Goal: Task Accomplishment & Management: Manage account settings

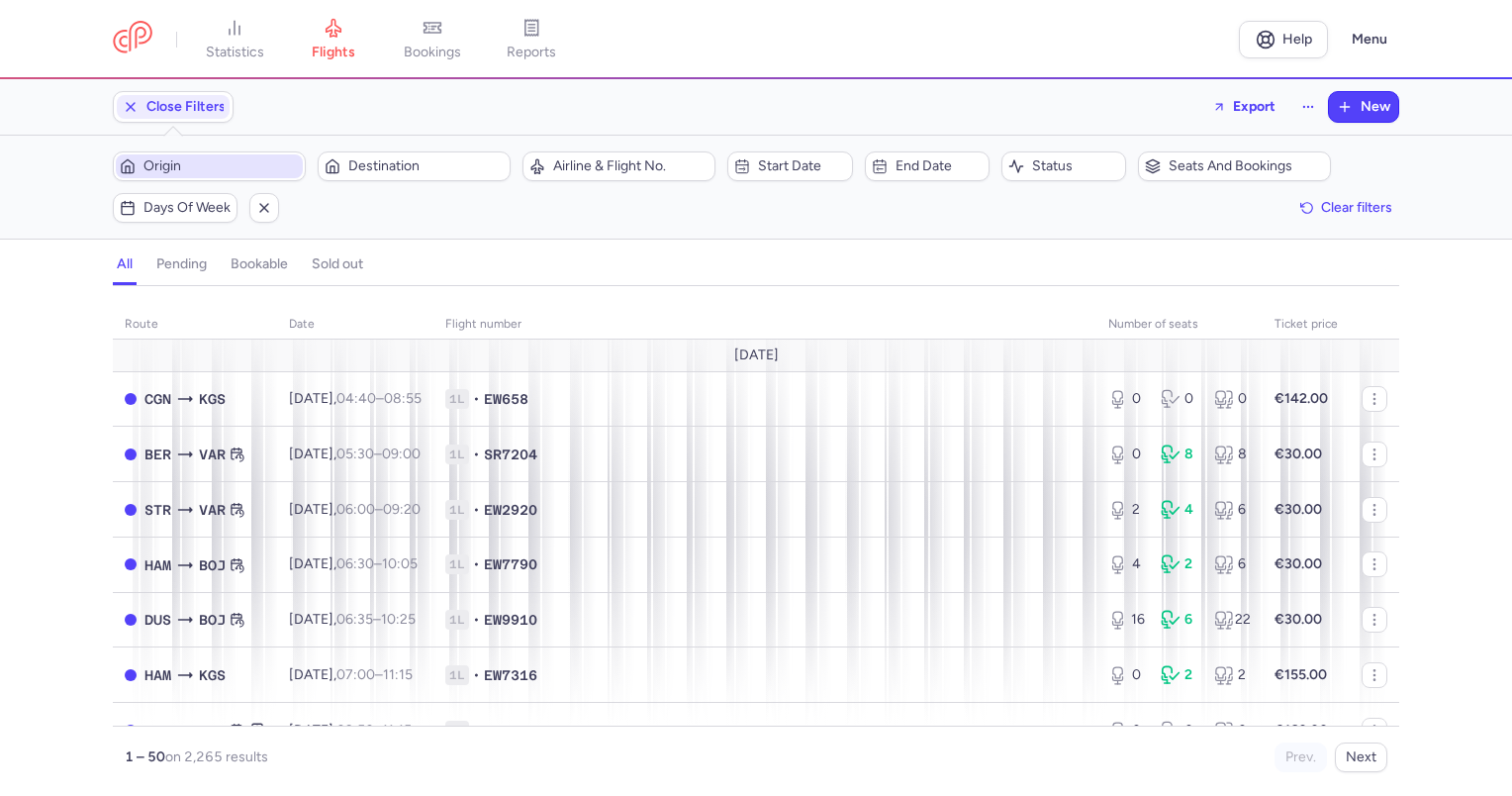
click at [182, 153] on button "Origin" at bounding box center [208, 167] width 192 height 30
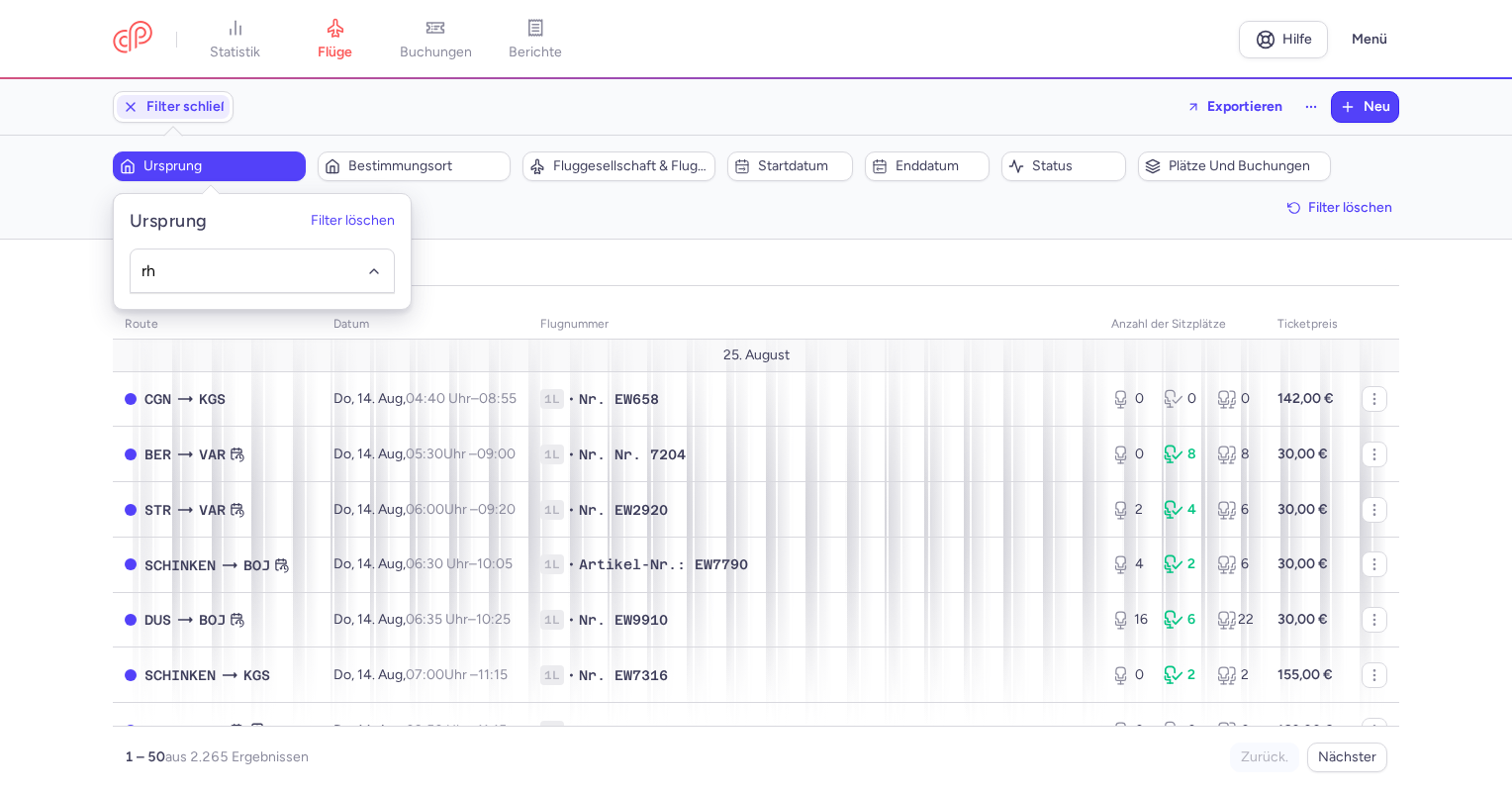
type input "rho"
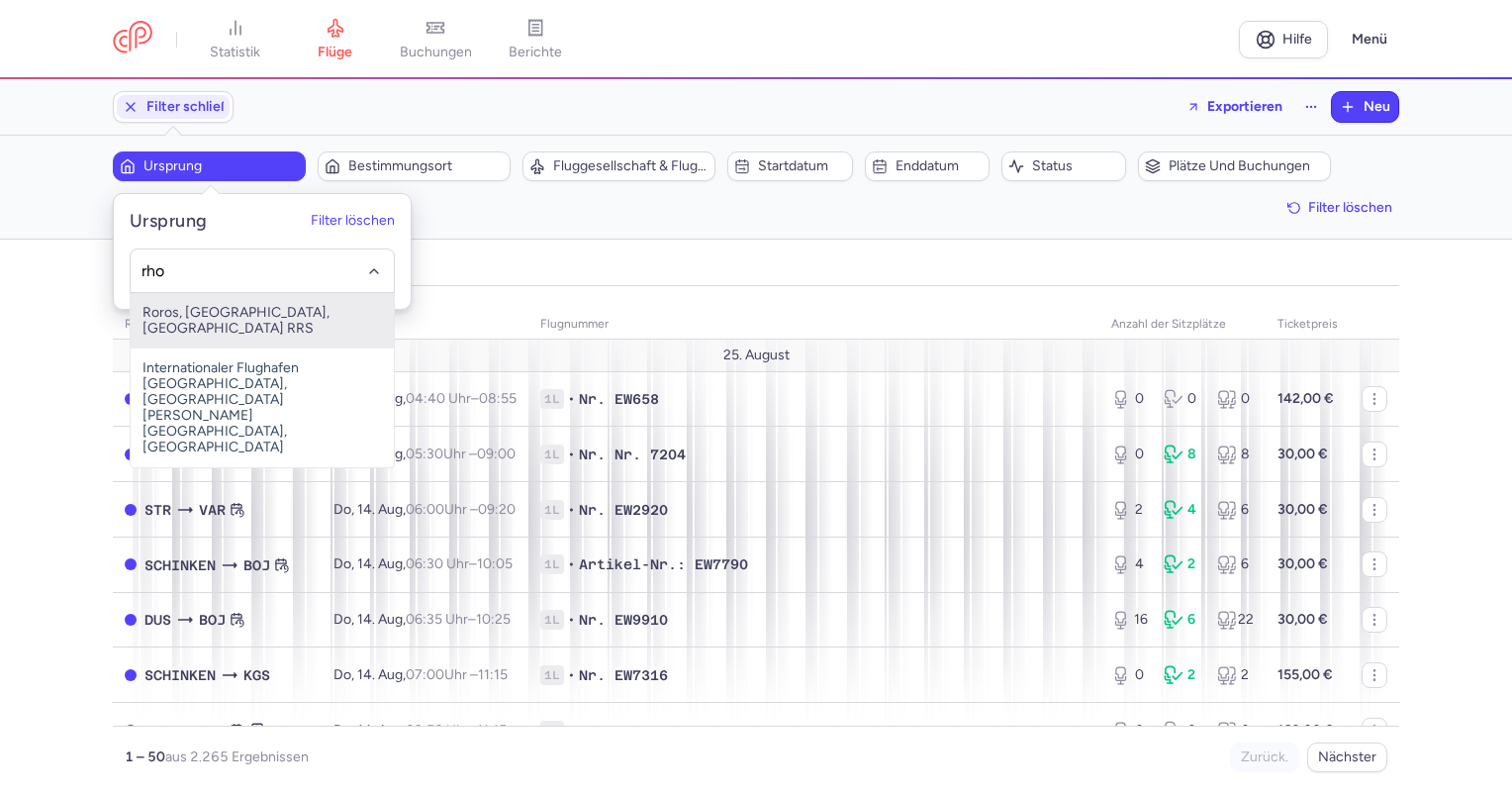
click at [221, 275] on input "rho" at bounding box center [262, 270] width 242 height 22
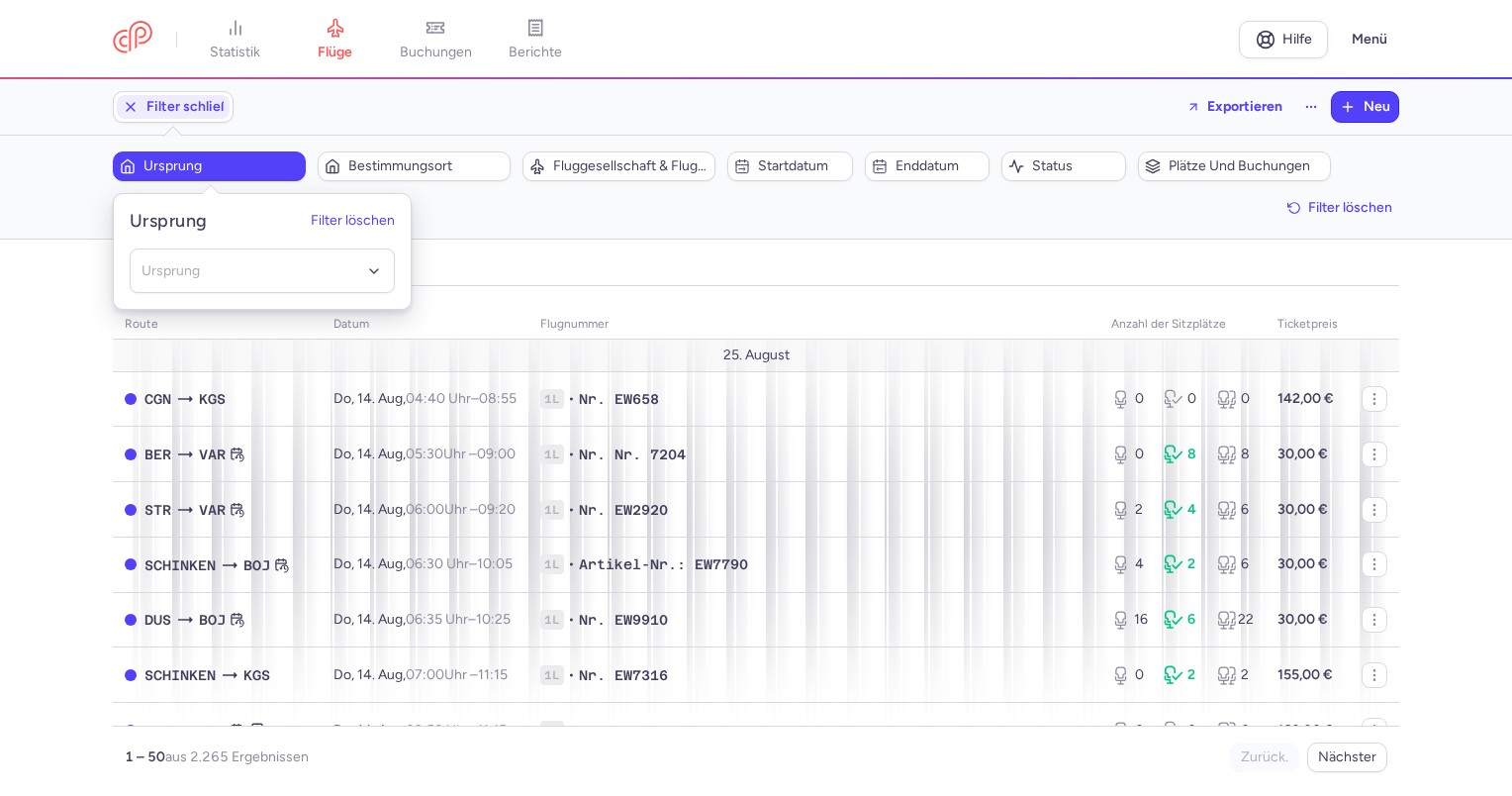
click at [661, 279] on div "alle anhängig buchbar ausverkauft" at bounding box center [756, 268] width 1287 height 35
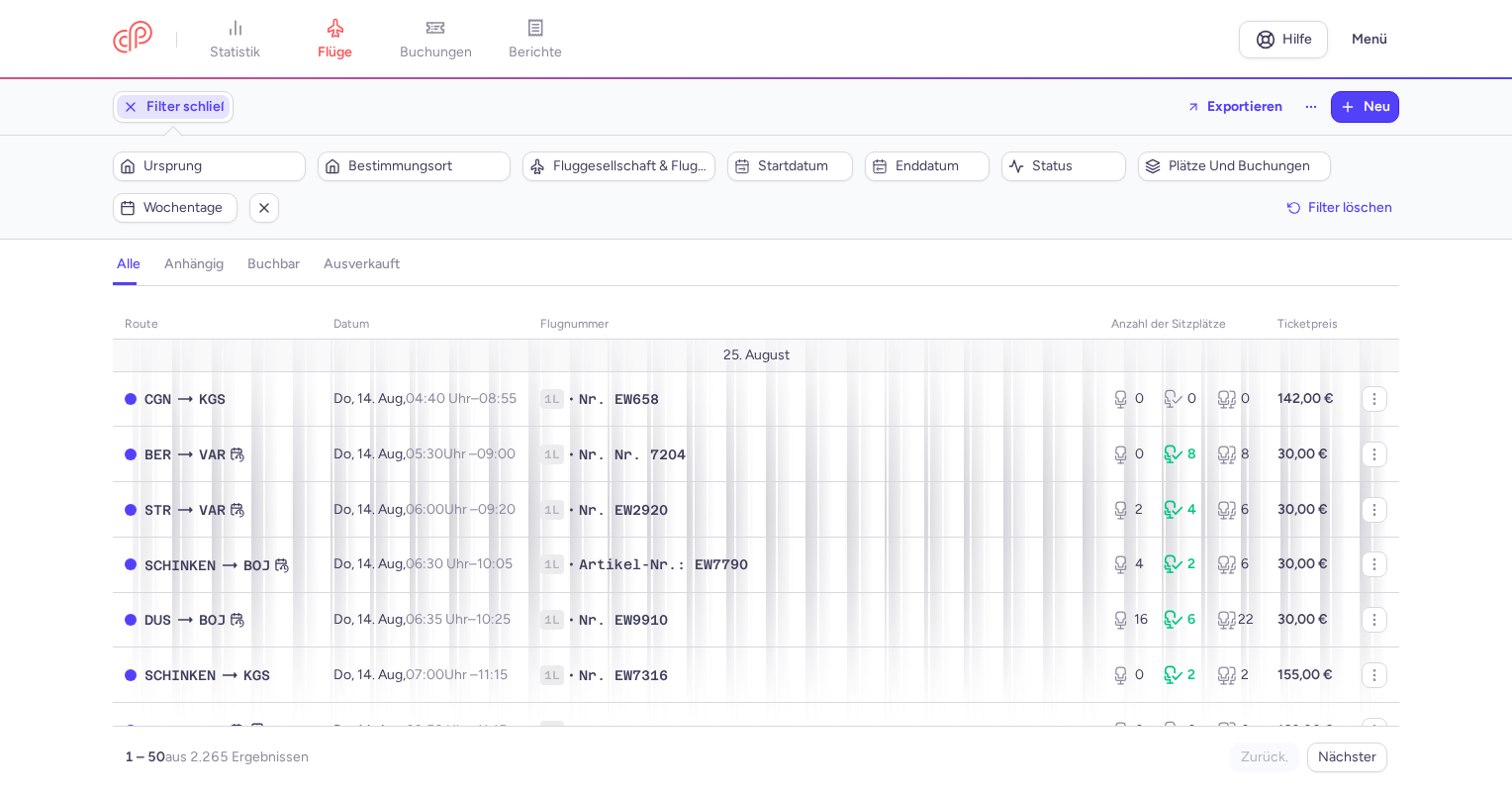
click at [187, 93] on button "Filter schließen" at bounding box center [173, 107] width 119 height 30
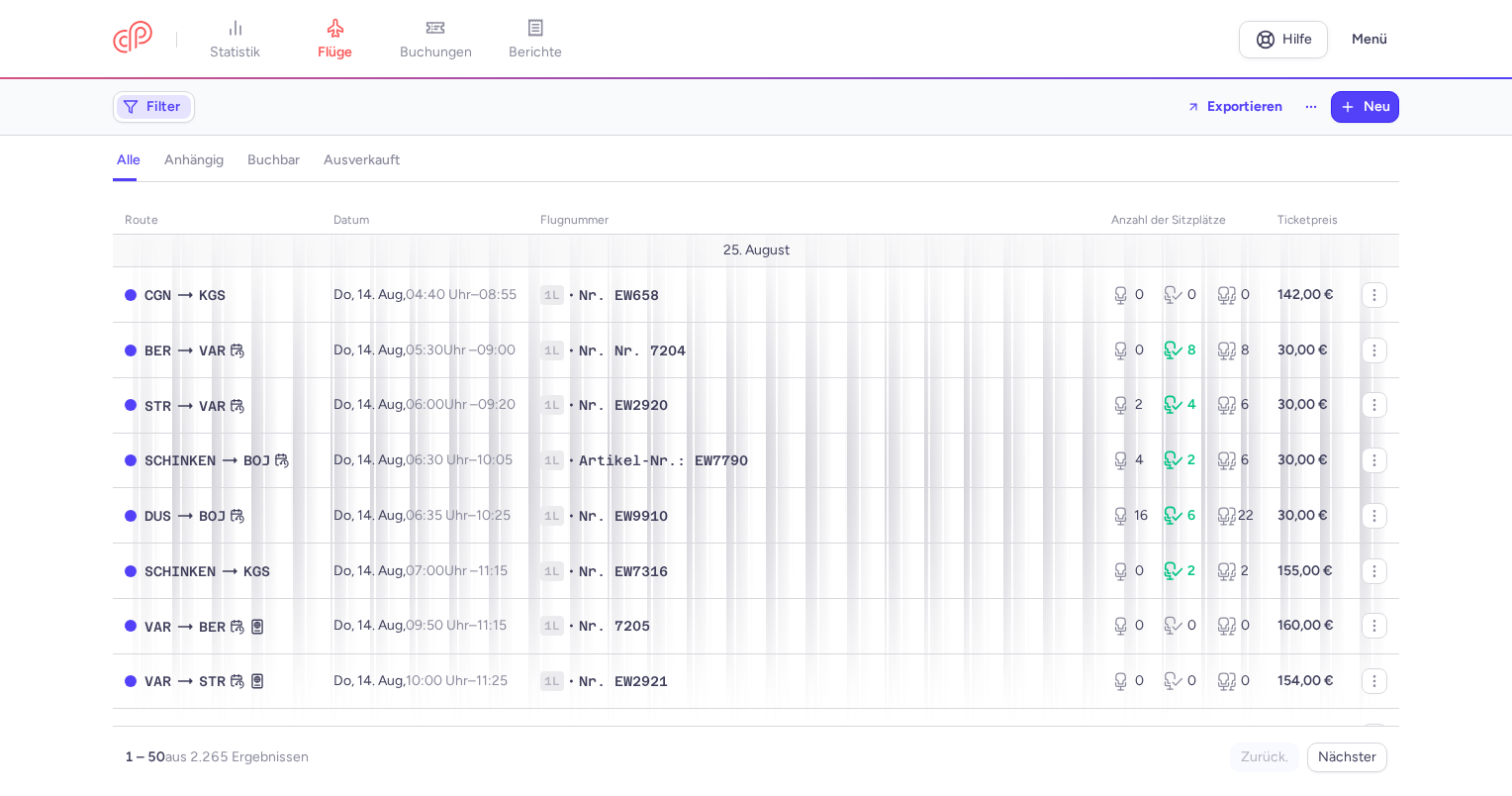
click at [148, 107] on span "Filter" at bounding box center [164, 107] width 34 height 16
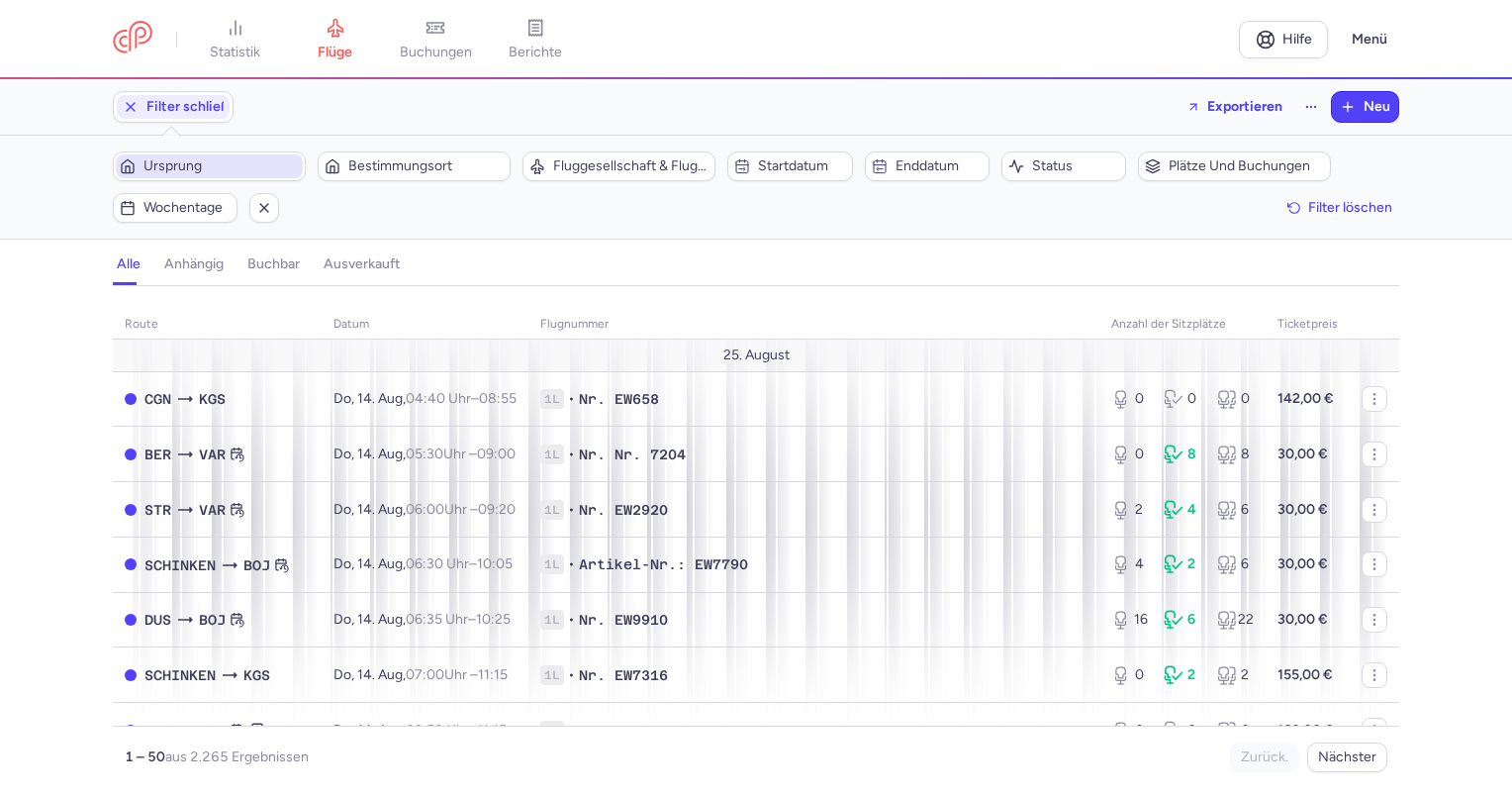
click at [186, 162] on font "Ursprung" at bounding box center [173, 166] width 59 height 17
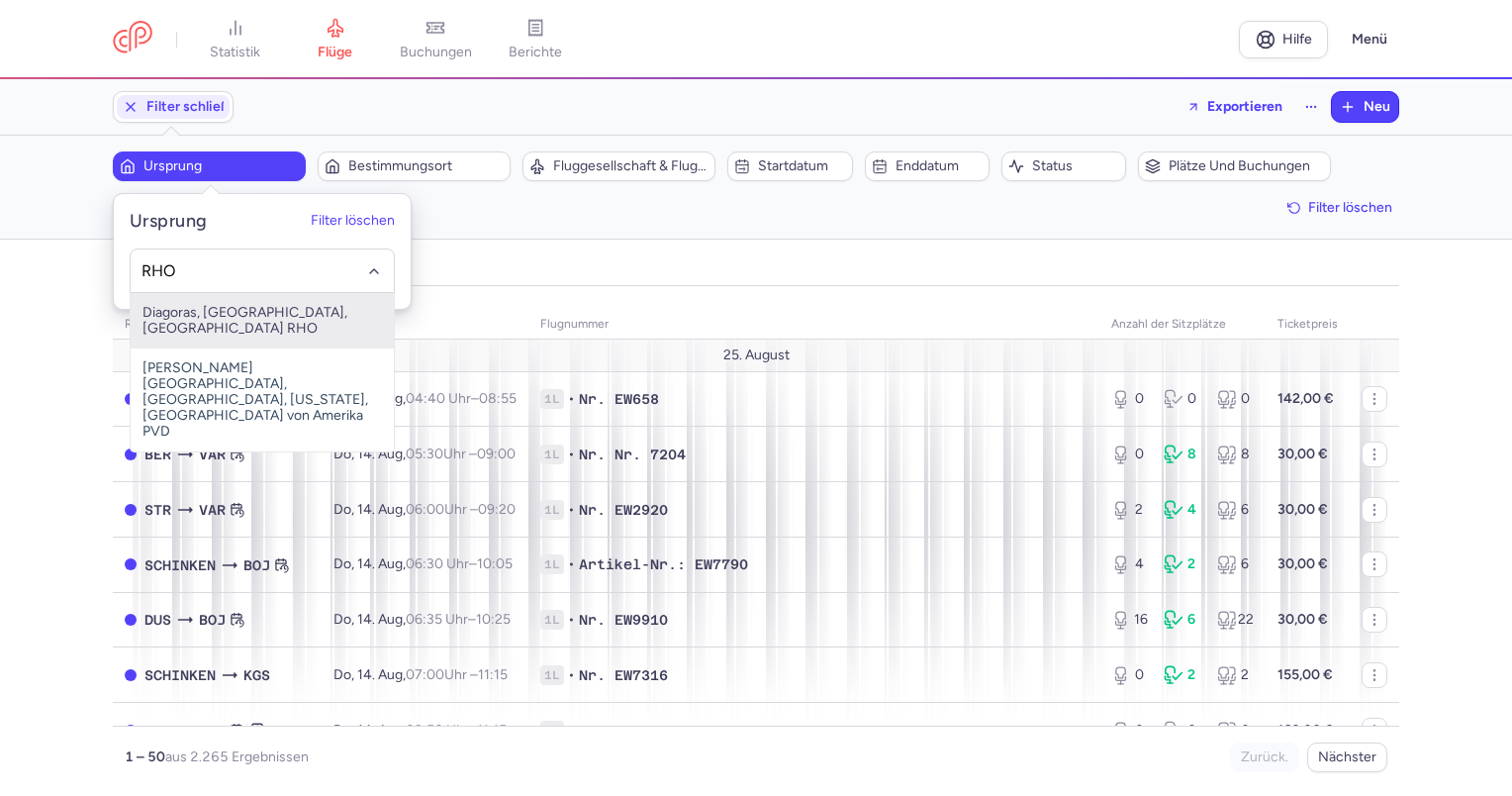
click at [330, 320] on span "Diagoras, [GEOGRAPHIC_DATA], [GEOGRAPHIC_DATA] RHO" at bounding box center [262, 321] width 263 height 56
type input "RHO"
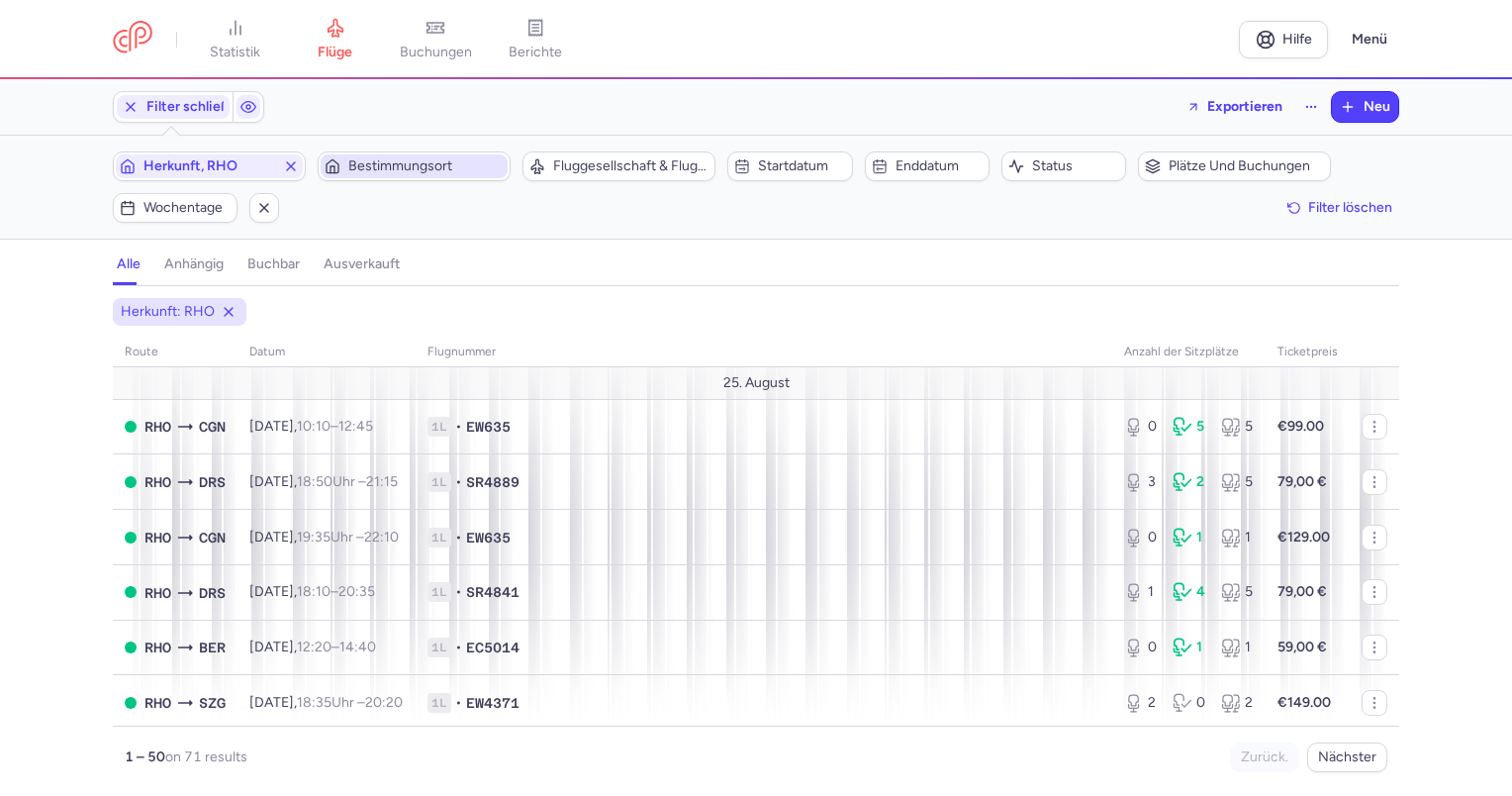
click at [432, 167] on font "Bestimmungsort" at bounding box center [400, 166] width 104 height 17
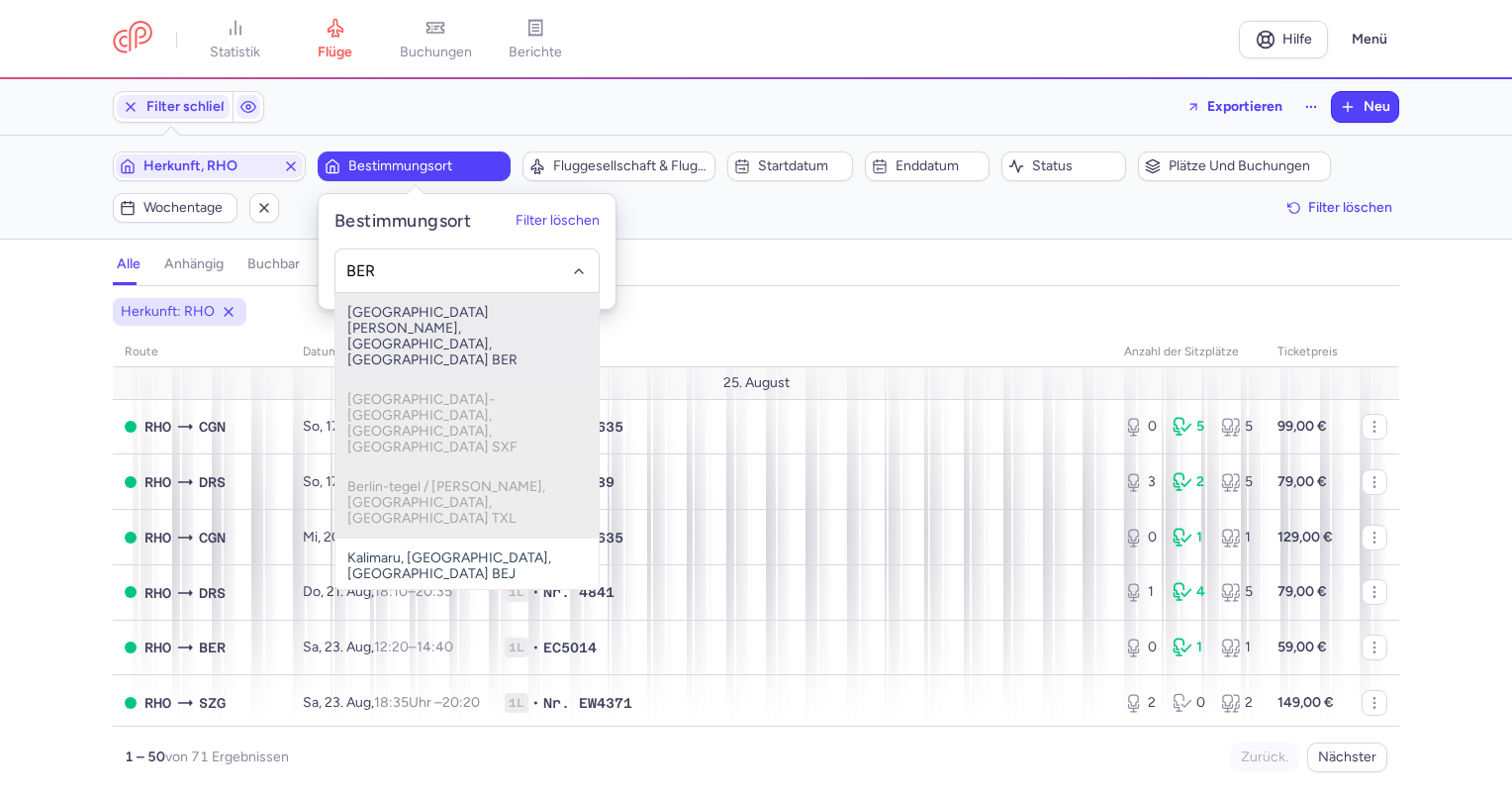
click at [478, 301] on span "[GEOGRAPHIC_DATA][PERSON_NAME], [GEOGRAPHIC_DATA], [GEOGRAPHIC_DATA] BER" at bounding box center [467, 336] width 263 height 87
type input "BER"
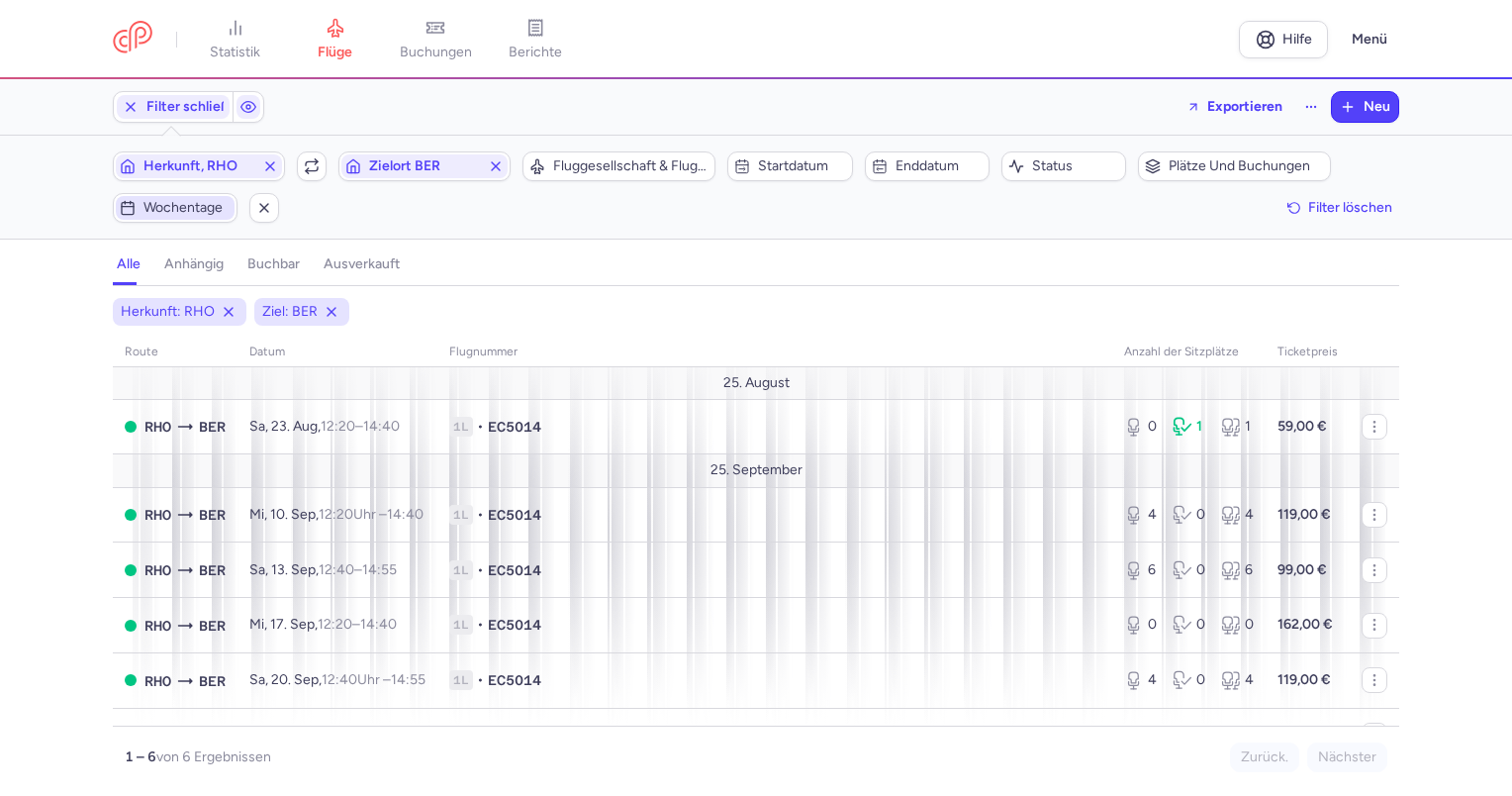
click at [178, 204] on font "Wochentage" at bounding box center [183, 206] width 79 height 17
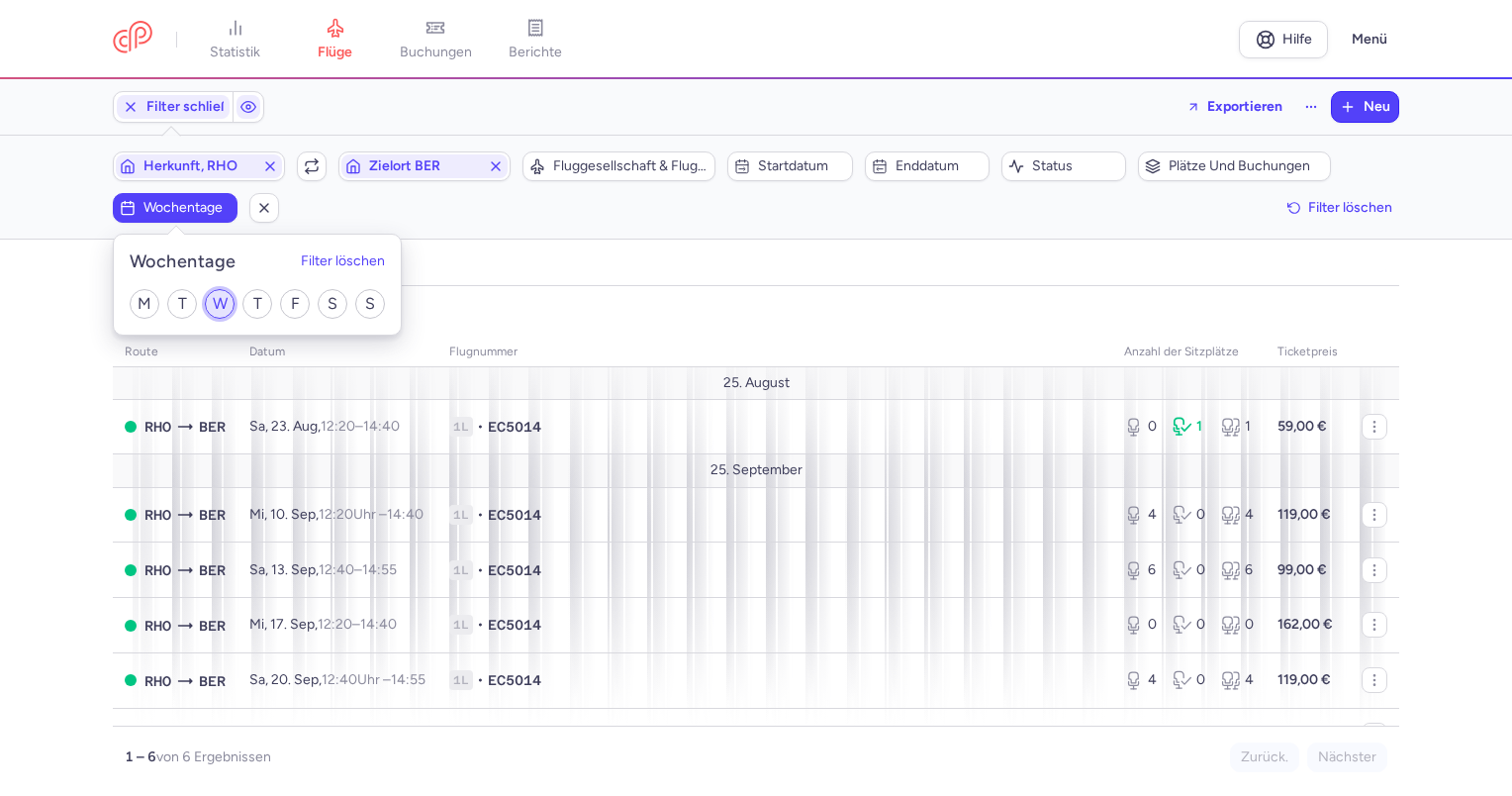
click at [223, 303] on input "W" at bounding box center [219, 304] width 30 height 30
checkbox input "true"
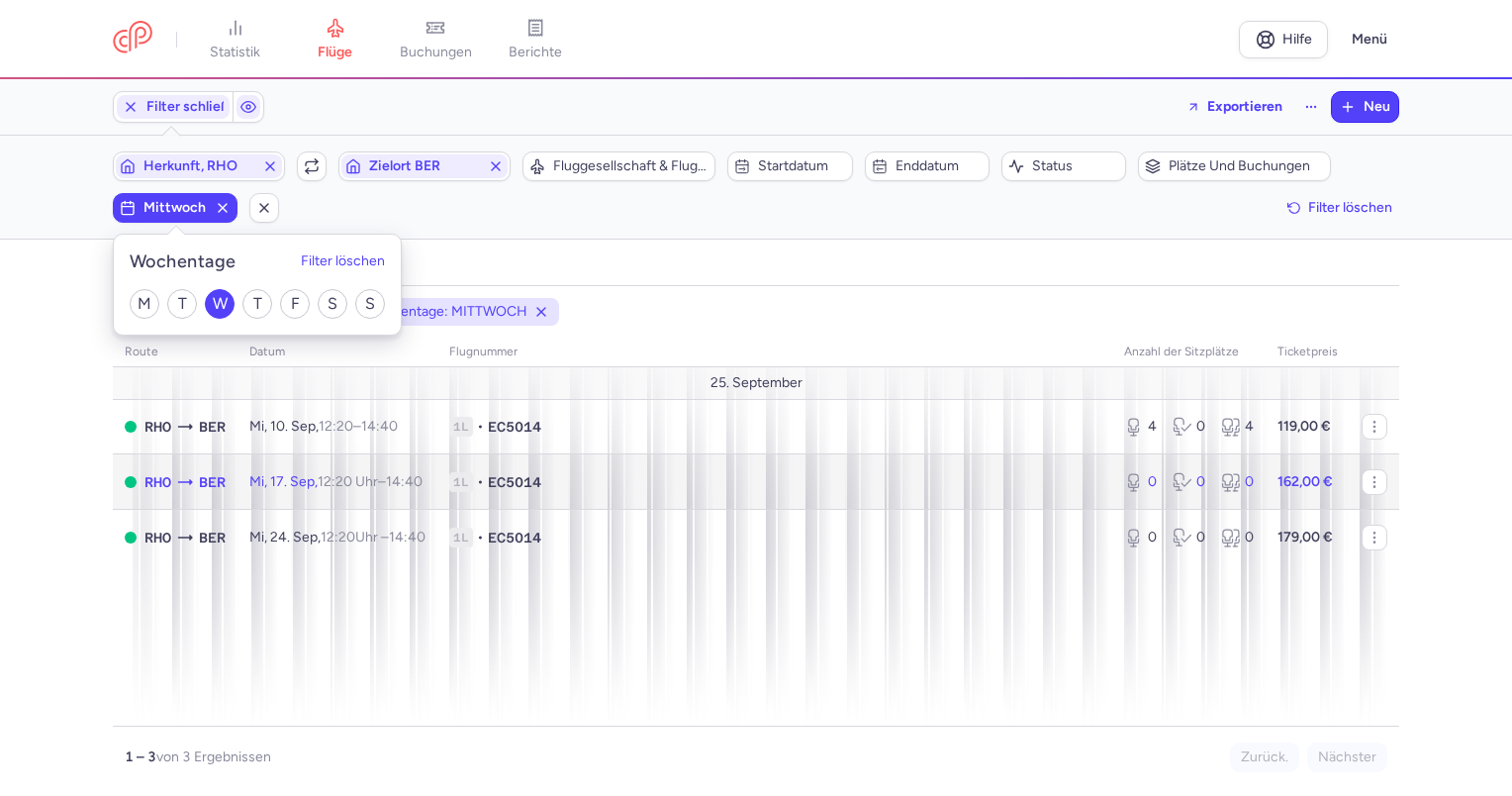
click at [372, 497] on td "Mi, 17. Sep, 12:20 Uhr – 14:40 +0" at bounding box center [337, 482] width 199 height 56
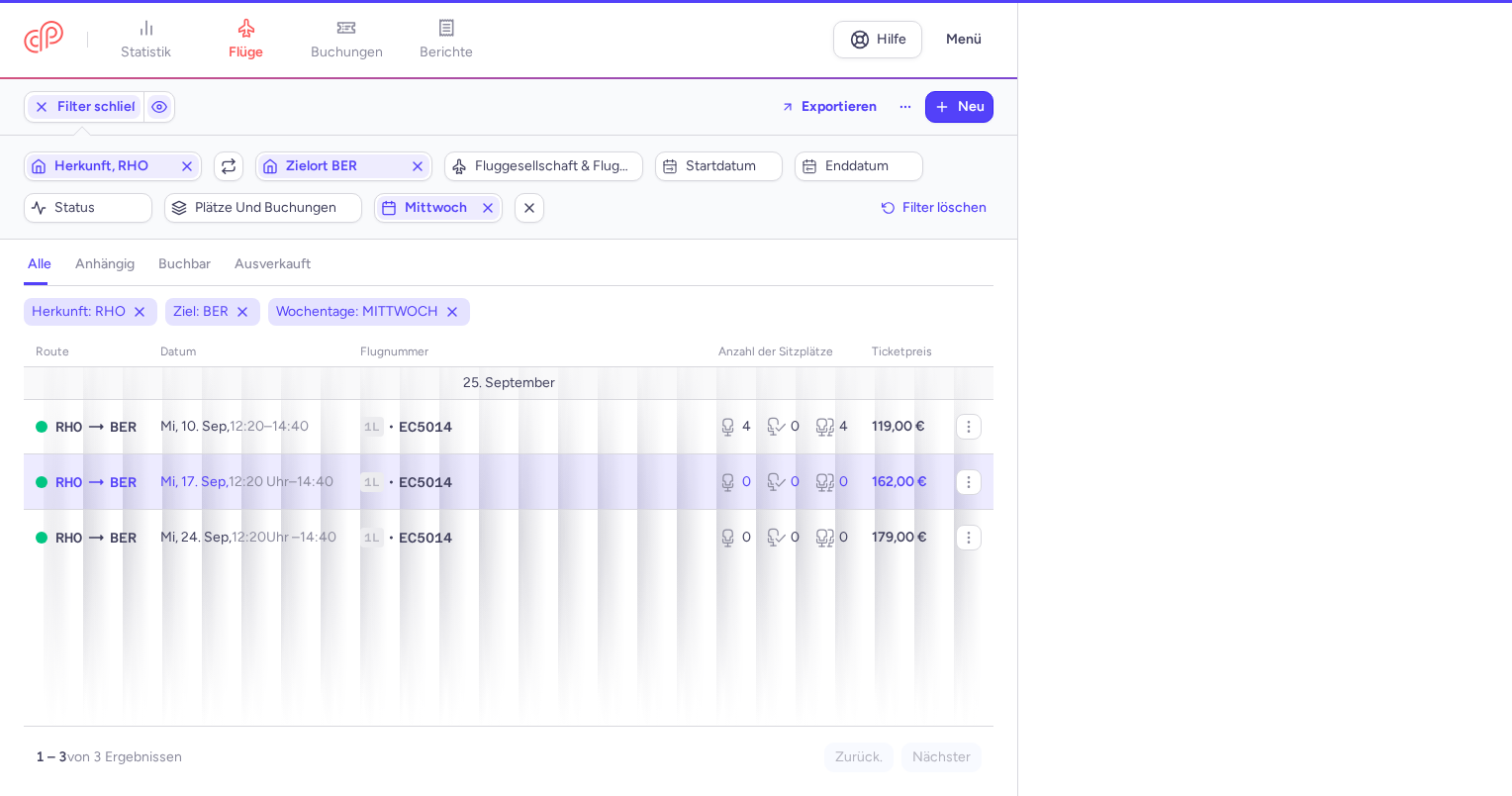
select select "days"
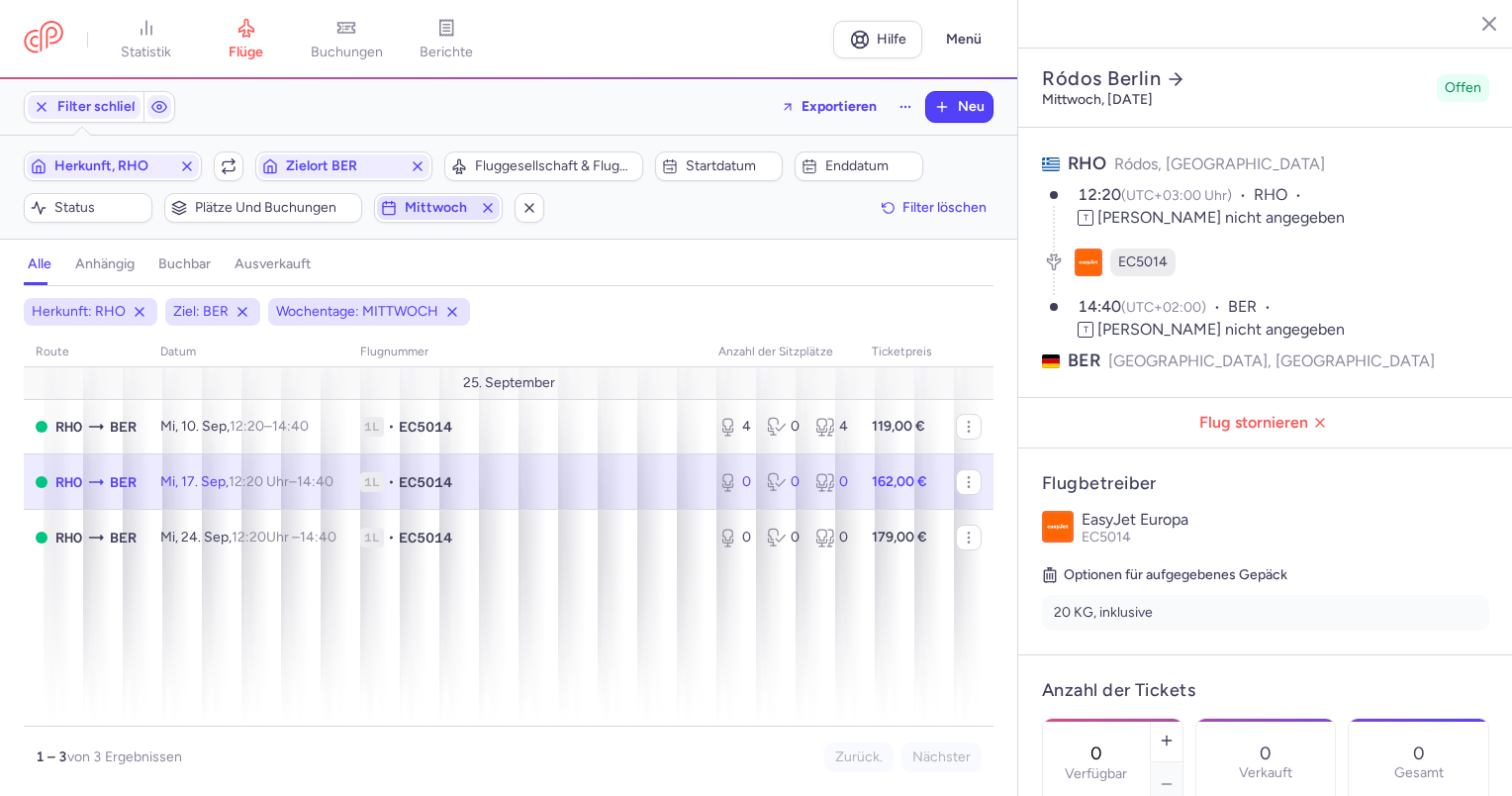
click at [445, 212] on font "Mittwoch" at bounding box center [436, 206] width 62 height 17
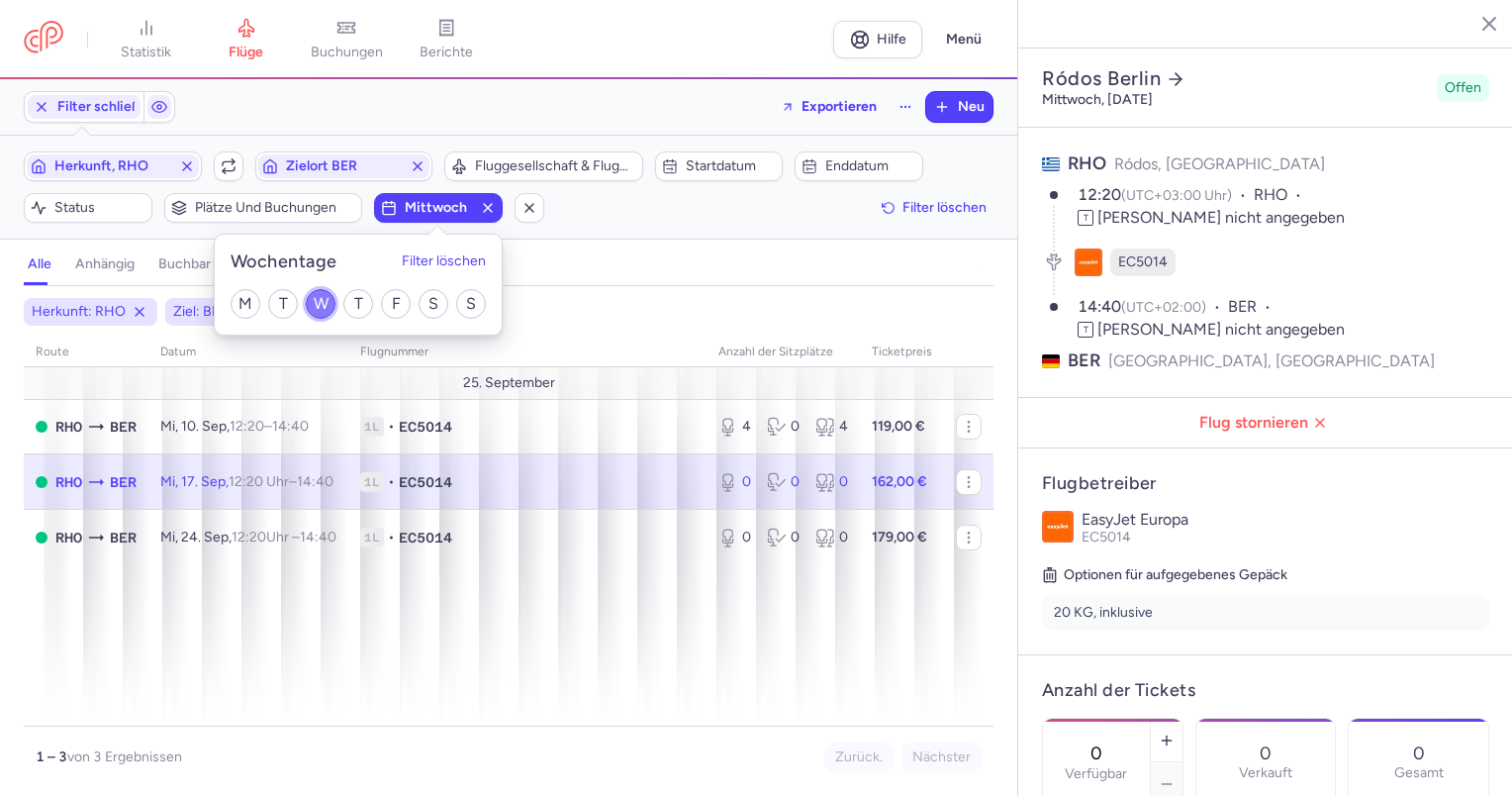
click at [327, 308] on input "W" at bounding box center [321, 304] width 30 height 30
checkbox input "false"
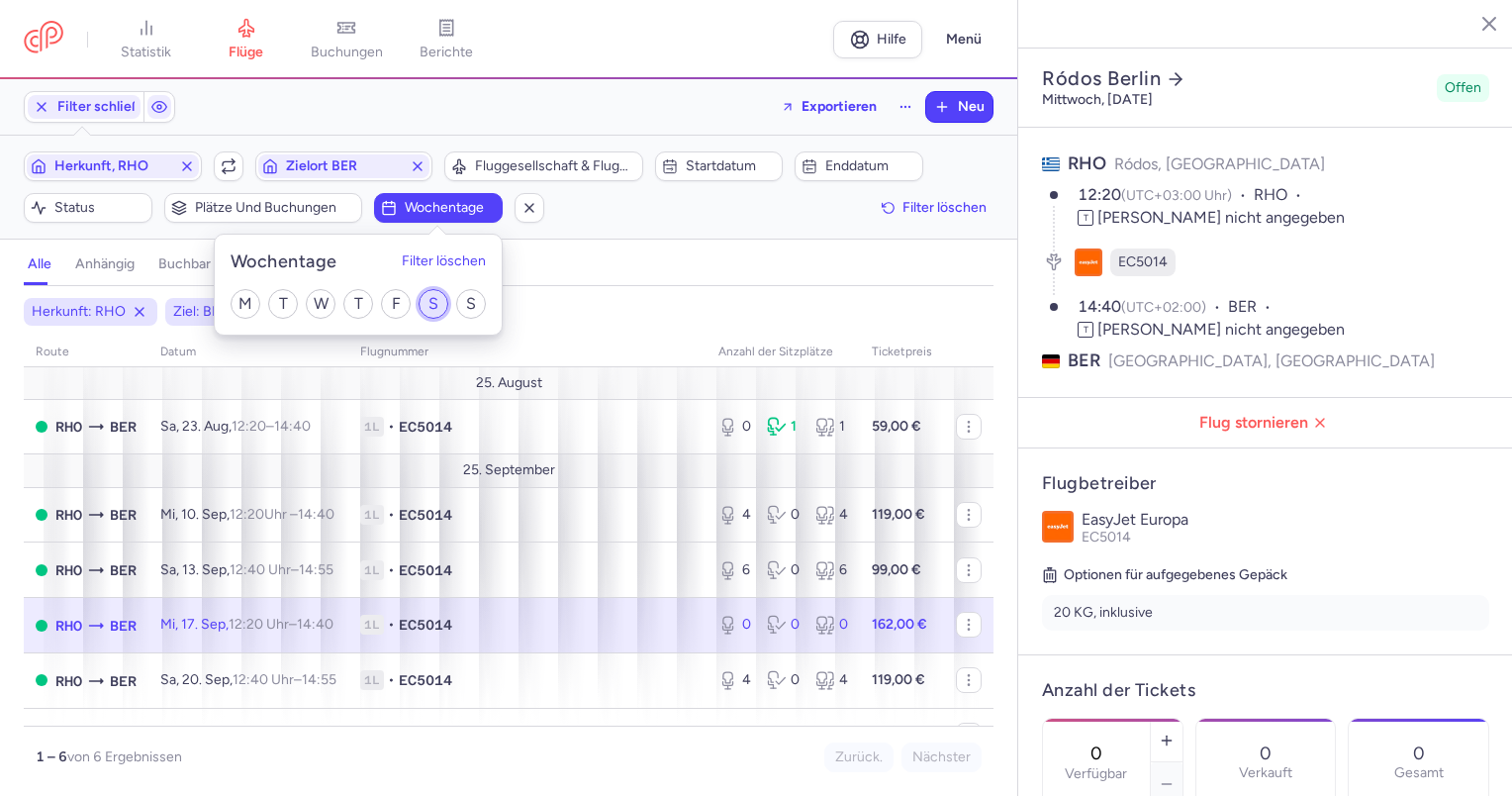
click at [427, 302] on input "S" at bounding box center [434, 304] width 30 height 30
checkbox input "true"
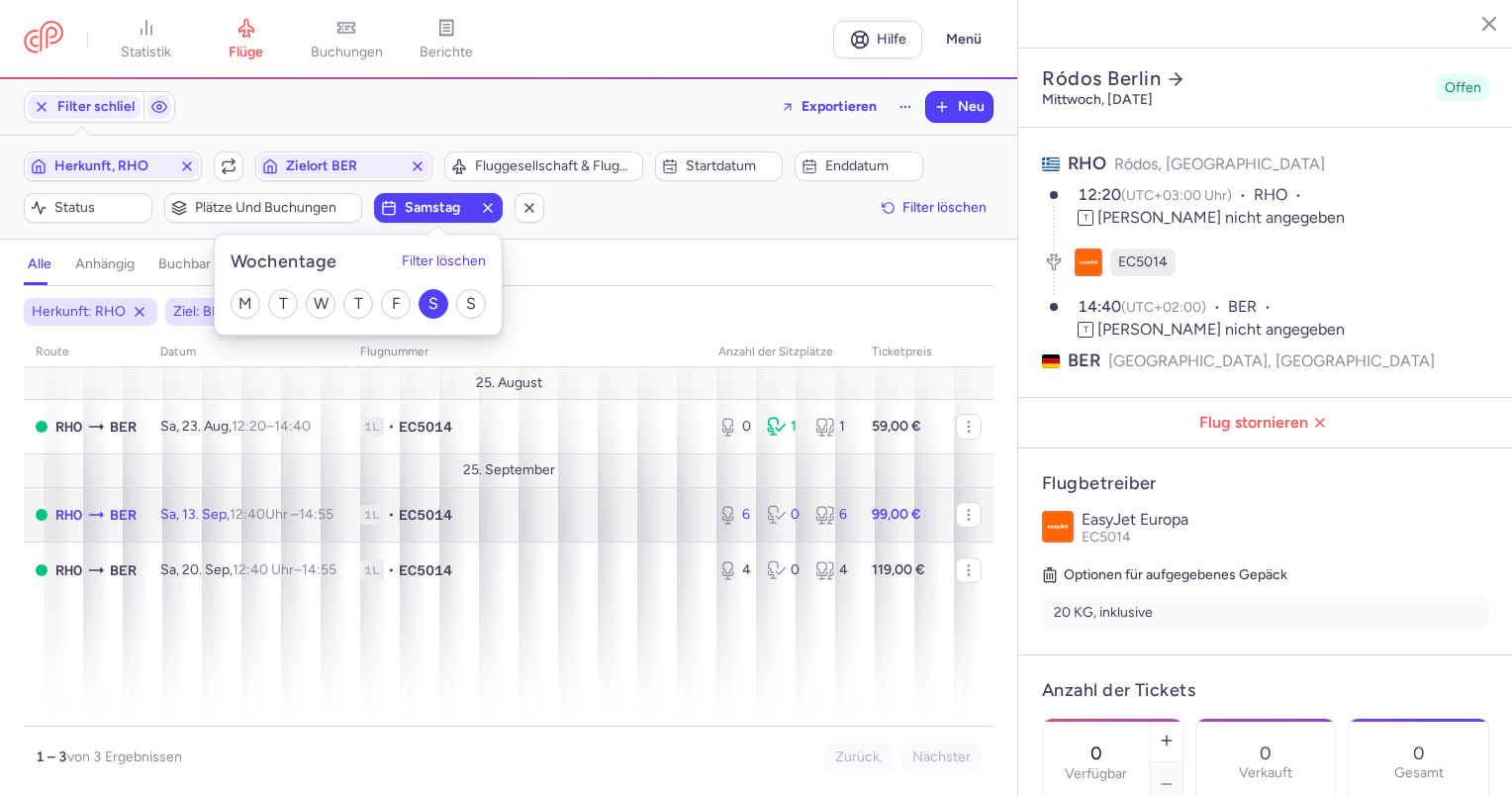
click at [182, 510] on font "Sa, 13. Sep," at bounding box center [194, 514] width 69 height 17
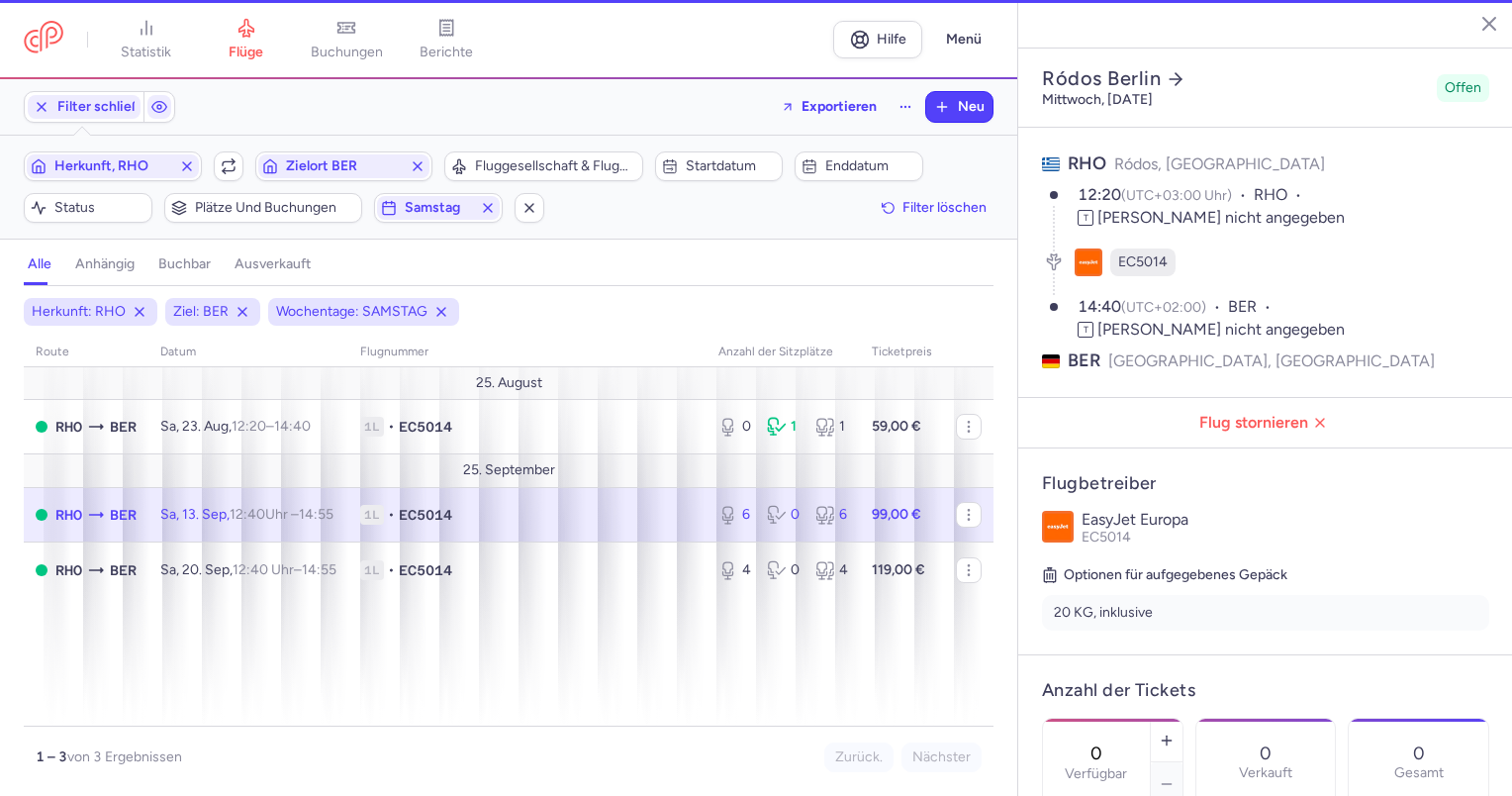
type input "6"
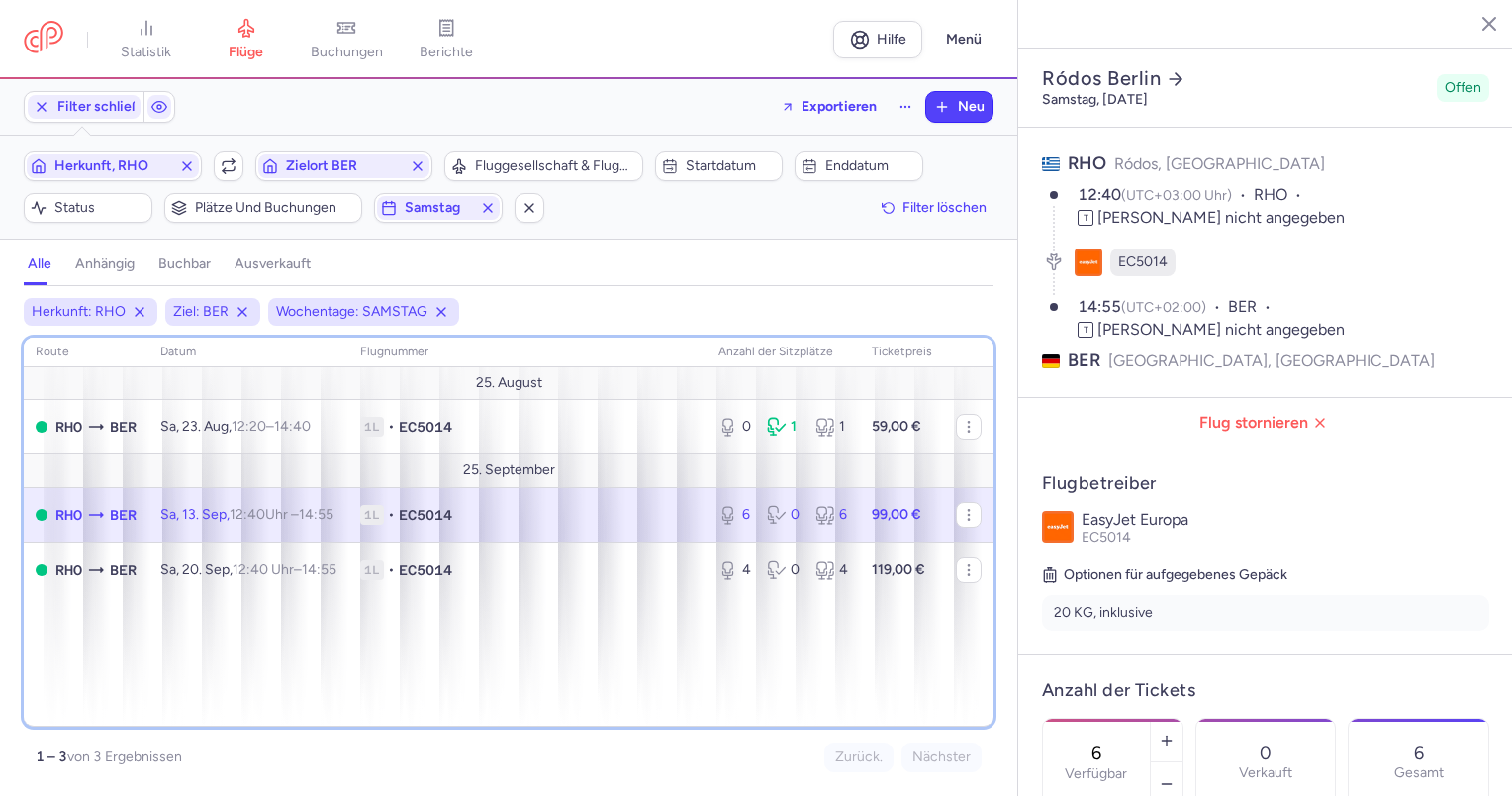
click at [93, 659] on div "Route Datum Flugnummer Anzahl der Sitzplätze Ticketpreis 25. [PERSON_NAME] BER …" at bounding box center [509, 532] width 969 height 389
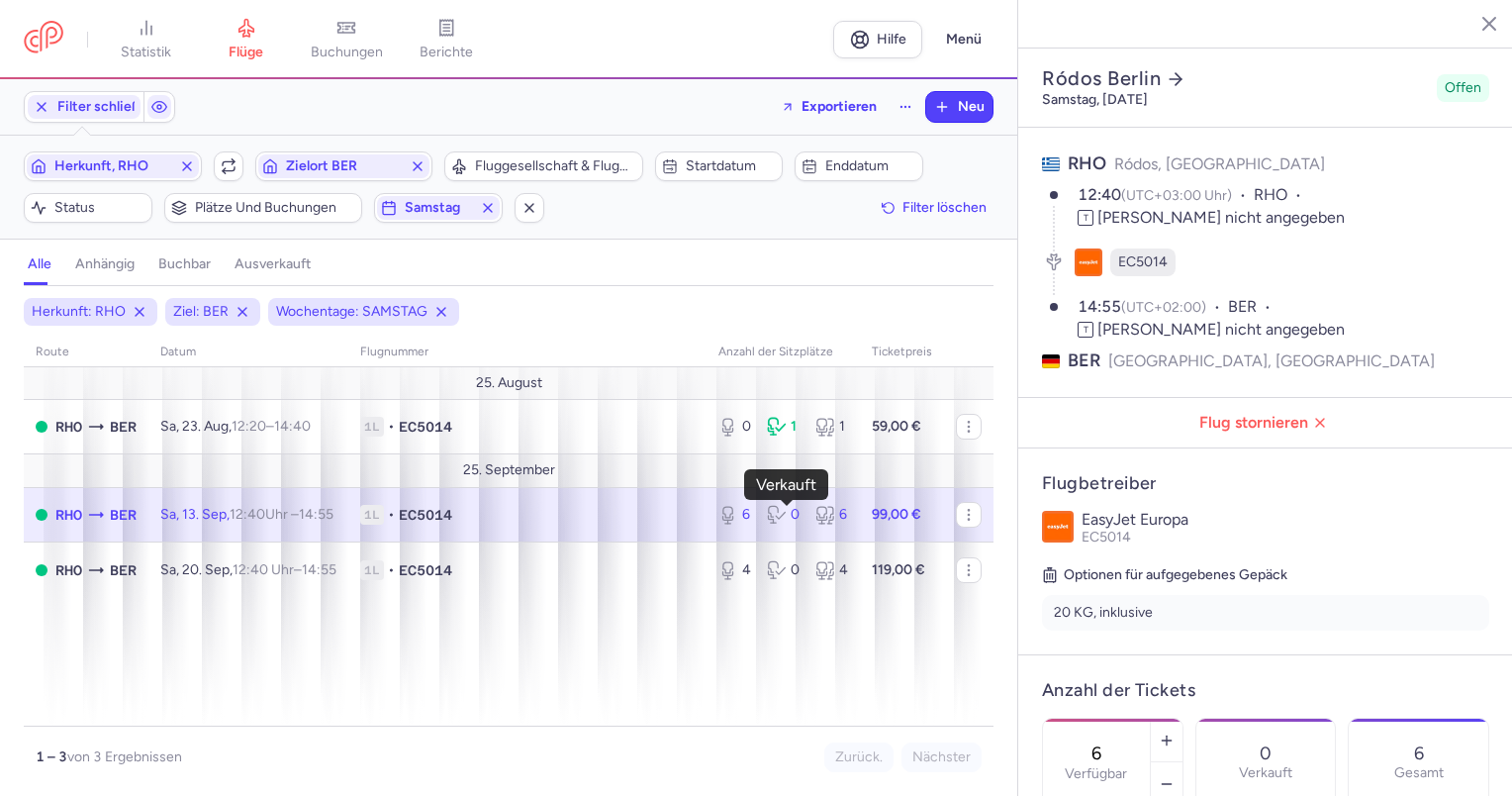
click at [785, 518] on icon at bounding box center [777, 515] width 20 height 20
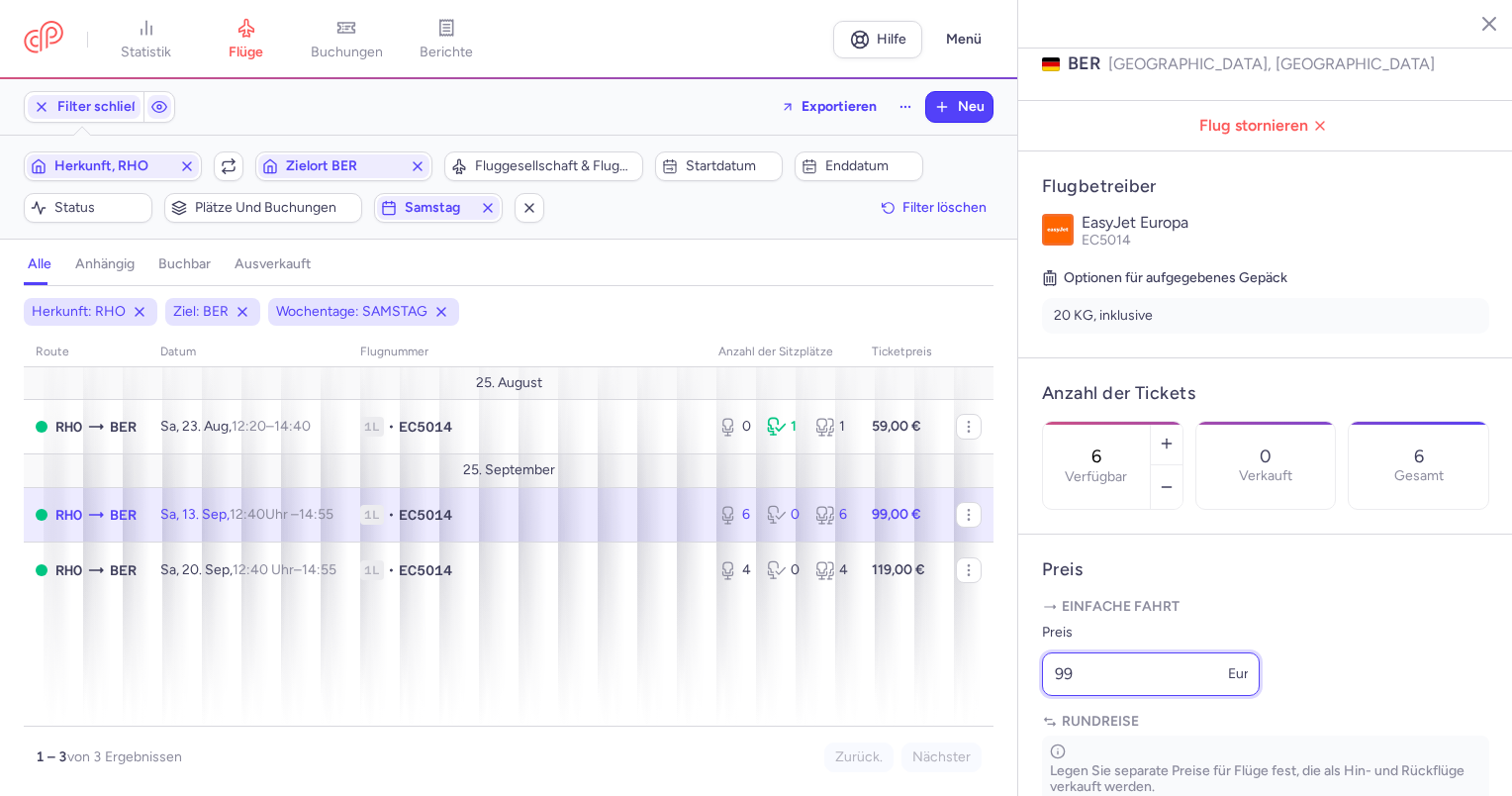
click at [874, 767] on div "Statistik Flüge Buchungen Berichte Hilfe Menü Filter schließen Exportieren Neu …" at bounding box center [756, 398] width 1512 height 796
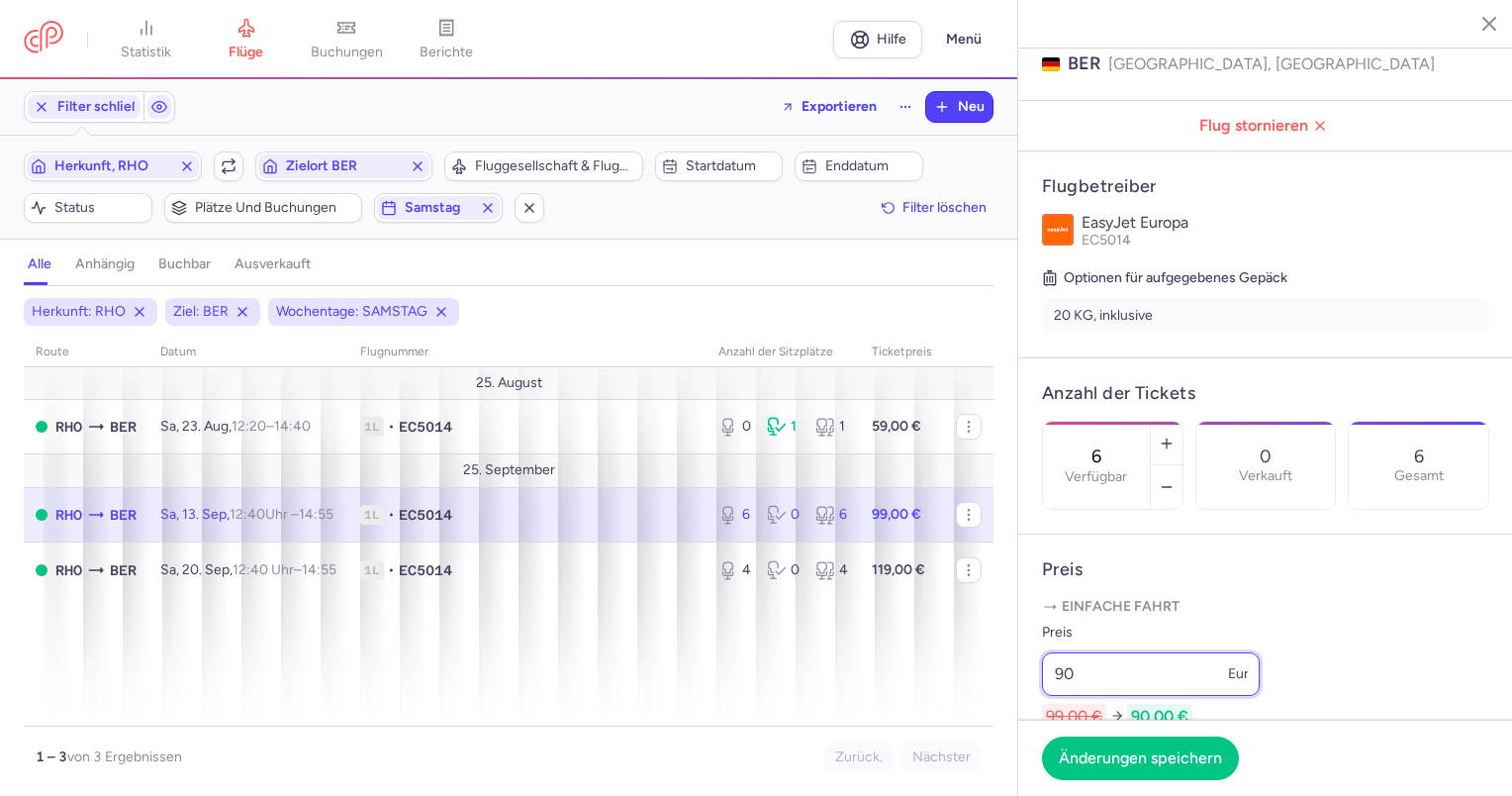
scroll to position [594, 0]
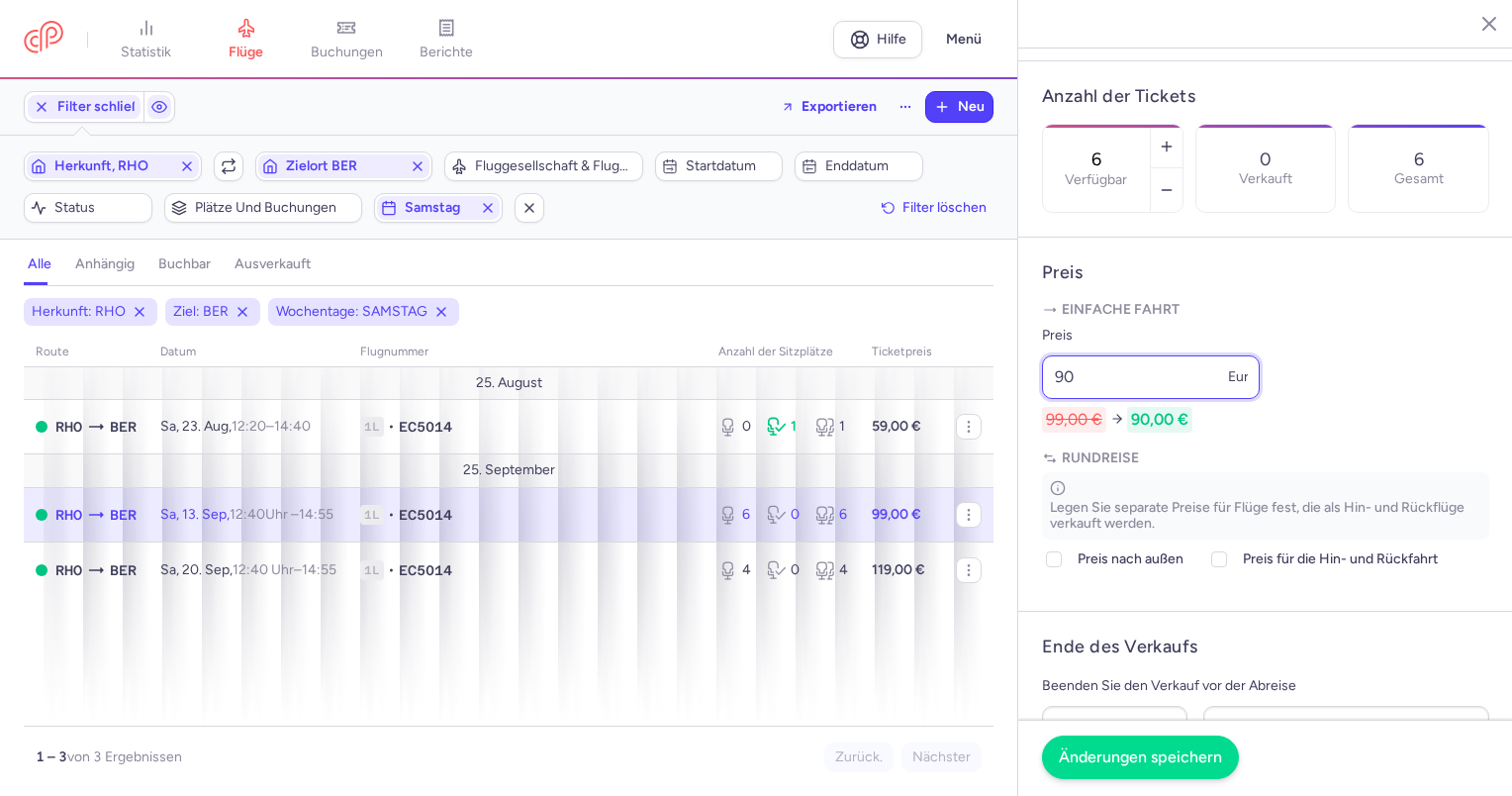
type input "90"
click at [1148, 758] on font "Änderungen speichern" at bounding box center [1140, 756] width 164 height 19
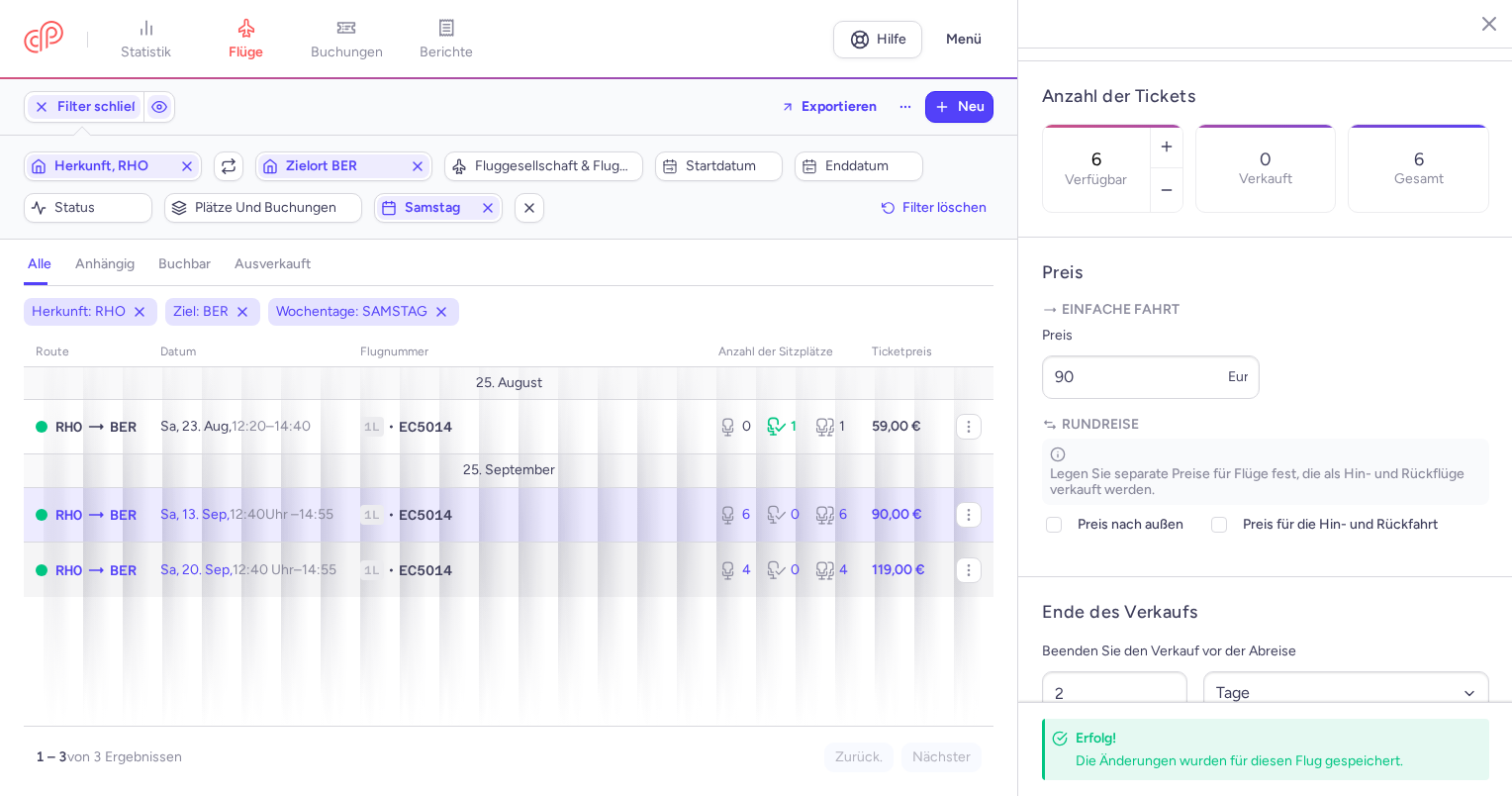
click at [430, 563] on span "EC5014" at bounding box center [426, 570] width 54 height 20
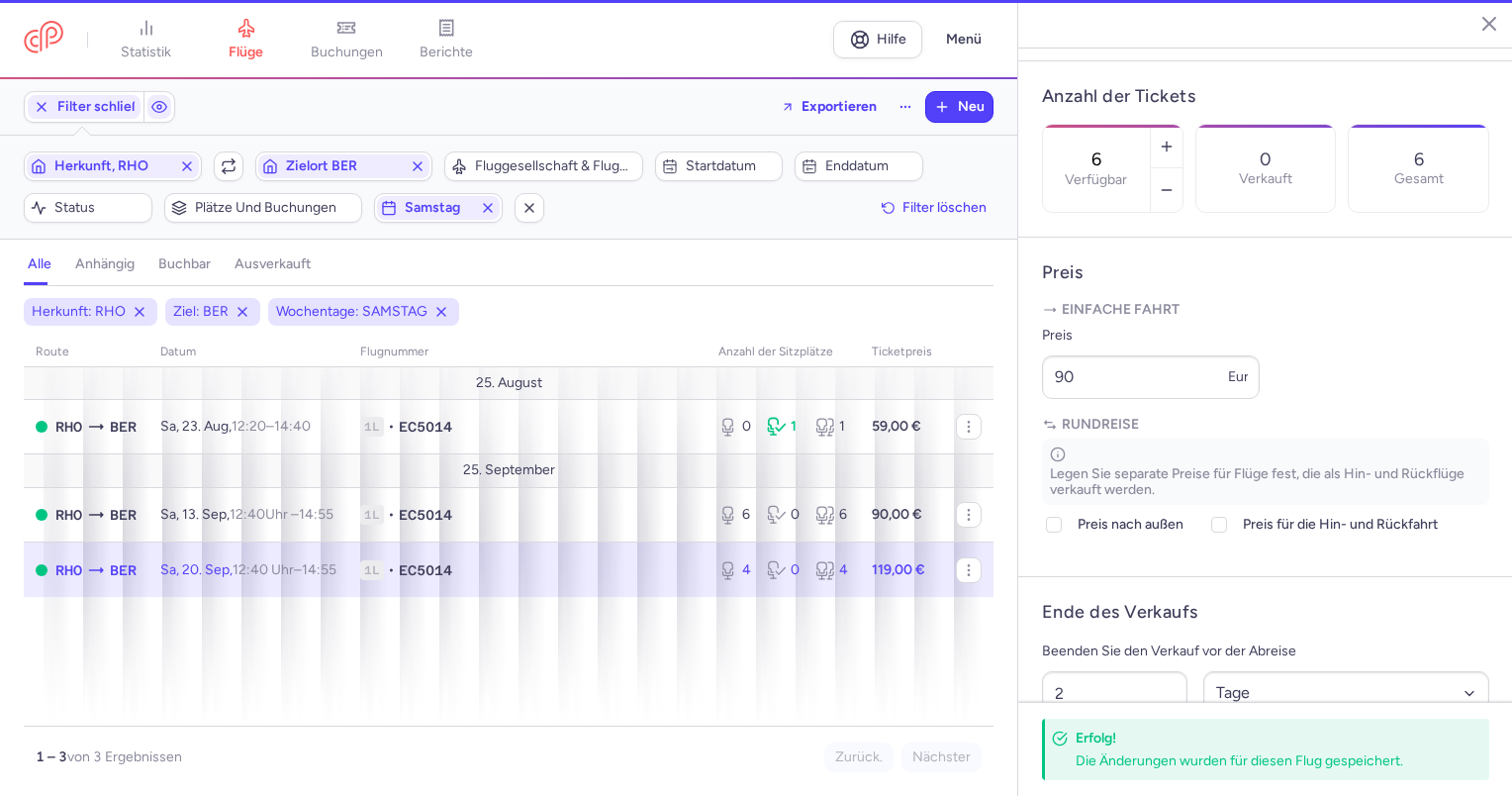
type input "4"
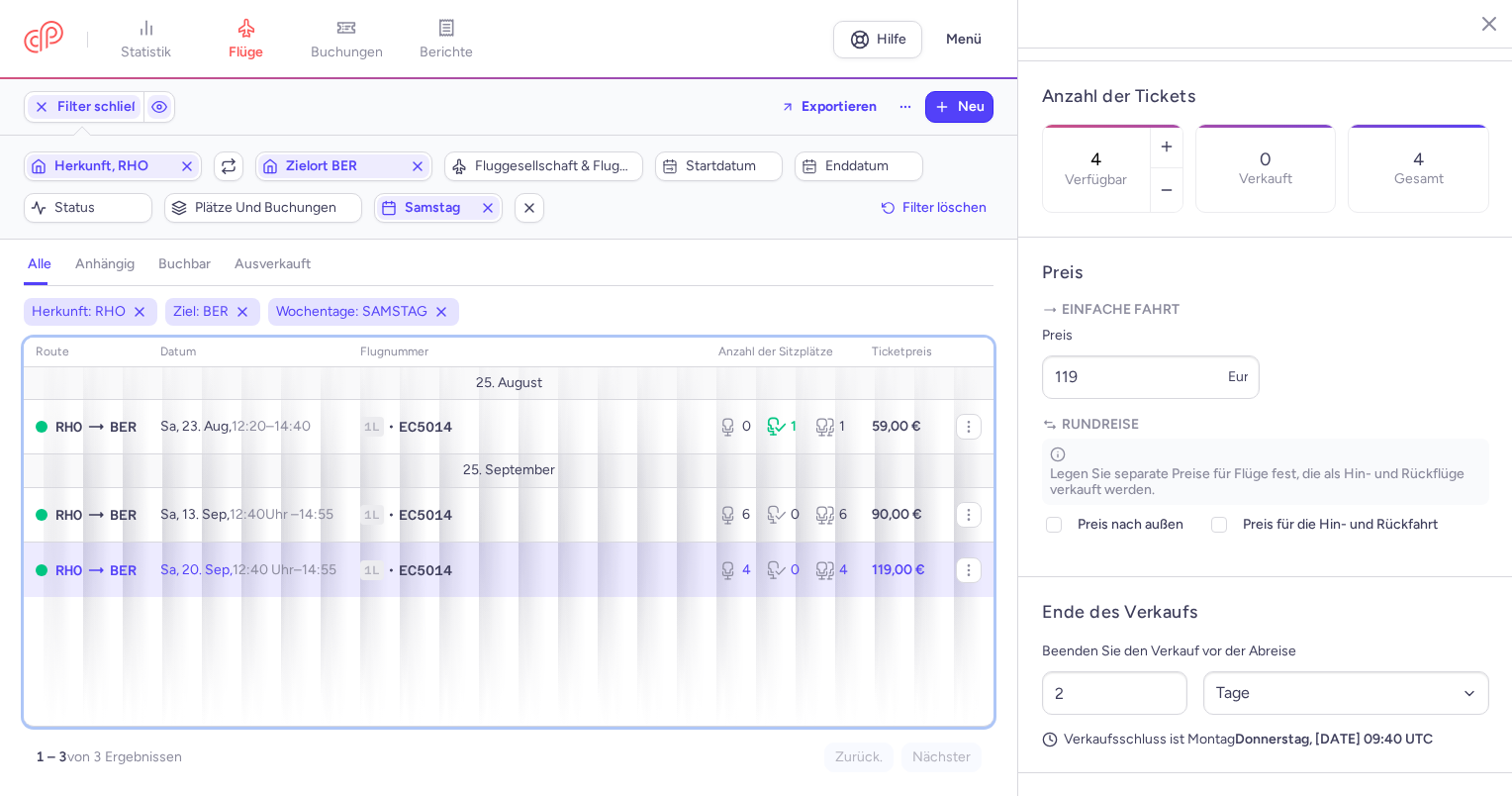
click at [677, 704] on div "Route Datum Flugnummer Anzahl der Sitzplätze Ticketpreis 25. [PERSON_NAME] BER …" at bounding box center [509, 532] width 969 height 389
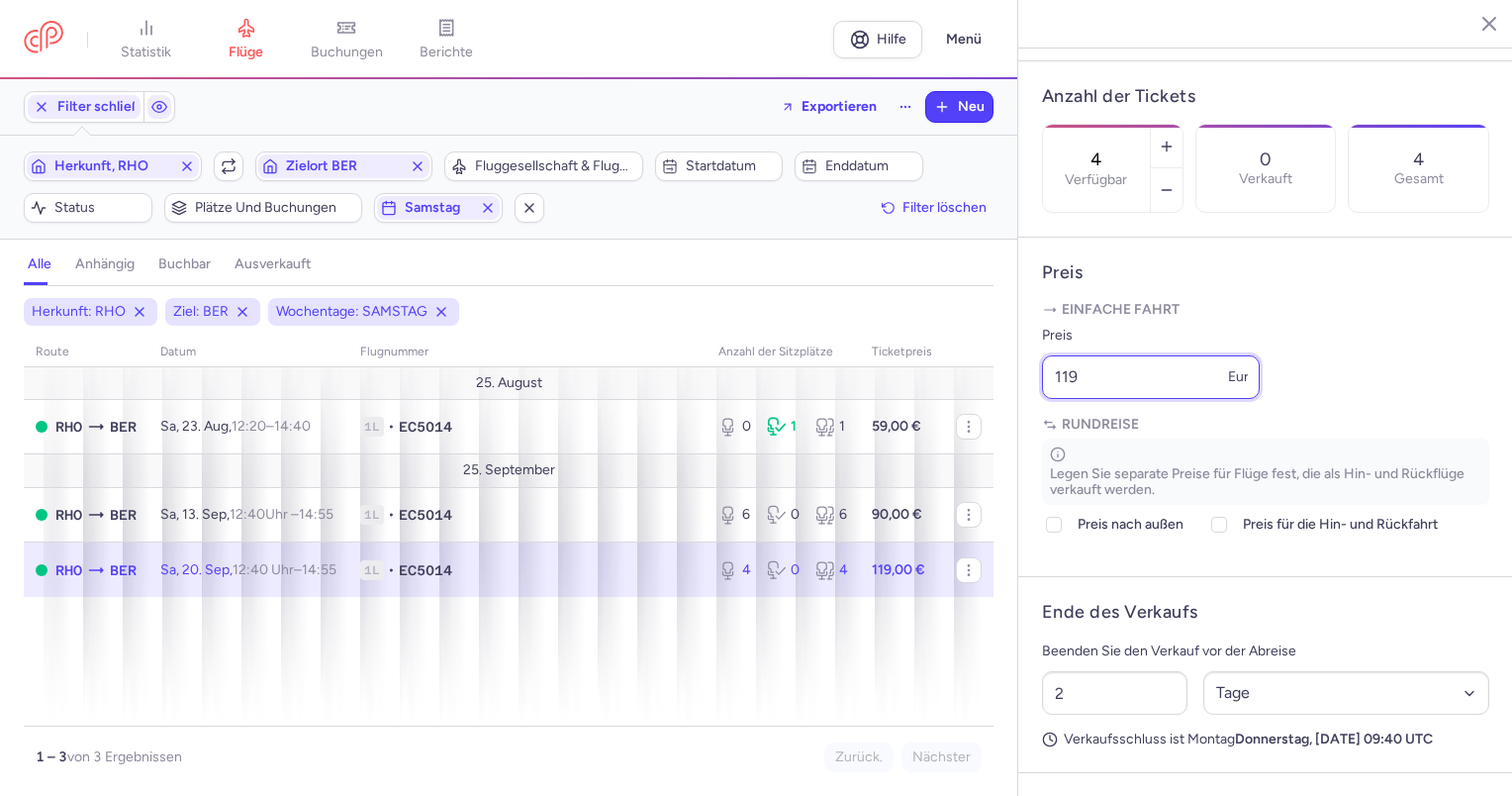
click at [1177, 399] on input "119" at bounding box center [1151, 377] width 217 height 44
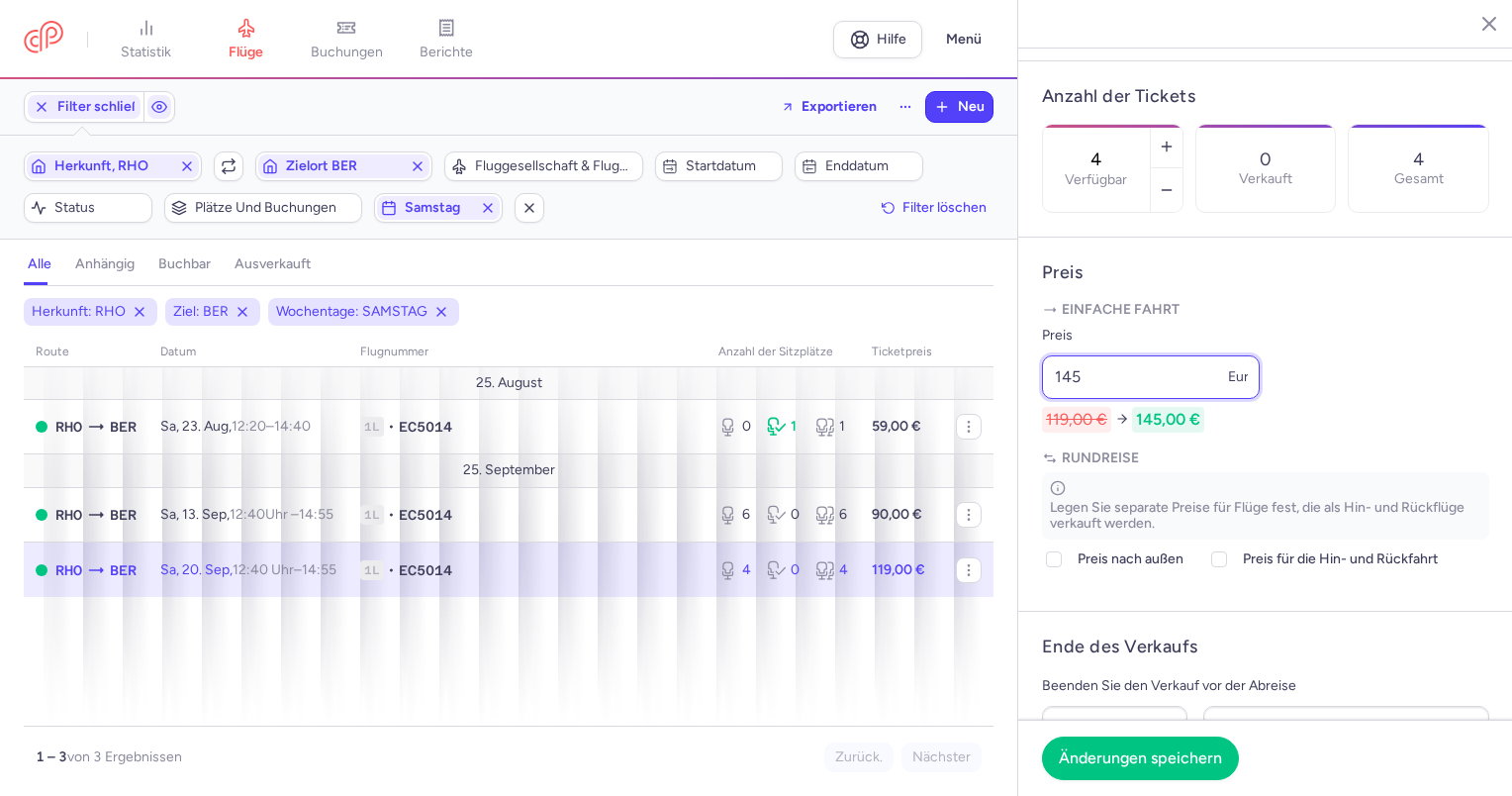
type input "145"
click at [1118, 780] on footer "Änderungen speichern" at bounding box center [1266, 757] width 495 height 76
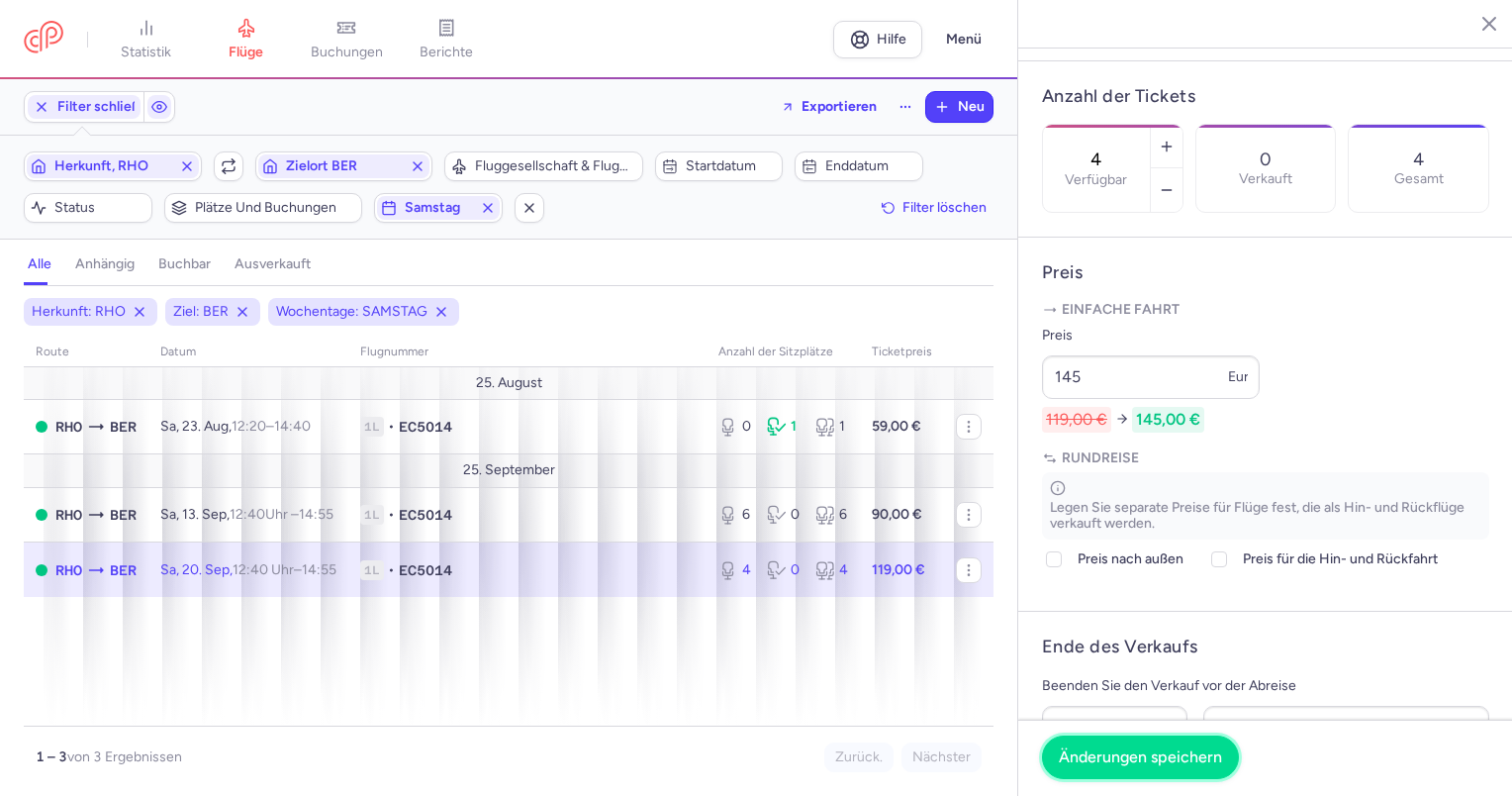
click at [1140, 772] on button "Änderungen speichern" at bounding box center [1140, 757] width 196 height 44
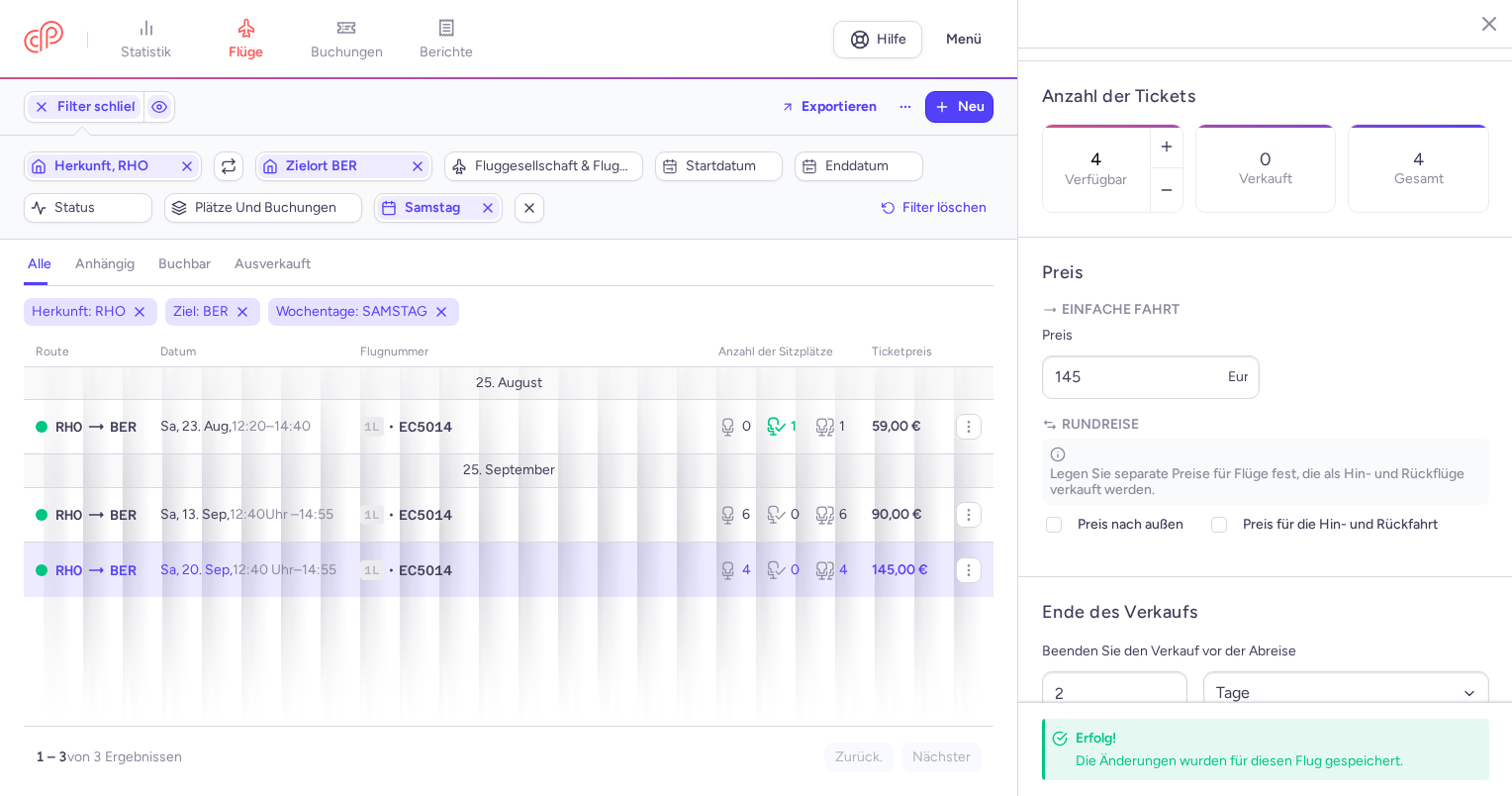
drag, startPoint x: 130, startPoint y: 155, endPoint x: 200, endPoint y: 151, distance: 70.1
click at [130, 155] on span "Herkunft, RHO" at bounding box center [113, 167] width 173 height 24
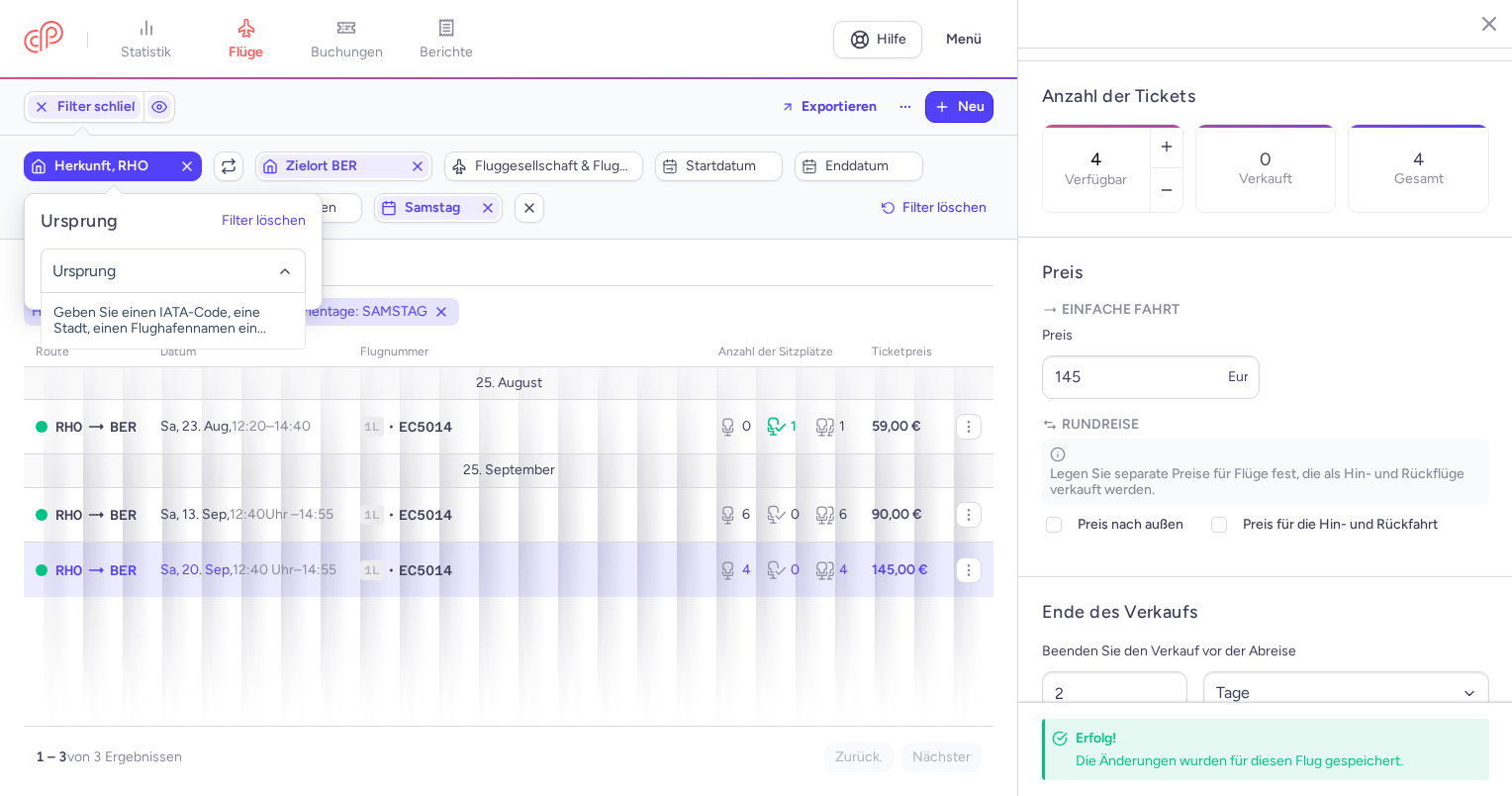
click at [180, 167] on icon "button" at bounding box center [188, 167] width 16 height 16
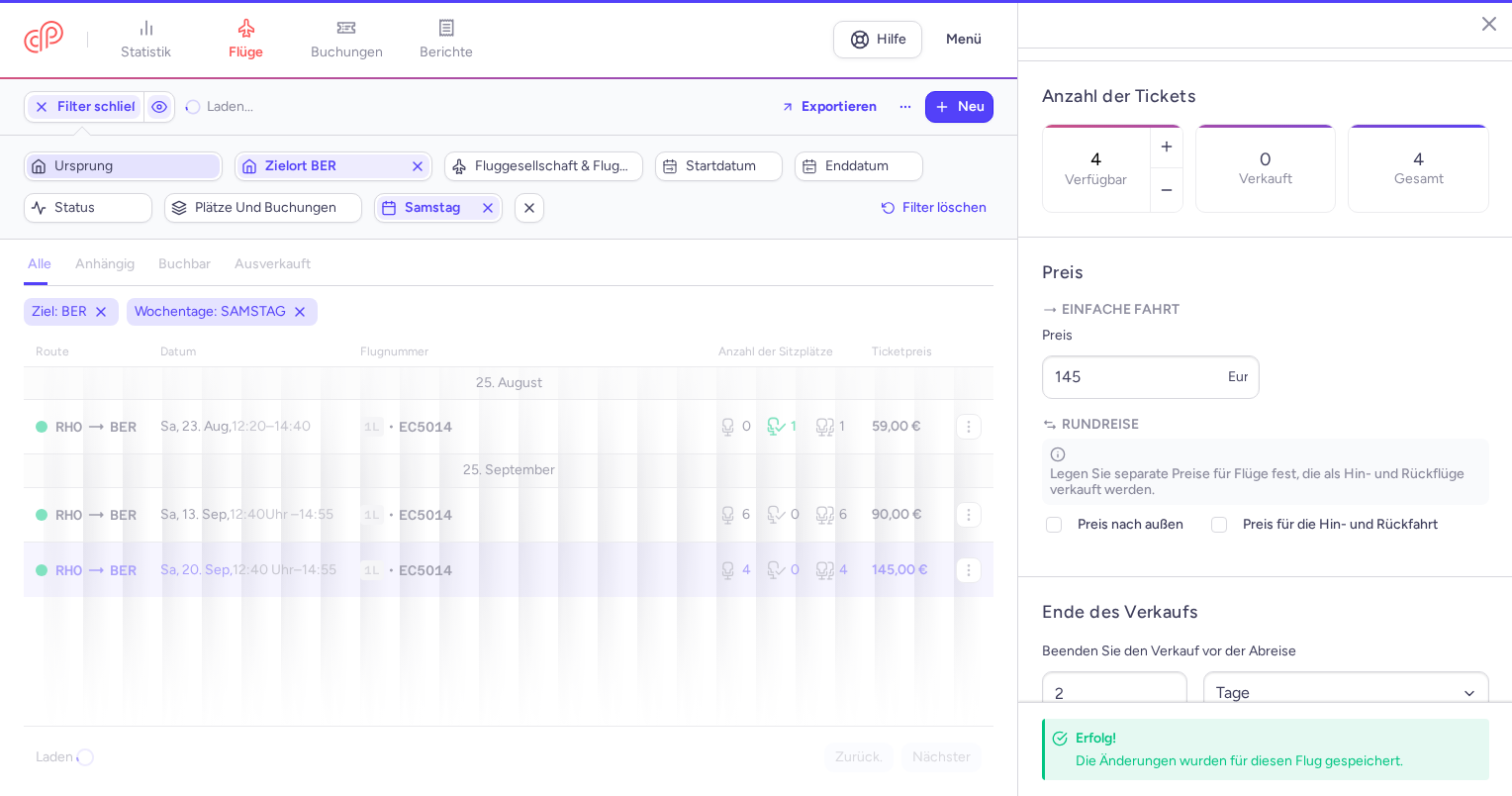
click at [189, 159] on span "Ursprung" at bounding box center [136, 167] width 162 height 16
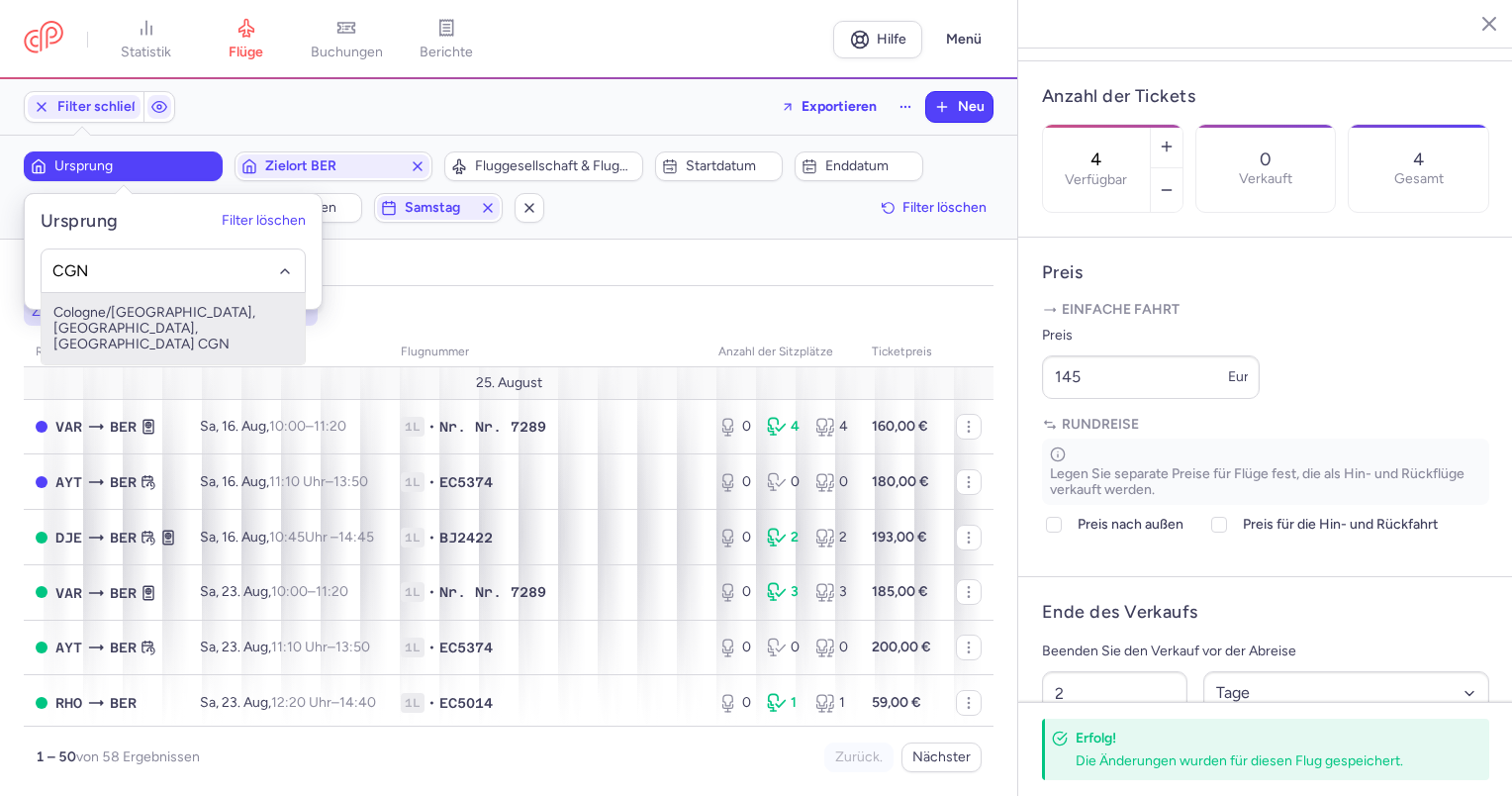
click at [153, 314] on font "Cologne/[GEOGRAPHIC_DATA], [GEOGRAPHIC_DATA], [GEOGRAPHIC_DATA] CGN" at bounding box center [155, 328] width 201 height 49
type input "CGN"
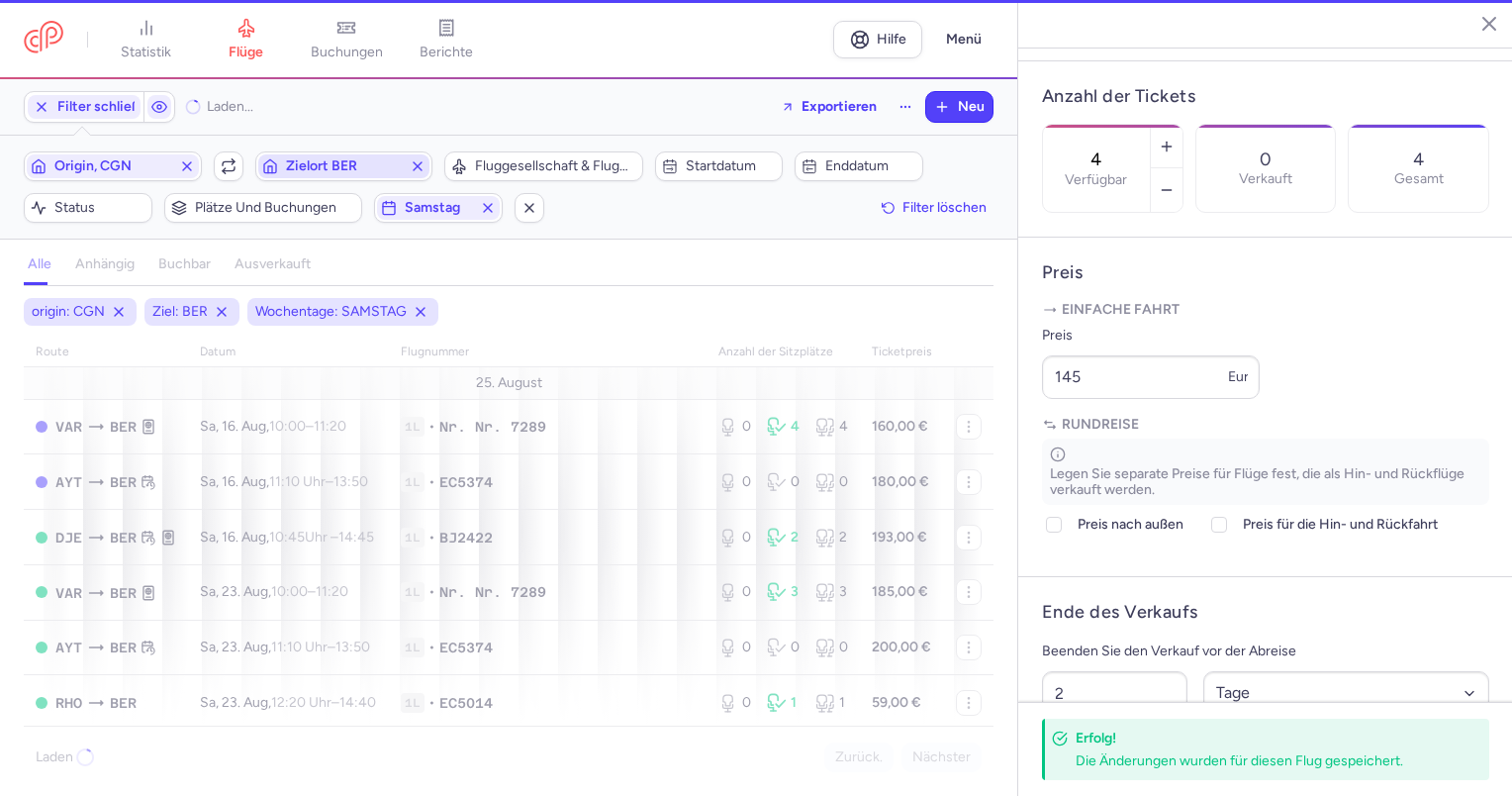
click at [386, 160] on span "Zielort BER" at bounding box center [344, 167] width 117 height 16
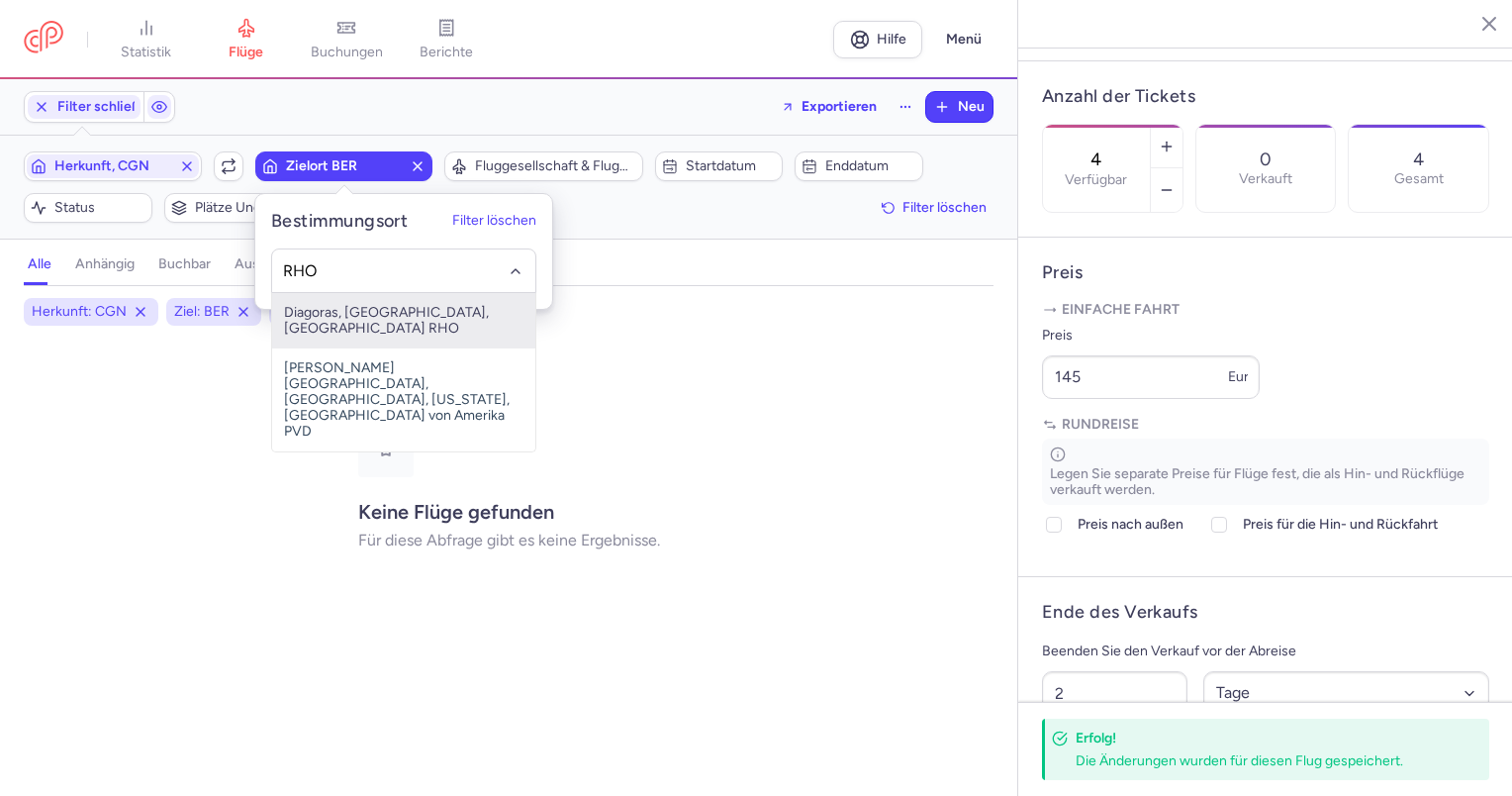
click at [332, 308] on font "Diagoras, [GEOGRAPHIC_DATA], [GEOGRAPHIC_DATA] RHO" at bounding box center [386, 320] width 204 height 33
type input "RHO"
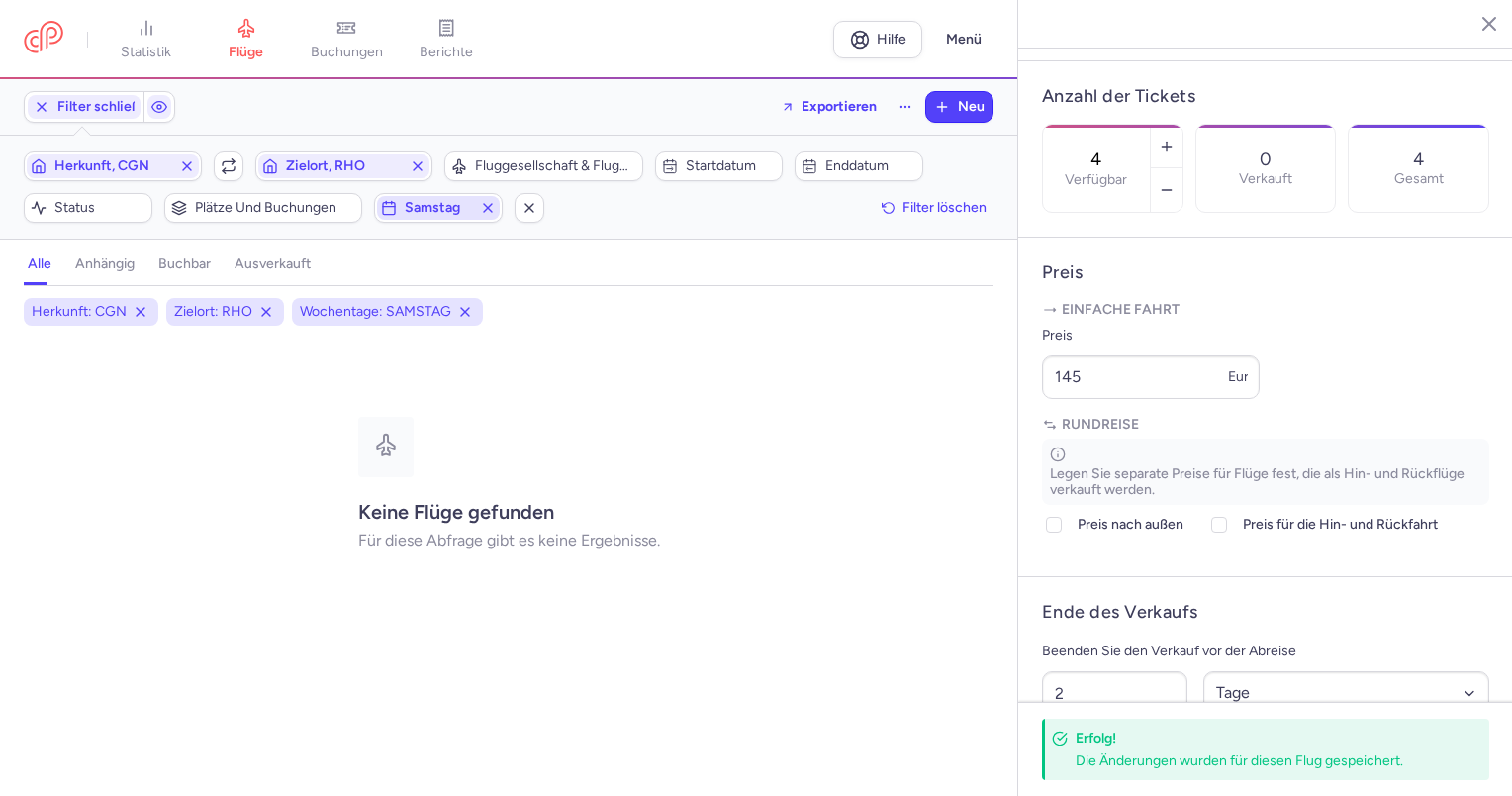
click at [446, 202] on font "Samstag" at bounding box center [433, 206] width 56 height 17
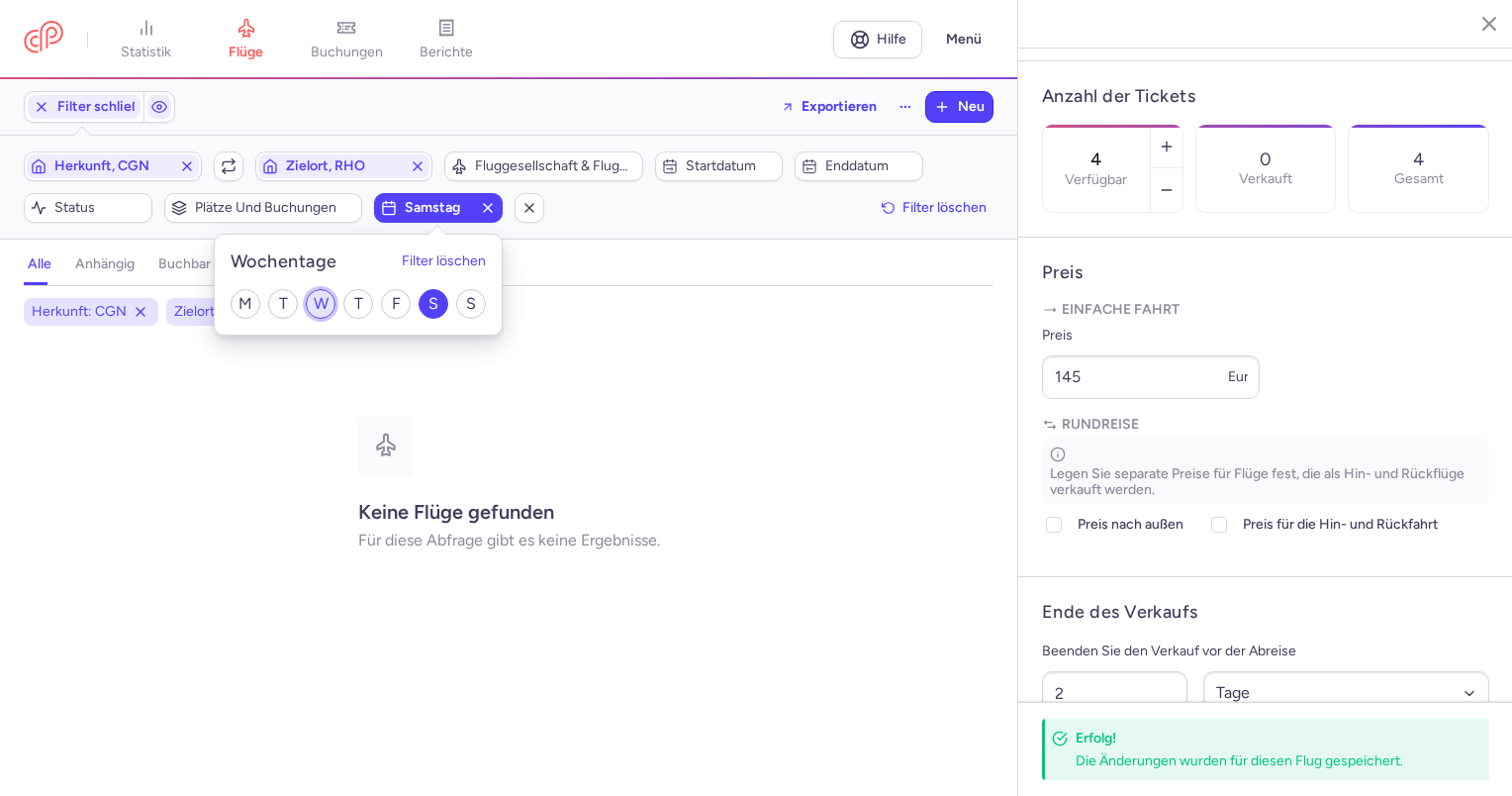
click at [314, 297] on input "W" at bounding box center [321, 304] width 30 height 30
checkbox input "true"
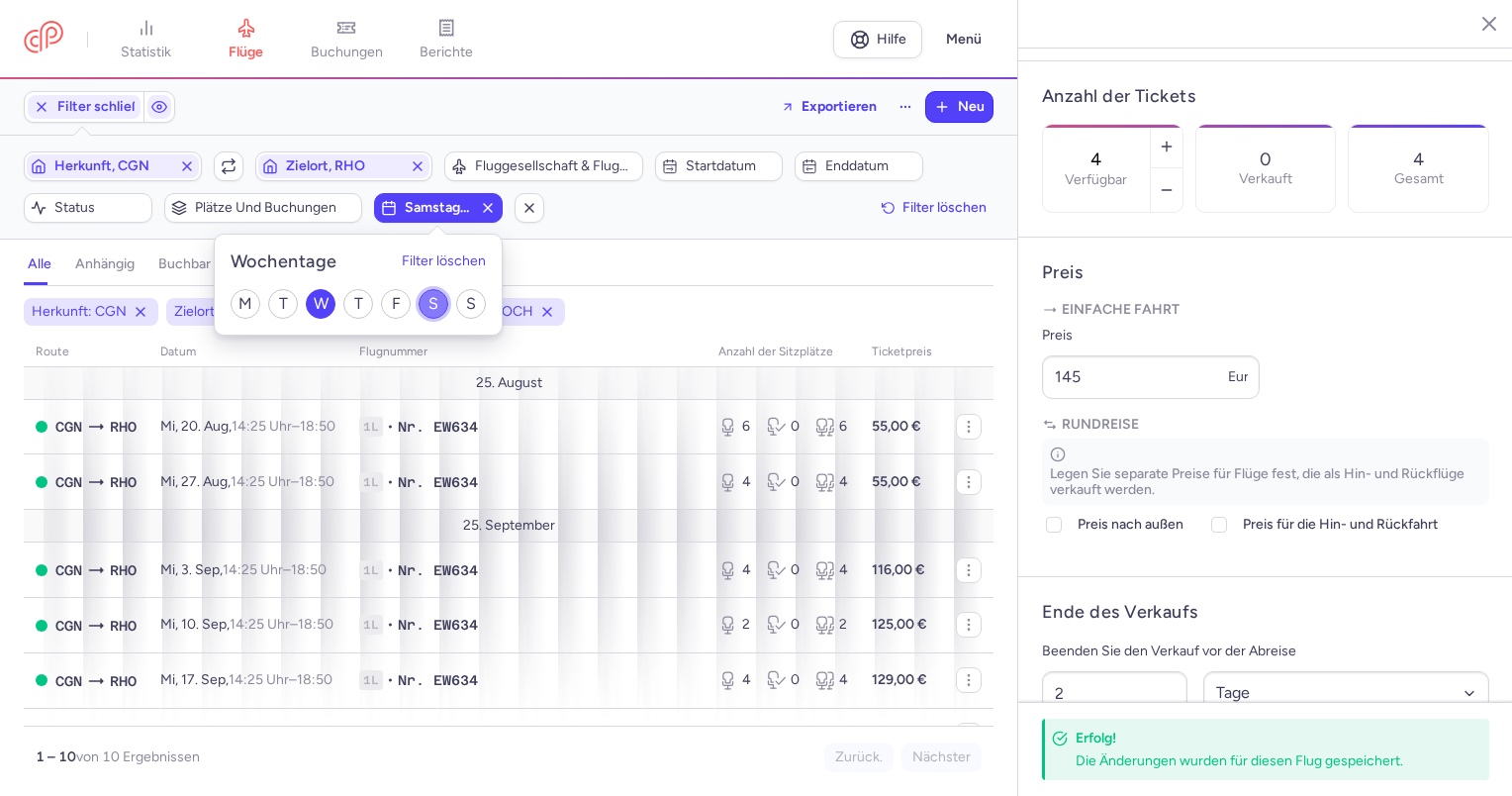
click at [435, 305] on input "S" at bounding box center [434, 304] width 30 height 30
checkbox input "false"
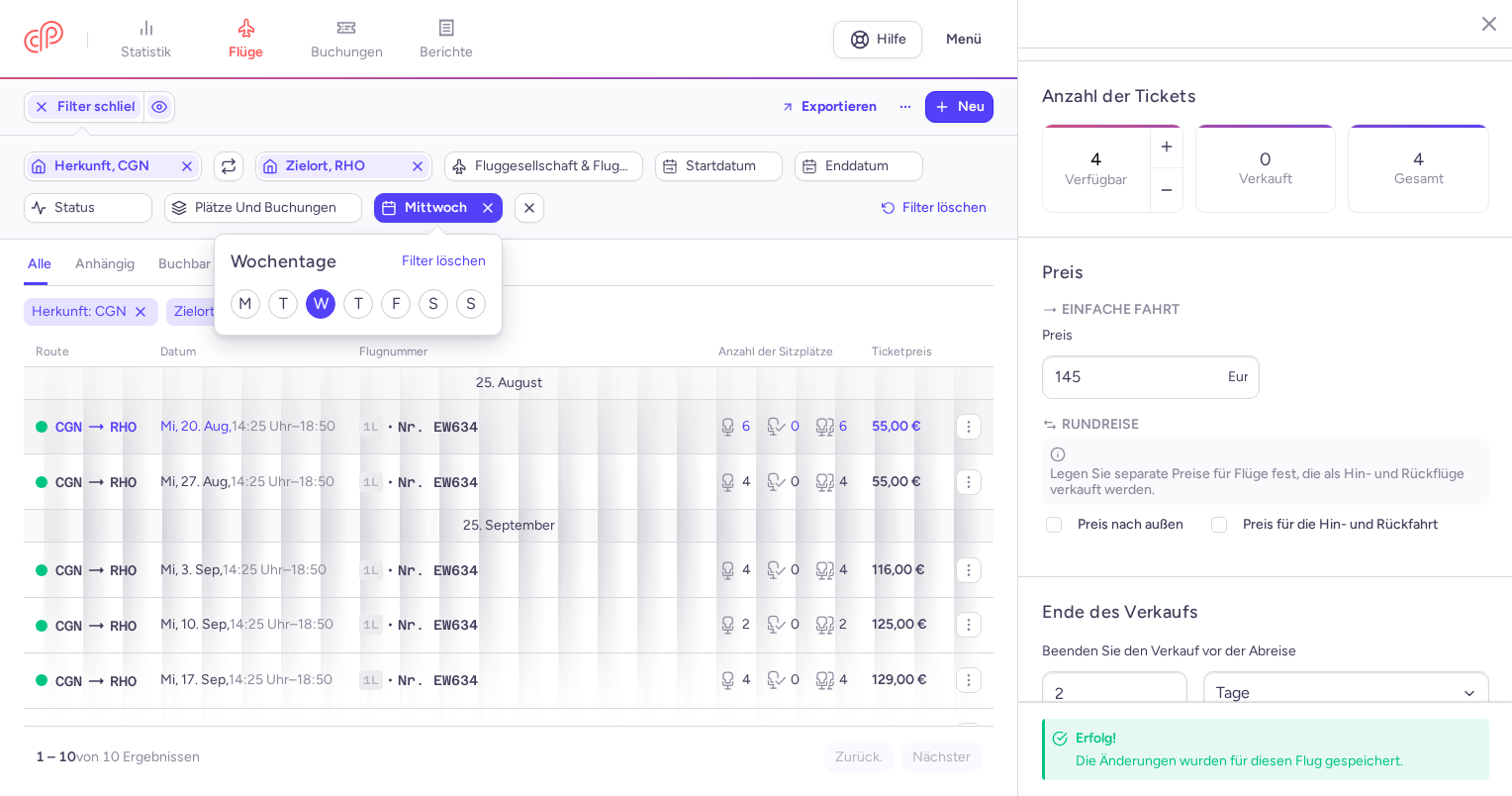
click at [567, 417] on span "1L • Nr. EW634" at bounding box center [527, 427] width 335 height 20
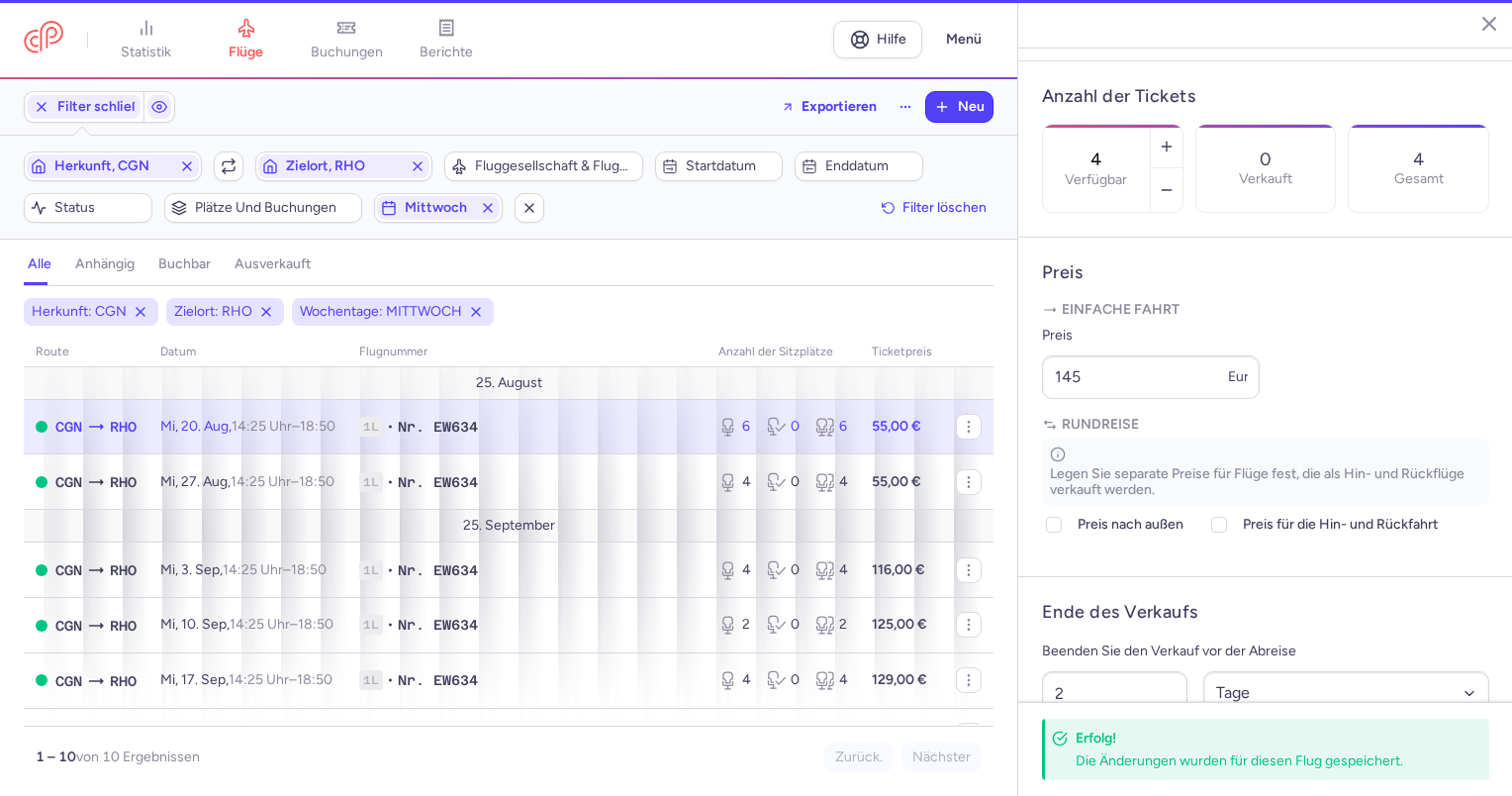
type input "6"
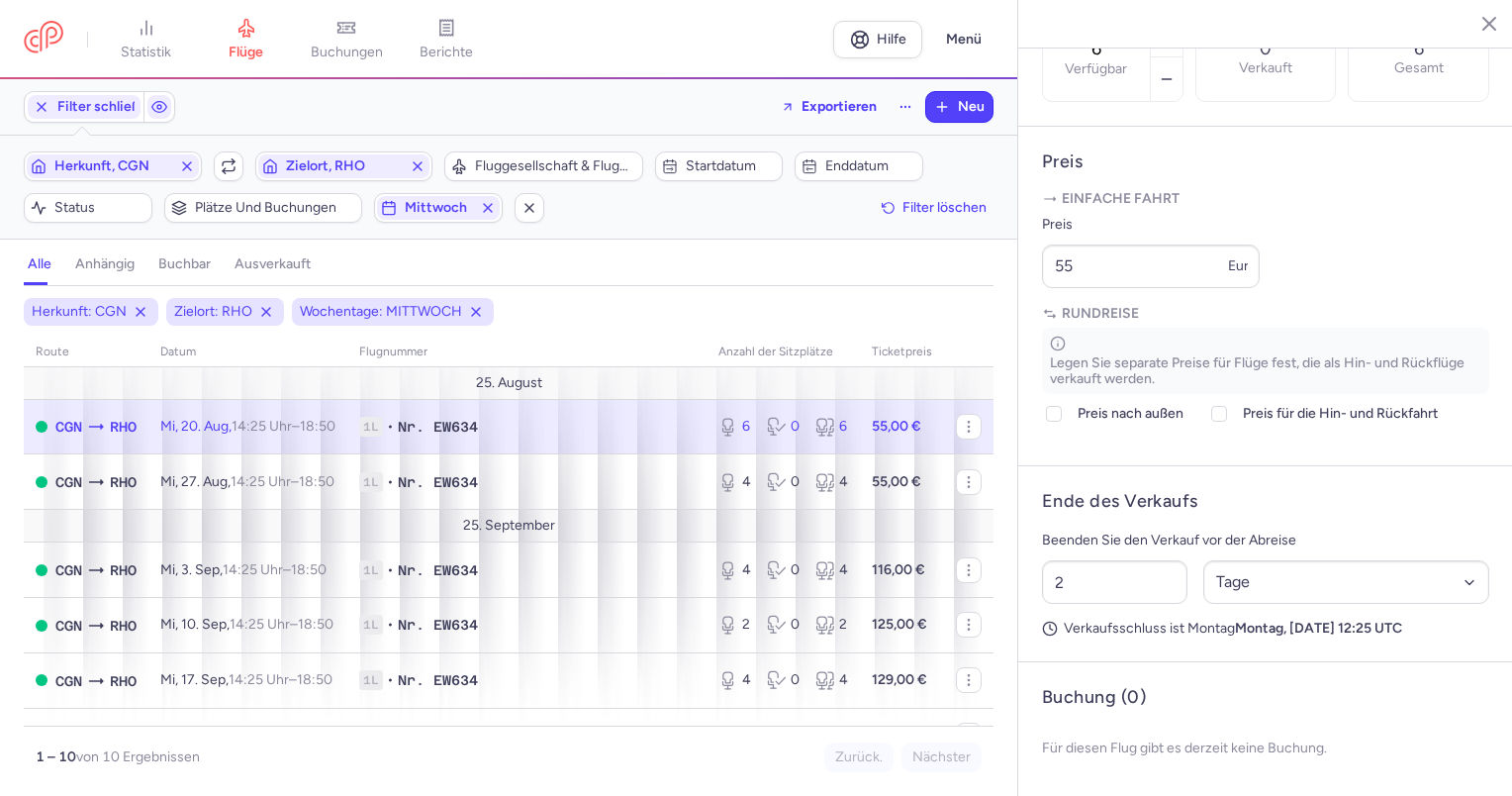
scroll to position [736, 0]
drag, startPoint x: 1108, startPoint y: 280, endPoint x: 1000, endPoint y: 257, distance: 110.4
click at [1000, 257] on div "Statistik Flüge Buchungen Berichte Hilfe Menü Filter schließen Exportieren Neu …" at bounding box center [756, 398] width 1512 height 796
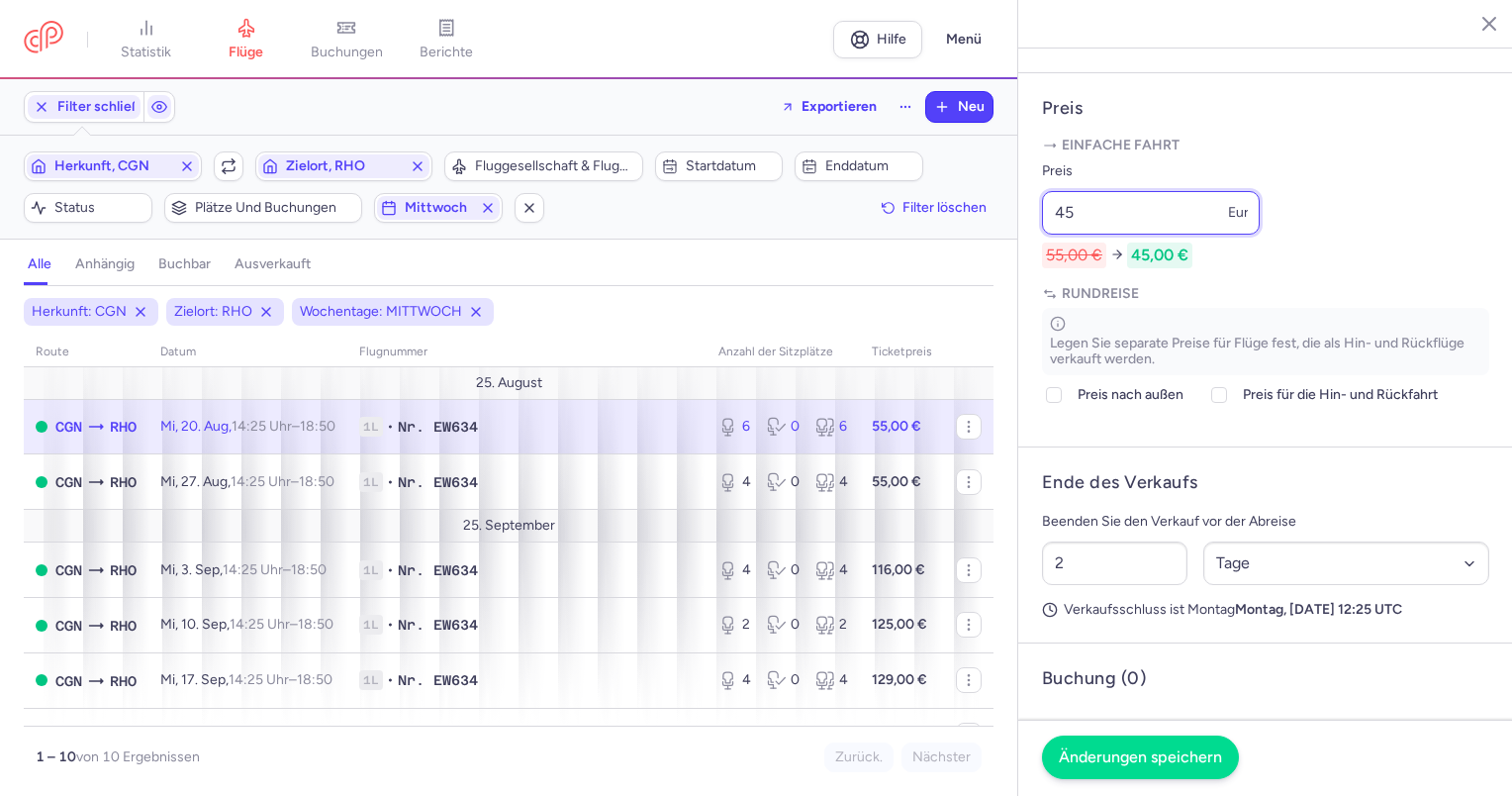
type input "45"
click at [1187, 756] on font "Änderungen speichern" at bounding box center [1140, 756] width 164 height 19
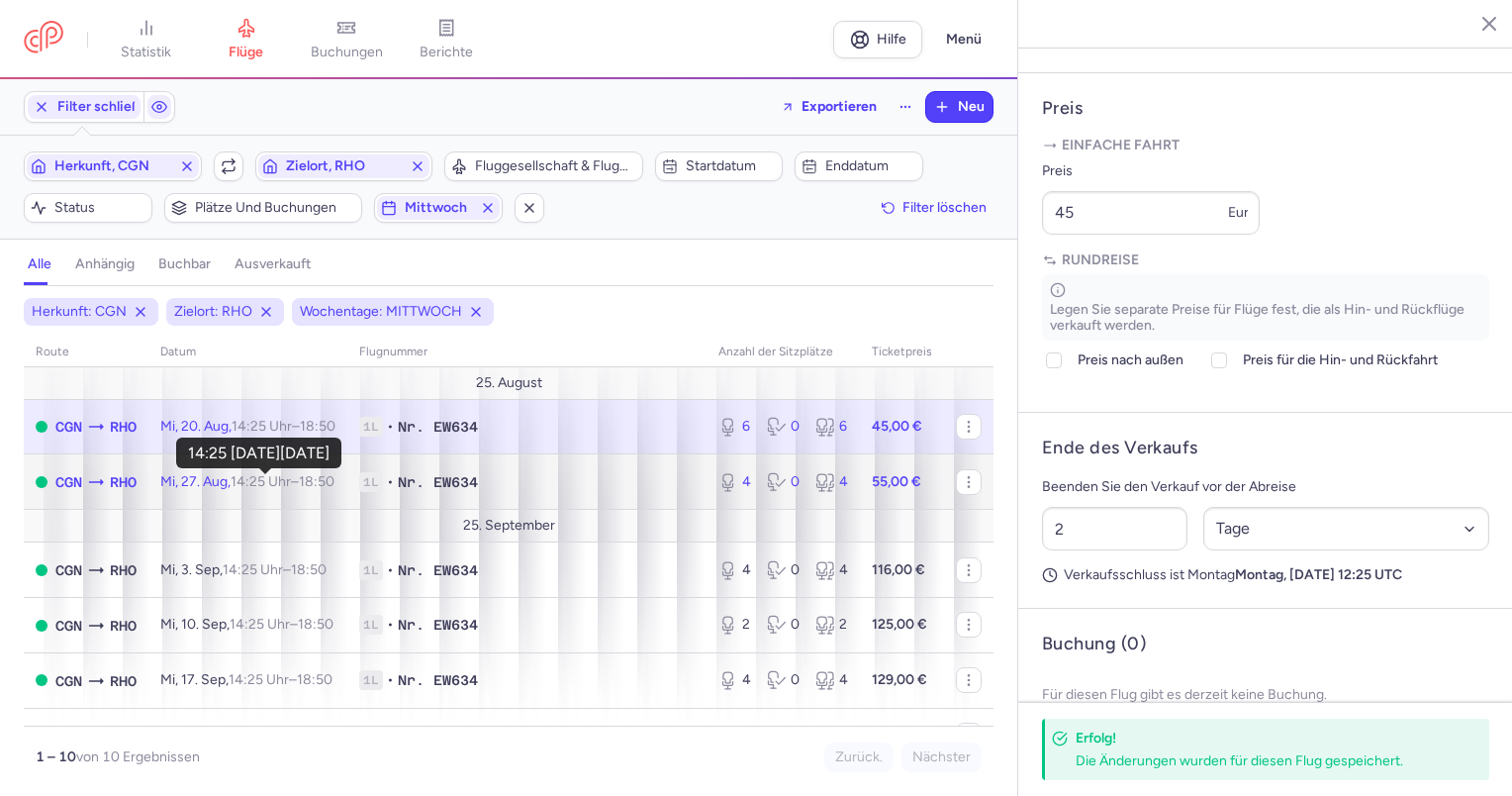
click at [289, 478] on time "14:25 Uhr" at bounding box center [260, 481] width 61 height 17
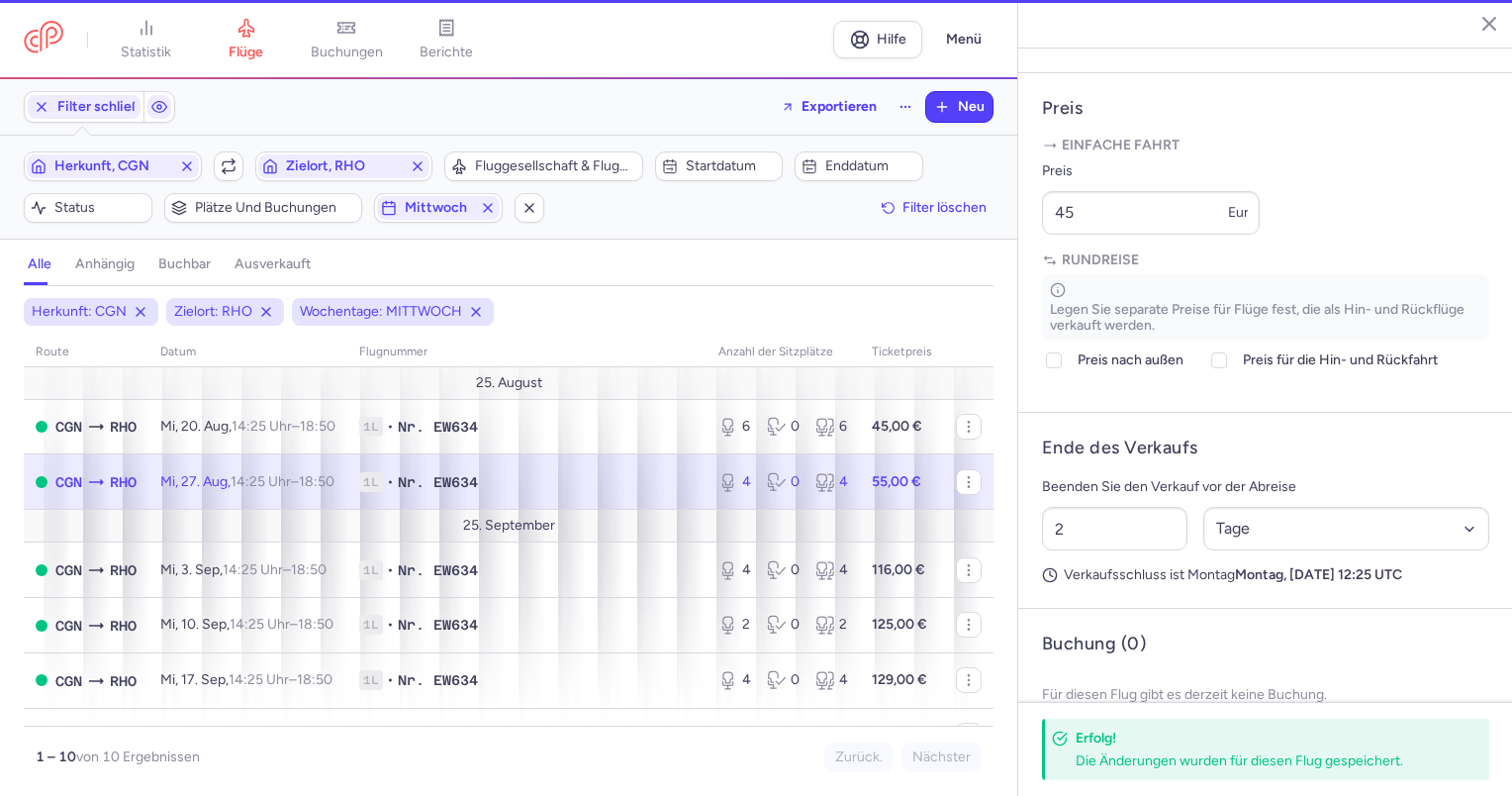
type input "4"
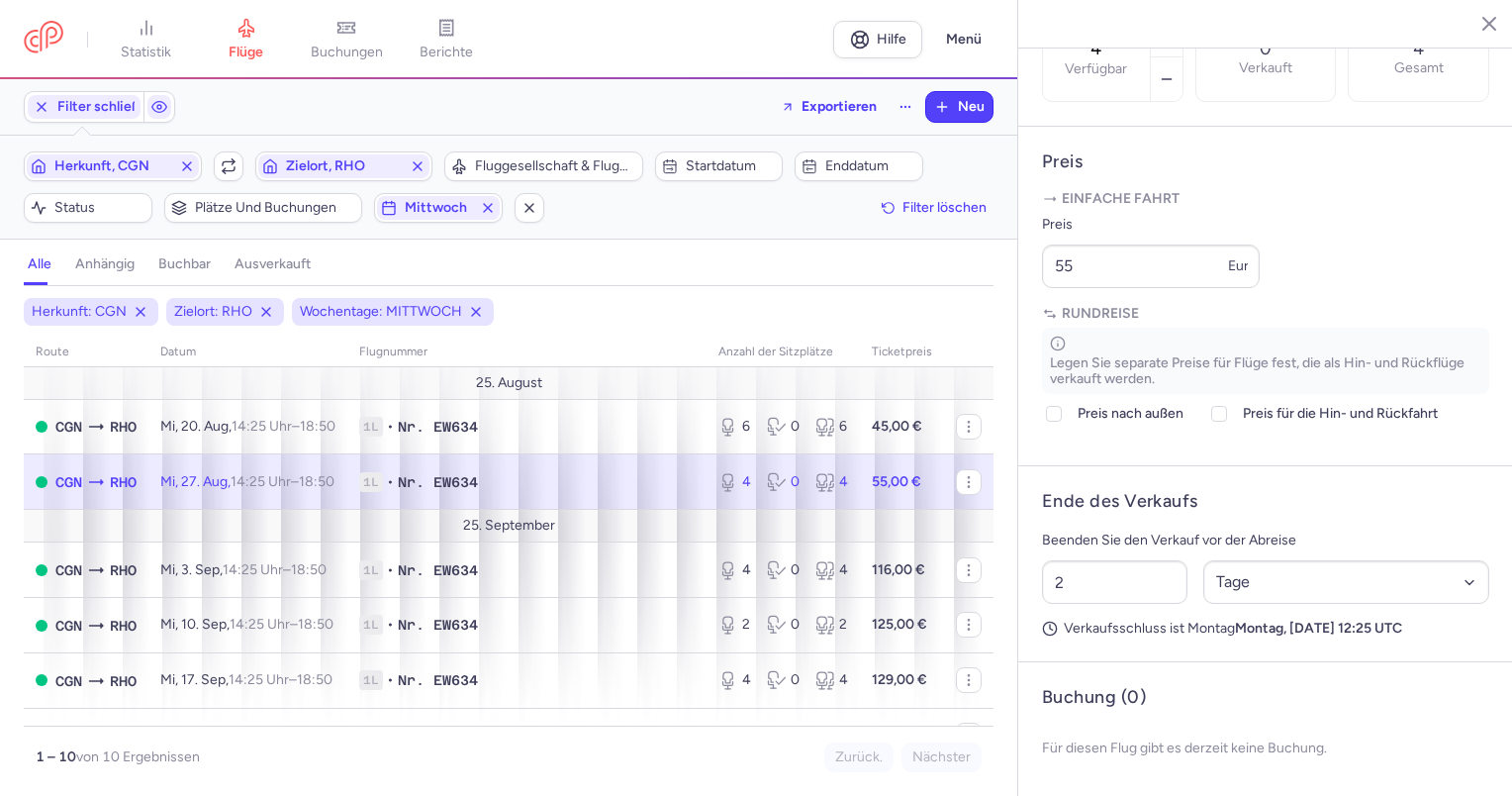
click at [1439, 491] on header "Ende des Verkaufs" at bounding box center [1266, 501] width 447 height 23
click at [706, 462] on td "Mi, 27. Aug, 14:25 Uhr – 18:50 +0" at bounding box center [783, 482] width 154 height 56
drag, startPoint x: 1106, startPoint y: 262, endPoint x: 953, endPoint y: 284, distance: 154.6
click at [953, 284] on div "Statistik Flüge Buchungen Berichte Hilfe Menü Filter schließen Exportieren Neu …" at bounding box center [756, 398] width 1512 height 796
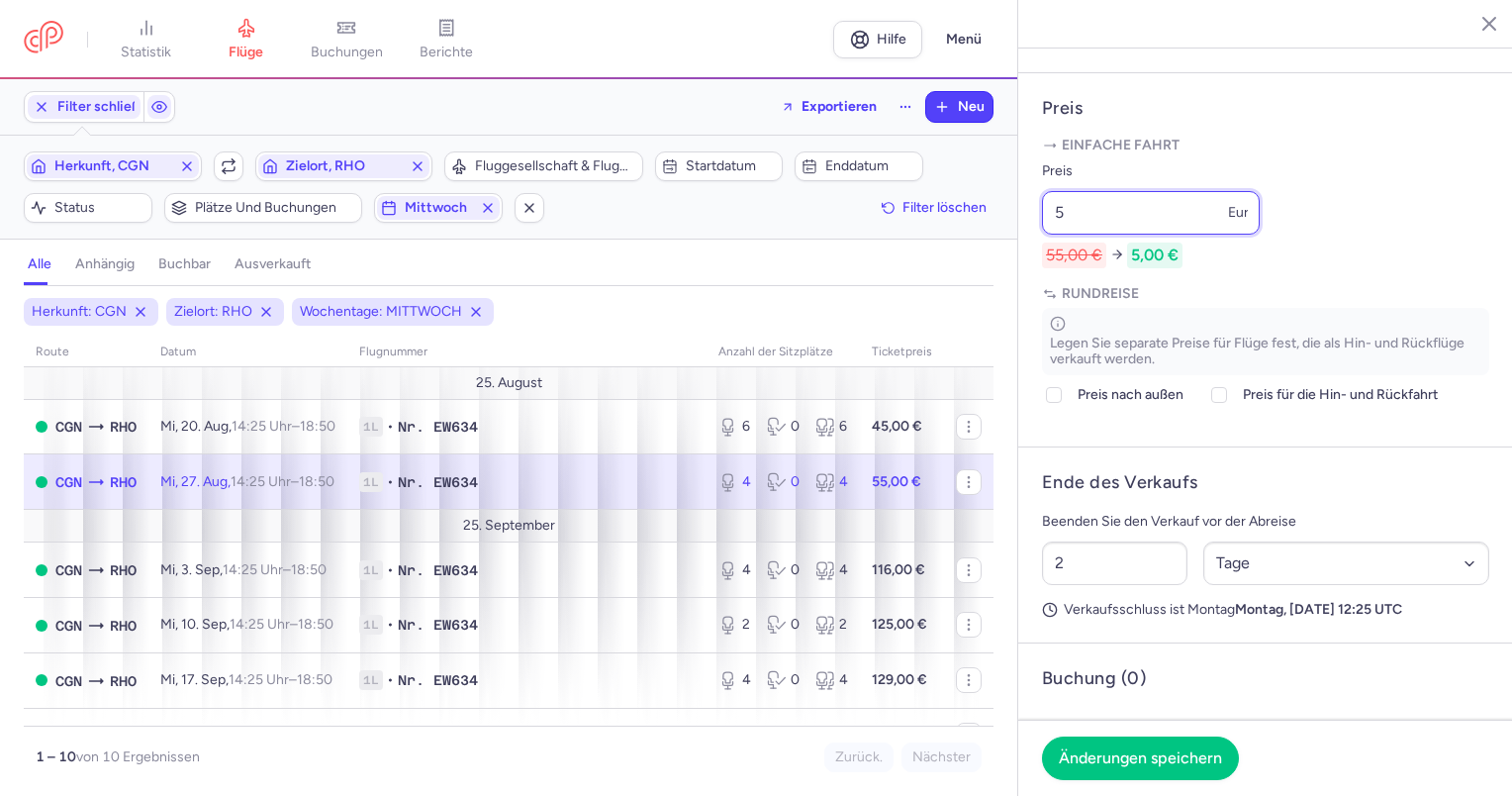
type input "55"
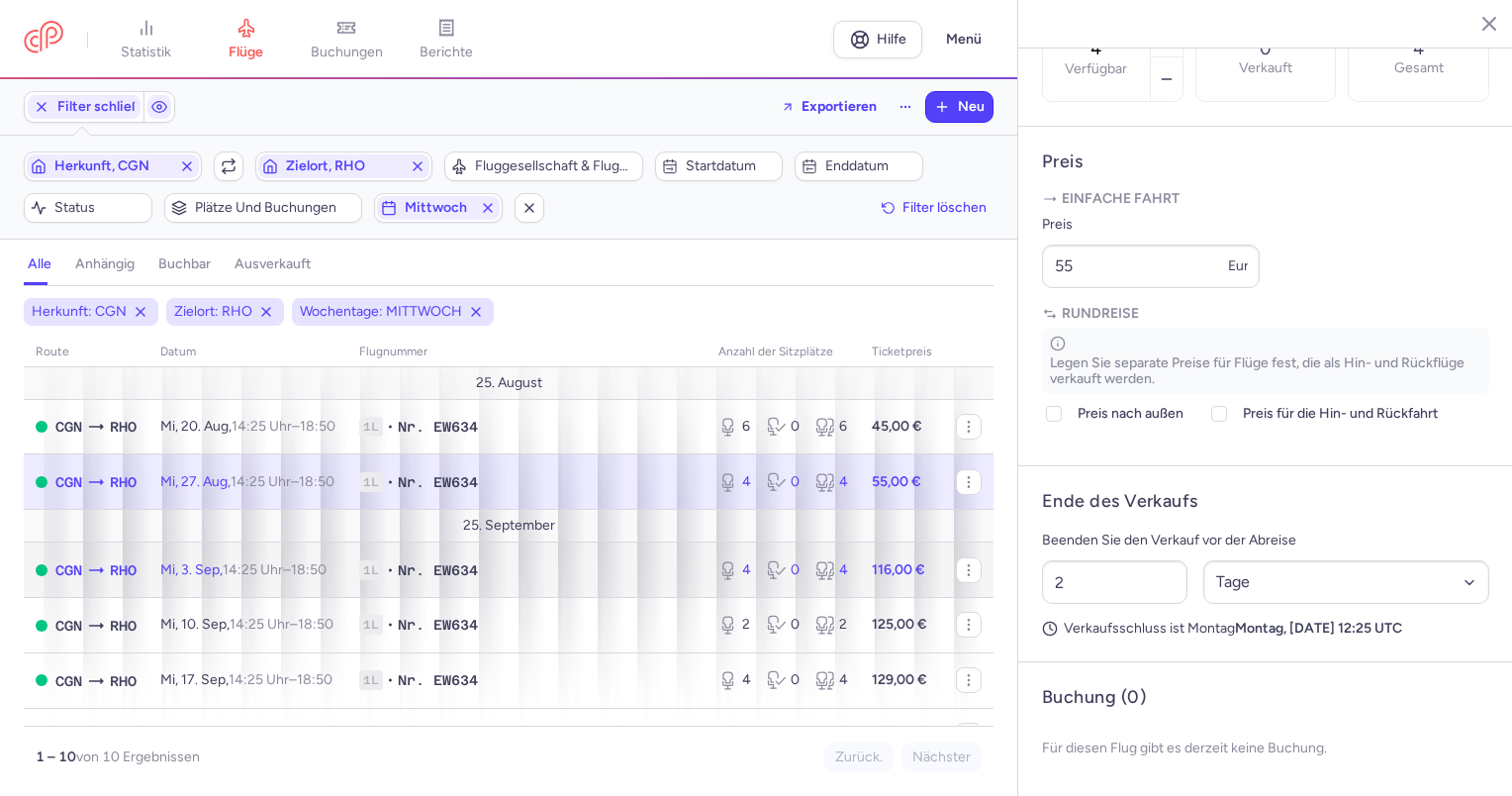
click at [490, 578] on span "1L • Nr. EW634" at bounding box center [527, 570] width 335 height 20
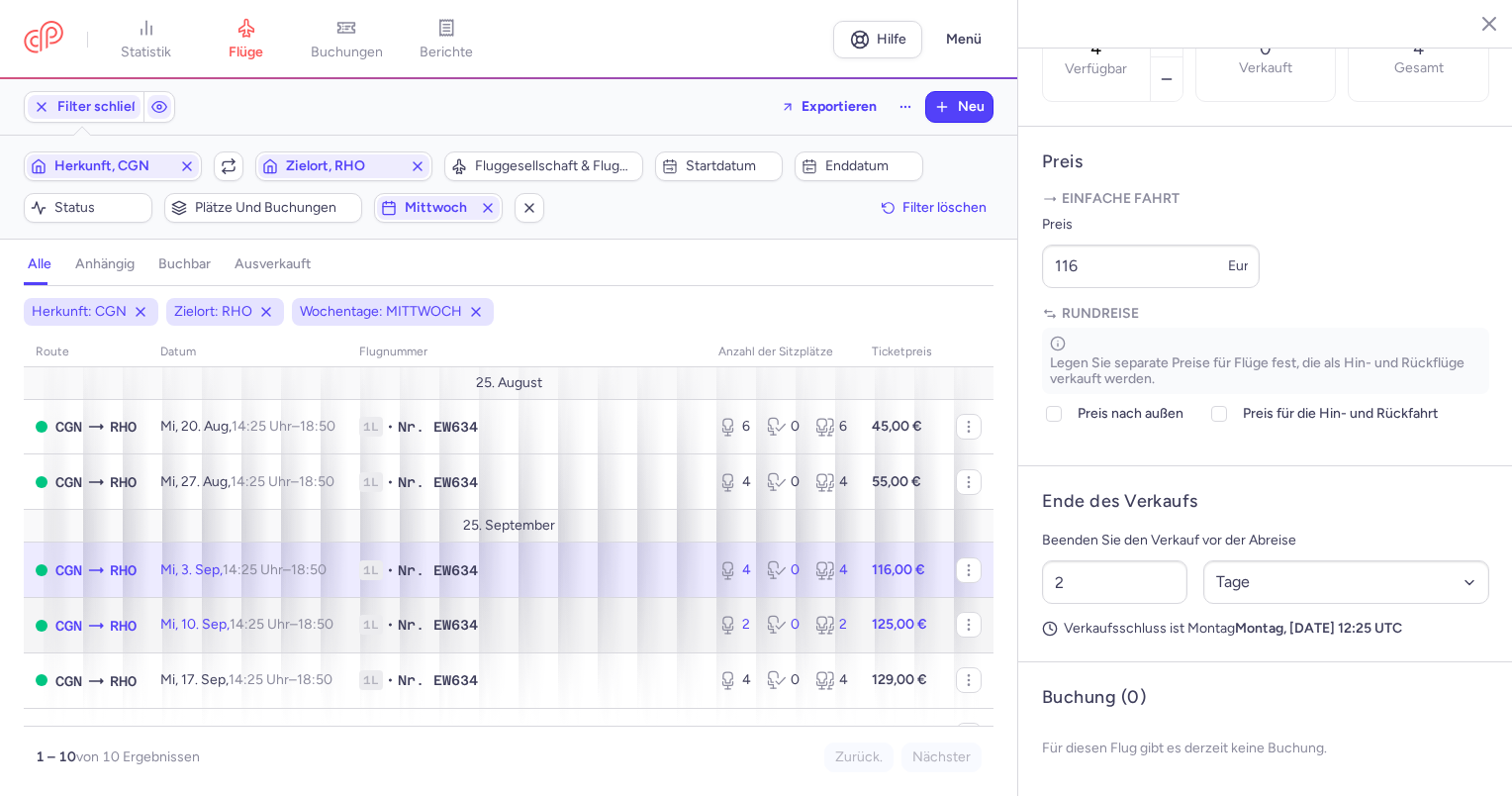
click at [80, 641] on td "CGN RHO" at bounding box center [86, 625] width 125 height 56
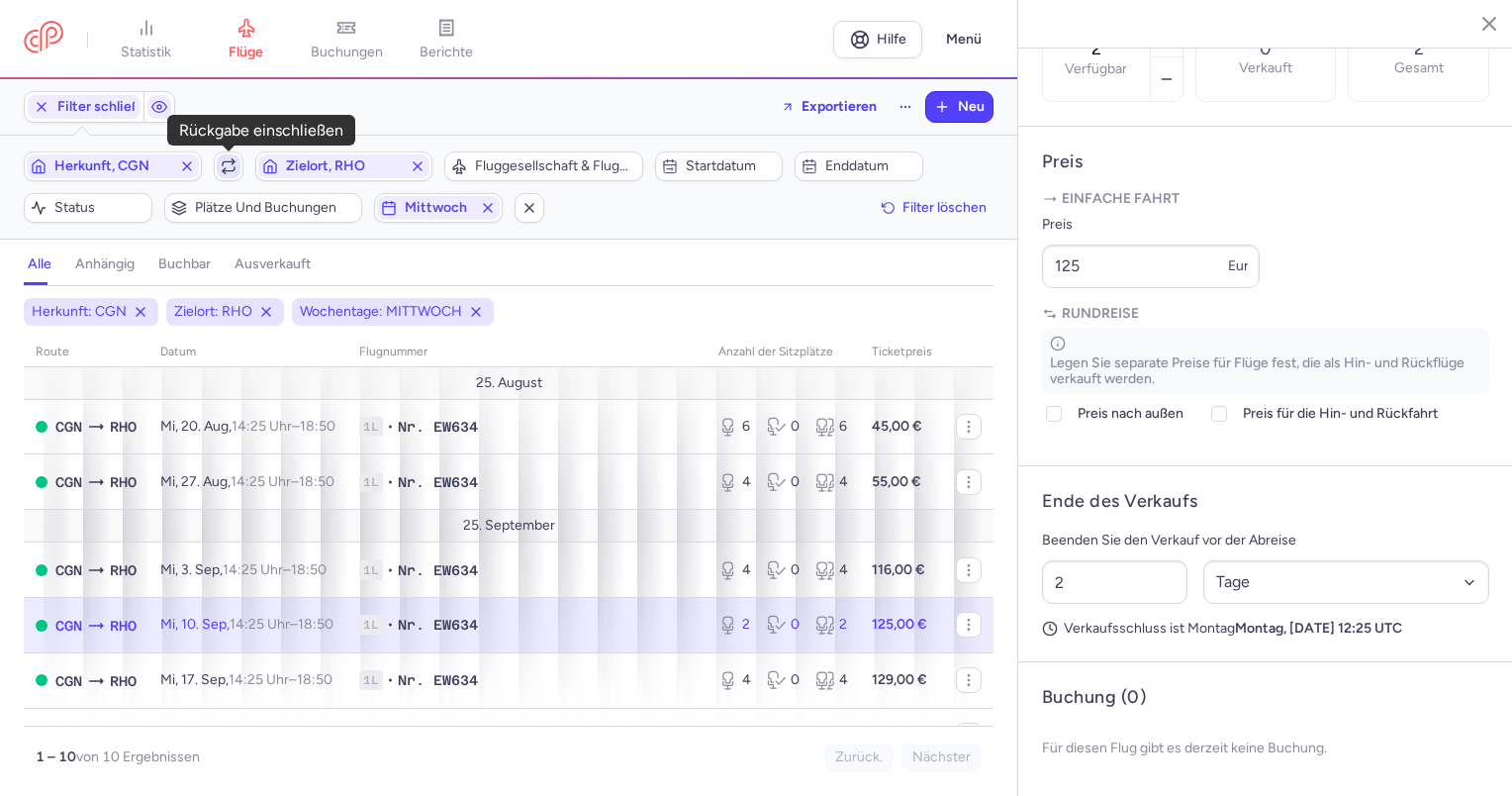
click at [229, 165] on icon "button" at bounding box center [228, 167] width 16 height 16
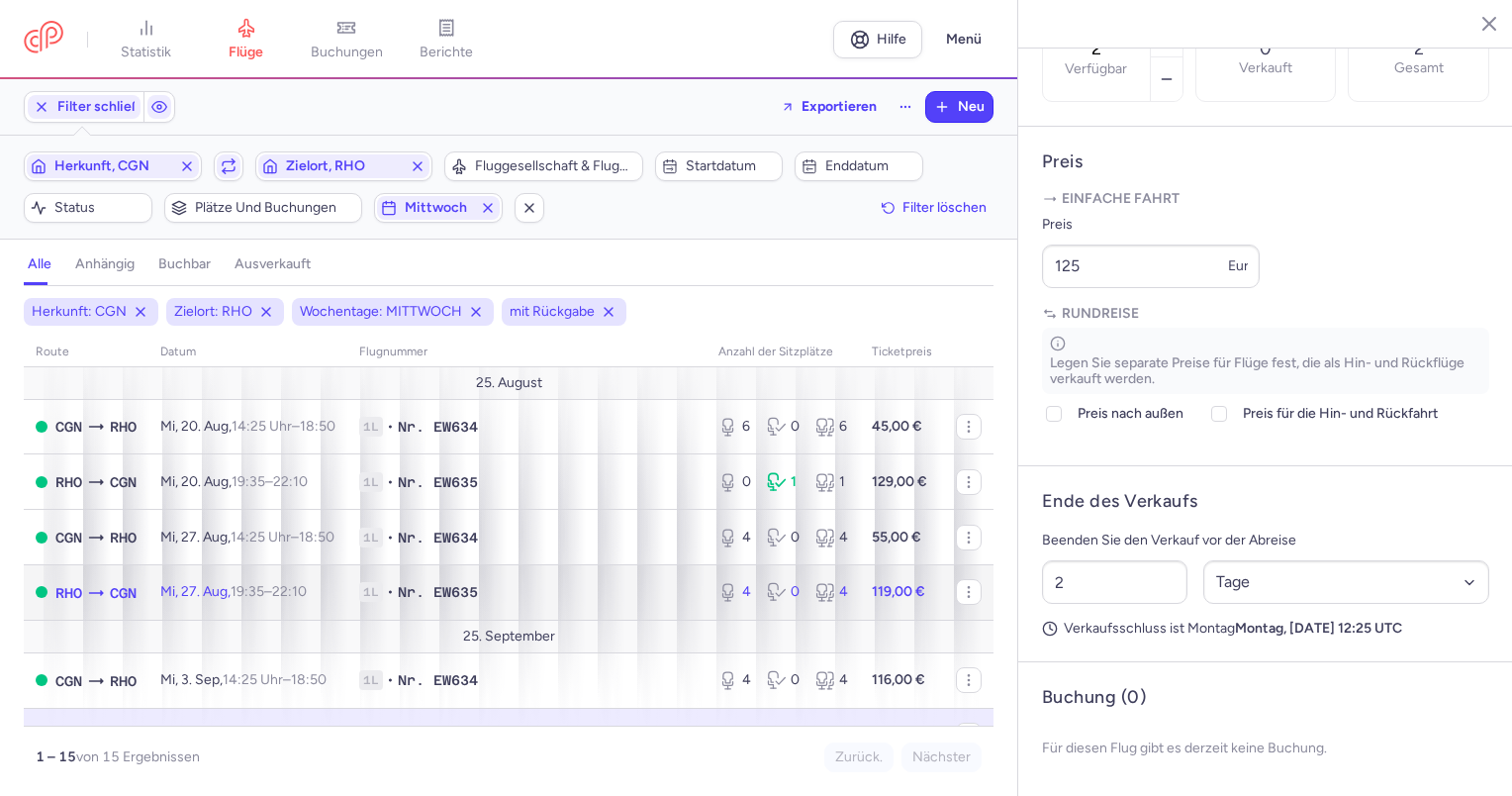
click at [230, 588] on font "Mi, 27. Aug," at bounding box center [195, 591] width 70 height 17
type input "4"
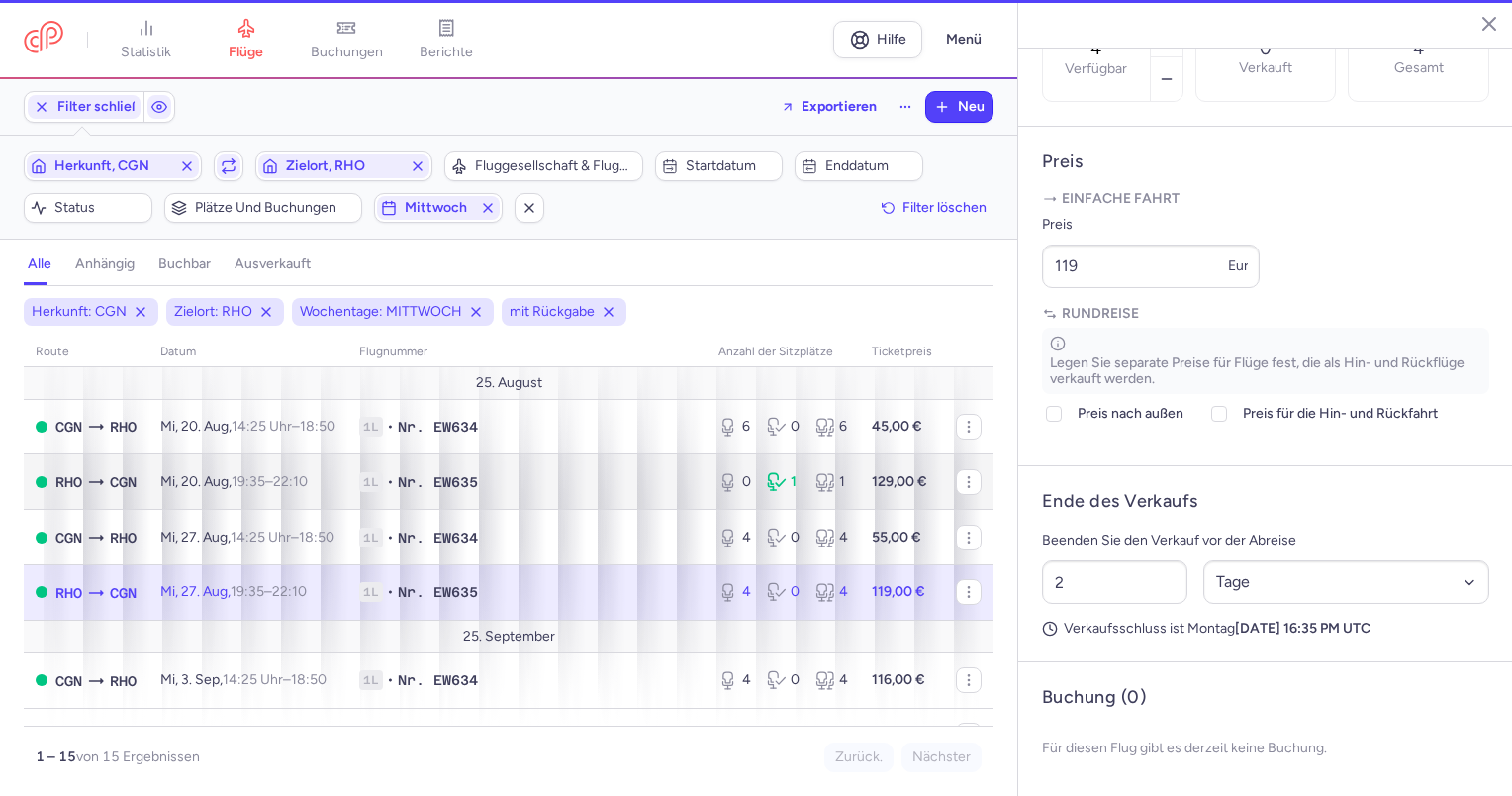
scroll to position [713, 0]
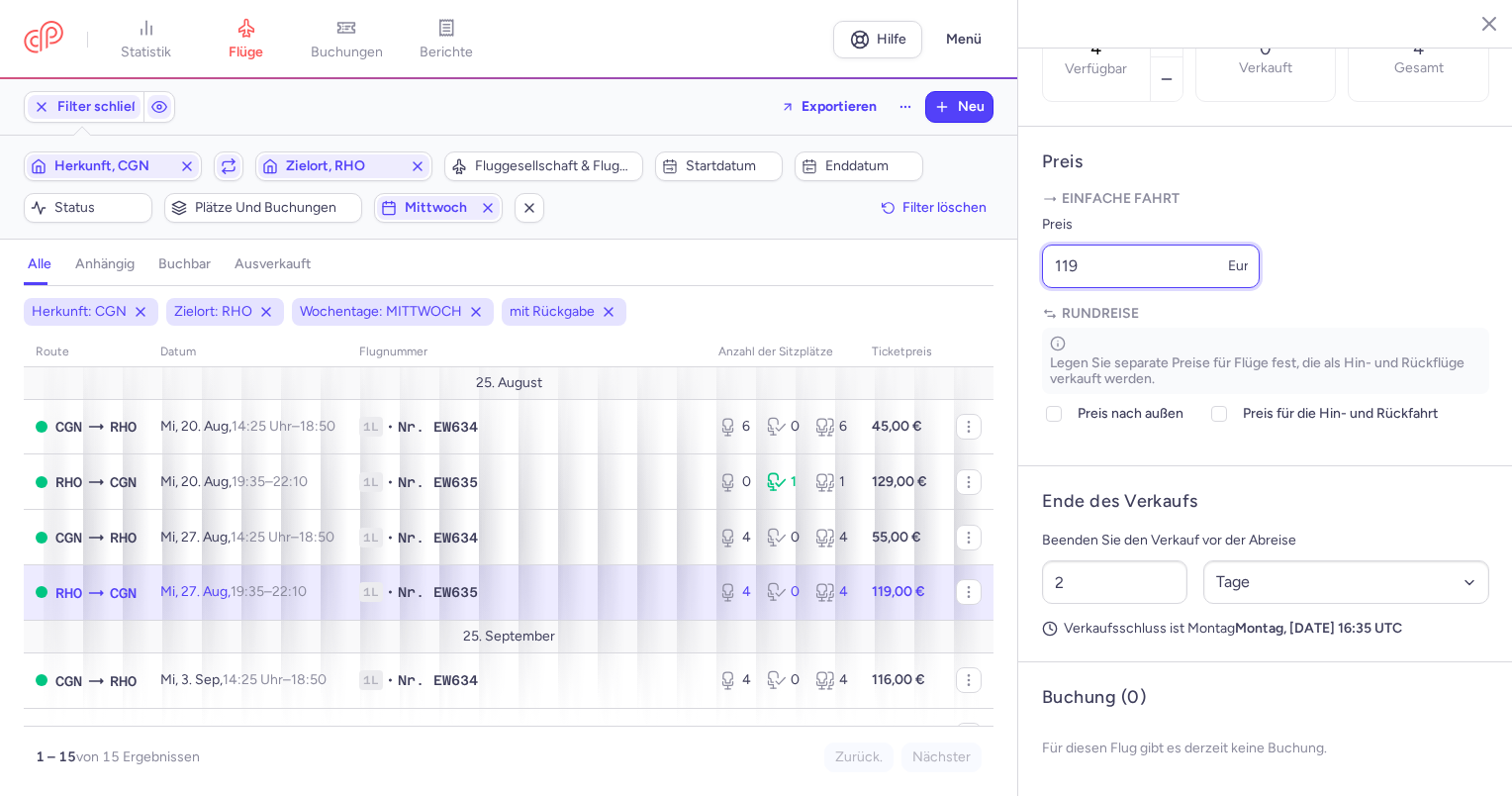
drag, startPoint x: 1110, startPoint y: 256, endPoint x: 878, endPoint y: 267, distance: 232.3
click at [878, 267] on div "Statistik Flüge Buchungen Berichte Hilfe Menü Filter schließen Exportieren Neu …" at bounding box center [756, 398] width 1512 height 796
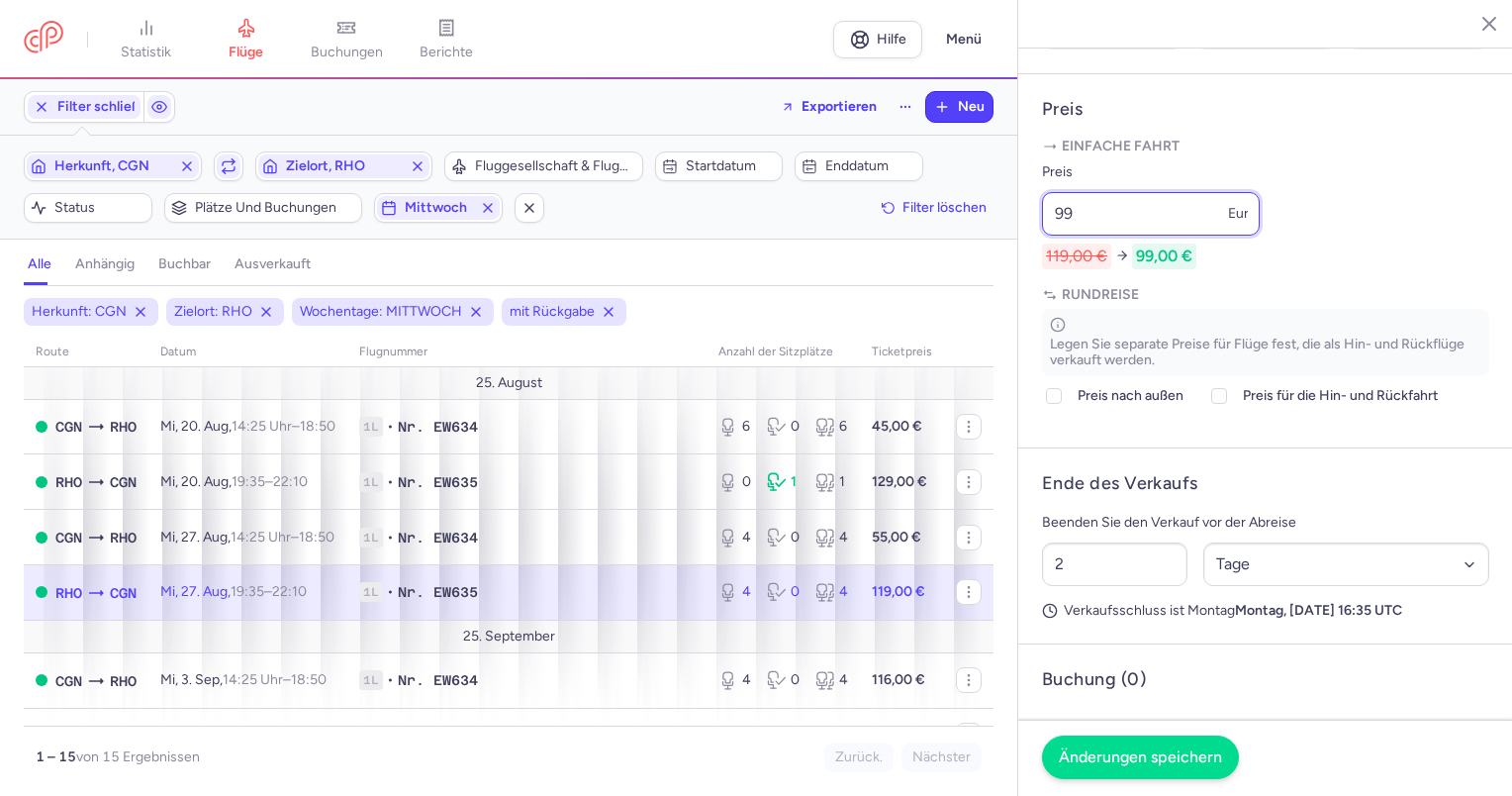
type input "99"
click at [1108, 744] on button "Änderungen speichern" at bounding box center [1140, 757] width 196 height 44
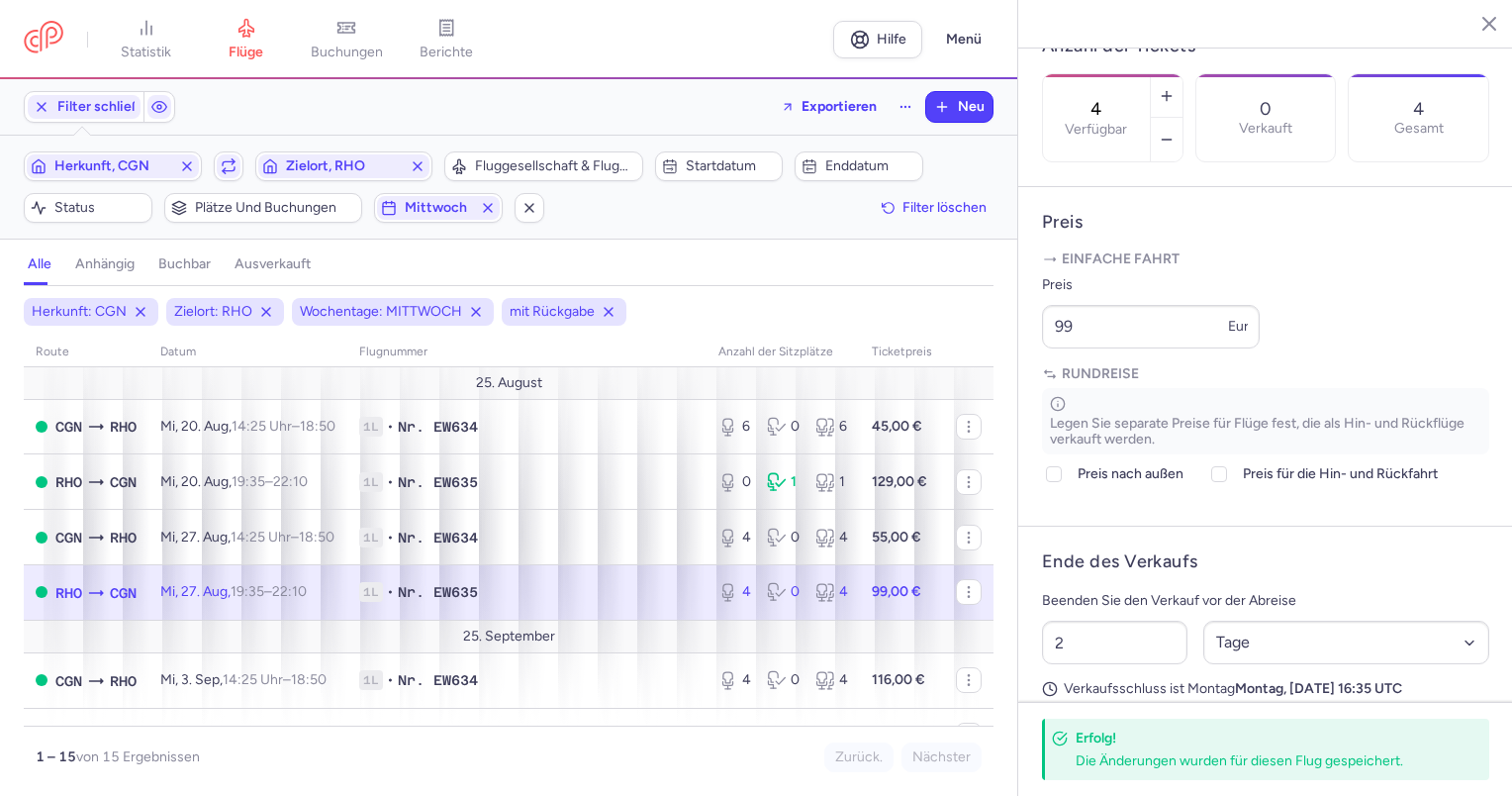
scroll to position [516, 0]
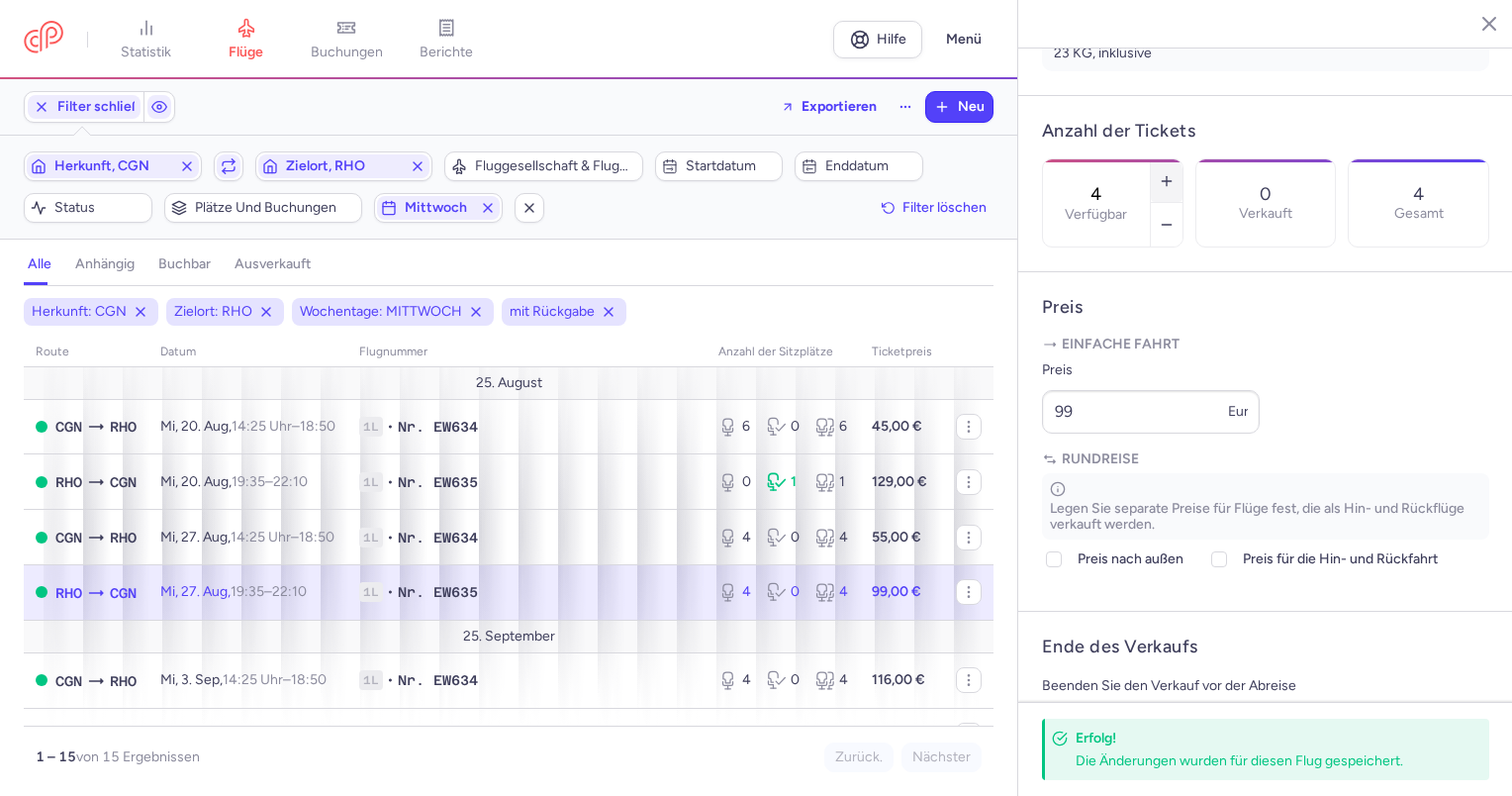
click at [1167, 177] on line "button" at bounding box center [1167, 181] width 0 height 9
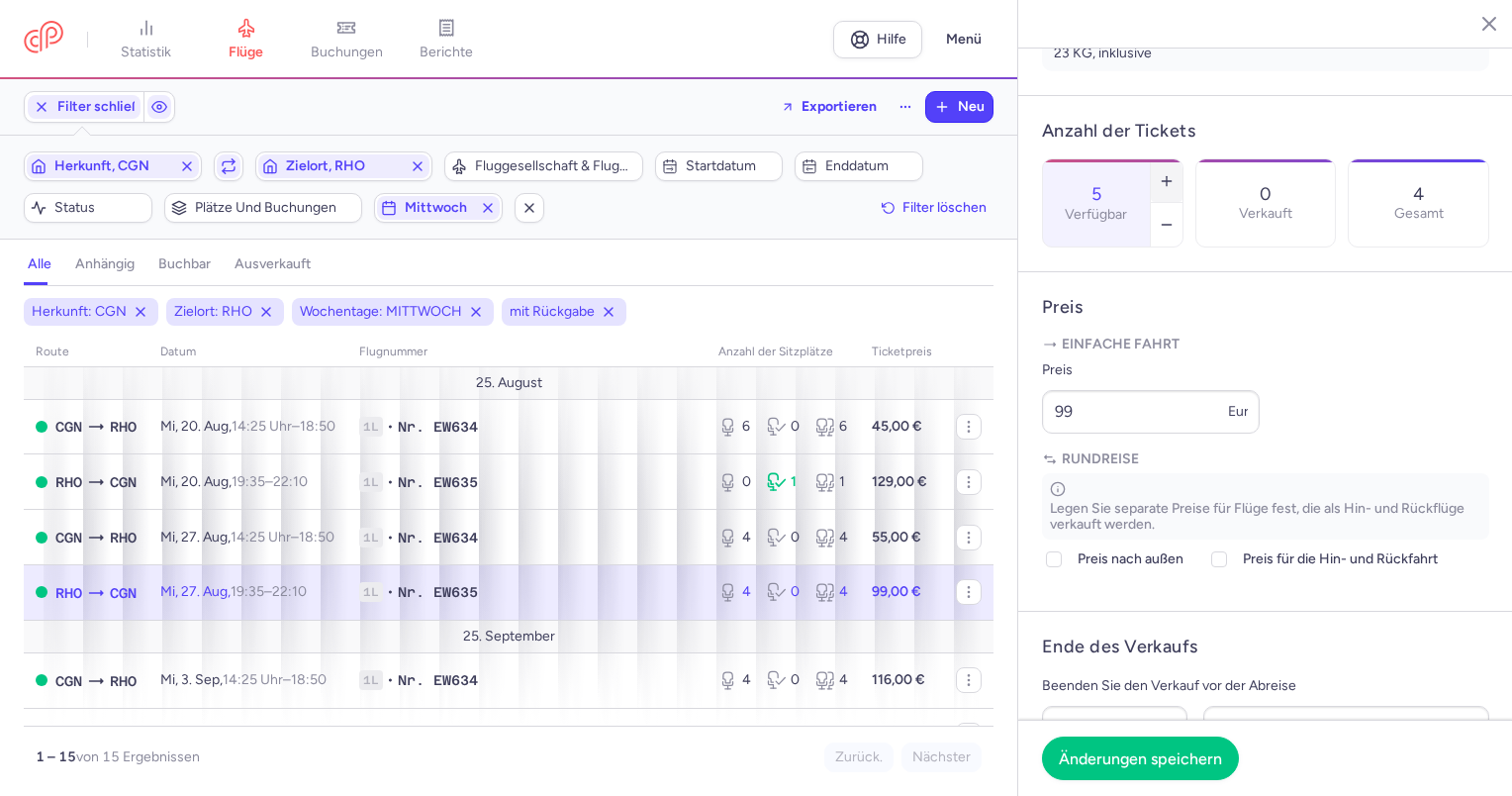
click at [1167, 177] on line "button" at bounding box center [1167, 181] width 0 height 9
type input "6"
click at [1122, 744] on button "Änderungen speichern" at bounding box center [1140, 757] width 196 height 44
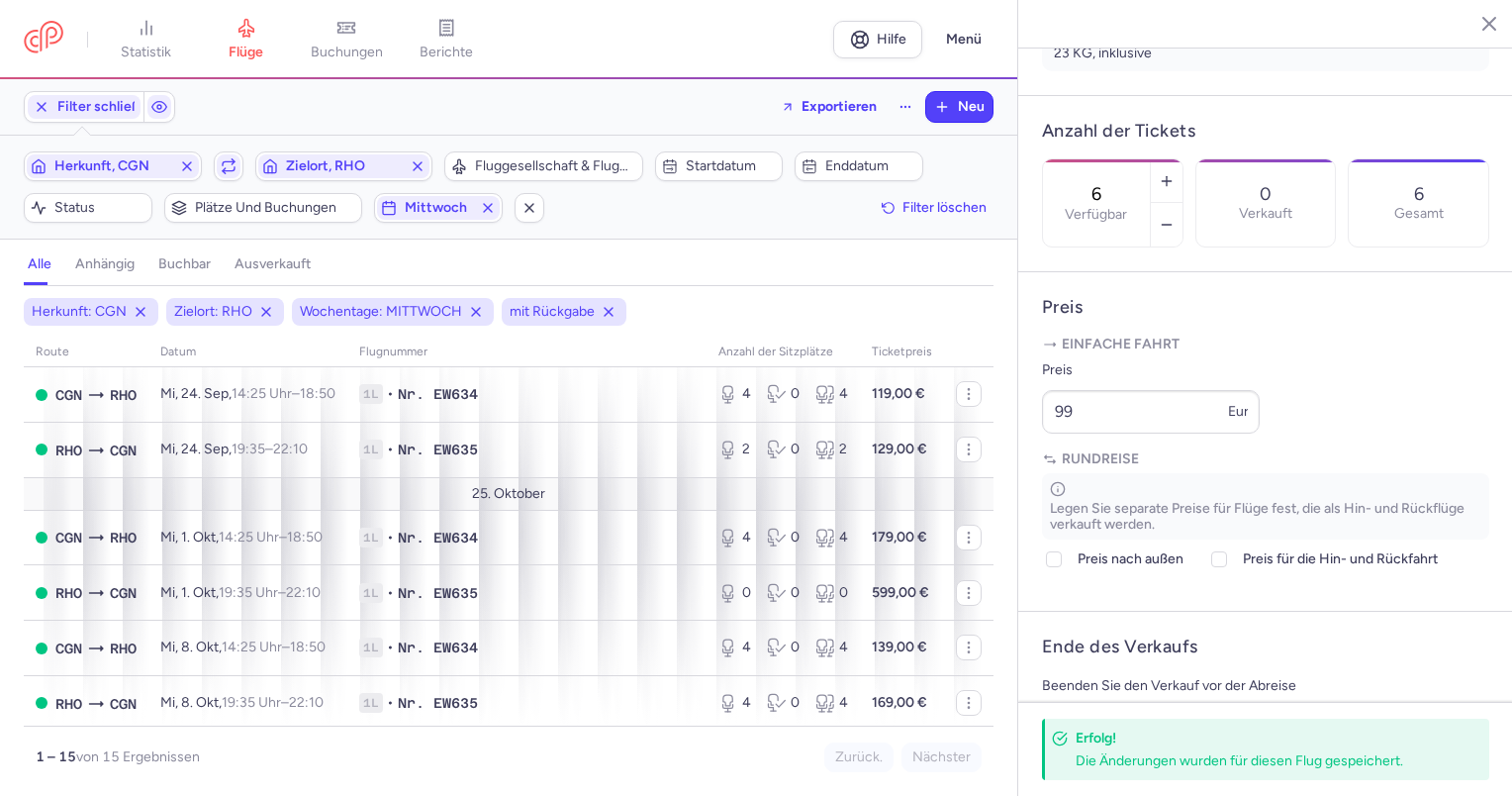
scroll to position [495, 0]
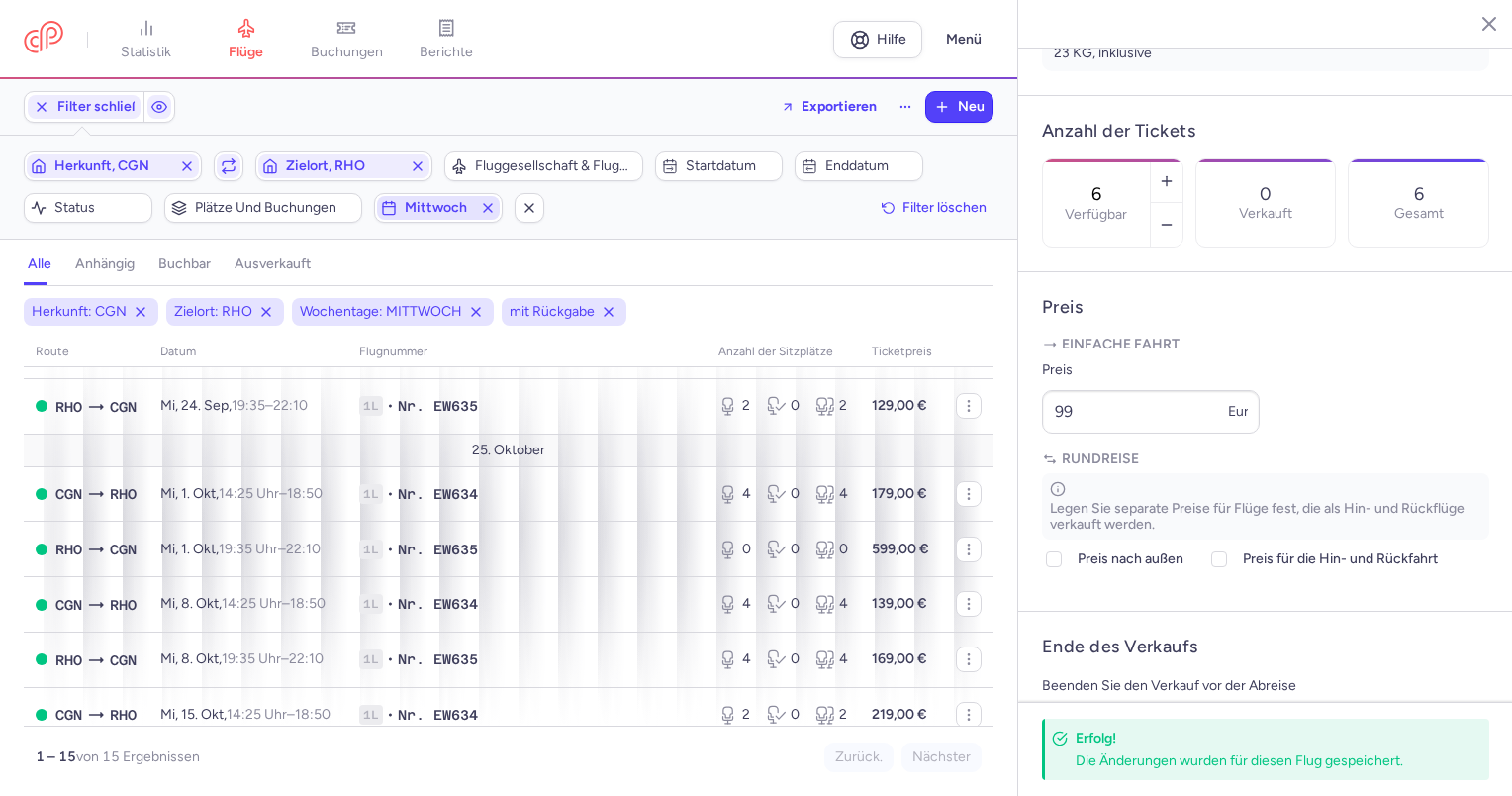
click at [416, 208] on font "Mittwoch" at bounding box center [436, 206] width 62 height 17
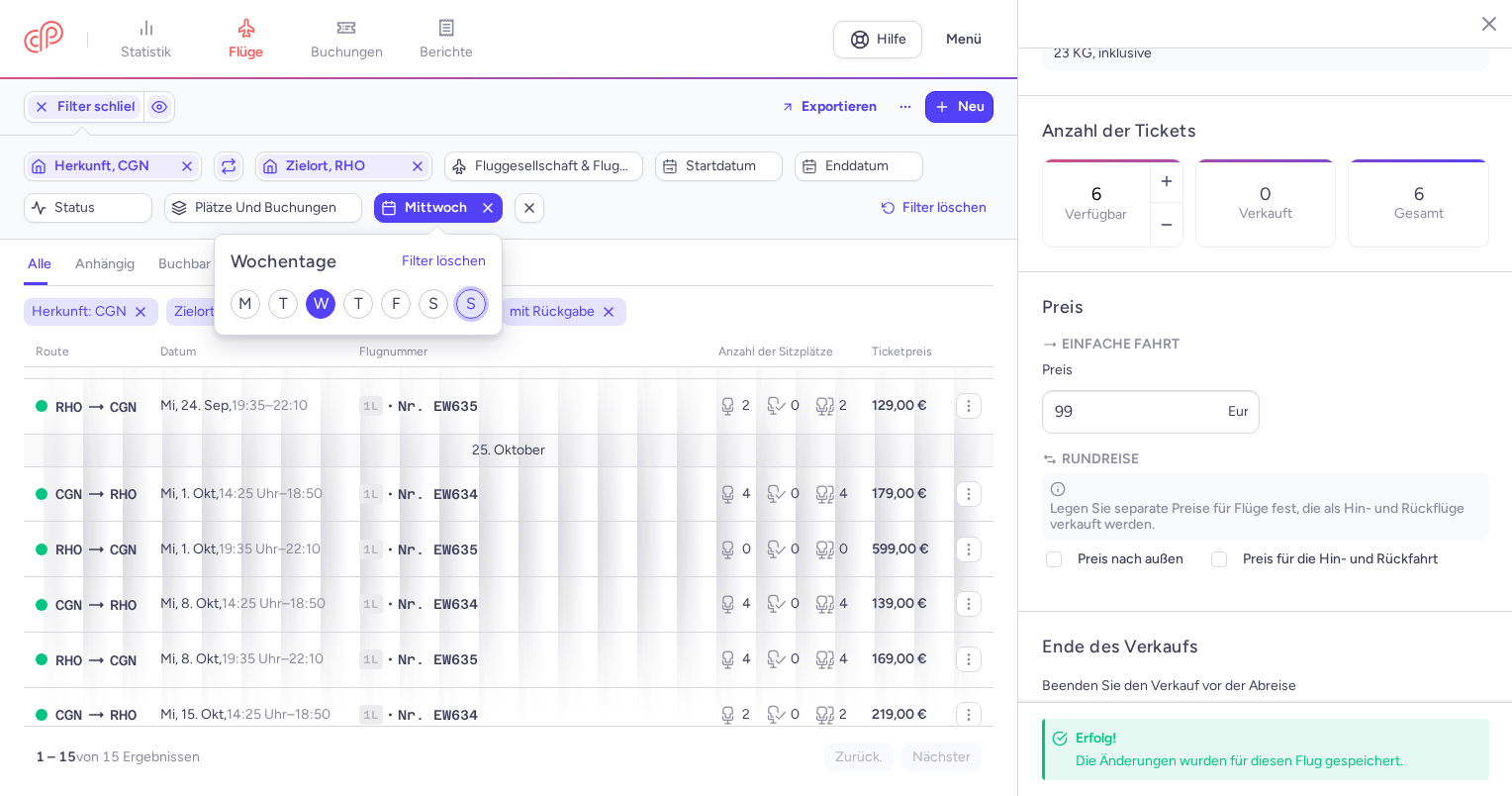
click at [467, 300] on input "S" at bounding box center [471, 304] width 30 height 30
checkbox input "true"
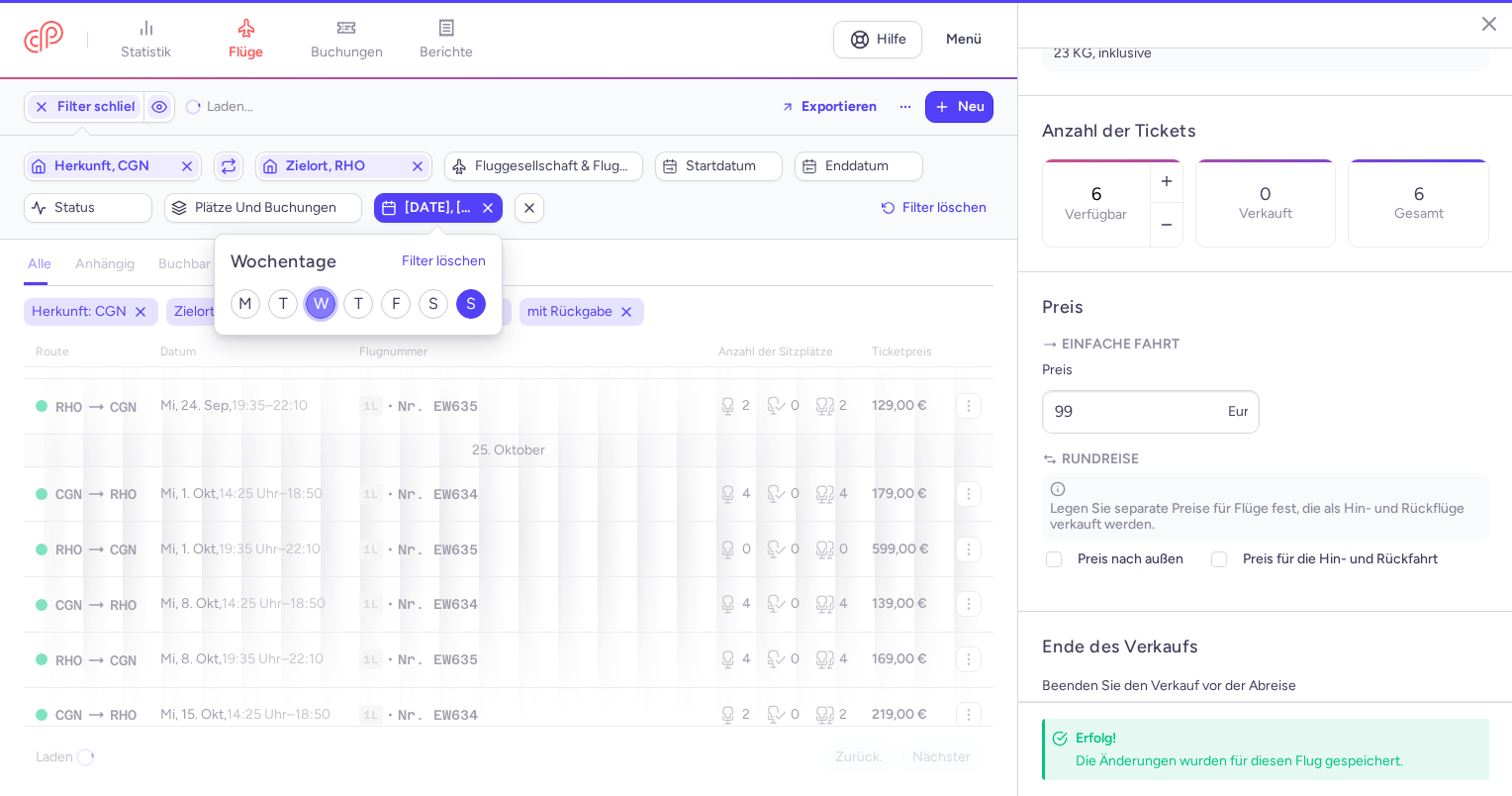
click at [324, 303] on input "W" at bounding box center [321, 304] width 30 height 30
checkbox input "false"
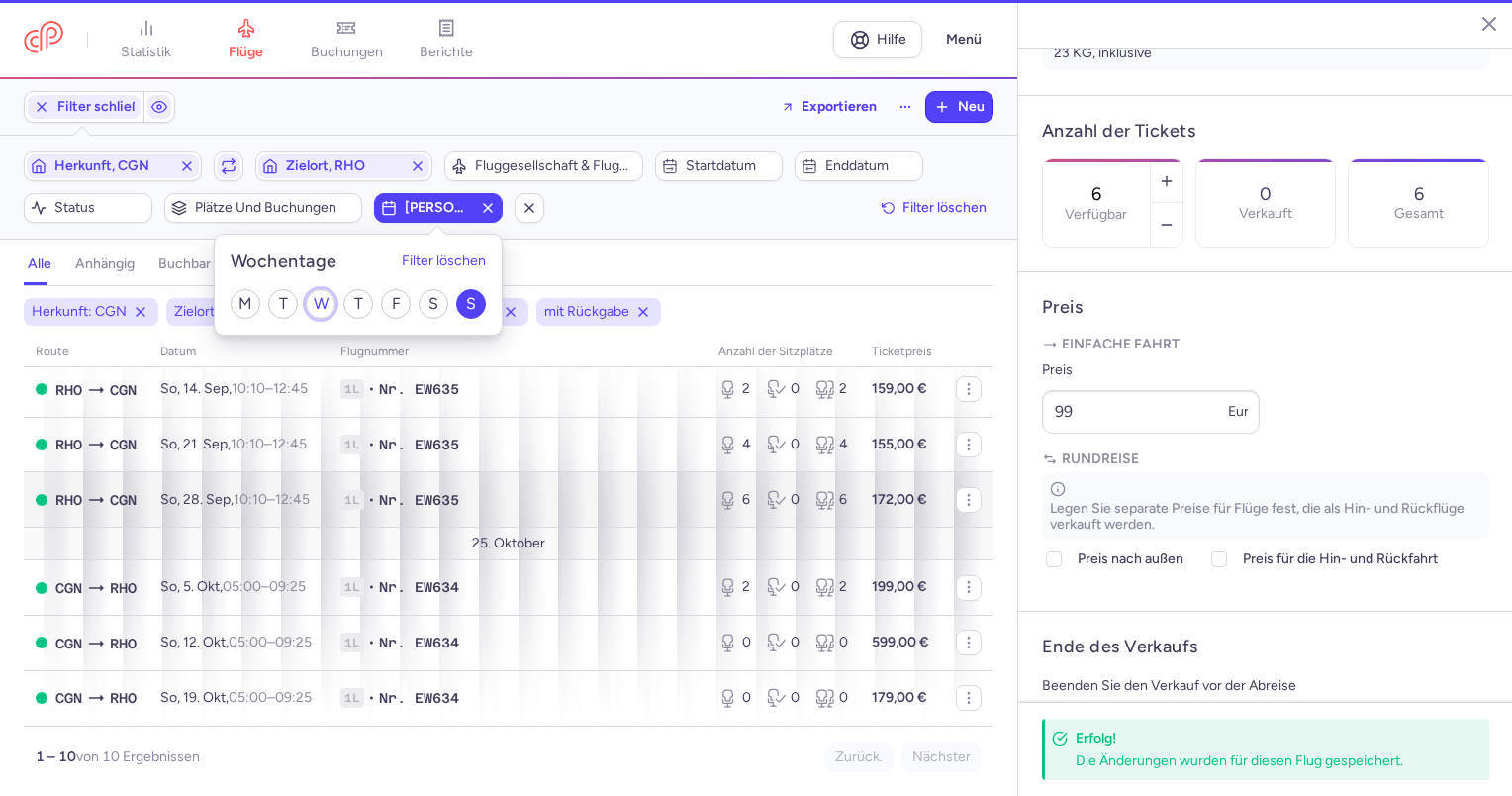
scroll to position [301, 0]
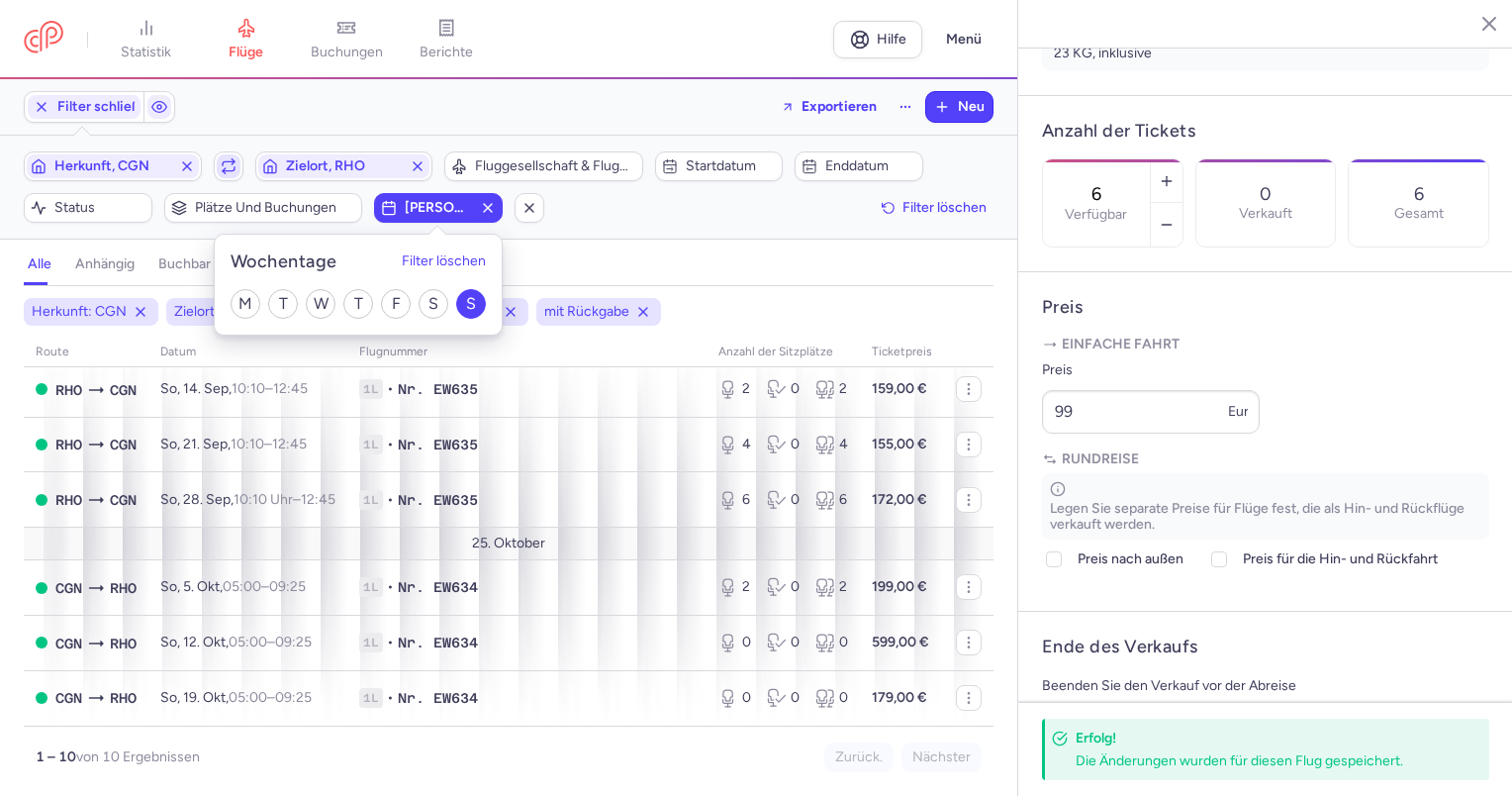
click at [236, 159] on span "button" at bounding box center [228, 167] width 24 height 24
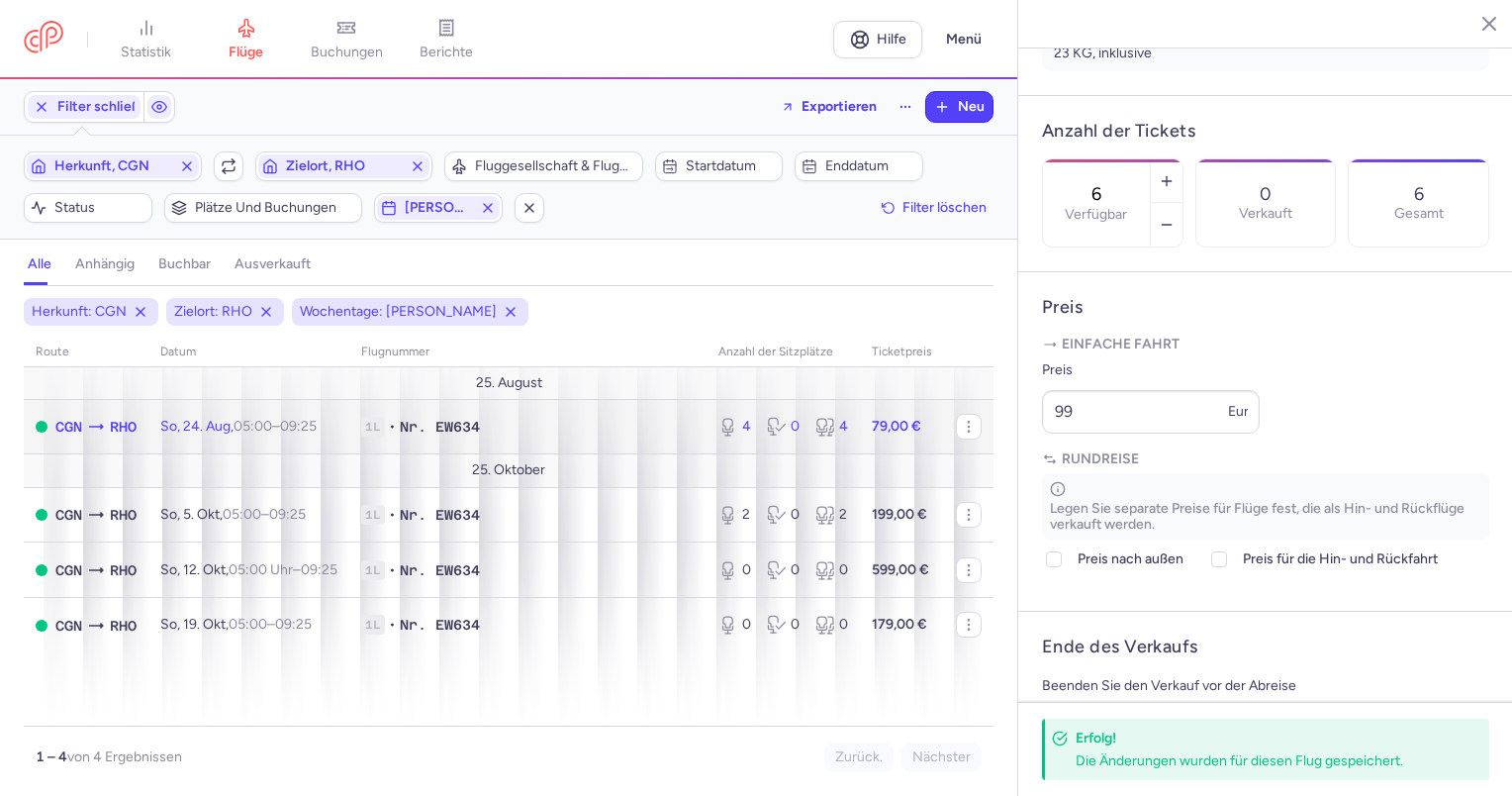
drag, startPoint x: 143, startPoint y: 423, endPoint x: 173, endPoint y: 423, distance: 30.0
click at [143, 423] on td "CGN RHO" at bounding box center [86, 427] width 125 height 56
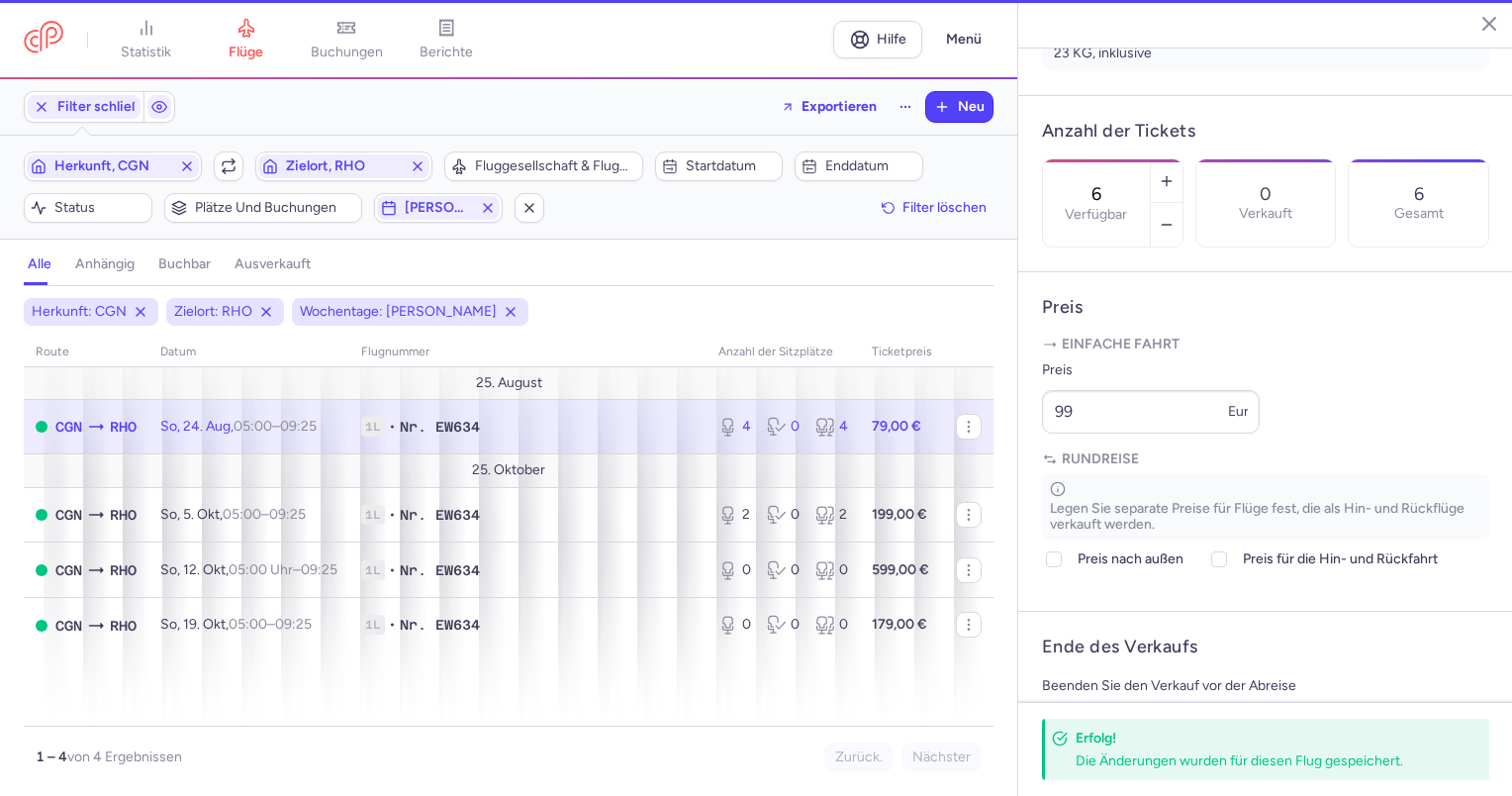
type input "4"
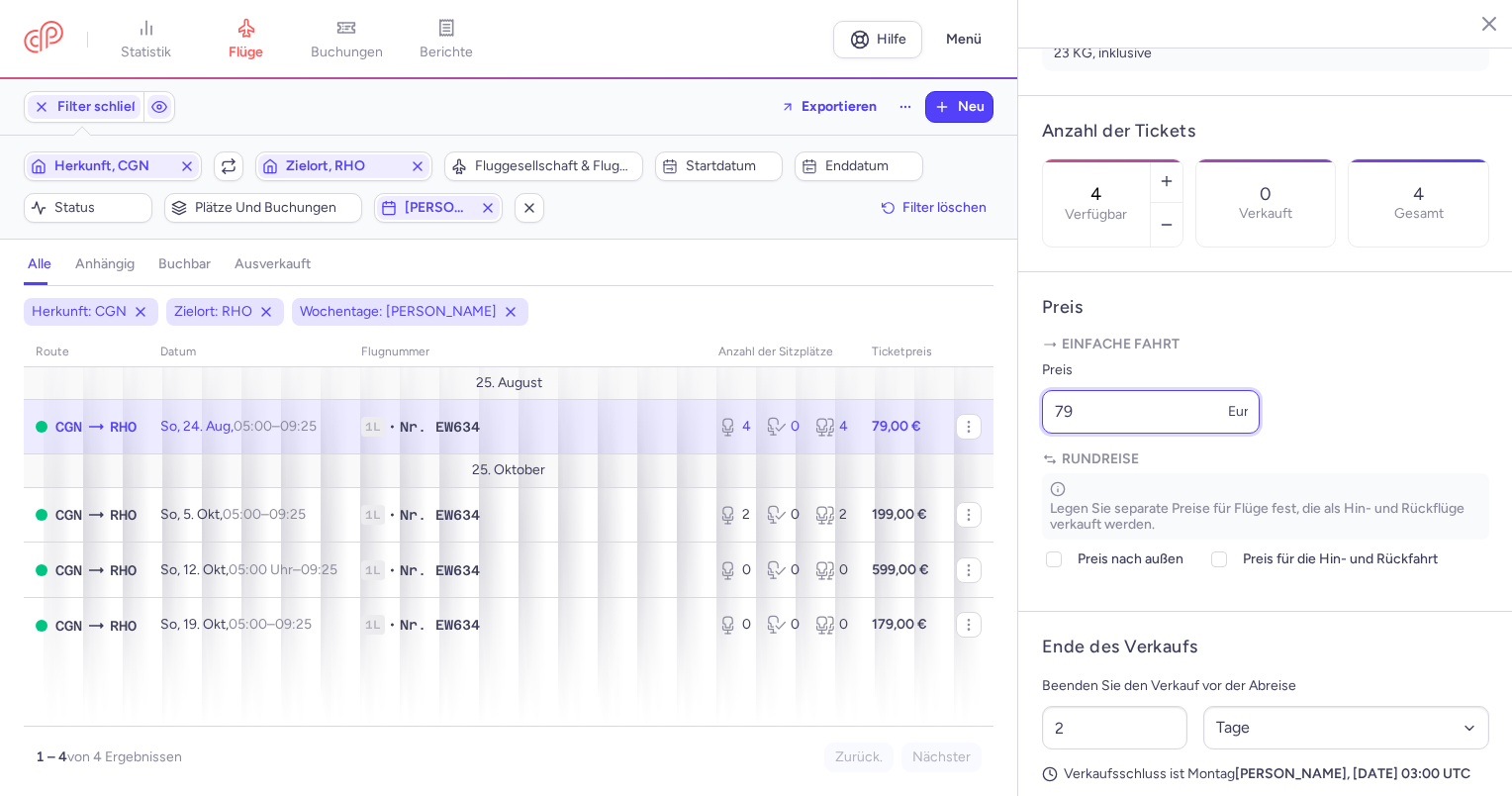
drag, startPoint x: 1155, startPoint y: 471, endPoint x: 1037, endPoint y: 471, distance: 118.0
click at [1037, 471] on article "Preis Einfache Fahrt Preis 79 Euro Rundreise Legen Sie separate Preise für Flüg…" at bounding box center [1266, 442] width 495 height 340
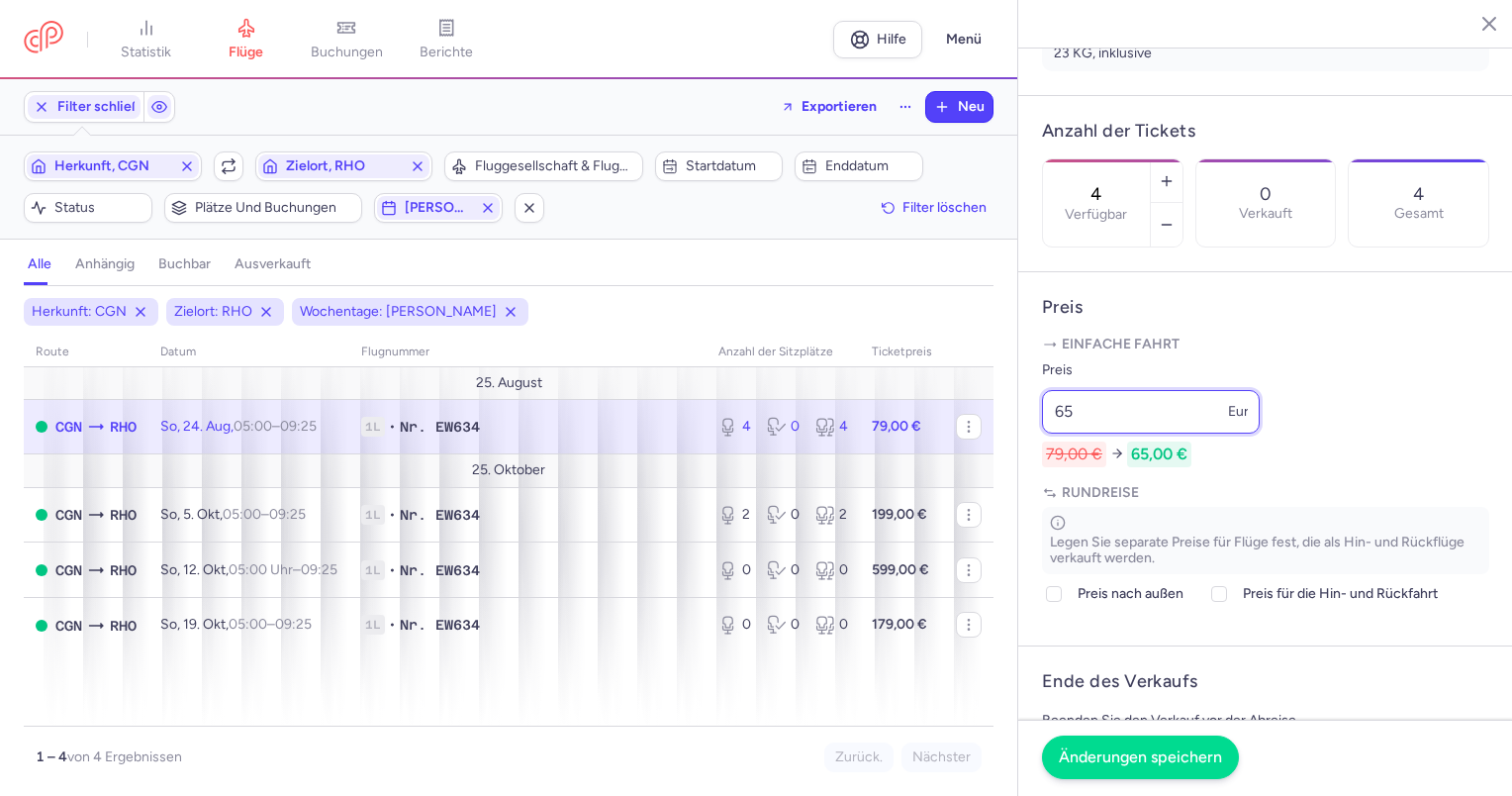
type input "65"
click at [1148, 759] on font "Änderungen speichern" at bounding box center [1140, 756] width 164 height 19
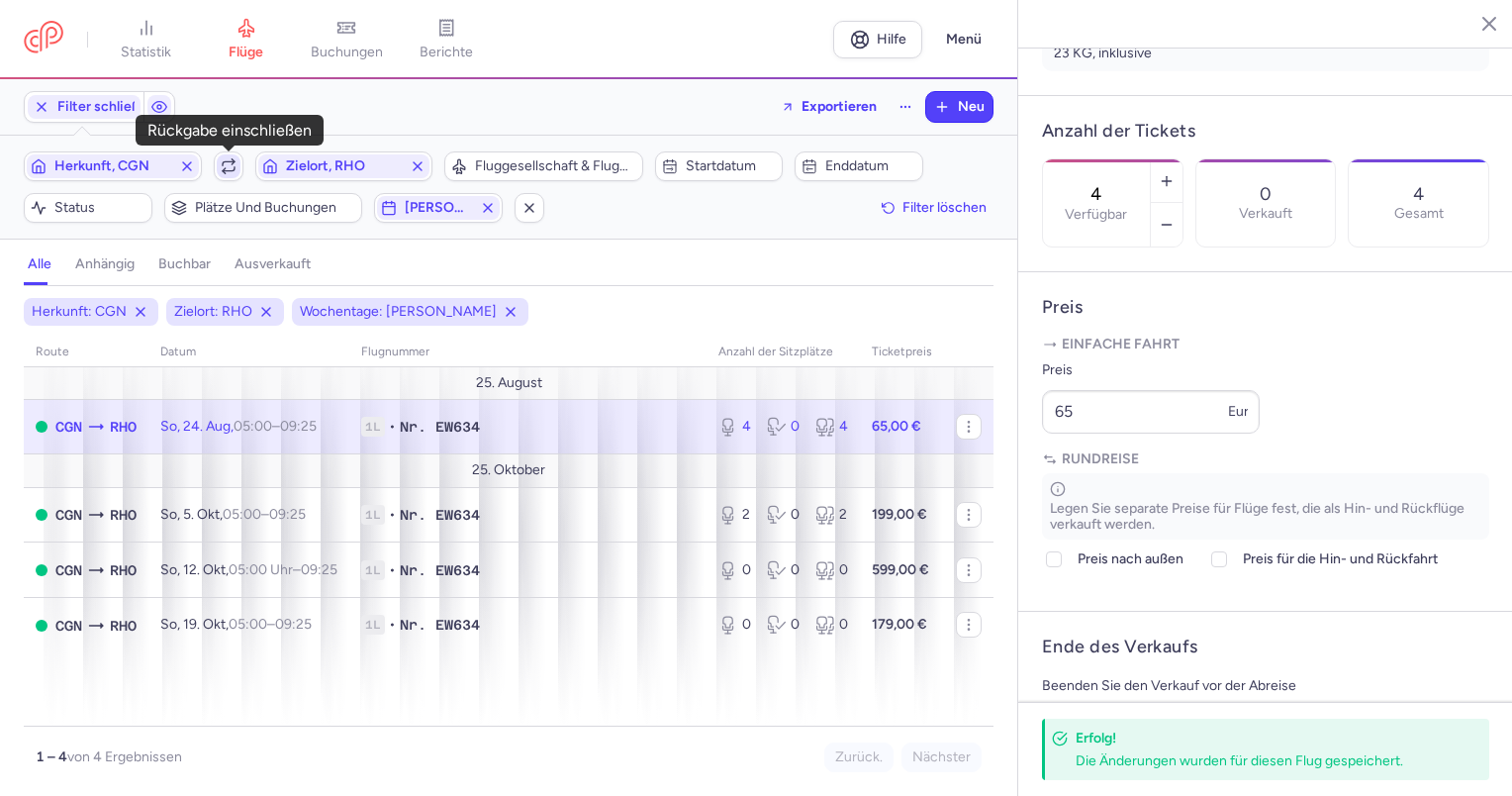
click at [227, 156] on span "button" at bounding box center [228, 167] width 24 height 24
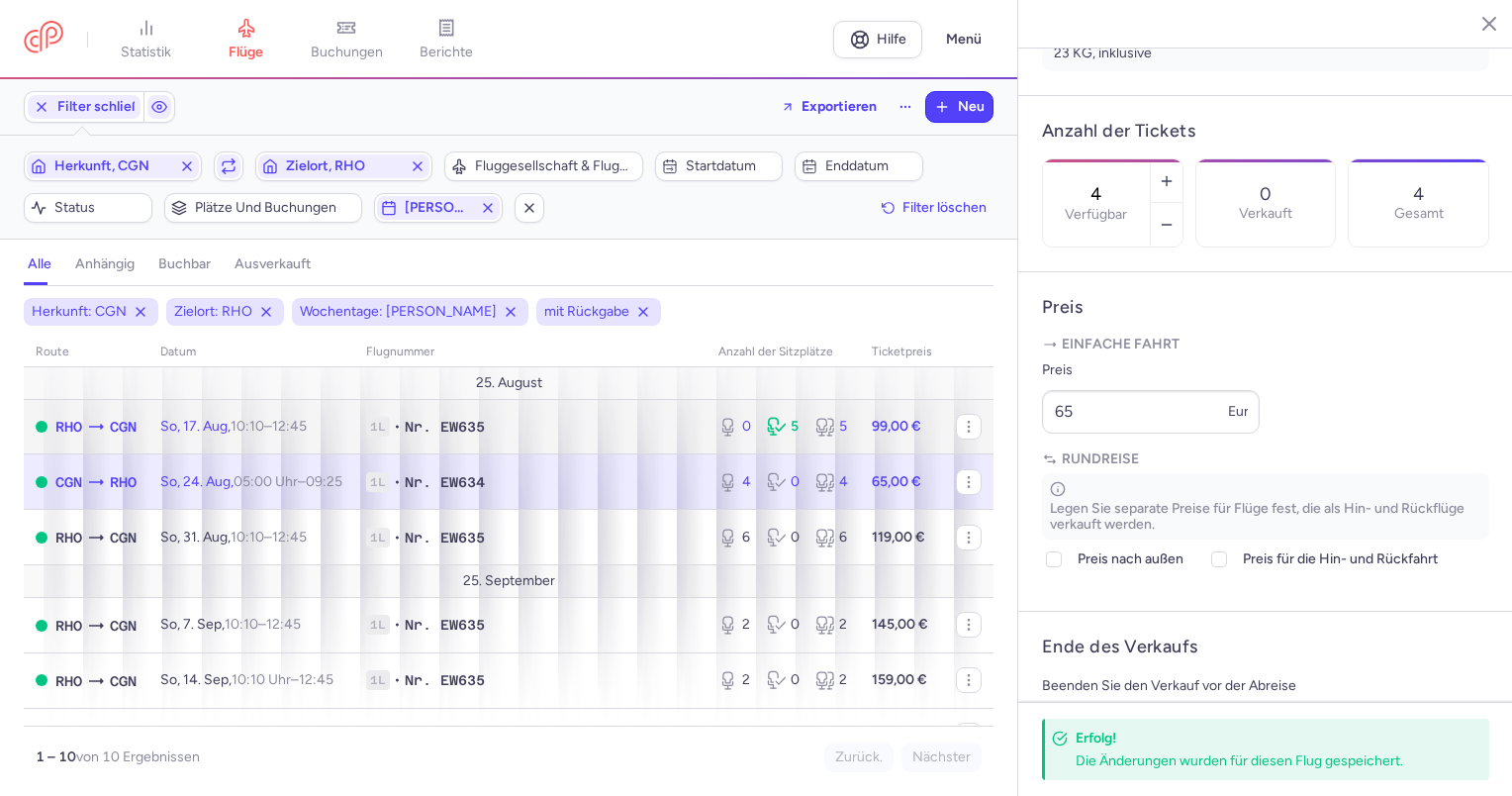
click at [246, 433] on td "So, 17. Aug, 10:10 – 12:45 +0" at bounding box center [251, 427] width 205 height 56
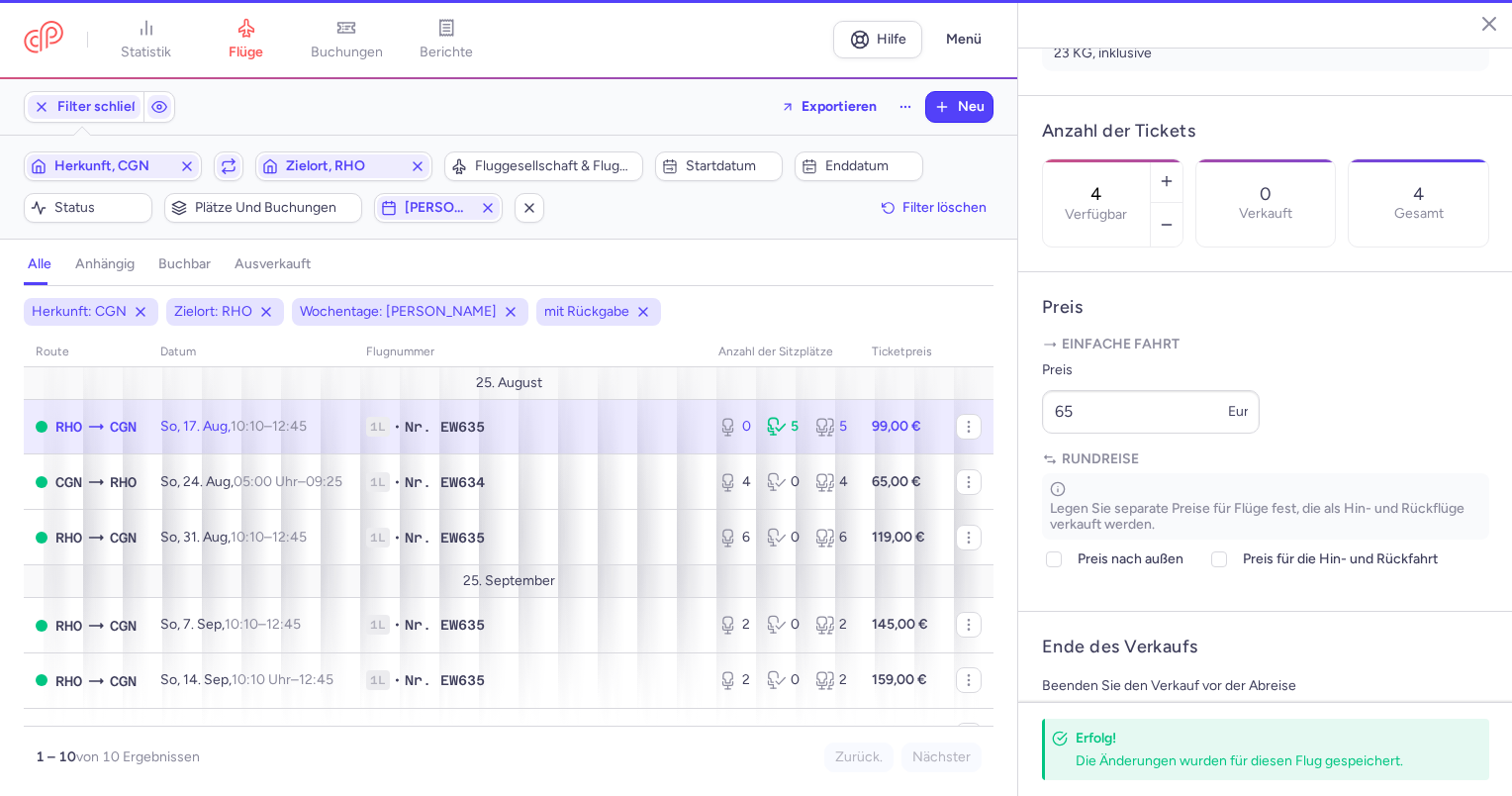
type input "0"
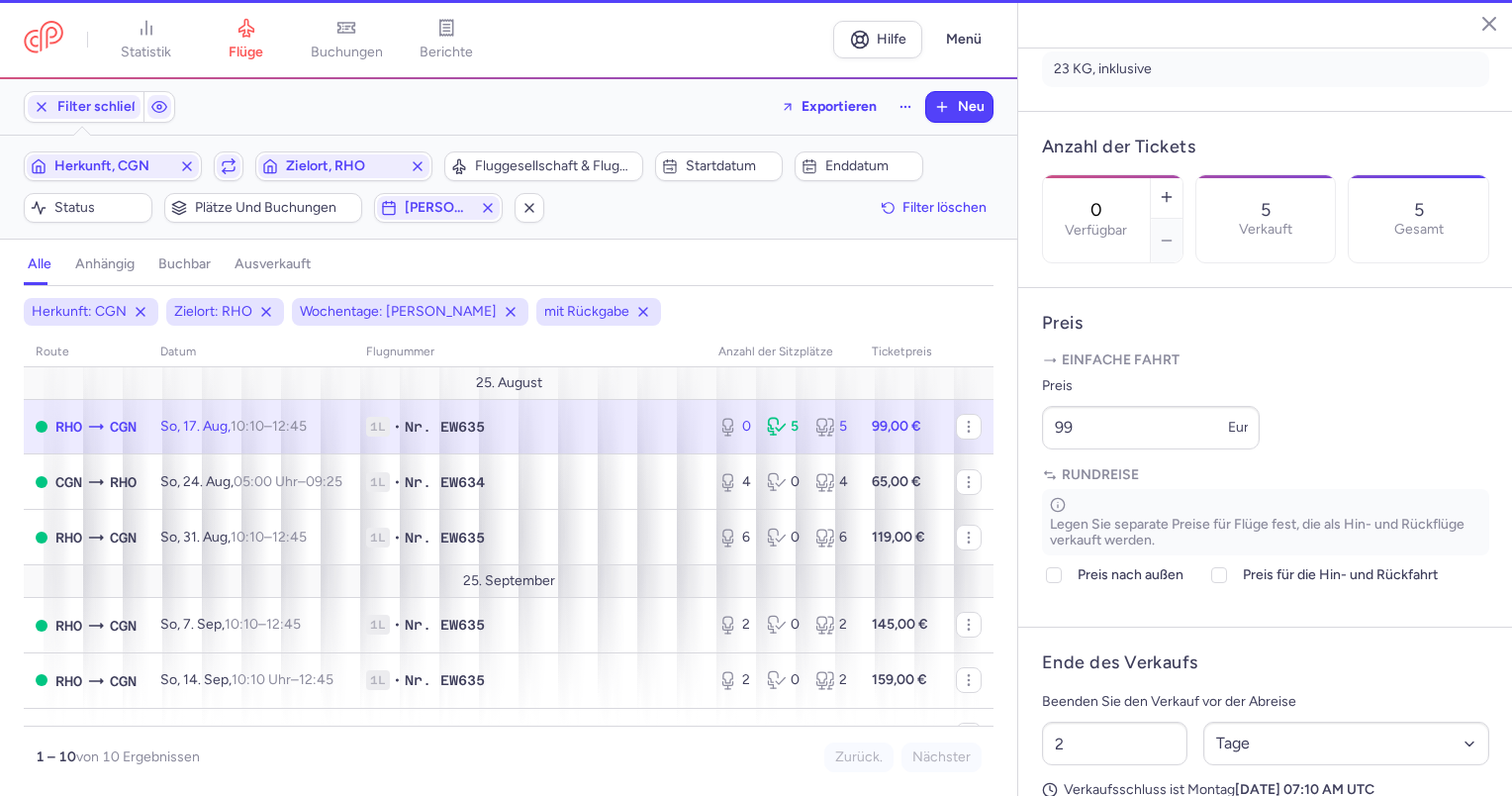
scroll to position [532, 0]
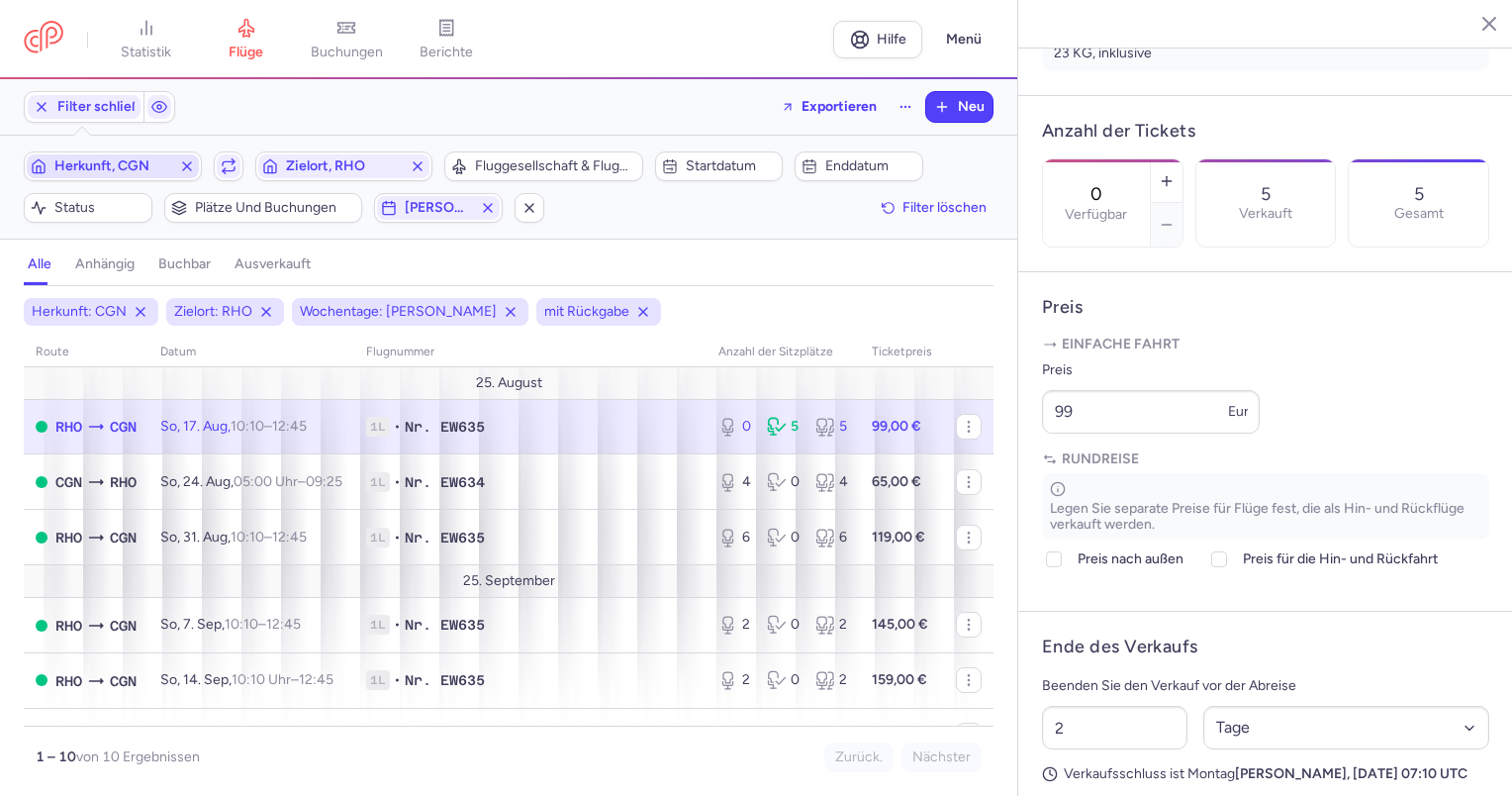
click at [172, 169] on span "Herkunft, CGN" at bounding box center [113, 167] width 117 height 16
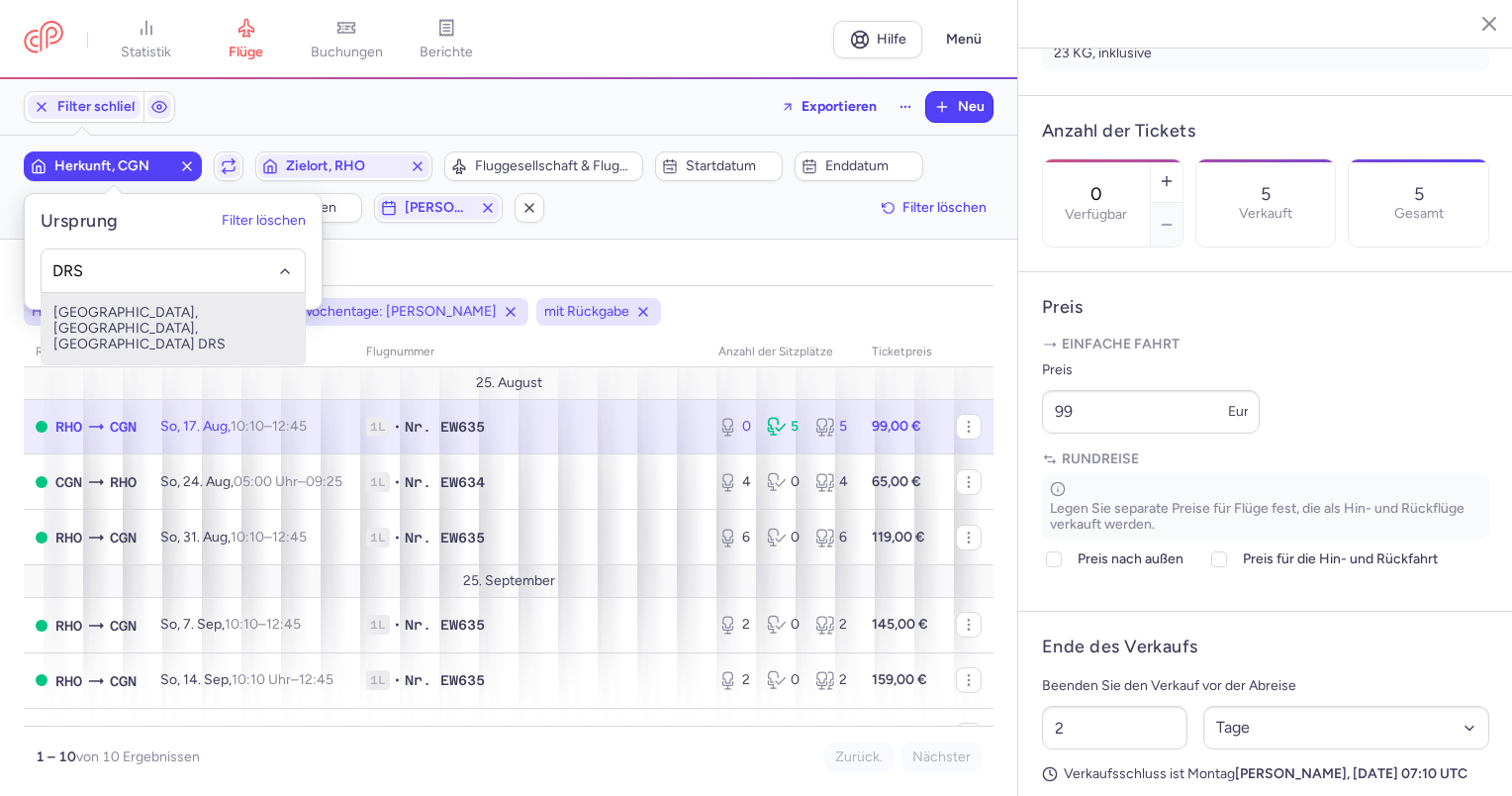
click at [176, 332] on span "[GEOGRAPHIC_DATA], [GEOGRAPHIC_DATA], [GEOGRAPHIC_DATA] DRS" at bounding box center [174, 328] width 263 height 71
type input "DRS"
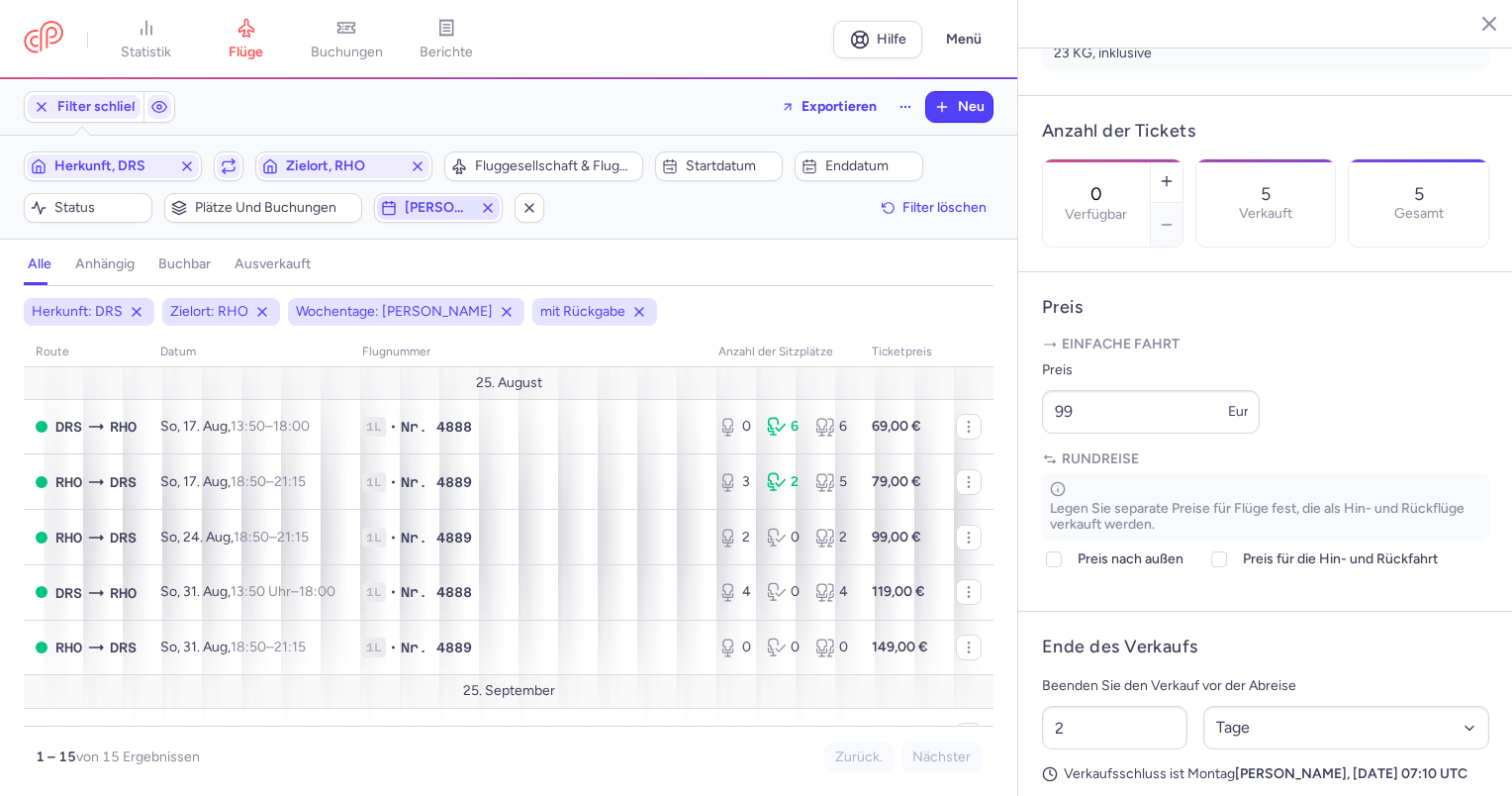
click at [428, 205] on font "[PERSON_NAME]" at bounding box center [461, 206] width 112 height 17
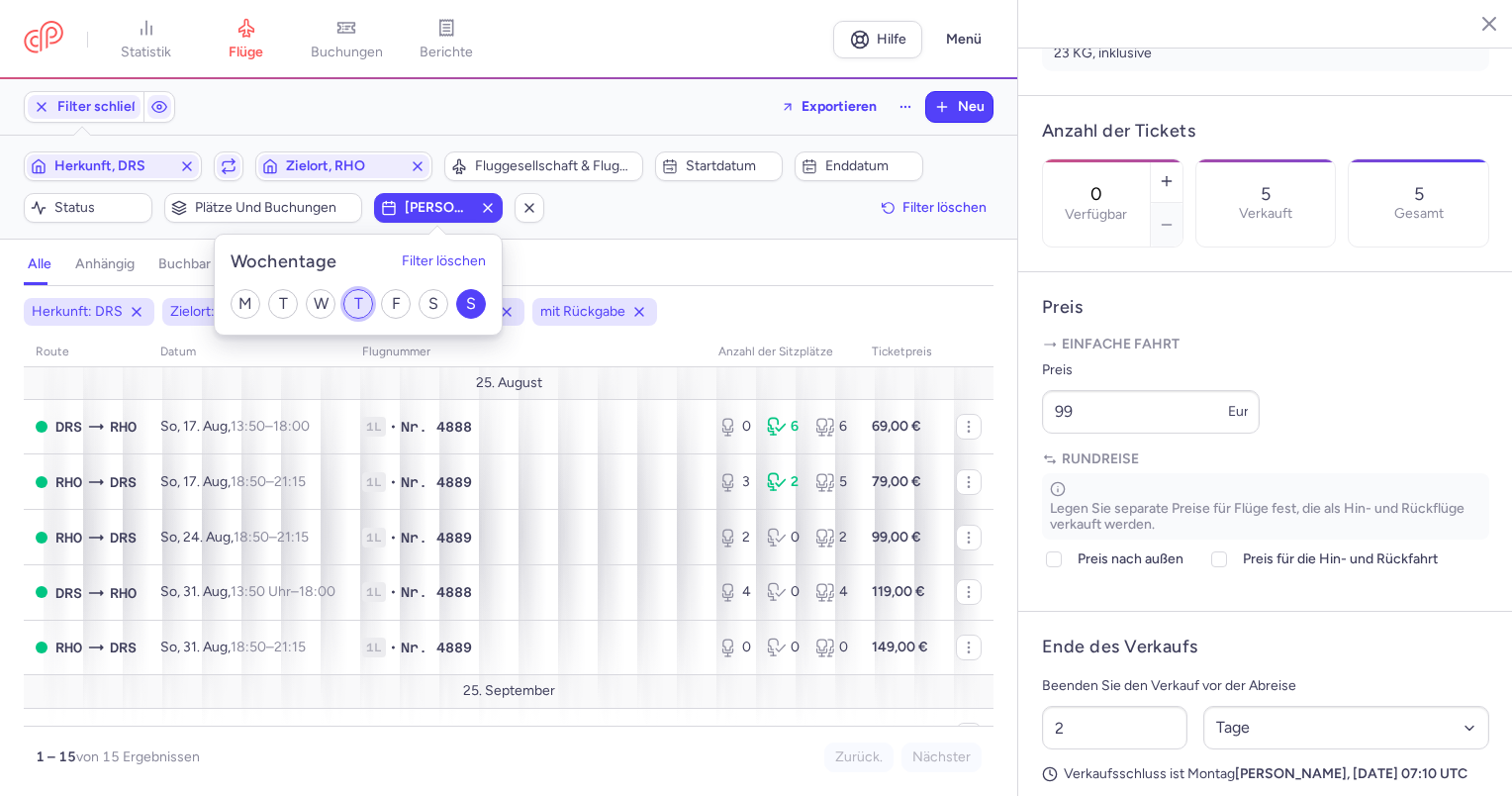
click at [361, 301] on input "T" at bounding box center [358, 304] width 30 height 30
checkbox input "true"
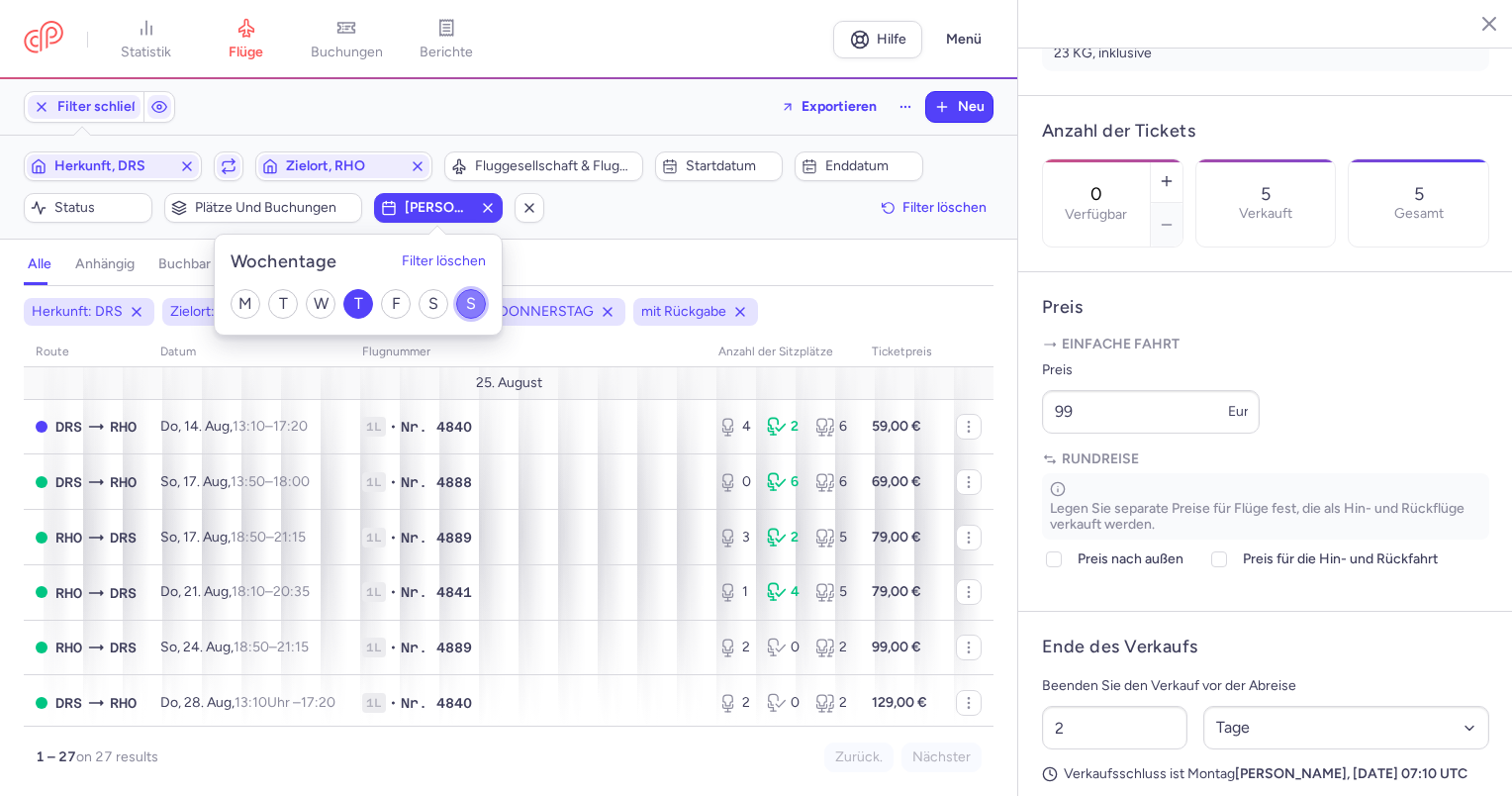
click at [478, 312] on input "S" at bounding box center [471, 304] width 30 height 30
checkbox input "false"
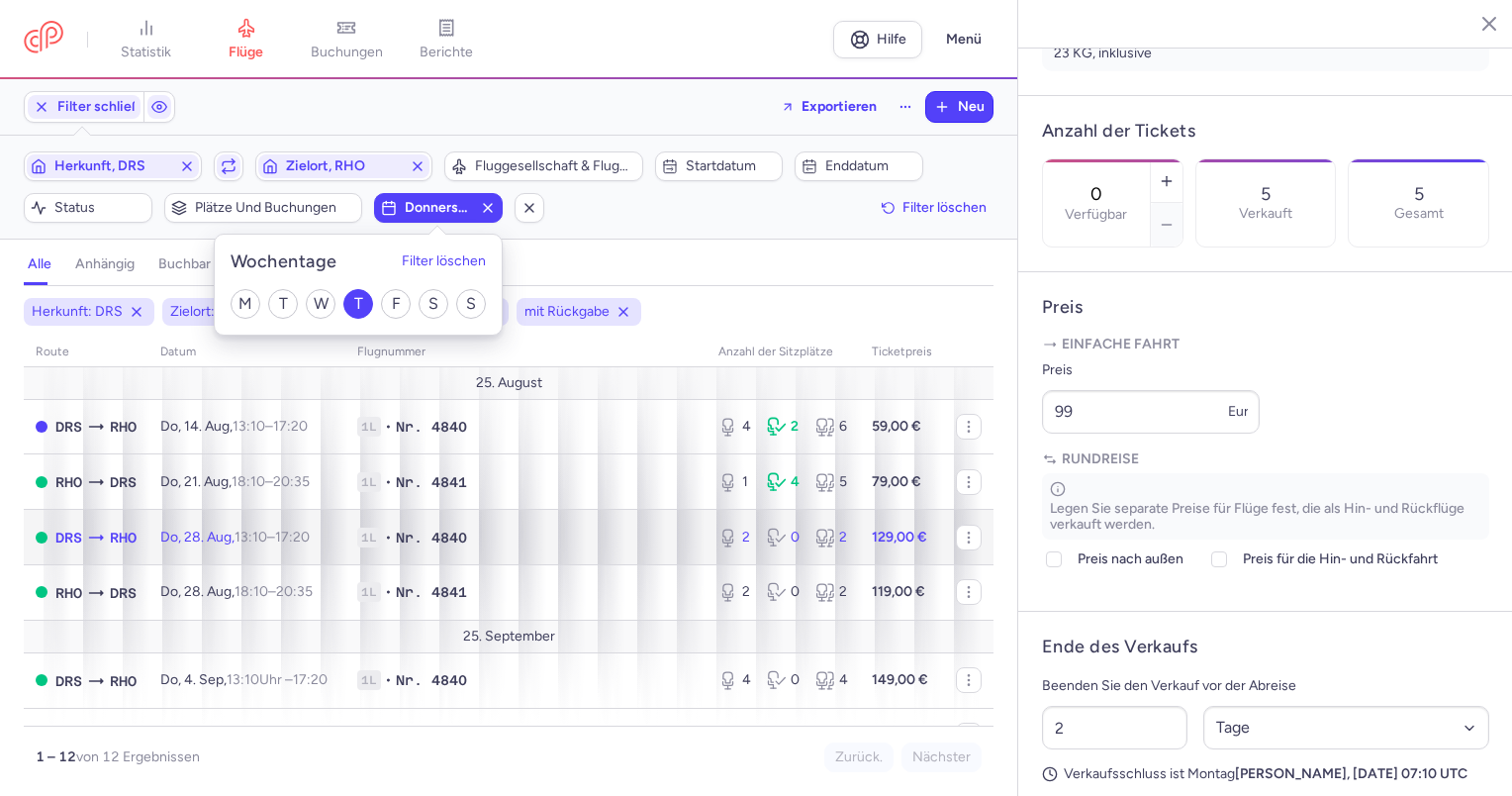
click at [212, 546] on font "Do, 28. Aug," at bounding box center [197, 537] width 74 height 17
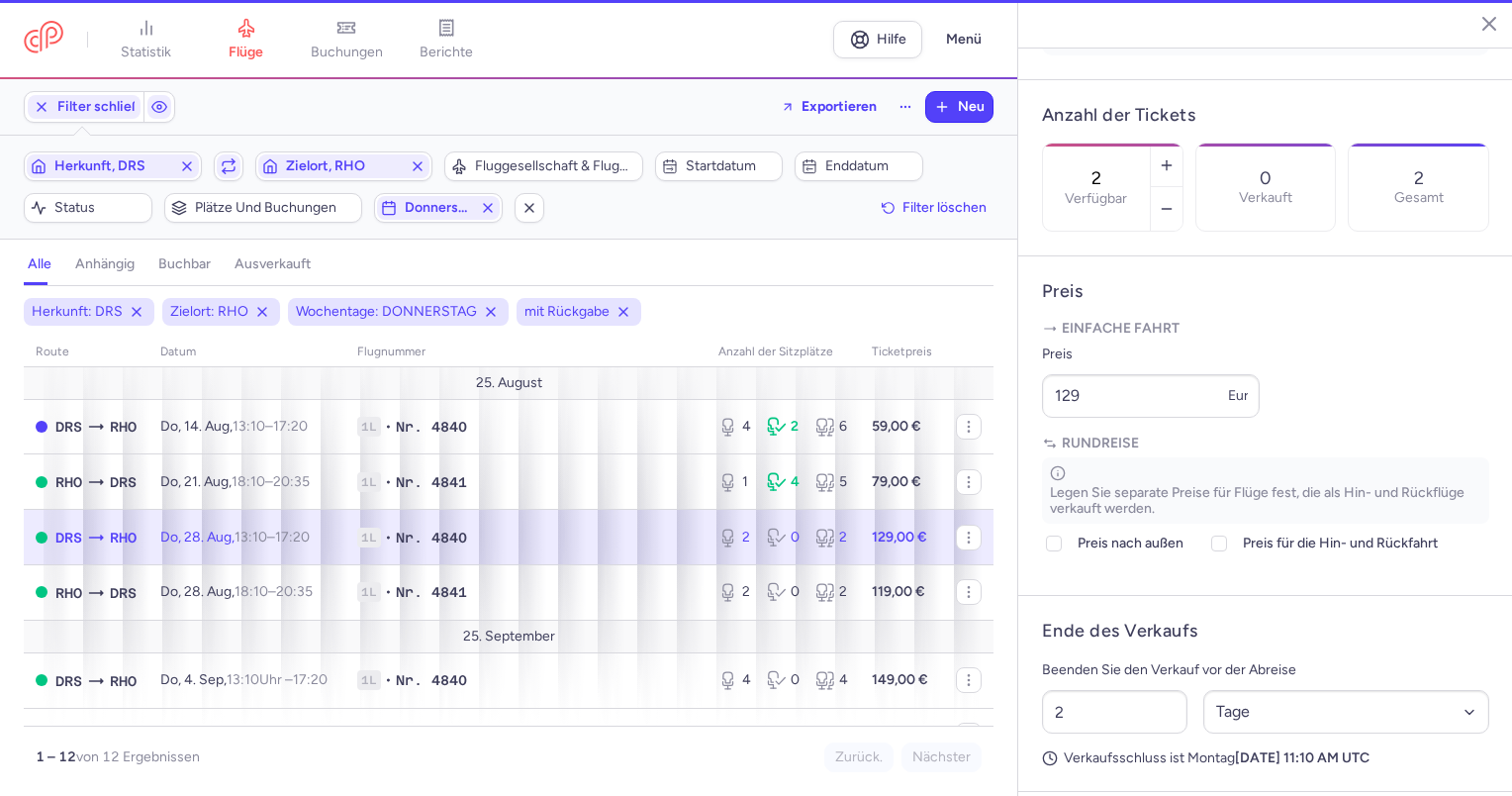
scroll to position [516, 0]
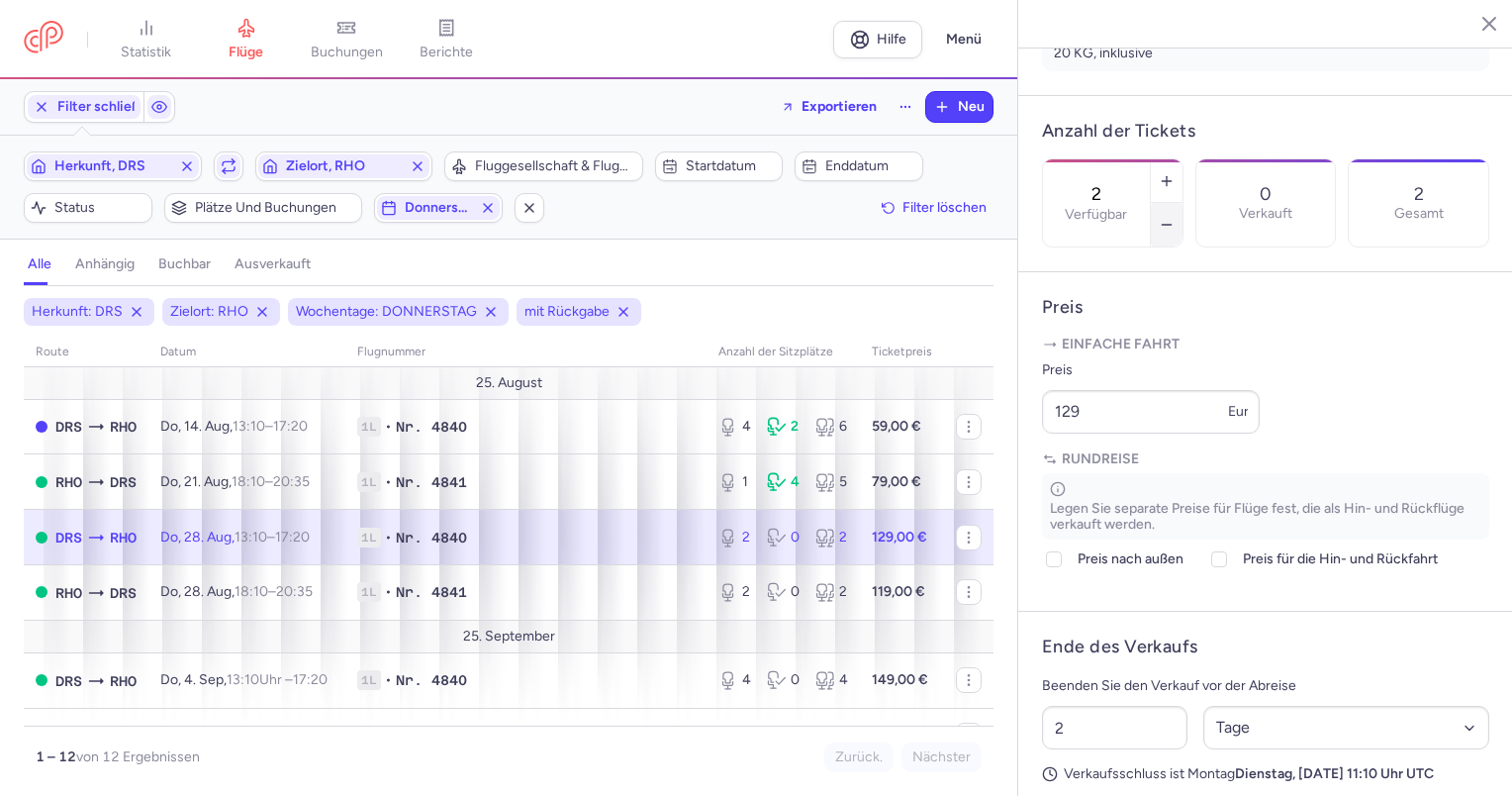
click at [1182, 202] on button "button" at bounding box center [1167, 224] width 32 height 44
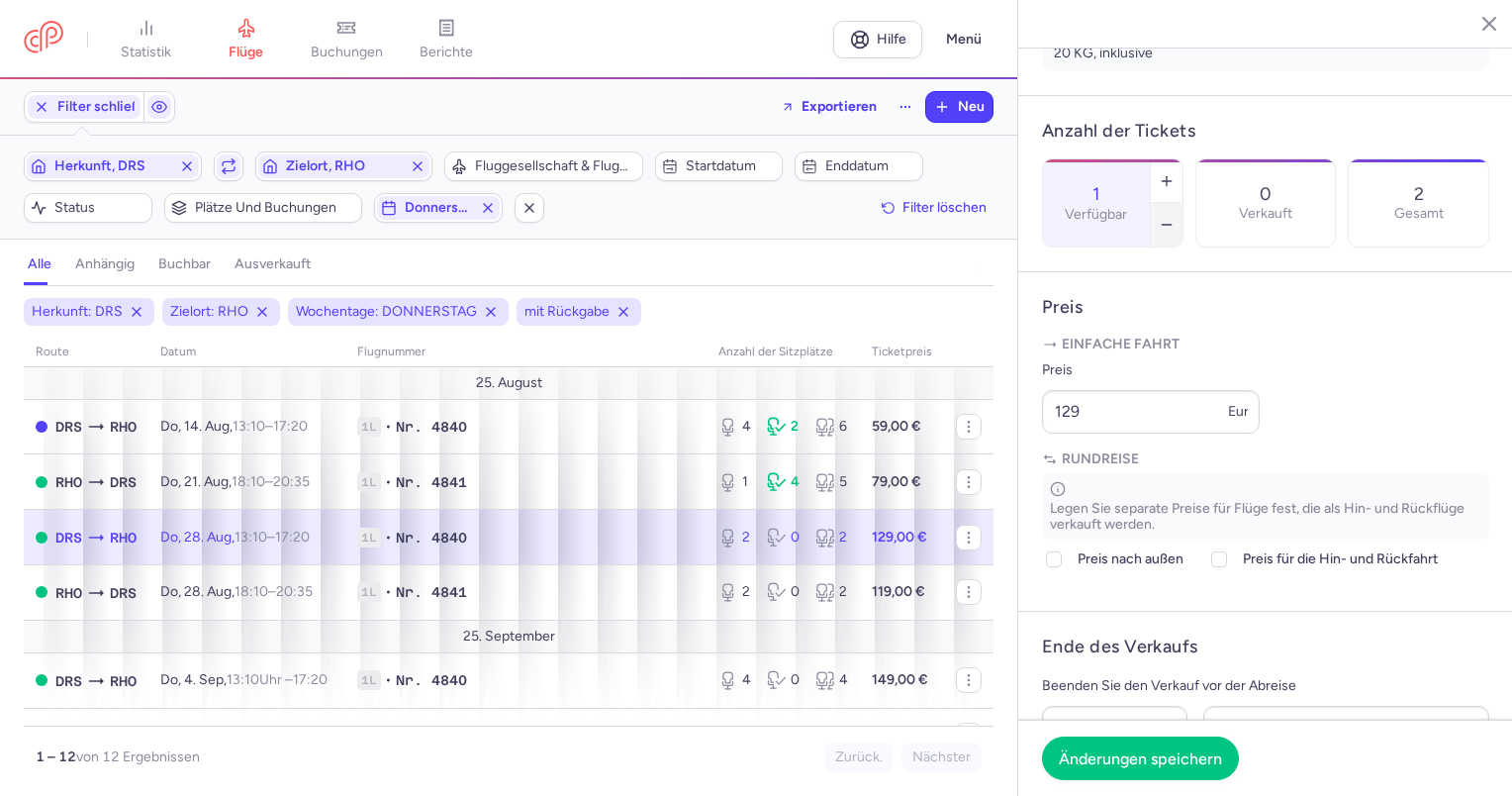
click at [1182, 202] on button "button" at bounding box center [1167, 224] width 32 height 44
click at [1127, 756] on font "Änderungen speichern" at bounding box center [1140, 756] width 164 height 19
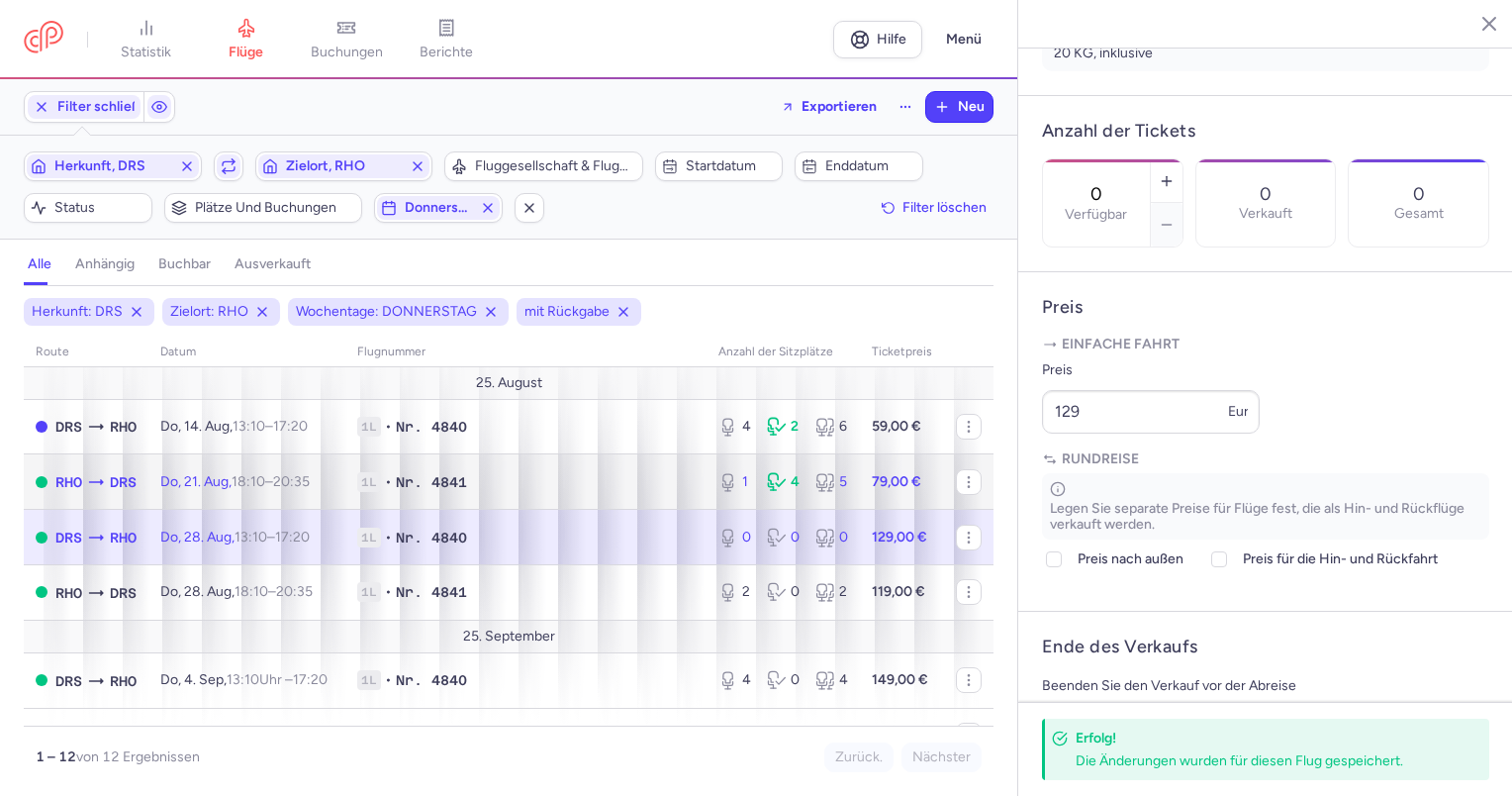
click at [210, 488] on font "Do, 21. Aug," at bounding box center [195, 481] width 71 height 17
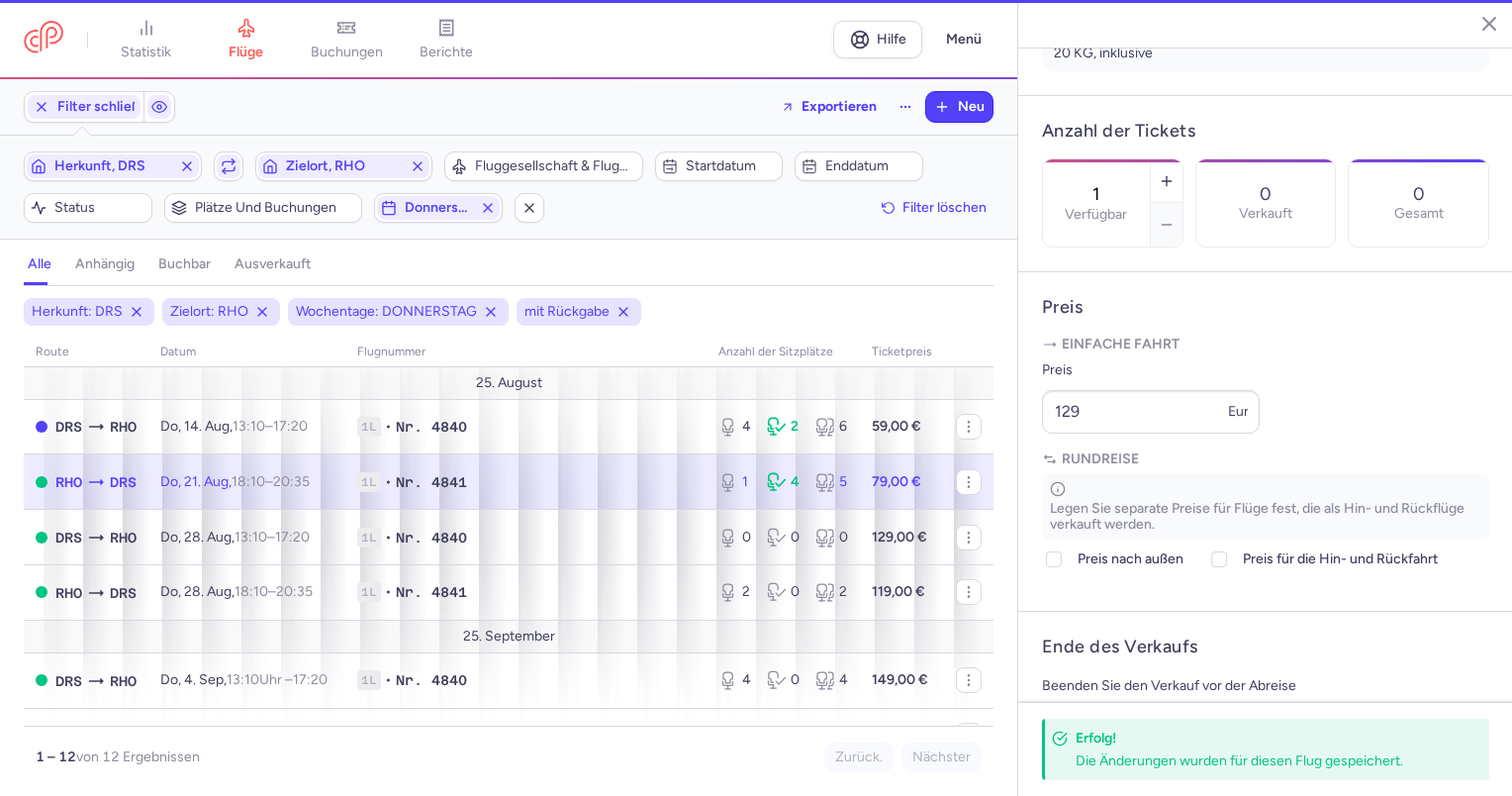
scroll to position [532, 0]
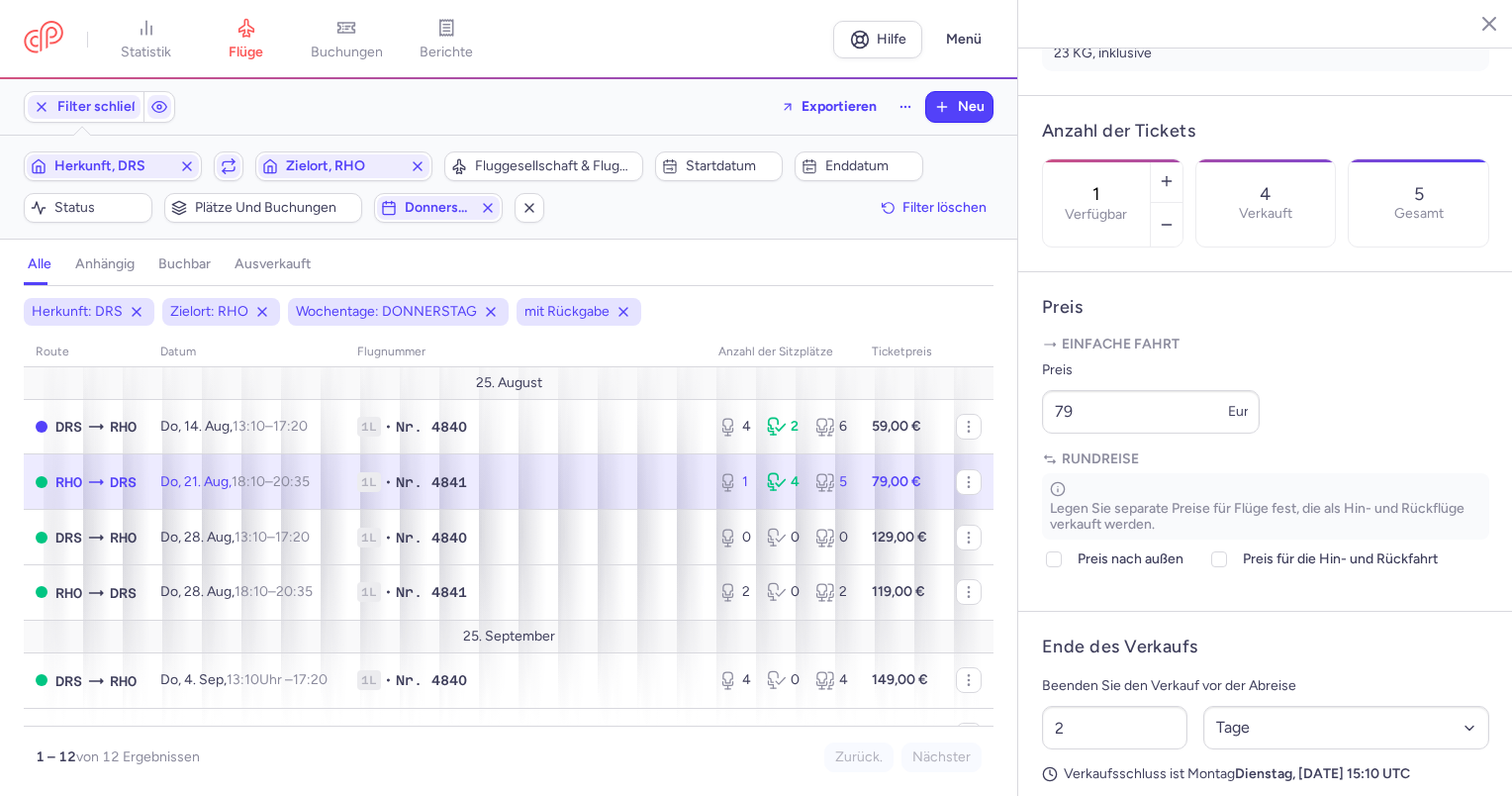
click at [227, 478] on font "Do, 21. Aug," at bounding box center [195, 481] width 71 height 17
click at [1174, 174] on icon "button" at bounding box center [1167, 182] width 16 height 16
type input "2"
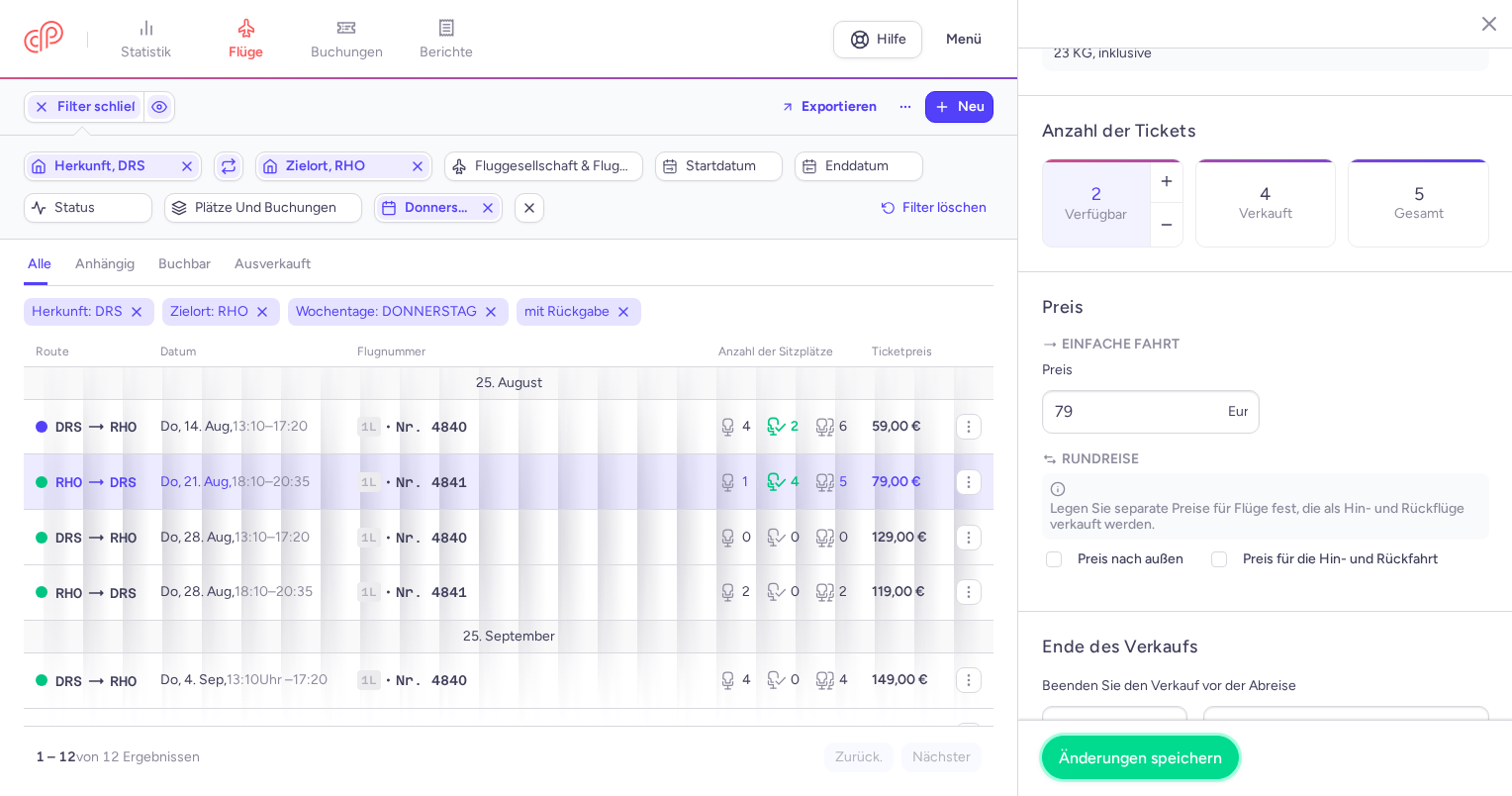
click at [1186, 764] on font "Änderungen speichern" at bounding box center [1140, 756] width 164 height 19
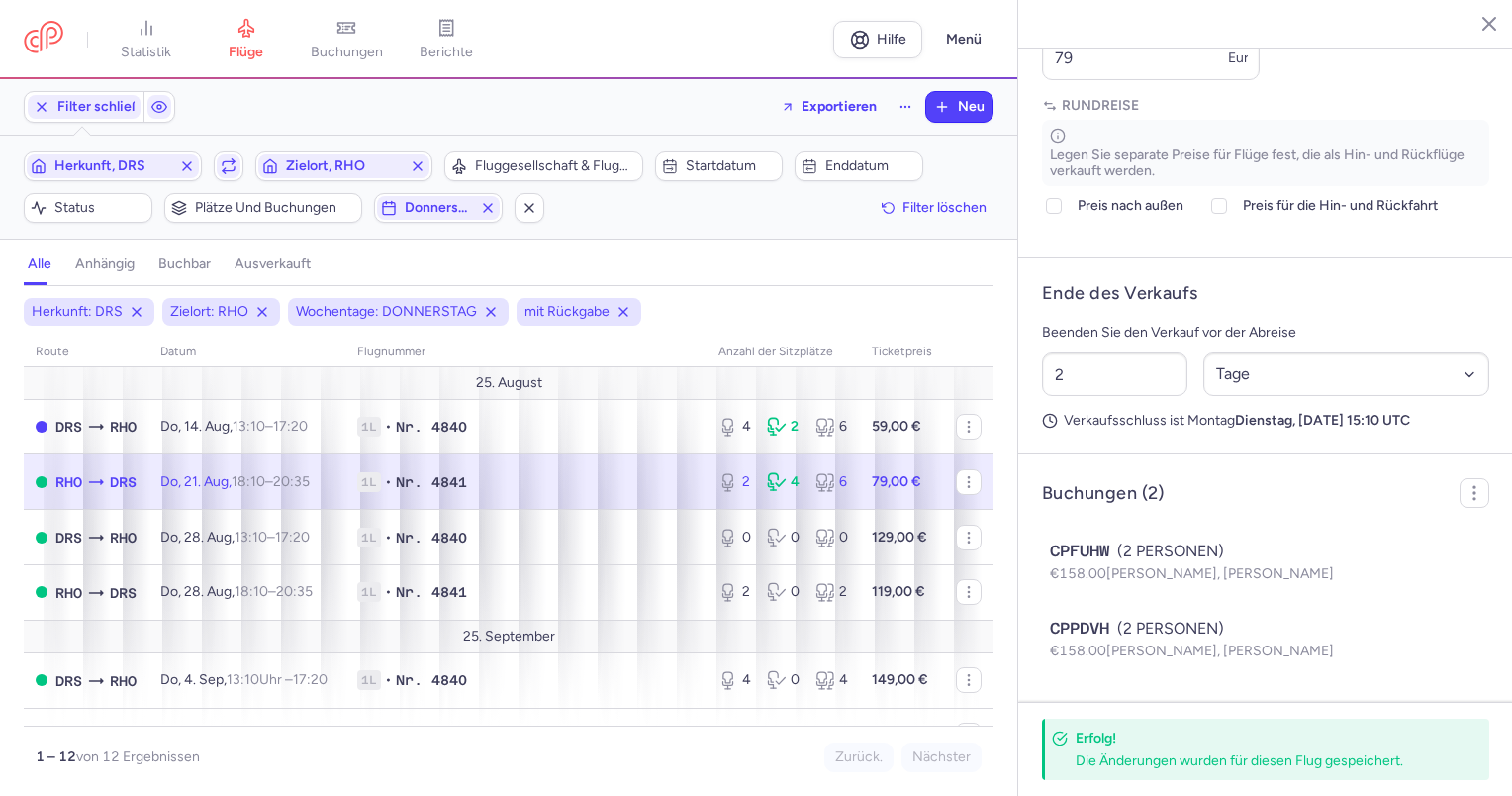
scroll to position [937, 0]
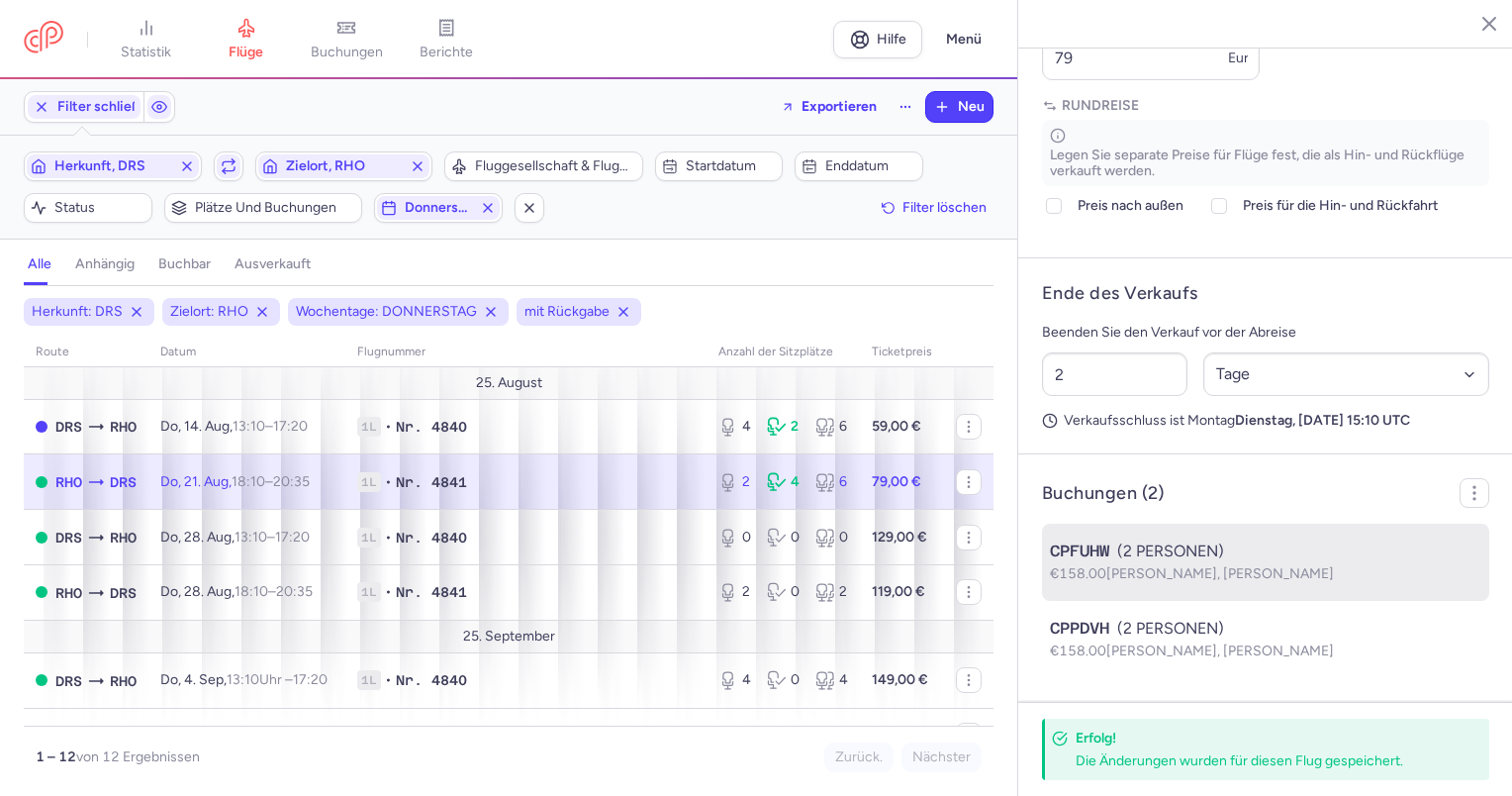
click at [1252, 565] on span "[PERSON_NAME], [PERSON_NAME]" at bounding box center [1220, 573] width 227 height 17
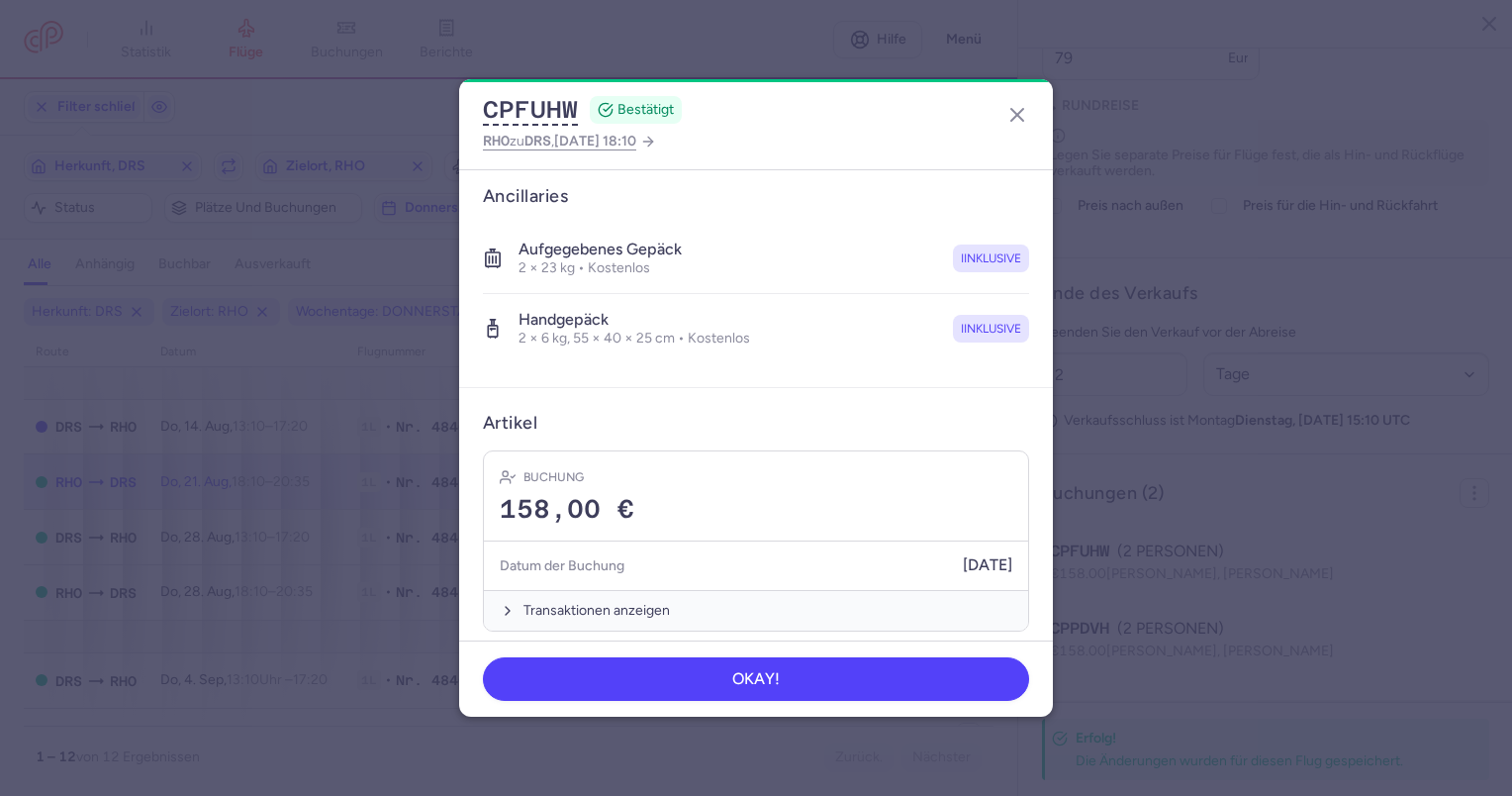
scroll to position [402, 0]
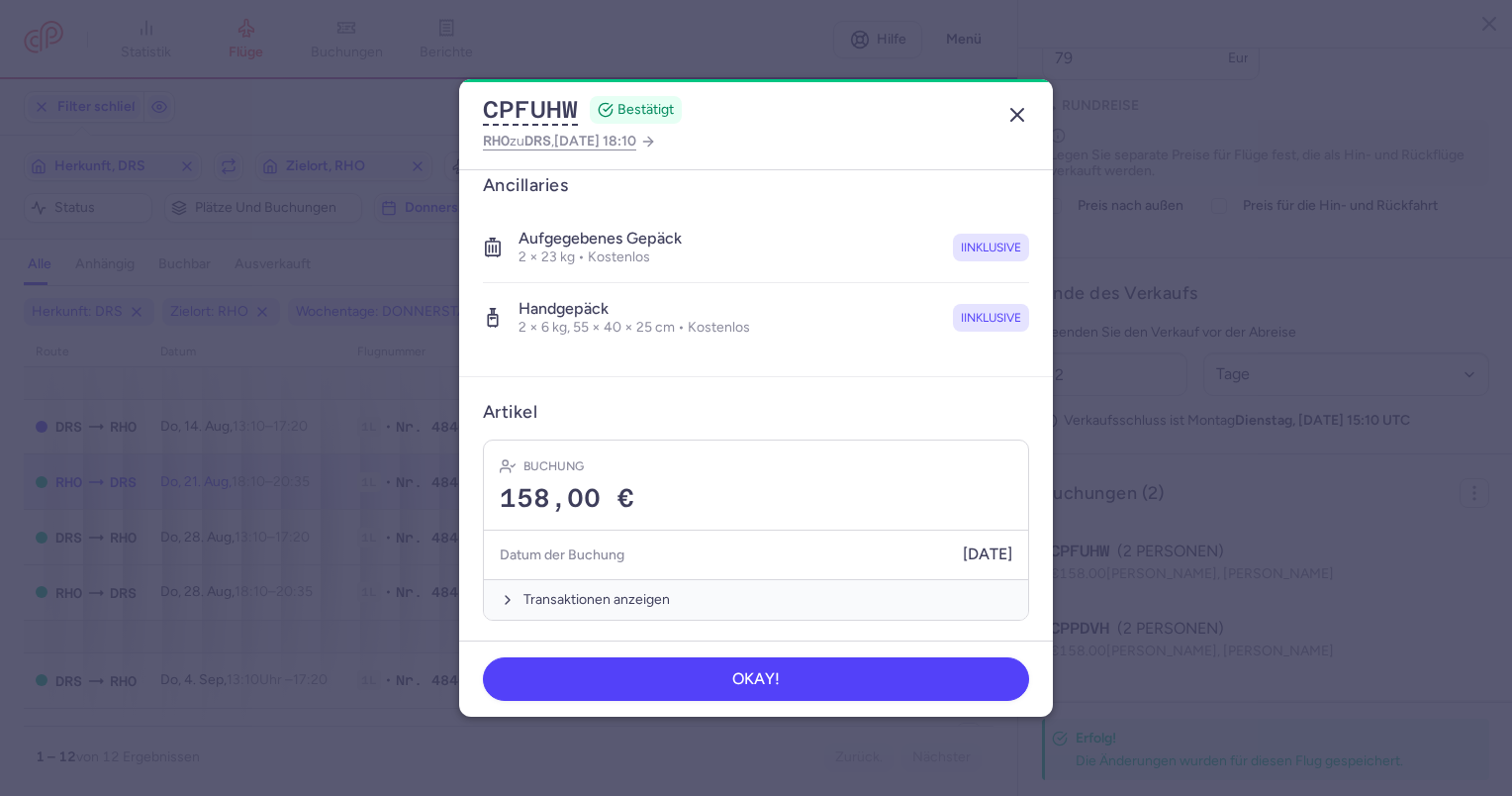
click at [1019, 105] on icon "button" at bounding box center [1017, 115] width 24 height 24
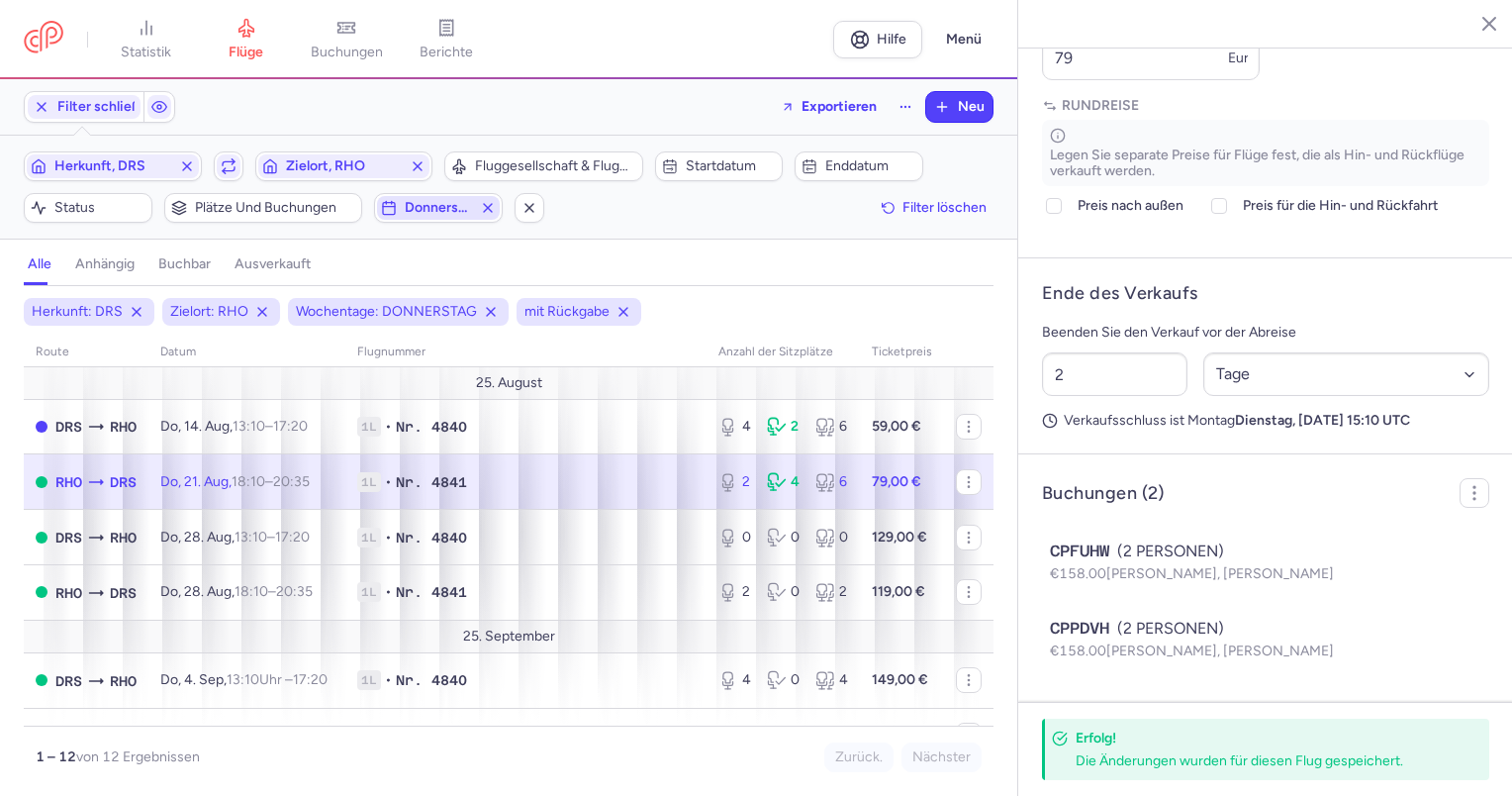
click at [479, 212] on span "Donnerstag" at bounding box center [438, 207] width 123 height 24
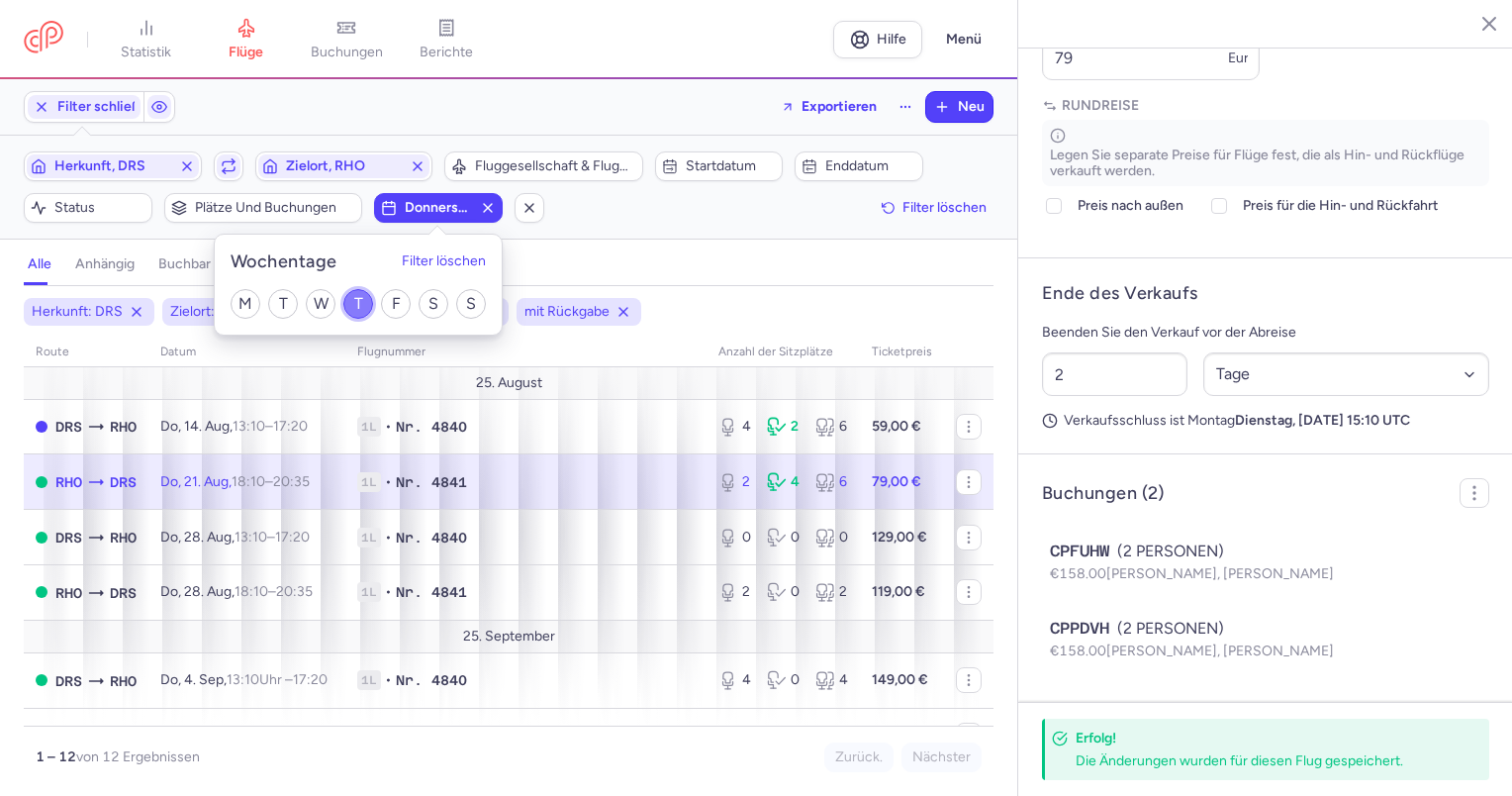
click at [357, 308] on input "T" at bounding box center [358, 304] width 30 height 30
checkbox input "false"
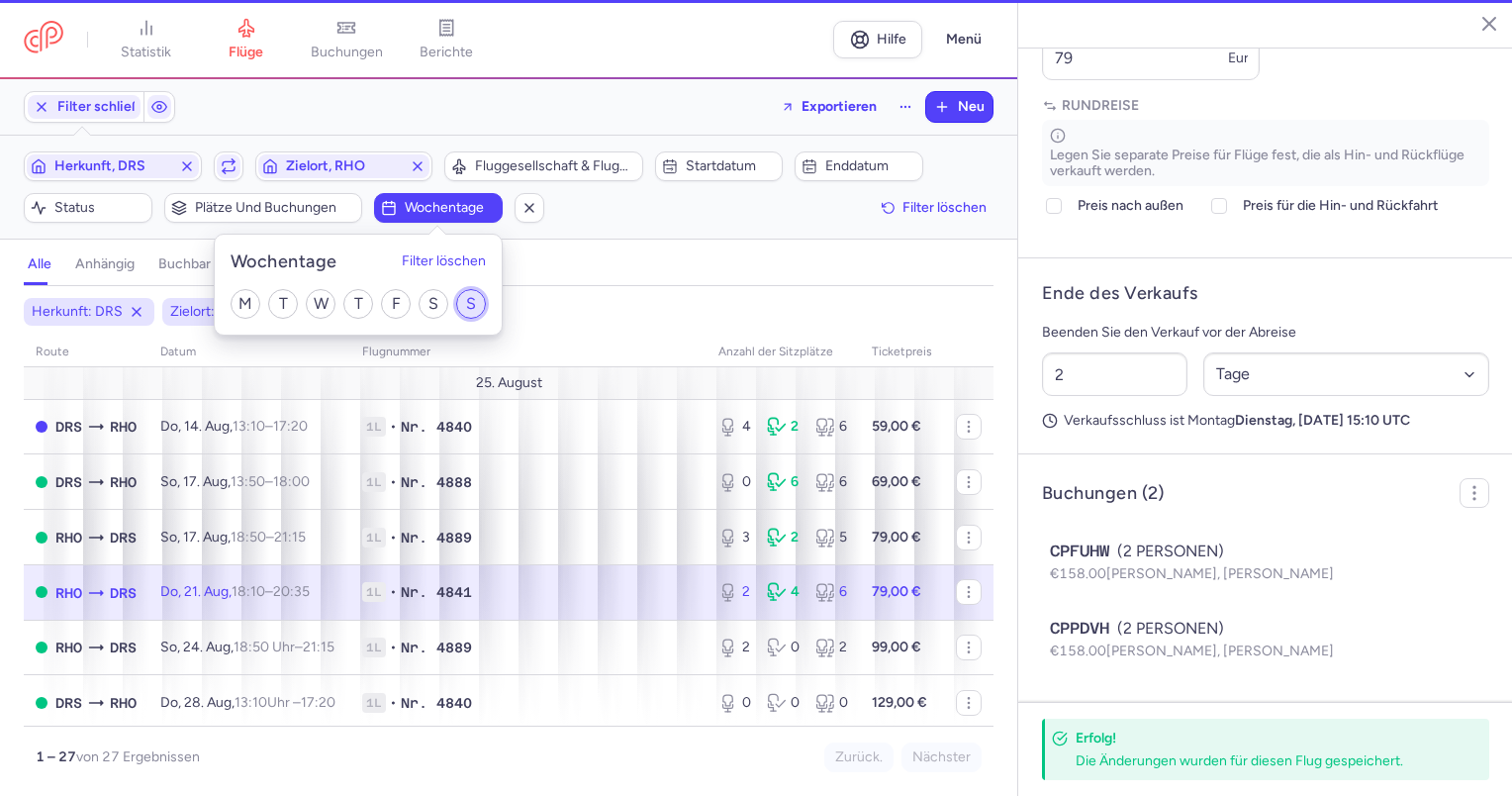
click at [479, 296] on input "S" at bounding box center [471, 304] width 30 height 30
checkbox input "true"
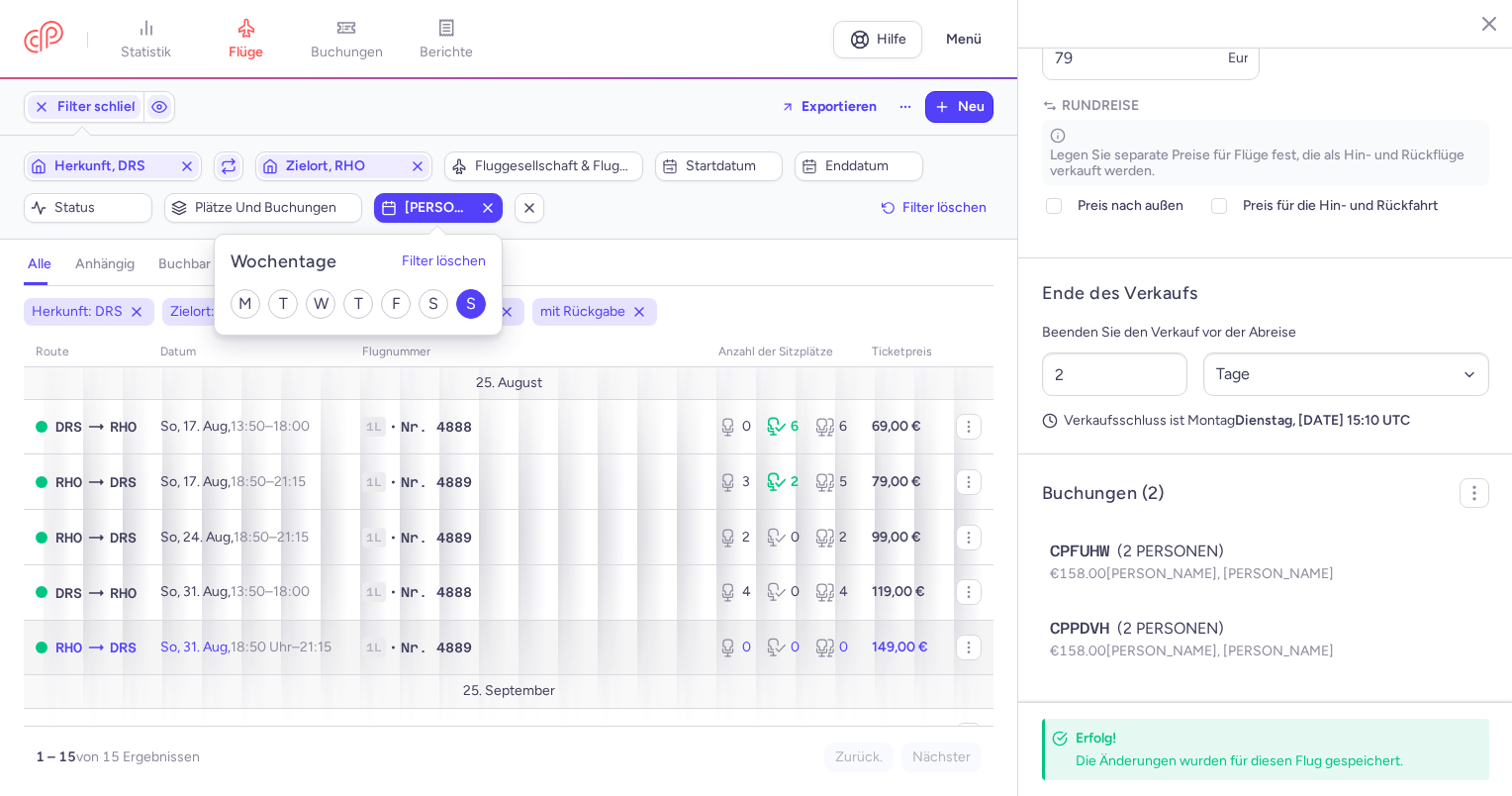
click at [149, 637] on td "So, 31. Aug, 18:50 Uhr – 21:15 +0" at bounding box center [249, 647] width 201 height 56
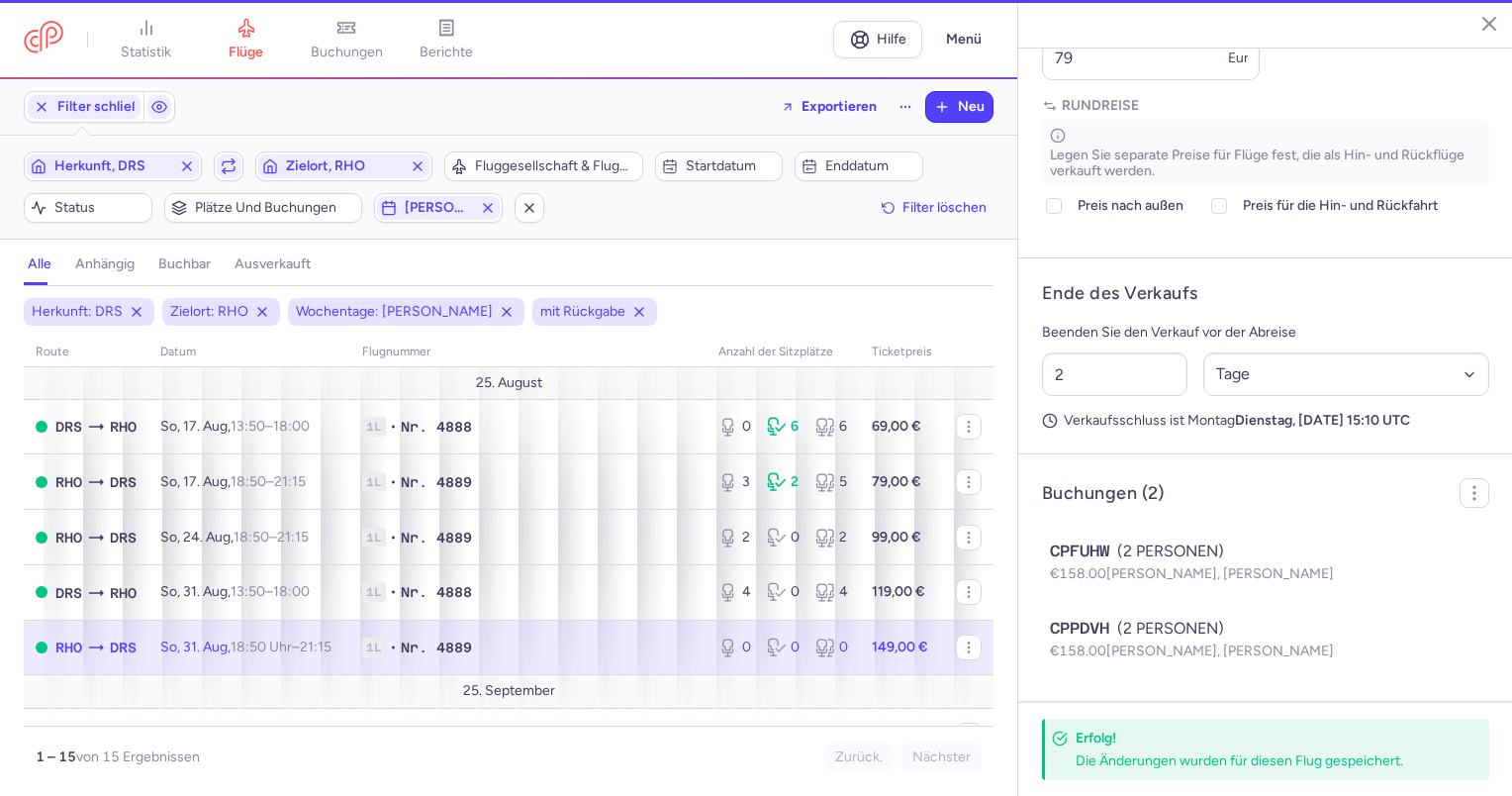
type input "0"
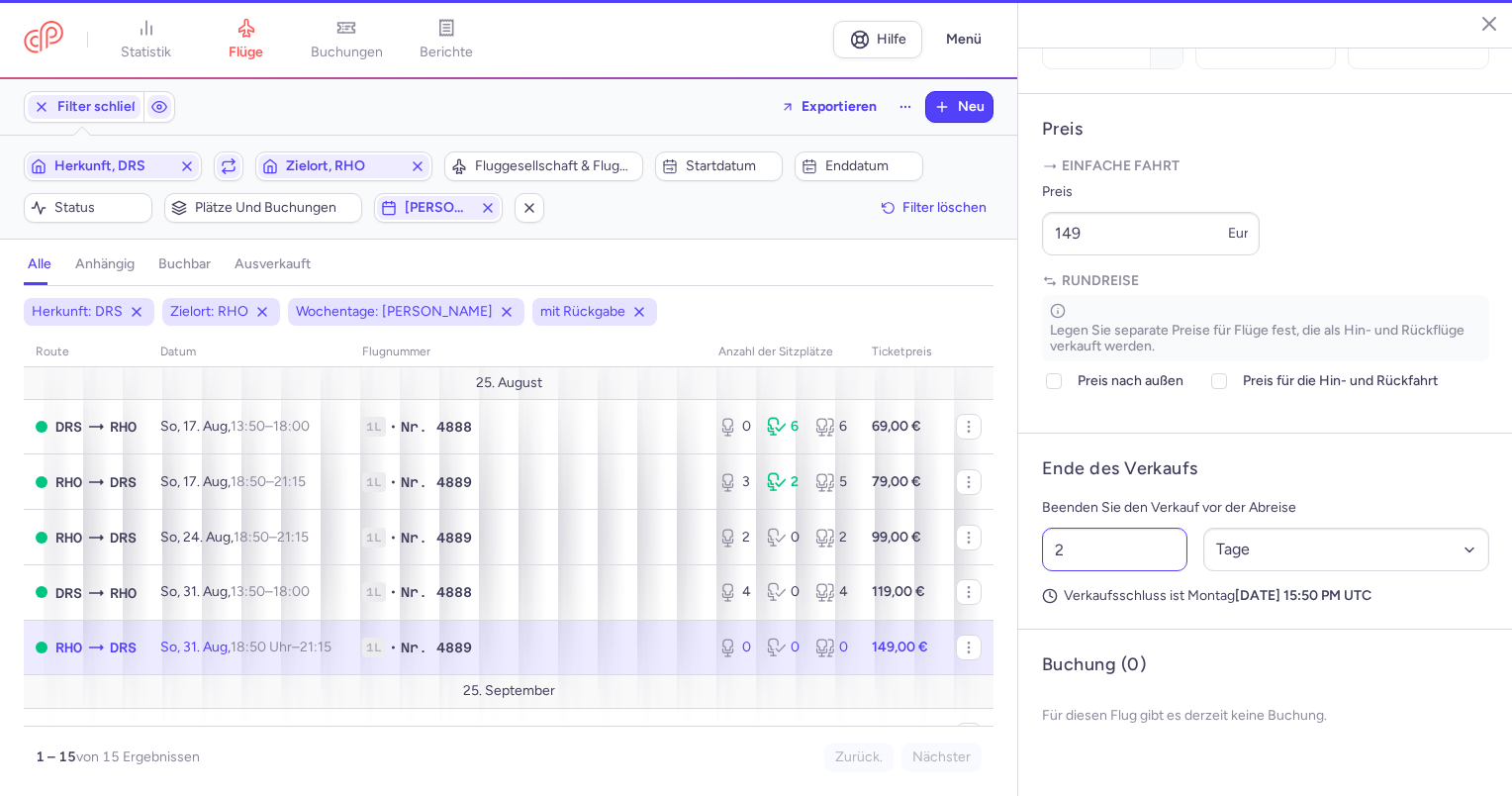
scroll to position [713, 0]
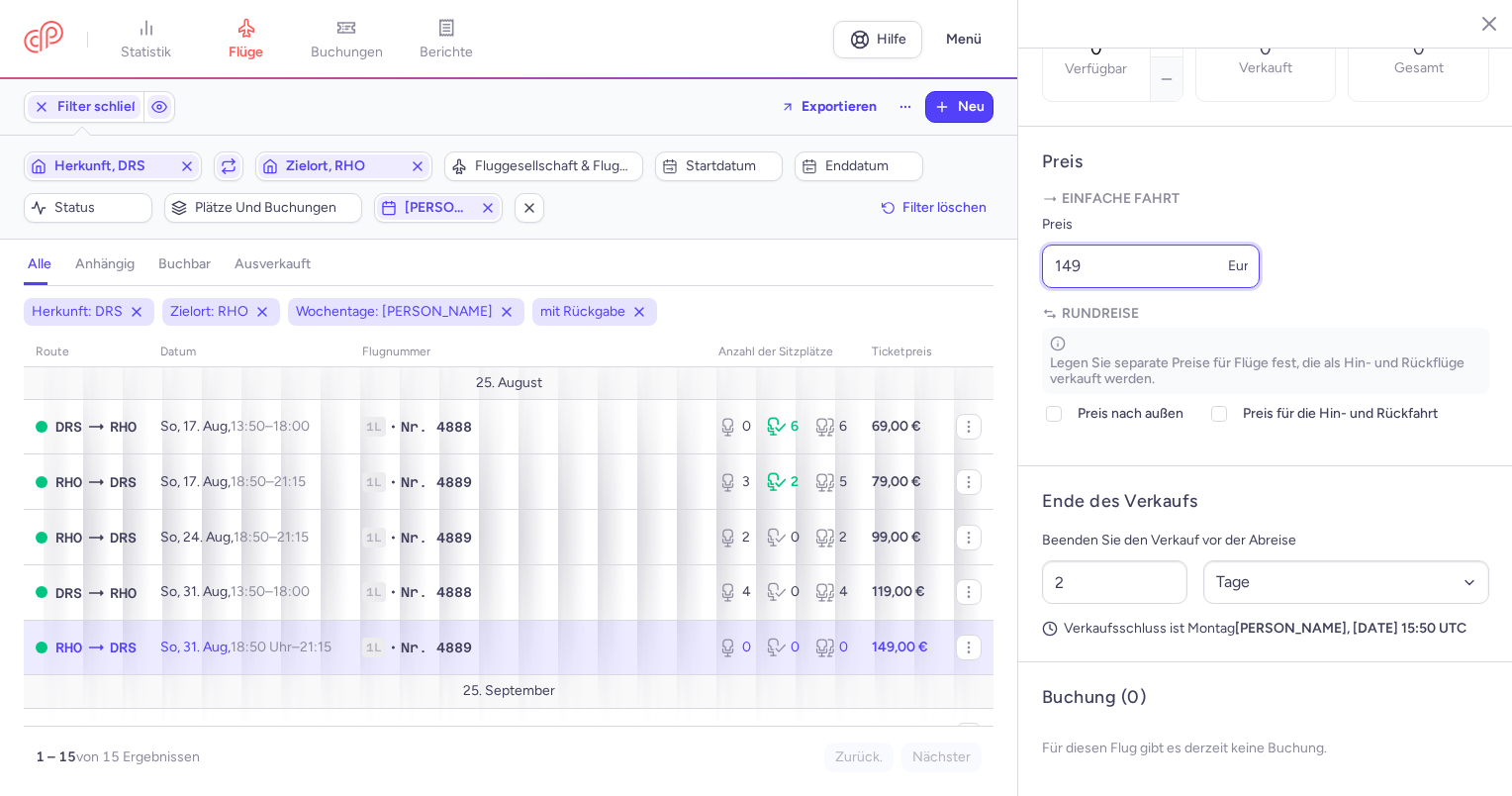
drag, startPoint x: 1111, startPoint y: 249, endPoint x: 948, endPoint y: 248, distance: 163.0
click at [948, 248] on div "Statistik Flüge Buchungen Berichte Hilfe Menü Filter schließen Exportieren Neu …" at bounding box center [756, 398] width 1512 height 796
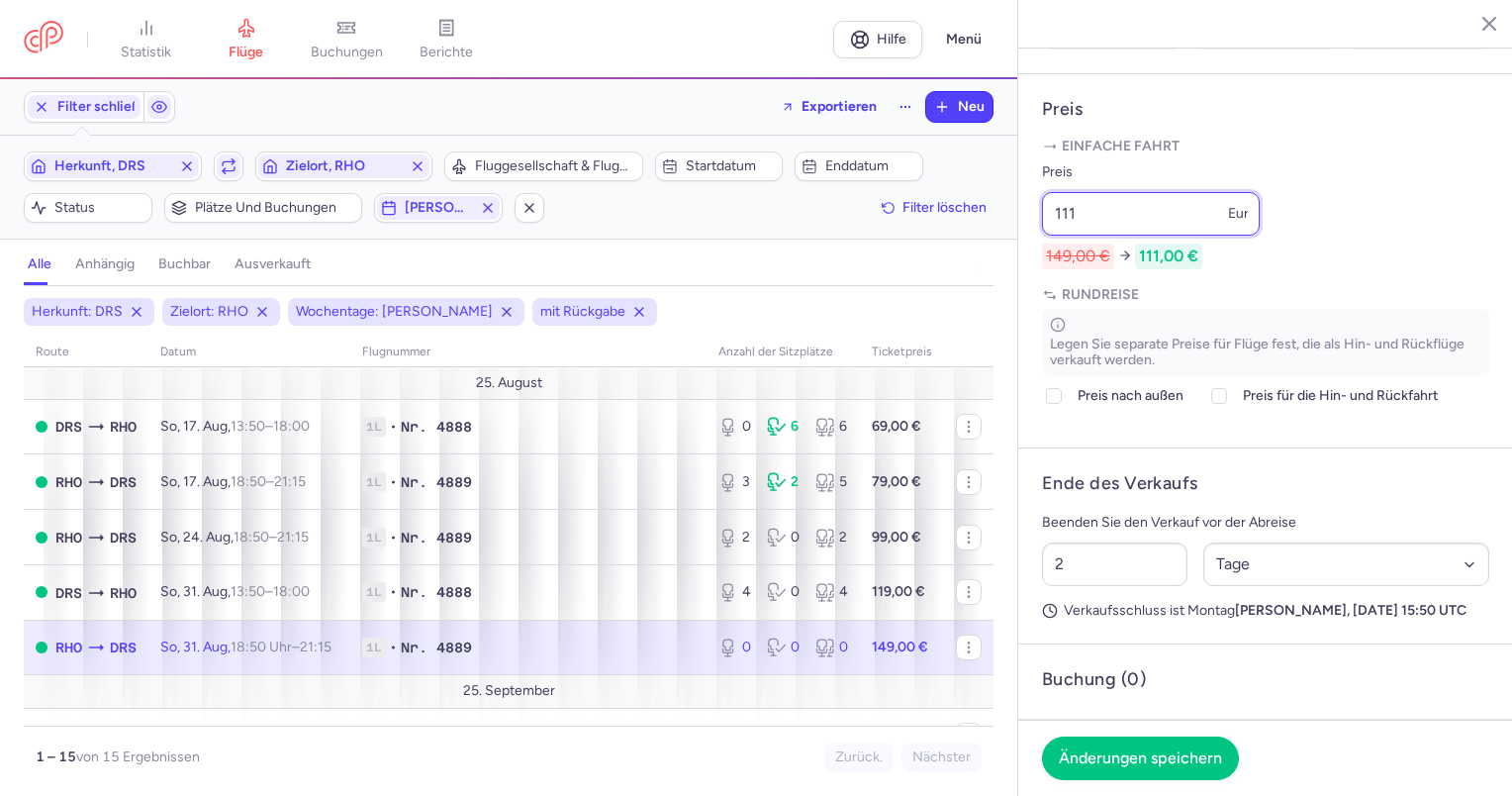
drag, startPoint x: 1124, startPoint y: 248, endPoint x: 1021, endPoint y: 266, distance: 104.6
click at [1021, 266] on article "Preis Einfache Fahrt Preis 111 Euro 149,00 € 111,00 € Rundreise Legen Sie separ…" at bounding box center [1266, 260] width 495 height 374
type input "149"
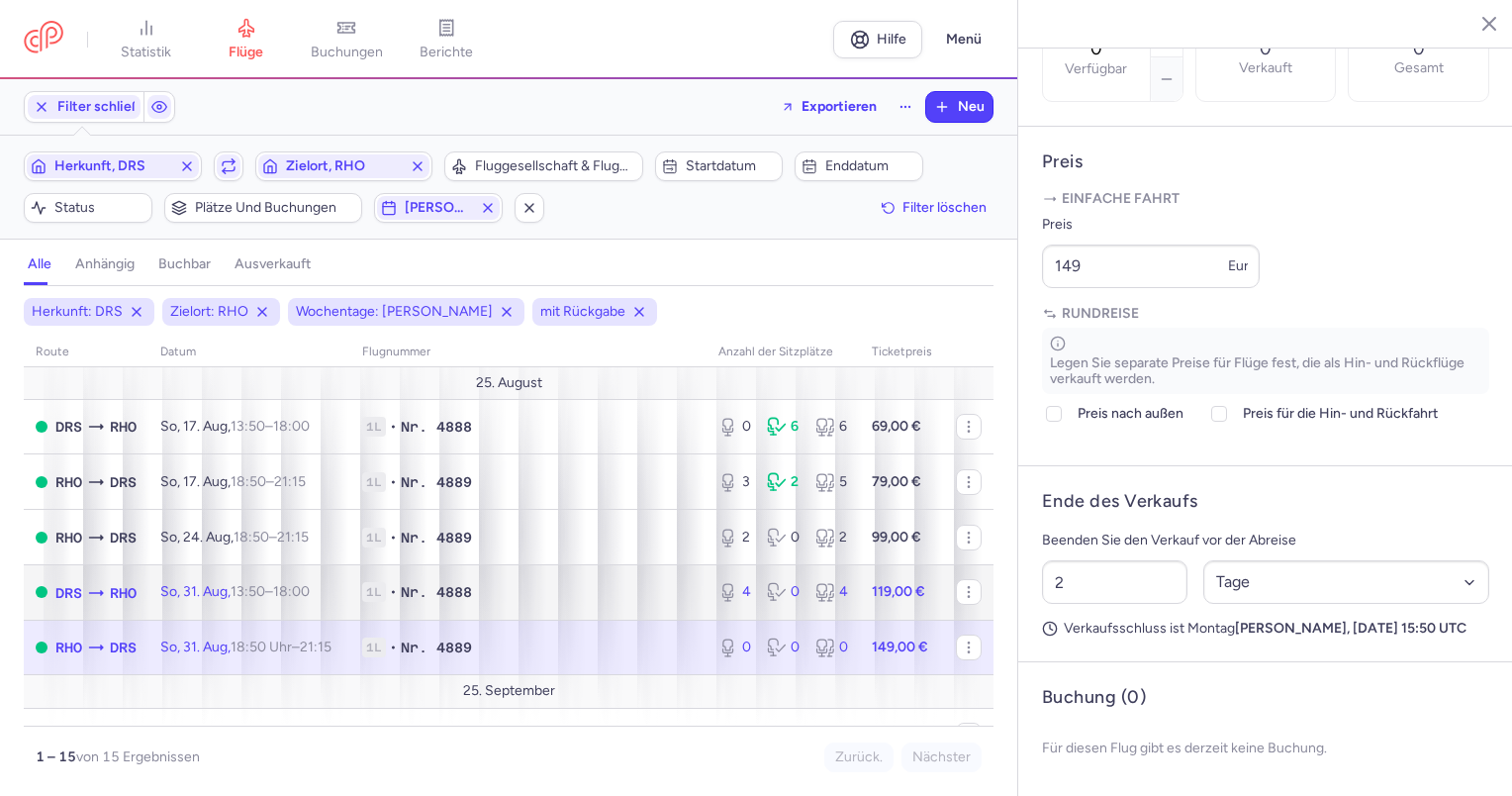
click at [207, 586] on font "So, 31. Aug," at bounding box center [195, 591] width 70 height 17
type input "4"
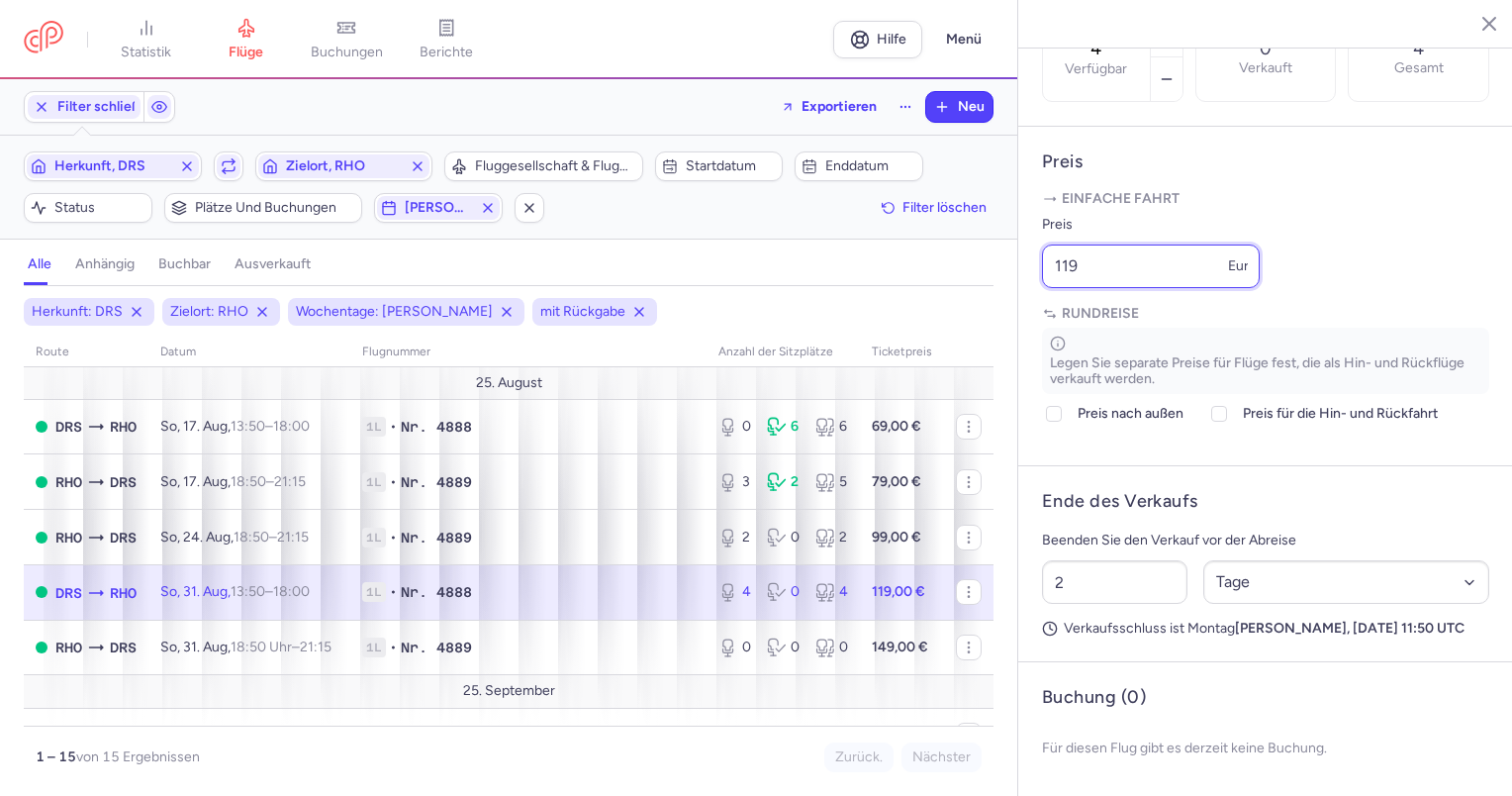
click at [1108, 261] on input "119" at bounding box center [1151, 266] width 217 height 44
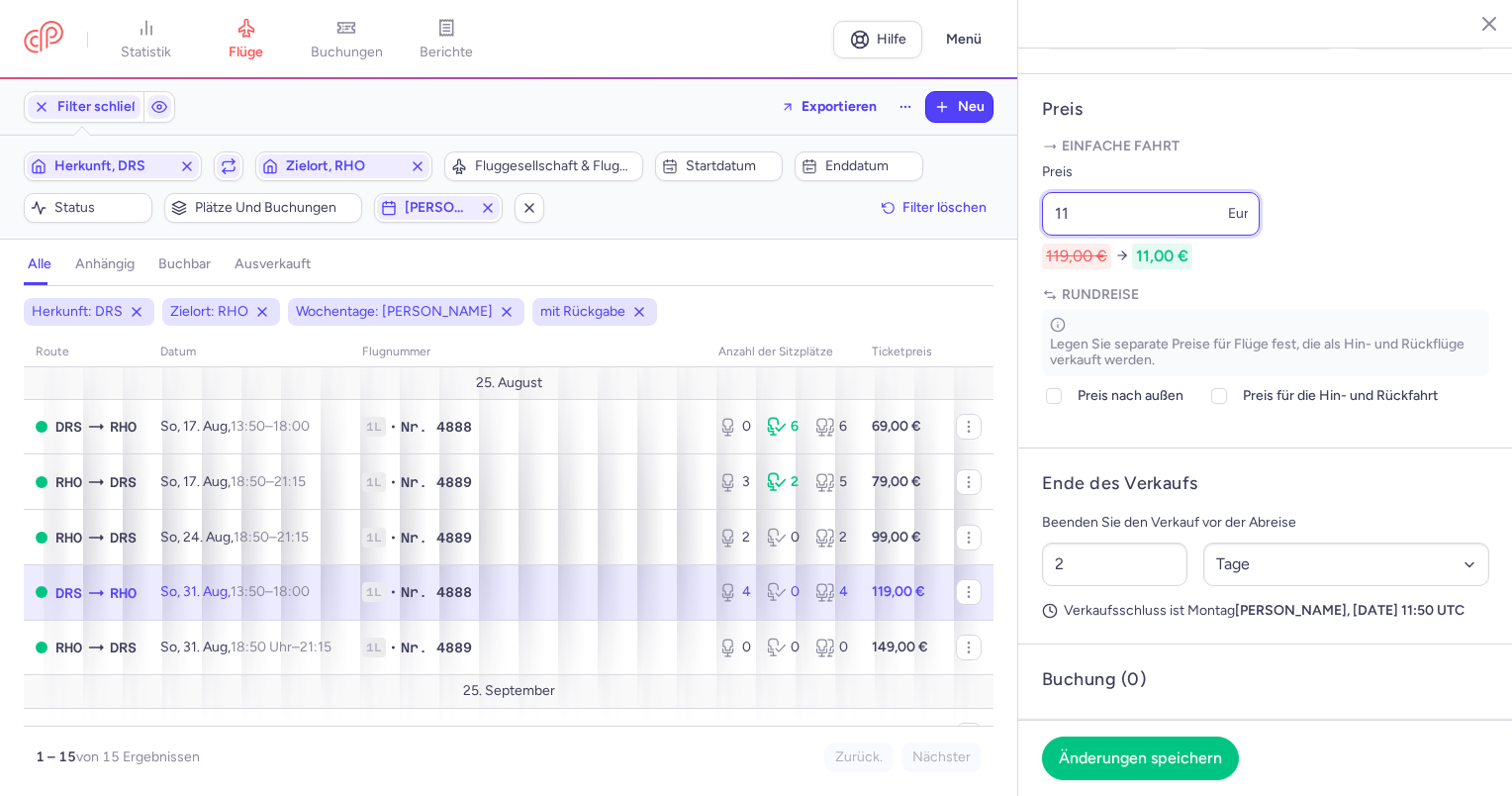
type input "1"
type input "99"
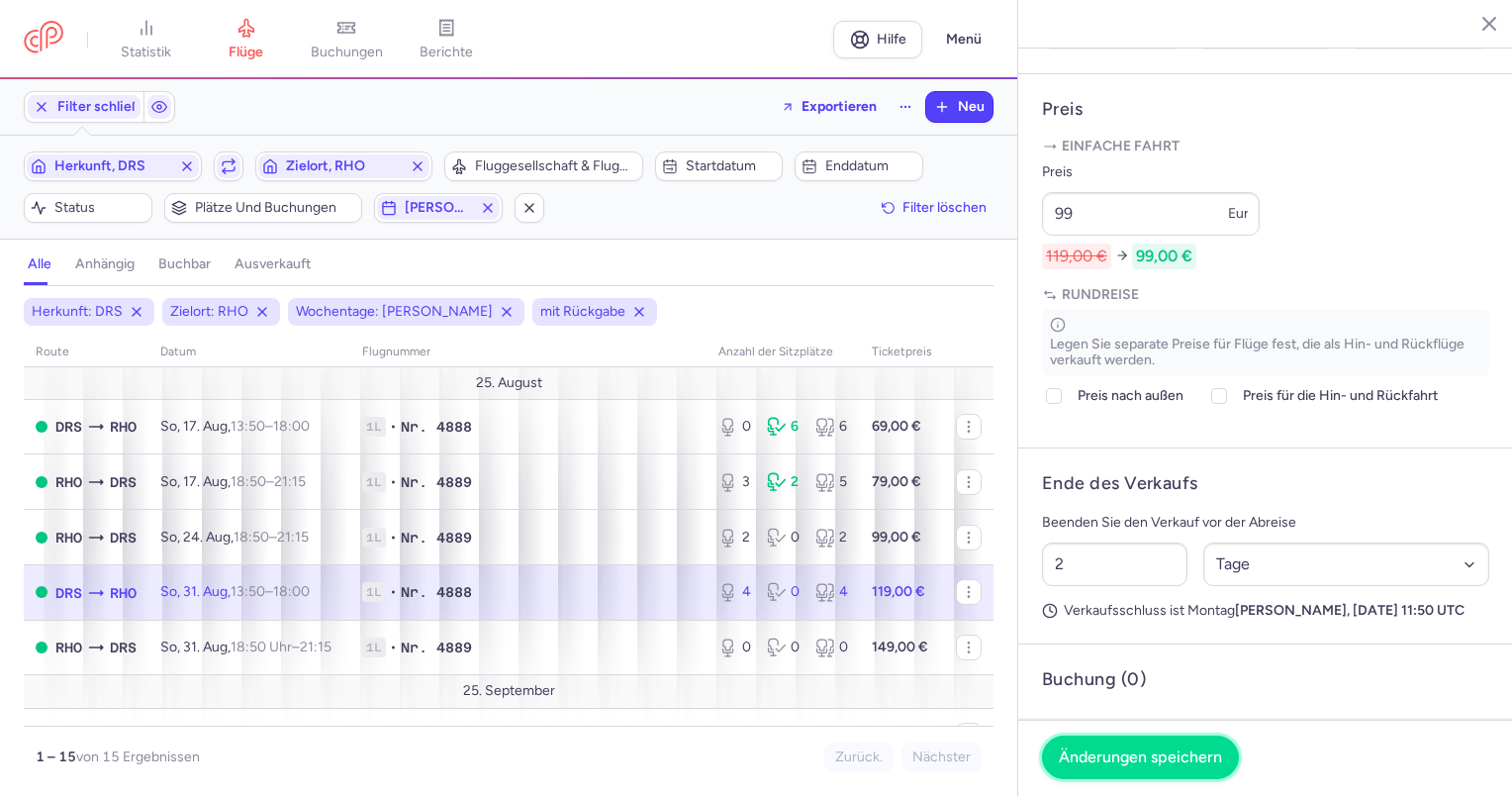
click at [1177, 763] on font "Änderungen speichern" at bounding box center [1140, 756] width 164 height 19
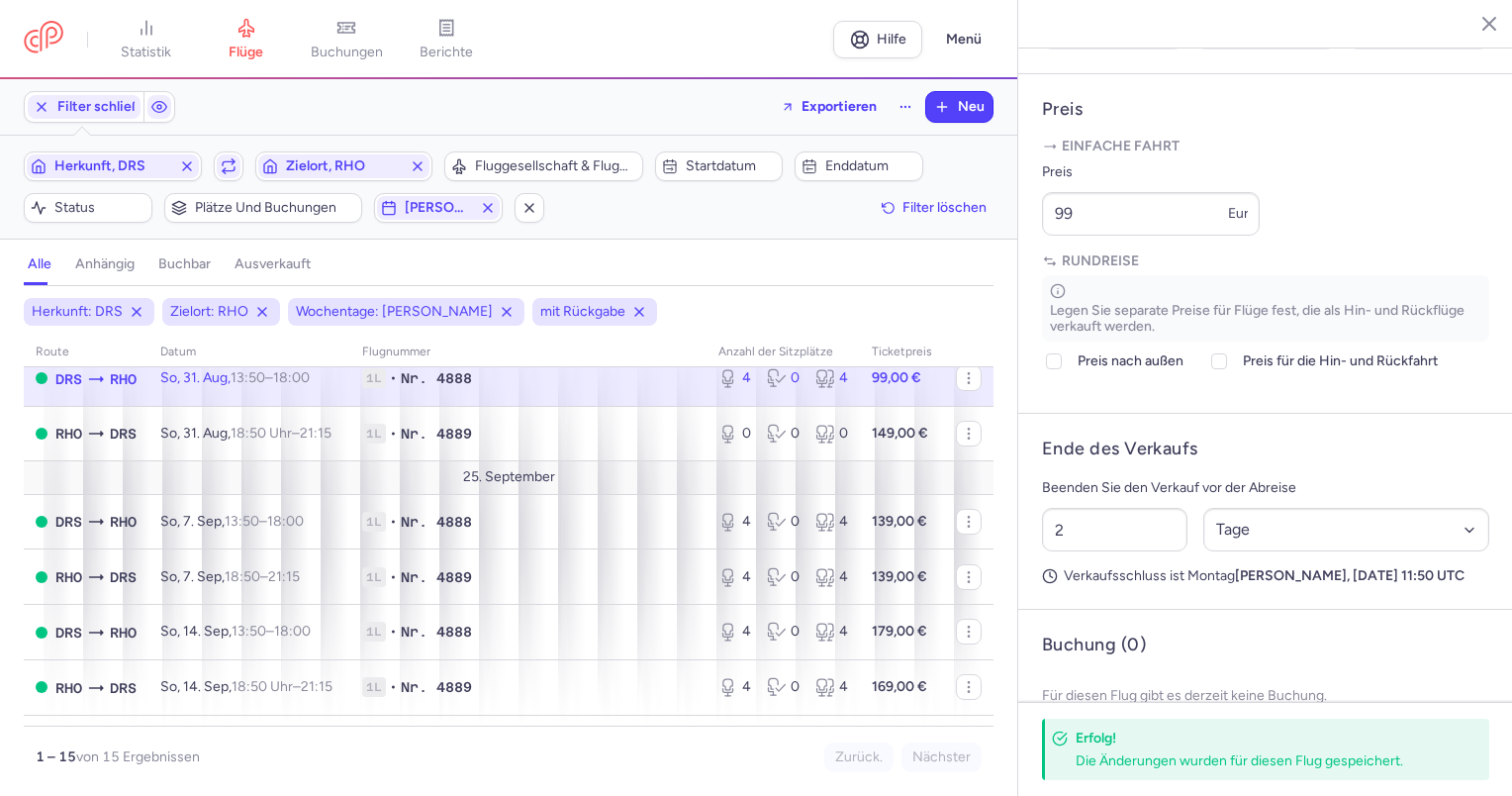
scroll to position [297, 0]
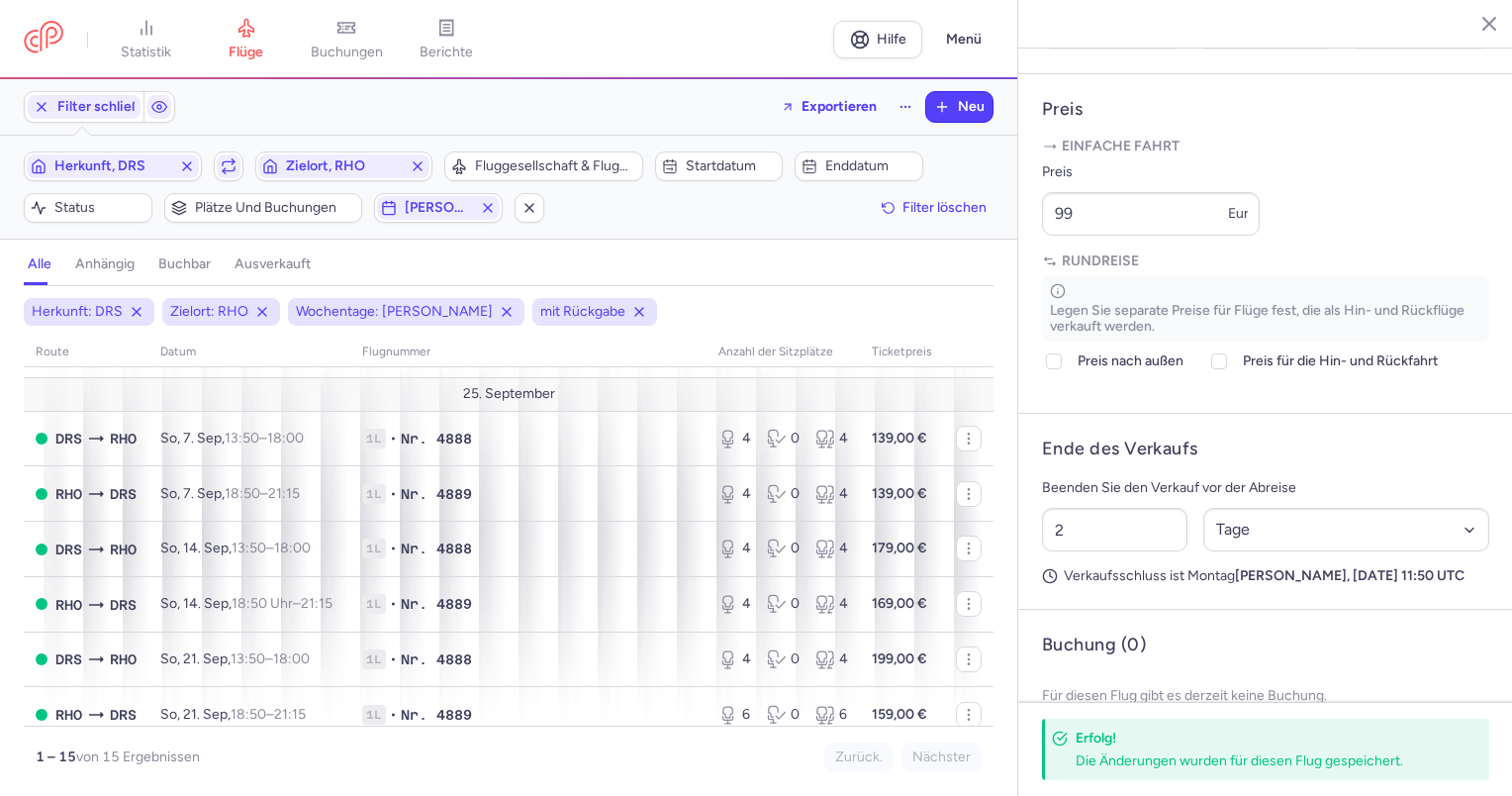
drag, startPoint x: 127, startPoint y: 386, endPoint x: 279, endPoint y: 395, distance: 152.3
click at [127, 386] on td "25. September" at bounding box center [509, 394] width 969 height 33
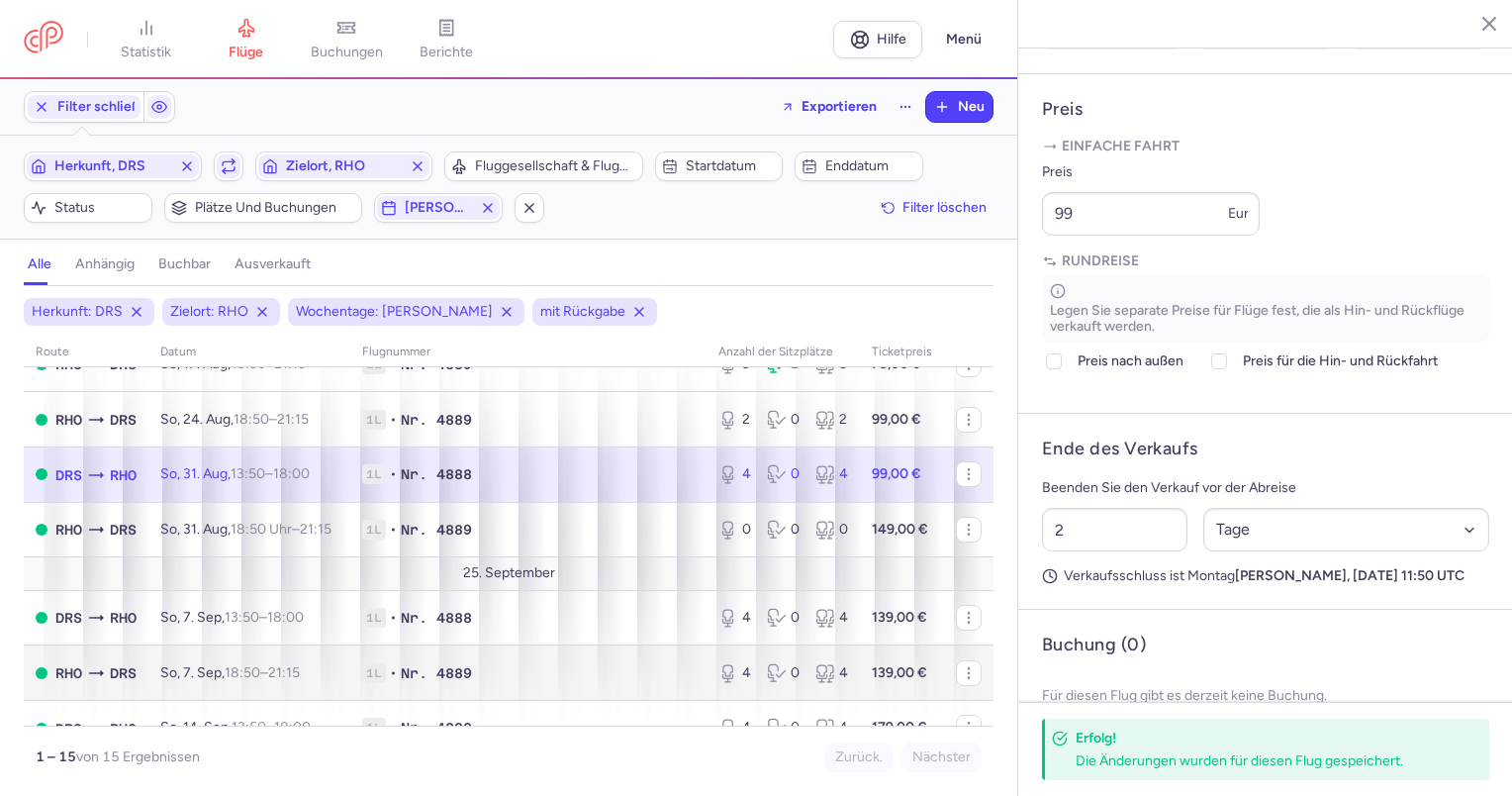
scroll to position [0, 0]
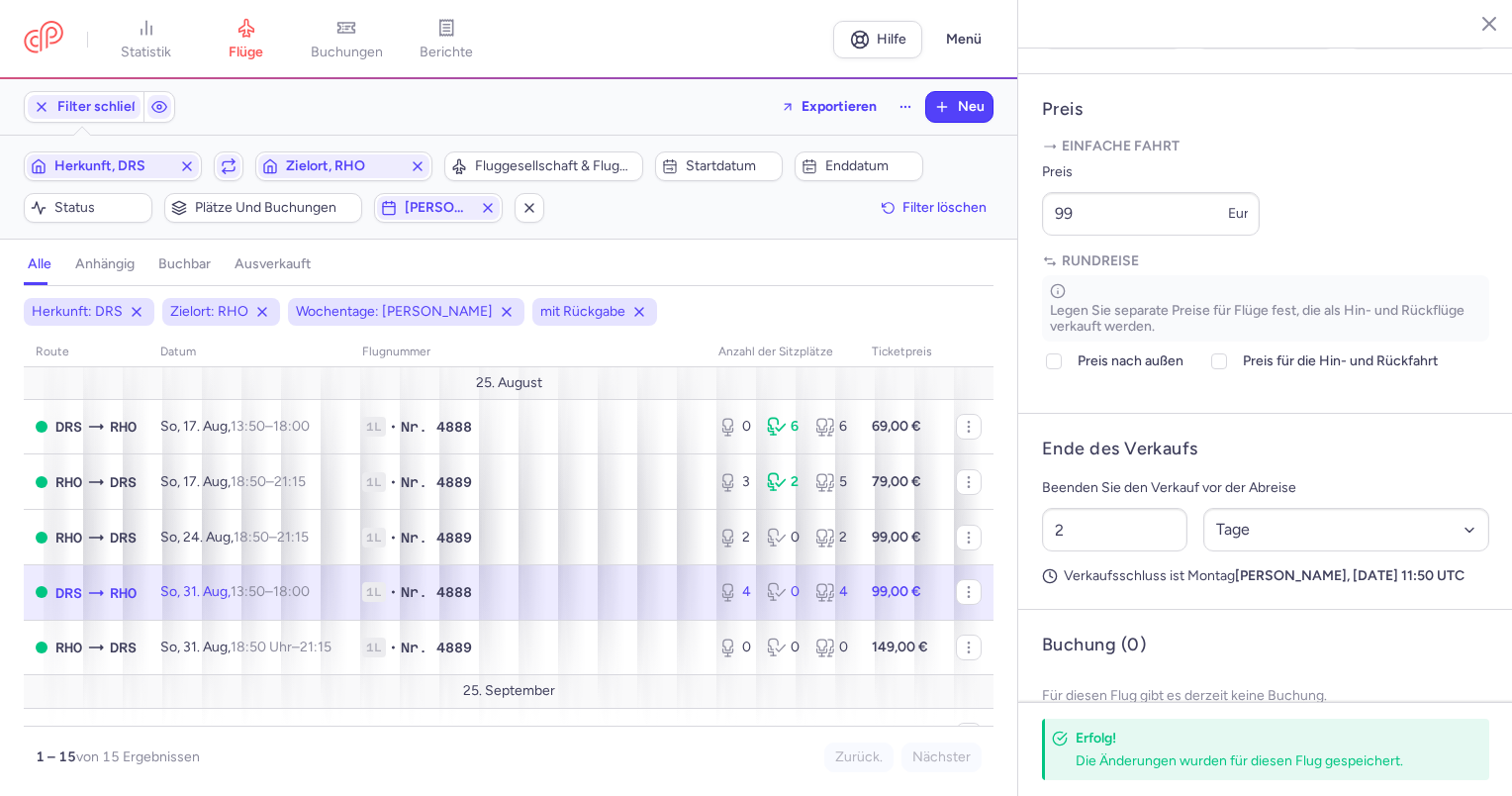
drag, startPoint x: 224, startPoint y: 104, endPoint x: 140, endPoint y: 148, distance: 94.8
click at [224, 104] on div "Filter schließen Exportieren Neu" at bounding box center [509, 107] width 985 height 48
click at [180, 171] on icon "button" at bounding box center [188, 167] width 16 height 16
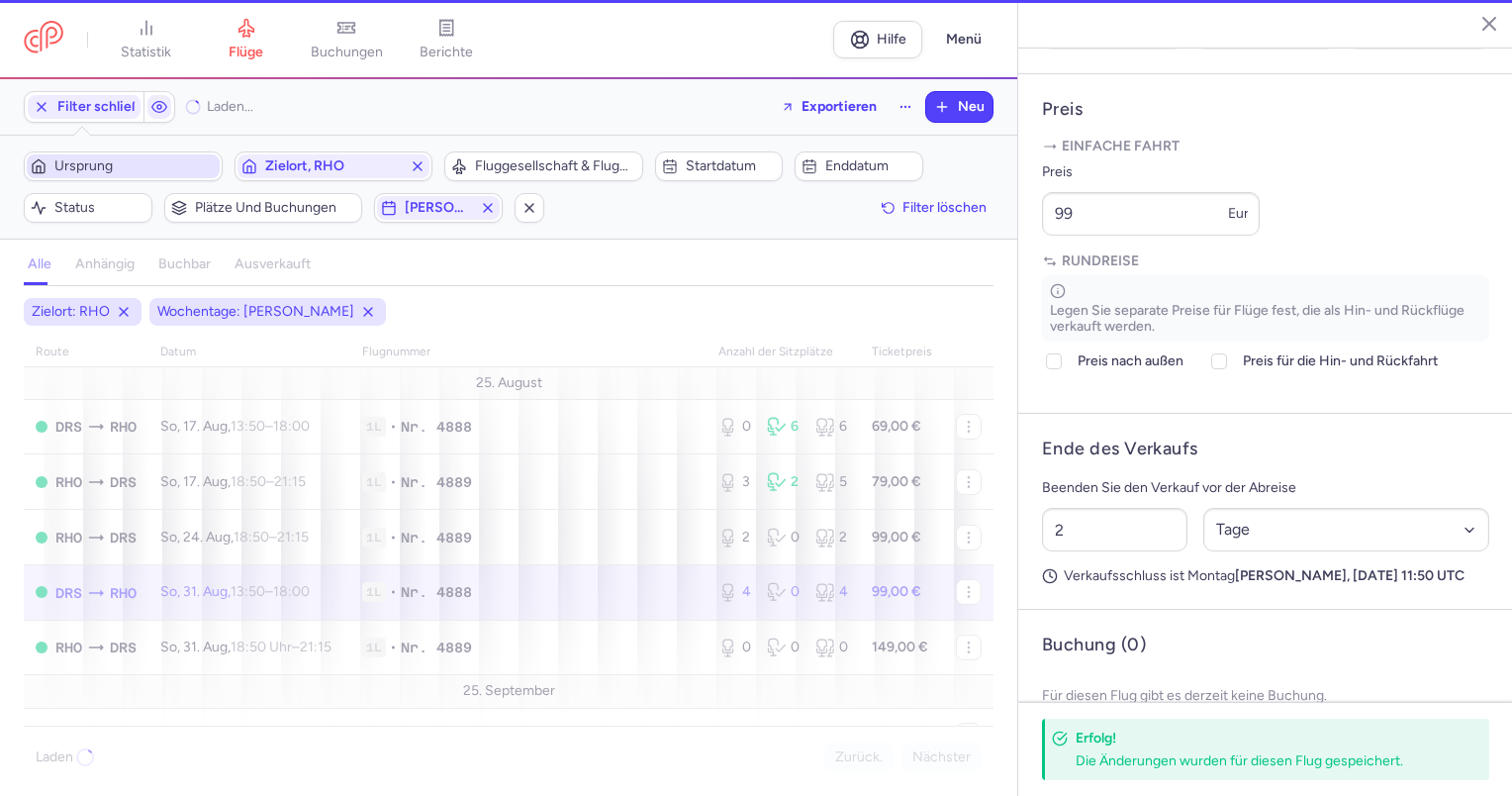
click at [152, 170] on span "Ursprung" at bounding box center [136, 167] width 162 height 16
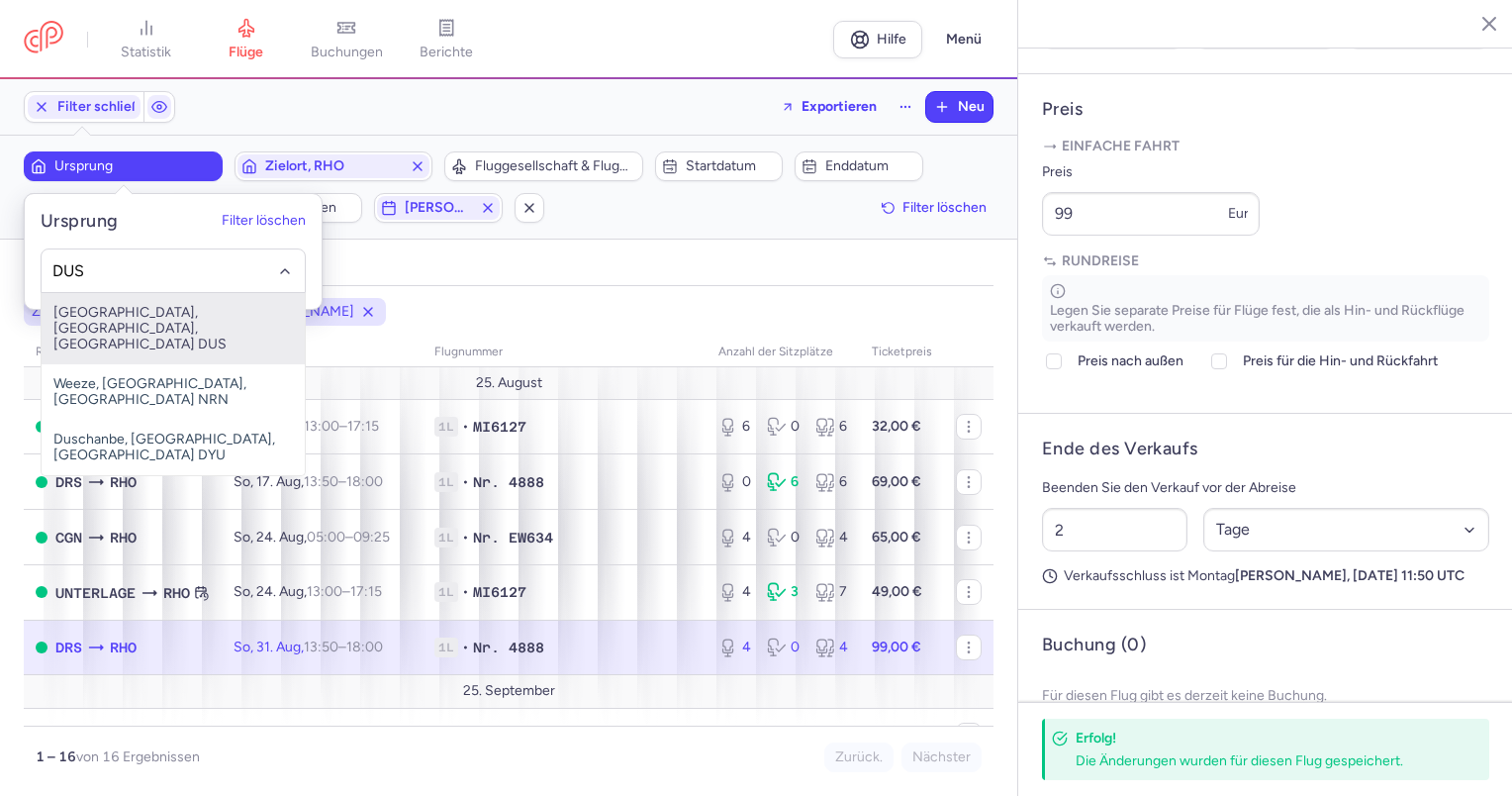
click at [167, 321] on font "[GEOGRAPHIC_DATA], [GEOGRAPHIC_DATA], [GEOGRAPHIC_DATA] DUS" at bounding box center [141, 328] width 174 height 49
type input "DUS"
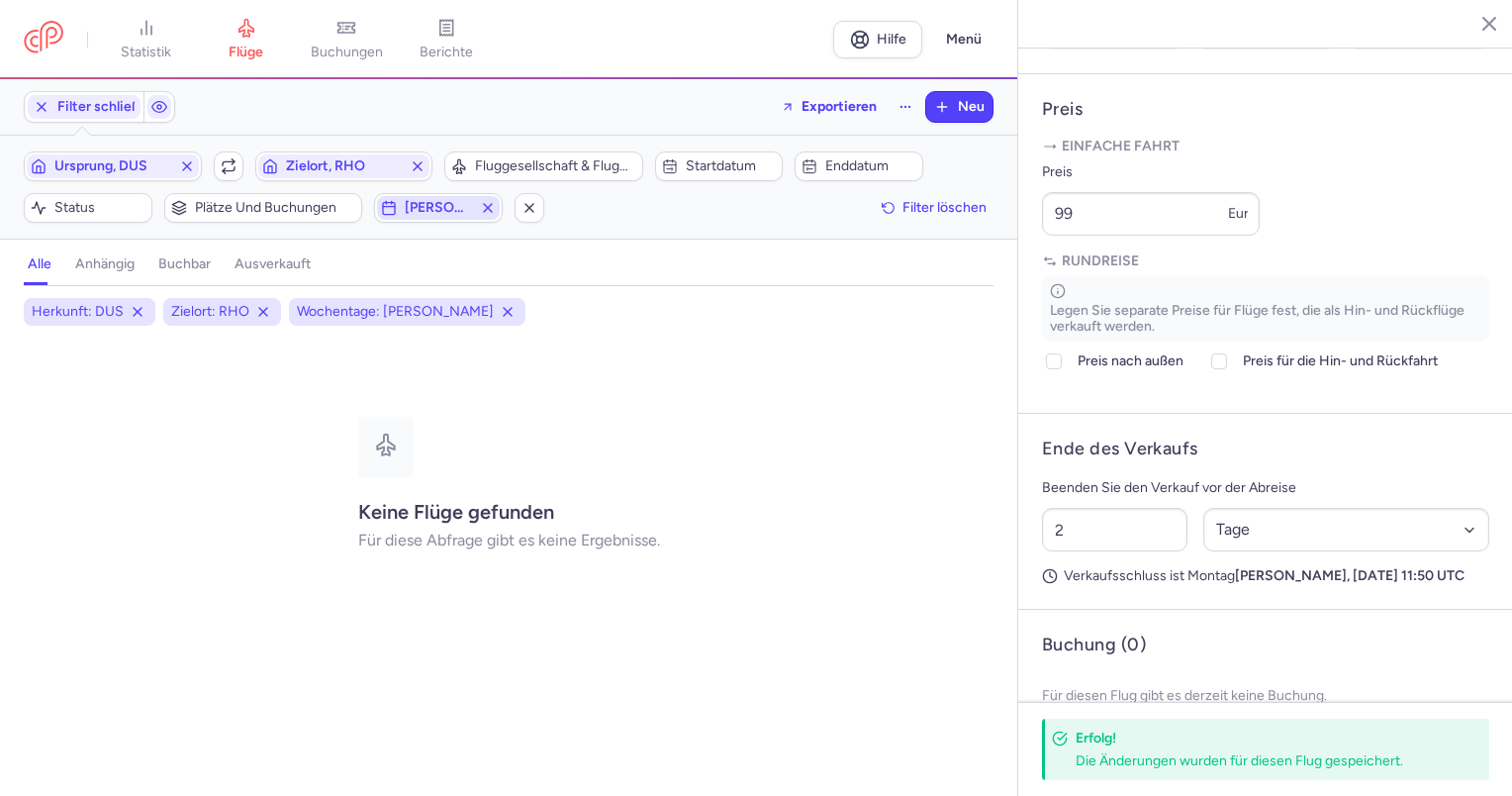
click at [462, 206] on span "[PERSON_NAME]" at bounding box center [438, 207] width 67 height 16
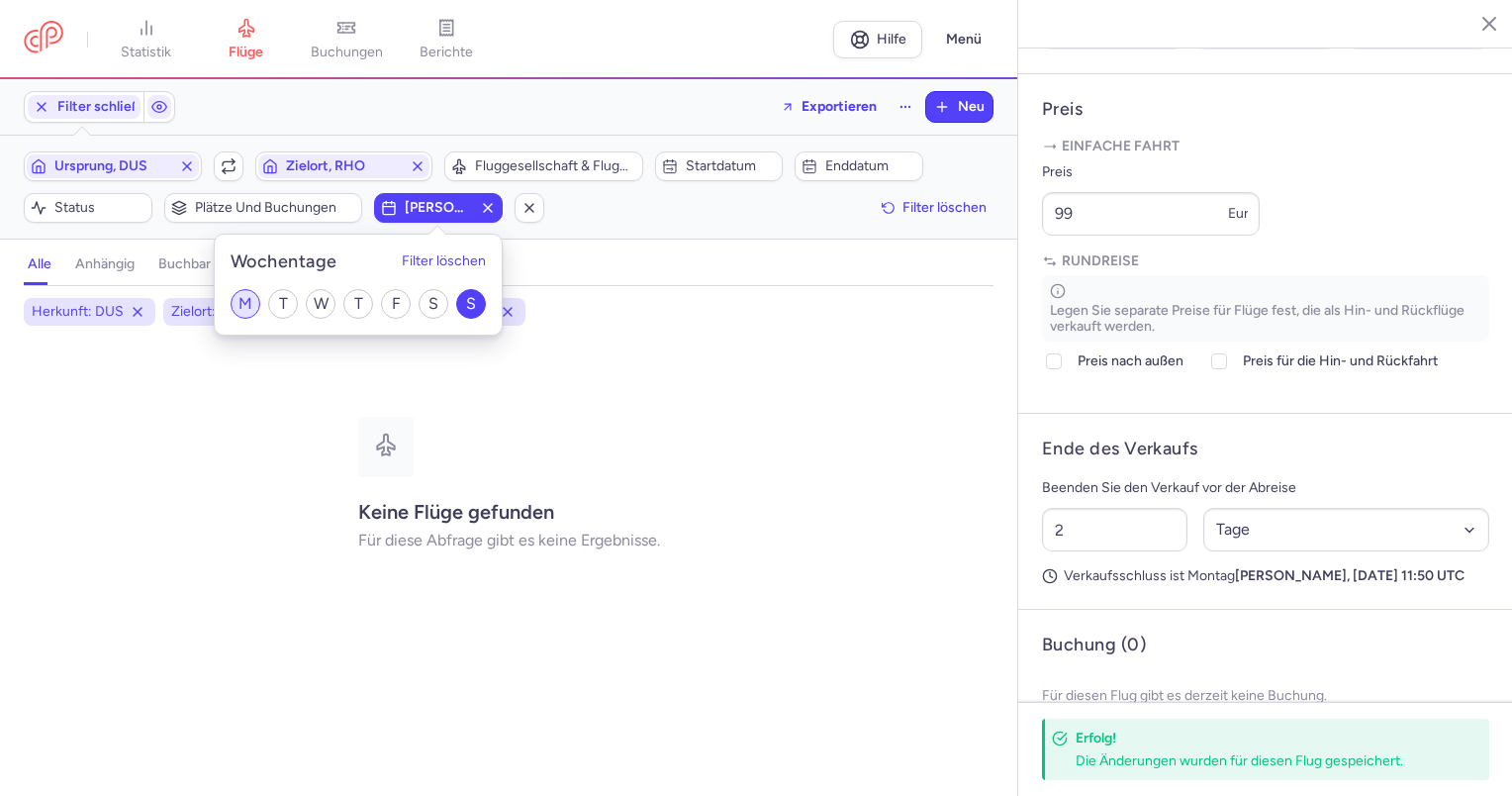
click at [249, 298] on input "M" at bounding box center [245, 304] width 30 height 30
checkbox input "true"
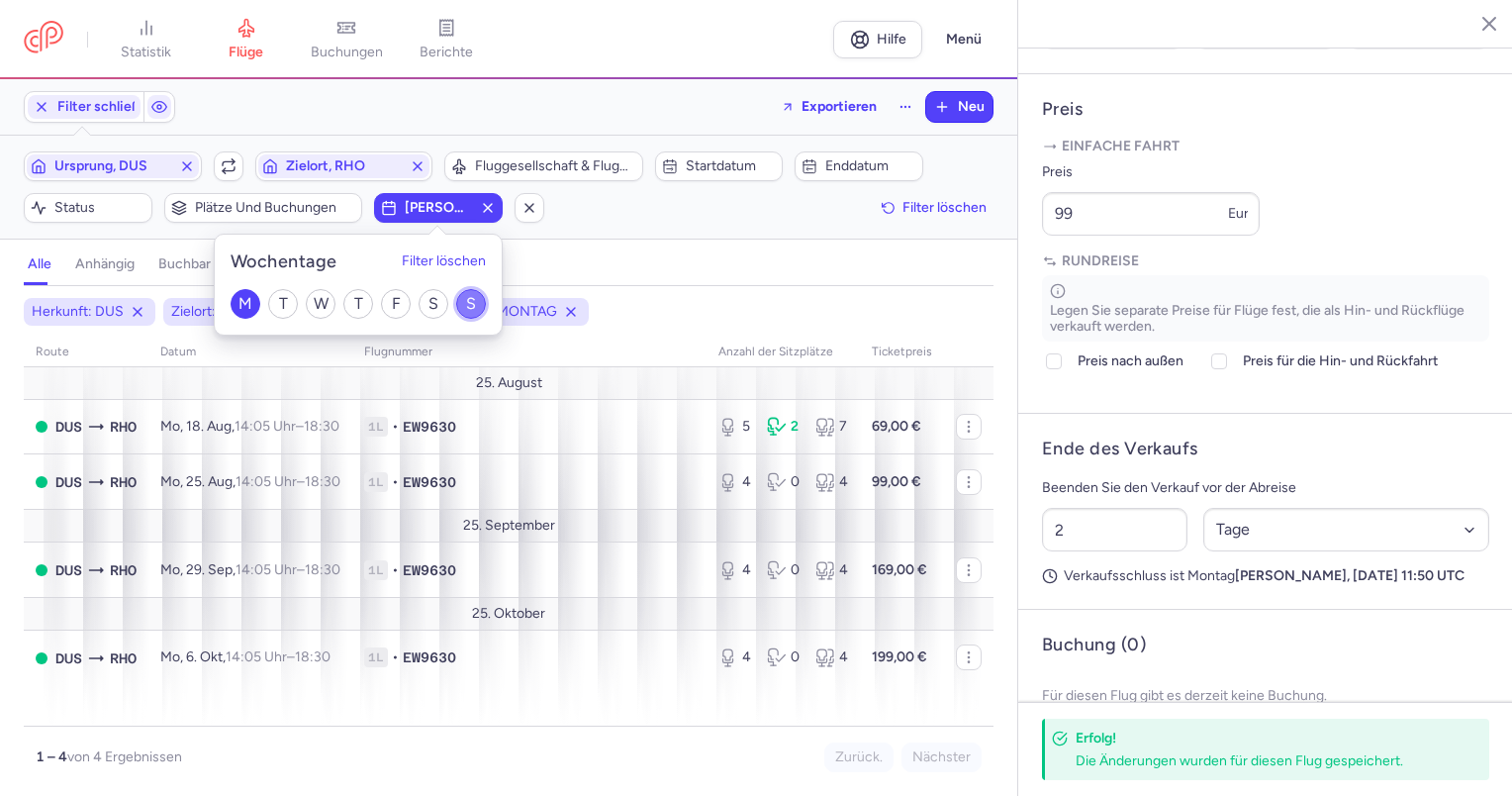
click at [475, 296] on input "S" at bounding box center [471, 304] width 30 height 30
checkbox input "false"
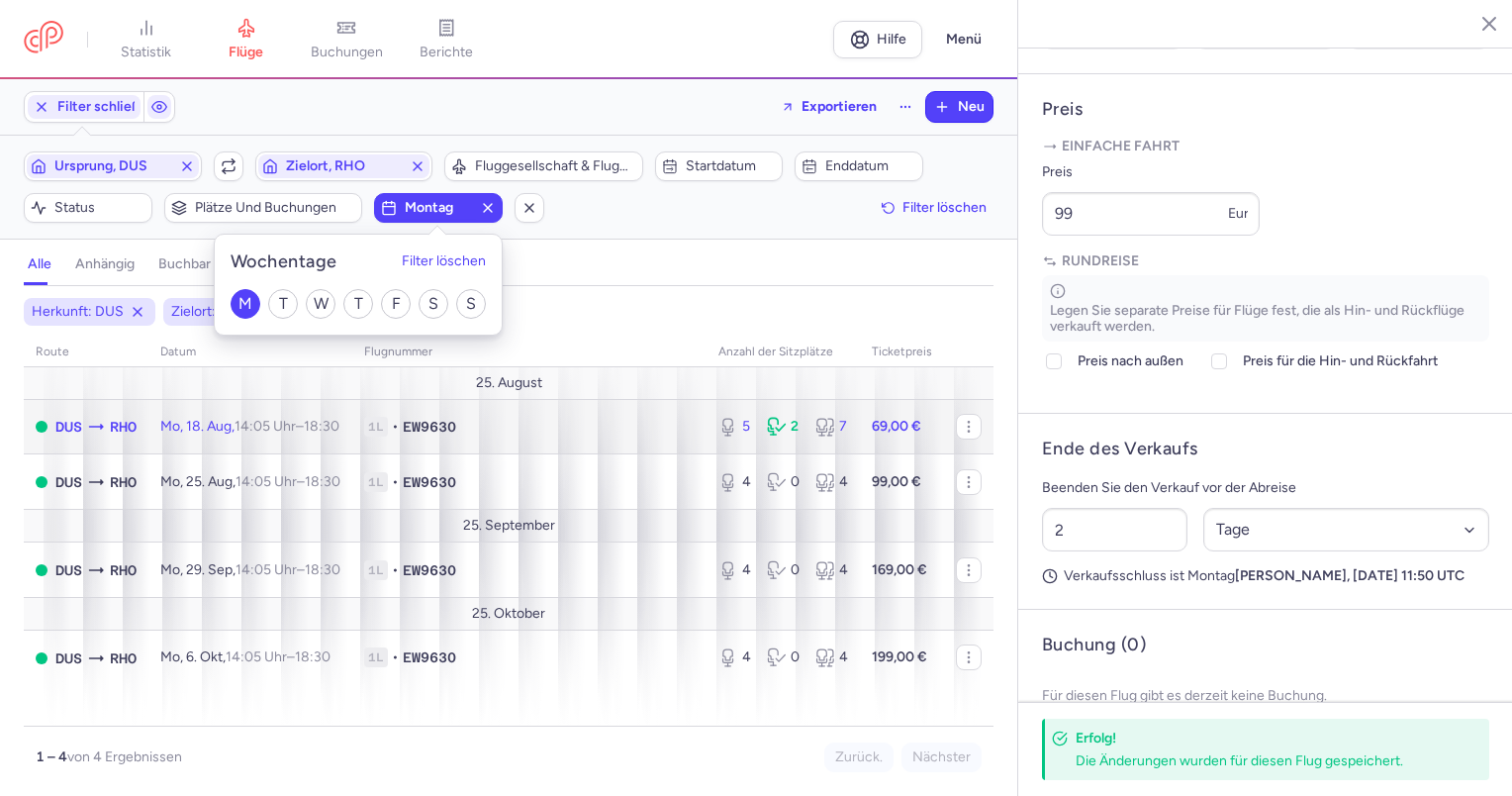
click at [339, 426] on font "18:30" at bounding box center [322, 426] width 36 height 17
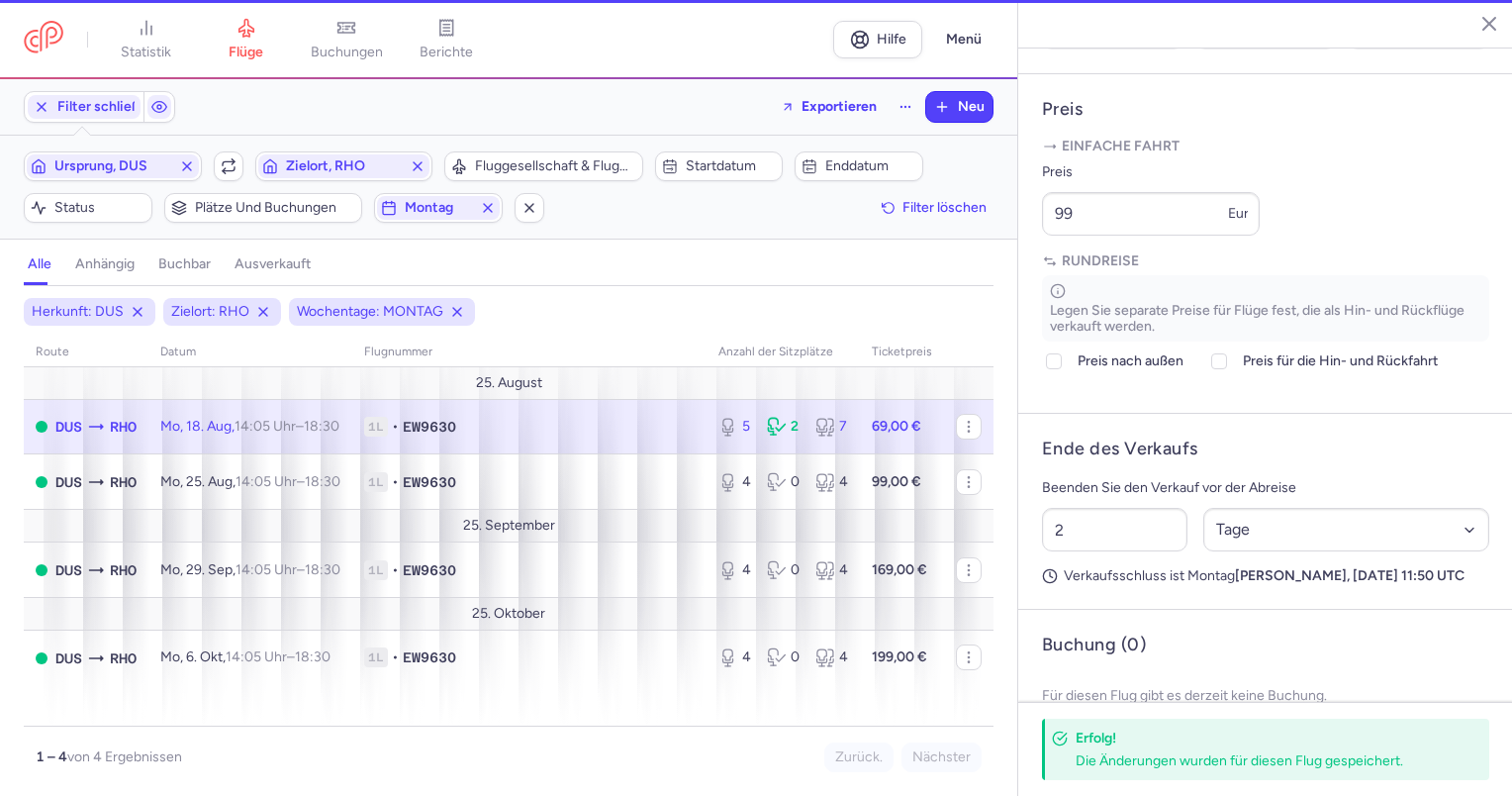
type input "5"
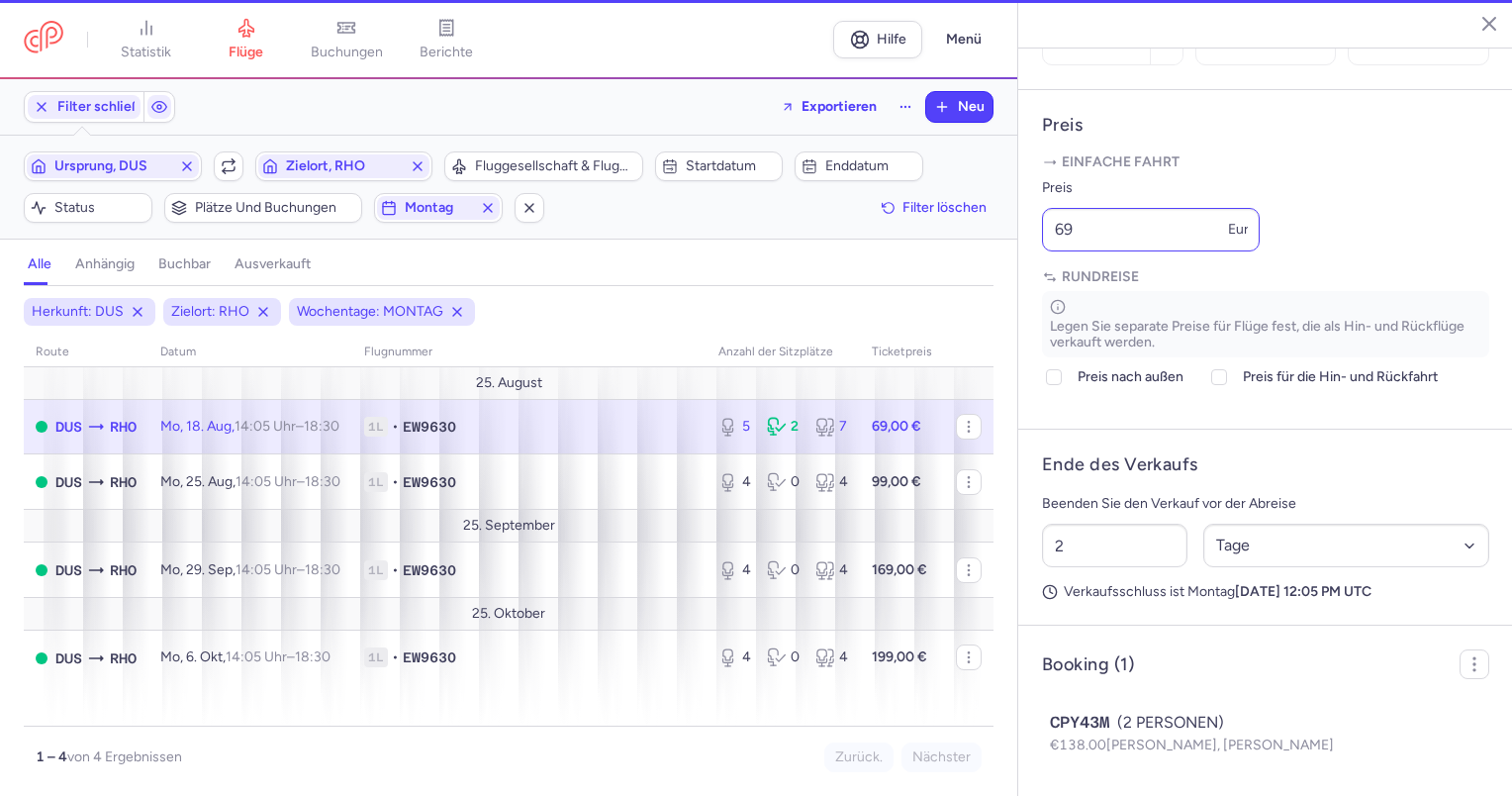
scroll to position [729, 0]
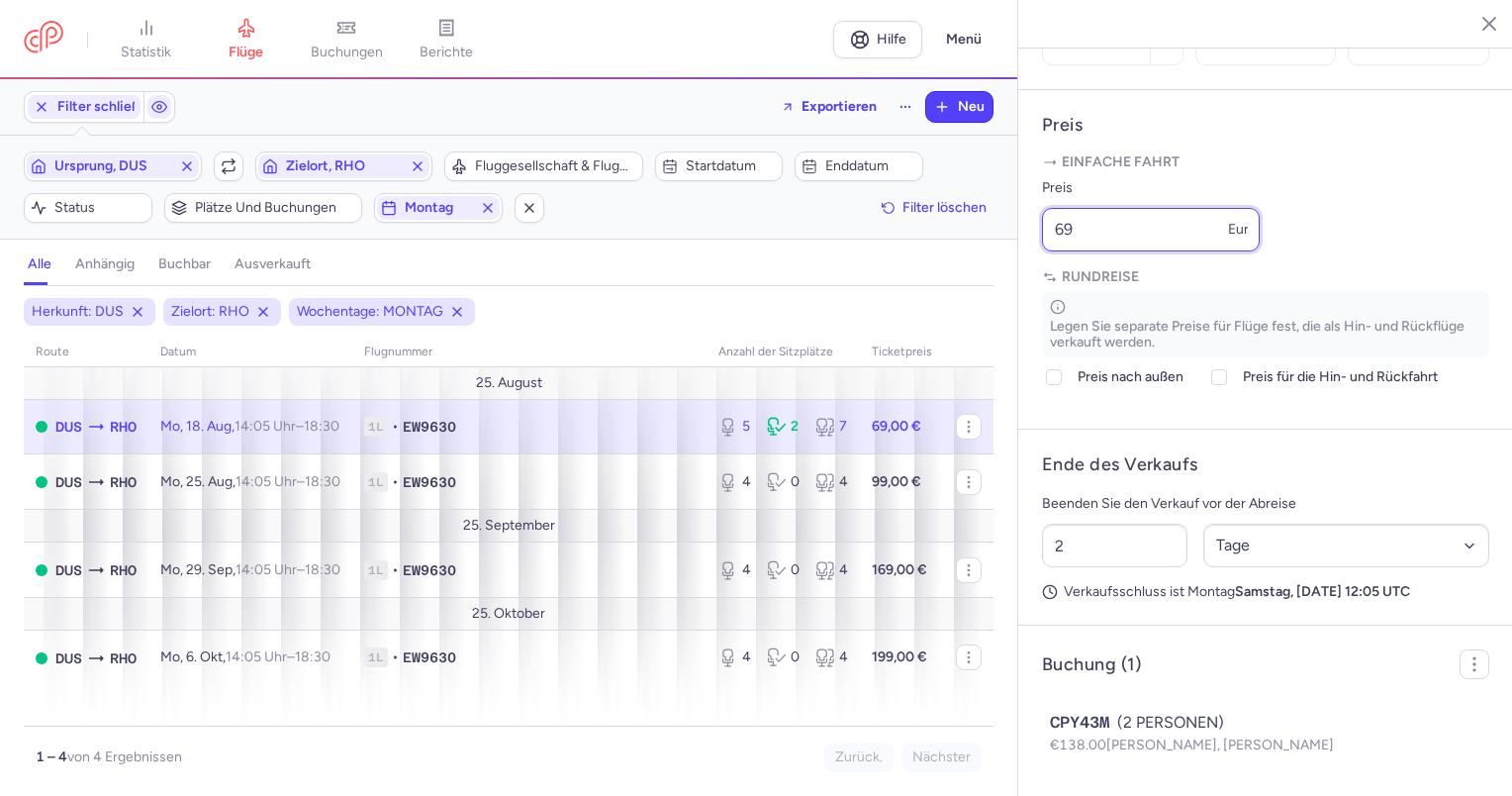
drag, startPoint x: 1142, startPoint y: 256, endPoint x: 1001, endPoint y: 274, distance: 142.1
click at [1001, 274] on div "Statistik Flüge Buchungen Berichte Hilfe Menü Filter schließen Exportieren Neu …" at bounding box center [756, 398] width 1512 height 796
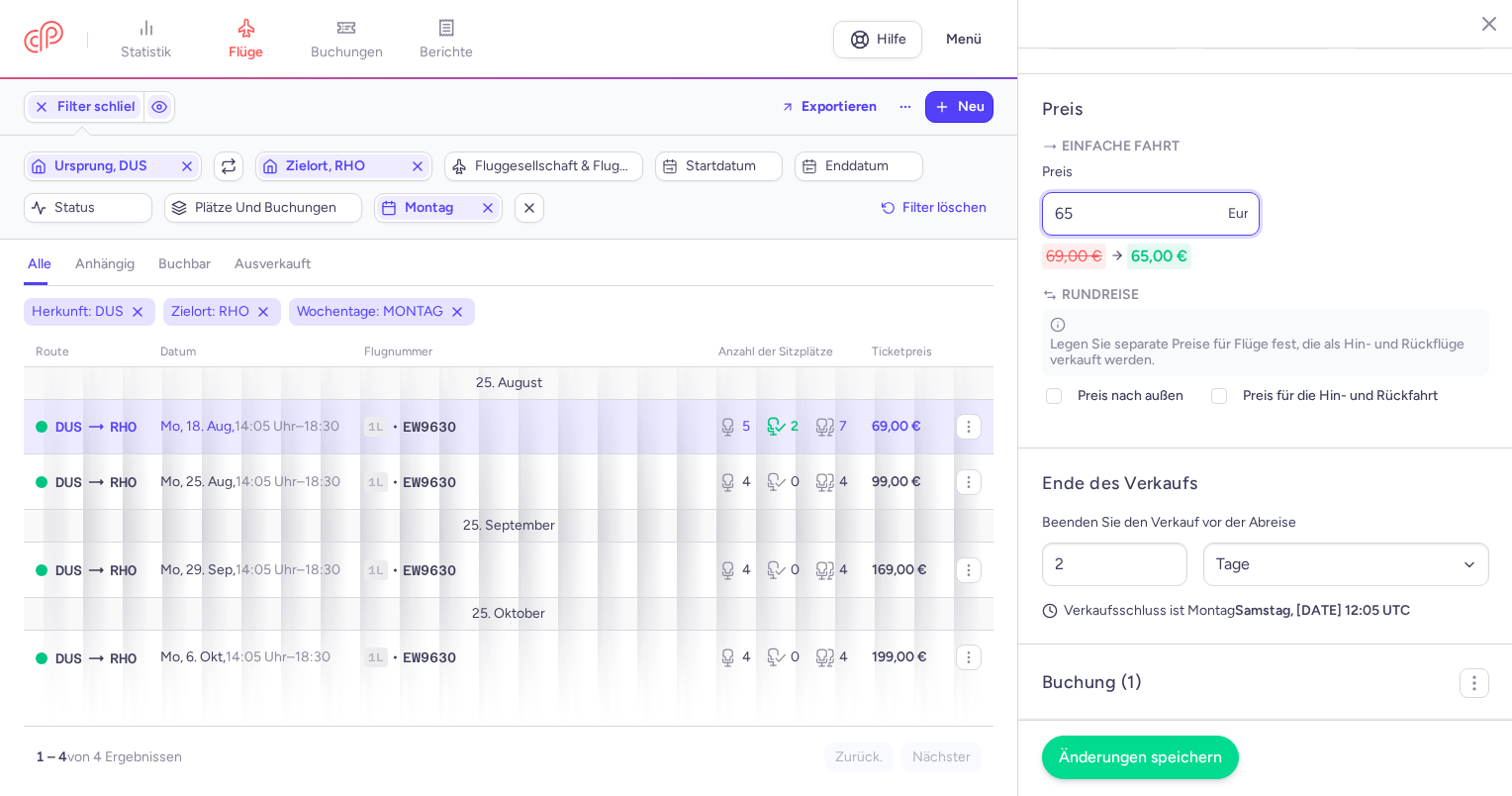
type input "65"
click at [1138, 747] on button "Änderungen speichern" at bounding box center [1140, 757] width 196 height 44
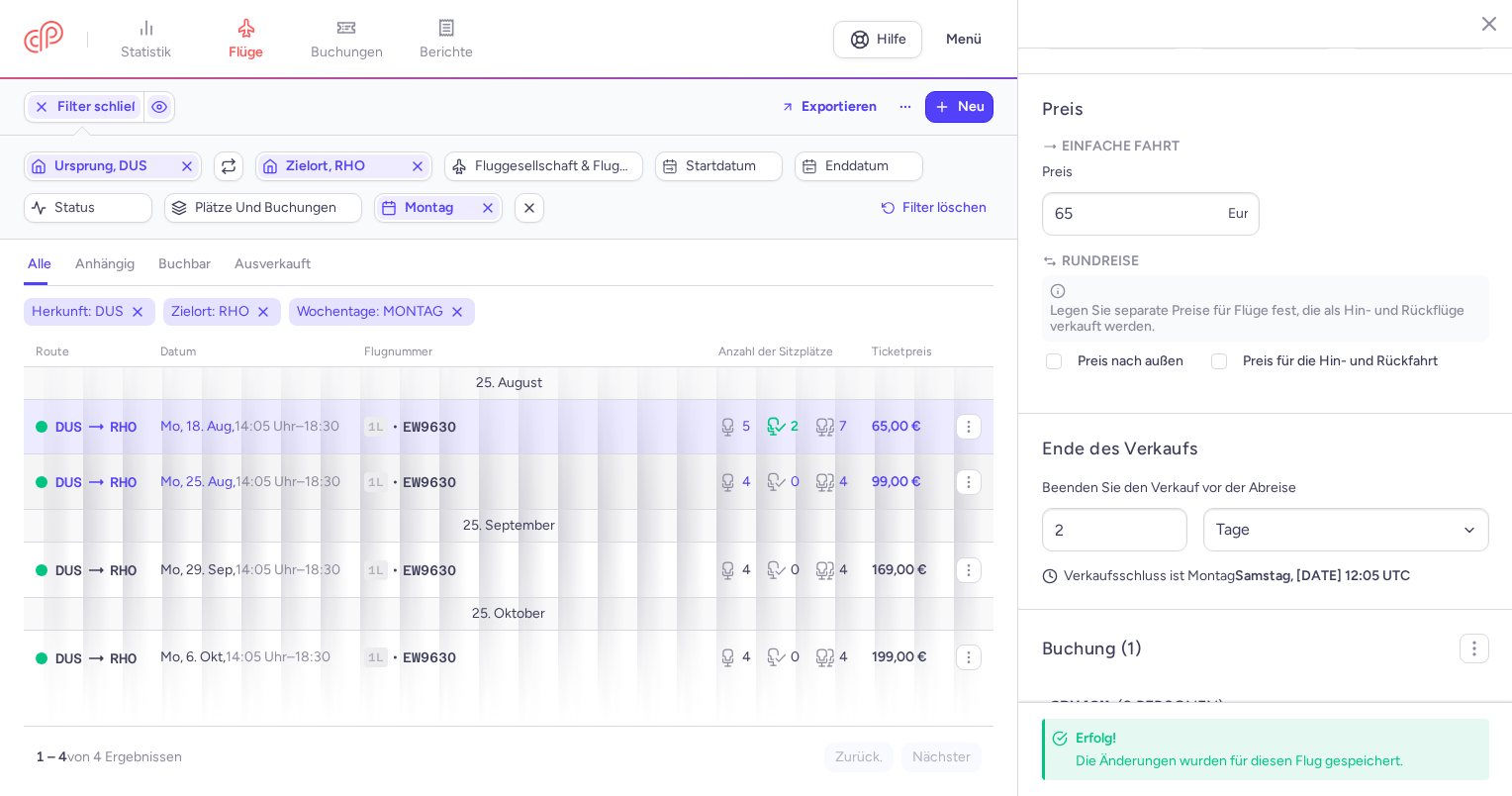
click at [201, 494] on td "Mo, 25. Aug, 14:05 Uhr – 18:30 +0" at bounding box center [250, 482] width 203 height 56
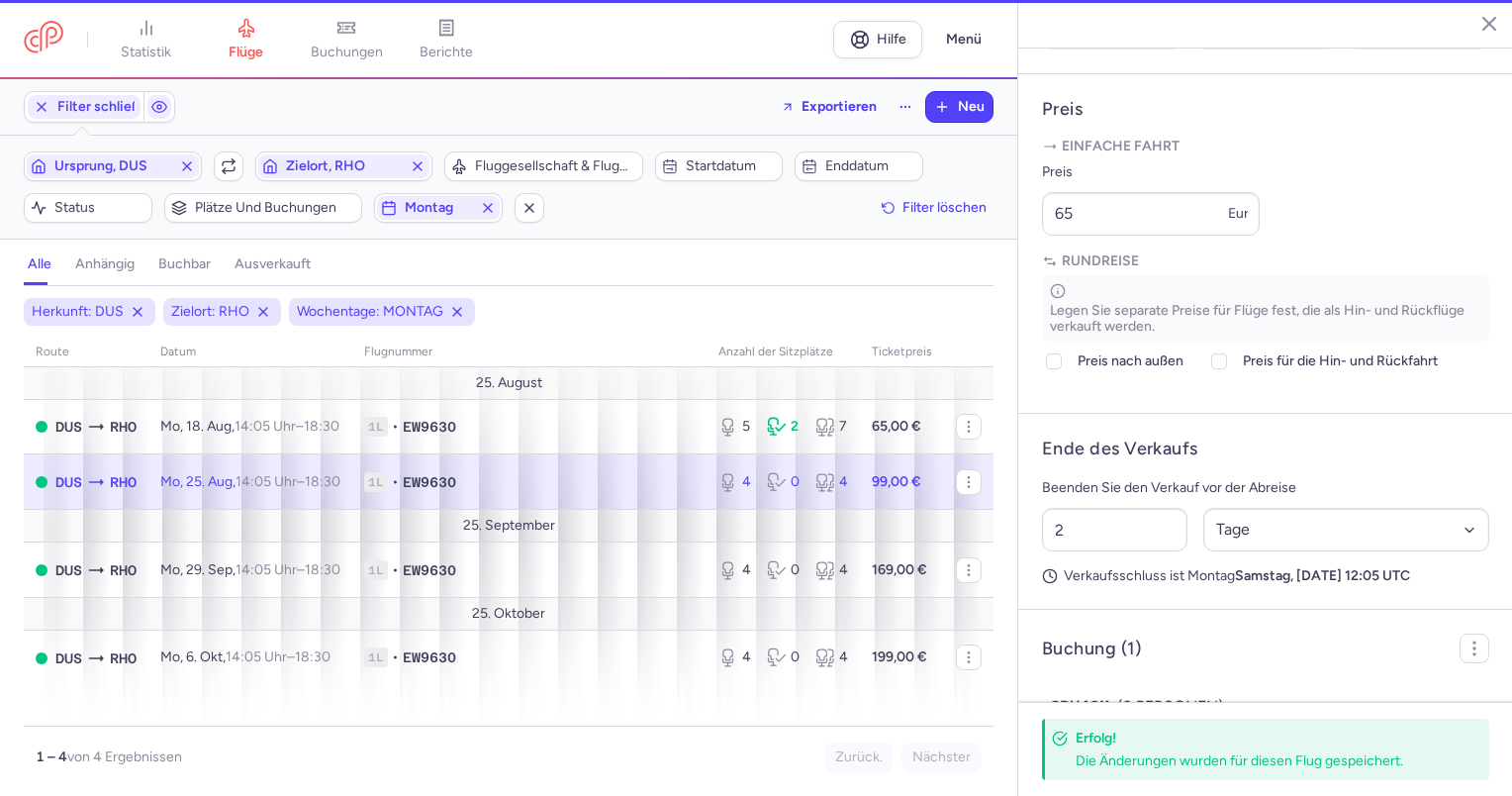
type input "4"
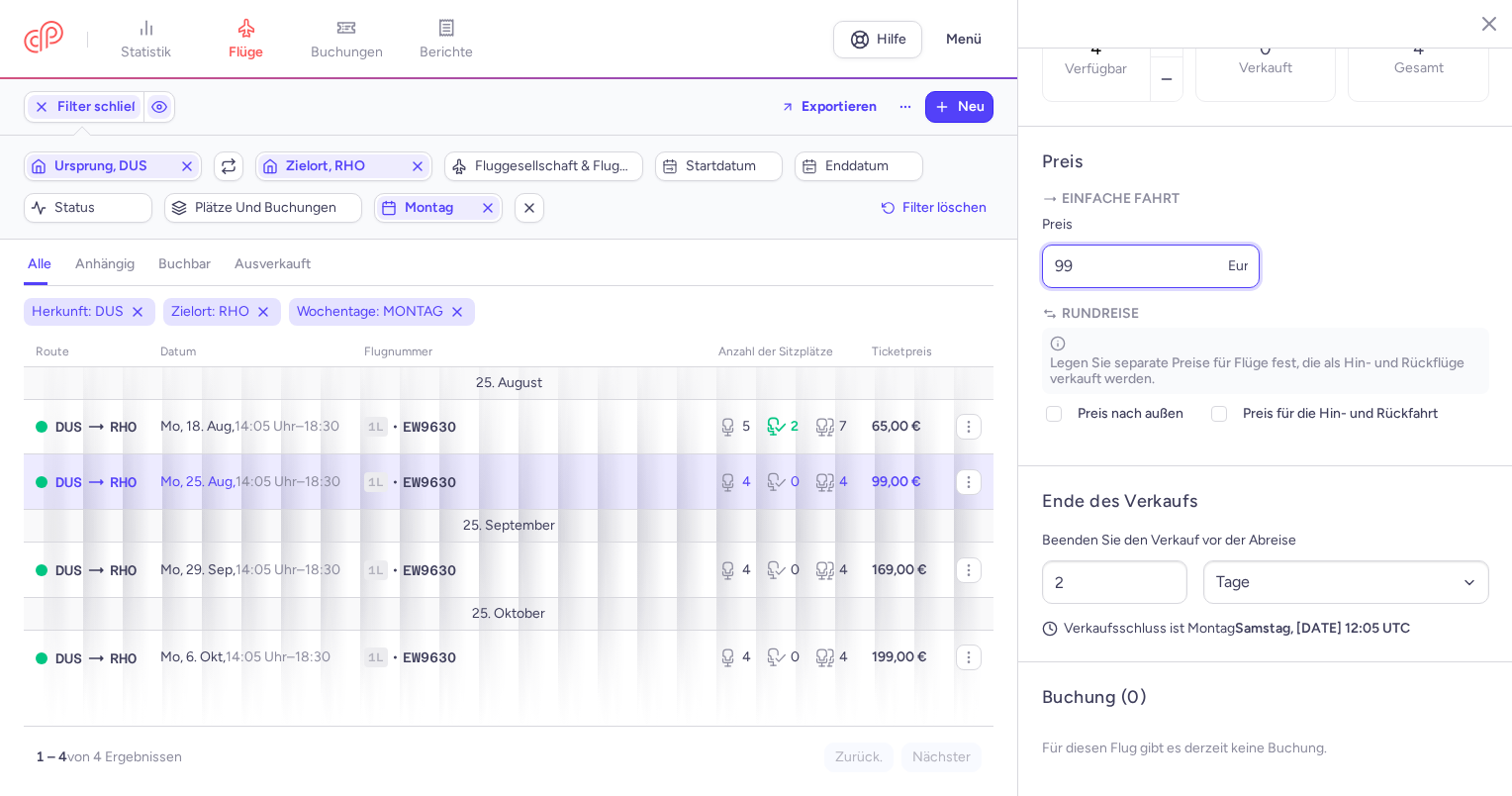
drag, startPoint x: 1116, startPoint y: 261, endPoint x: 911, endPoint y: 263, distance: 205.0
click at [911, 263] on div "Statistik Flüge Buchungen Berichte Hilfe Menü Filter schließen Exportieren Neu …" at bounding box center [756, 398] width 1512 height 796
click at [1467, 128] on article "Preis Einfache Fahrt Preis 99 Euro Rundreise Legen Sie separate Preise für Flüg…" at bounding box center [1266, 296] width 495 height 340
drag, startPoint x: 1090, startPoint y: 258, endPoint x: 934, endPoint y: 264, distance: 156.1
click at [934, 264] on div "Statistik Flüge Buchungen Berichte Hilfe Menü Filter schließen Exportieren Neu …" at bounding box center [756, 398] width 1512 height 796
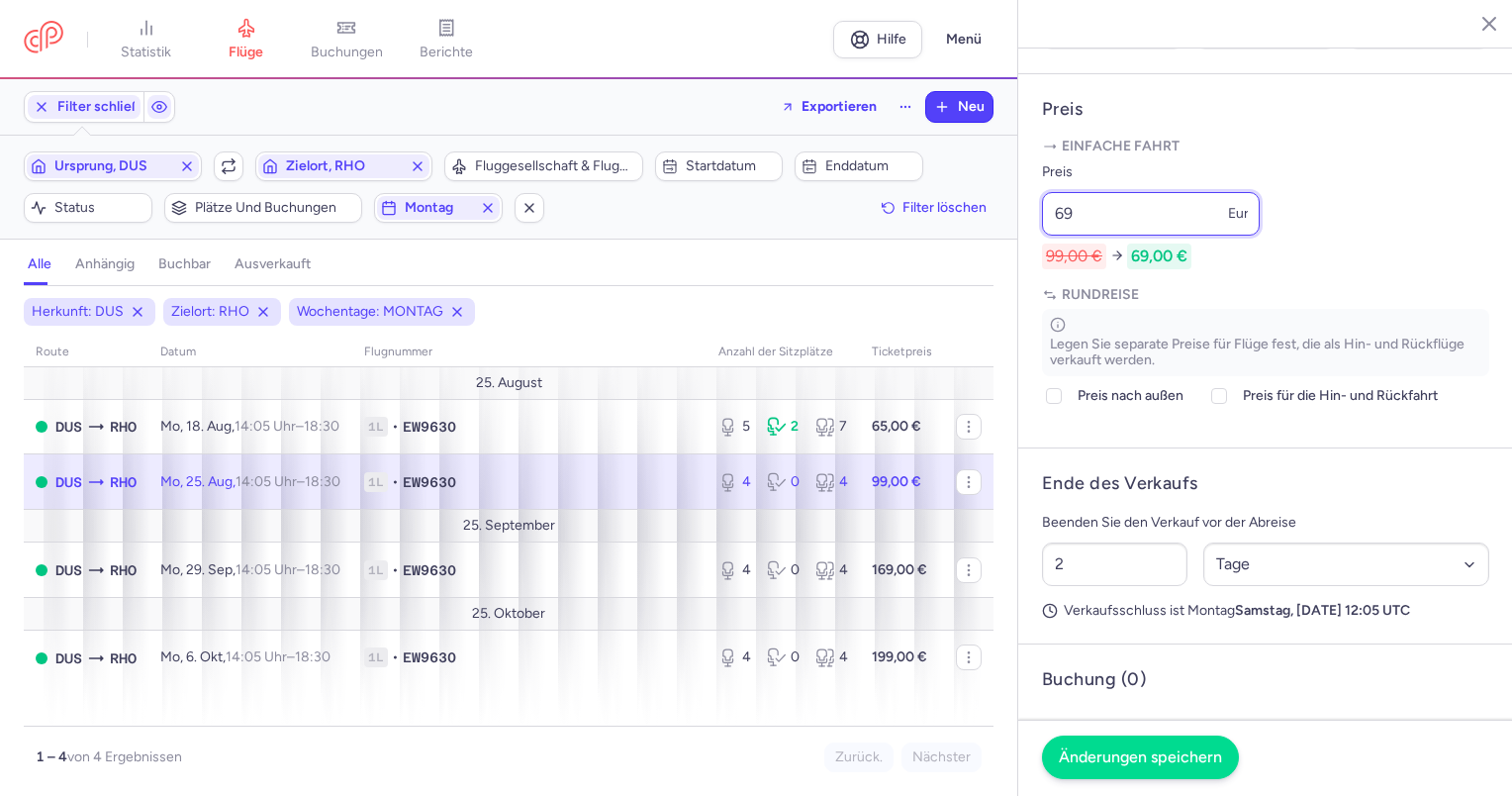
type input "69"
click at [1159, 755] on font "Änderungen speichern" at bounding box center [1140, 756] width 164 height 19
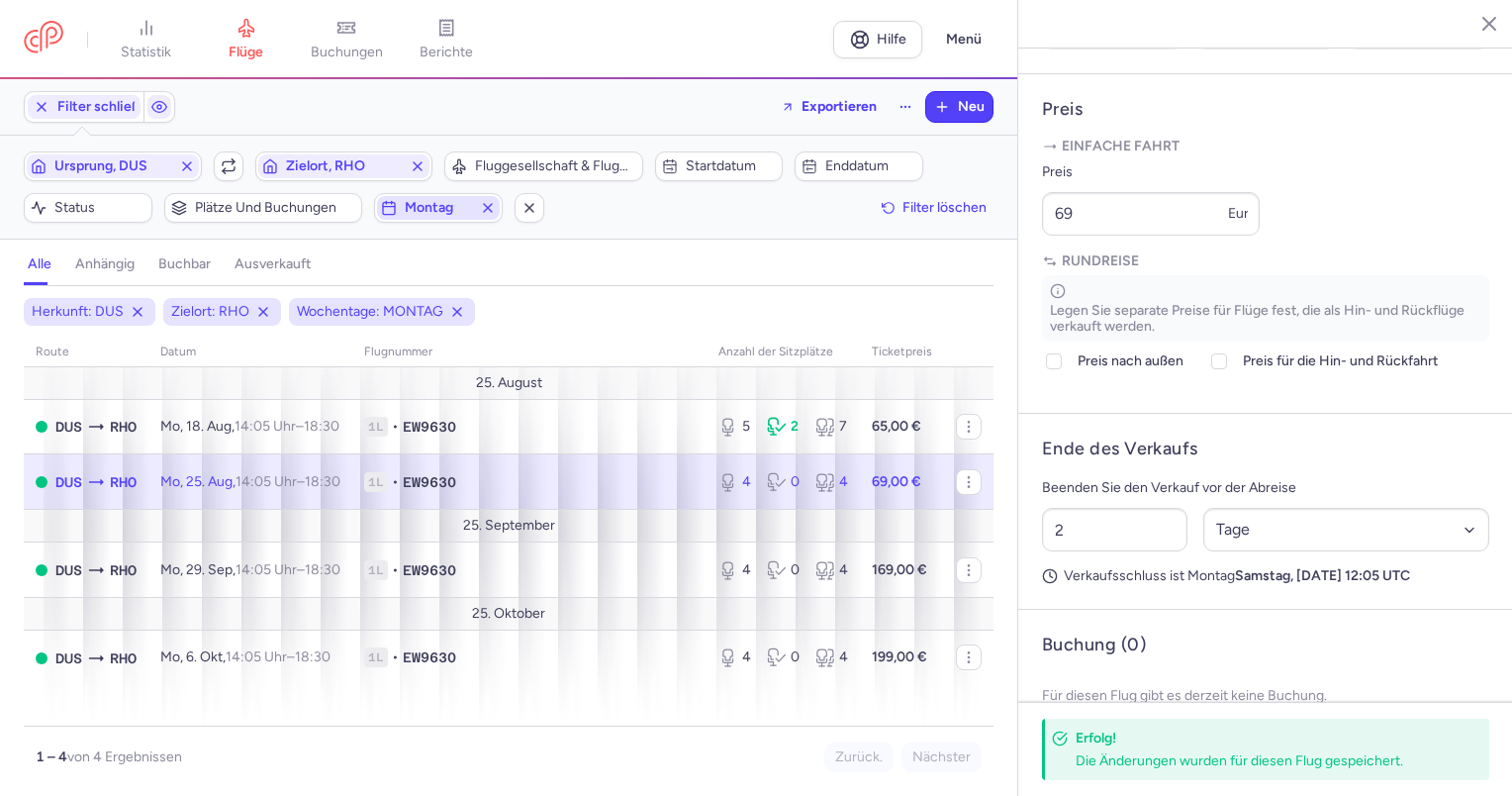
drag, startPoint x: 492, startPoint y: 205, endPoint x: 439, endPoint y: 206, distance: 53.0
click at [492, 205] on icon "button" at bounding box center [488, 207] width 16 height 16
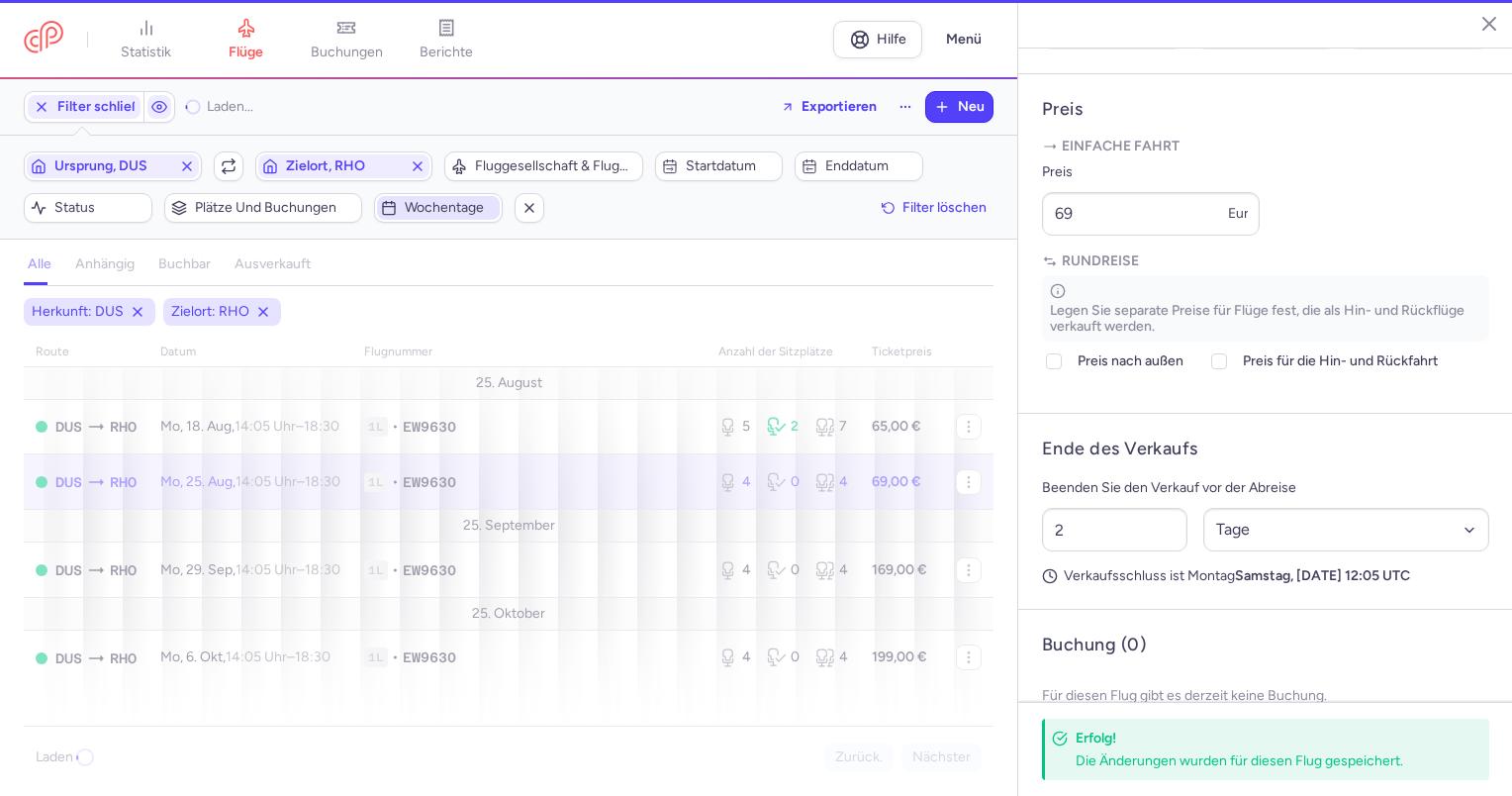
click at [439, 206] on font "Wochentage" at bounding box center [444, 206] width 79 height 17
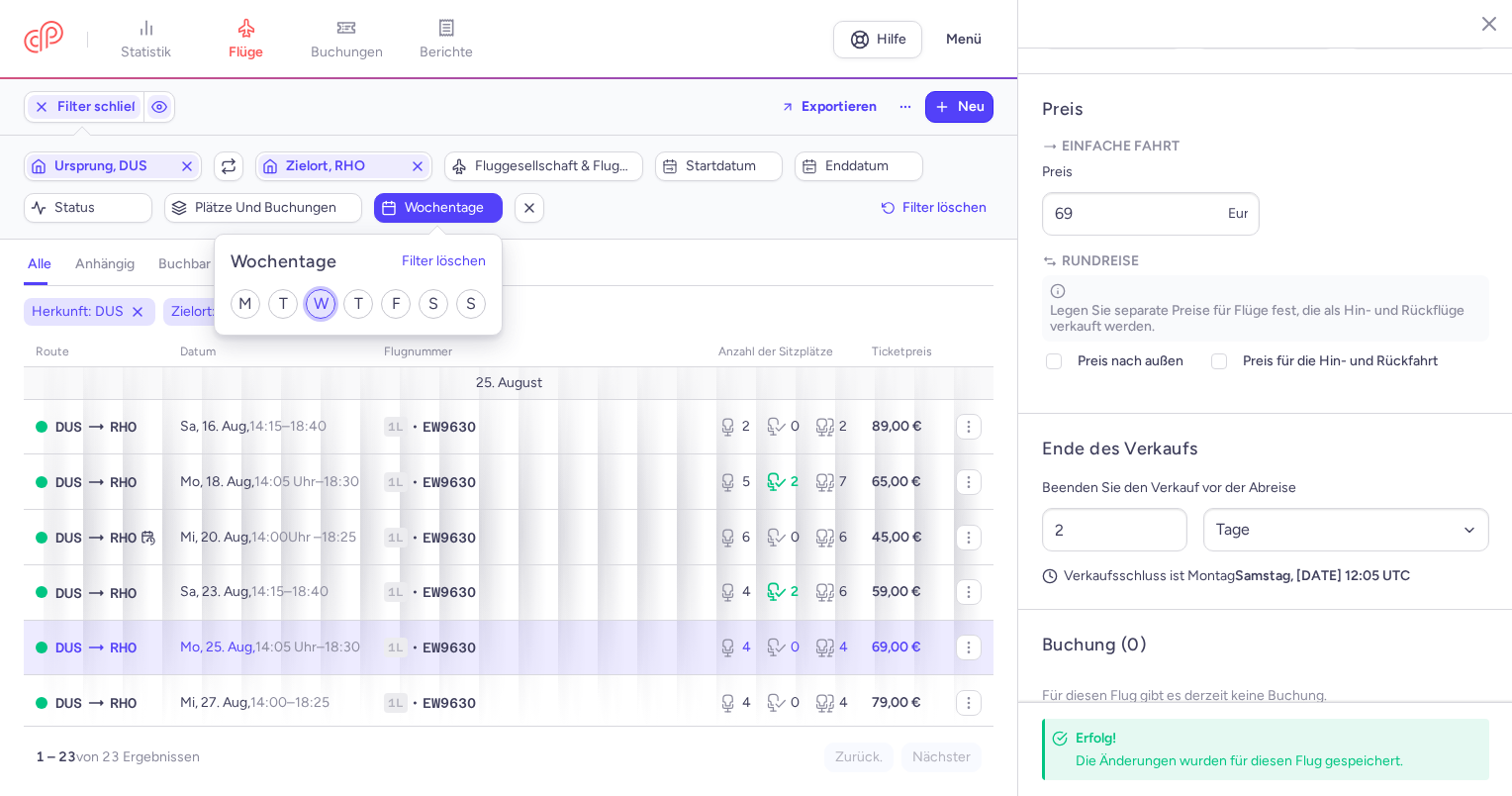
click at [312, 304] on input "W" at bounding box center [321, 304] width 30 height 30
checkbox input "true"
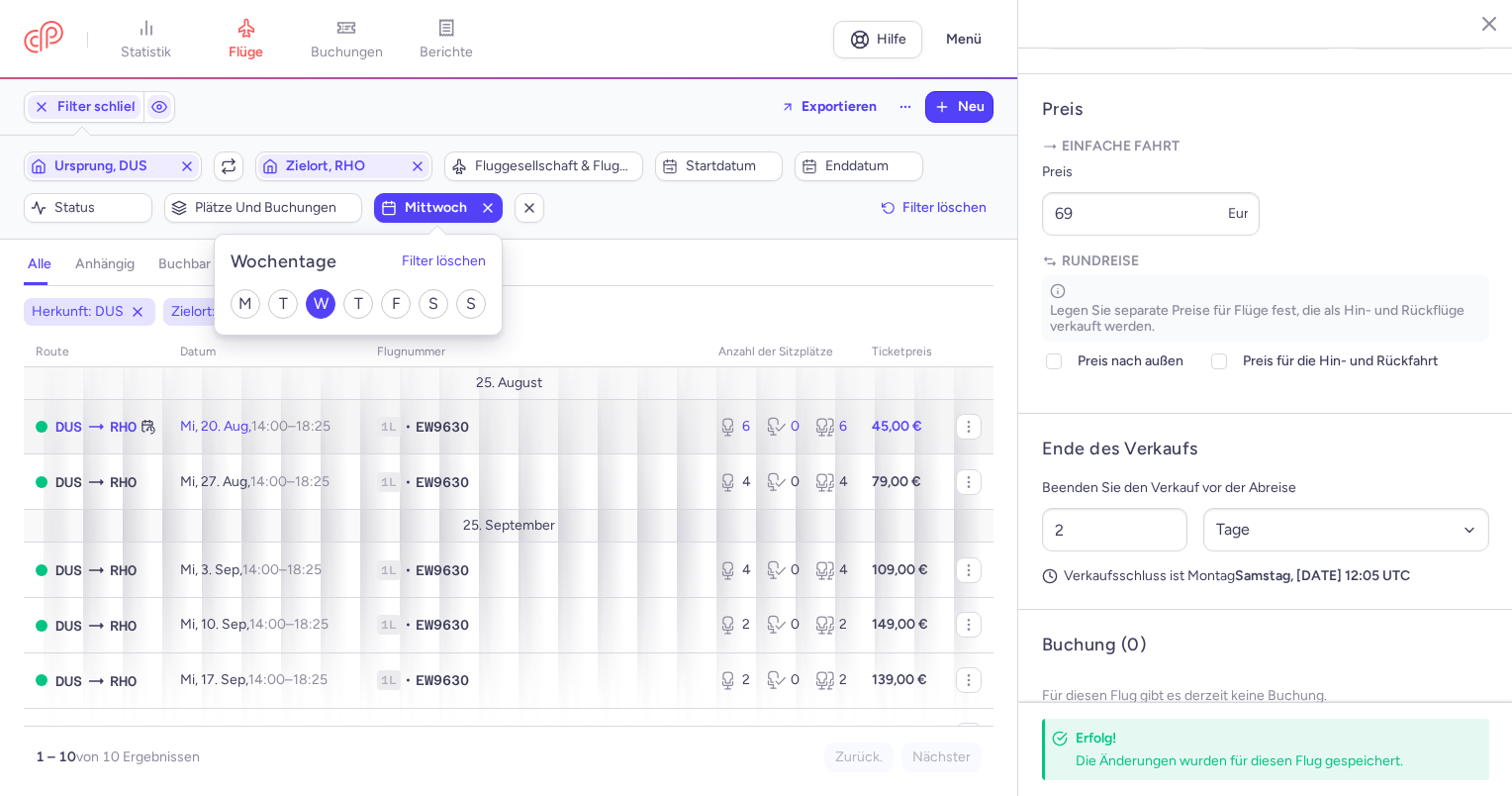
drag, startPoint x: 211, startPoint y: 431, endPoint x: 311, endPoint y: 431, distance: 100.0
click at [211, 431] on font "Mi, 20. Aug," at bounding box center [215, 426] width 71 height 17
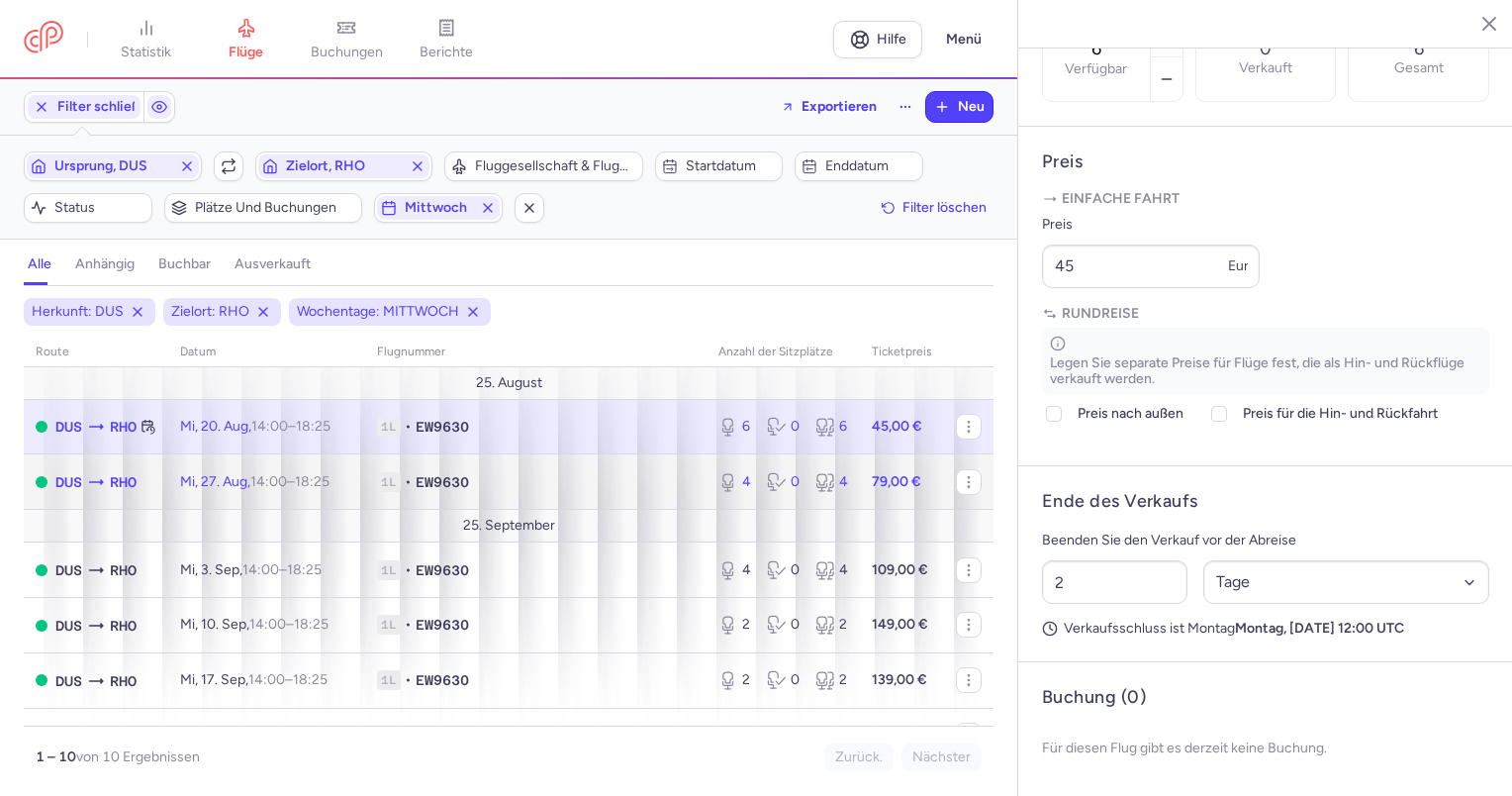
click at [150, 483] on td "DUS RHO" at bounding box center [96, 482] width 145 height 56
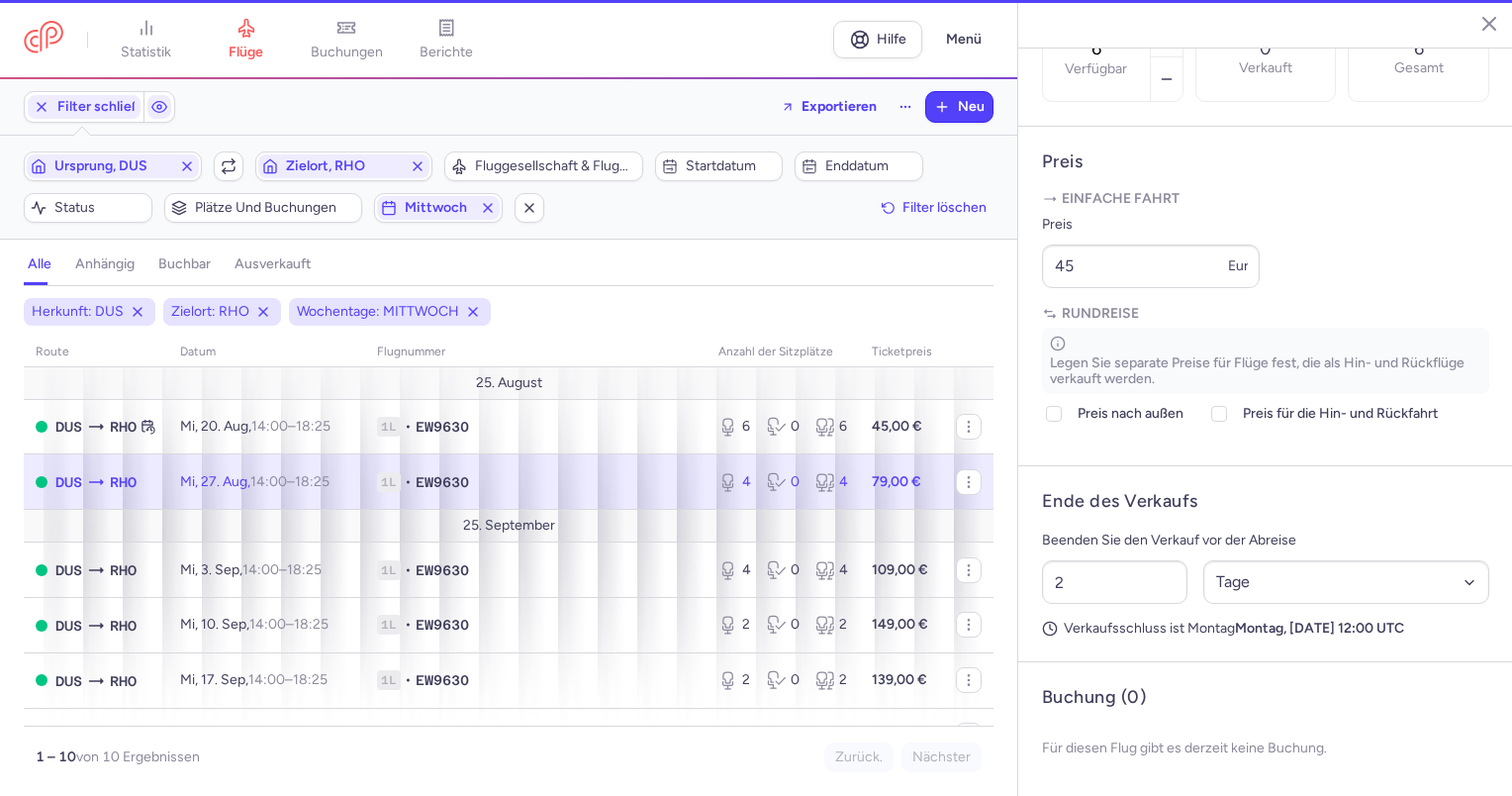
type input "4"
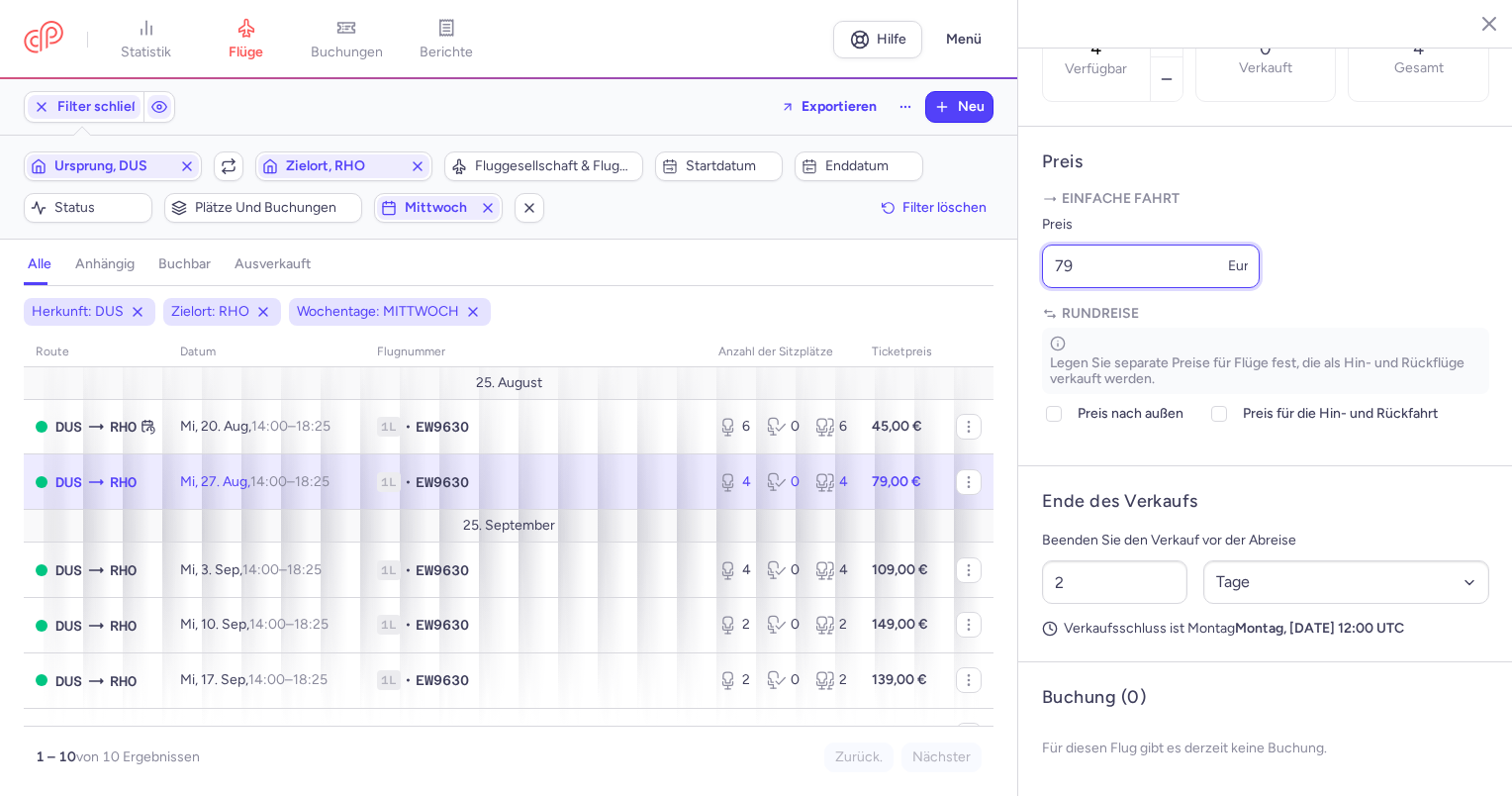
drag, startPoint x: 1100, startPoint y: 265, endPoint x: 1003, endPoint y: 275, distance: 97.5
click at [1017, 274] on div "[GEOGRAPHIC_DATA] [DATE] Offen DUS [GEOGRAPHIC_DATA], [GEOGRAPHIC_DATA] 14:00 (…" at bounding box center [1265, 398] width 495 height 796
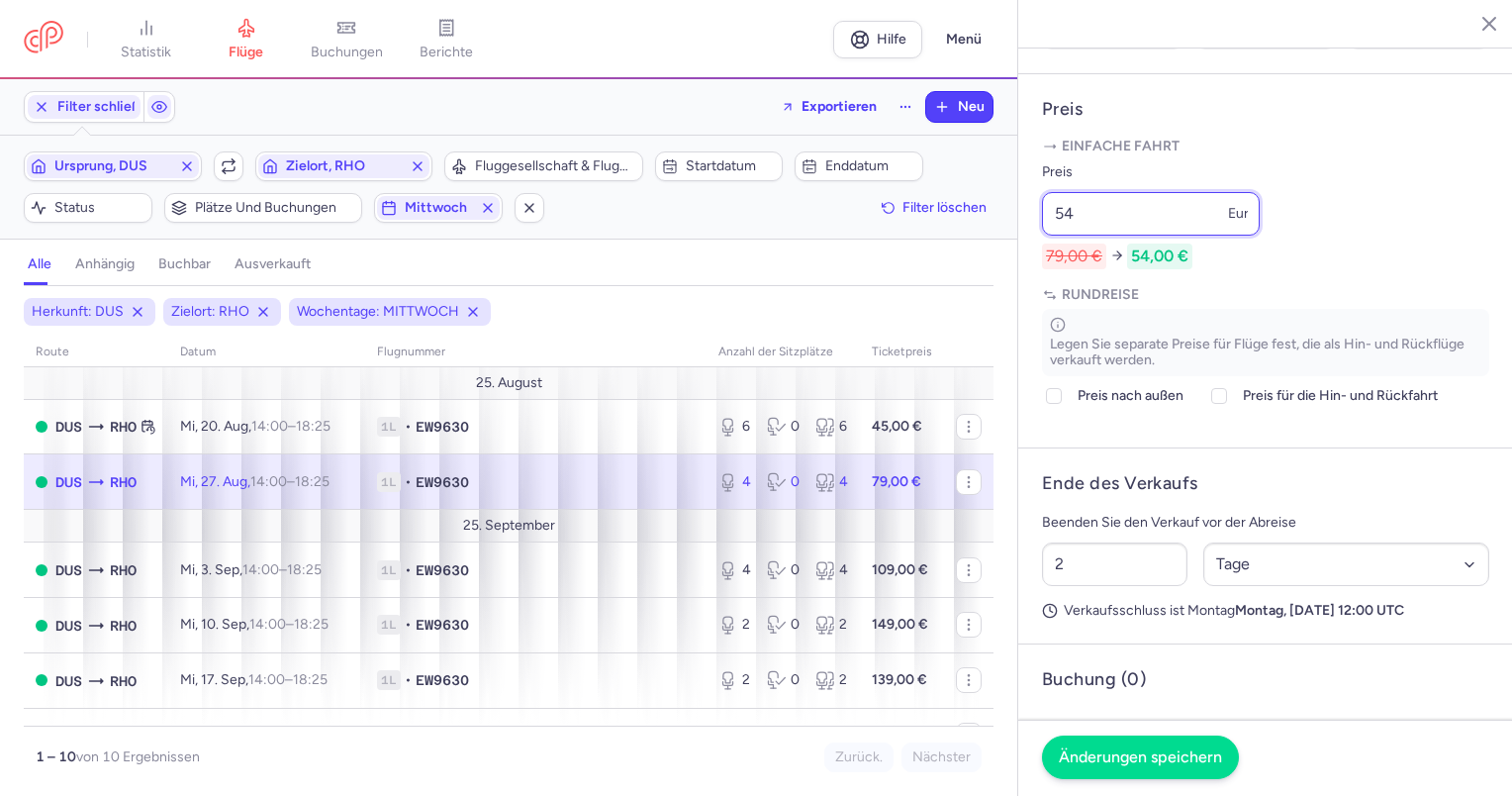
type input "54"
click at [1136, 764] on font "Änderungen speichern" at bounding box center [1140, 756] width 164 height 19
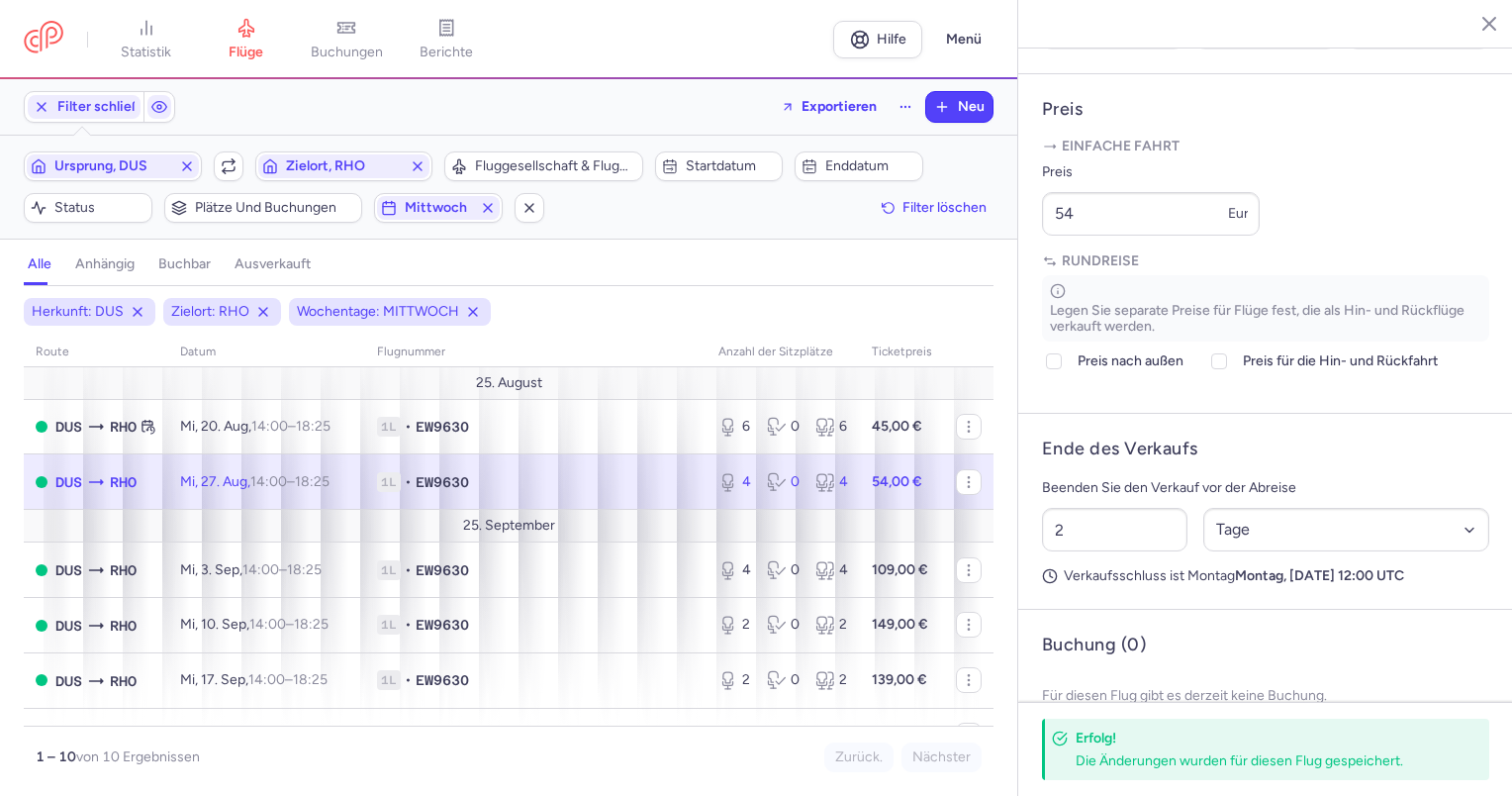
click at [1370, 157] on p "Einfache Fahrt" at bounding box center [1266, 147] width 447 height 20
click at [1089, 235] on input "54" at bounding box center [1151, 213] width 217 height 44
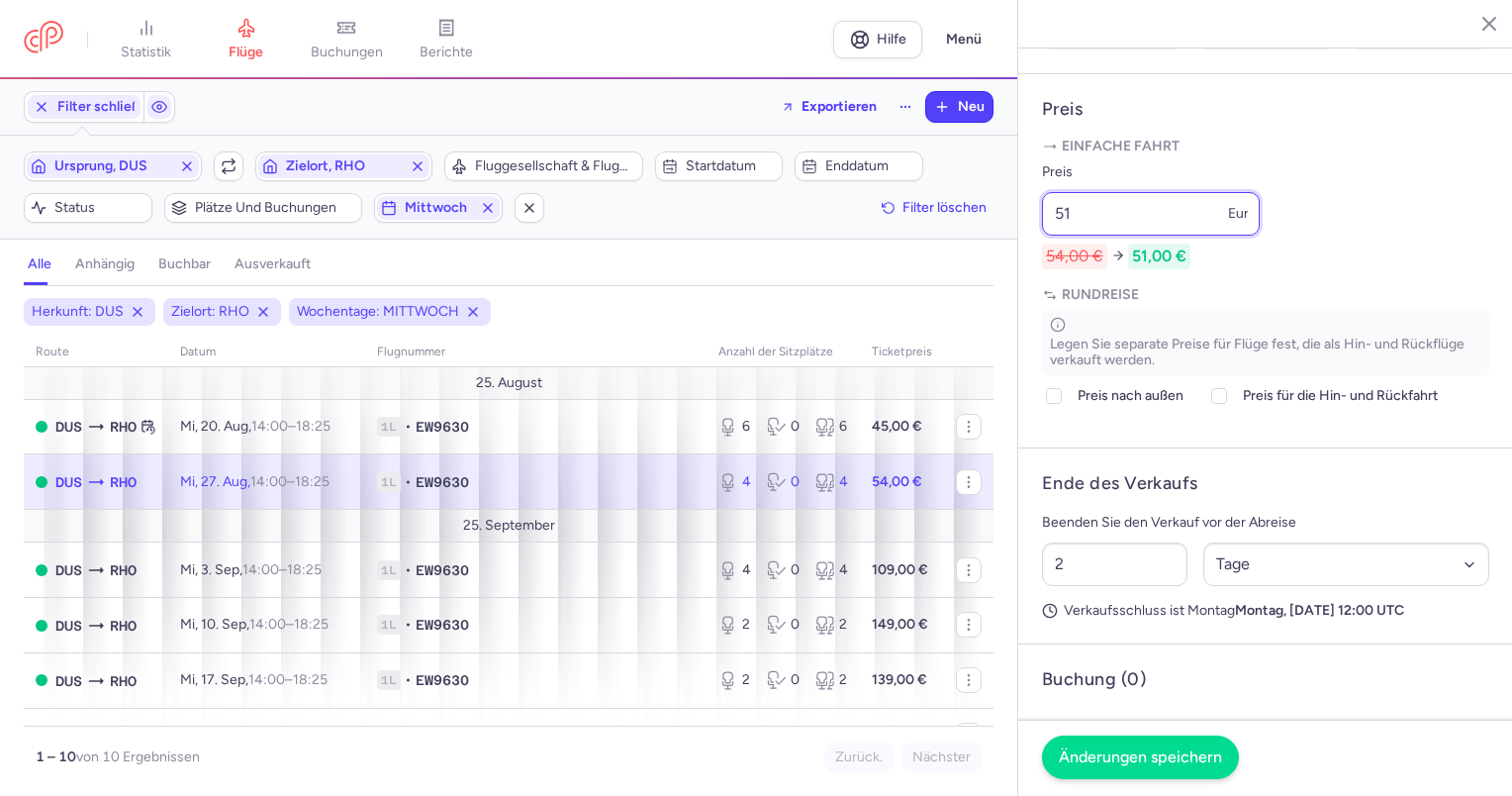
type input "51"
click at [1148, 763] on font "Änderungen speichern" at bounding box center [1140, 756] width 164 height 19
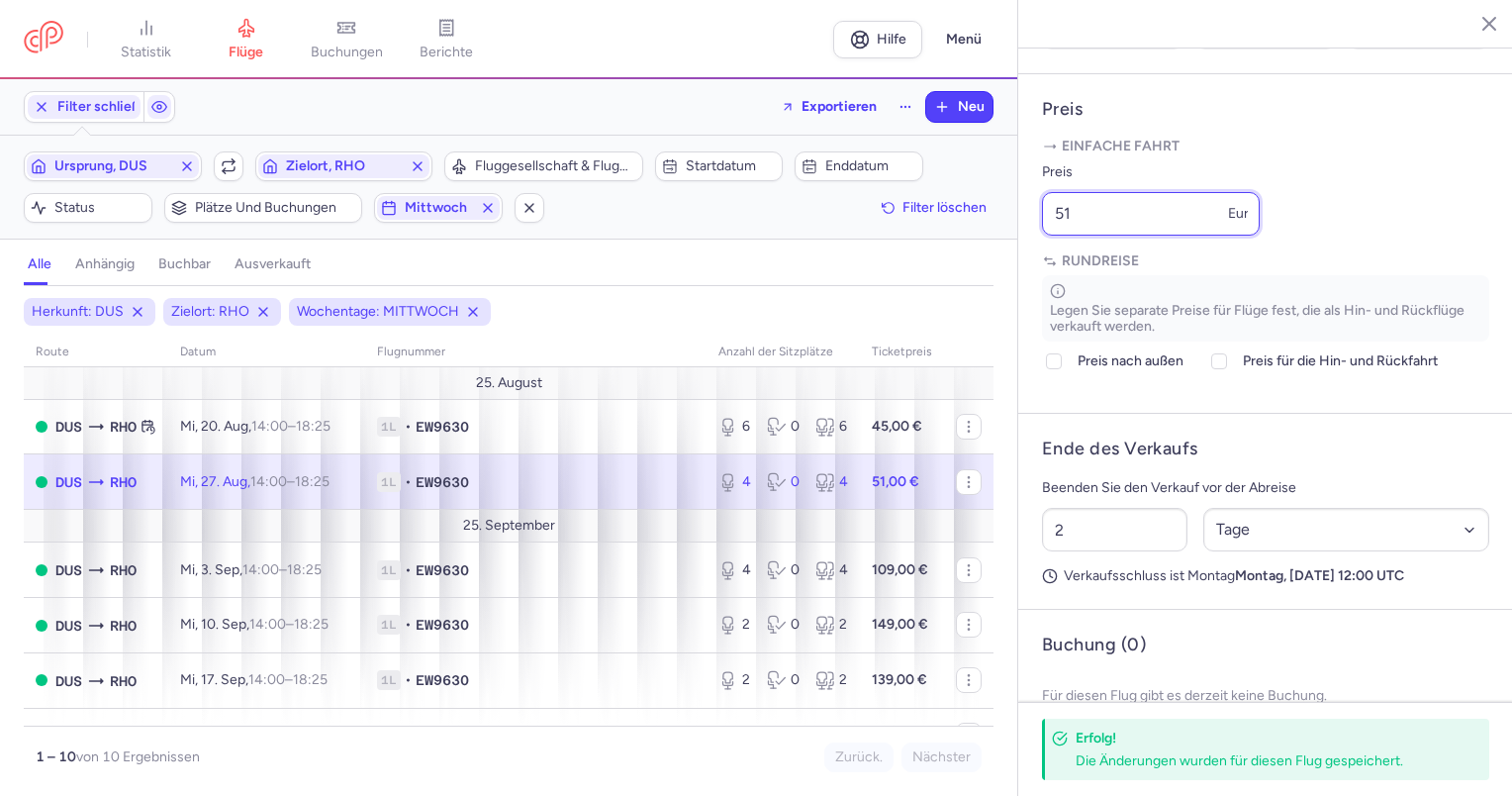
click at [1123, 235] on input "51" at bounding box center [1151, 213] width 217 height 44
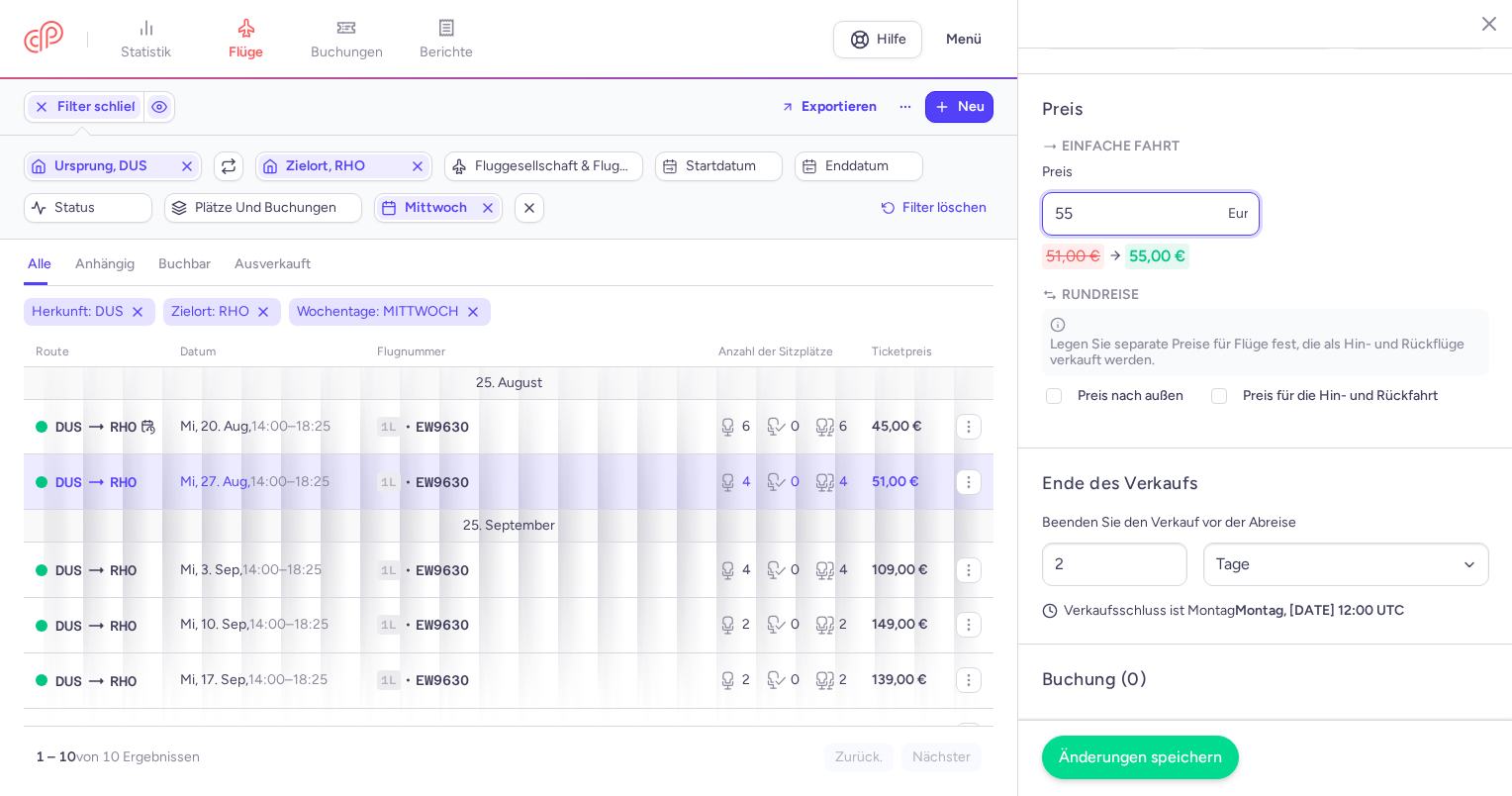
type input "55"
click at [1128, 754] on font "Änderungen speichern" at bounding box center [1140, 756] width 164 height 19
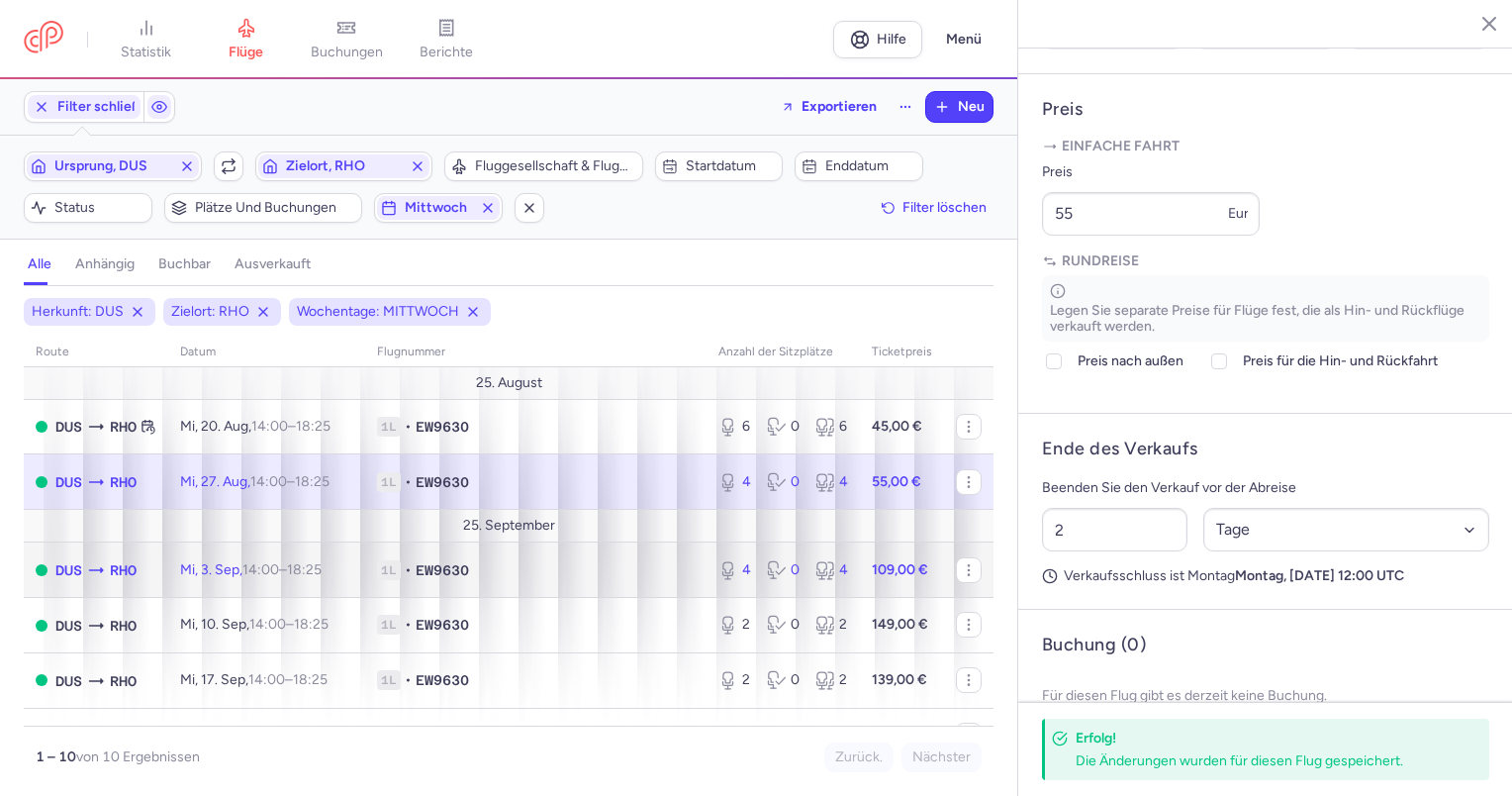
click at [142, 571] on td "DUS RHO" at bounding box center [96, 571] width 145 height 56
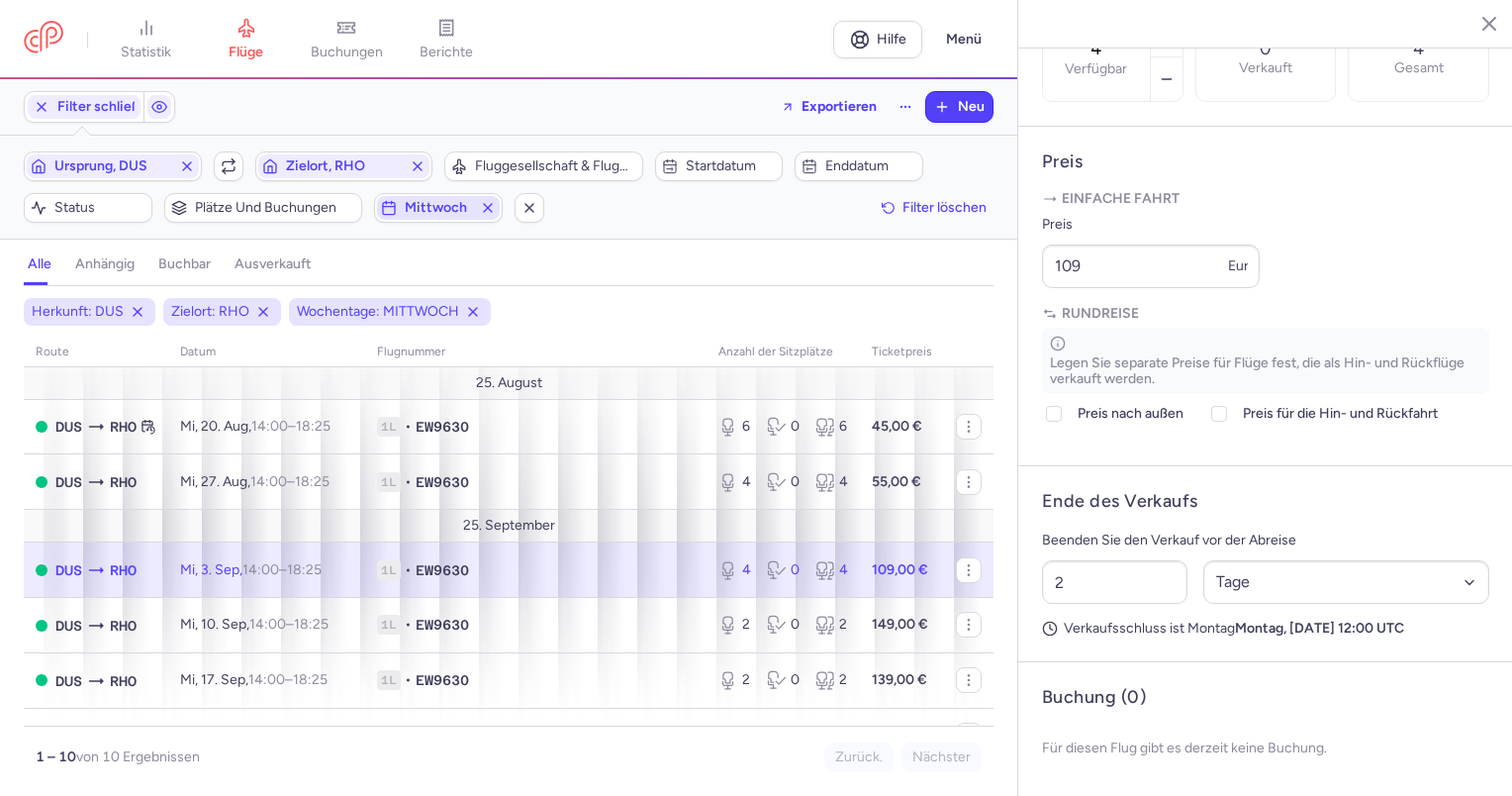
drag, startPoint x: 492, startPoint y: 205, endPoint x: 443, endPoint y: 214, distance: 49.8
click at [492, 205] on icon "button" at bounding box center [488, 207] width 16 height 16
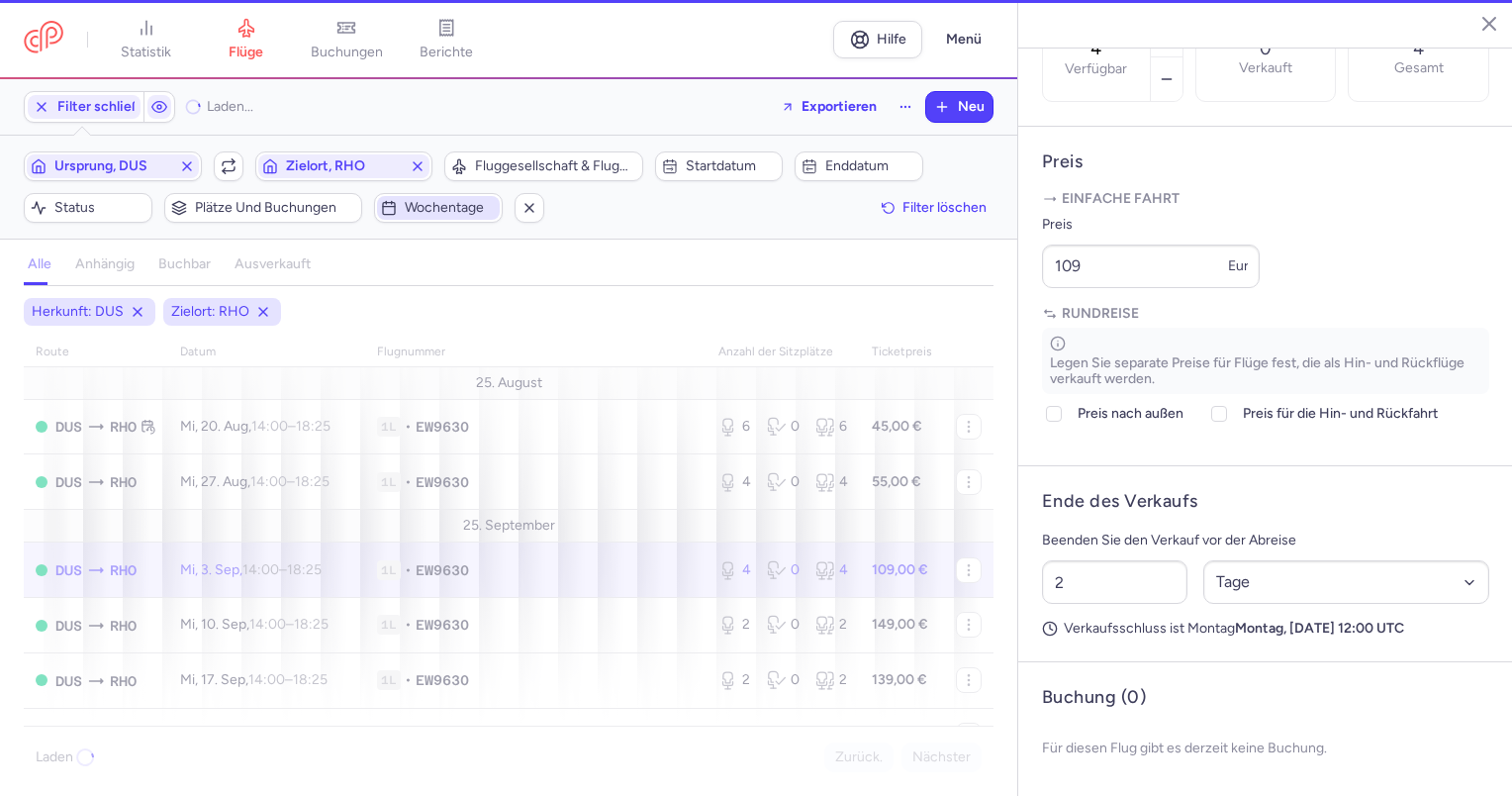
click at [446, 211] on font "Wochentage" at bounding box center [444, 206] width 79 height 17
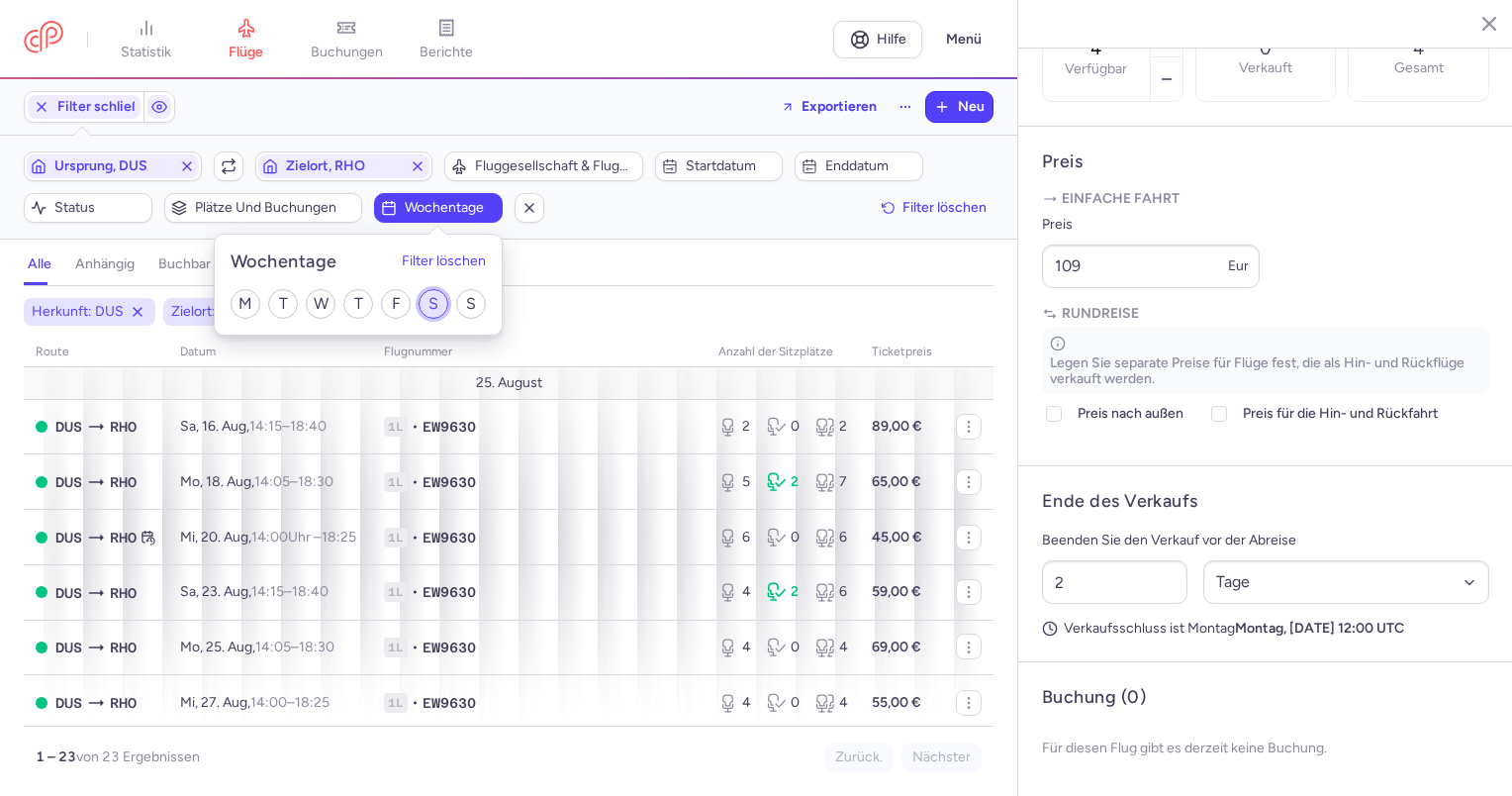
click at [436, 308] on input "S" at bounding box center [434, 304] width 30 height 30
checkbox input "true"
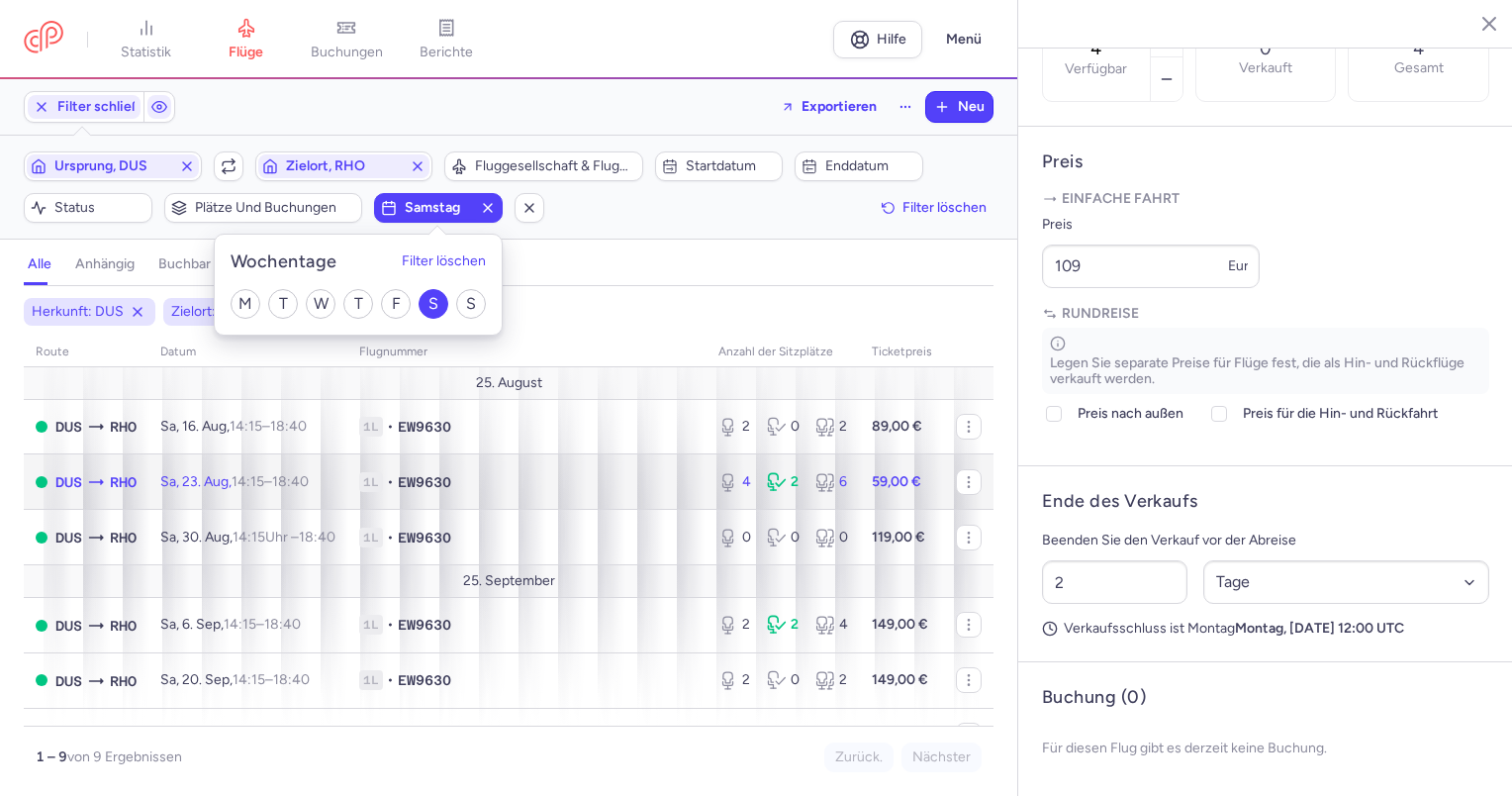
click at [658, 487] on span "1L • EW9630" at bounding box center [527, 482] width 335 height 20
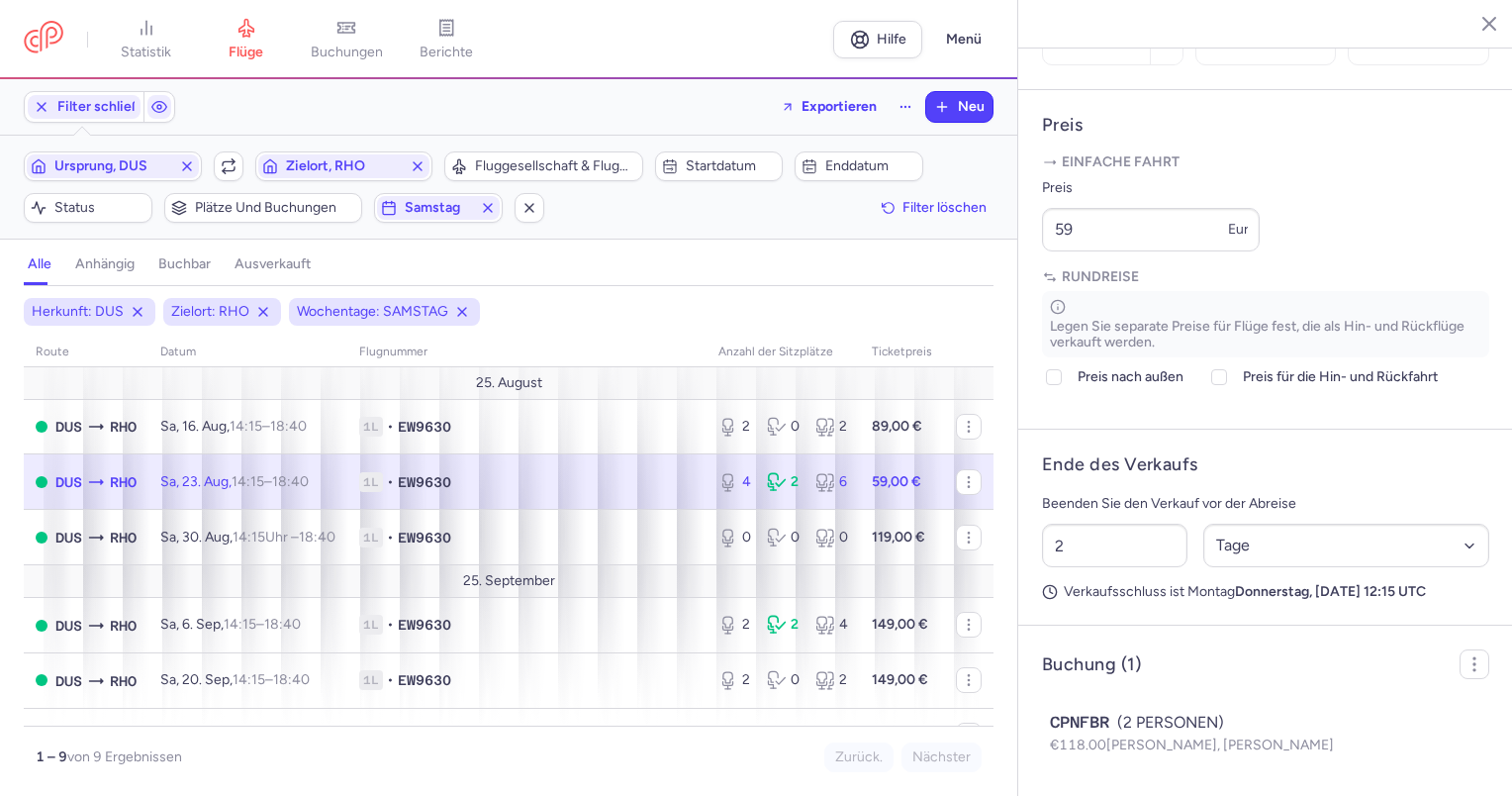
scroll to position [333, 0]
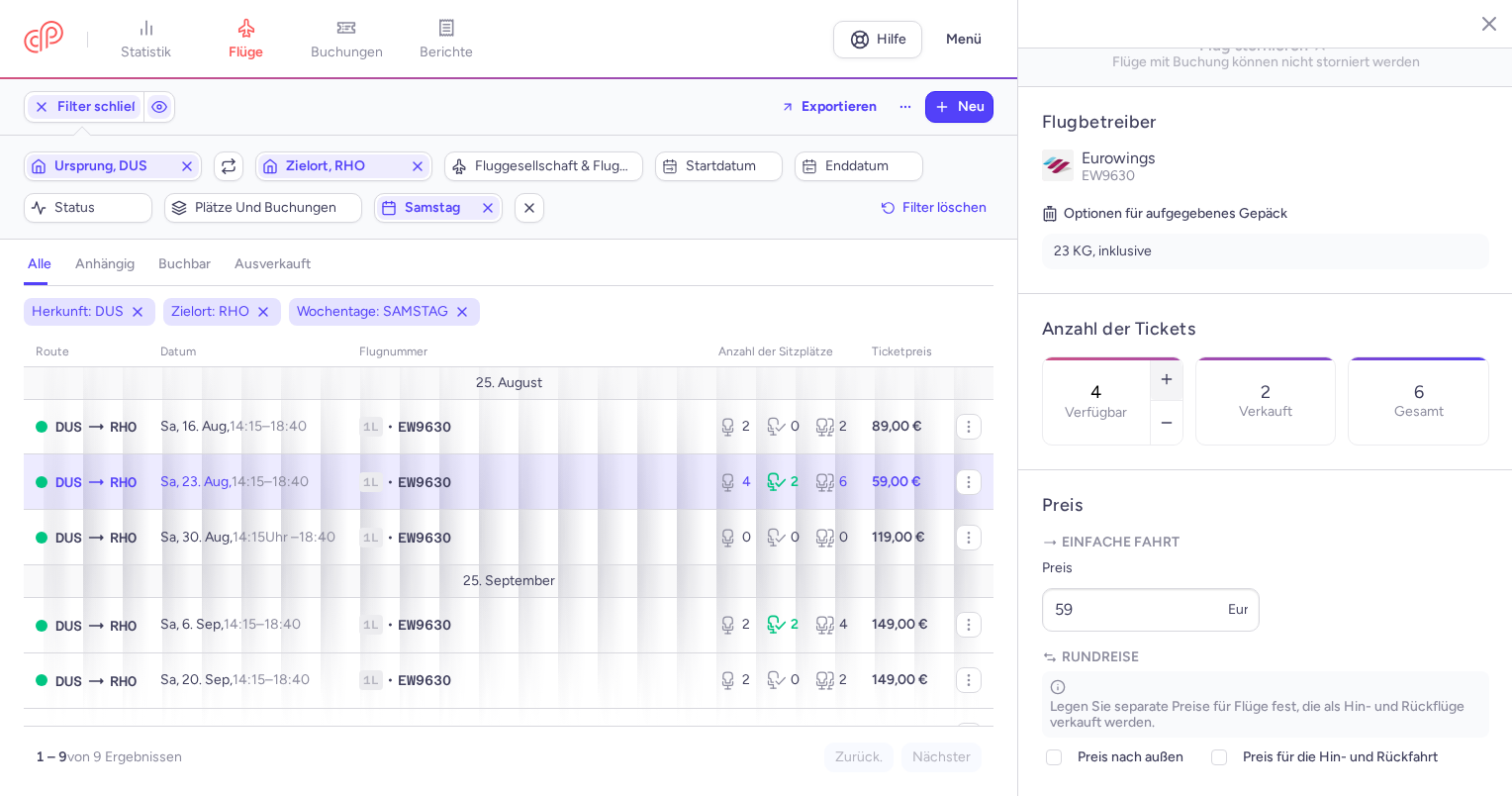
click at [1174, 371] on icon "button" at bounding box center [1167, 379] width 16 height 16
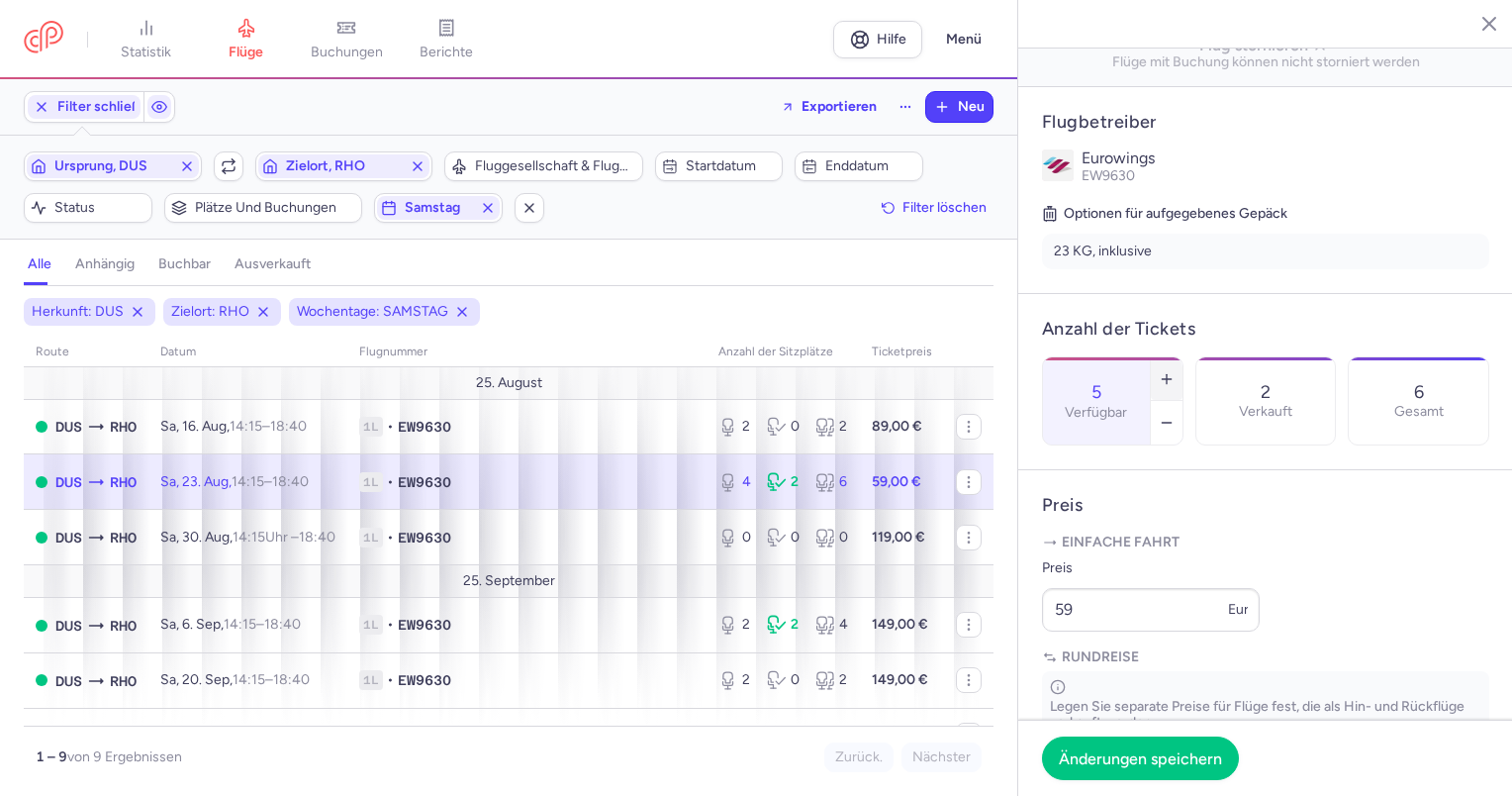
click at [1174, 371] on icon "button" at bounding box center [1167, 379] width 16 height 16
click at [1174, 772] on button "Änderungen speichern" at bounding box center [1140, 757] width 196 height 44
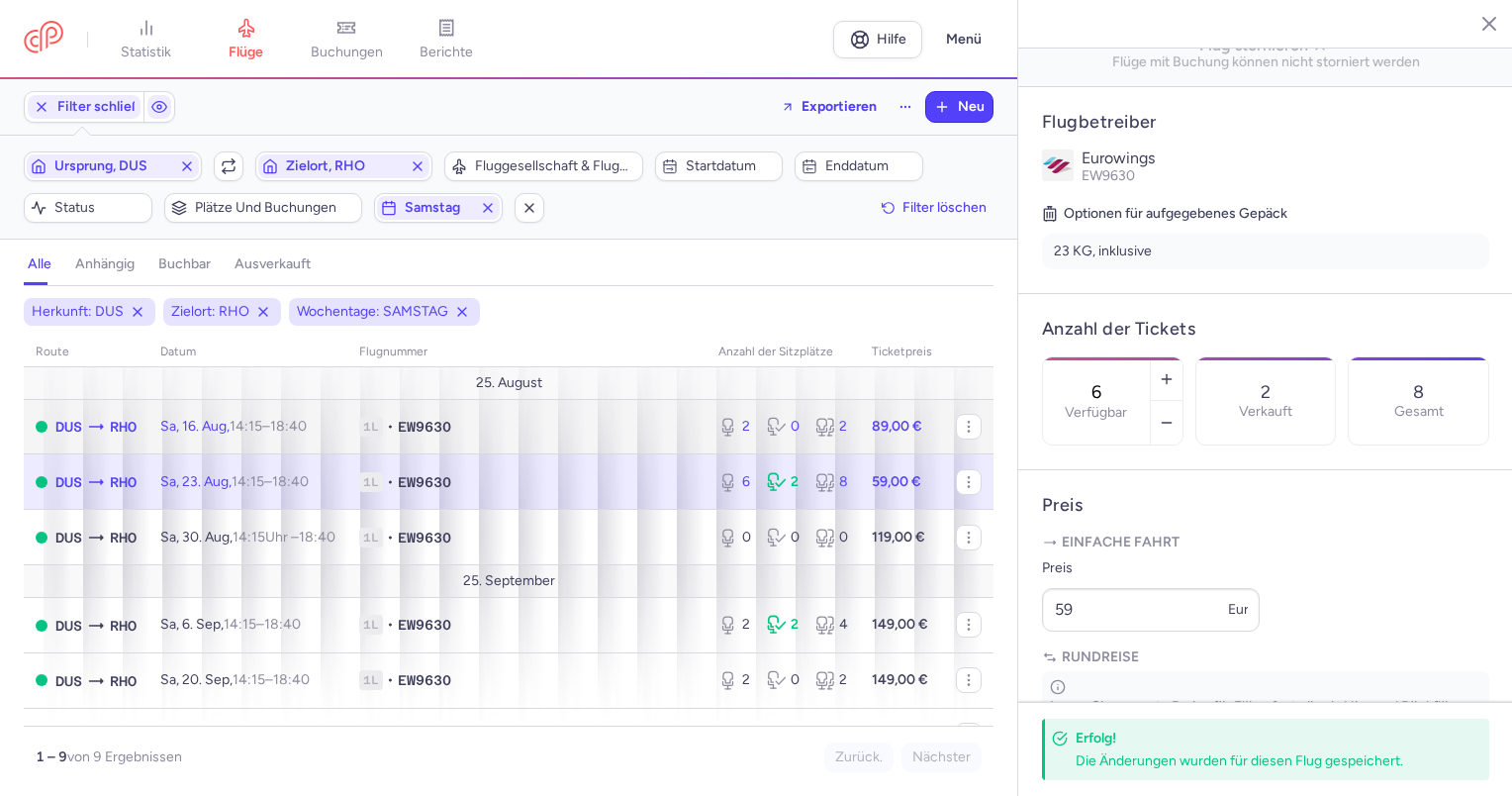
drag, startPoint x: 192, startPoint y: 421, endPoint x: 352, endPoint y: 418, distance: 160.0
click at [192, 421] on font "Sa, 16. Aug," at bounding box center [194, 426] width 69 height 17
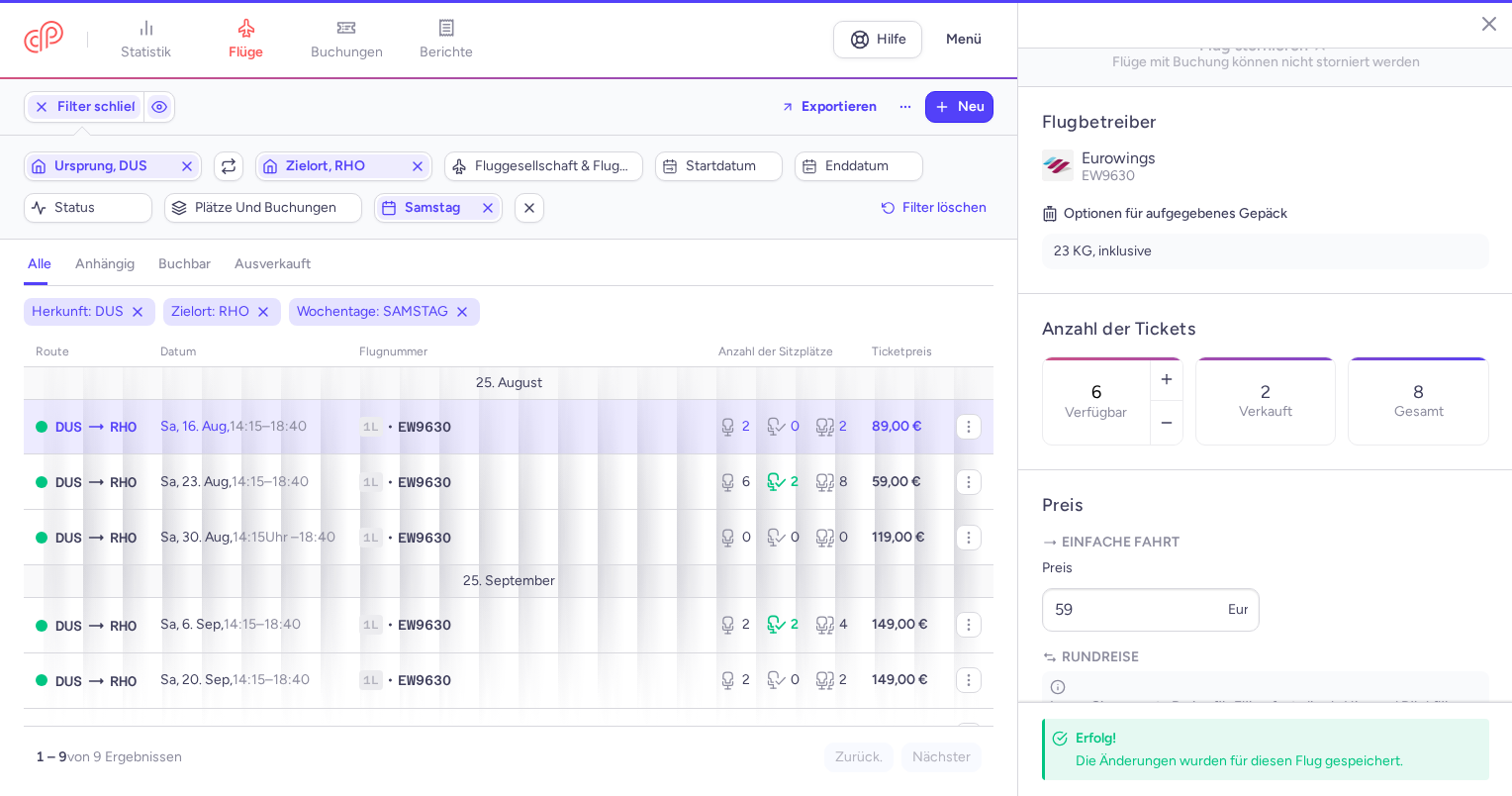
type input "2"
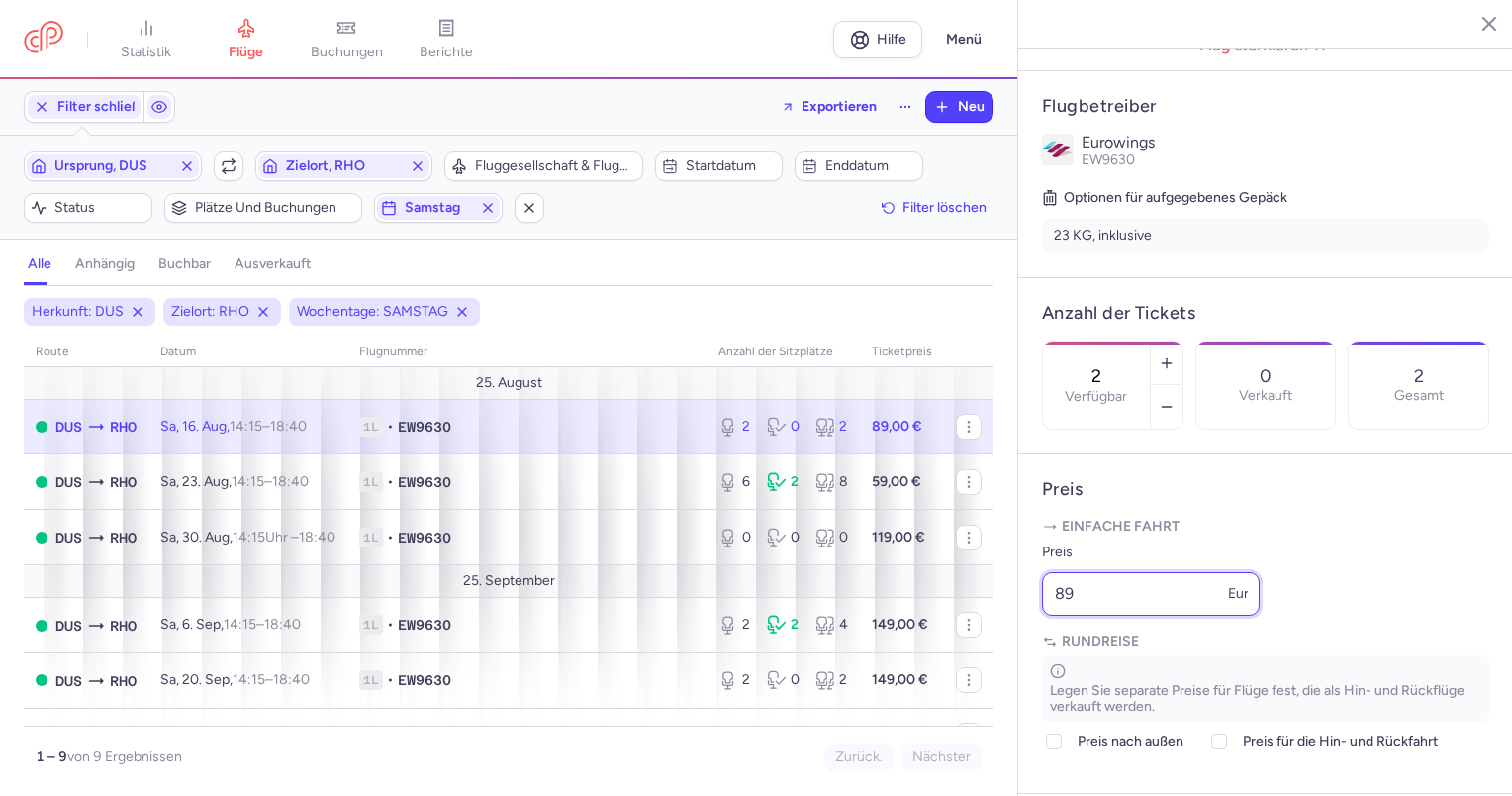
drag, startPoint x: 1098, startPoint y: 630, endPoint x: 989, endPoint y: 665, distance: 114.5
click at [989, 665] on div "Statistik Flüge Buchungen Berichte Hilfe Menü Filter schließen Exportieren Neu …" at bounding box center [756, 398] width 1512 height 796
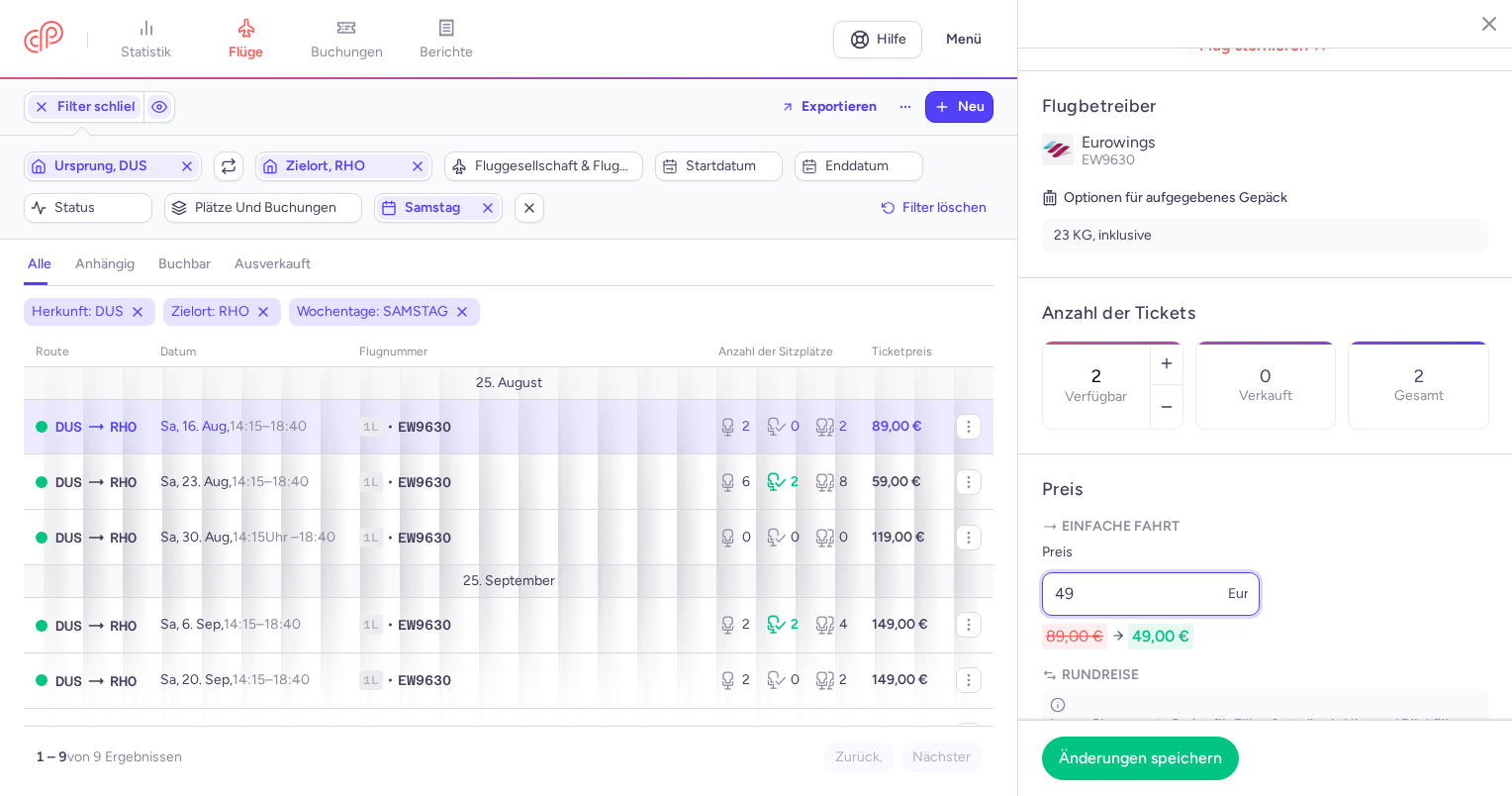
type input "49"
click at [1148, 724] on footer "Änderungen speichern" at bounding box center [1266, 757] width 495 height 76
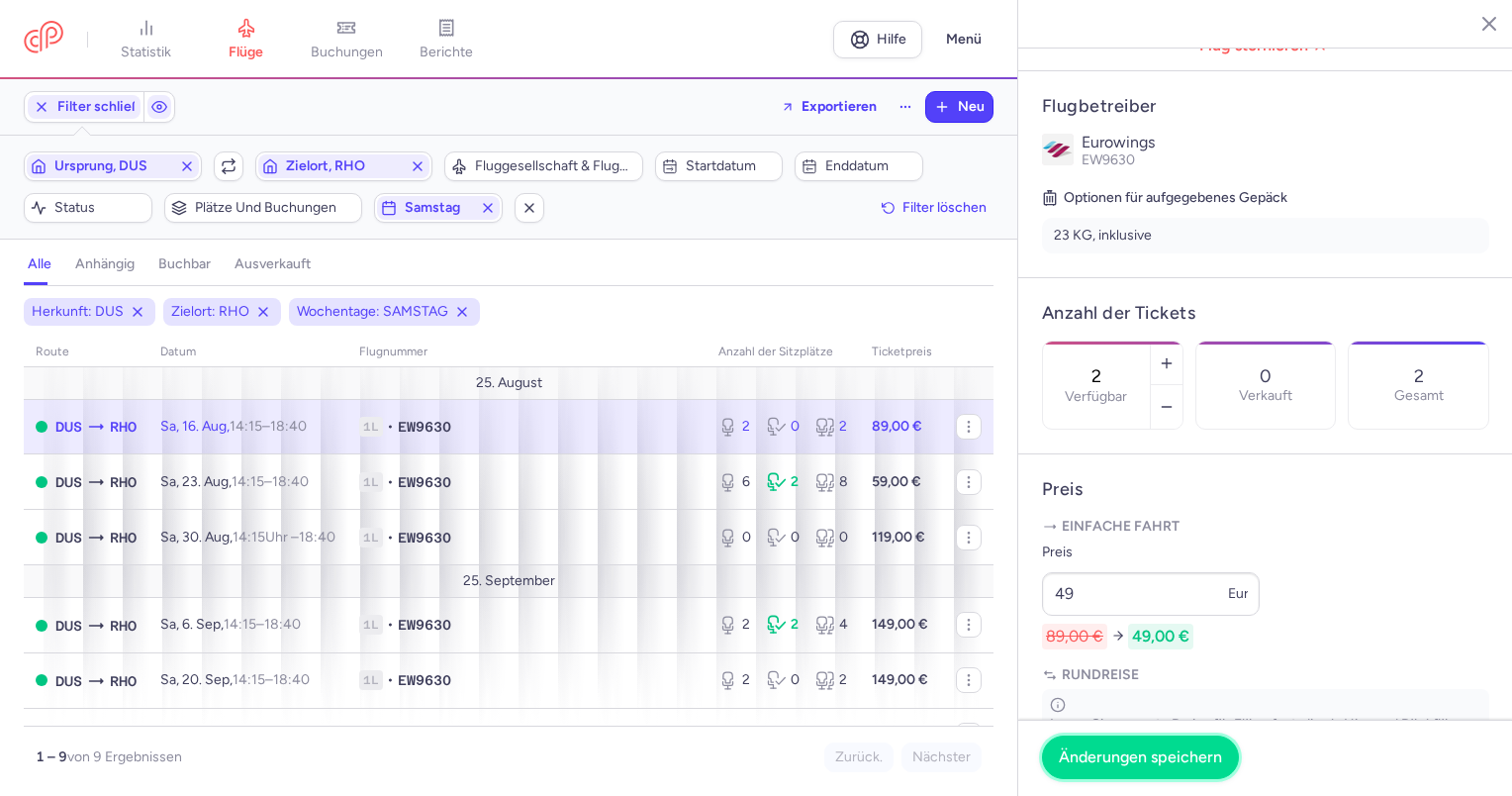
click at [1145, 753] on font "Änderungen speichern" at bounding box center [1140, 756] width 164 height 19
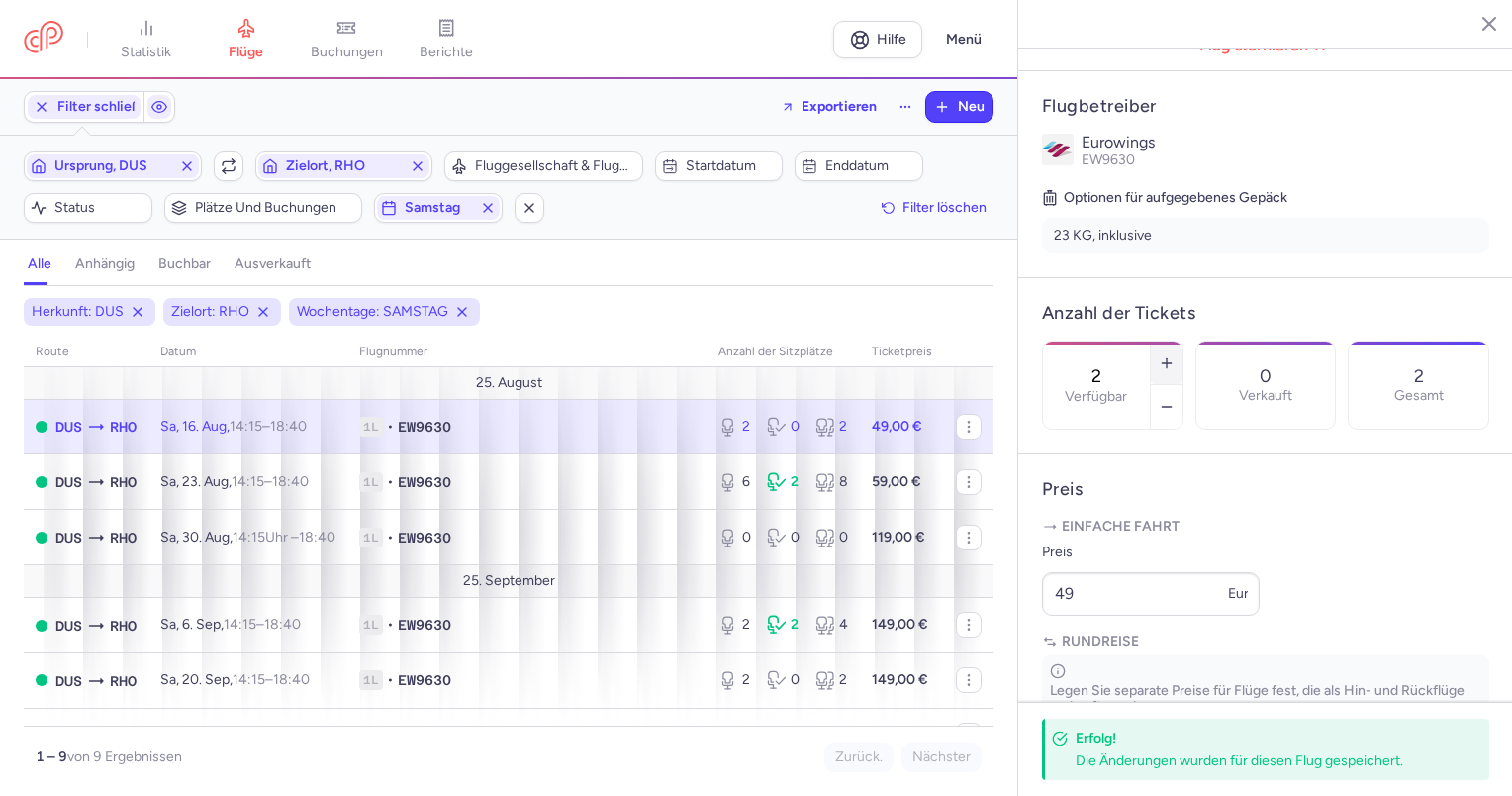
click at [1174, 355] on icon "button" at bounding box center [1167, 363] width 16 height 16
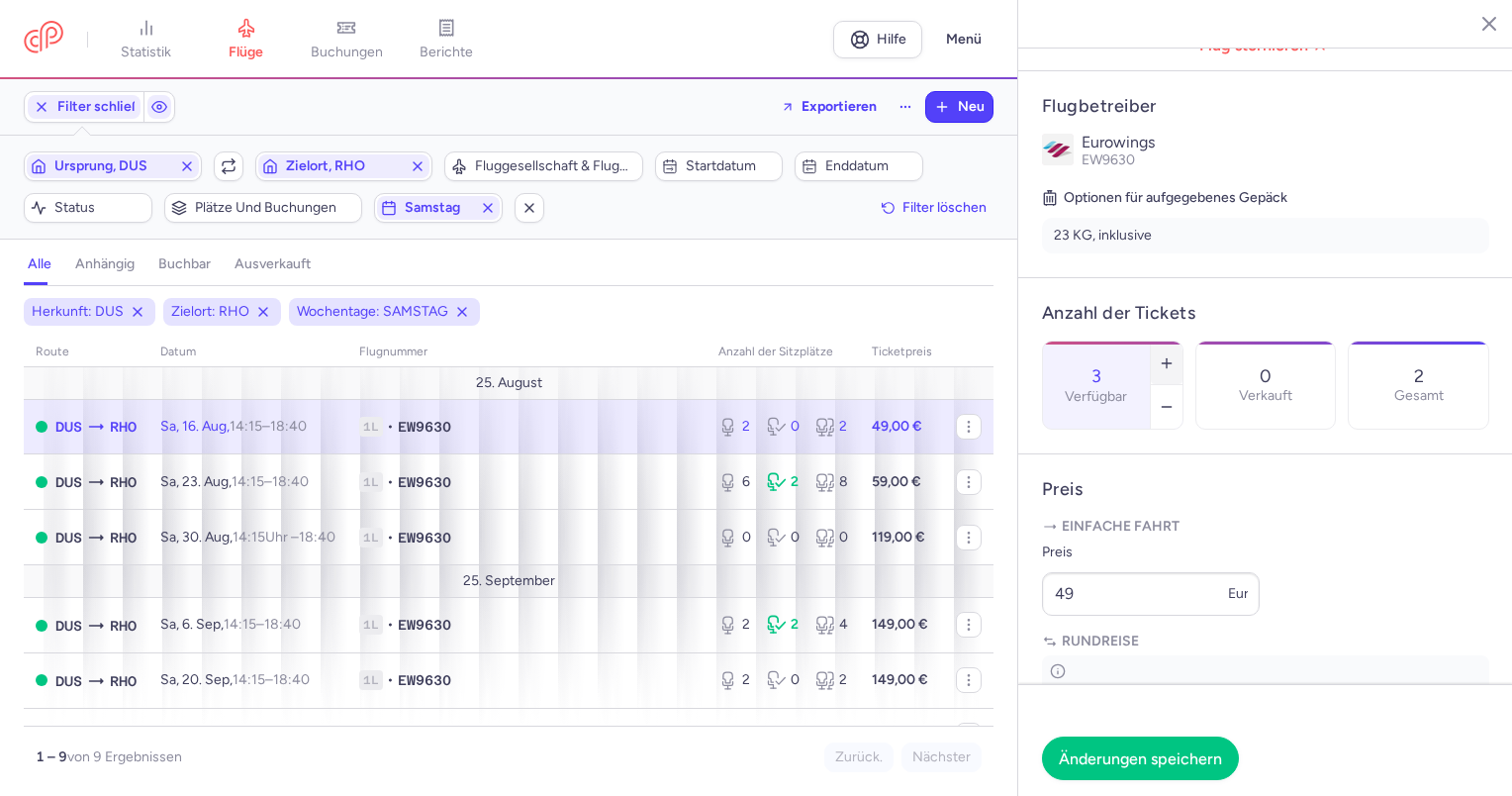
click at [1174, 355] on icon "button" at bounding box center [1167, 363] width 16 height 16
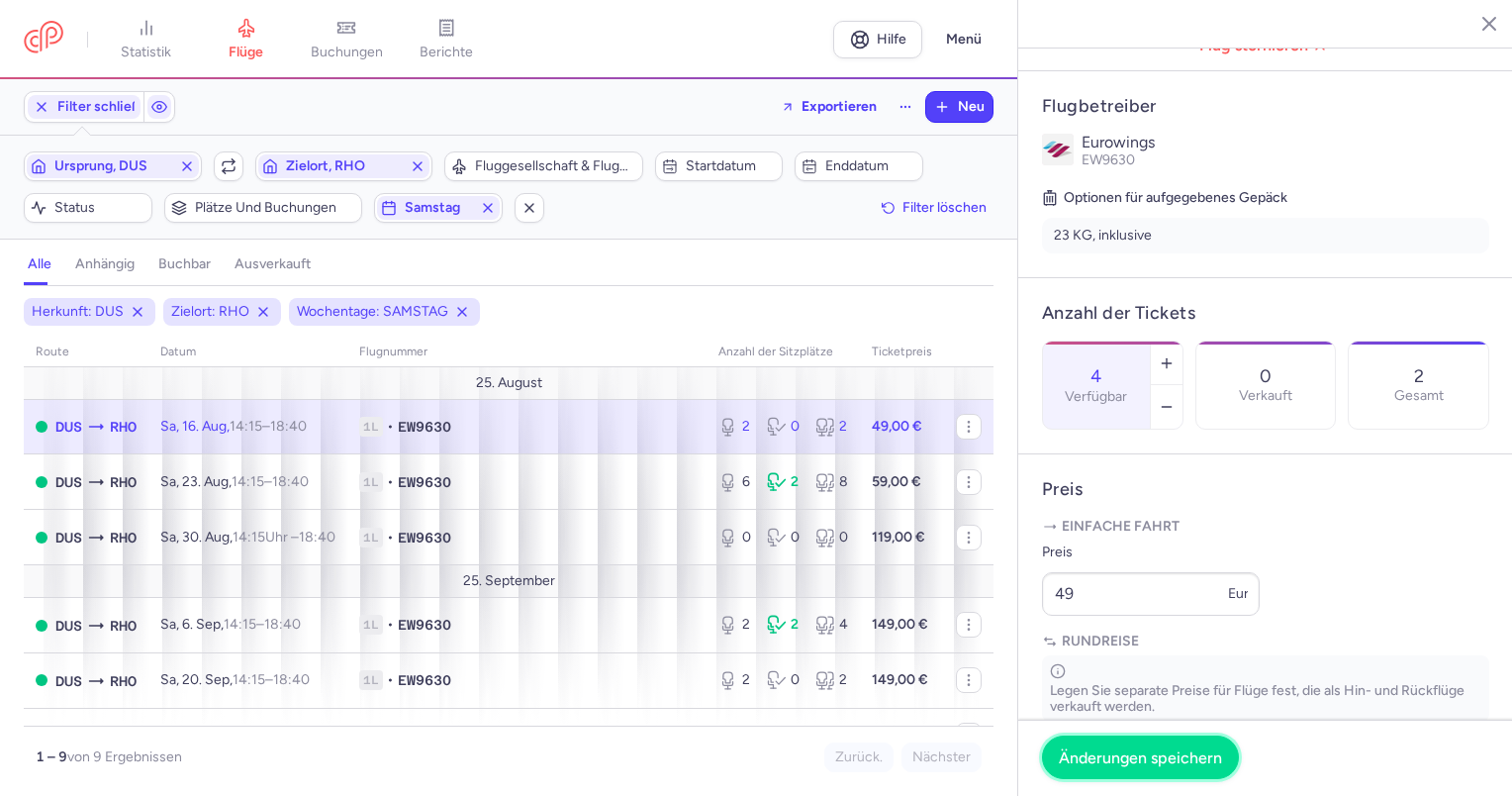
click at [1165, 751] on font "Änderungen speichern" at bounding box center [1140, 756] width 164 height 19
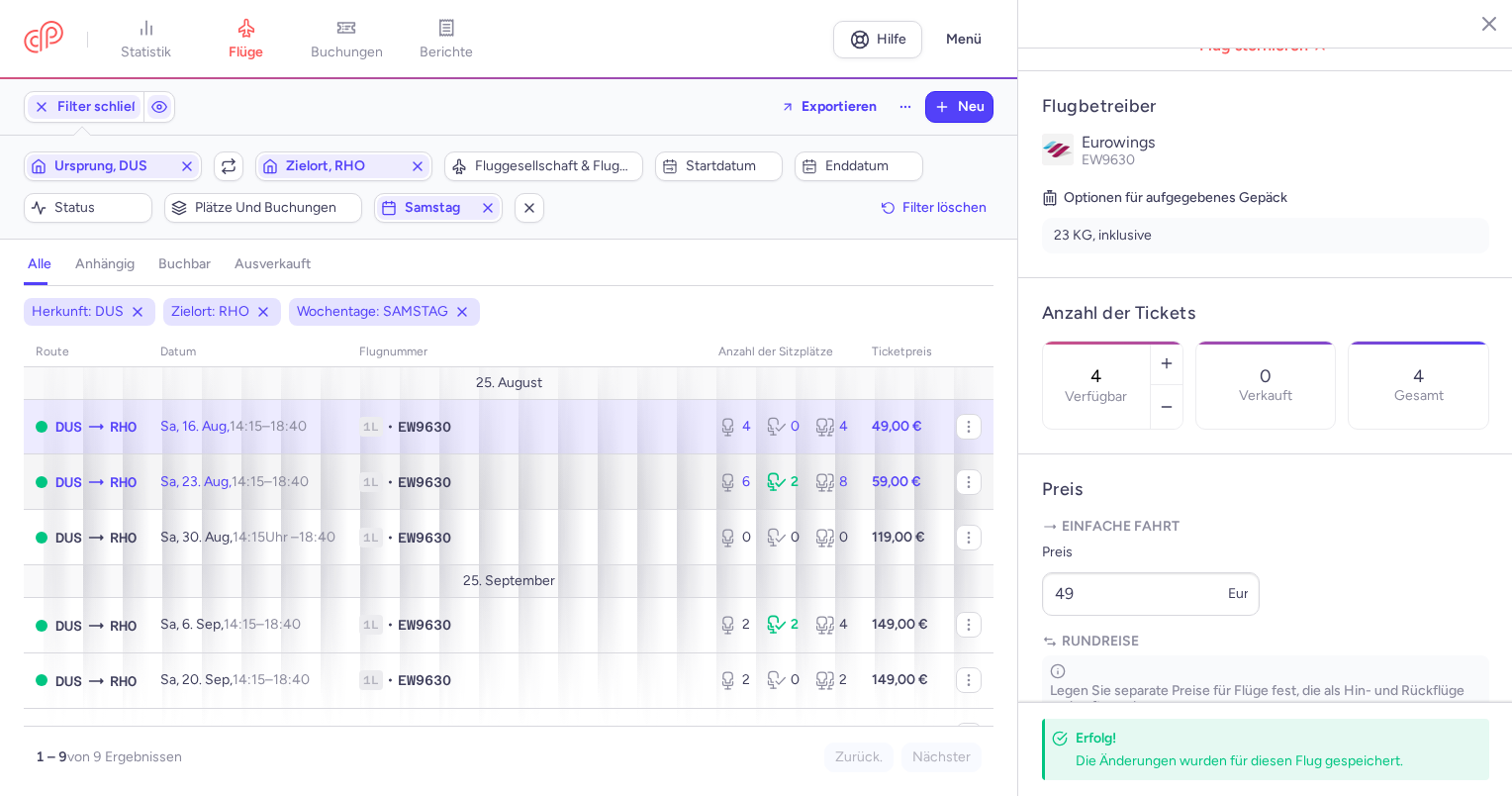
click at [141, 463] on td "DUS RHO" at bounding box center [86, 482] width 125 height 56
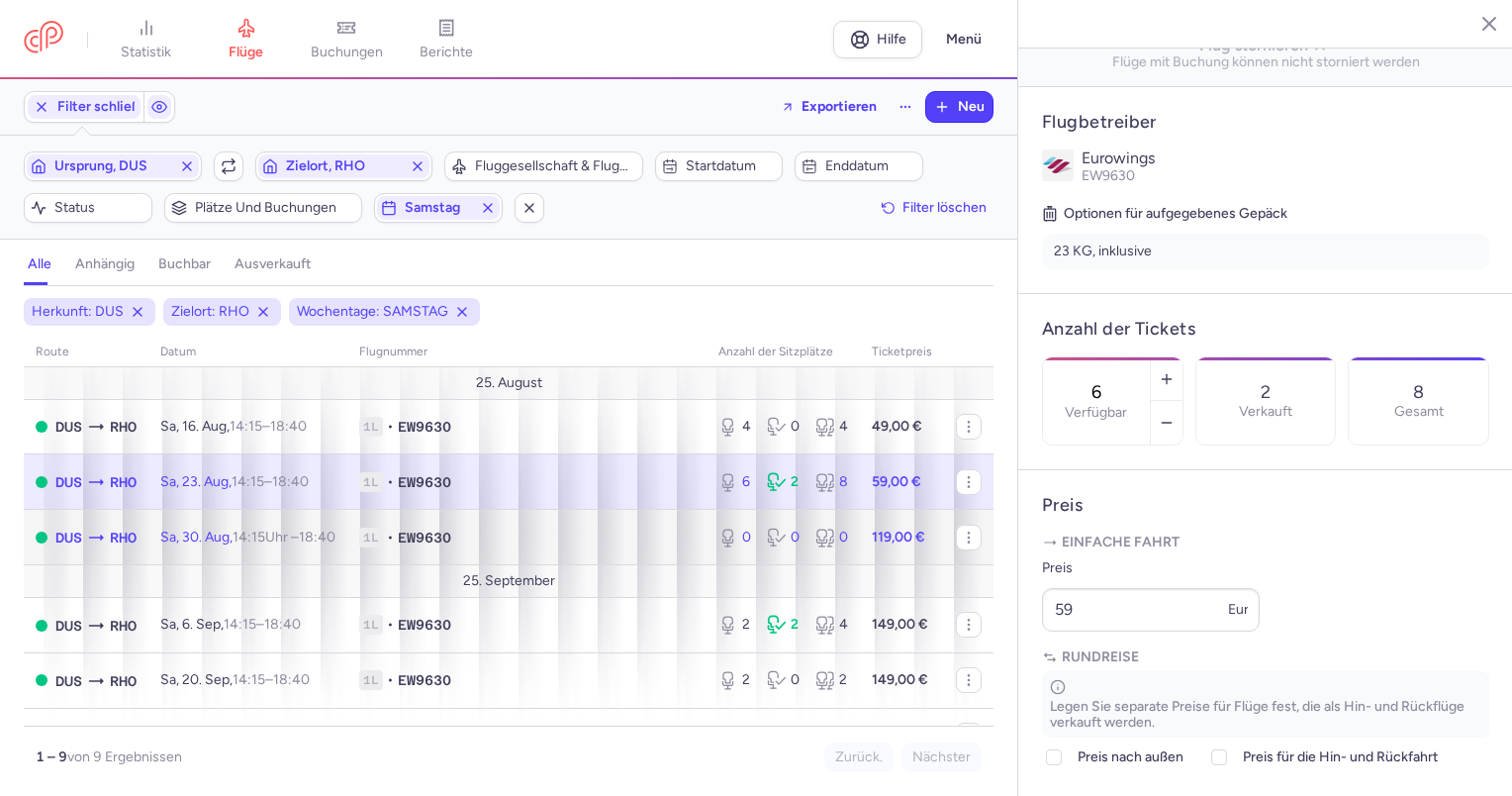
drag, startPoint x: 131, startPoint y: 517, endPoint x: 141, endPoint y: 528, distance: 14.9
click at [131, 517] on td "DUS RHO" at bounding box center [86, 538] width 125 height 56
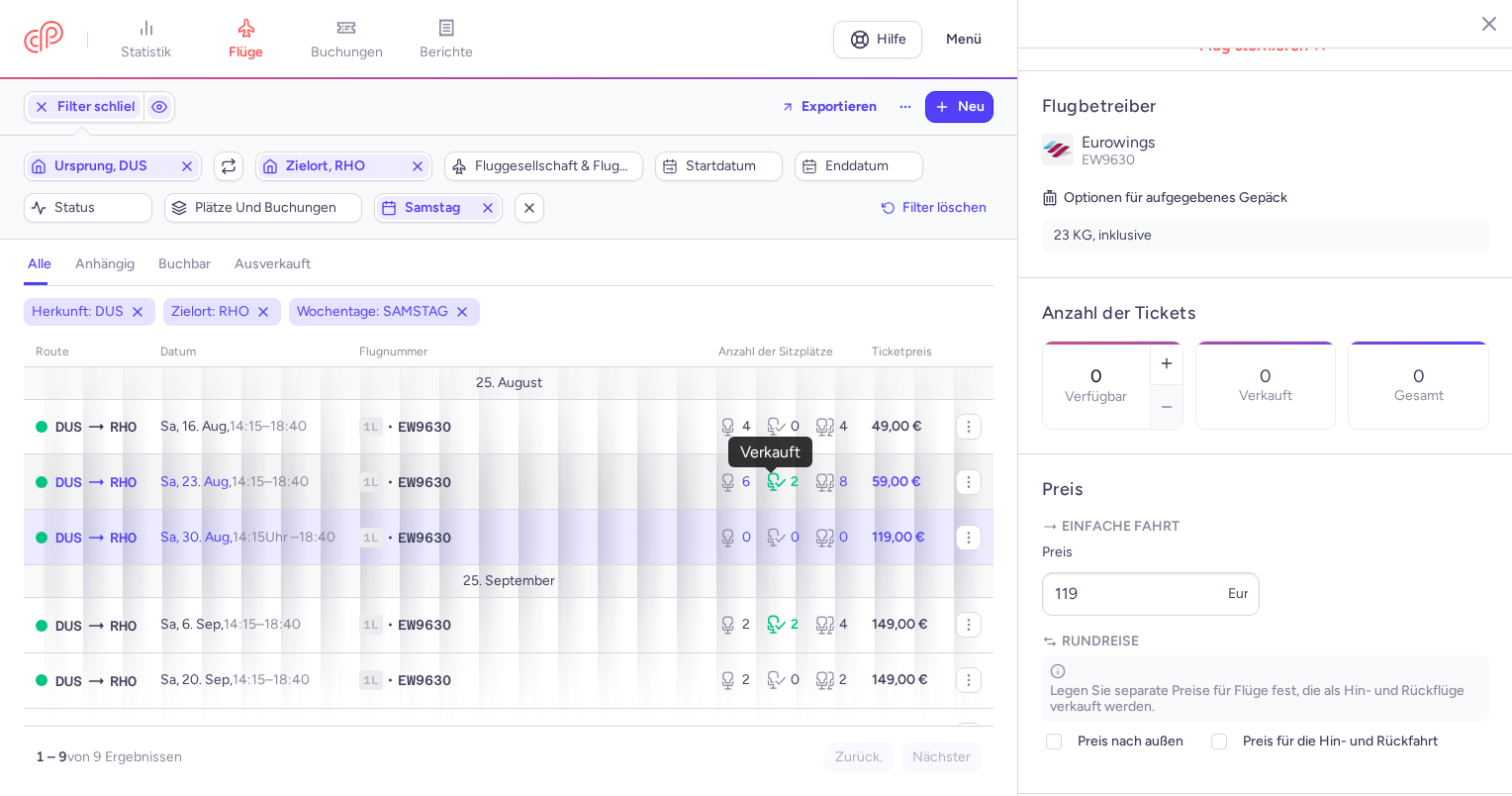
click at [769, 473] on icon at bounding box center [773, 478] width 9 height 11
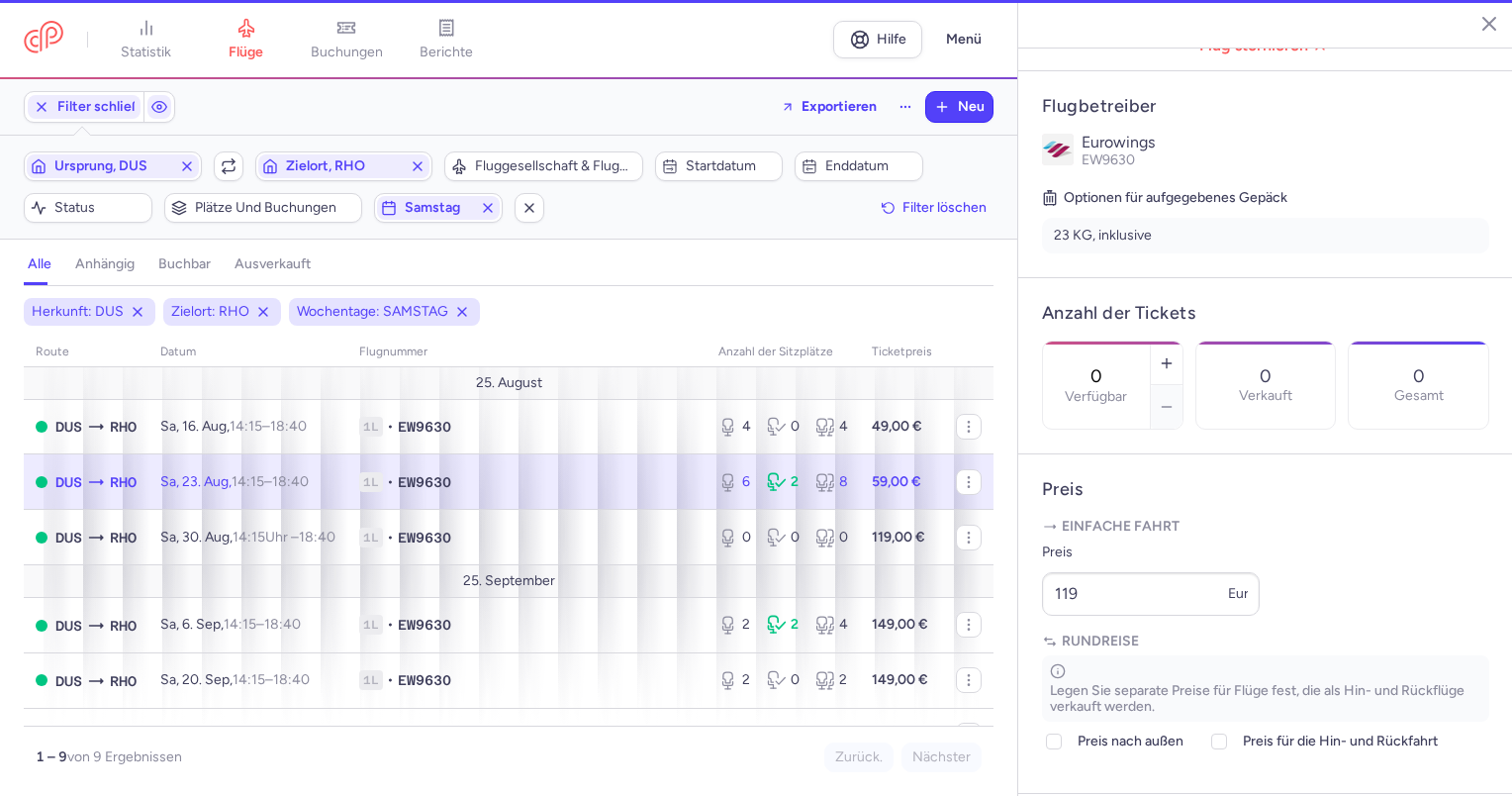
type input "6"
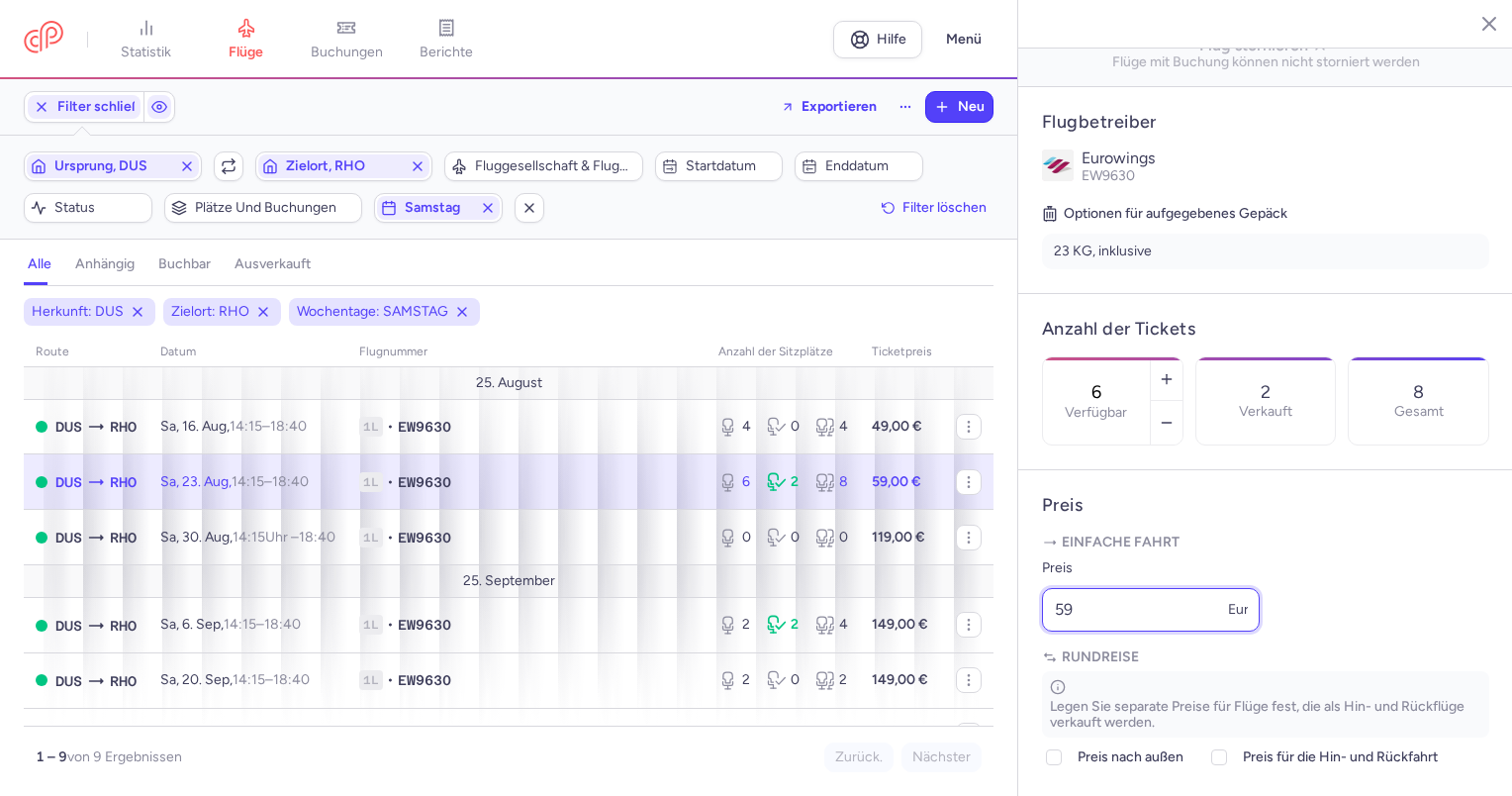
drag, startPoint x: 1118, startPoint y: 662, endPoint x: 1019, endPoint y: 665, distance: 99.0
click at [1019, 665] on article "Preis Einfache Fahrt Preis 59 Euro Rundreise Legen Sie separate Preise für Flüg…" at bounding box center [1266, 639] width 495 height 340
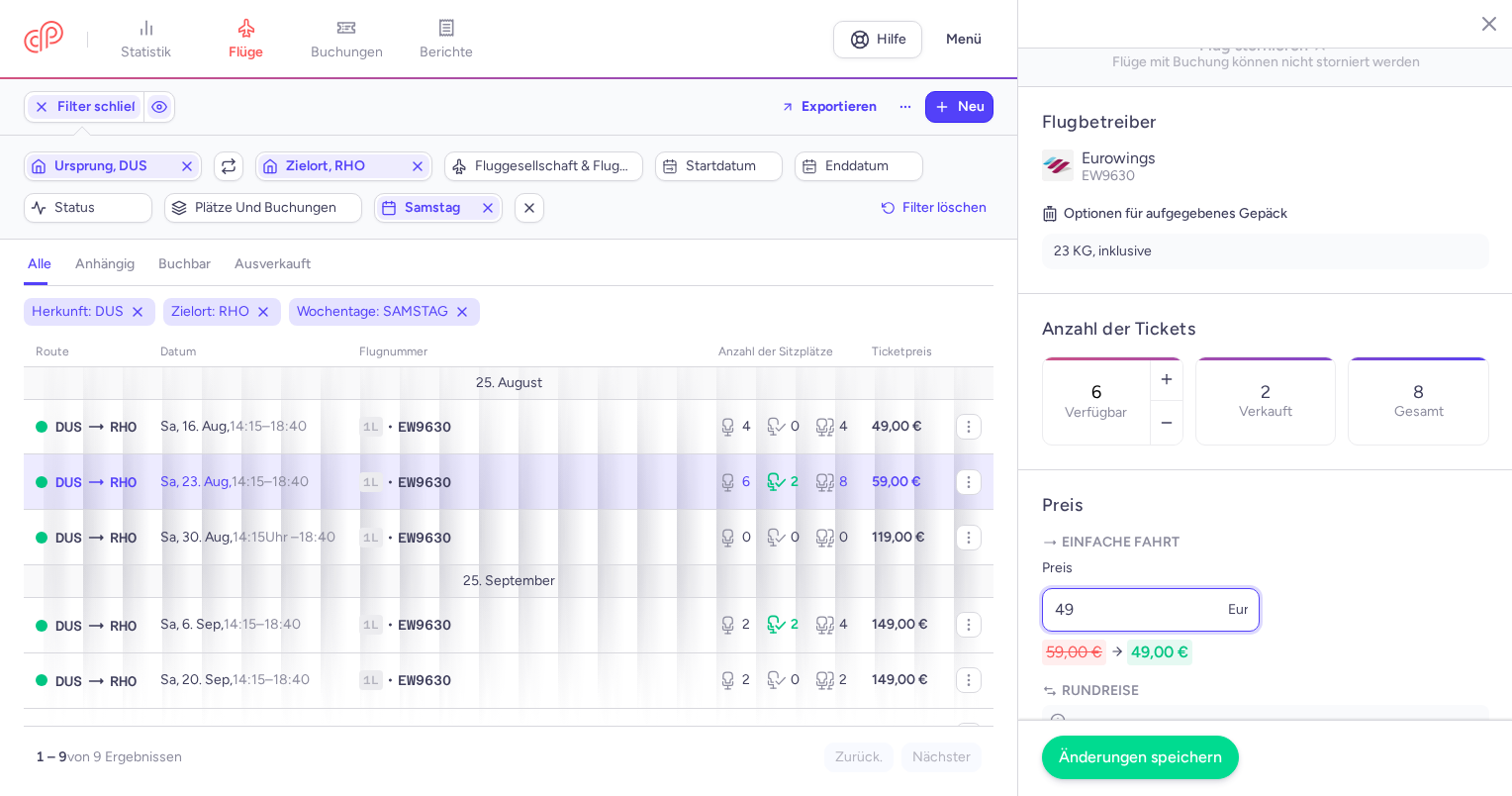
type input "49"
click at [1090, 752] on font "Änderungen speichern" at bounding box center [1140, 756] width 164 height 19
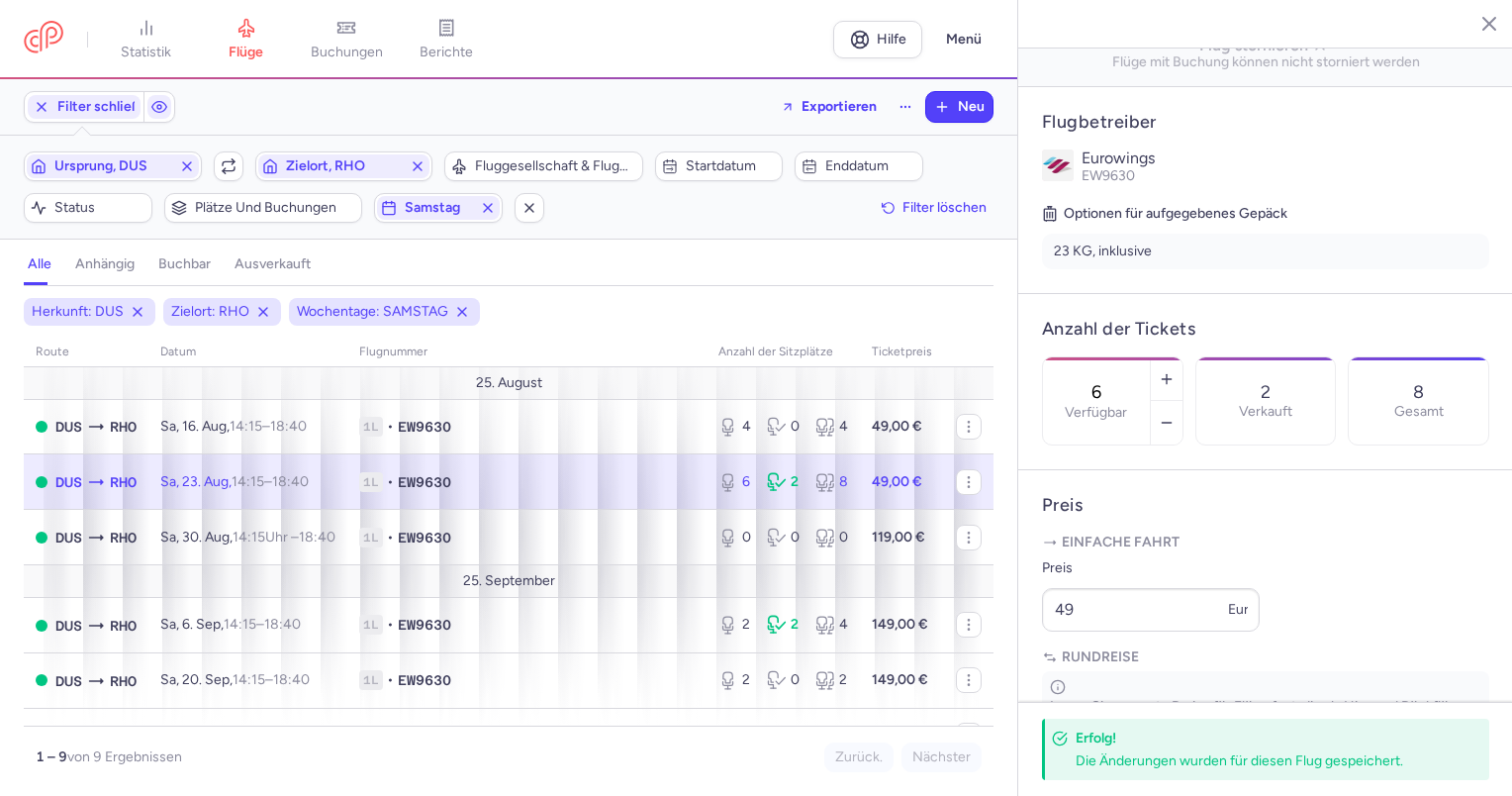
click at [1409, 553] on p "Einfache Fahrt" at bounding box center [1266, 543] width 447 height 20
drag, startPoint x: 1067, startPoint y: 664, endPoint x: 1033, endPoint y: 669, distance: 34.4
click at [1033, 669] on article "Preis Einfache Fahrt Preis 49 Euro Rundreise Legen Sie separate Preise für Flüg…" at bounding box center [1266, 639] width 495 height 340
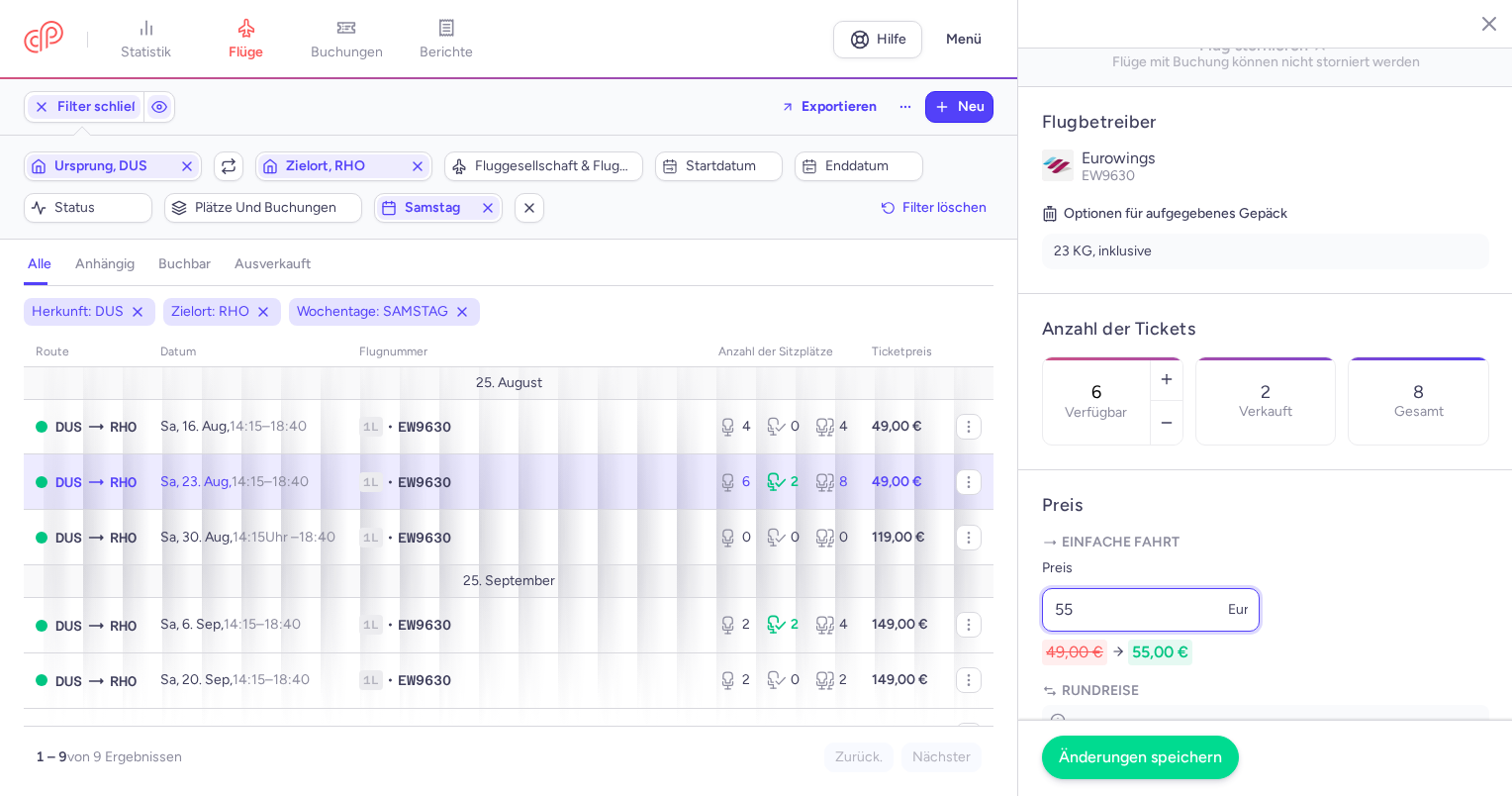
type input "55"
click at [1139, 757] on font "Änderungen speichern" at bounding box center [1140, 756] width 164 height 19
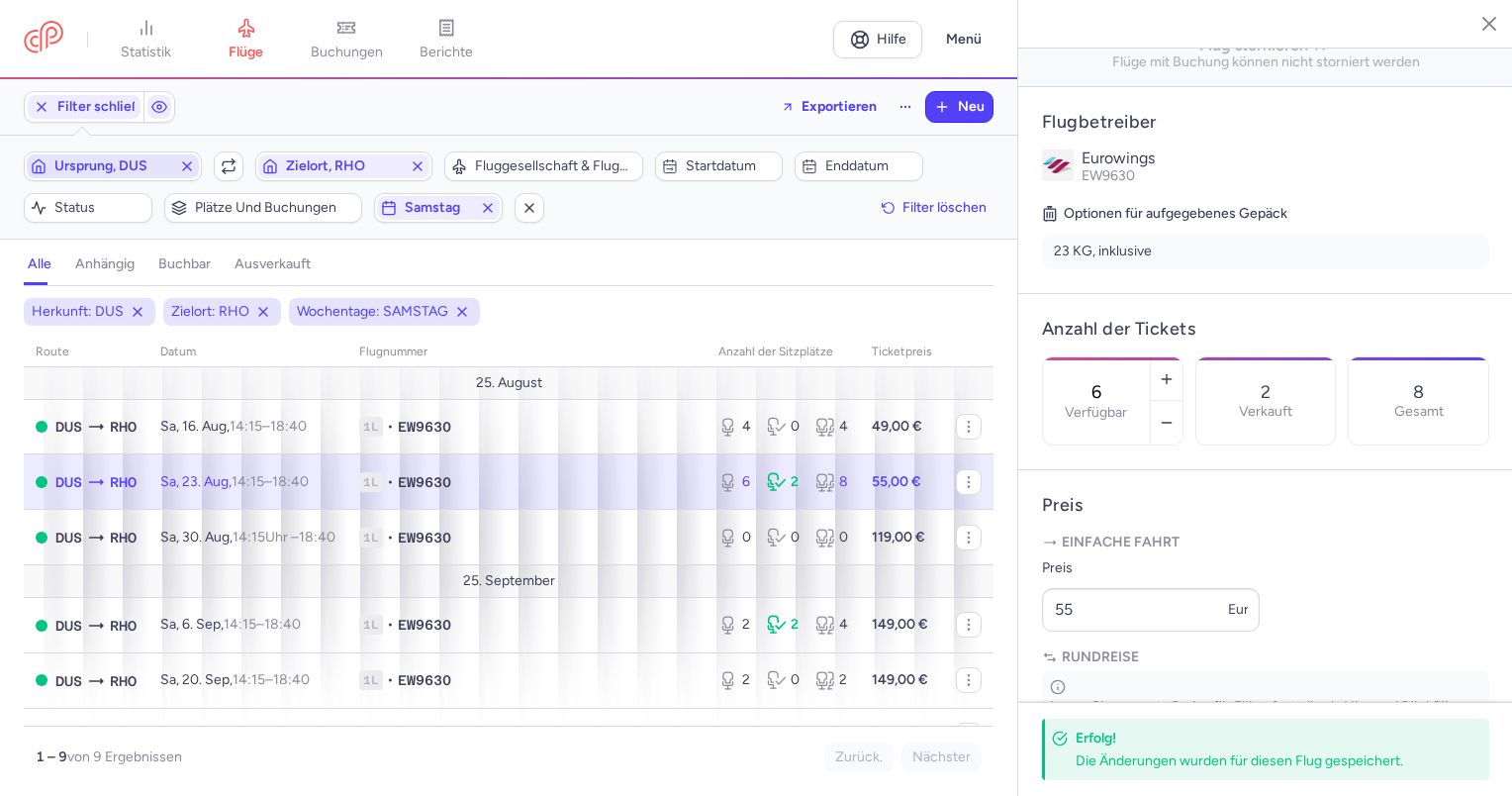
click at [183, 167] on icon "button" at bounding box center [188, 167] width 16 height 16
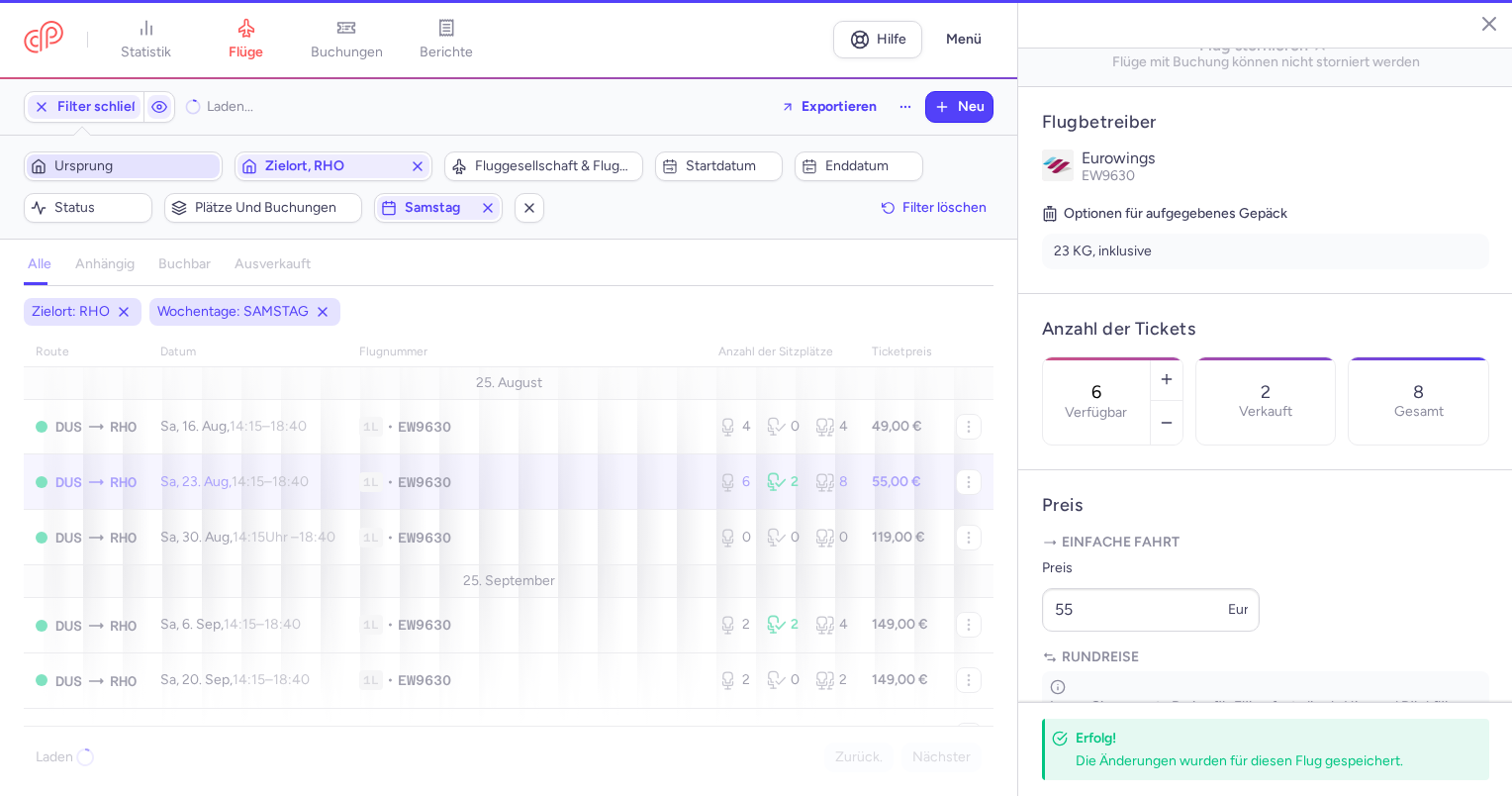
click at [155, 167] on span "Ursprung" at bounding box center [136, 167] width 162 height 16
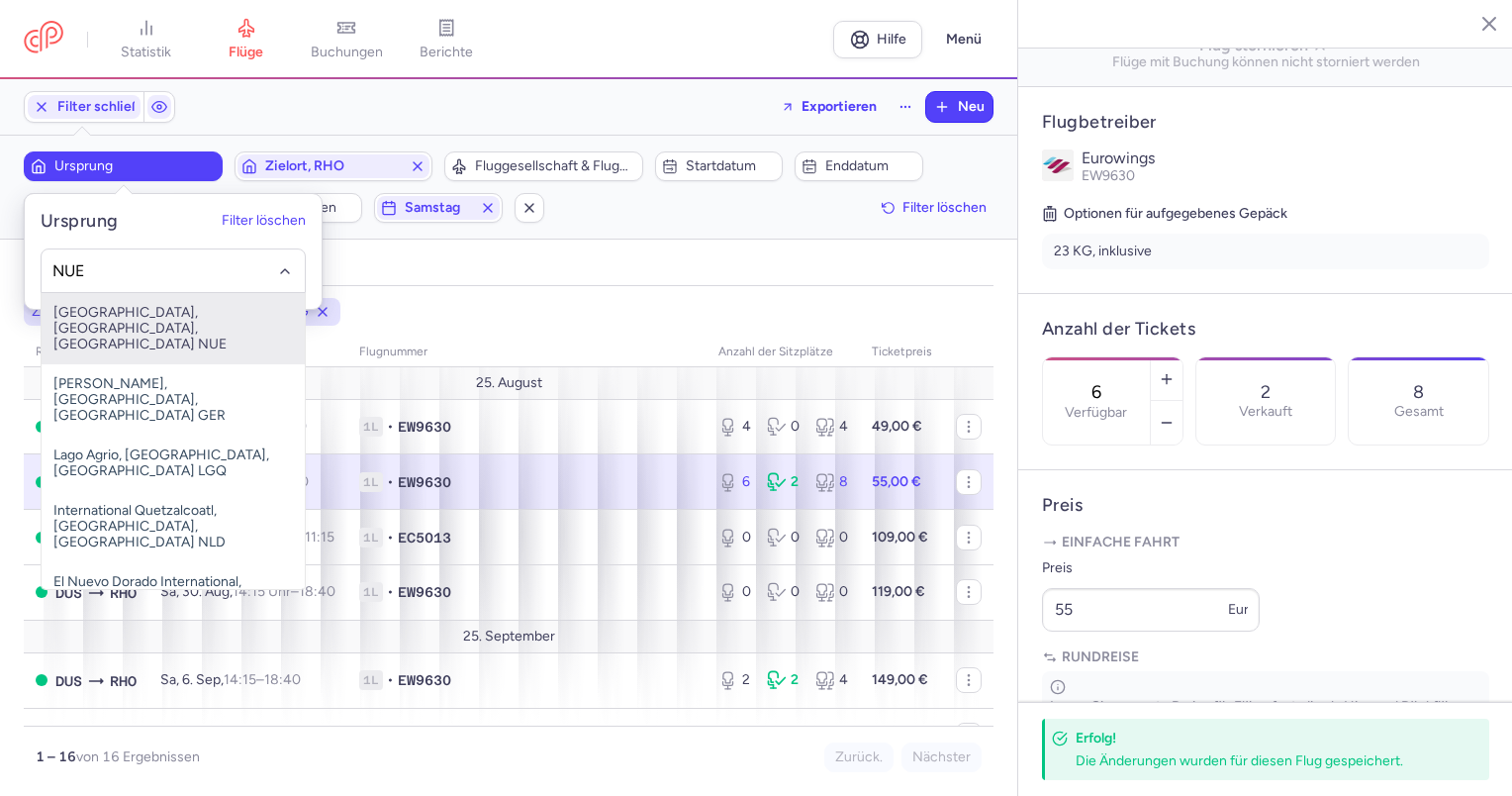
click at [156, 312] on font "[GEOGRAPHIC_DATA], [GEOGRAPHIC_DATA], [GEOGRAPHIC_DATA] NUE" at bounding box center [141, 328] width 174 height 49
type input "NUE"
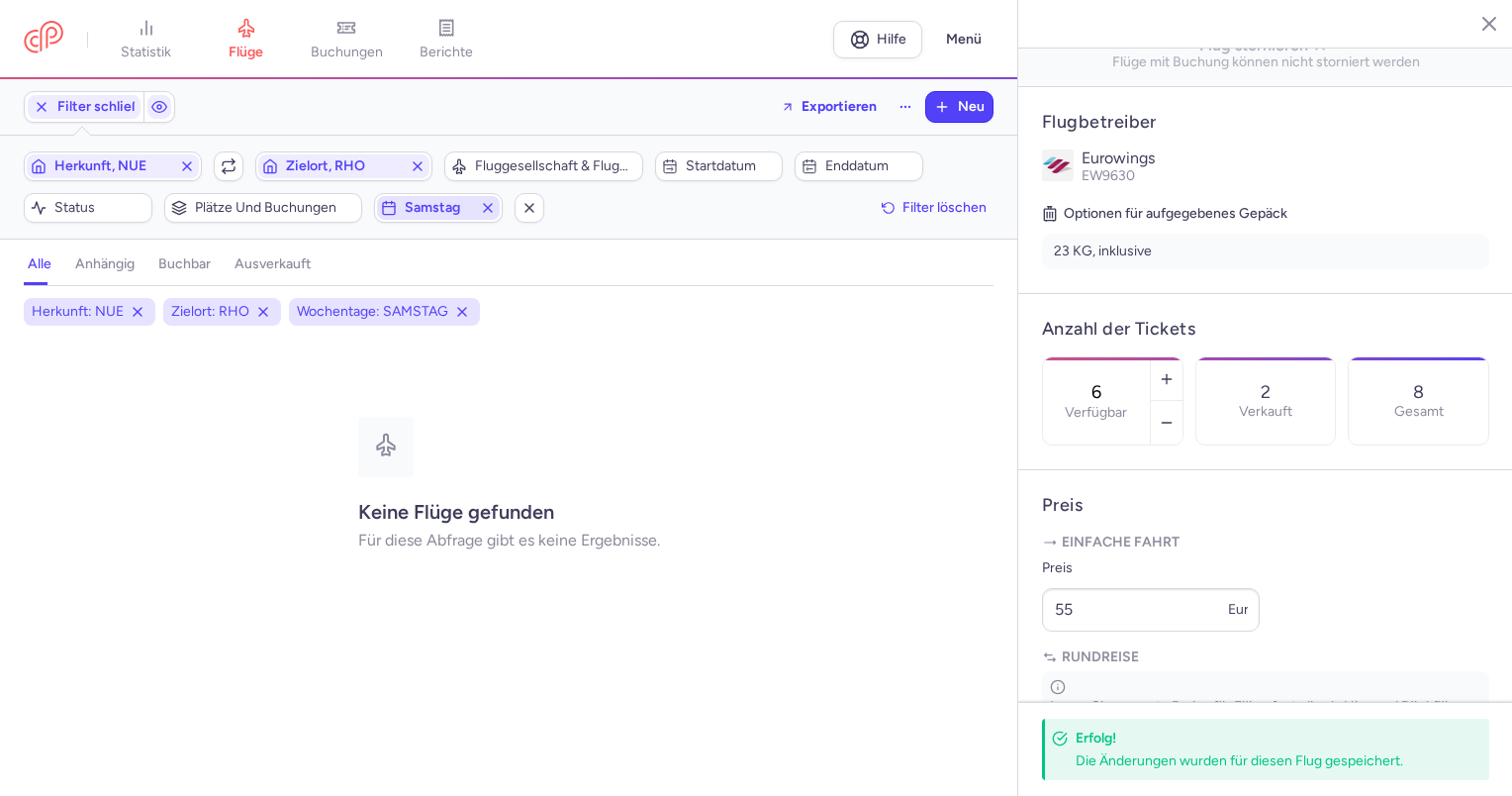
click at [487, 199] on icon "button" at bounding box center [488, 207] width 16 height 16
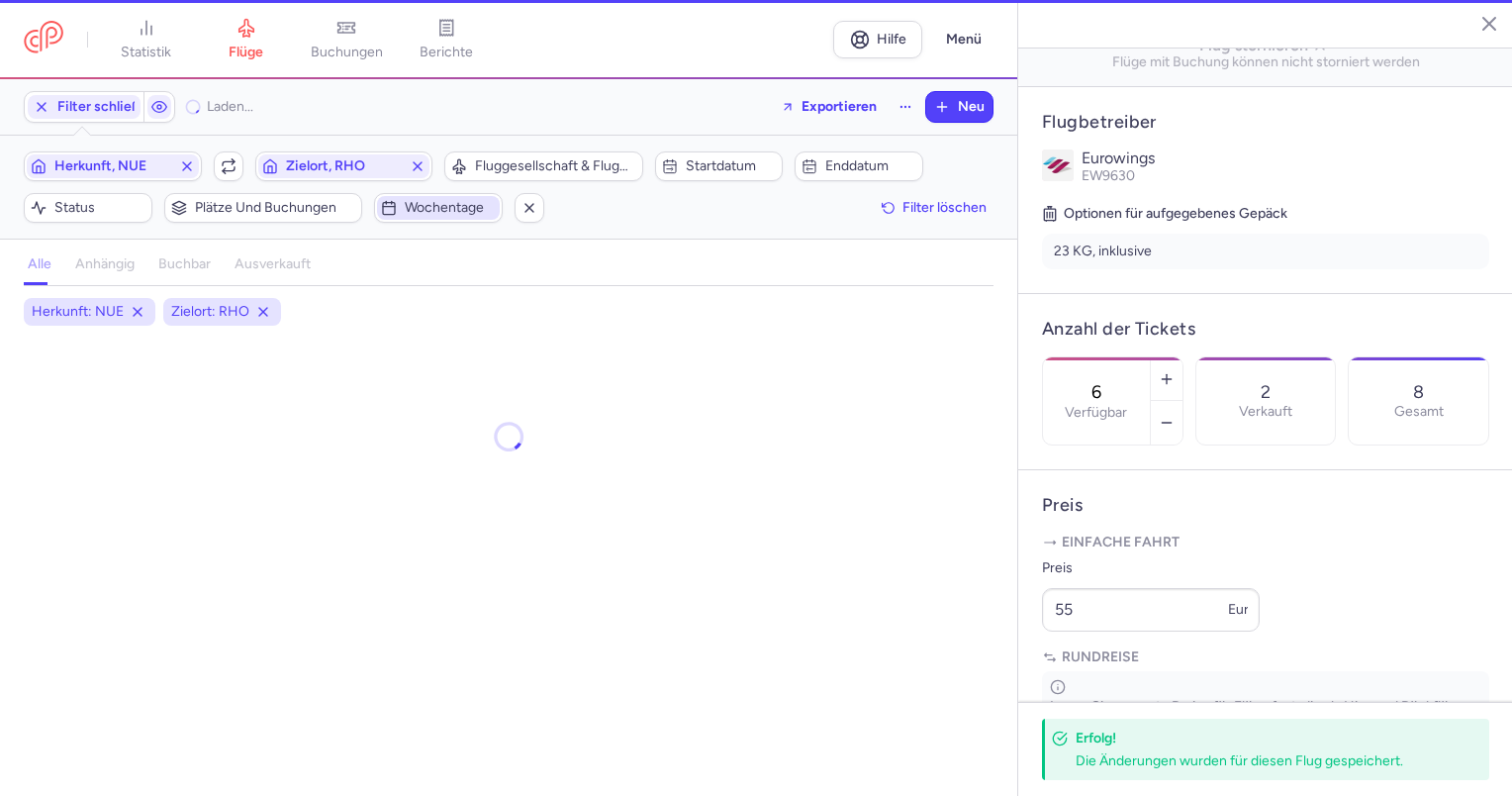
click at [440, 203] on font "Wochentage" at bounding box center [444, 206] width 79 height 17
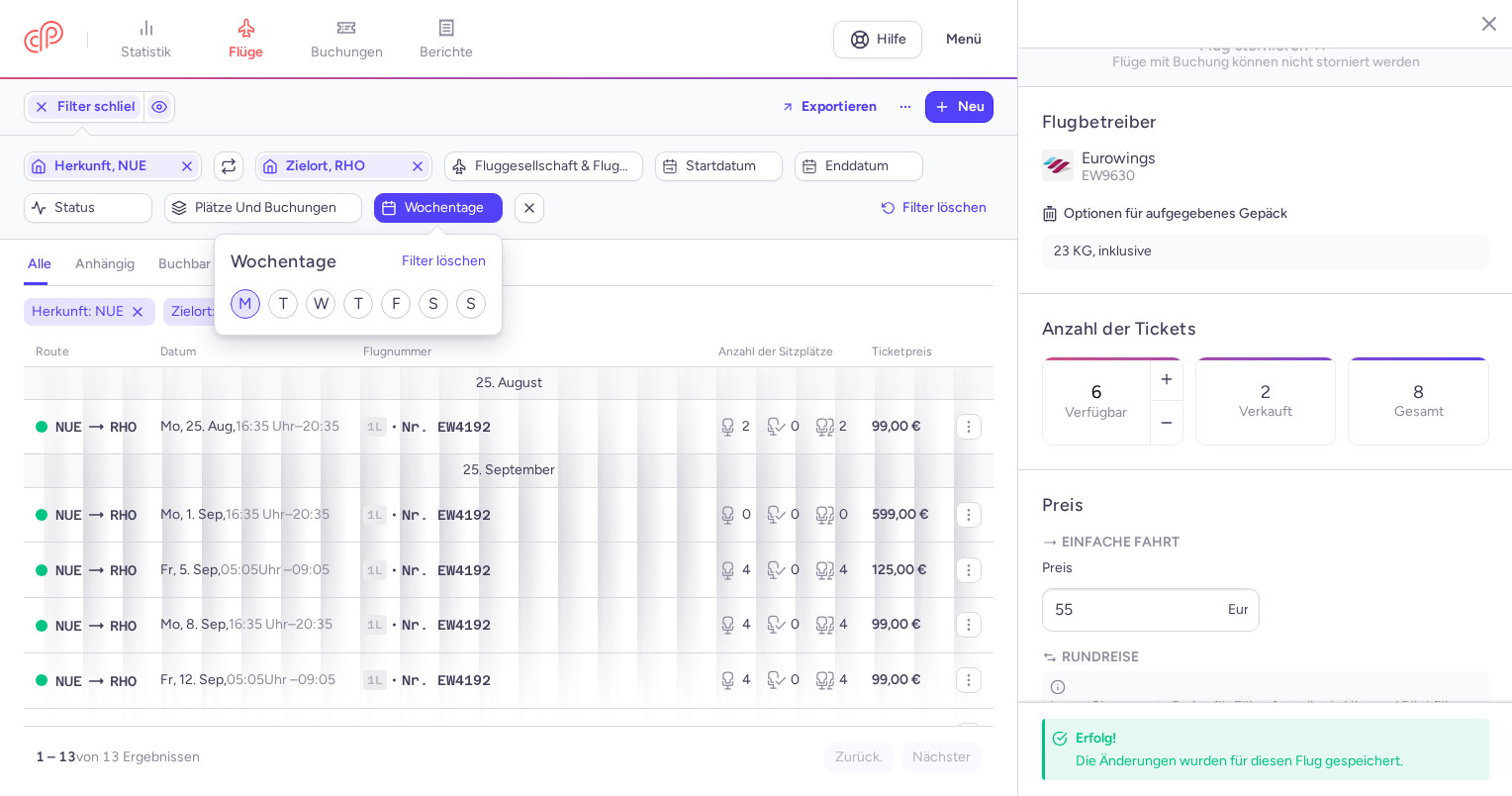
click at [241, 306] on input "M" at bounding box center [245, 304] width 30 height 30
checkbox input "true"
click at [871, 303] on div "Herkunft: NUE Zielort: RHO Wochentage: MONTAG" at bounding box center [509, 312] width 977 height 36
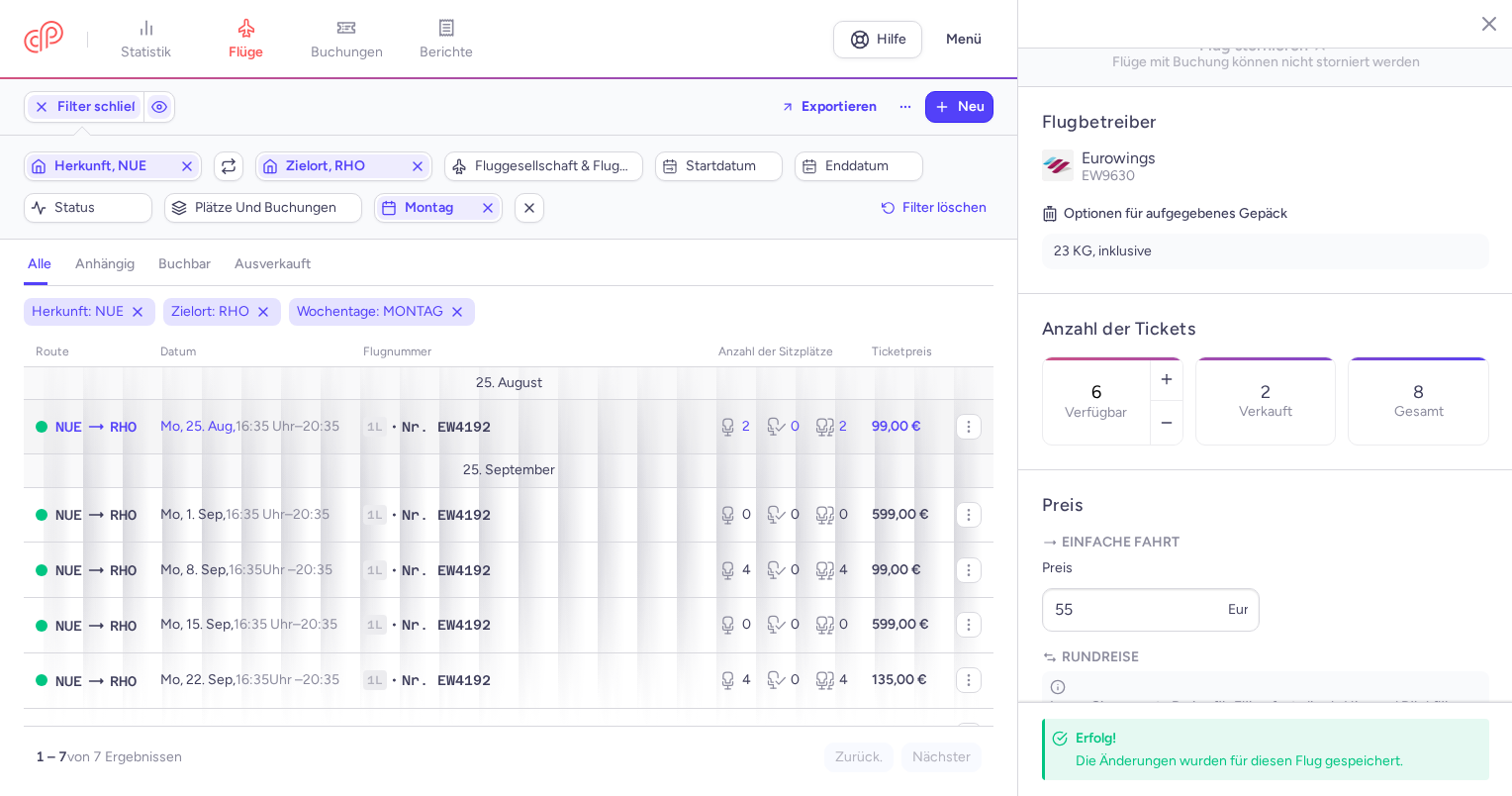
click at [303, 431] on font "16:35 Uhr –" at bounding box center [268, 426] width 67 height 17
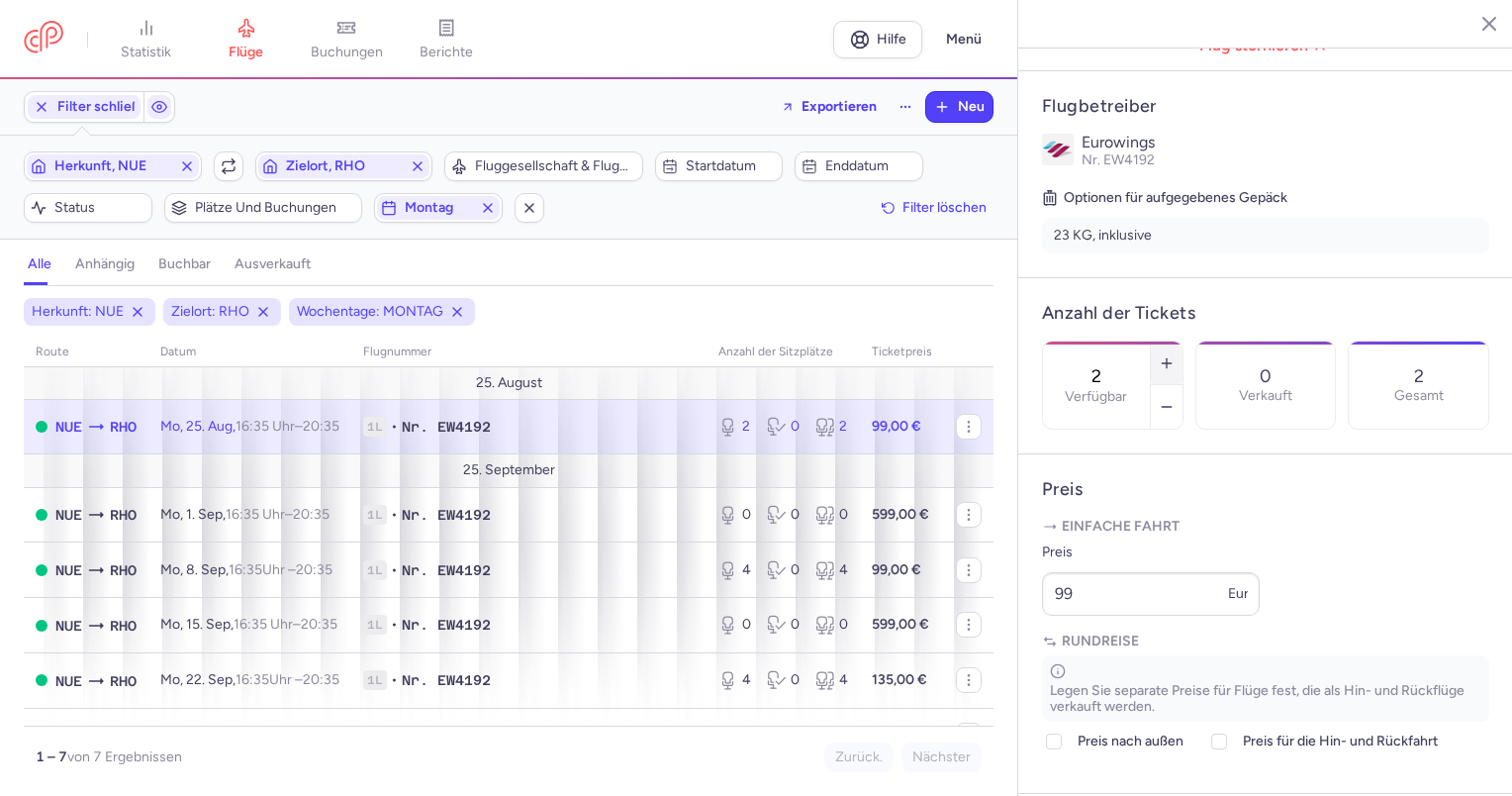
click at [1174, 355] on icon "button" at bounding box center [1167, 363] width 16 height 16
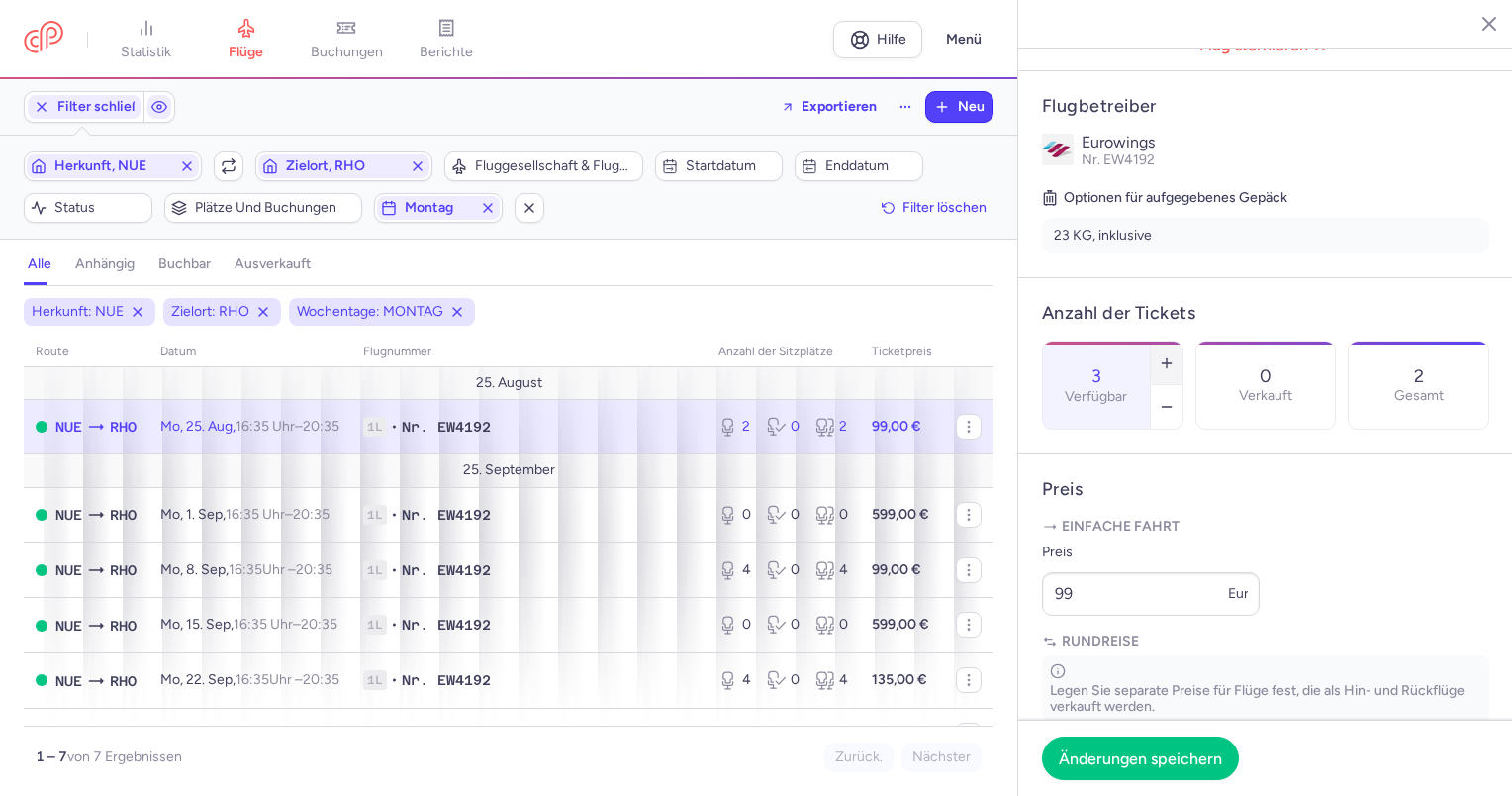
click at [1174, 355] on icon "button" at bounding box center [1167, 363] width 16 height 16
type input "4"
click at [1108, 733] on footer "Änderungen speichern" at bounding box center [1266, 757] width 495 height 76
click at [1096, 751] on font "Änderungen speichern" at bounding box center [1140, 756] width 164 height 19
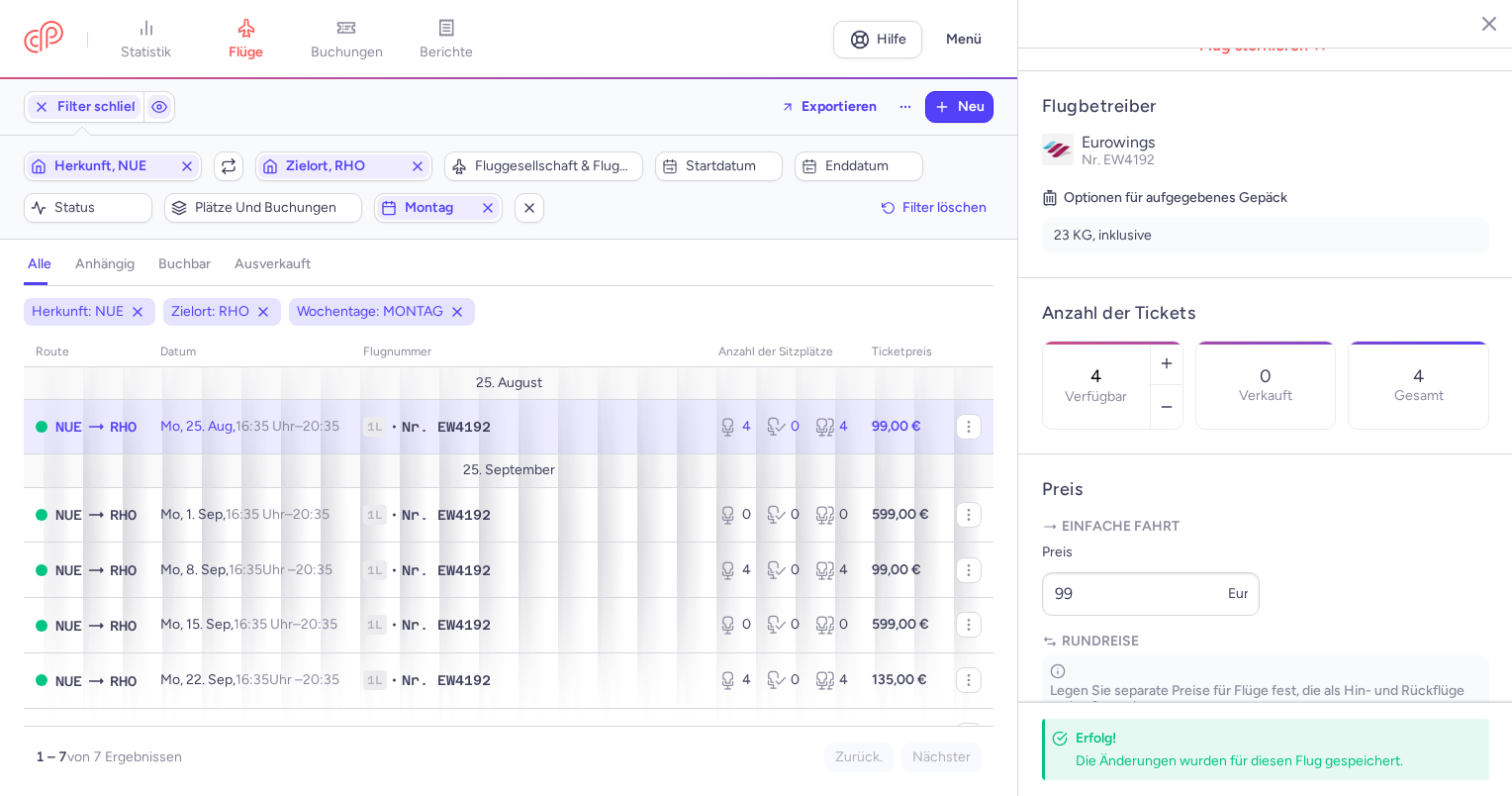
click at [351, 421] on td "NUE RHO" at bounding box center [529, 427] width 355 height 56
drag, startPoint x: 1125, startPoint y: 634, endPoint x: 1001, endPoint y: 640, distance: 124.1
click at [1001, 640] on div "Statistik Flüge Buchungen Berichte Hilfe Menü Filter schließen Exportieren Neu …" at bounding box center [756, 398] width 1512 height 796
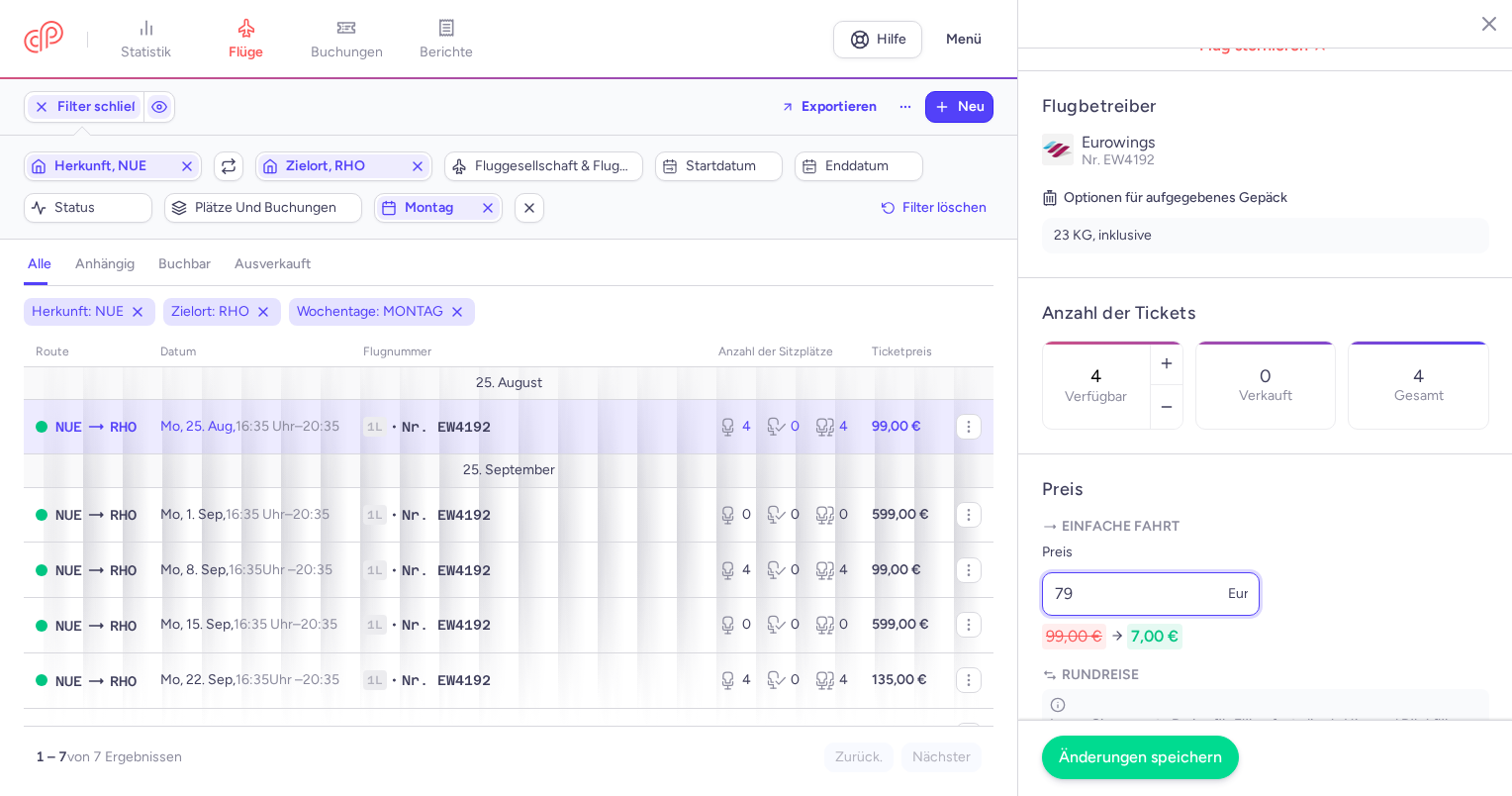
type input "79"
click at [1092, 755] on font "Änderungen speichern" at bounding box center [1140, 756] width 164 height 19
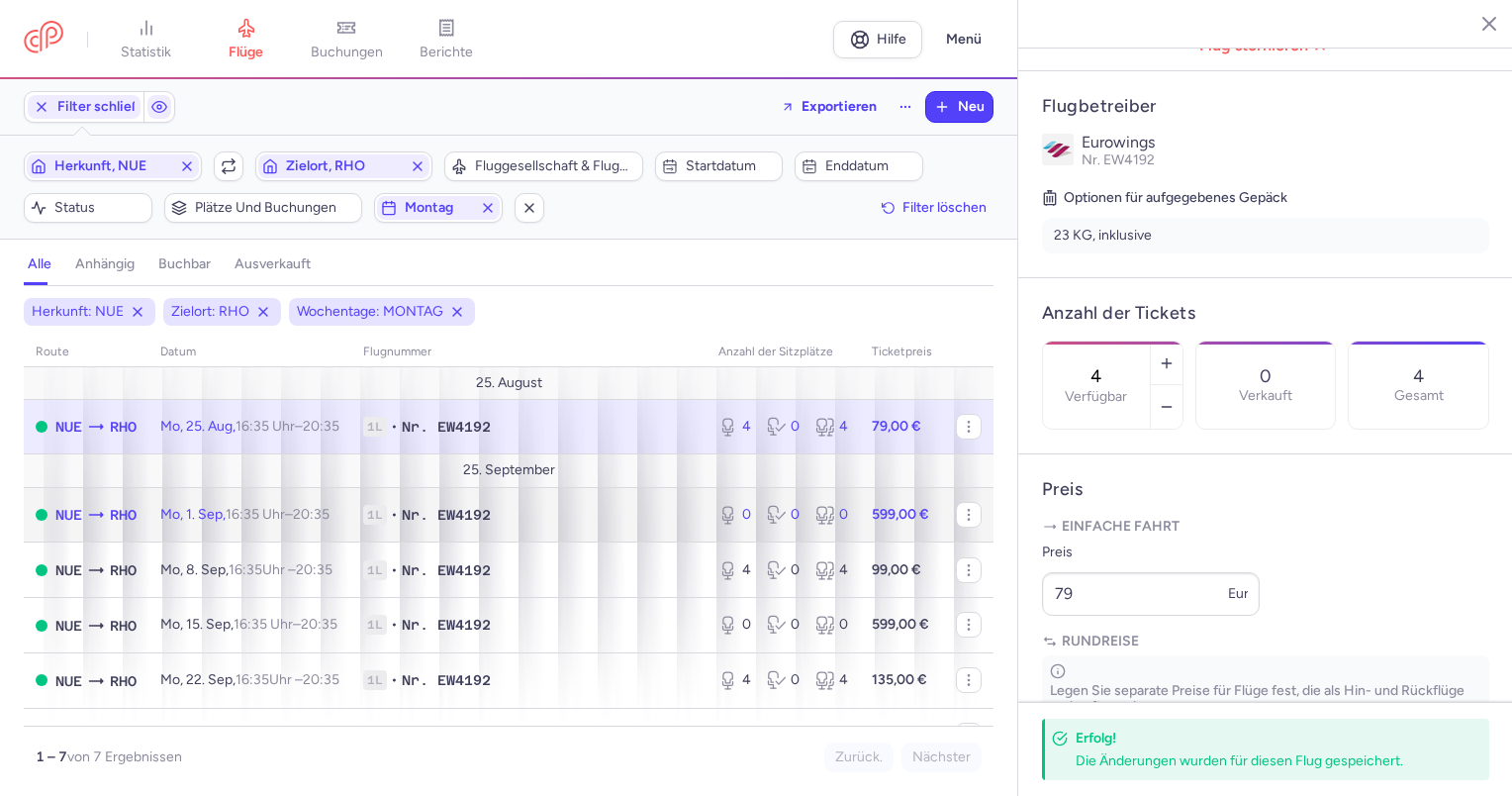
click at [201, 514] on font "Mo, 1. Sep," at bounding box center [192, 514] width 65 height 17
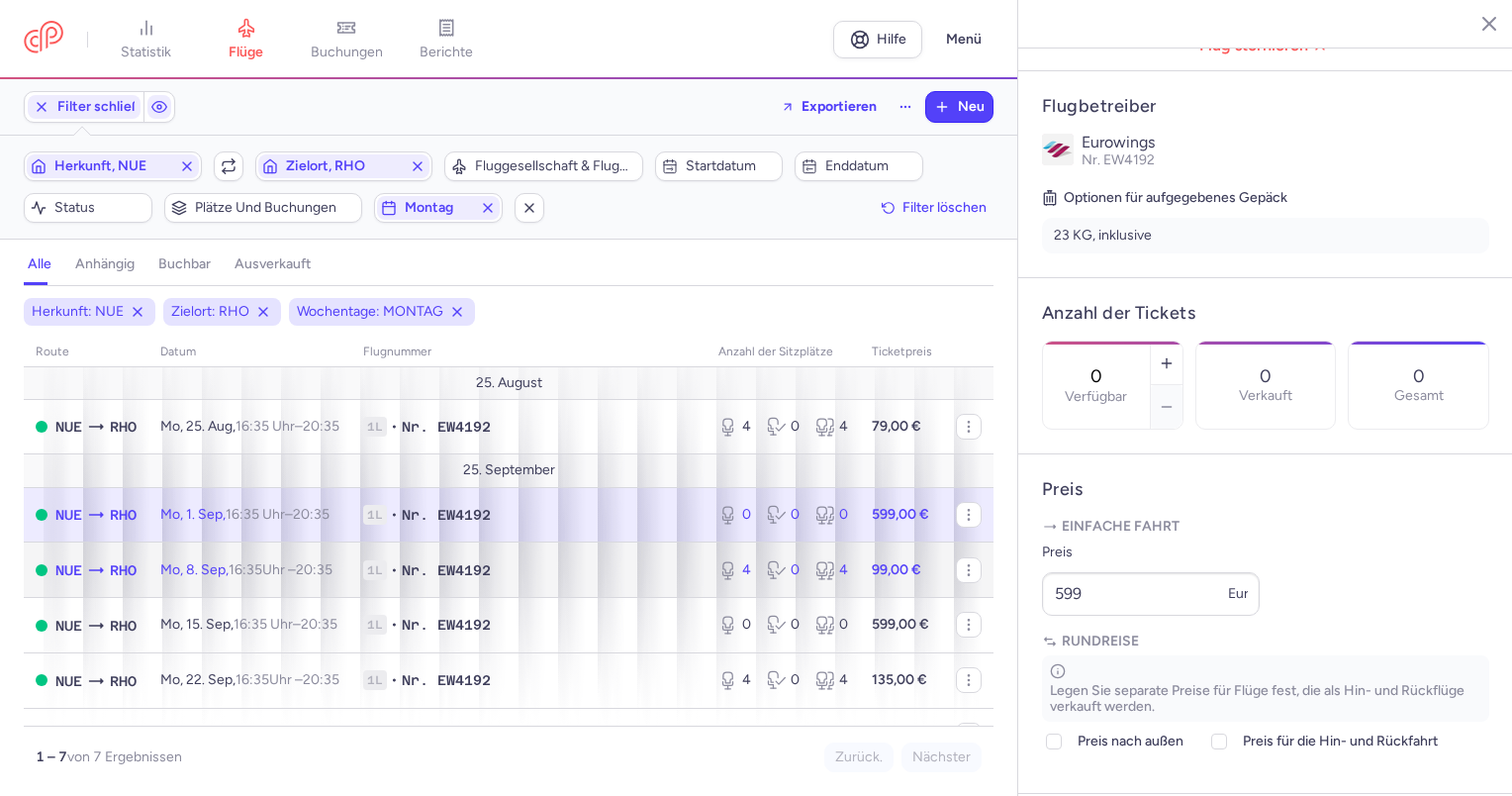
click at [188, 571] on font "Mo, 8. Sep," at bounding box center [194, 569] width 68 height 17
type input "4"
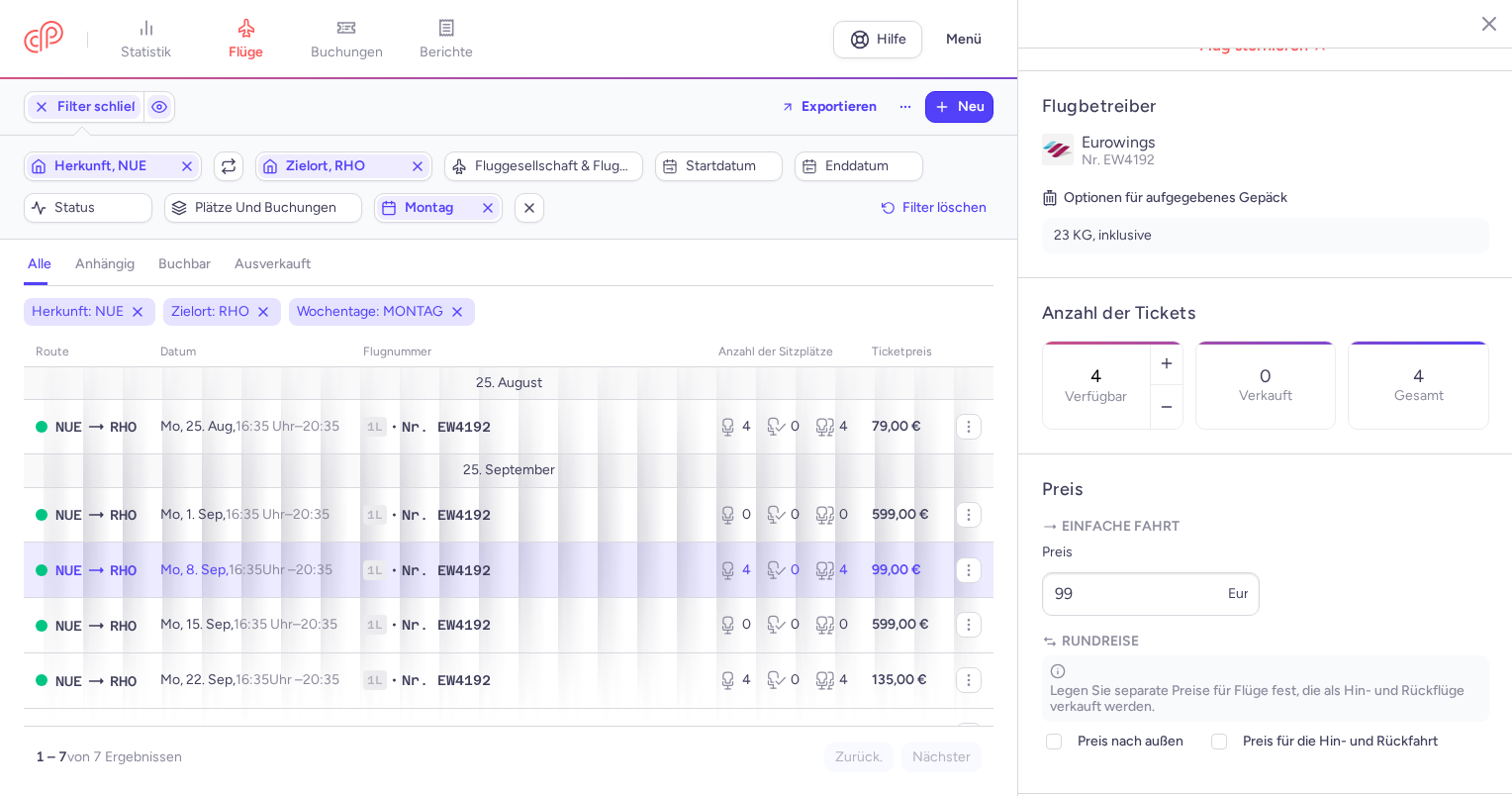
click at [200, 574] on font "Mo, 8. Sep," at bounding box center [194, 569] width 68 height 17
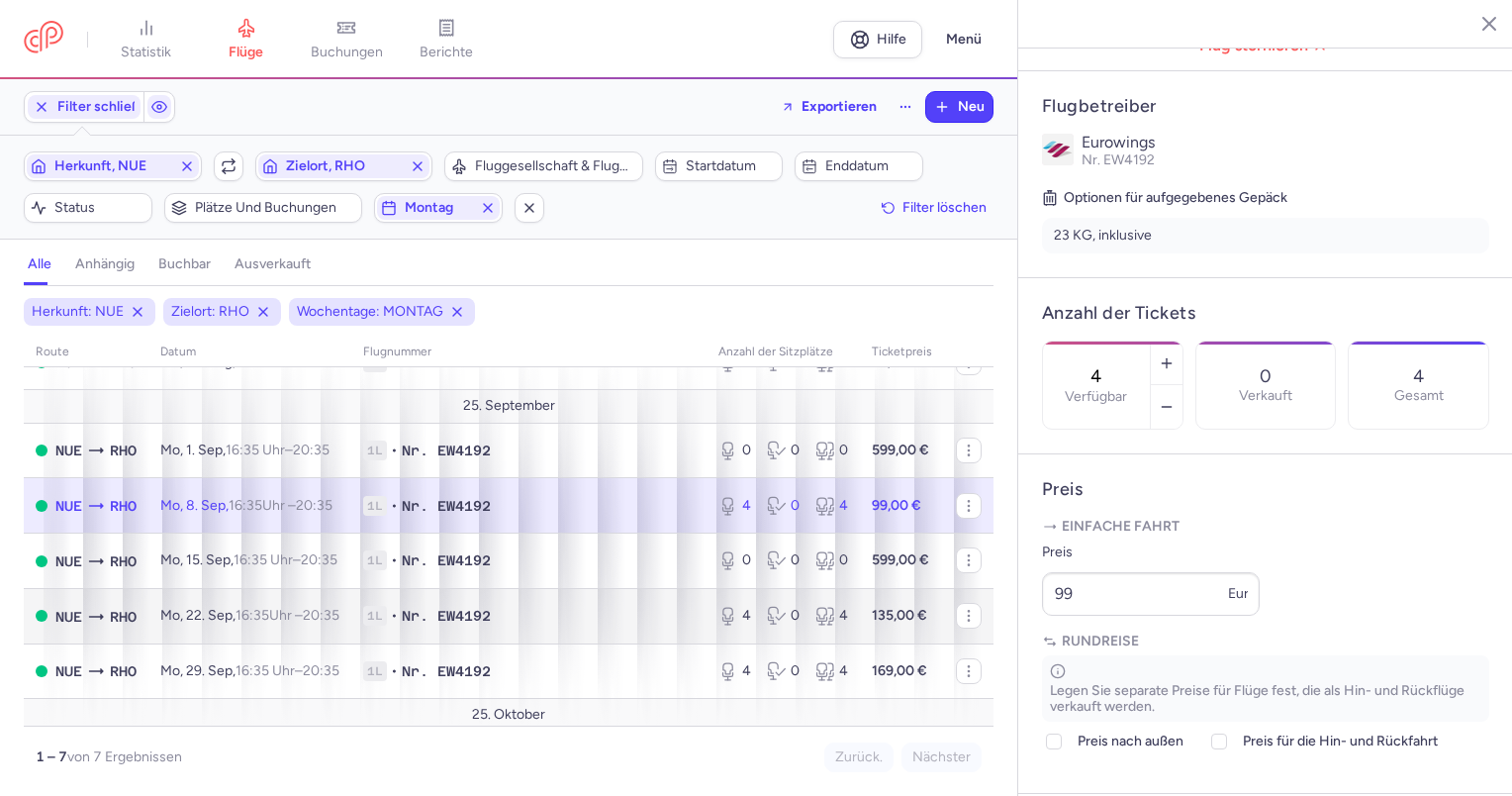
scroll to position [99, 0]
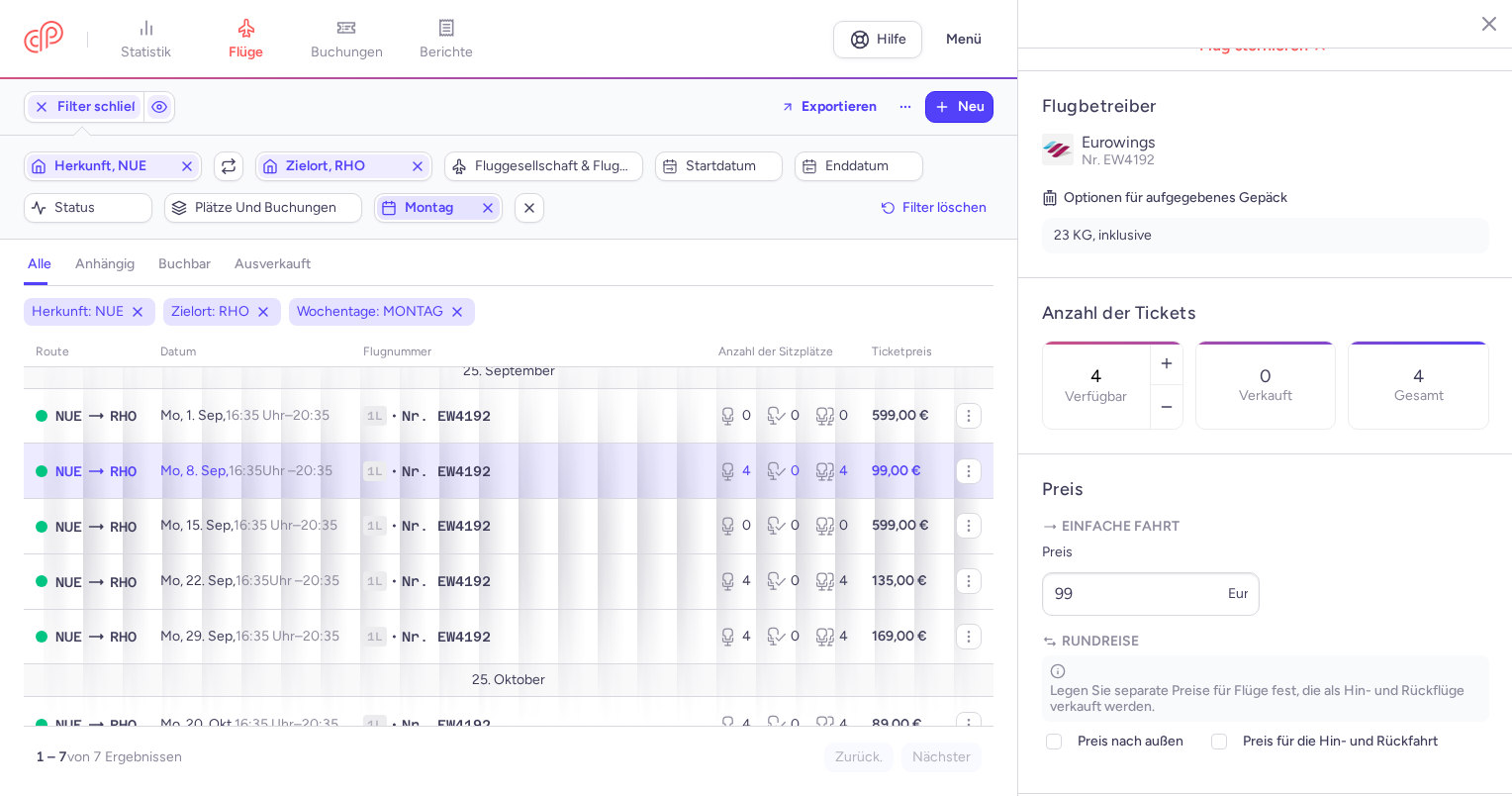
click at [449, 196] on span "Montag" at bounding box center [438, 207] width 123 height 24
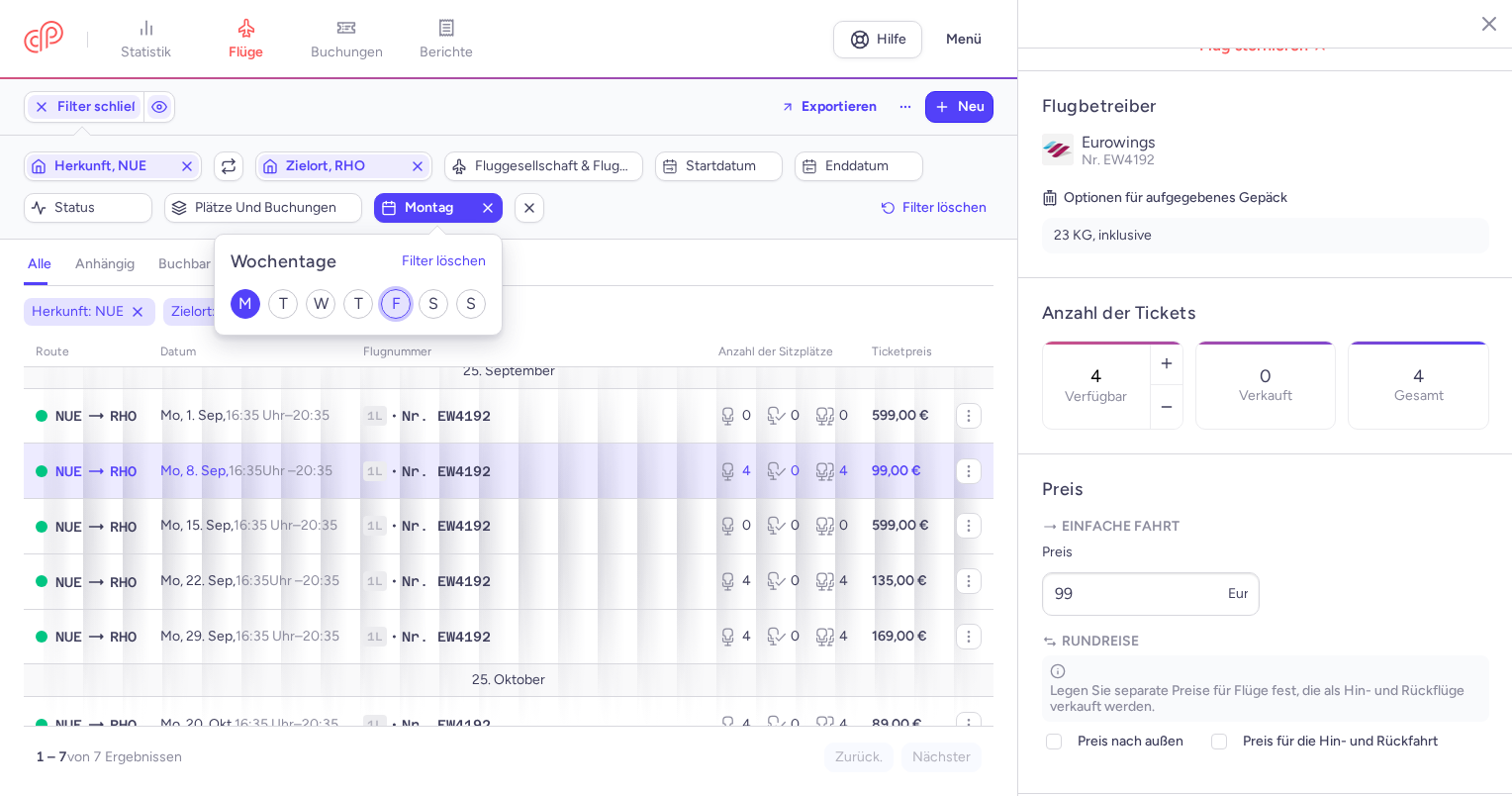
click at [394, 297] on input "F" at bounding box center [396, 304] width 30 height 30
checkbox input "true"
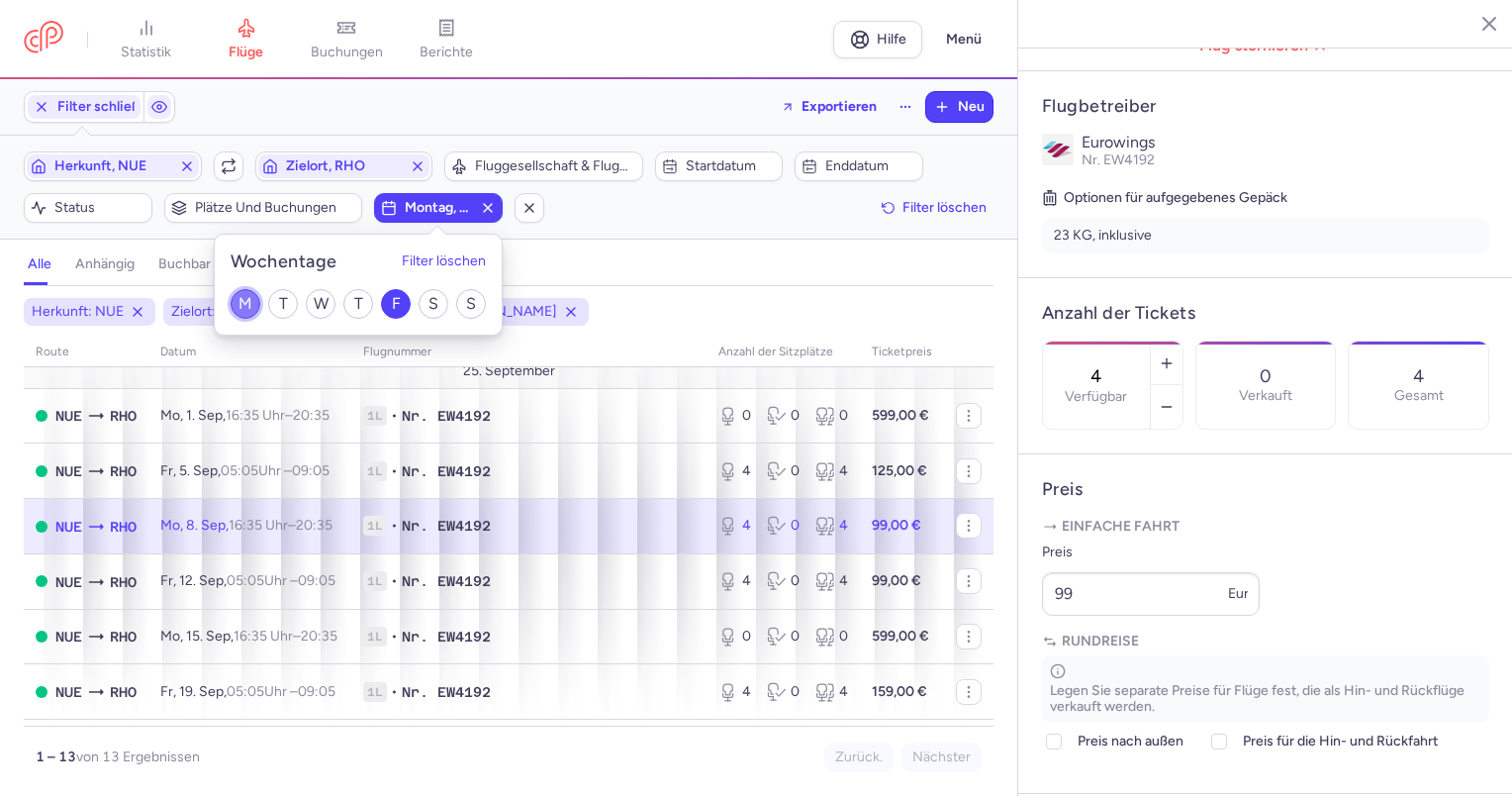
click at [247, 296] on input "M" at bounding box center [245, 304] width 30 height 30
checkbox input "false"
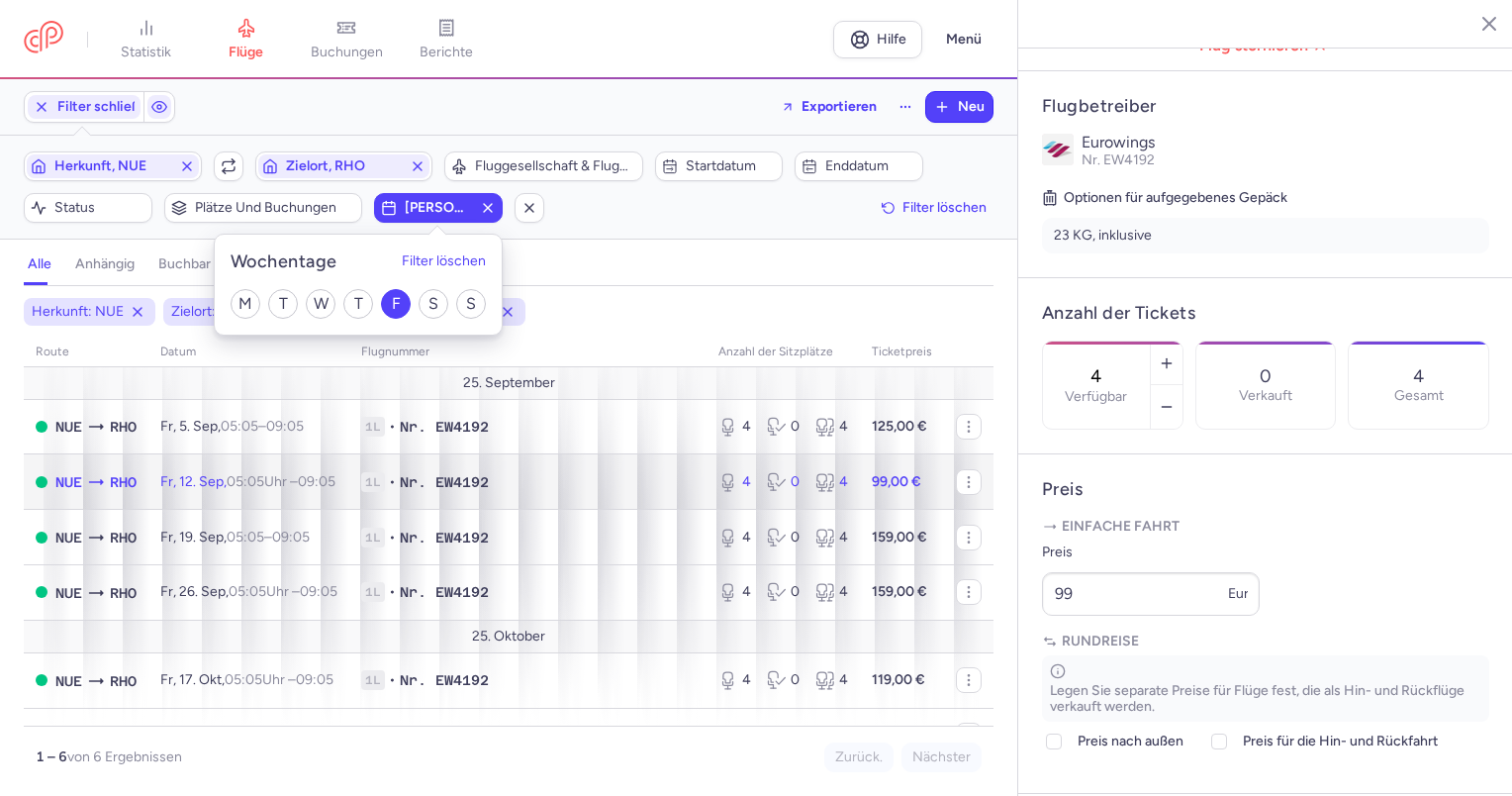
click at [318, 496] on td "Fr, 12. Sep, 05:05 Uhr – 09:05 +0" at bounding box center [248, 482] width 200 height 56
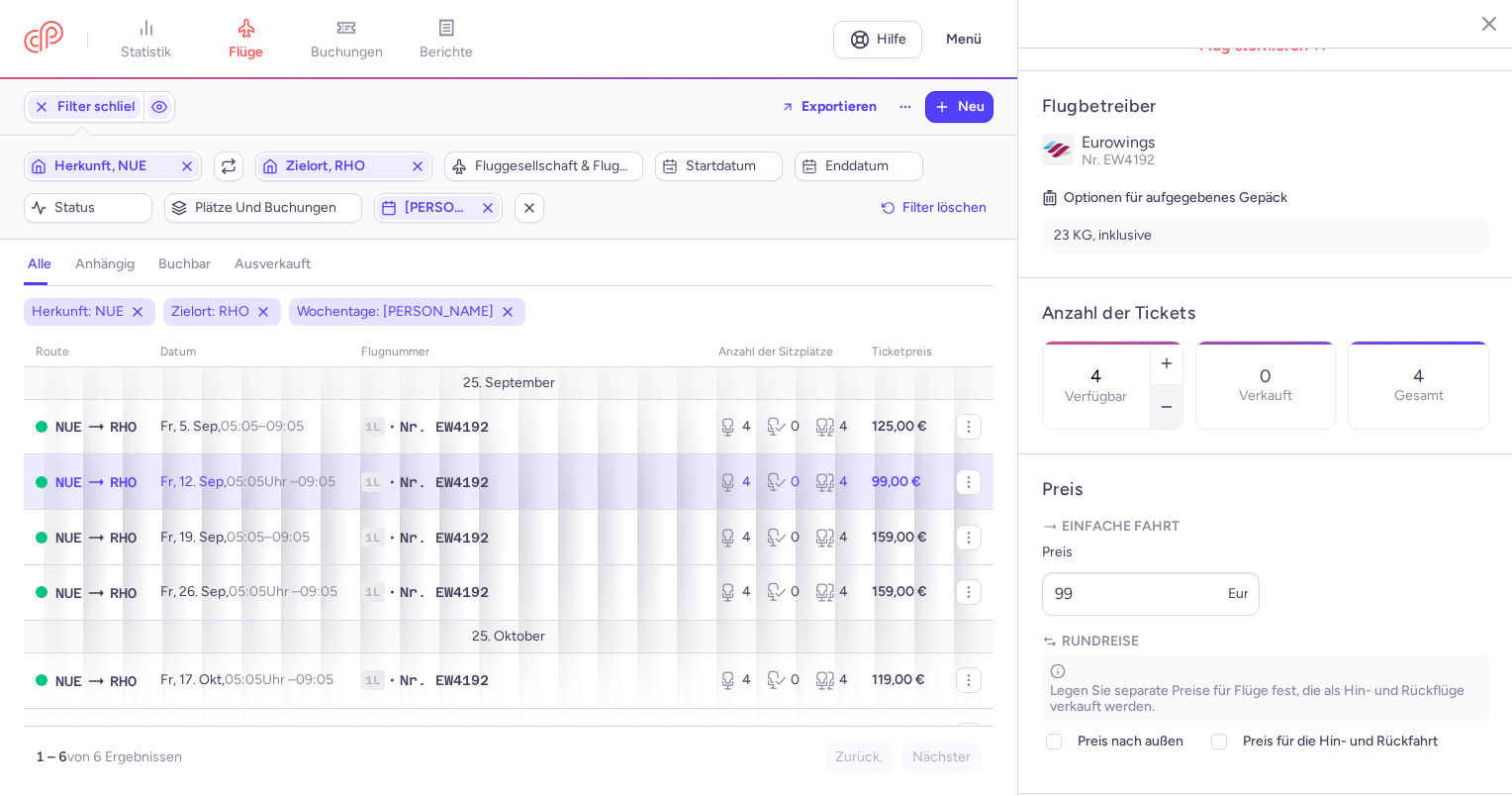
click at [1182, 385] on button "button" at bounding box center [1167, 407] width 32 height 44
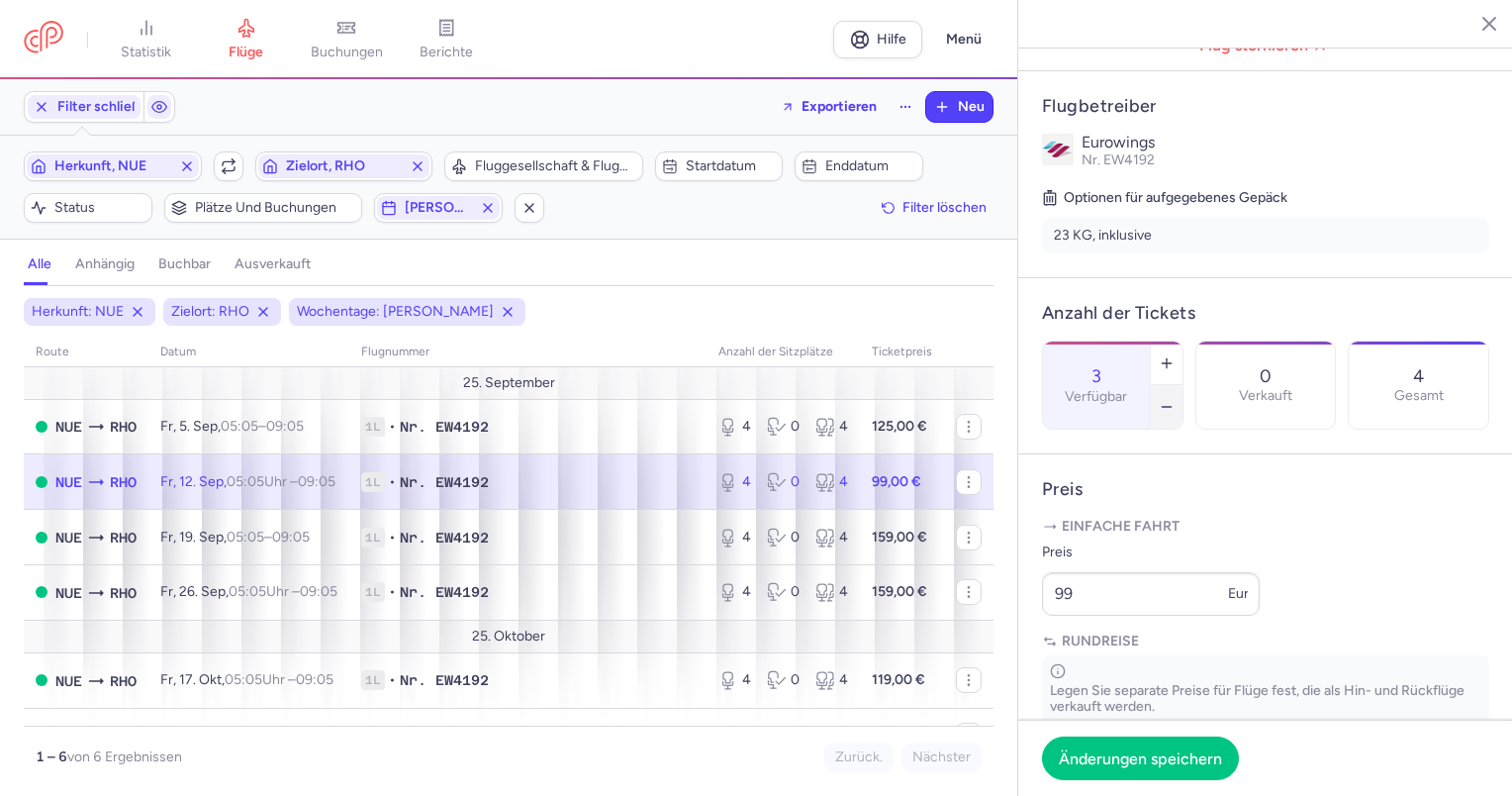
click at [1182, 385] on button "button" at bounding box center [1167, 407] width 32 height 44
type input "2"
click at [1218, 756] on font "Änderungen speichern" at bounding box center [1140, 756] width 164 height 19
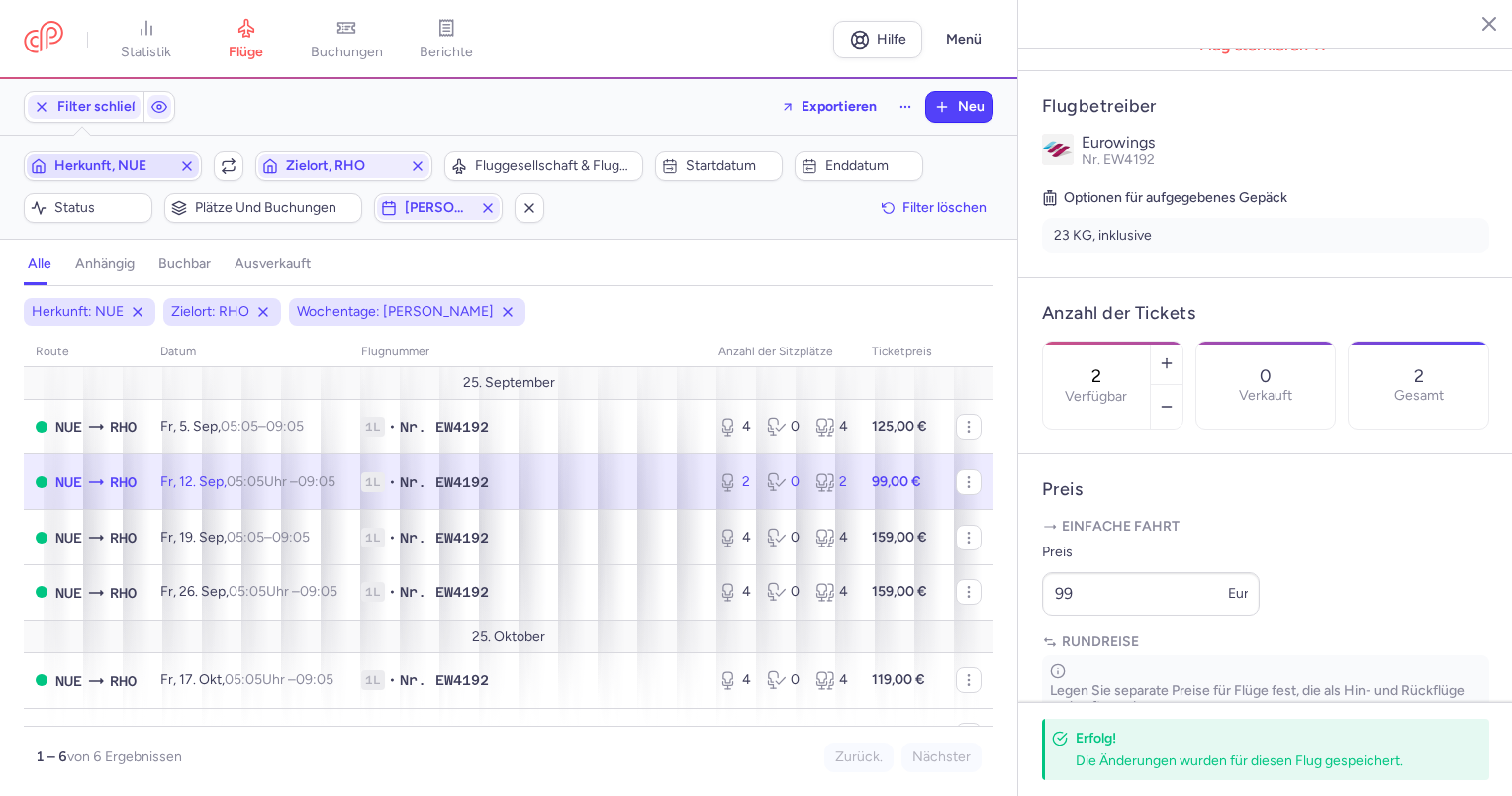
click at [155, 161] on span "Herkunft, NUE" at bounding box center [113, 167] width 117 height 16
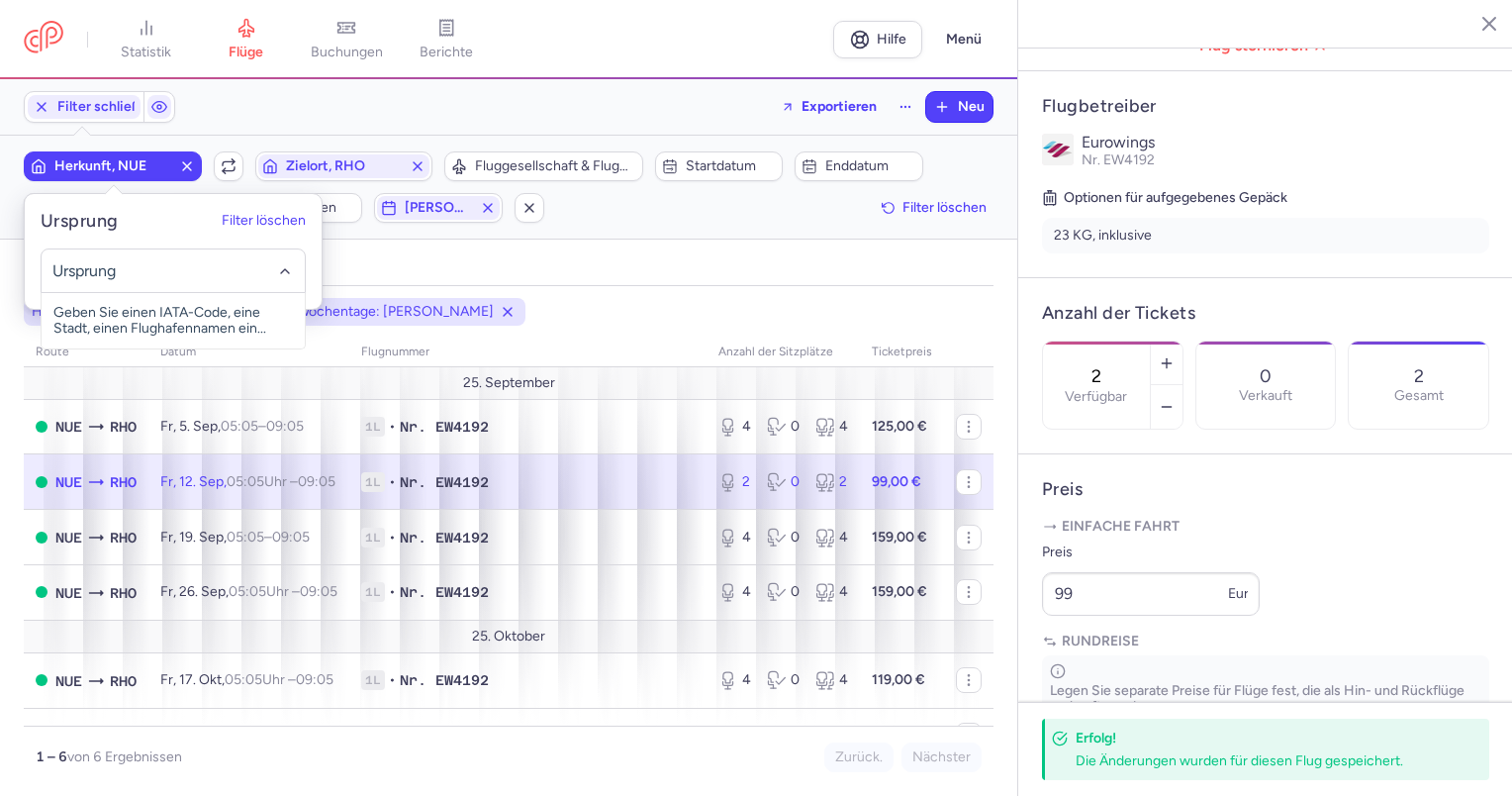
click at [185, 164] on line "button" at bounding box center [188, 167] width 8 height 8
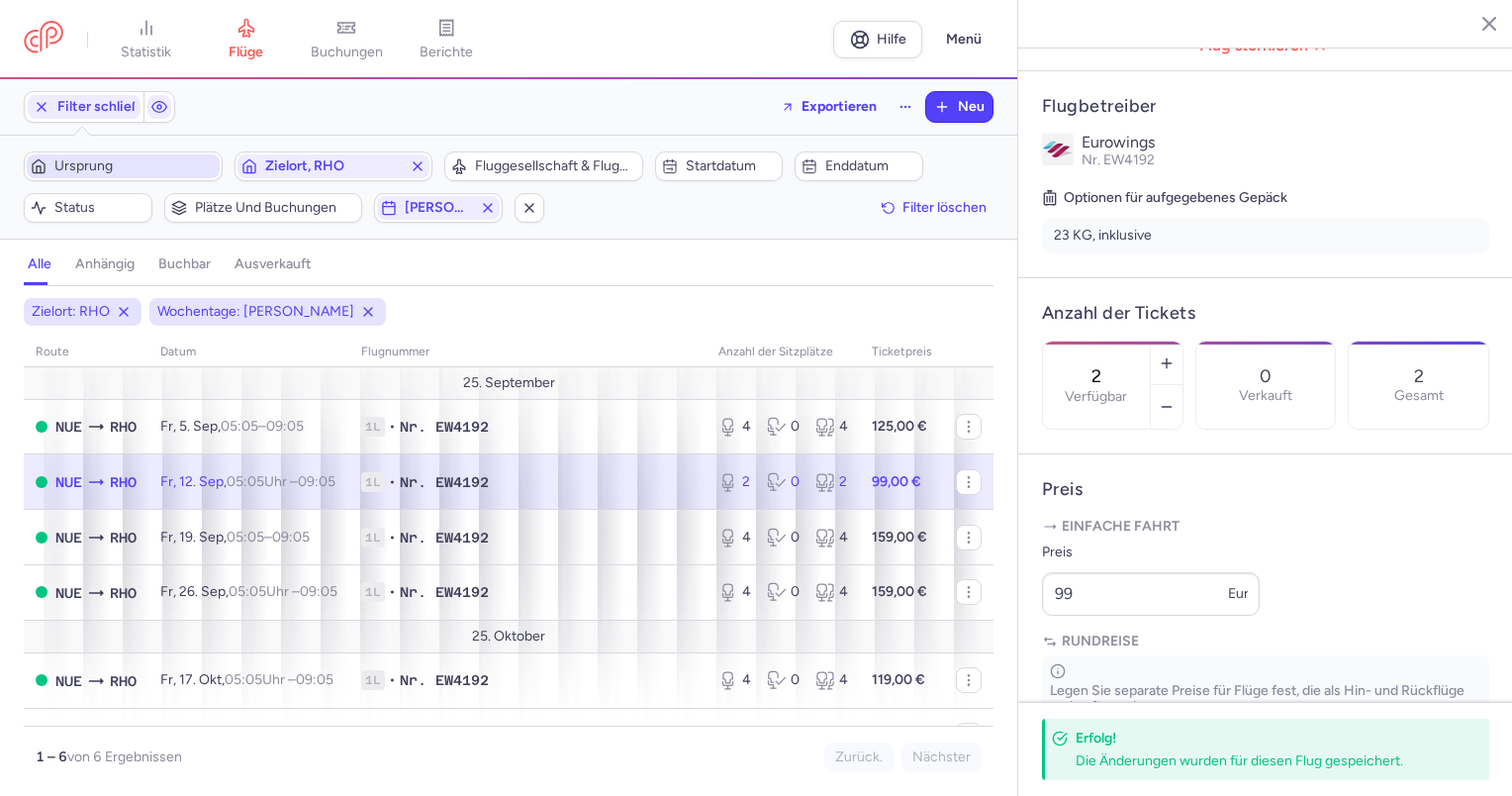
click at [175, 166] on span "Ursprung" at bounding box center [136, 167] width 162 height 16
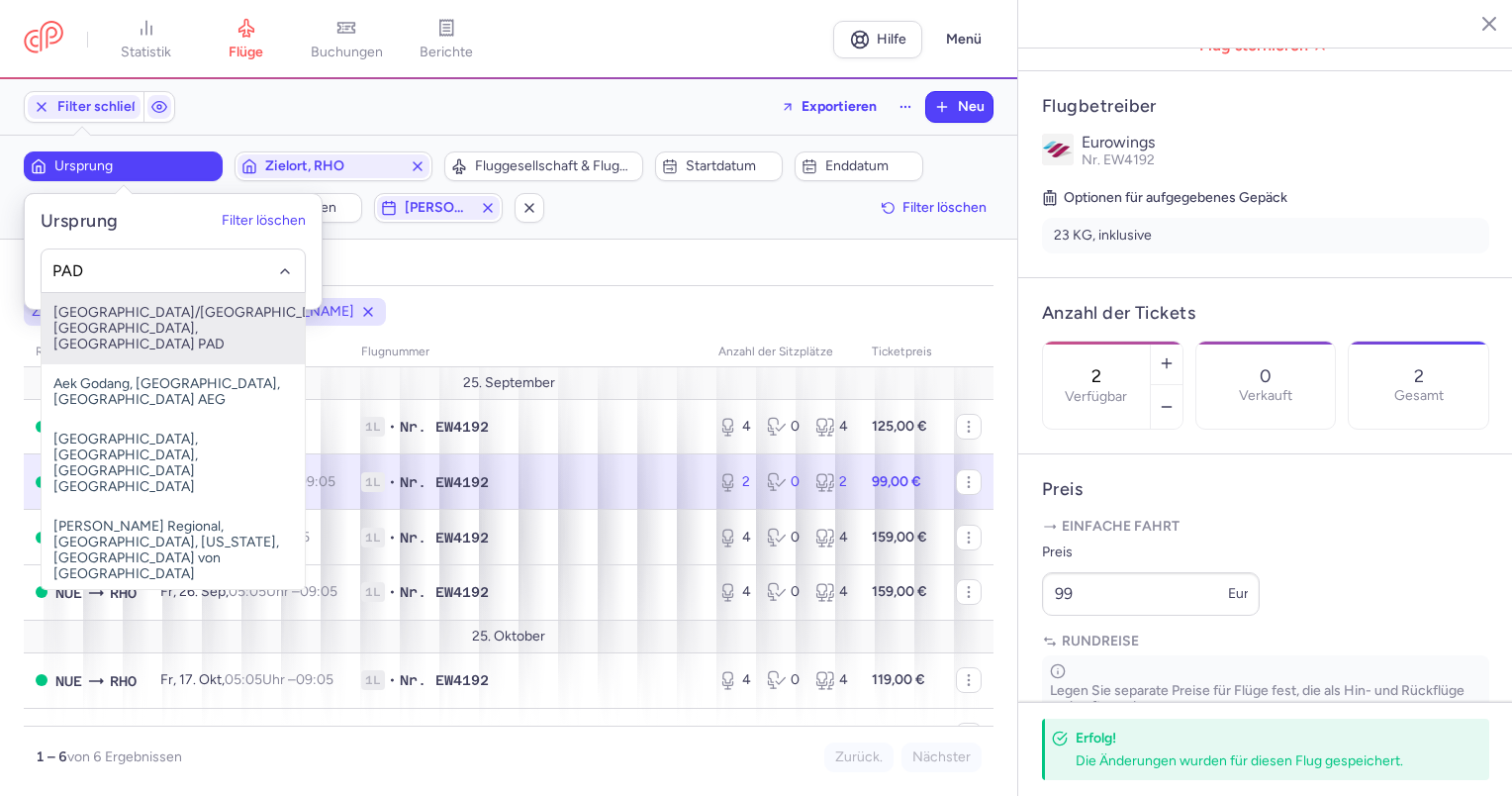
click at [177, 320] on span "[GEOGRAPHIC_DATA]/[GEOGRAPHIC_DATA], [GEOGRAPHIC_DATA], [GEOGRAPHIC_DATA] PAD" at bounding box center [174, 328] width 263 height 71
type input "PAD"
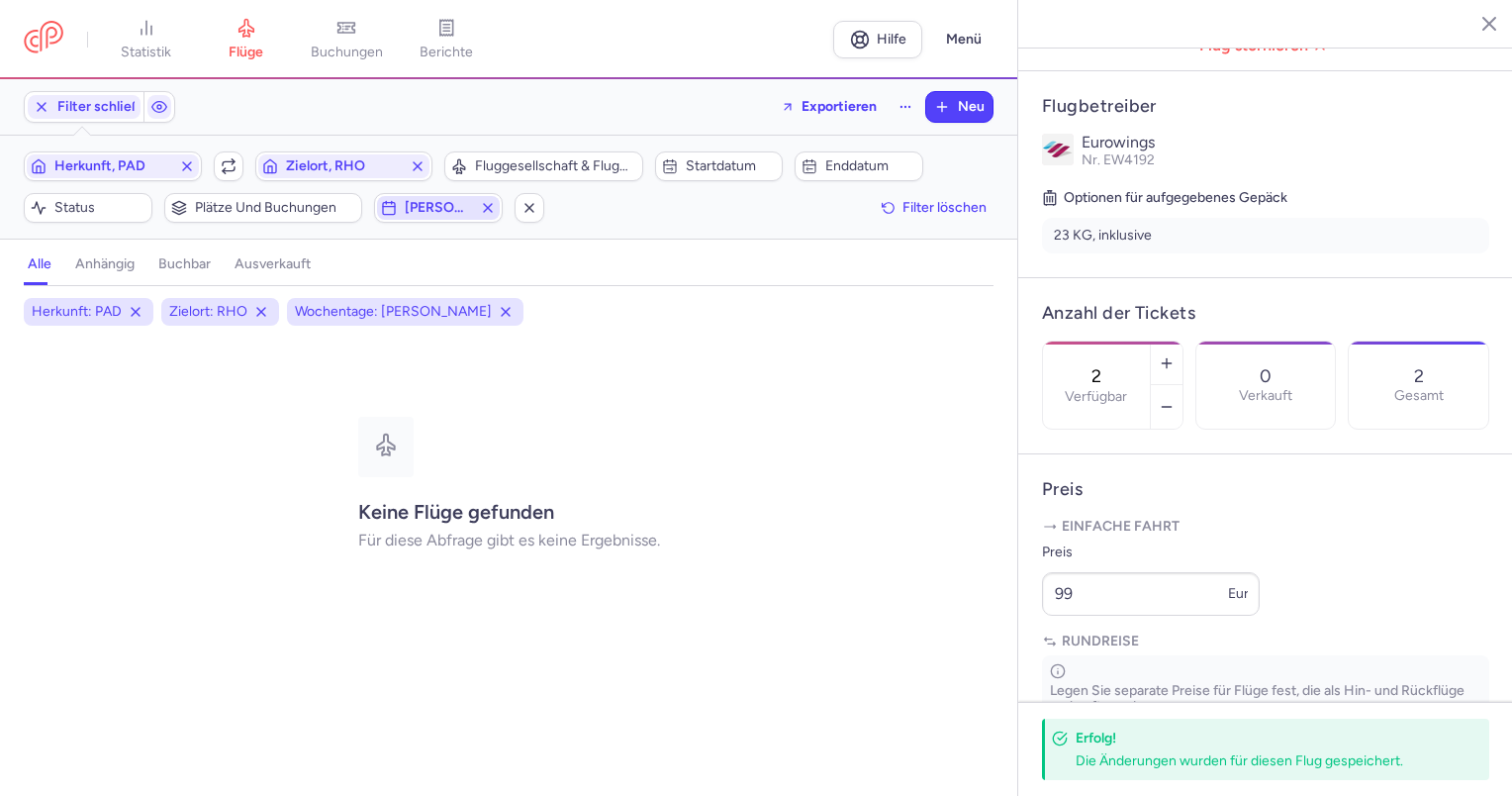
click at [484, 209] on line "button" at bounding box center [488, 207] width 8 height 8
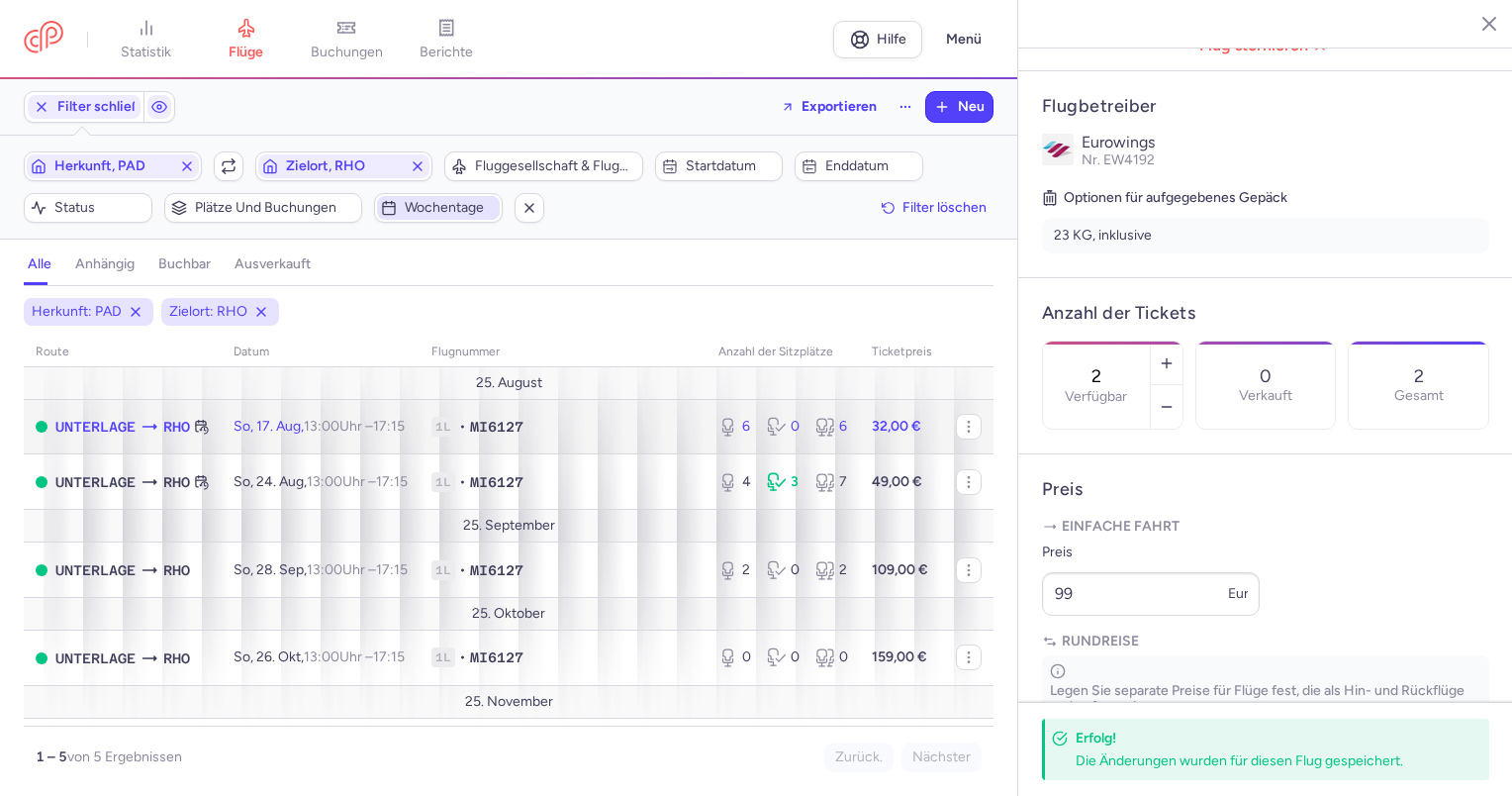
click at [275, 434] on td "So, 17. Aug, 13:00 Uhr – 17:15 +0" at bounding box center [320, 427] width 197 height 56
type input "6"
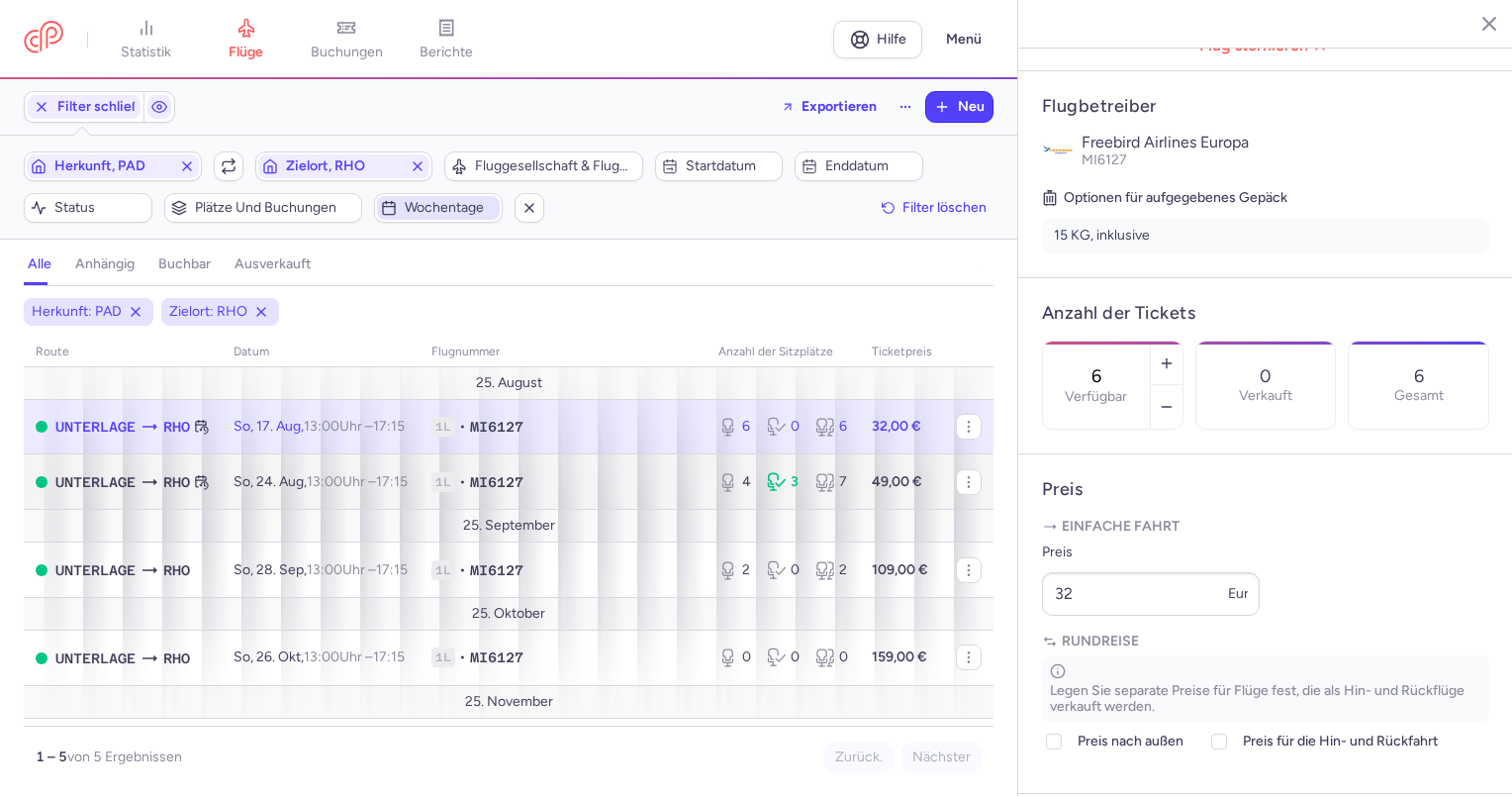
click at [198, 0] on body "Statistik Flüge Buchungen Berichte Hilfe Menü Filter schließen Exportieren Neu …" at bounding box center [756, 0] width 1512 height 0
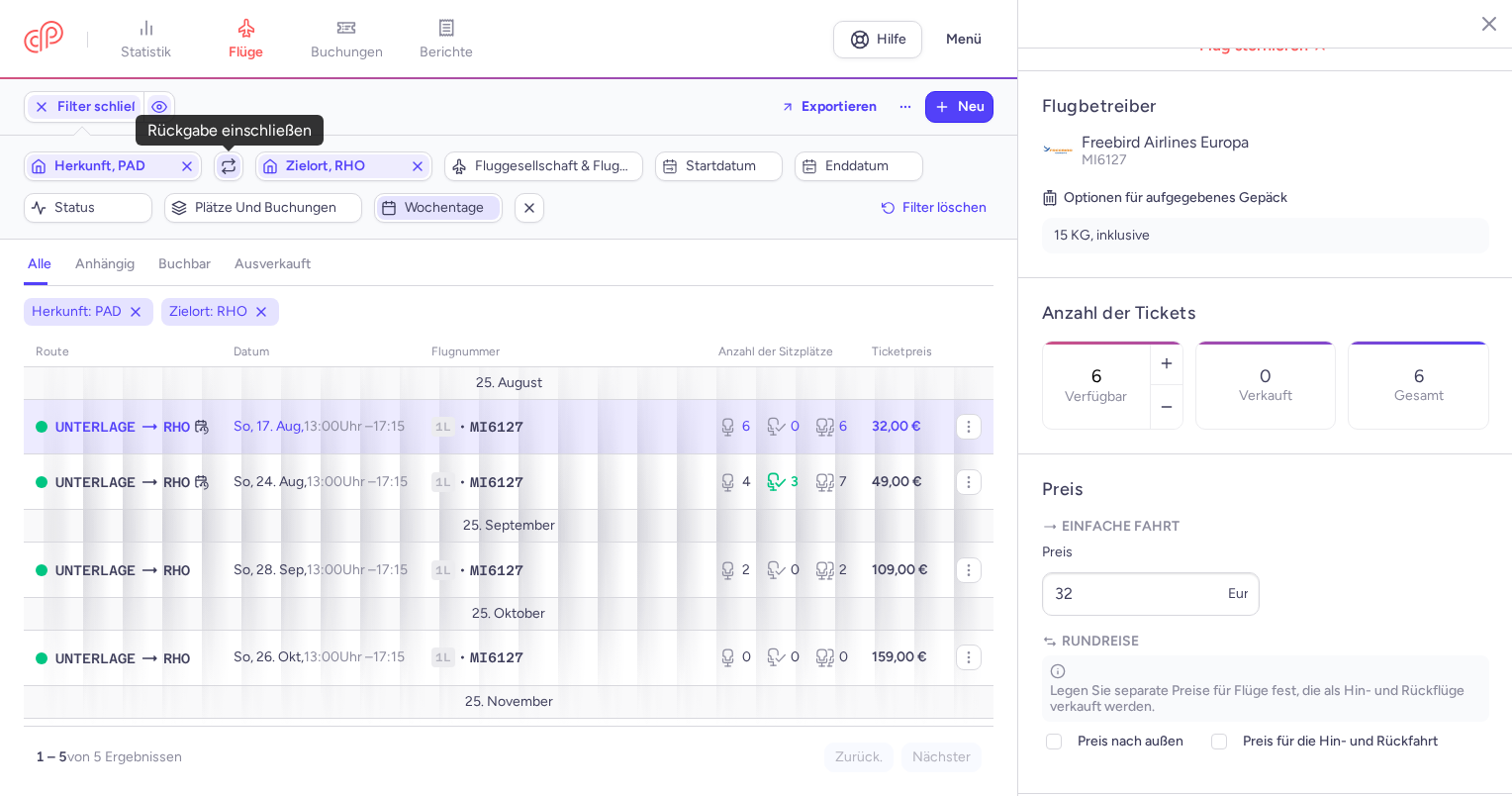
click at [218, 173] on span "button" at bounding box center [228, 167] width 24 height 24
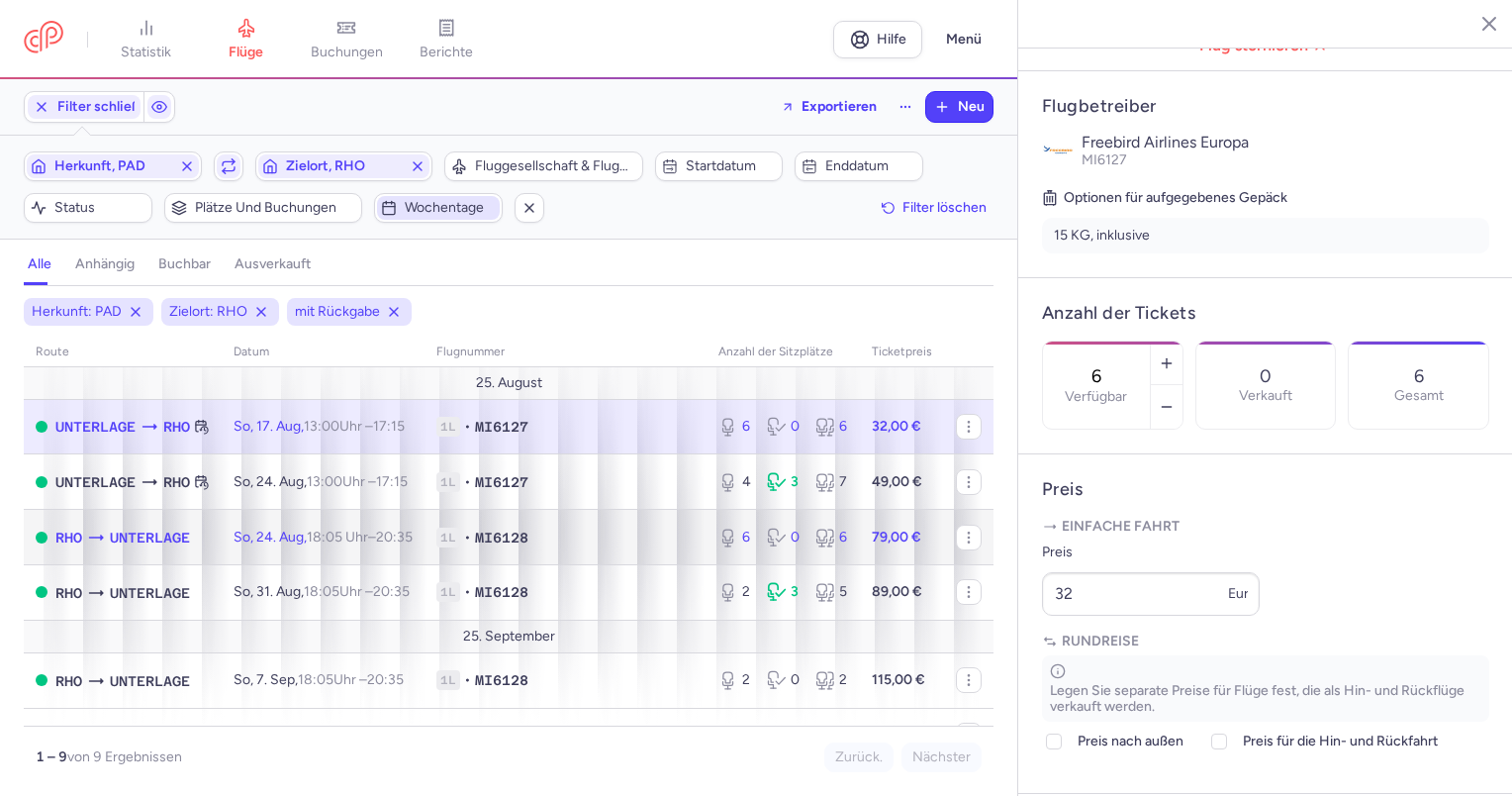
click at [275, 543] on font "So, 24. Aug," at bounding box center [269, 537] width 73 height 17
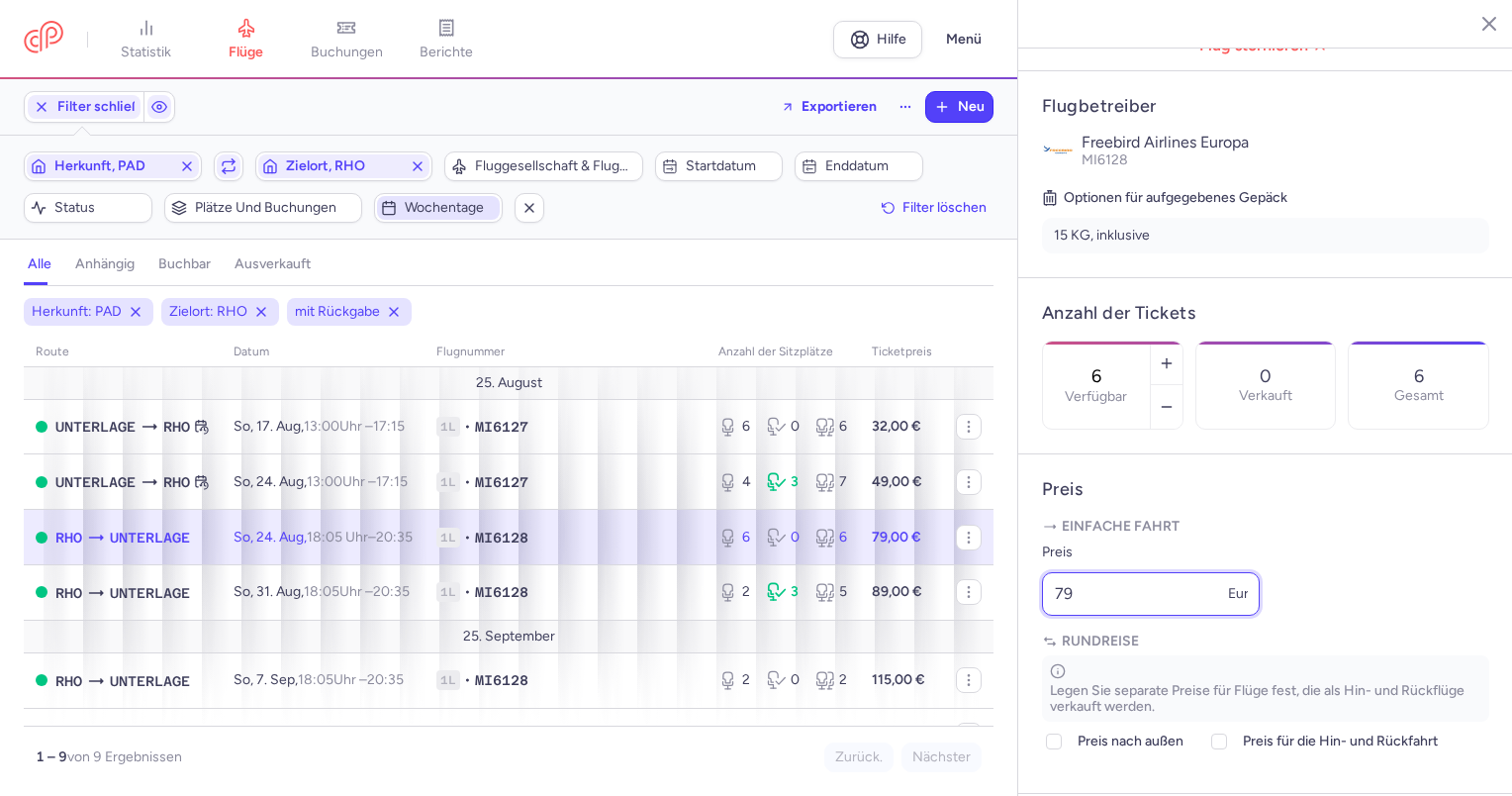
drag, startPoint x: 1136, startPoint y: 637, endPoint x: 931, endPoint y: 637, distance: 205.0
click at [931, 637] on div "Statistik Flüge Buchungen Berichte Hilfe Menü Filter schließen Exportieren Neu …" at bounding box center [756, 398] width 1512 height 796
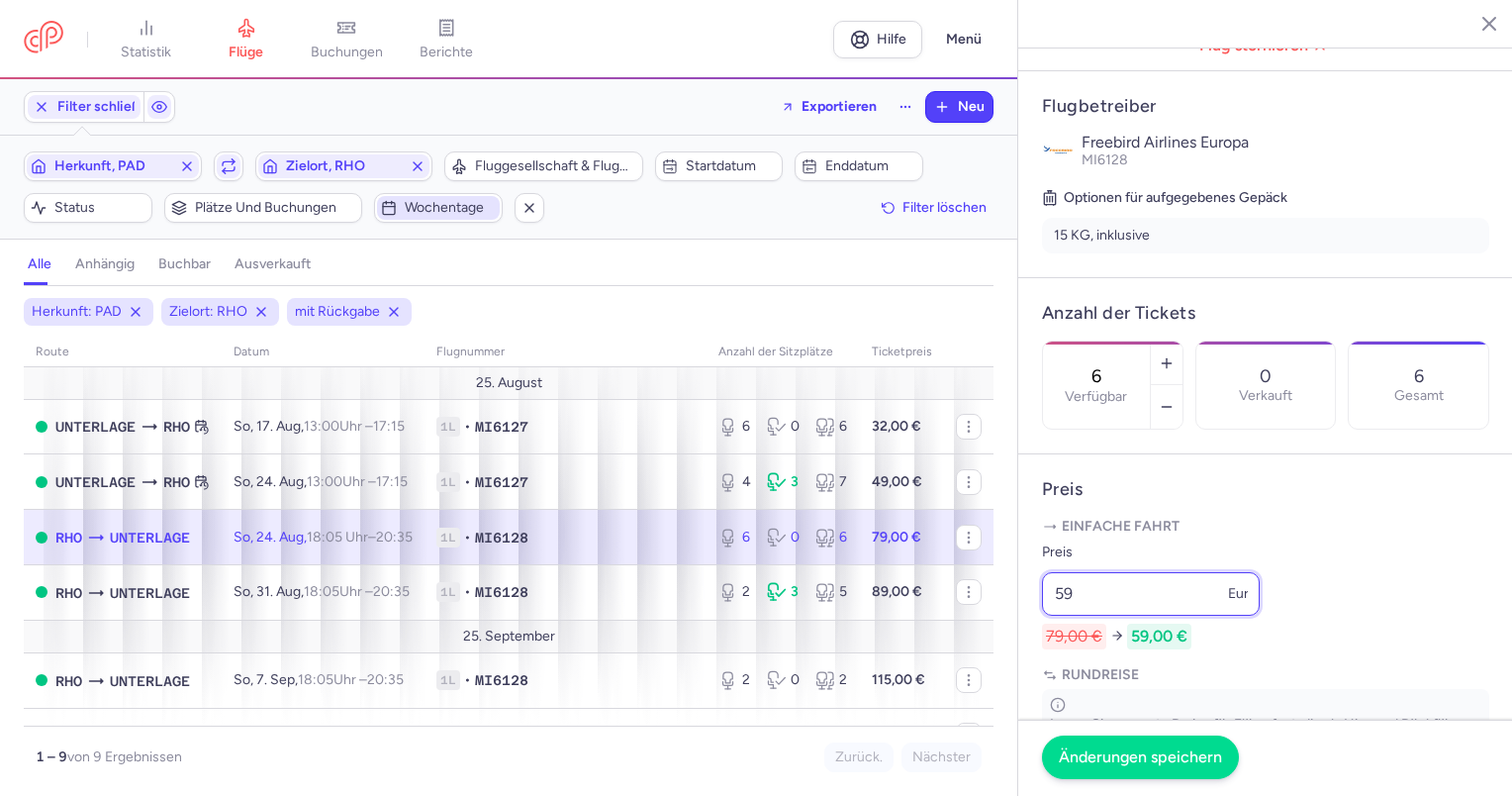
type input "59"
click at [1123, 759] on font "Änderungen speichern" at bounding box center [1140, 756] width 164 height 19
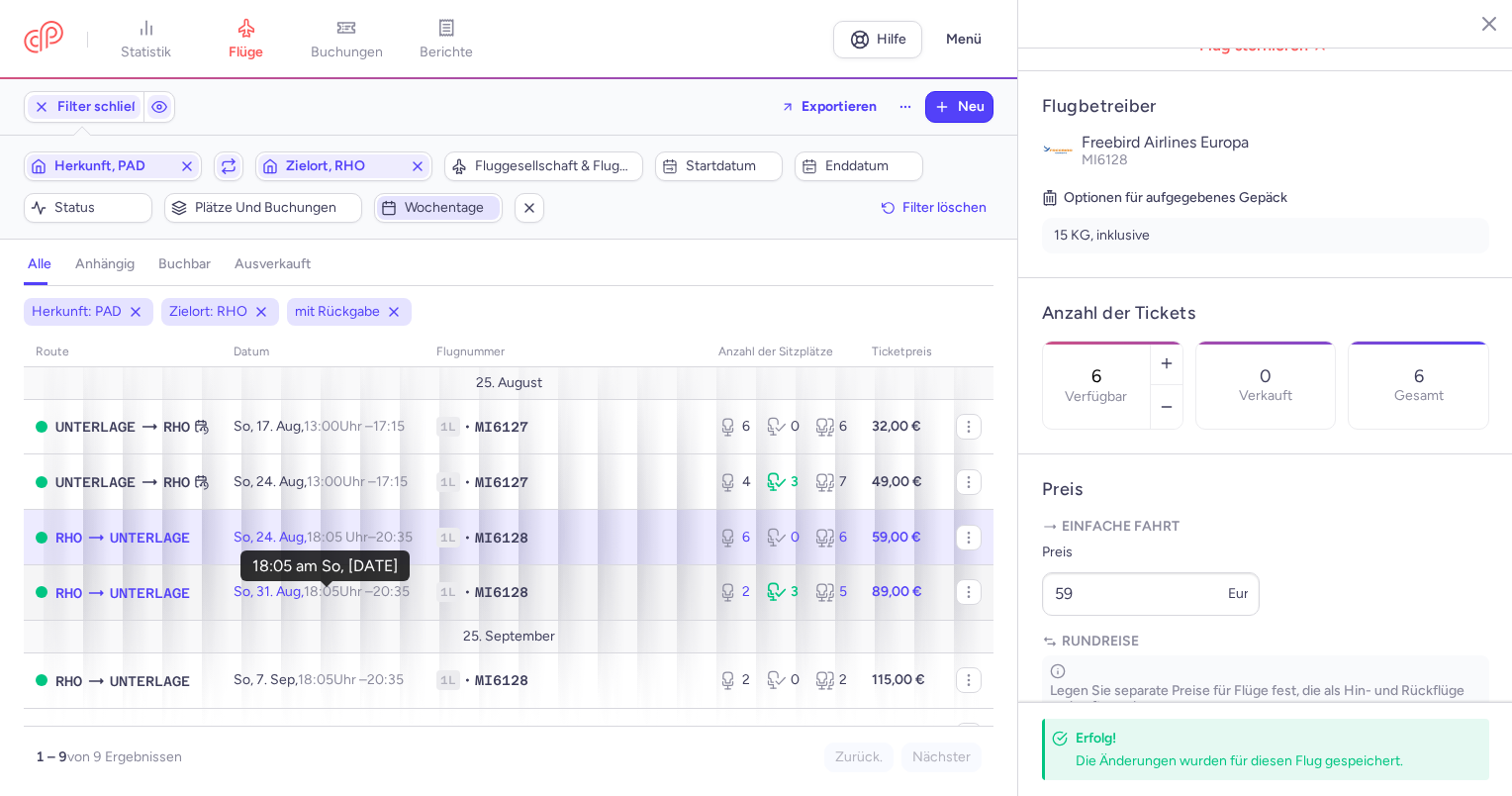
click at [314, 597] on time "18:05" at bounding box center [322, 591] width 36 height 17
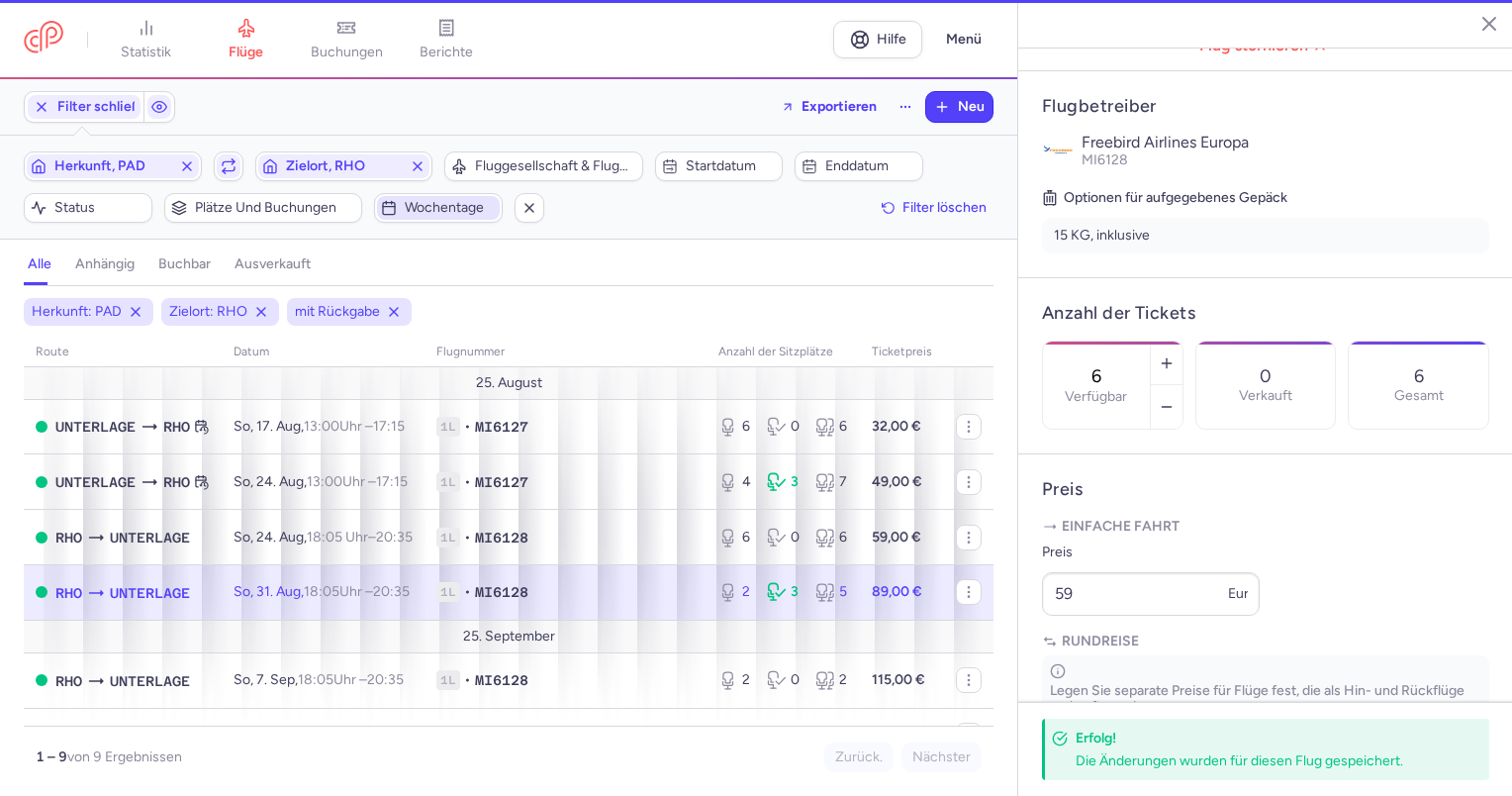
type input "2"
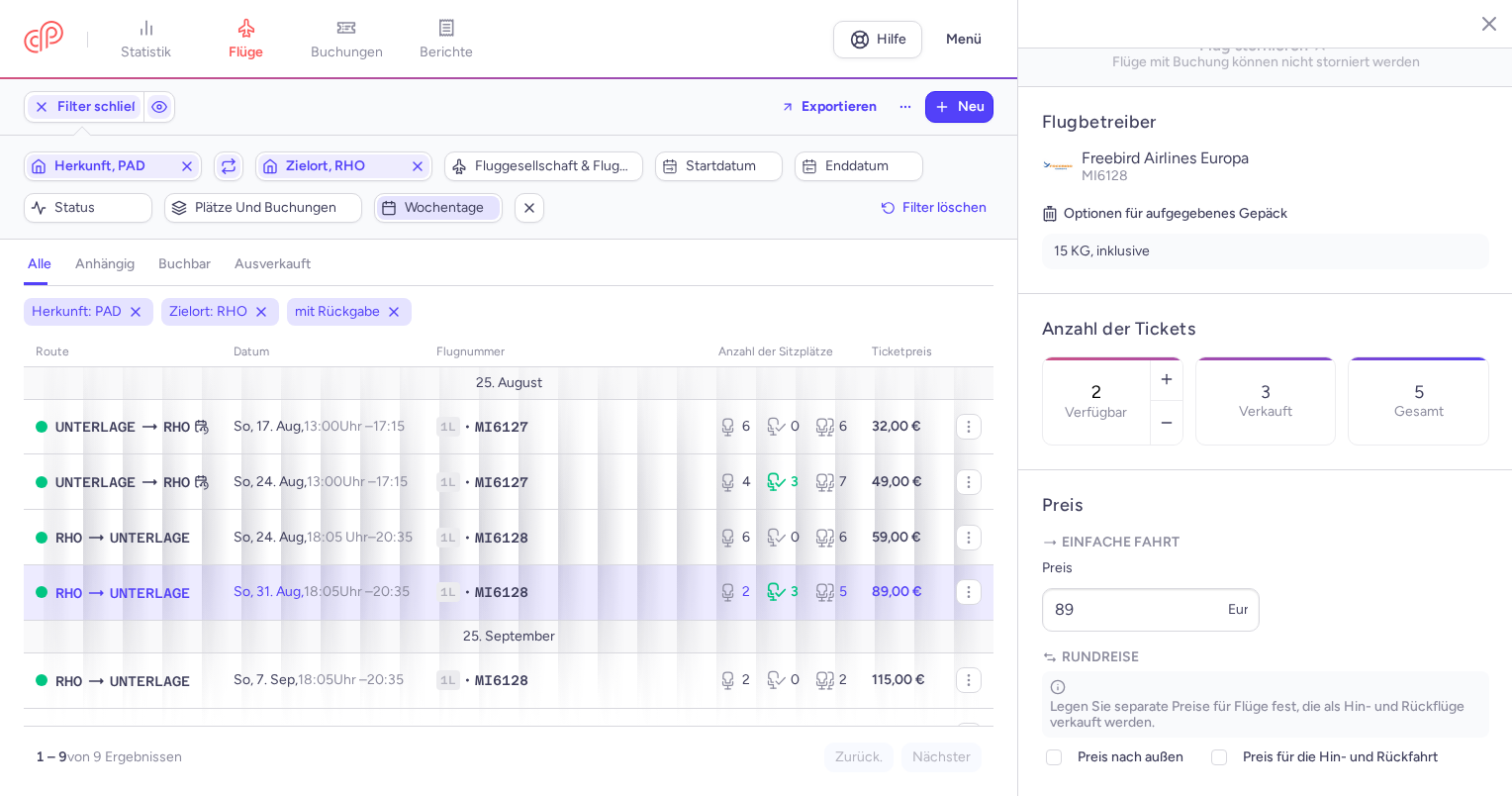
drag, startPoint x: 53, startPoint y: 609, endPoint x: 87, endPoint y: 609, distance: 34.0
click at [425, 609] on td "RHO UNTERLAGE" at bounding box center [566, 592] width 282 height 56
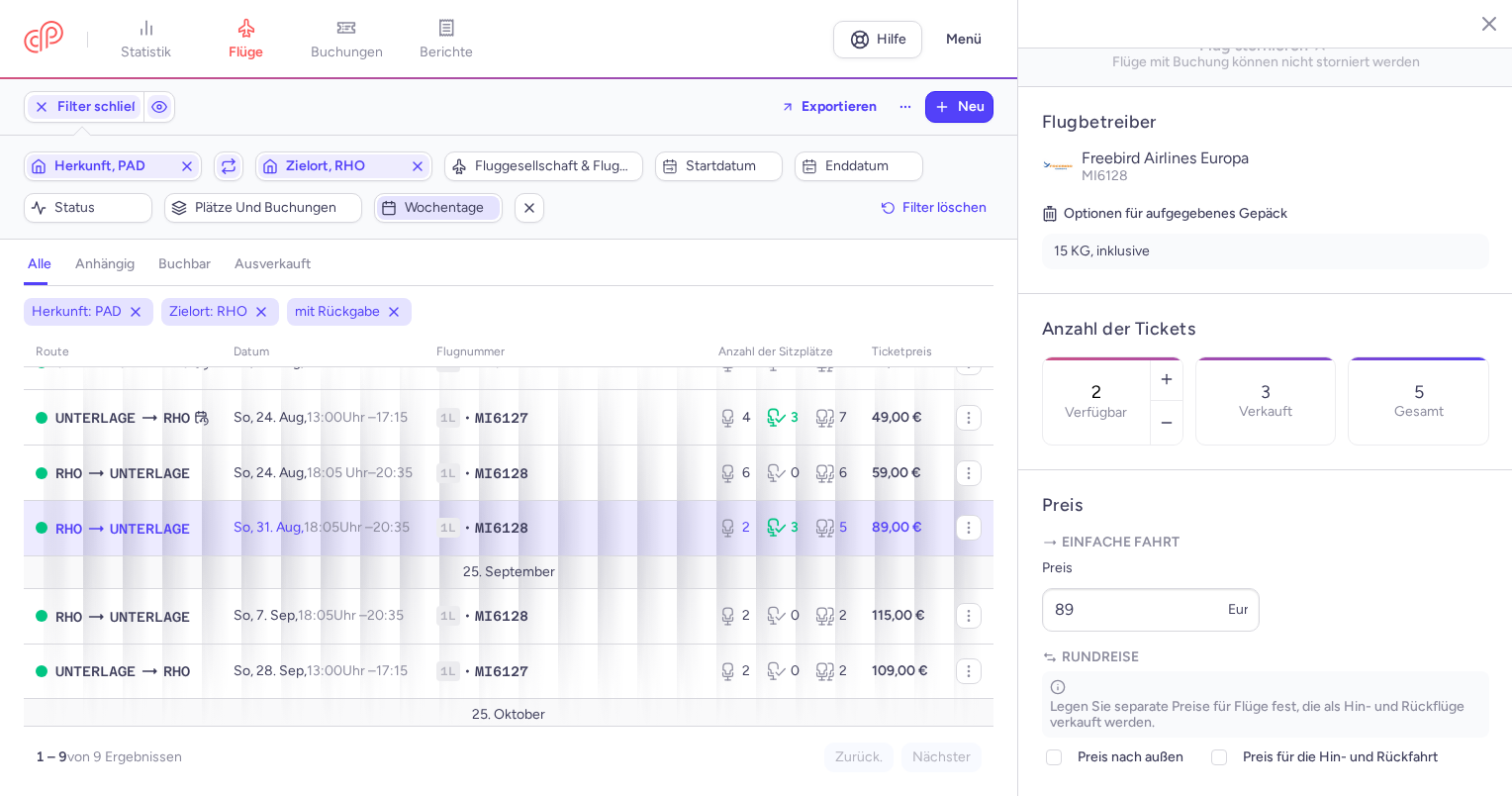
scroll to position [99, 0]
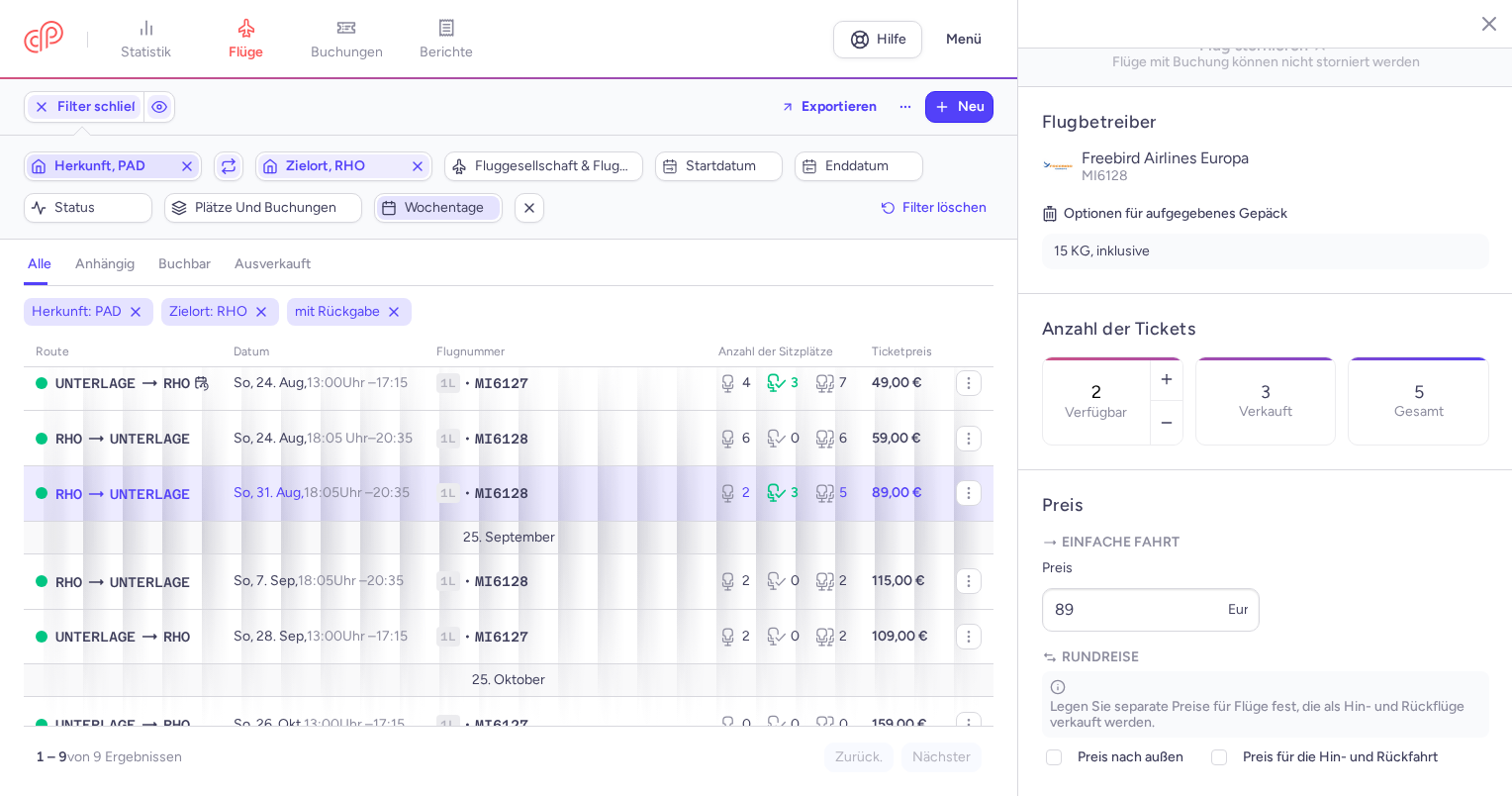
click at [183, 168] on icon "button" at bounding box center [188, 167] width 16 height 16
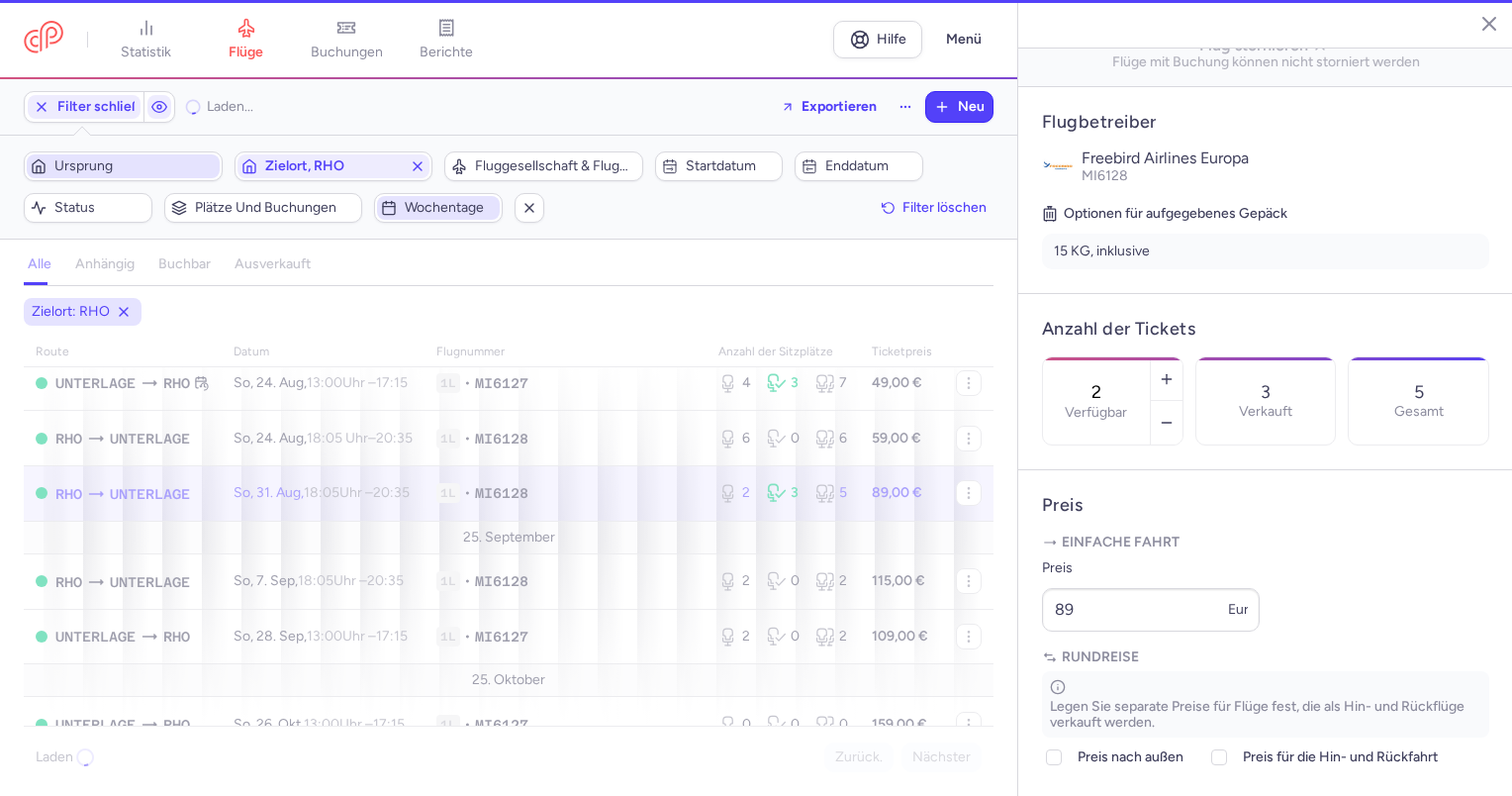
click at [156, 172] on span "Ursprung" at bounding box center [136, 167] width 162 height 16
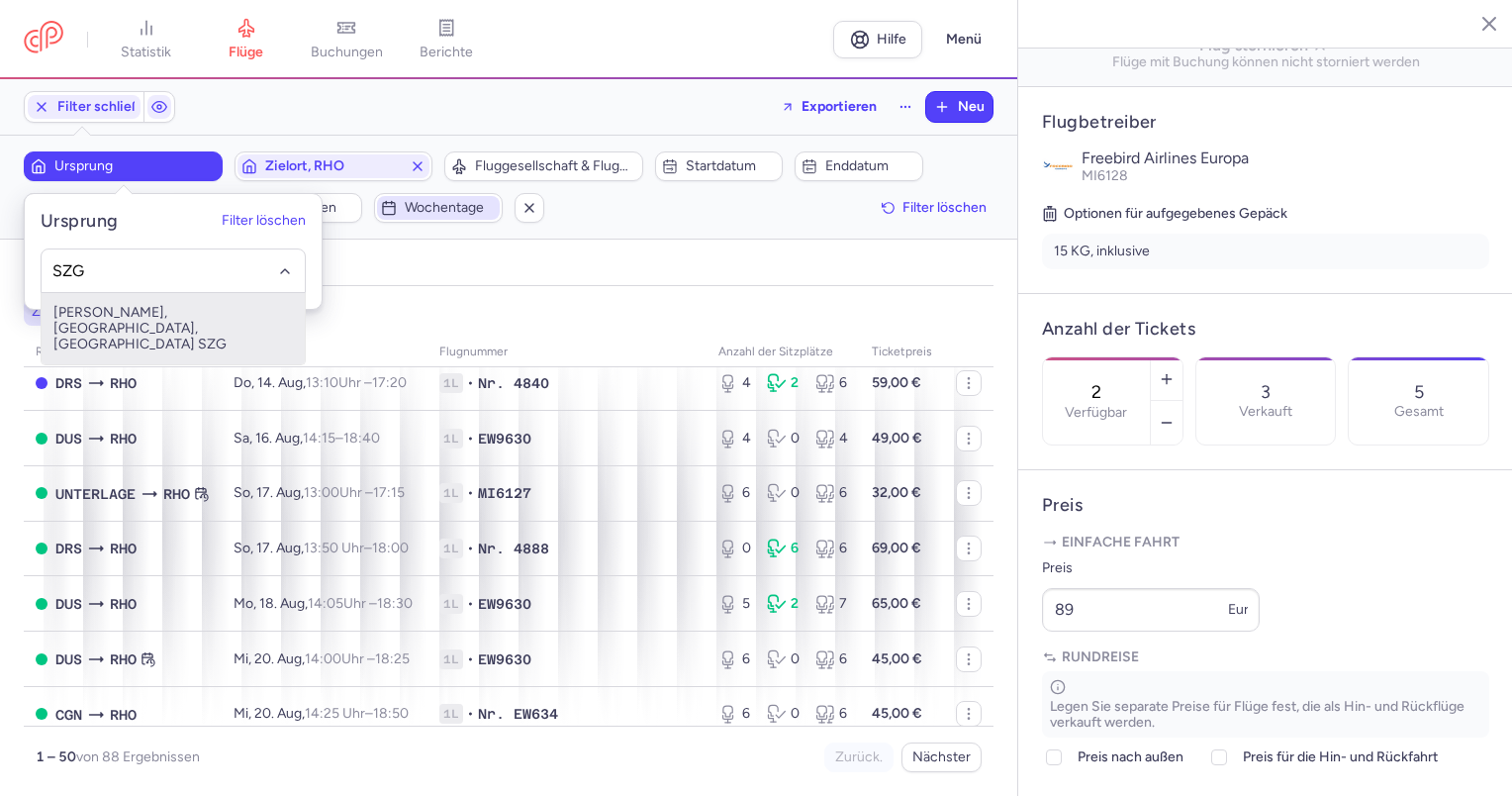
click at [189, 312] on font "[PERSON_NAME], [GEOGRAPHIC_DATA], [GEOGRAPHIC_DATA] SZG" at bounding box center [141, 328] width 174 height 49
type input "SZG"
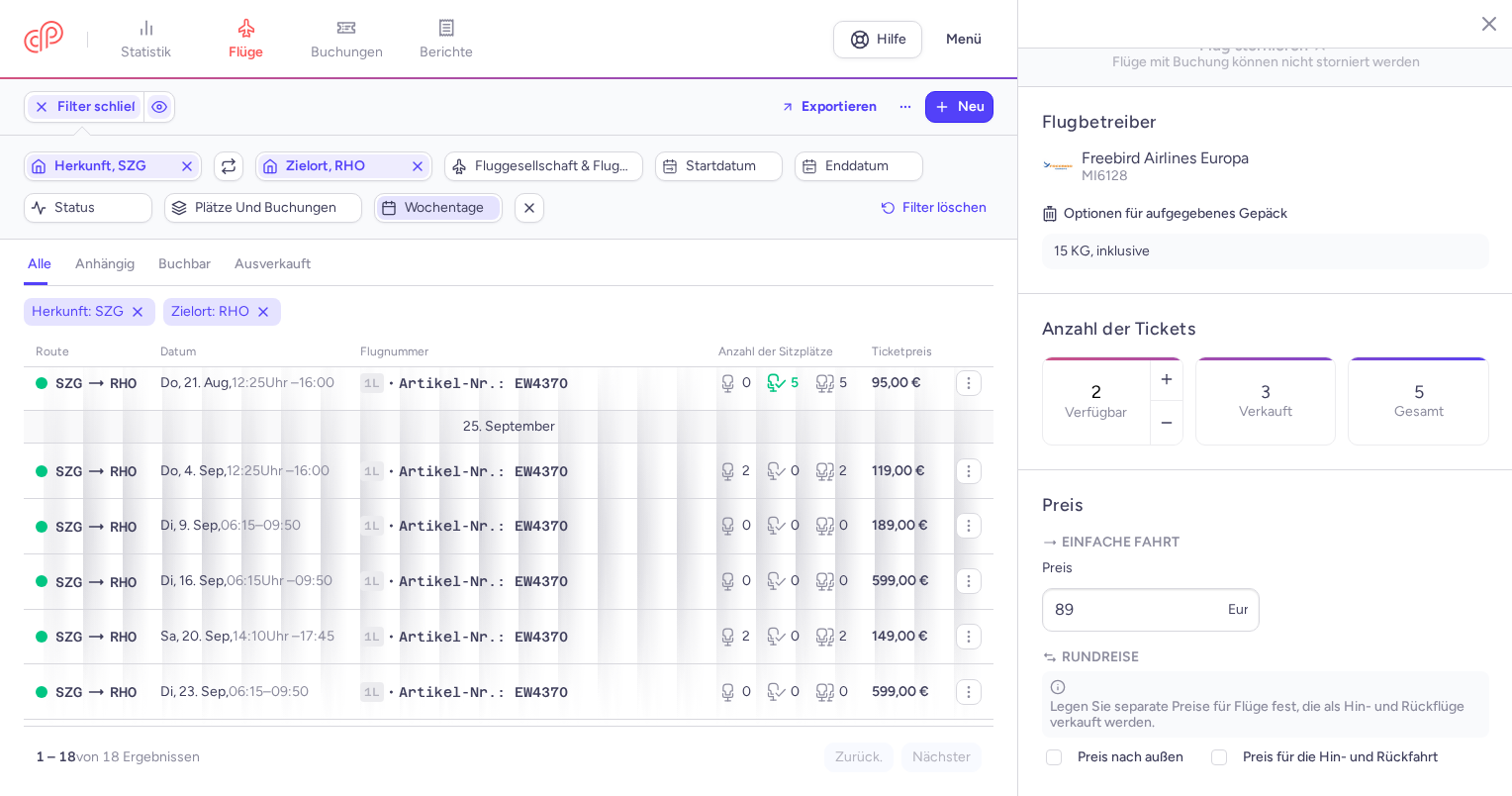
click at [461, 217] on span "Wochentage" at bounding box center [438, 207] width 123 height 24
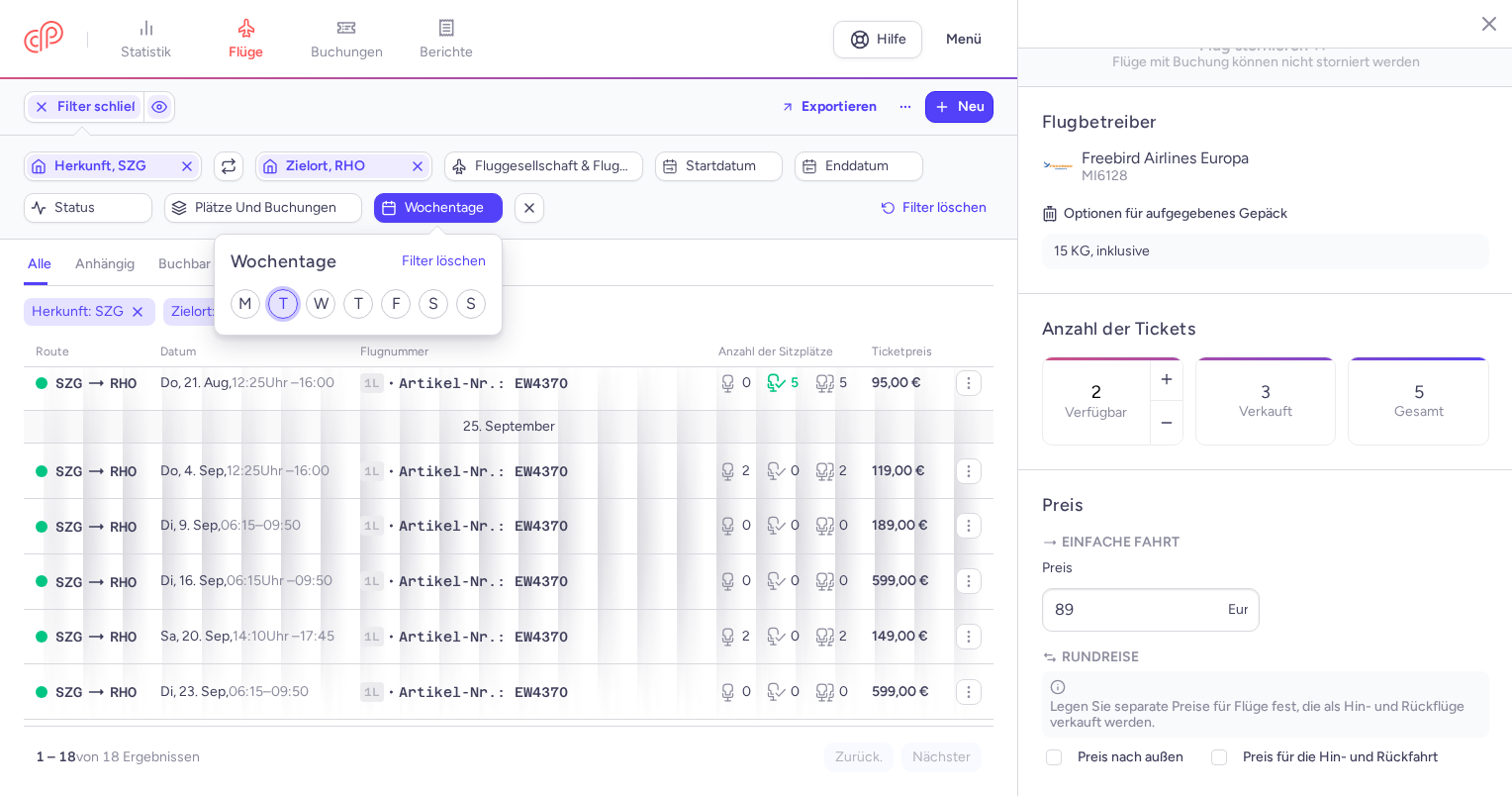
click at [274, 302] on input "T" at bounding box center [283, 304] width 30 height 30
checkbox input "true"
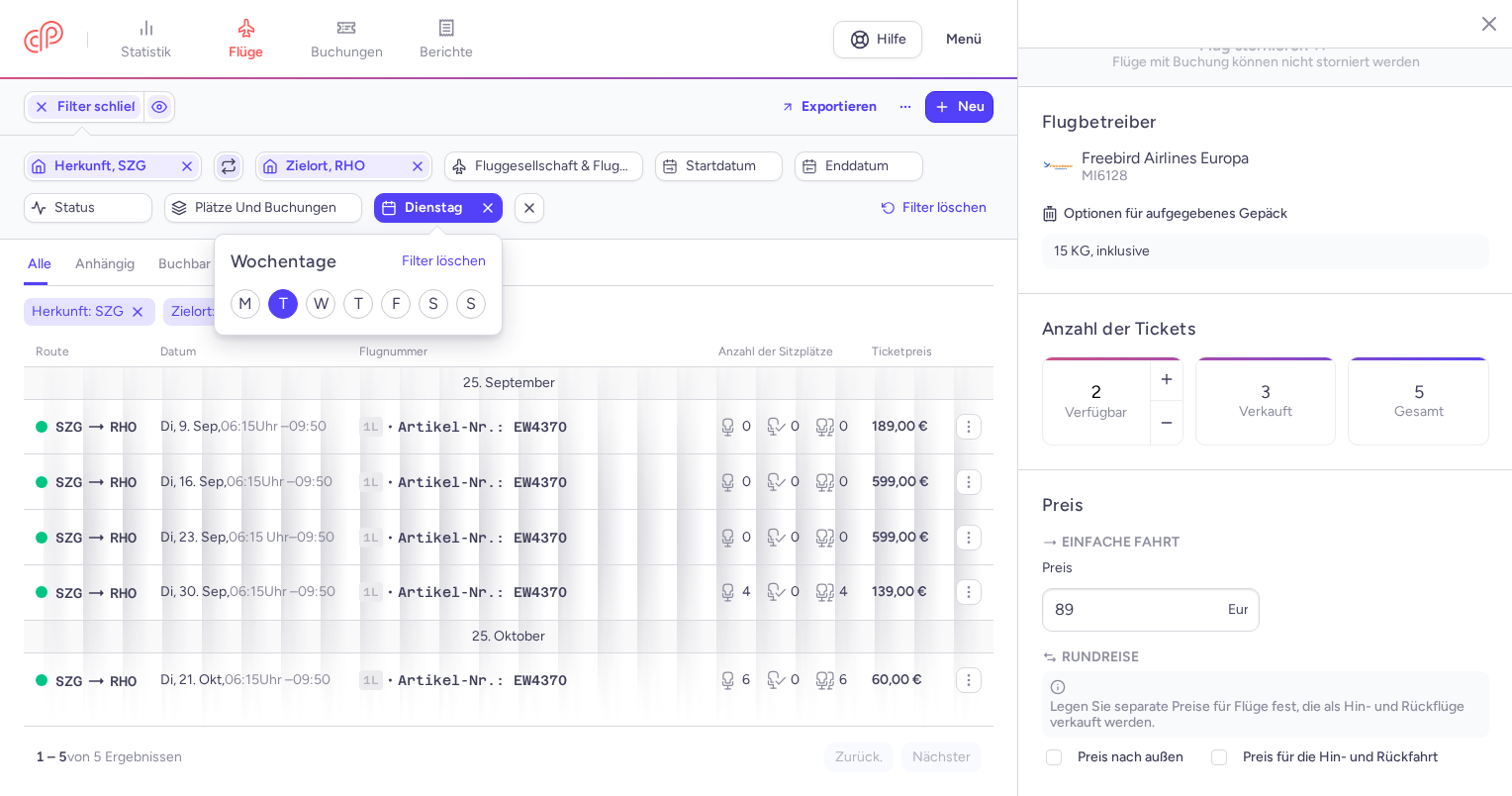
click at [228, 172] on icon "button" at bounding box center [228, 167] width 16 height 16
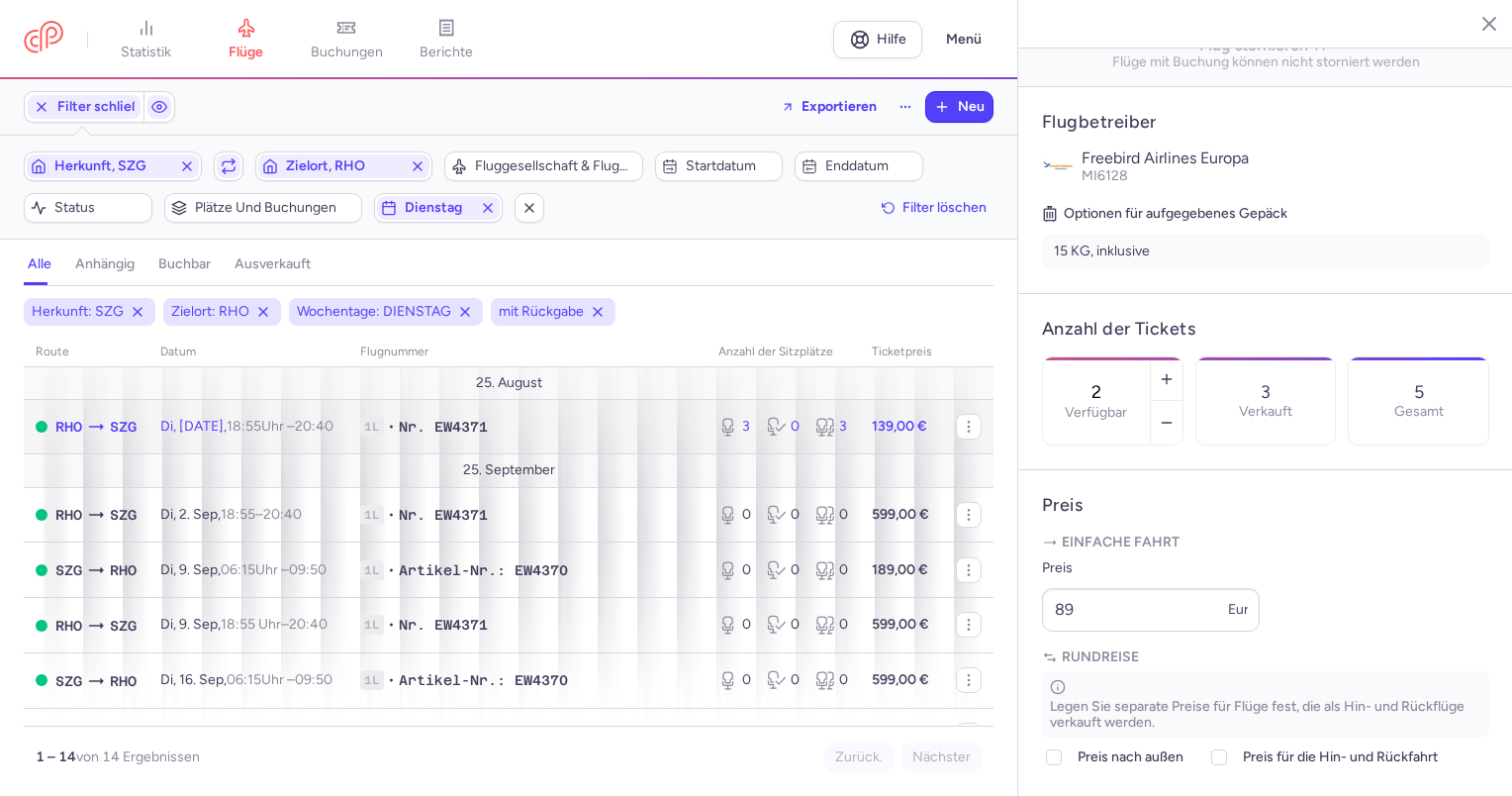
click at [163, 433] on td "Di, [DATE] 18:55 Uhr – 20:40 +0" at bounding box center [248, 427] width 199 height 56
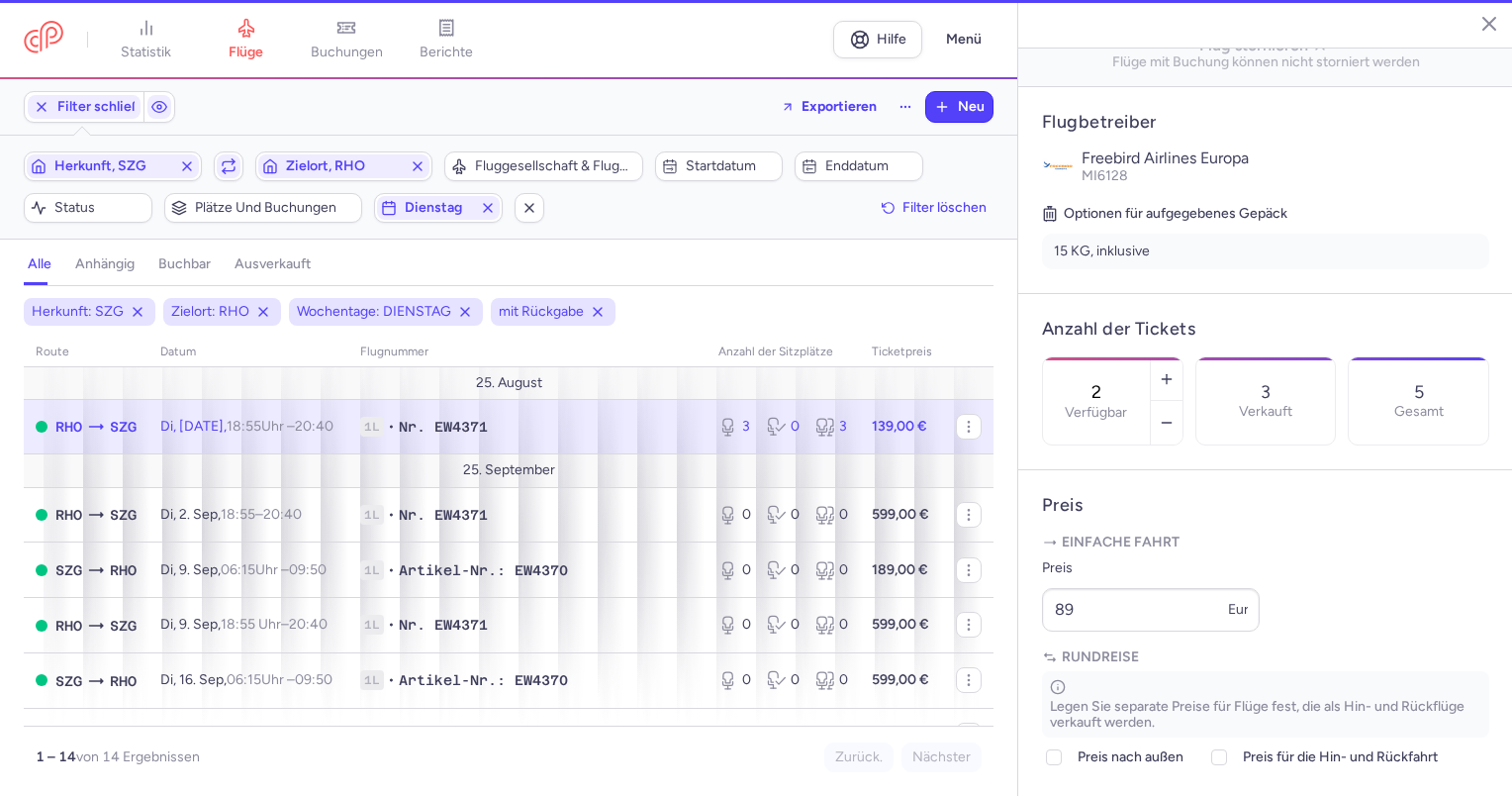
type input "3"
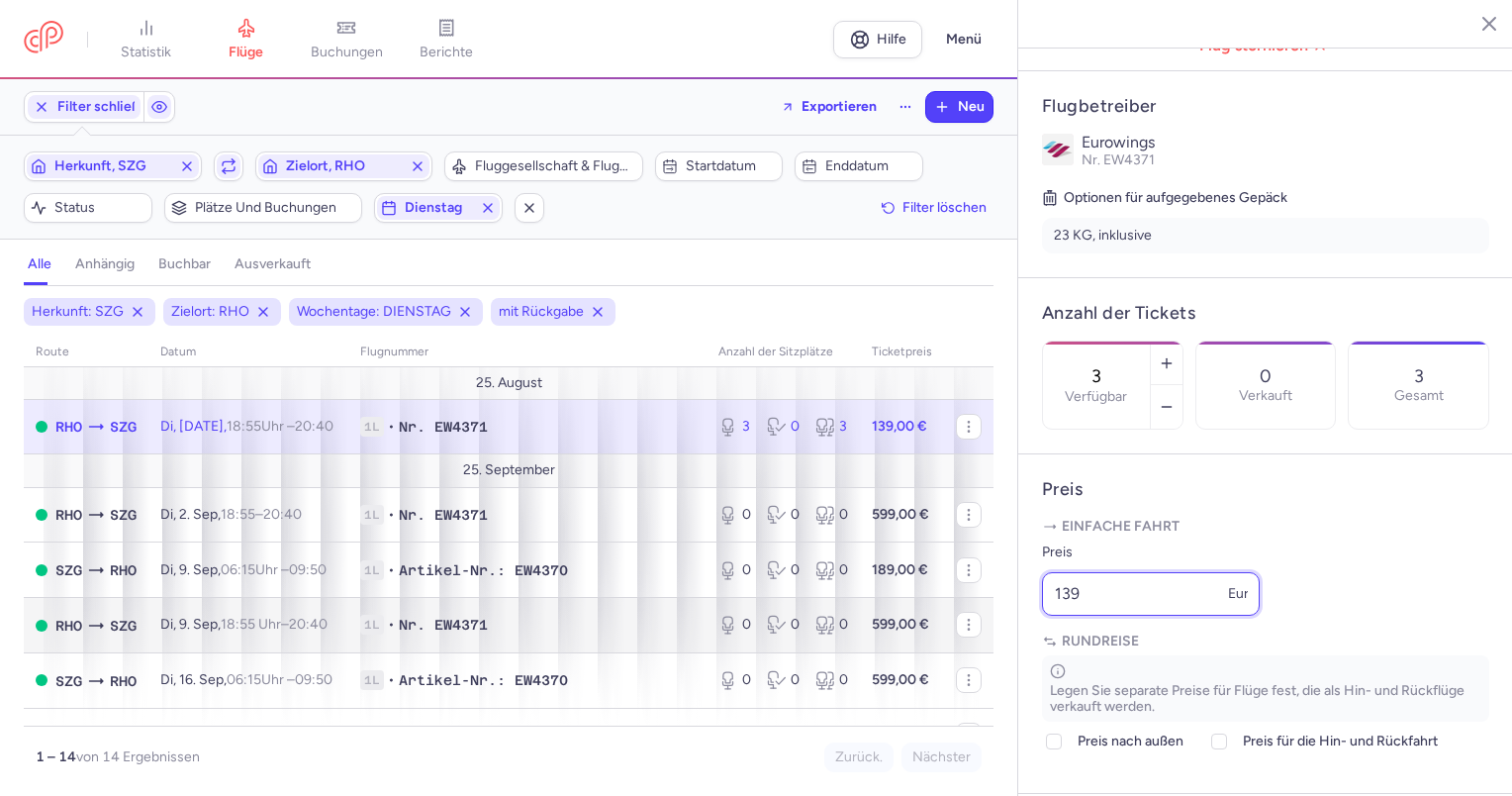
drag, startPoint x: 1158, startPoint y: 647, endPoint x: 922, endPoint y: 633, distance: 236.4
click at [922, 633] on div "Statistik Flüge Buchungen Berichte Hilfe Menü Filter schließen Exportieren Neu …" at bounding box center [756, 398] width 1512 height 796
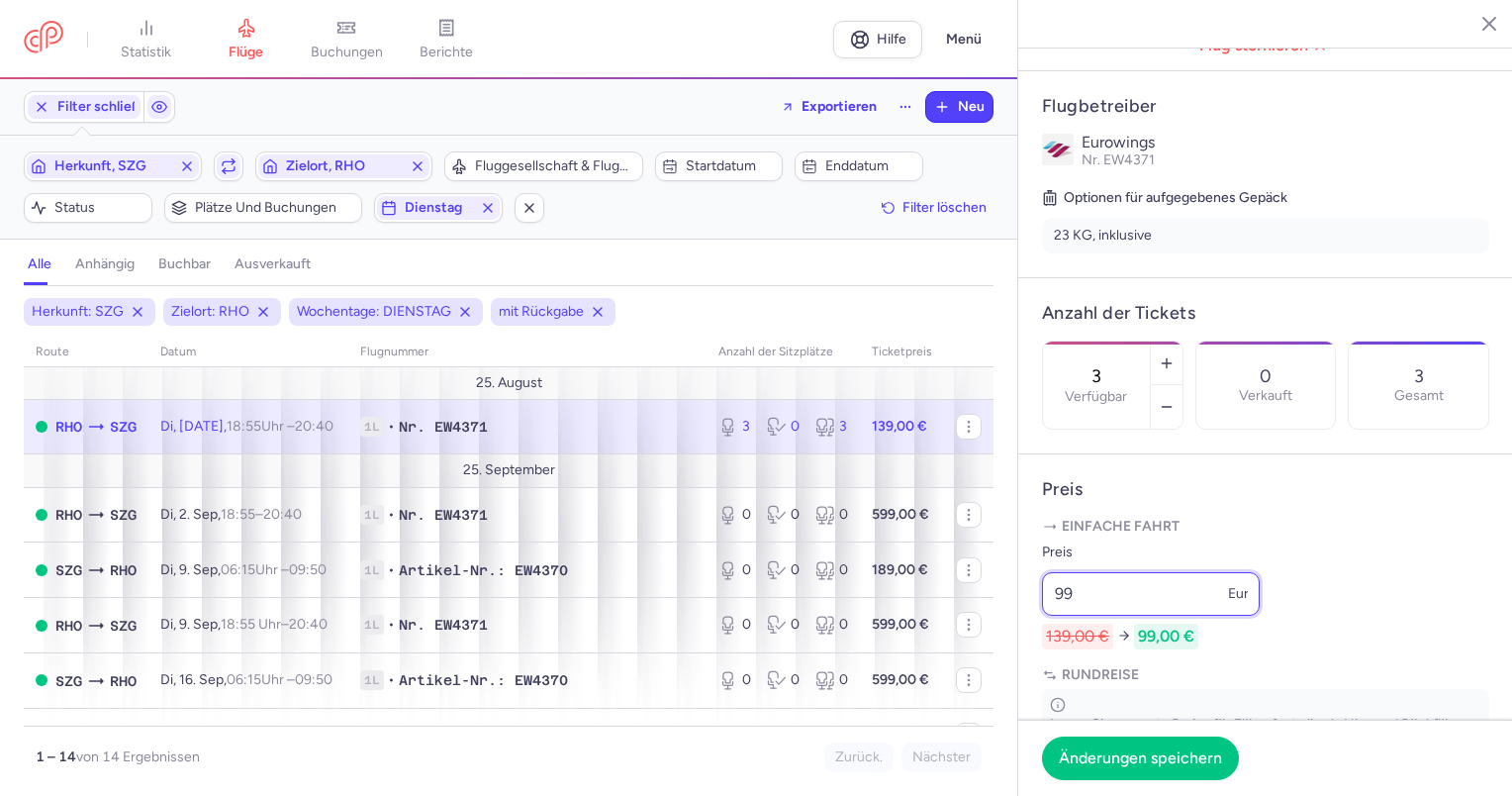
type input "9"
type input "105"
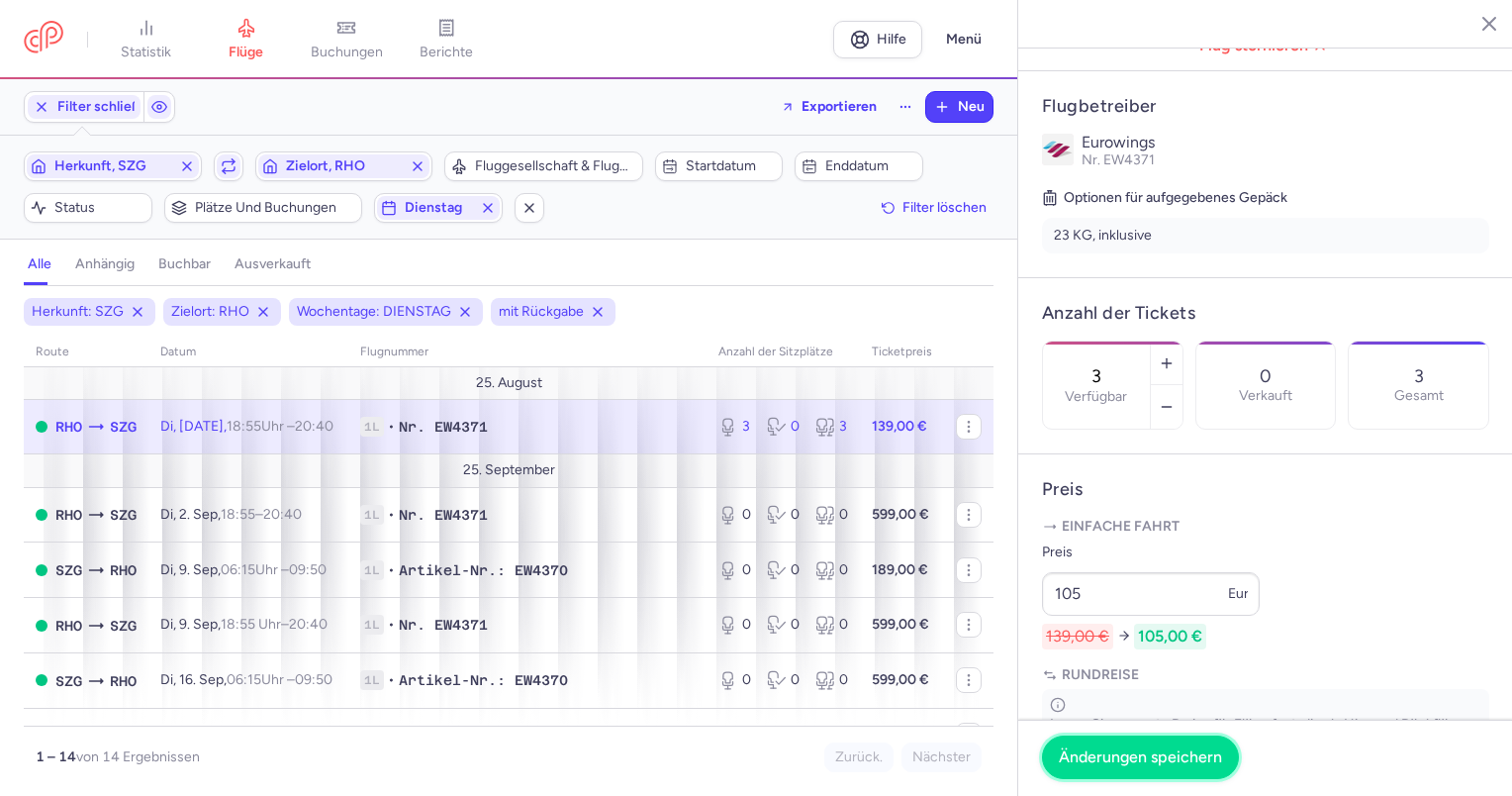
click at [1181, 744] on button "Änderungen speichern" at bounding box center [1140, 757] width 196 height 44
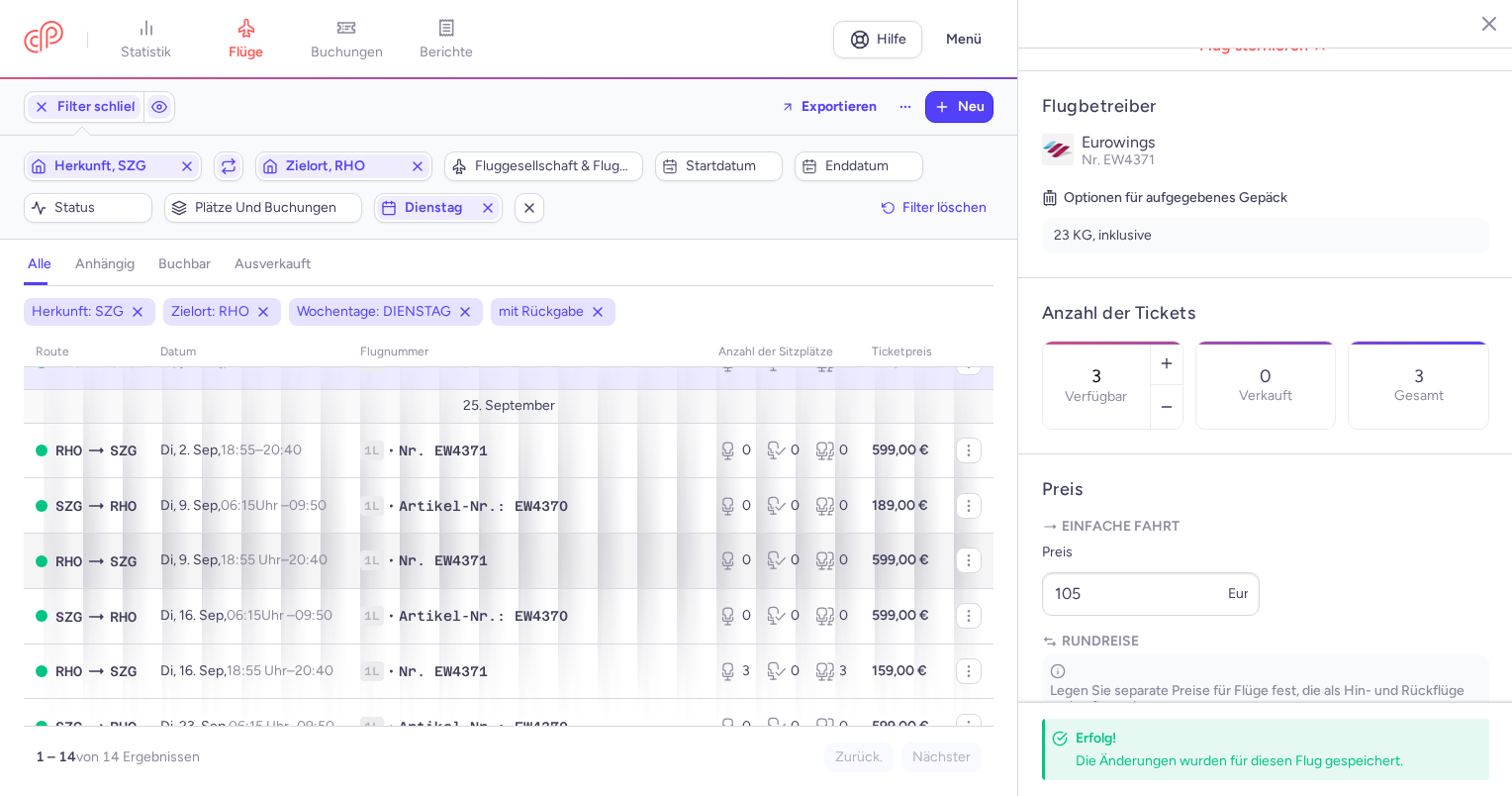
scroll to position [99, 0]
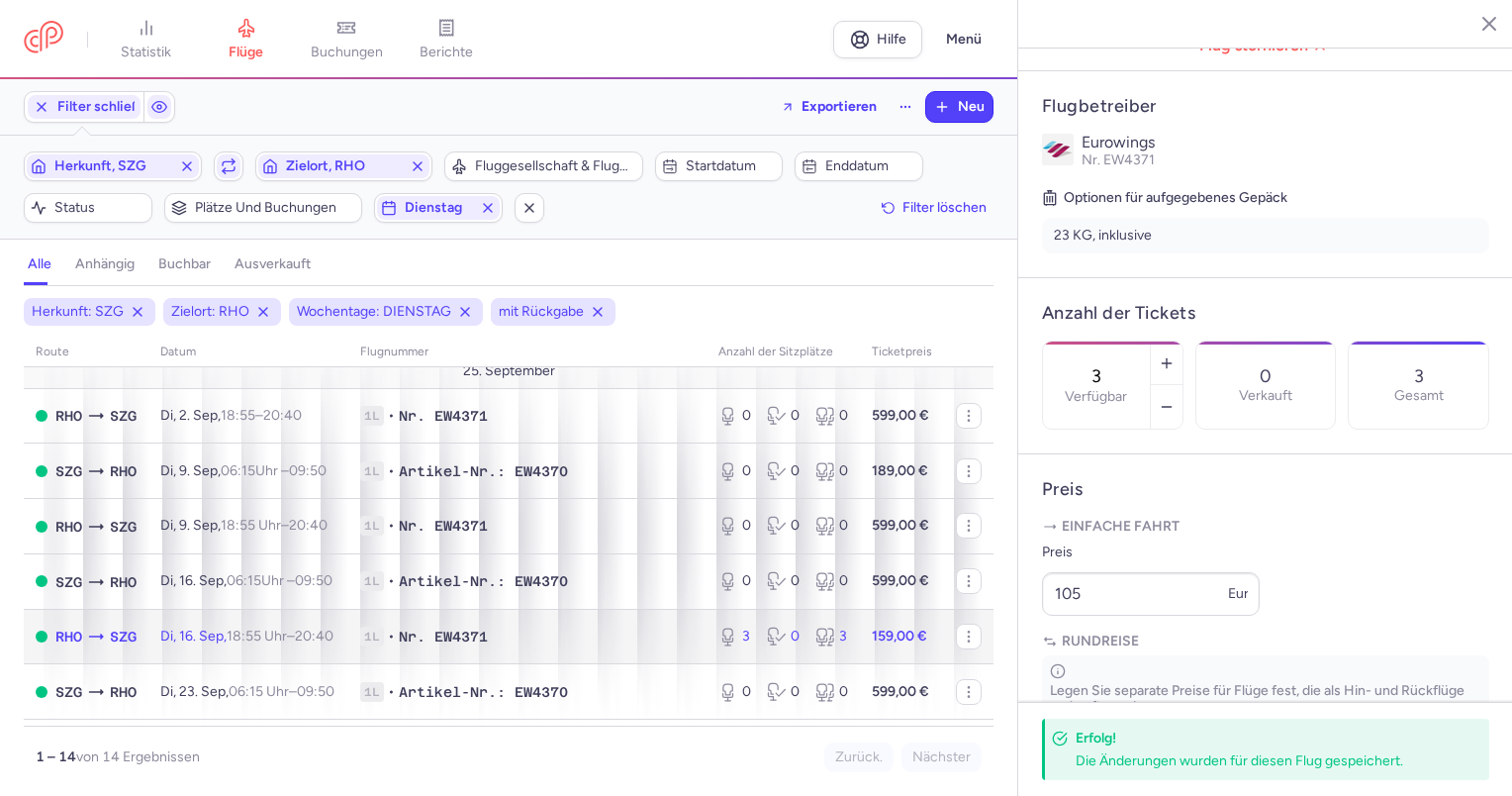
click at [183, 644] on font "Di, 16. Sep," at bounding box center [193, 635] width 66 height 17
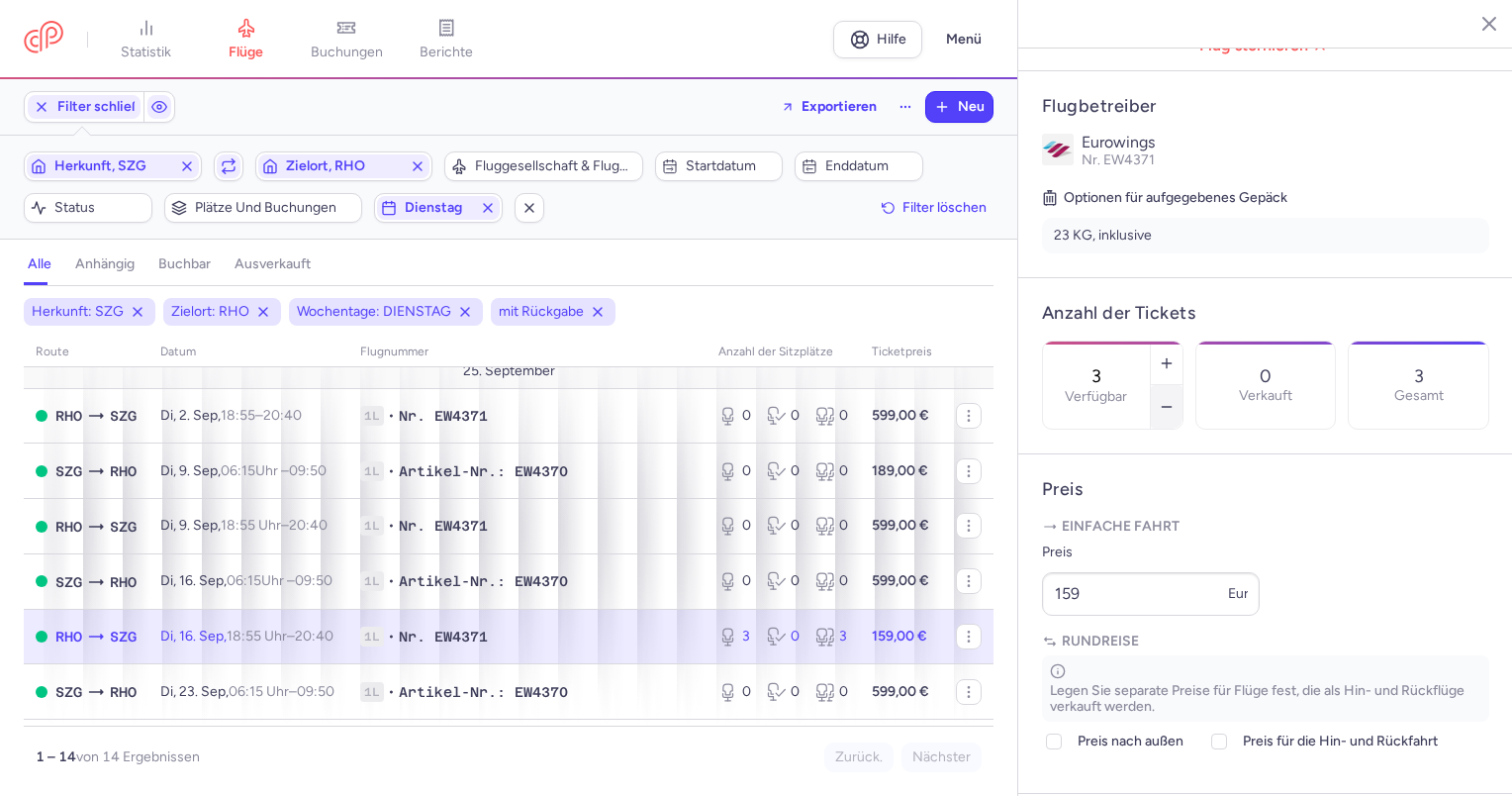
click at [1174, 399] on icon "button" at bounding box center [1167, 407] width 16 height 16
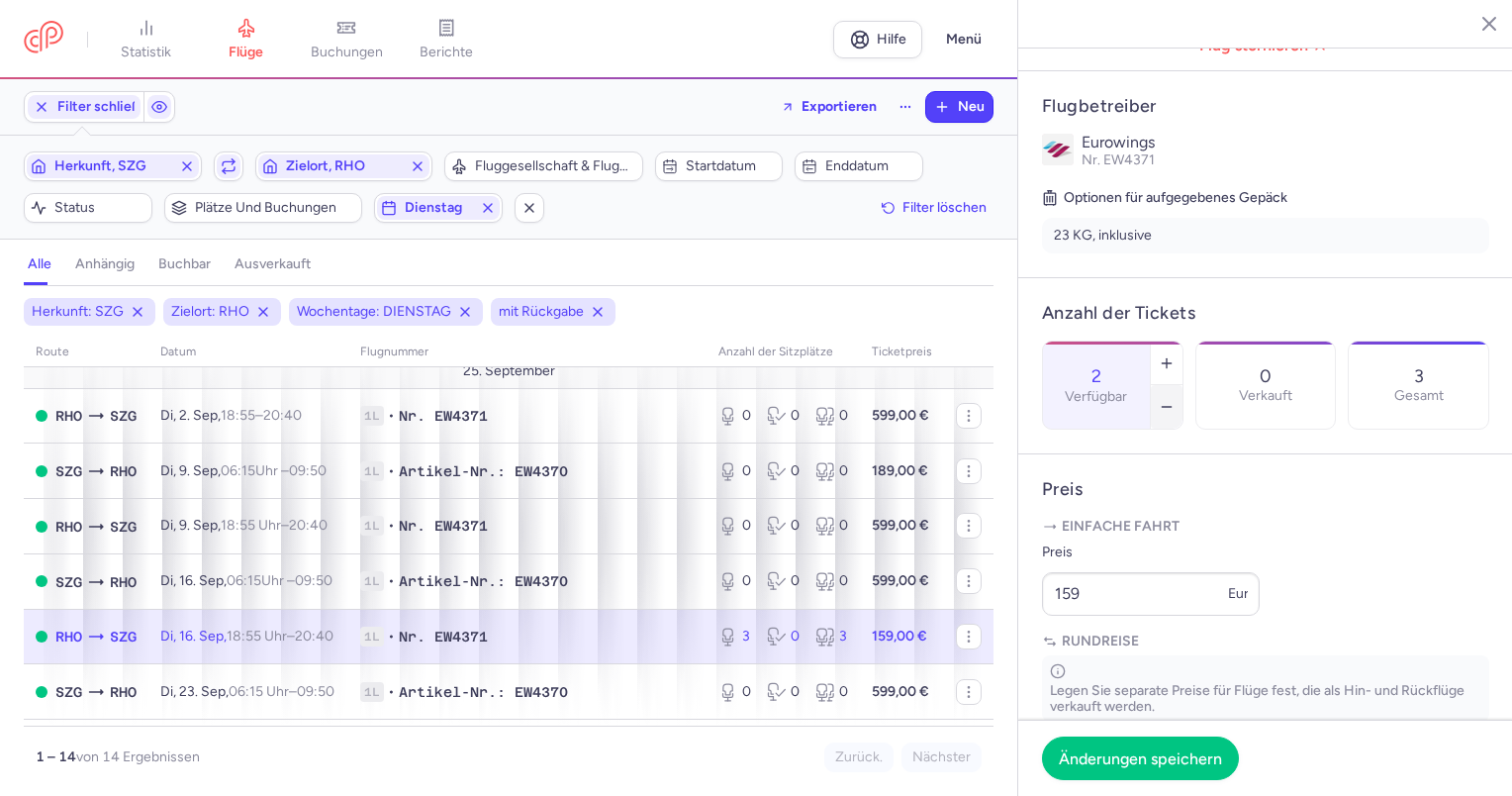
click at [1174, 399] on icon "button" at bounding box center [1167, 407] width 16 height 16
click at [1164, 762] on font "Änderungen speichern" at bounding box center [1140, 756] width 164 height 19
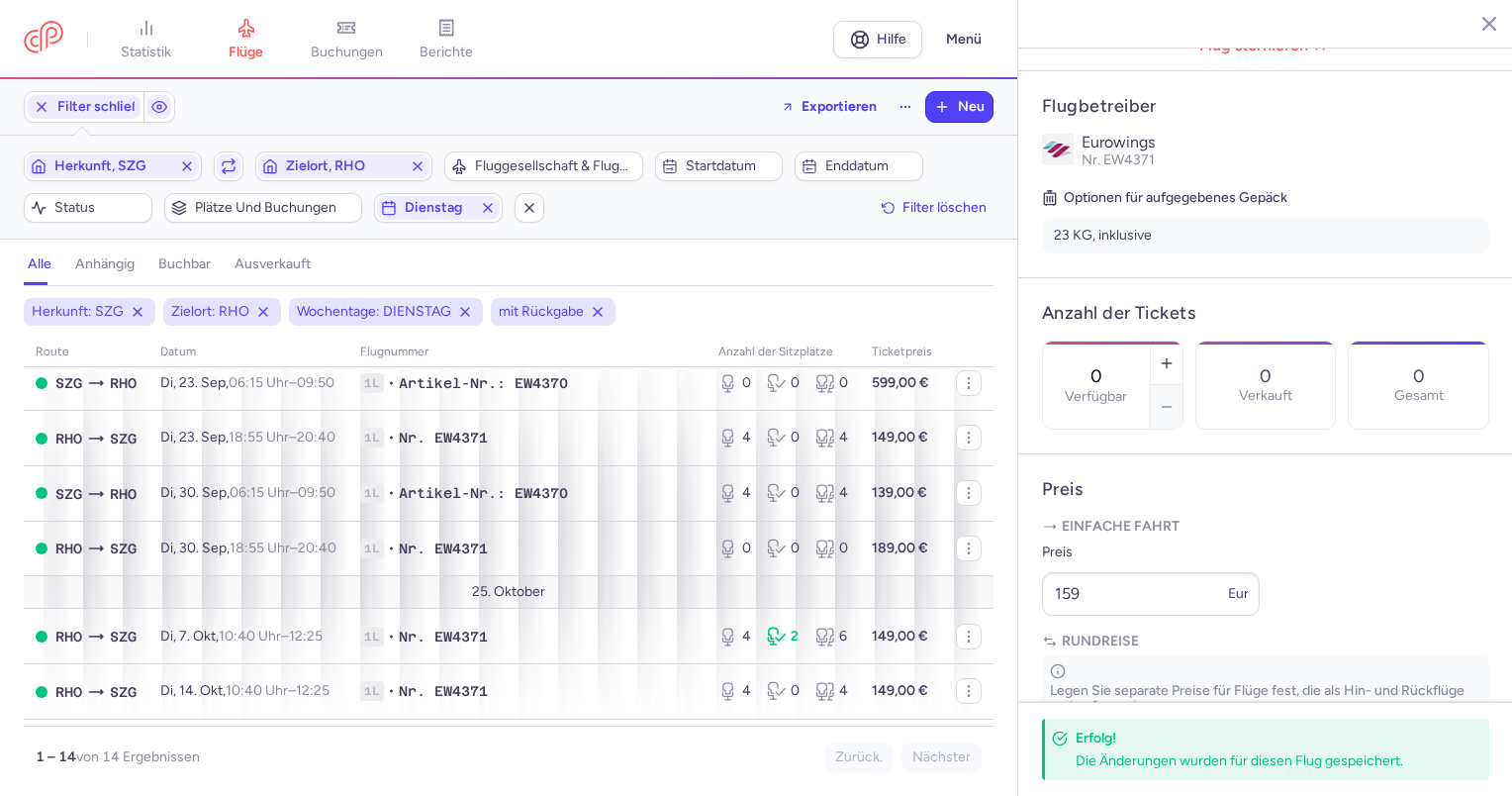
scroll to position [495, 0]
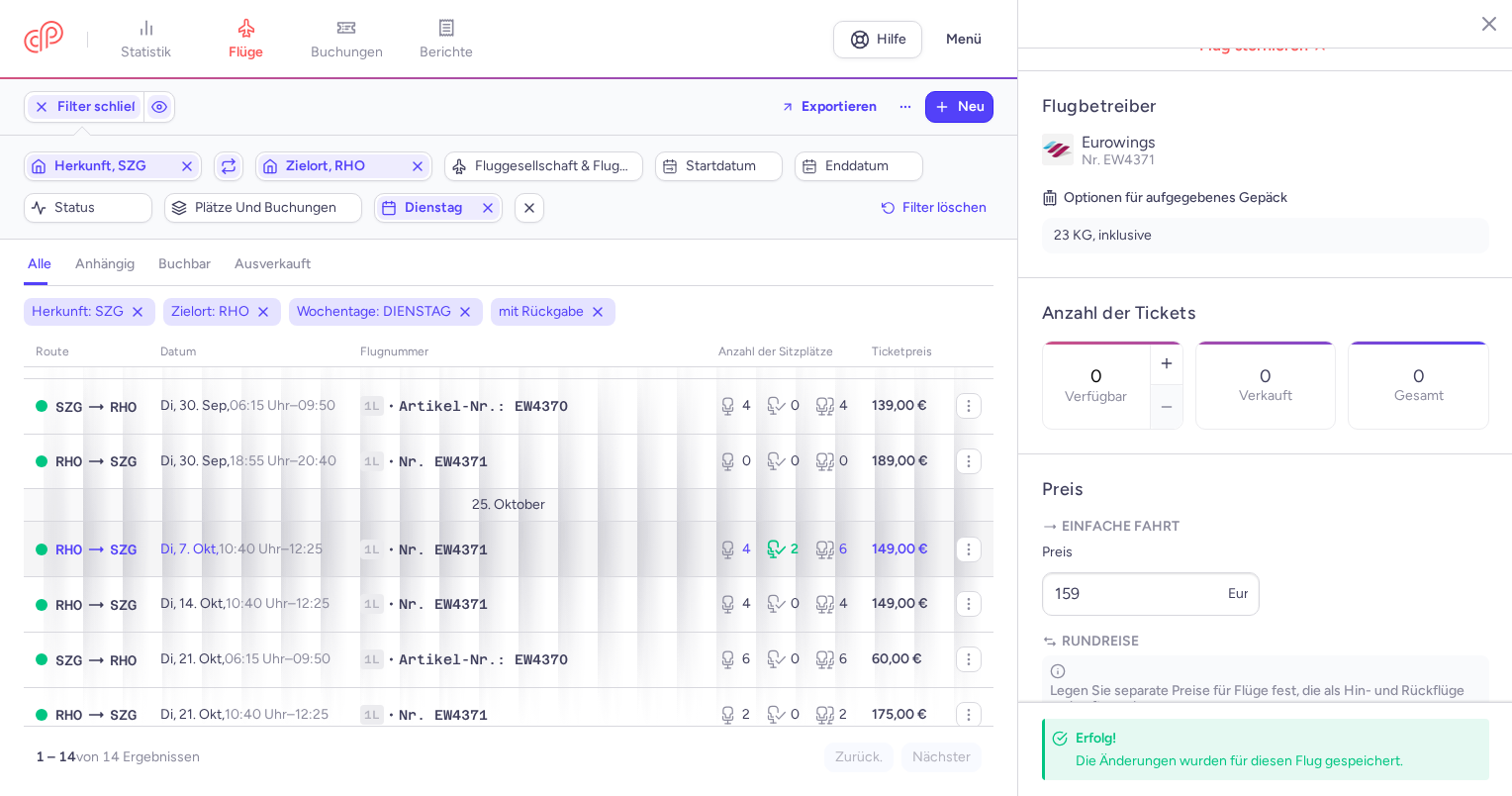
click at [175, 557] on font "Di, 7. Okt," at bounding box center [189, 549] width 59 height 17
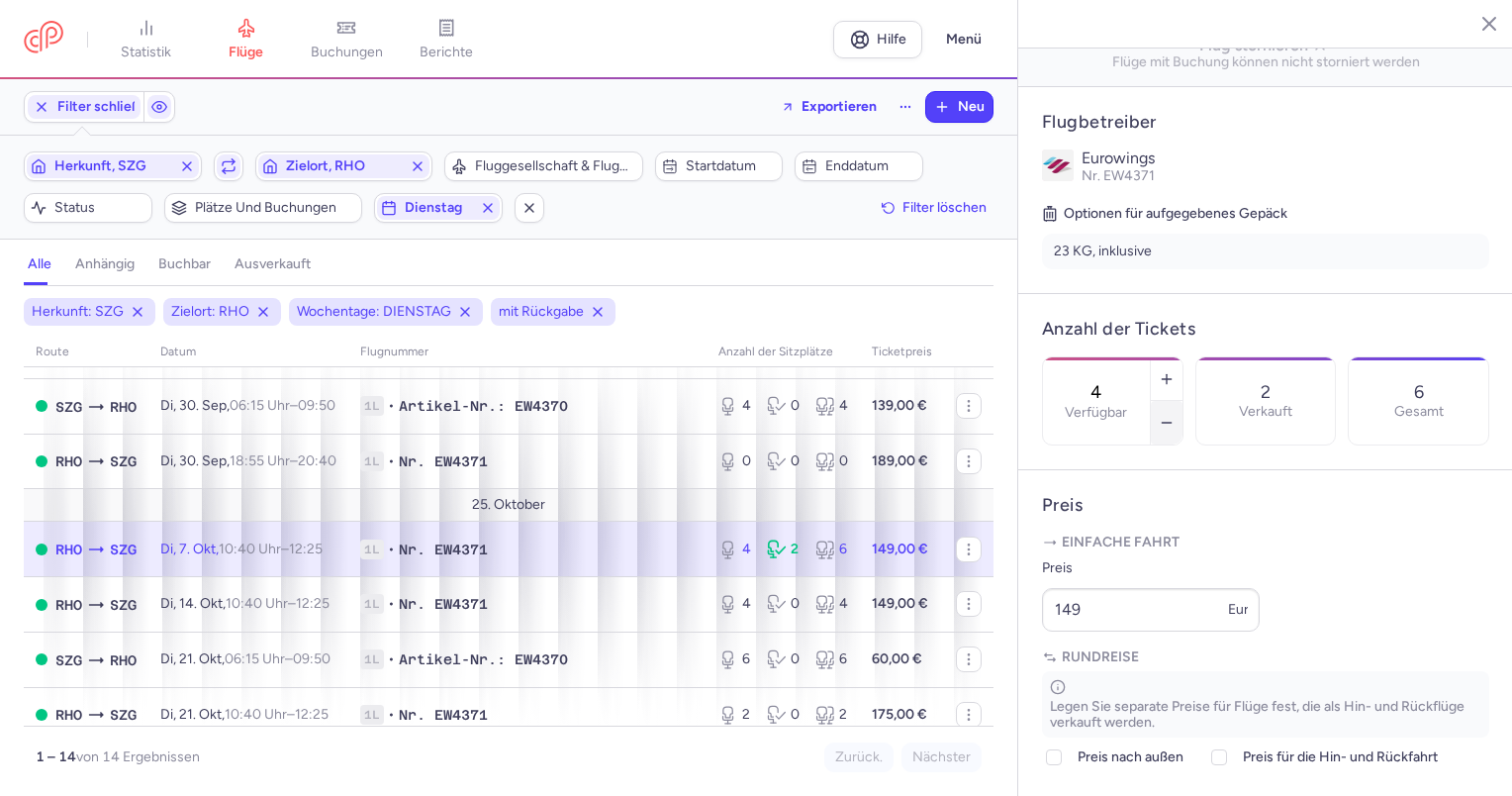
click at [1174, 415] on icon "button" at bounding box center [1167, 423] width 16 height 16
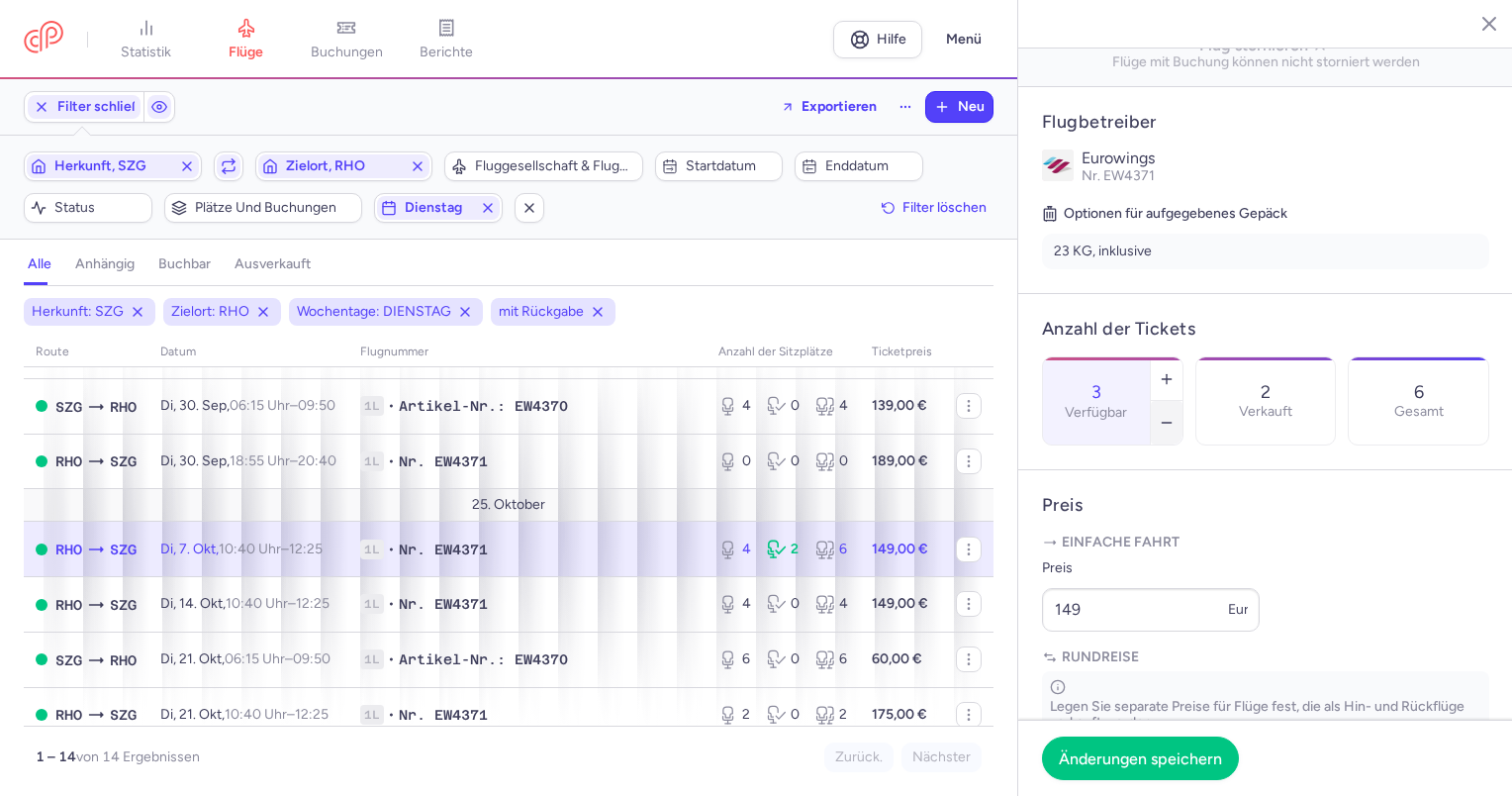
click at [1171, 423] on line "button" at bounding box center [1166, 423] width 9 height 0
click at [1126, 756] on font "Änderungen speichern" at bounding box center [1140, 756] width 164 height 19
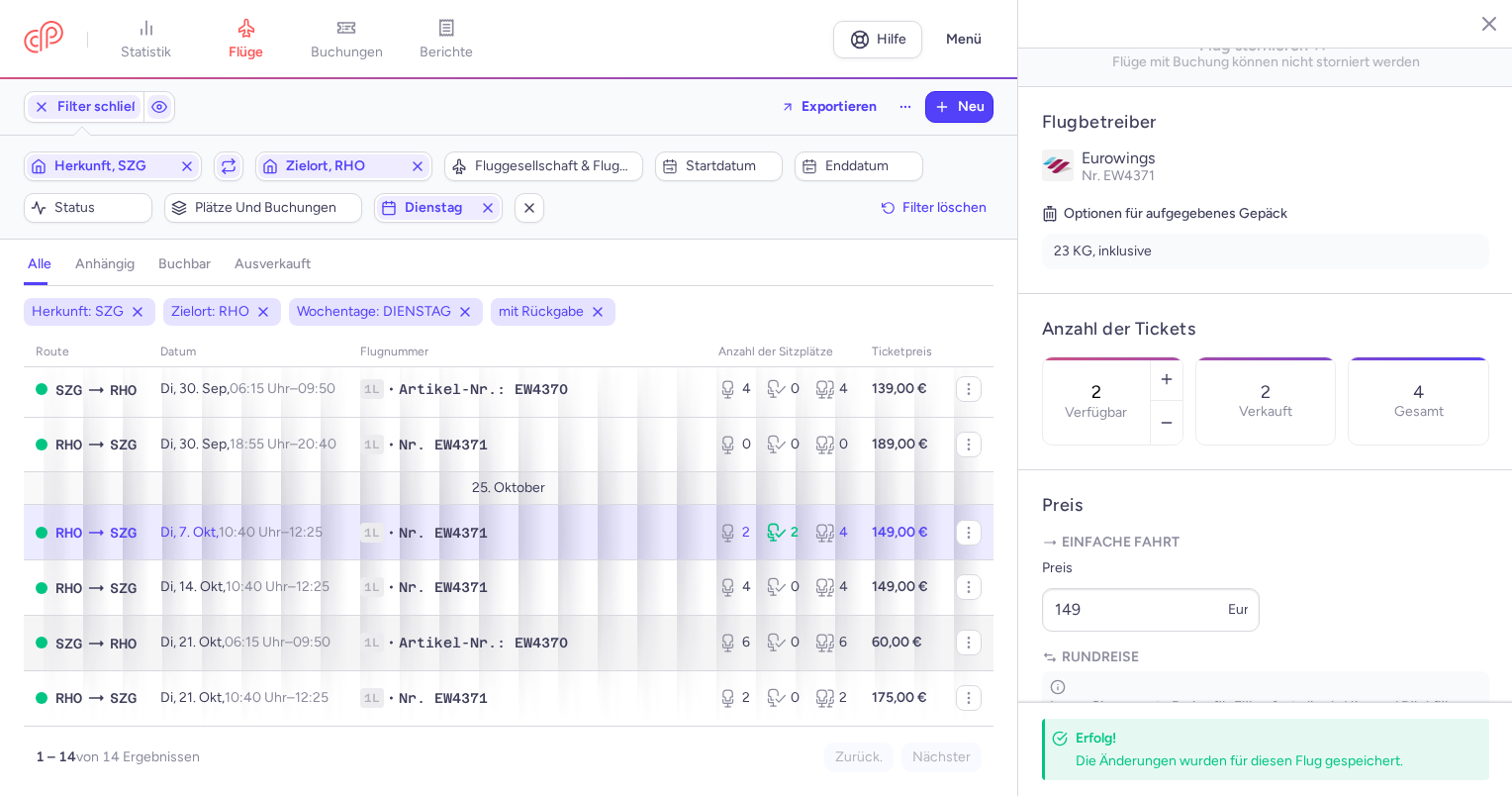
scroll to position [527, 0]
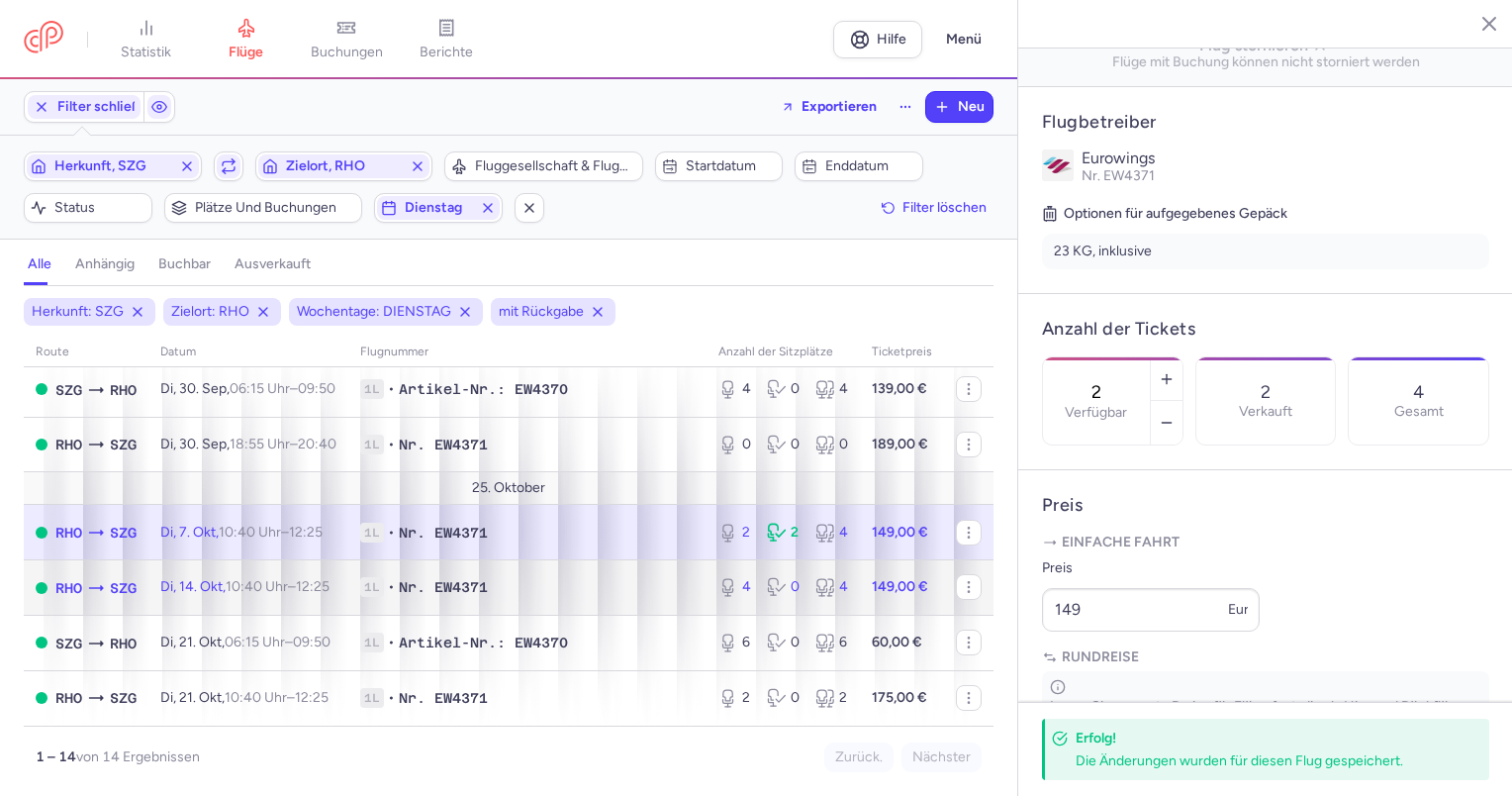
click at [156, 586] on td "Di, 14. Okt, 10:40 Uhr – 12:25 +0" at bounding box center [248, 588] width 199 height 56
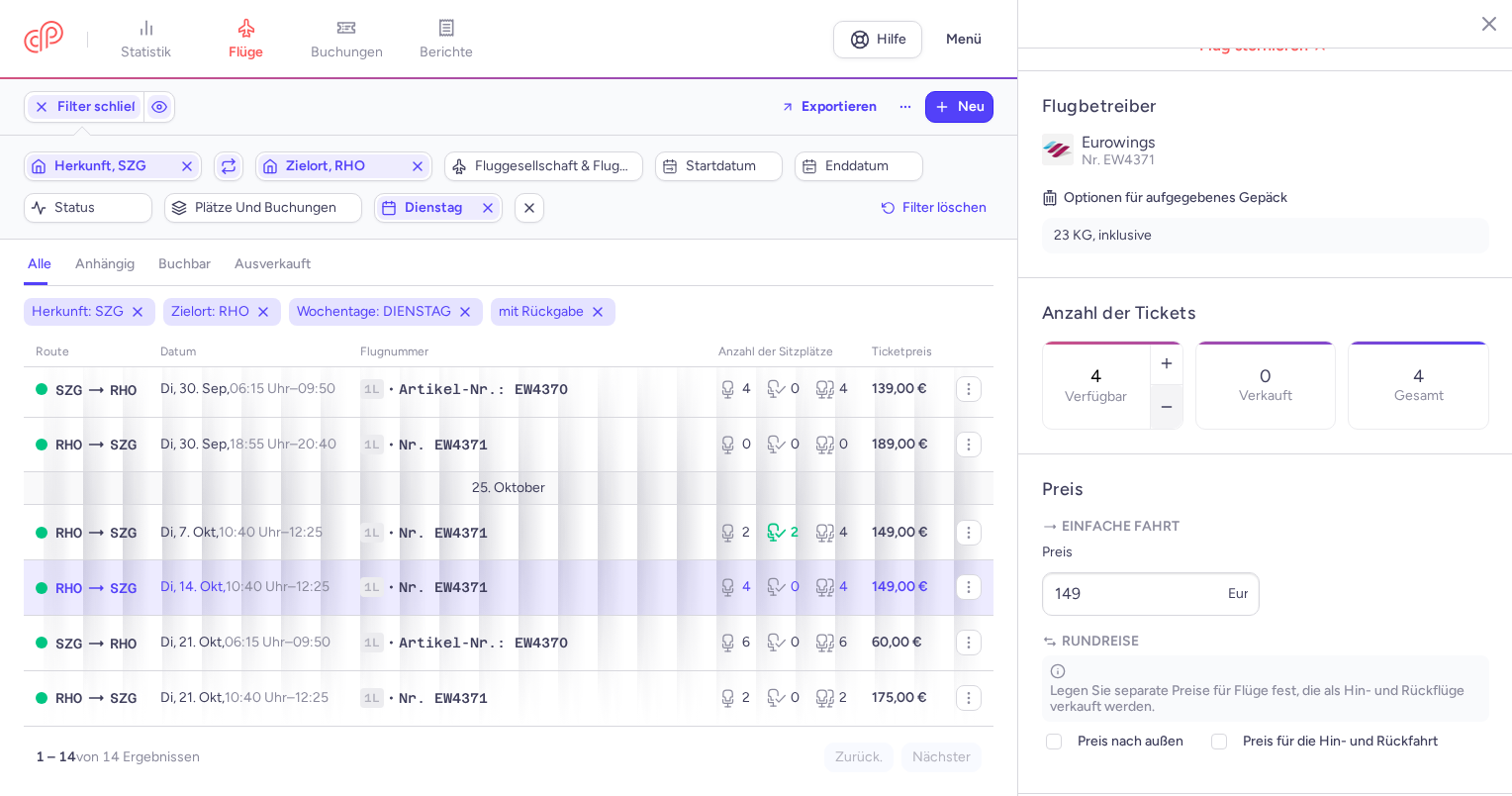
click at [1182, 385] on button "button" at bounding box center [1167, 407] width 32 height 44
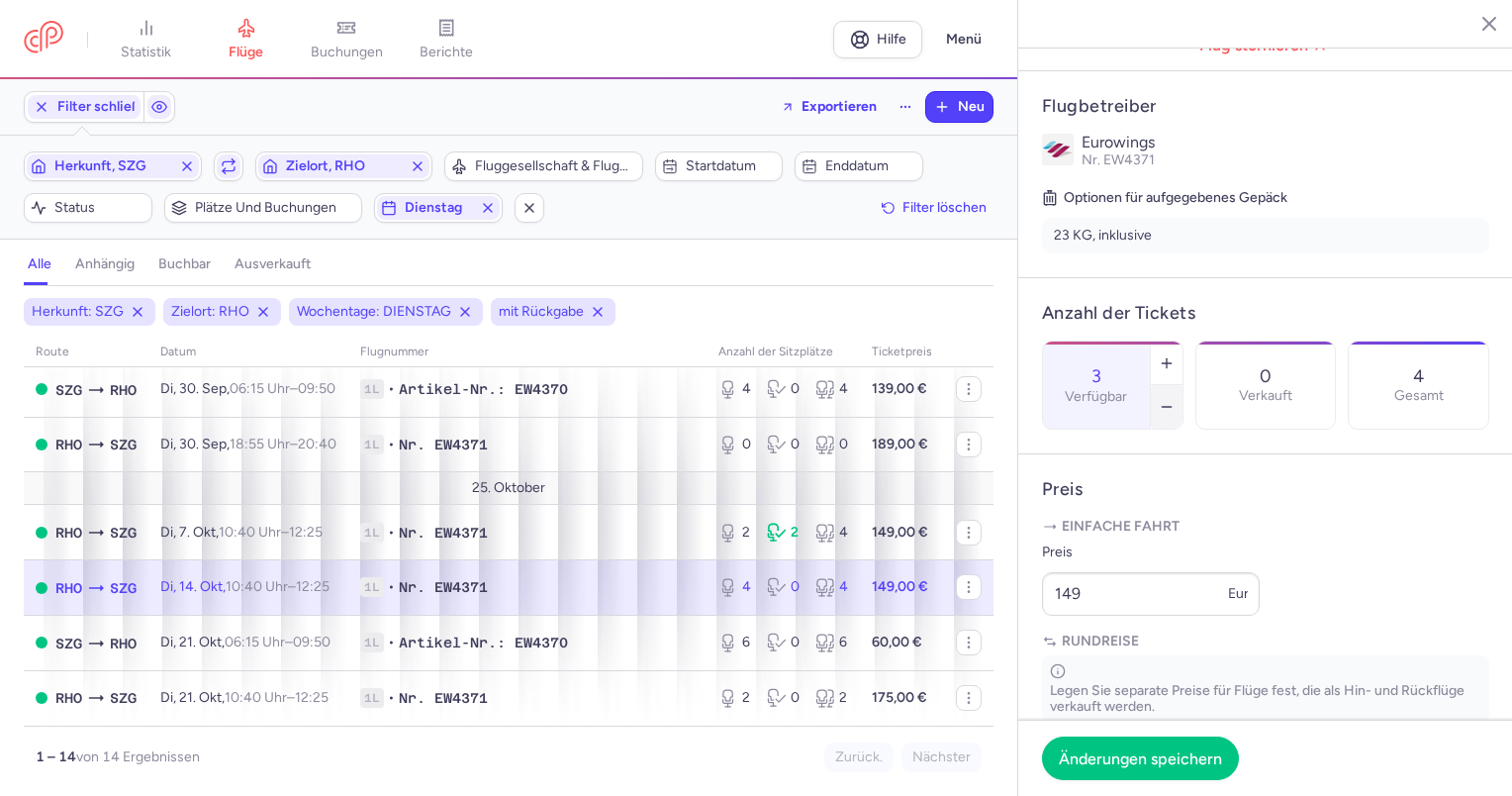
click at [1182, 385] on button "button" at bounding box center [1167, 407] width 32 height 44
type input "2"
click at [1136, 755] on font "Änderungen speichern" at bounding box center [1140, 756] width 164 height 19
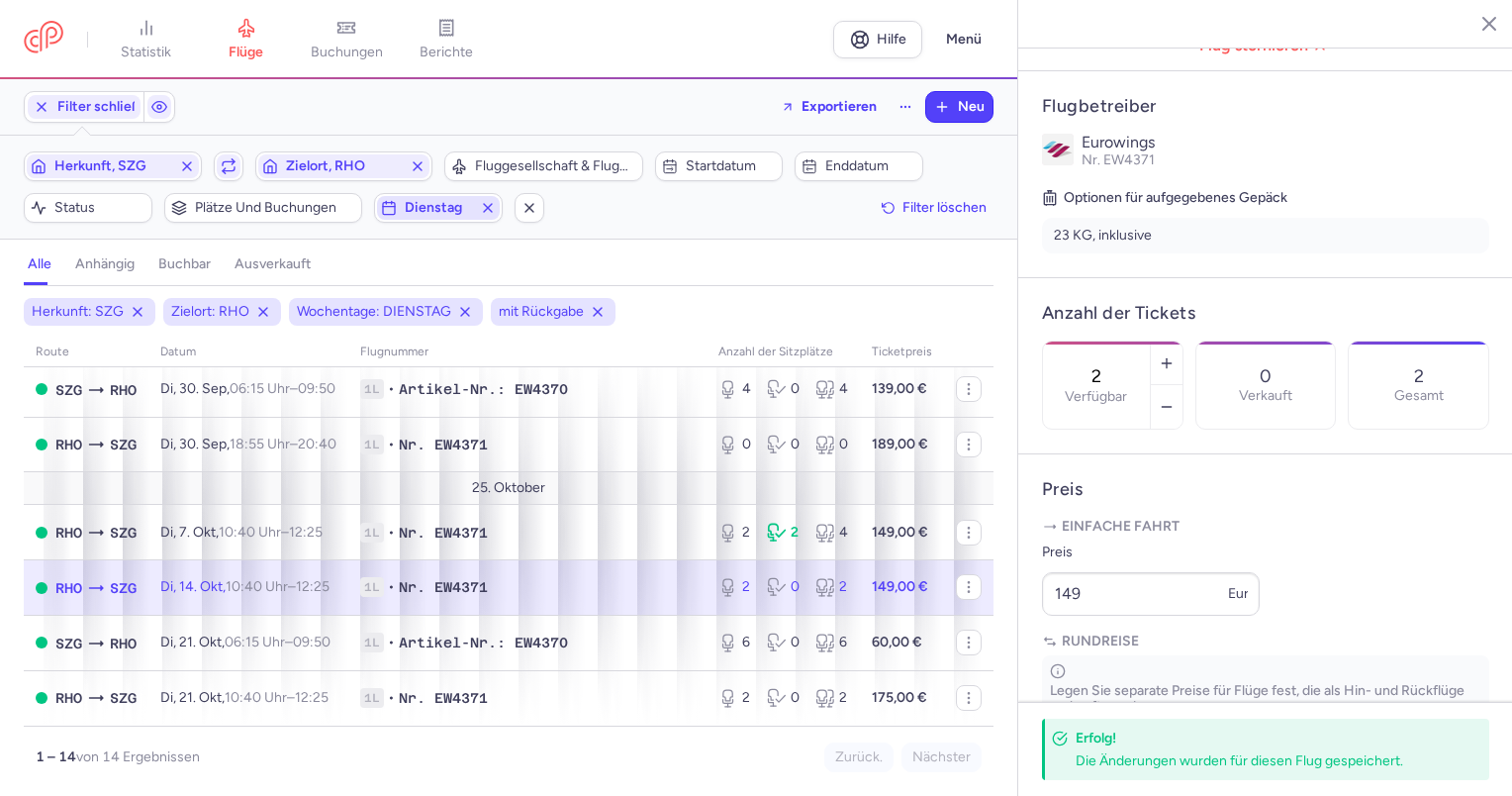
click at [495, 204] on icon "button" at bounding box center [488, 207] width 16 height 16
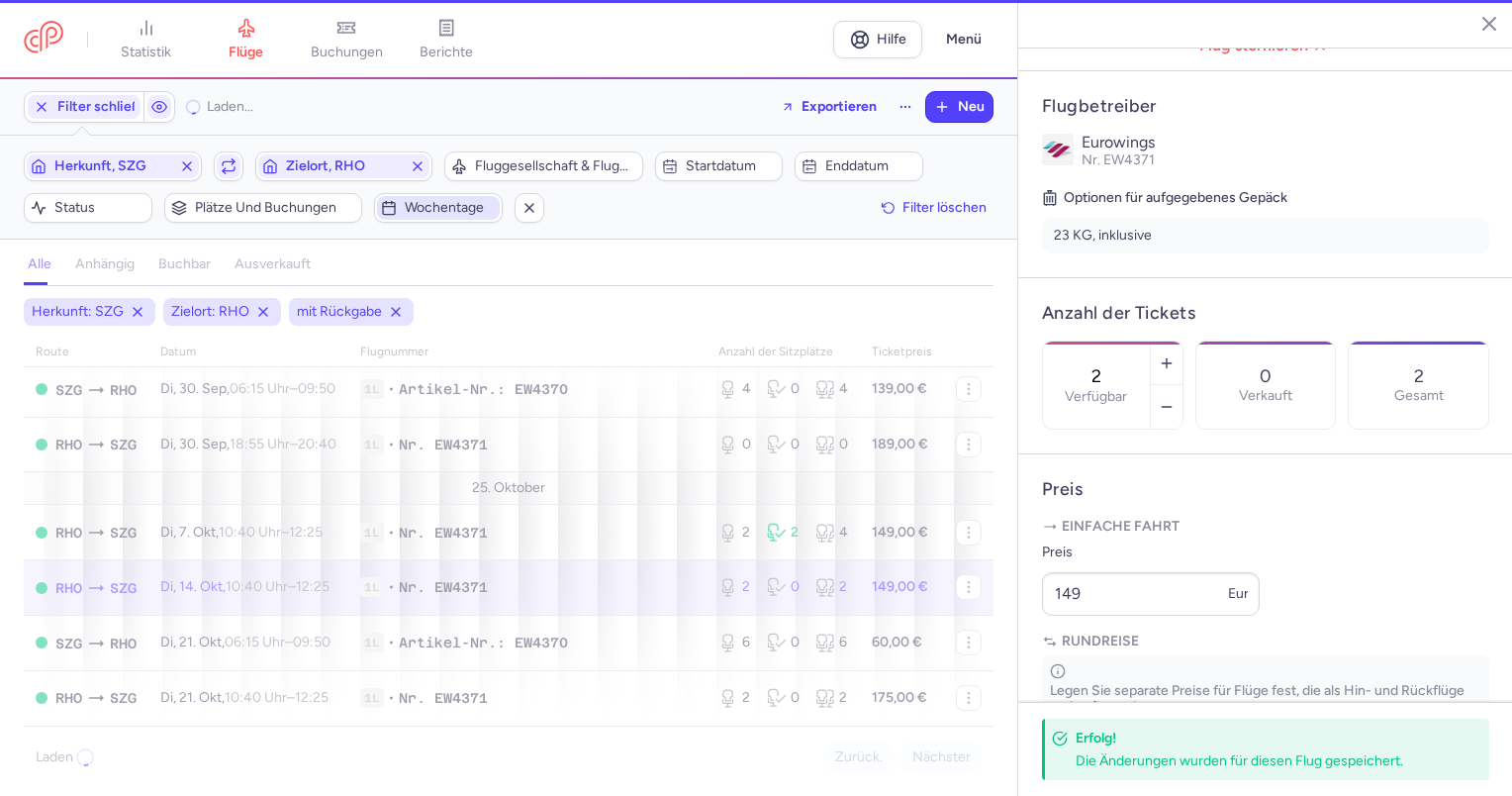
click at [474, 207] on font "Wochentage" at bounding box center [444, 206] width 79 height 17
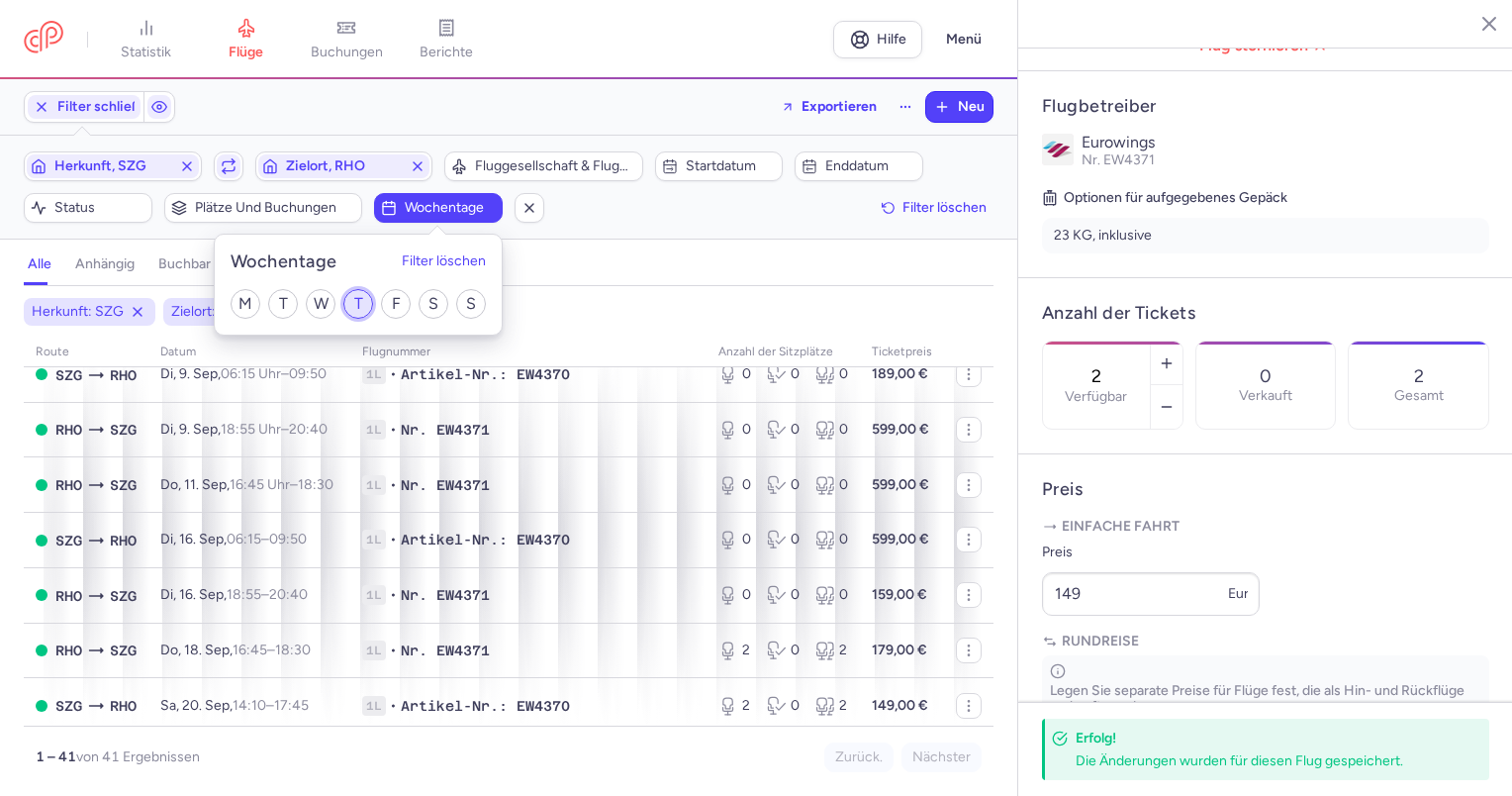
click at [360, 302] on input "T" at bounding box center [358, 304] width 30 height 30
checkbox input "true"
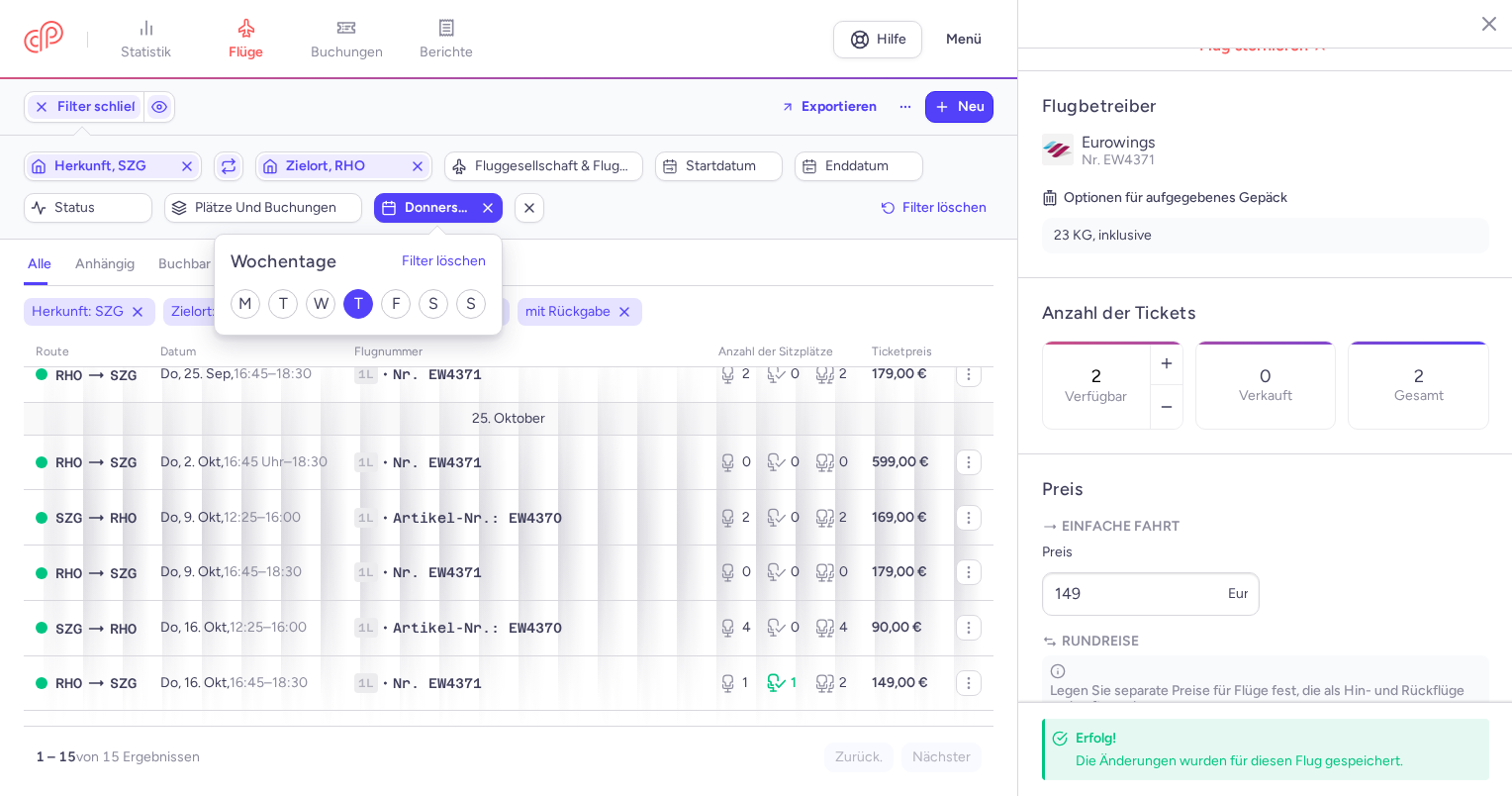
click at [714, 279] on div "alle anhängig buchbar ausverkauft" at bounding box center [509, 268] width 969 height 35
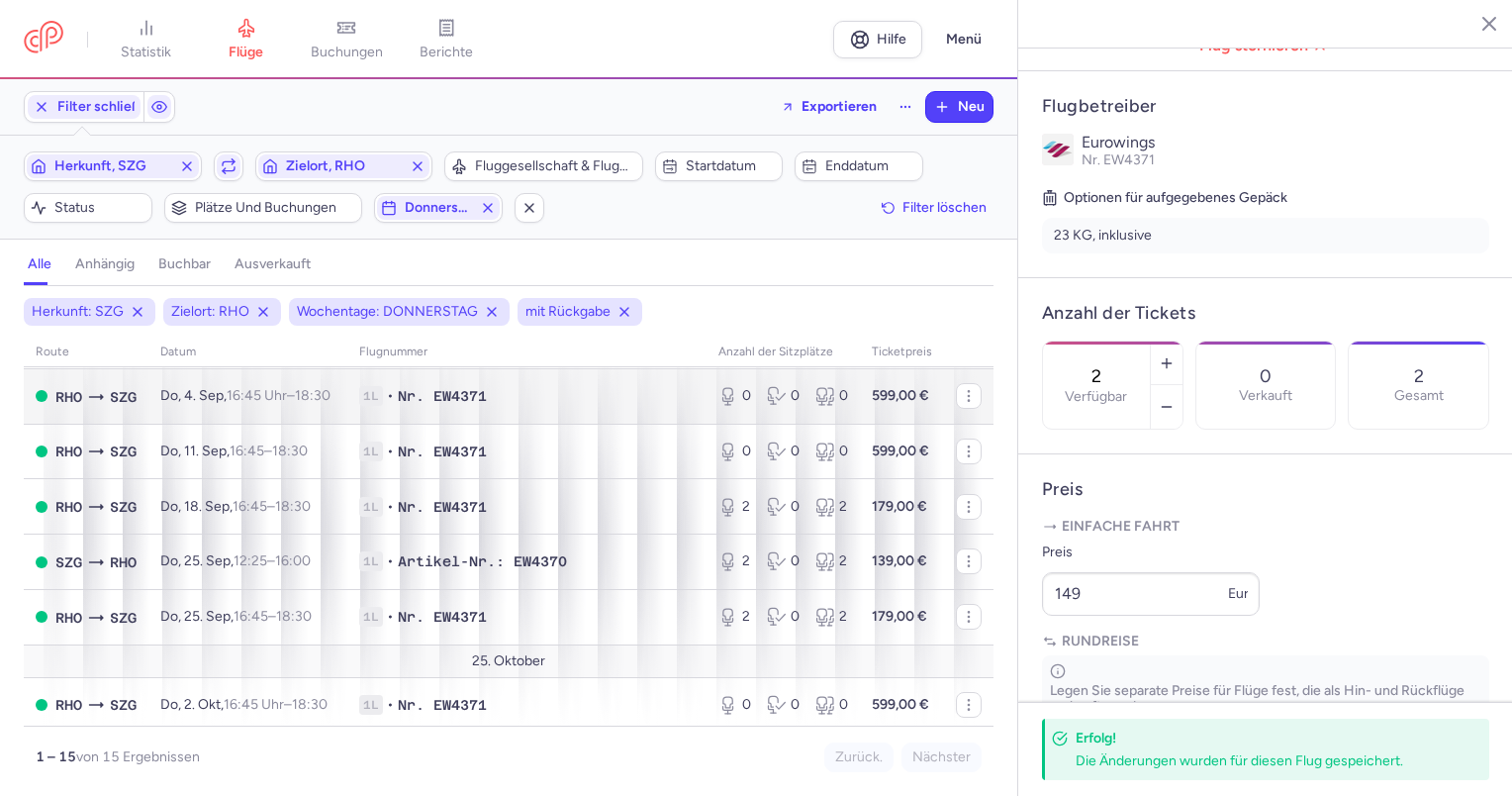
scroll to position [297, 0]
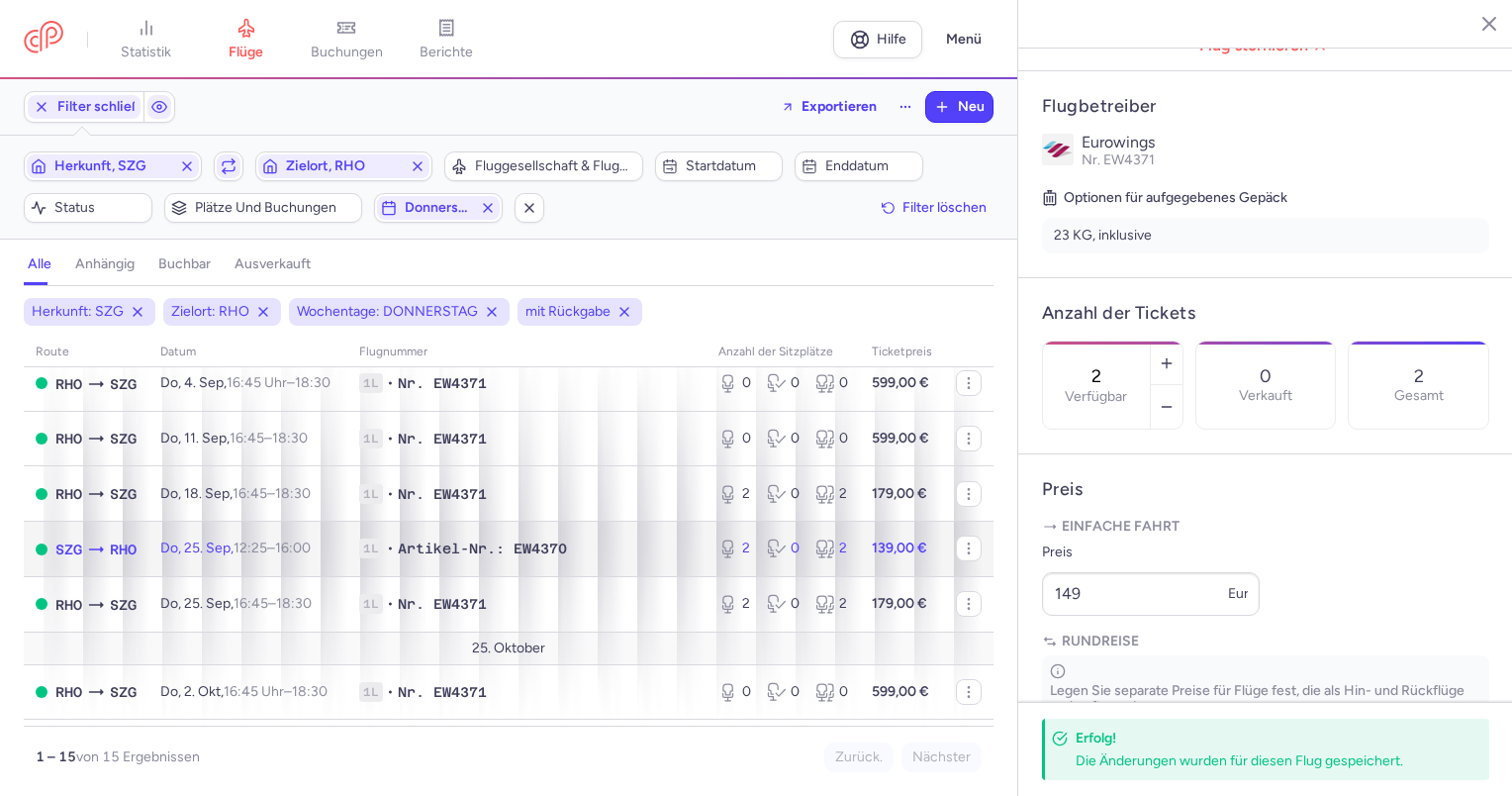
click at [138, 562] on td "SZG RHO" at bounding box center [86, 550] width 125 height 56
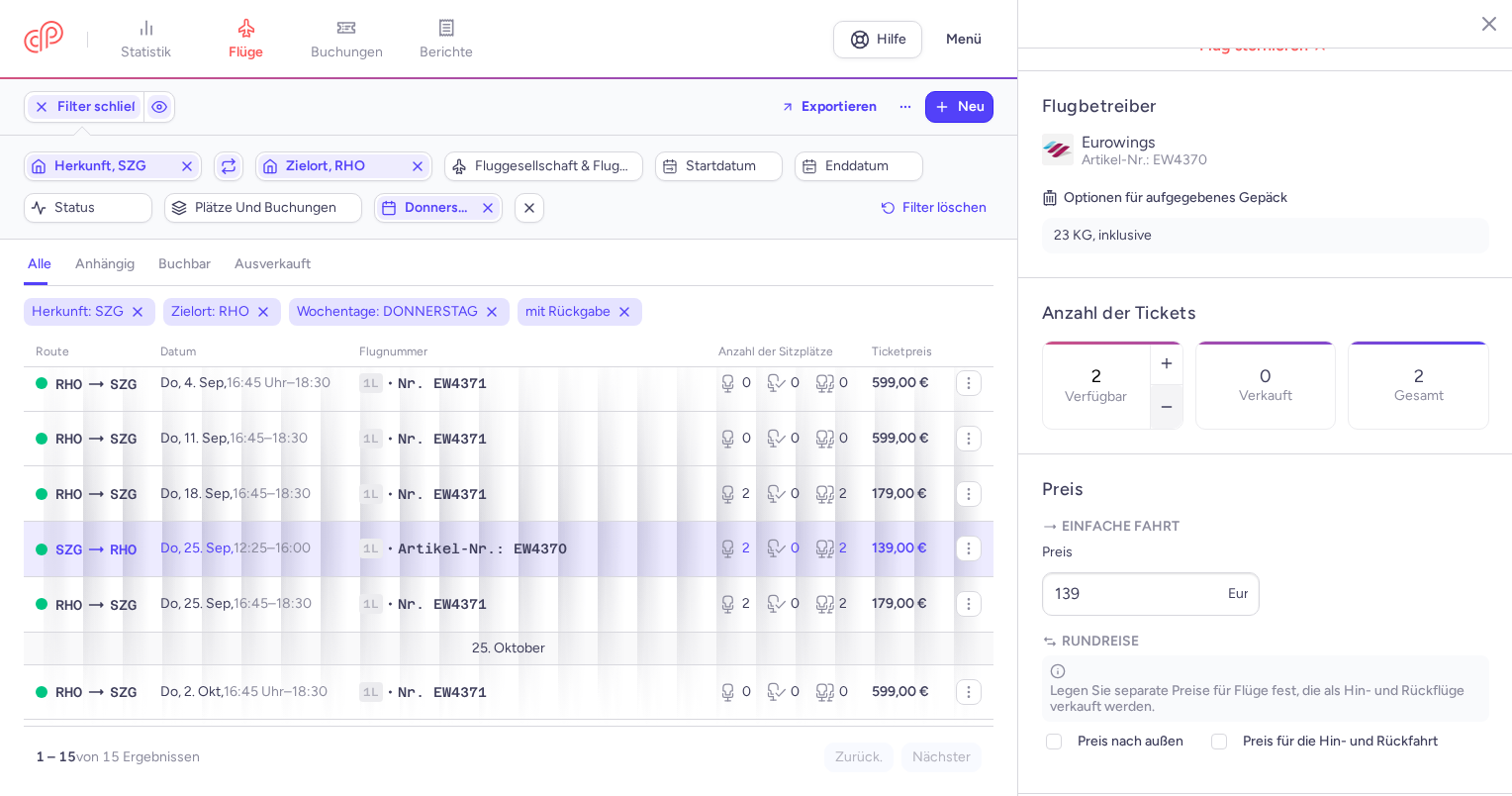
click at [1182, 385] on button "button" at bounding box center [1167, 407] width 32 height 44
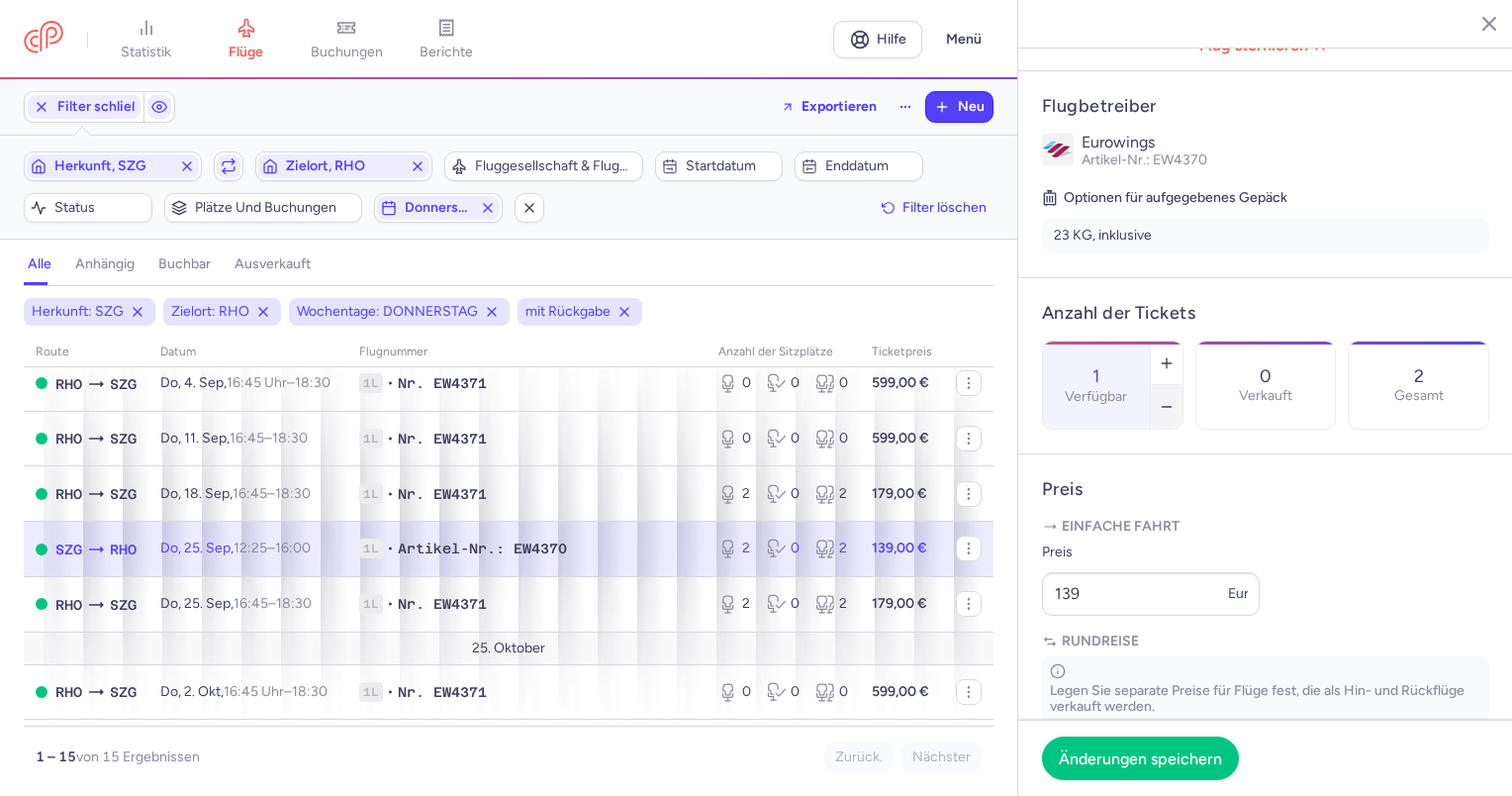
click at [1182, 385] on button "button" at bounding box center [1167, 407] width 32 height 44
click at [1194, 764] on font "Änderungen speichern" at bounding box center [1140, 756] width 164 height 19
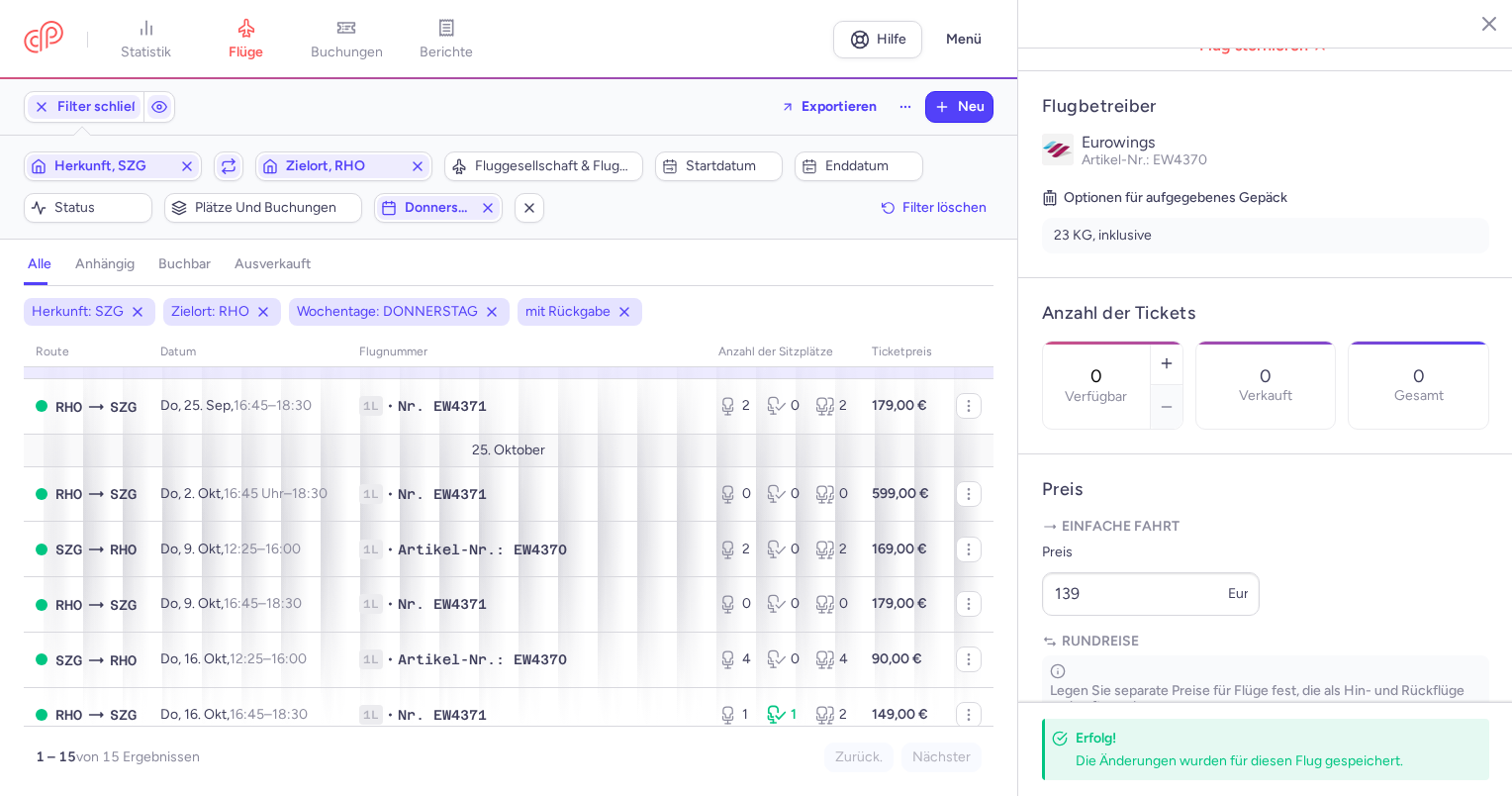
scroll to position [583, 0]
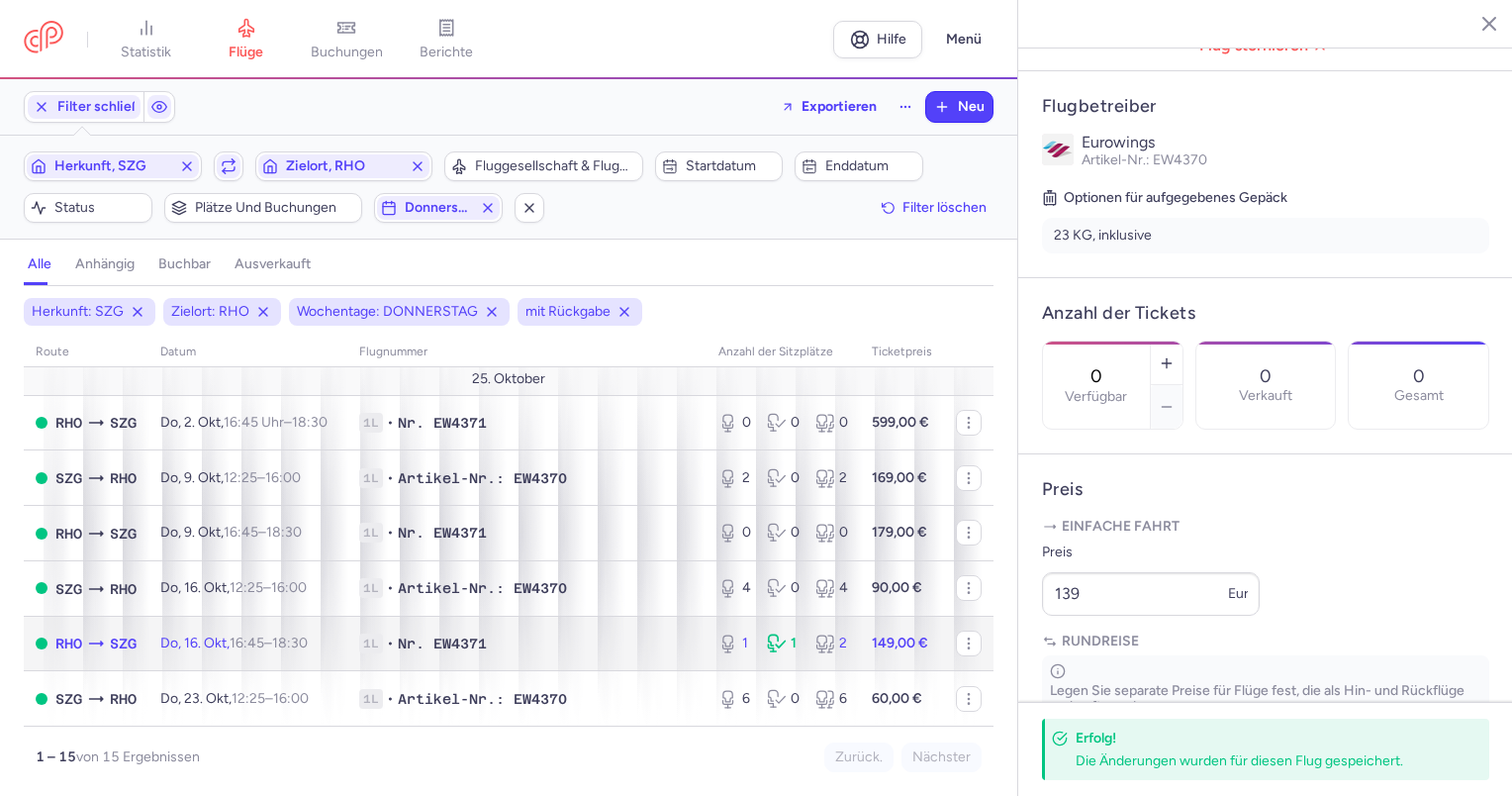
drag, startPoint x: 491, startPoint y: 636, endPoint x: 1144, endPoint y: 376, distance: 702.9
click at [487, 636] on span "Nr. EW4371" at bounding box center [442, 643] width 89 height 20
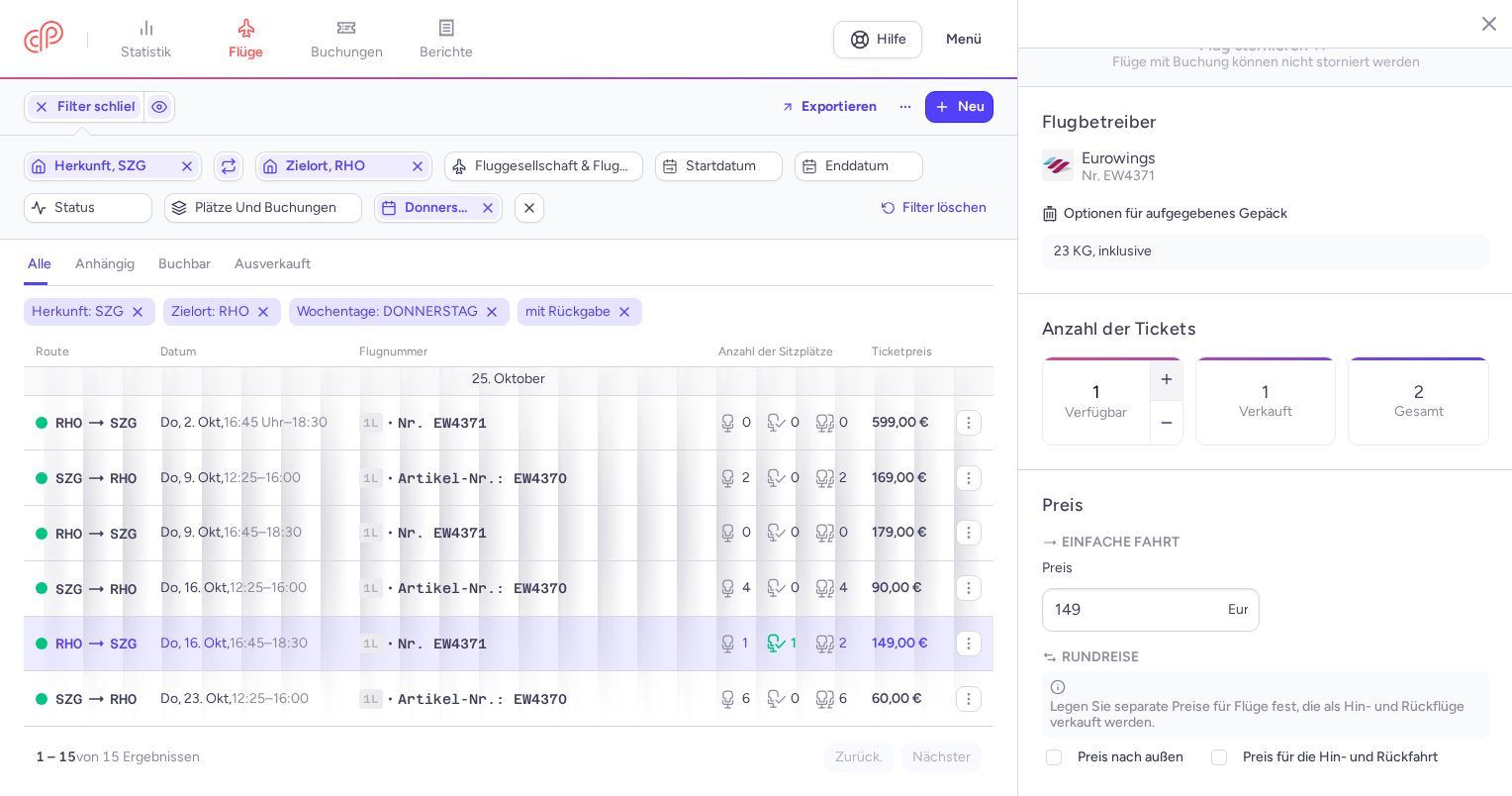
click at [1182, 357] on button "button" at bounding box center [1167, 379] width 32 height 44
type input "2"
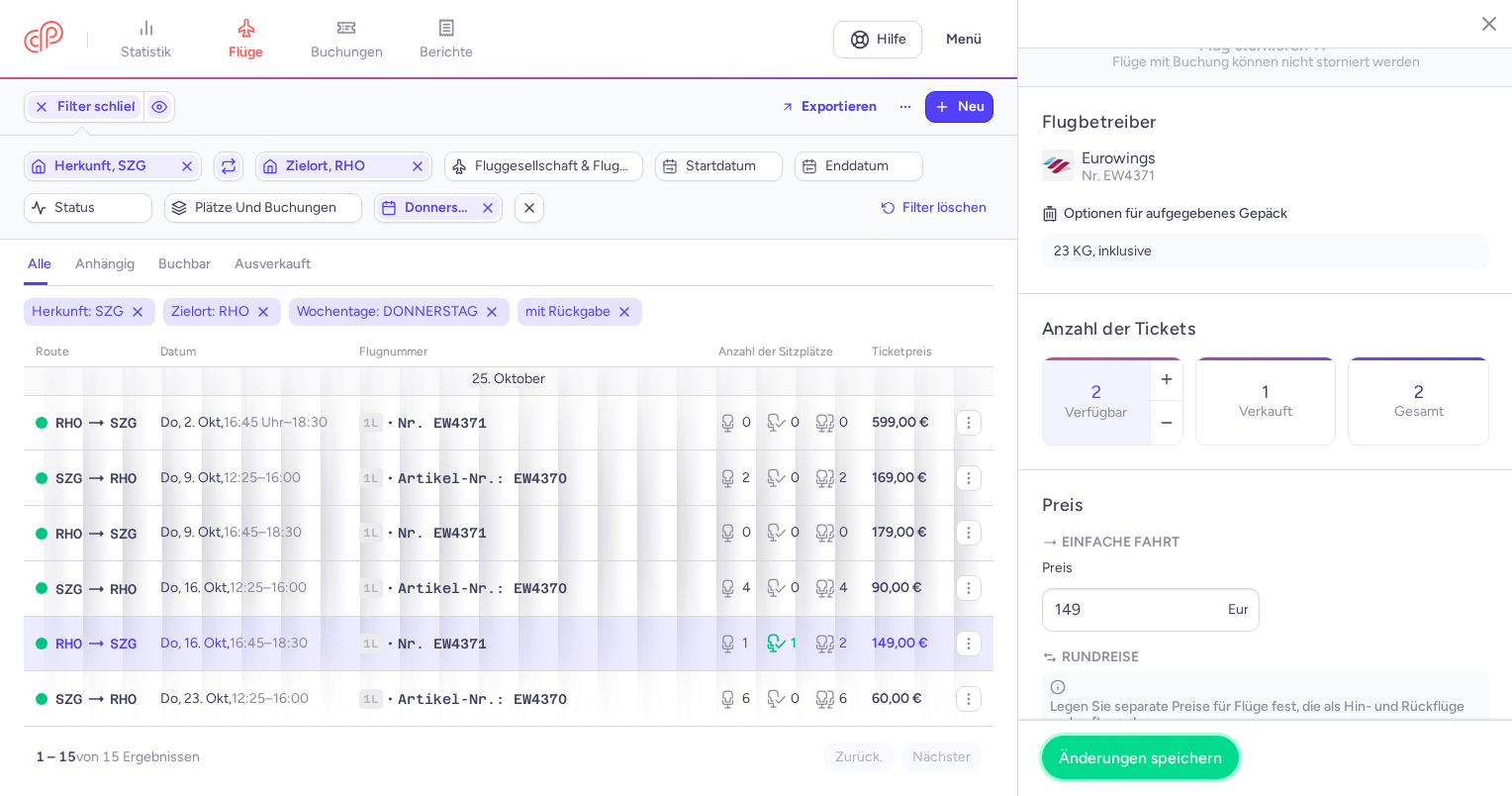
click at [1142, 756] on font "Änderungen speichern" at bounding box center [1140, 756] width 164 height 19
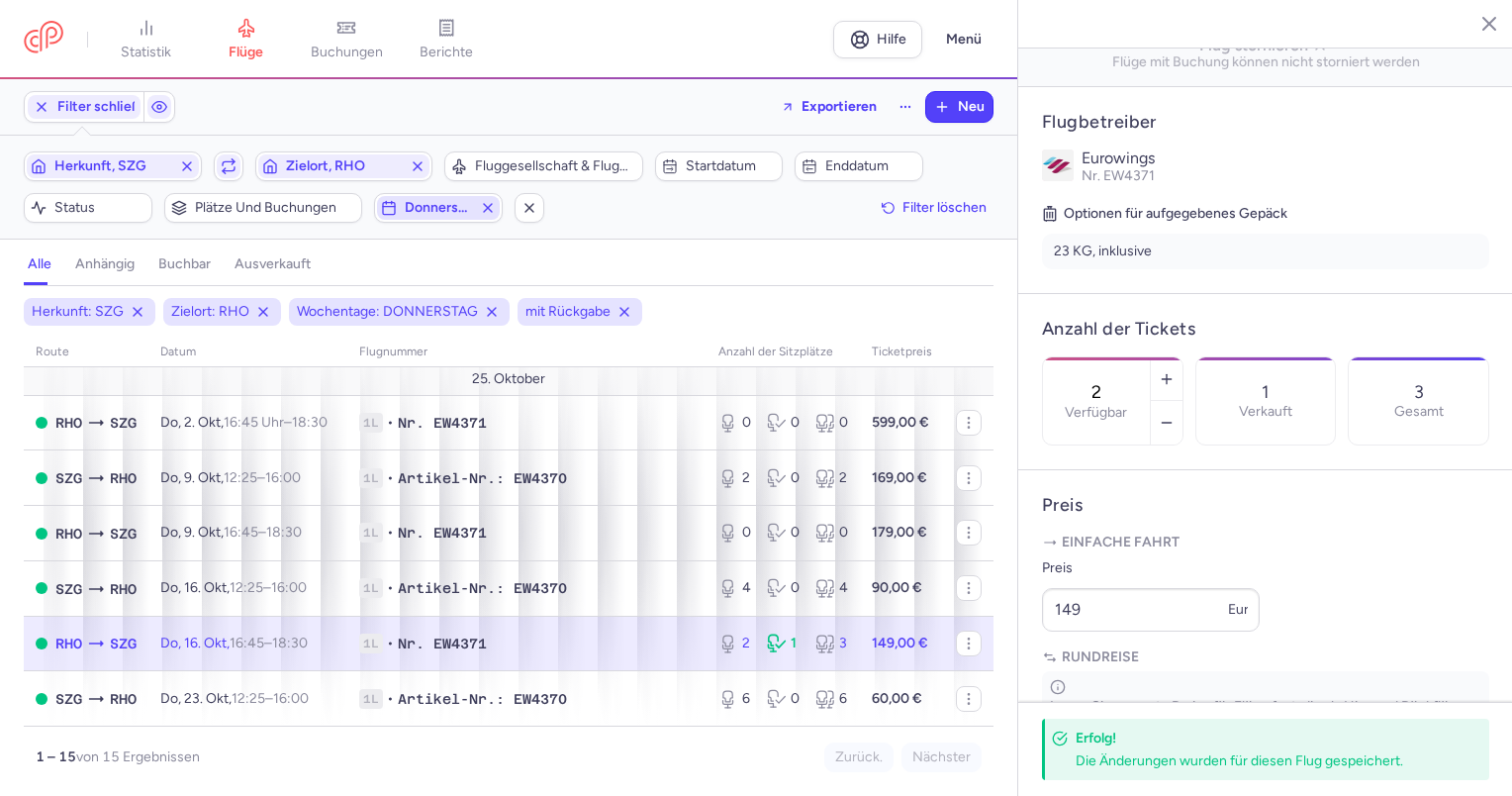
drag, startPoint x: 491, startPoint y: 204, endPoint x: 474, endPoint y: 210, distance: 18.0
click at [491, 204] on line "button" at bounding box center [488, 207] width 8 height 8
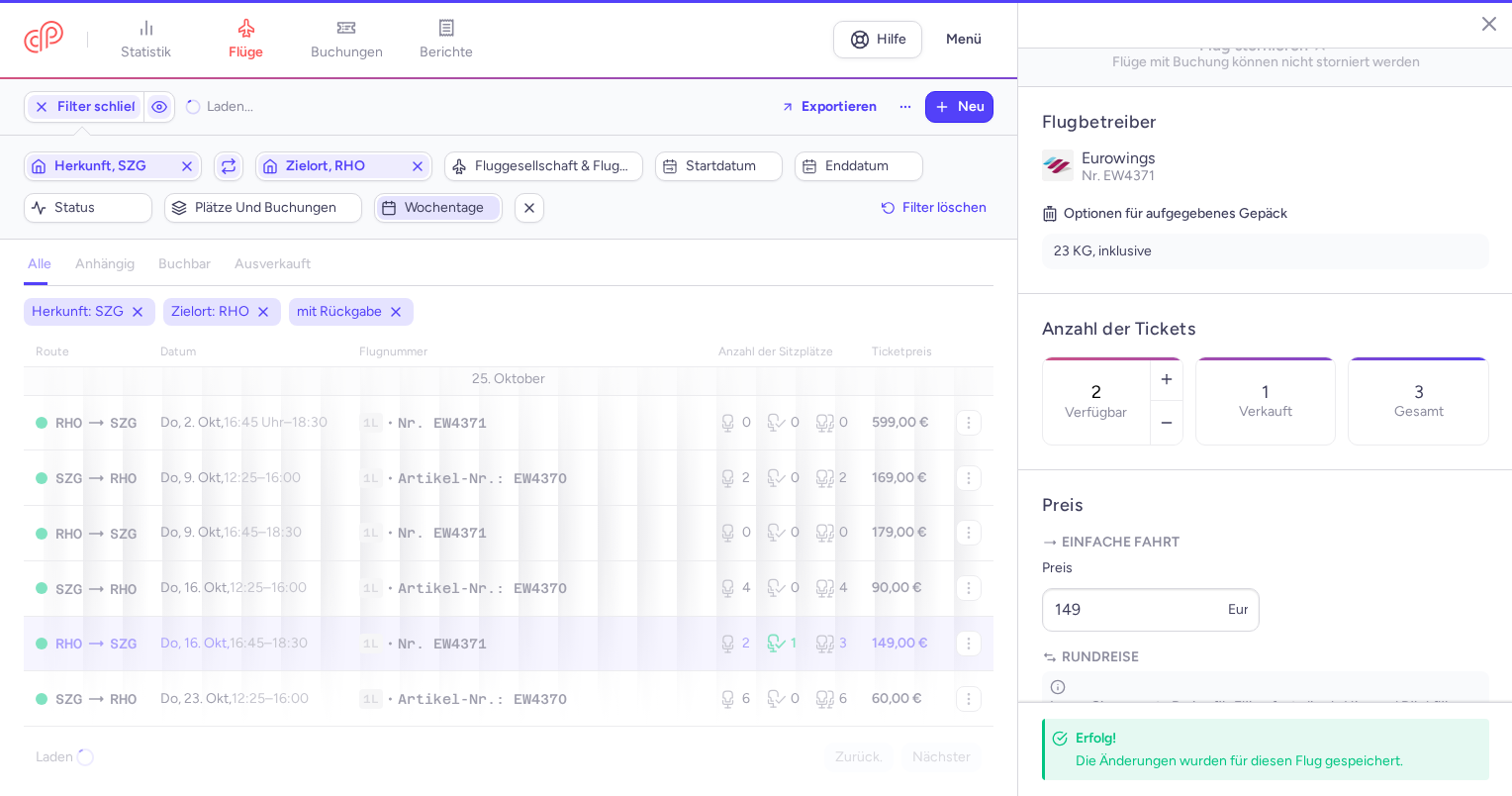
click at [470, 213] on font "Wochentage" at bounding box center [444, 206] width 79 height 17
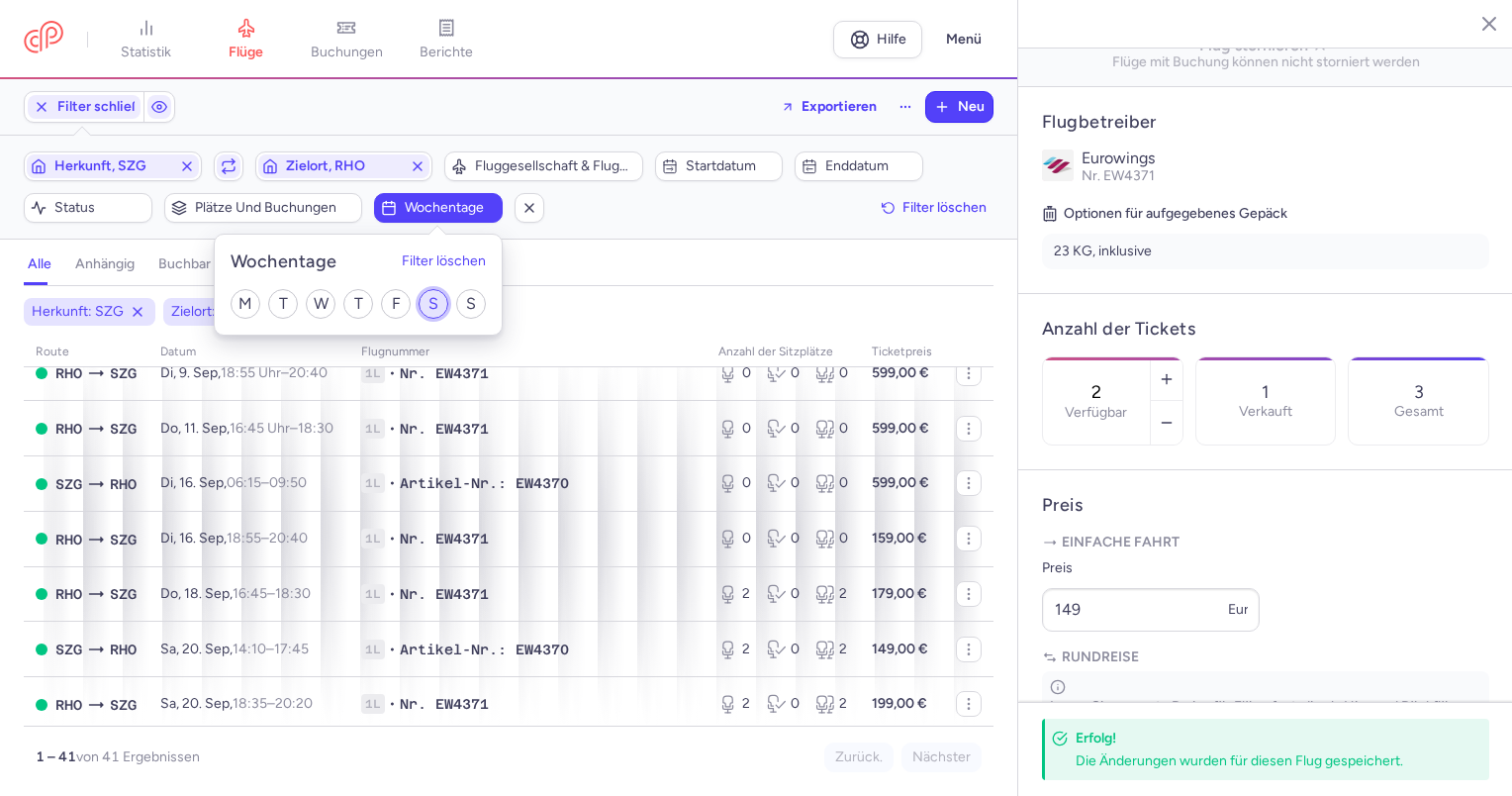
click at [434, 295] on input "S" at bounding box center [434, 304] width 30 height 30
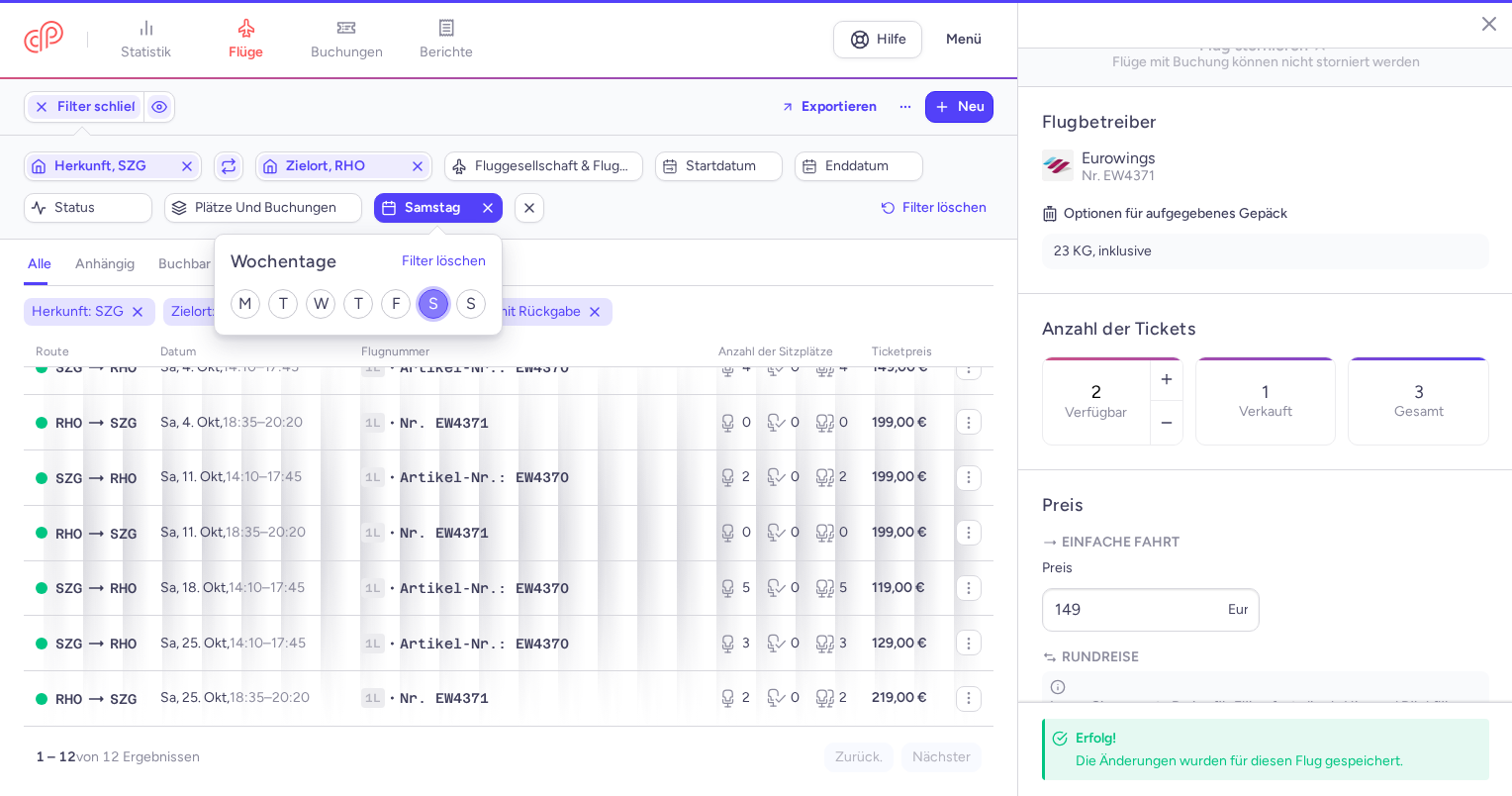
scroll to position [414, 0]
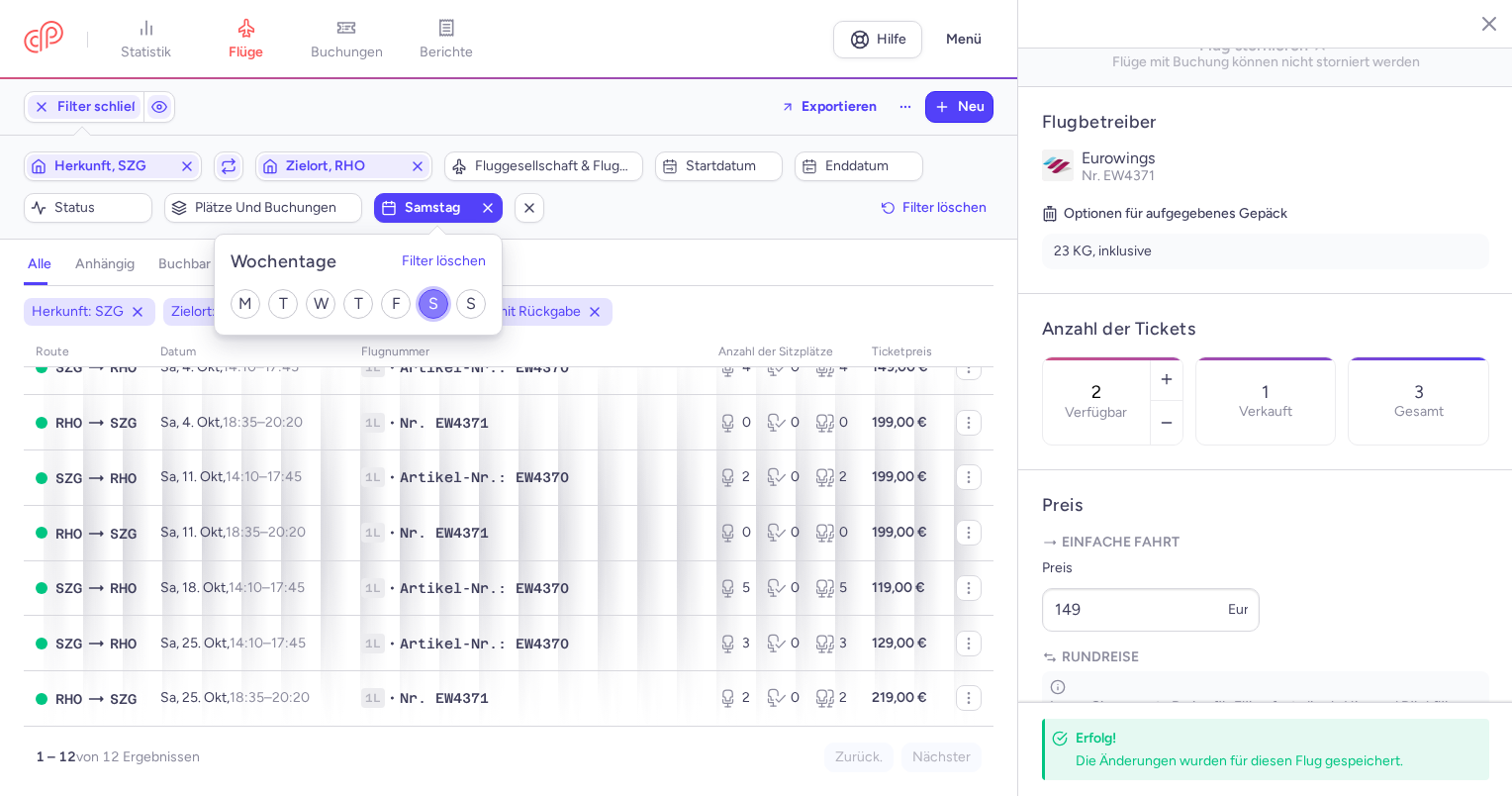
click at [430, 301] on input "S" at bounding box center [434, 304] width 30 height 30
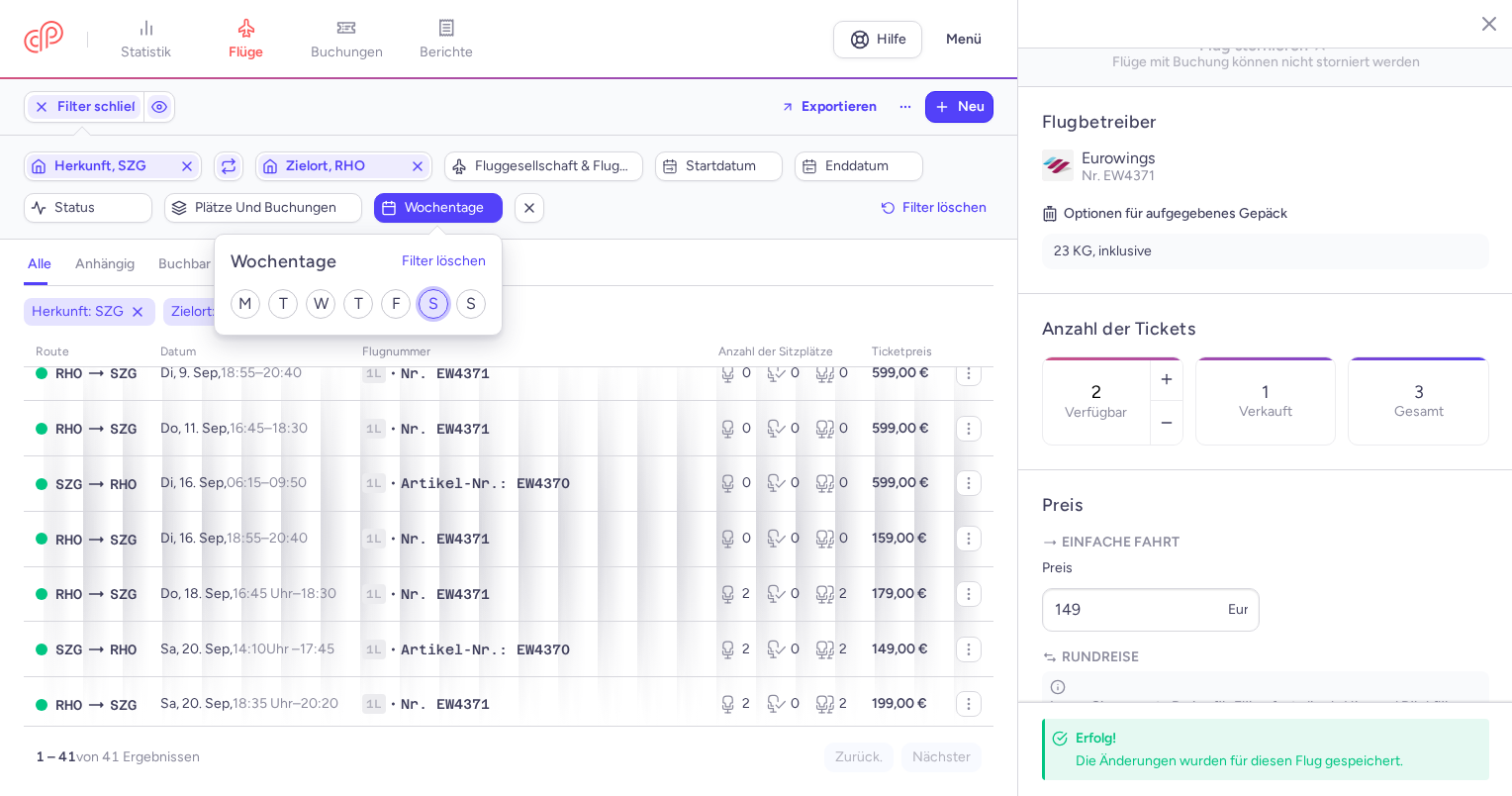
click at [435, 304] on input "S" at bounding box center [434, 304] width 30 height 30
checkbox input "true"
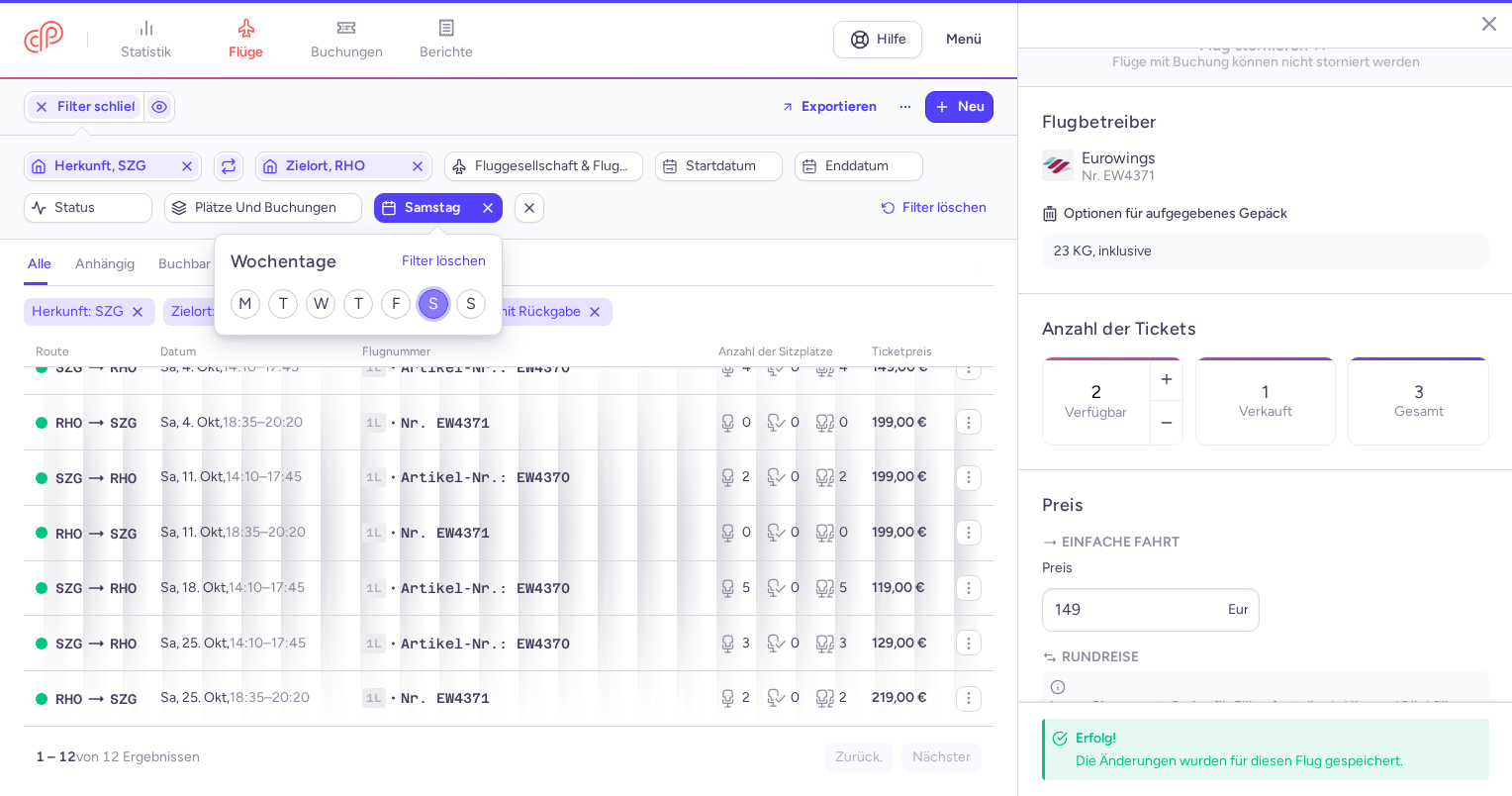
scroll to position [414, 0]
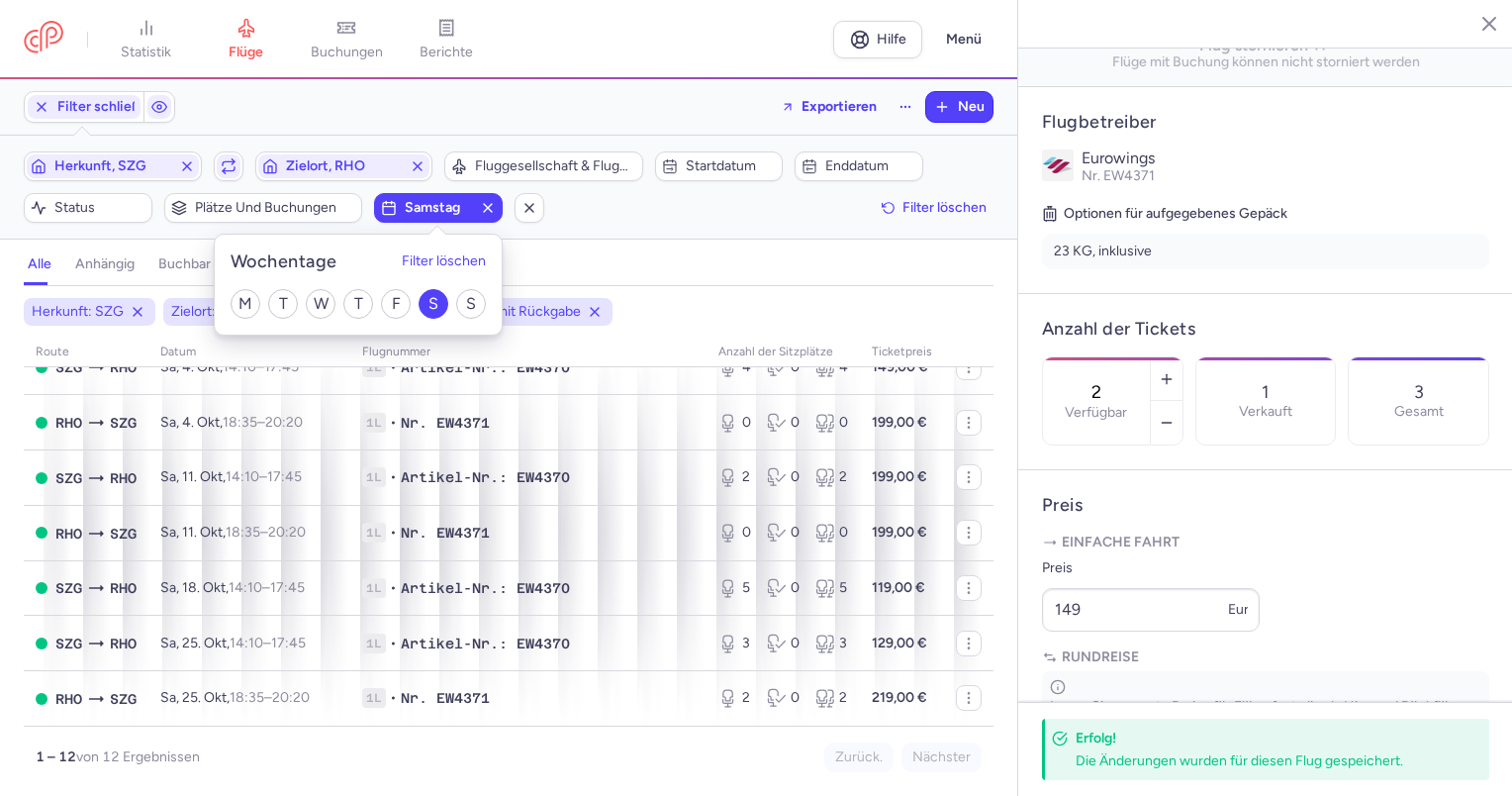
click at [776, 278] on div "alle anhängig buchbar ausverkauft" at bounding box center [509, 268] width 969 height 35
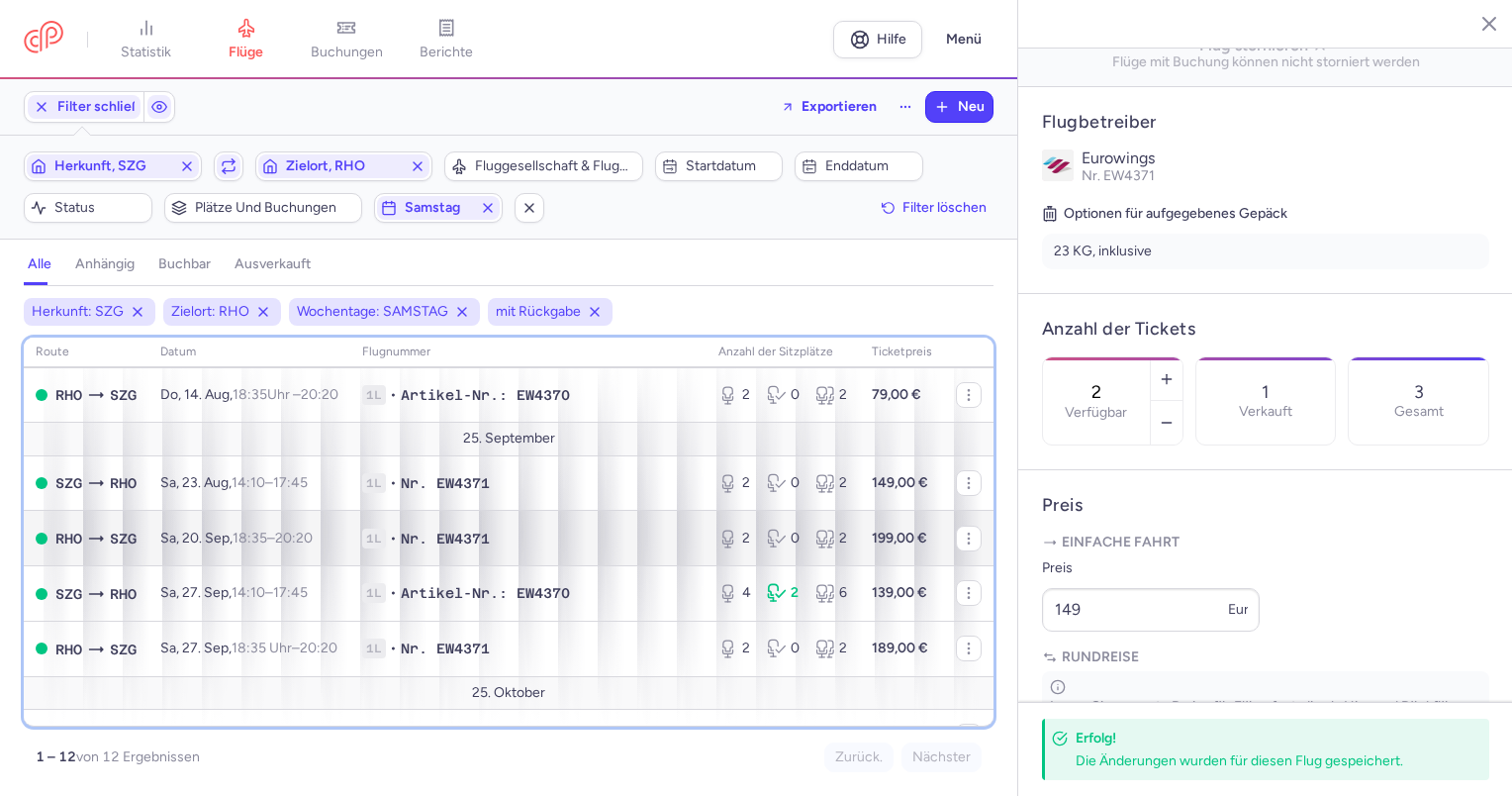
scroll to position [0, 0]
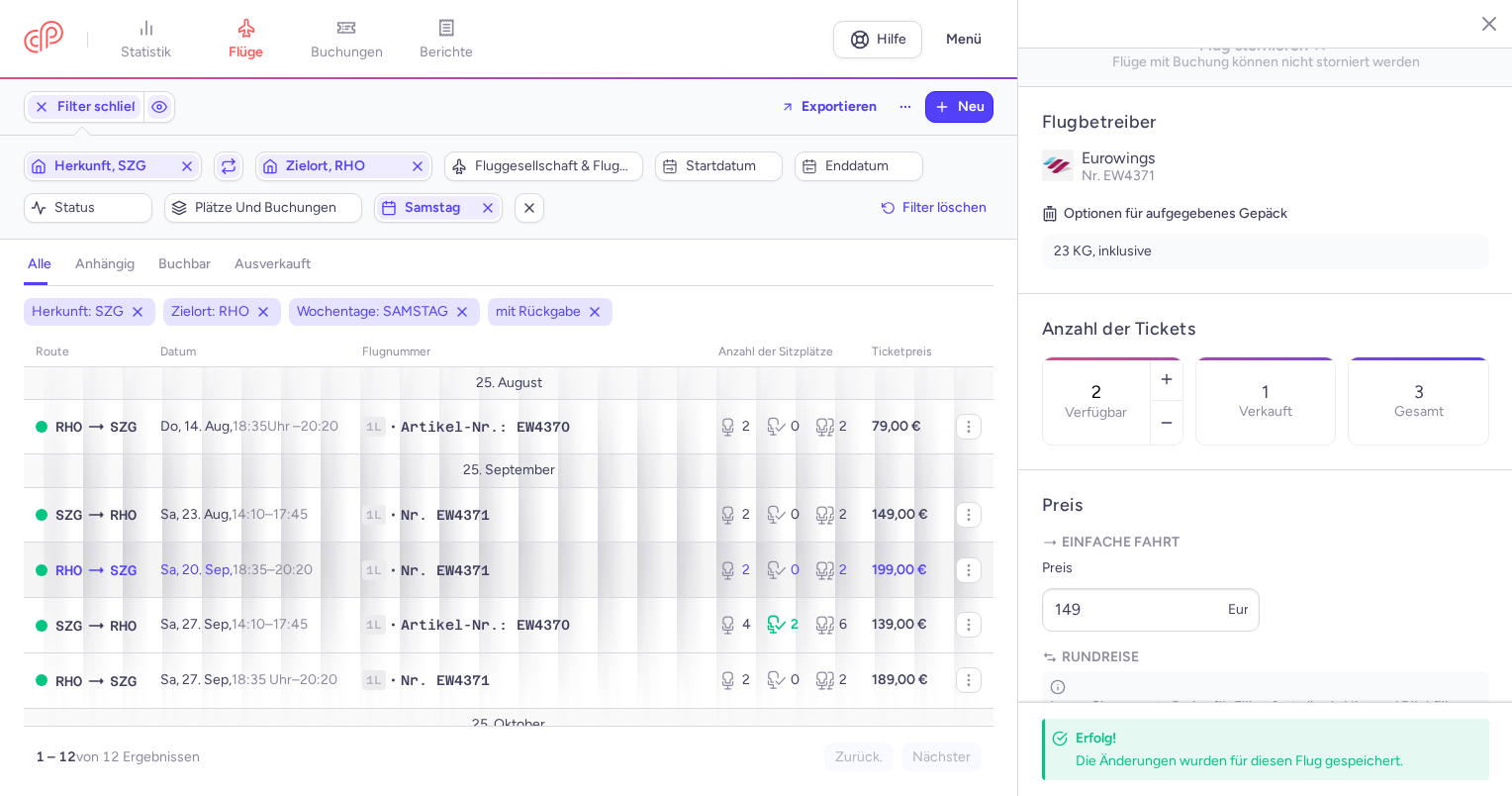
click at [186, 571] on font "Sa, 20. Sep," at bounding box center [196, 569] width 72 height 17
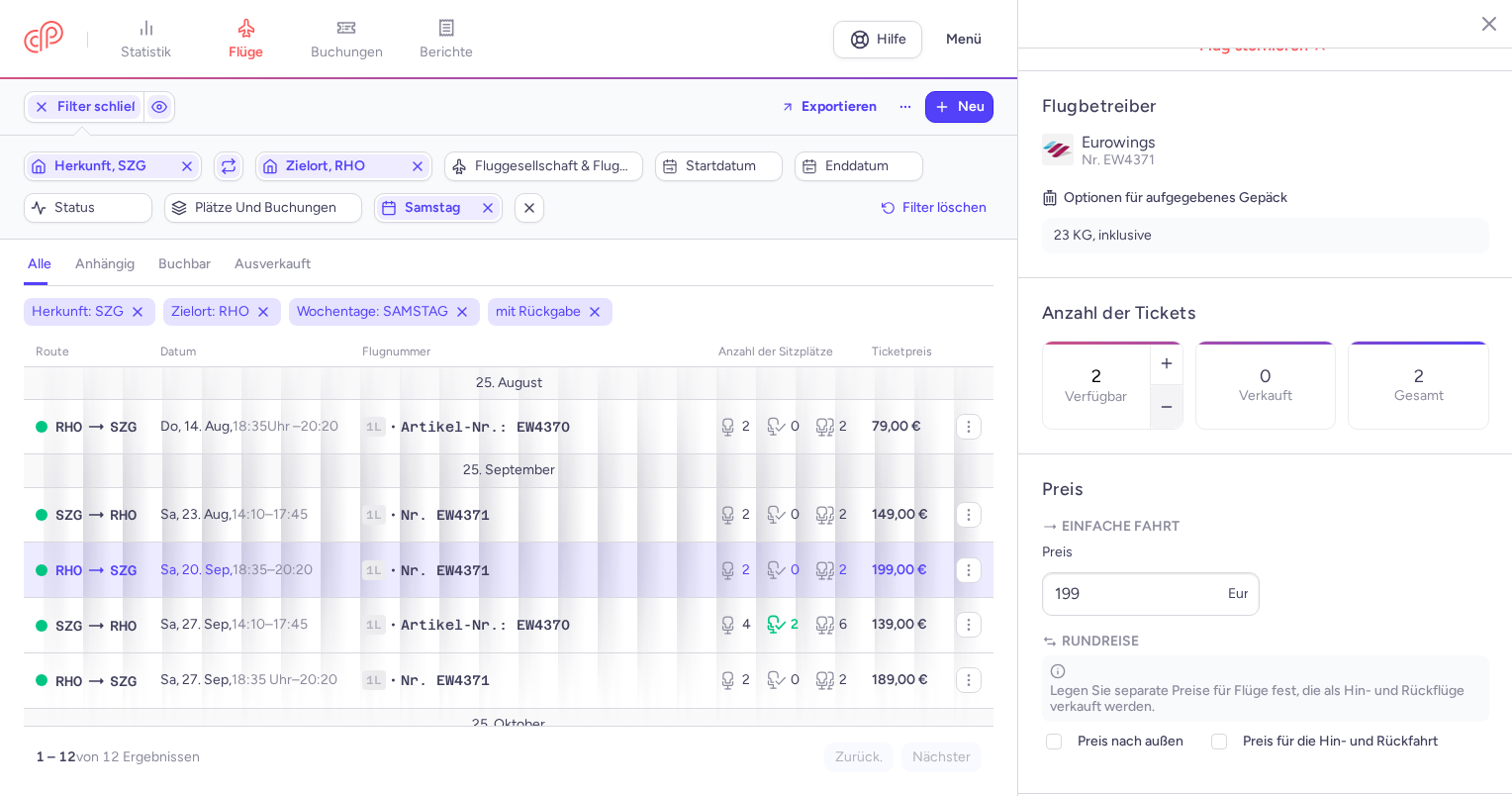
click at [1182, 385] on button "button" at bounding box center [1167, 407] width 32 height 44
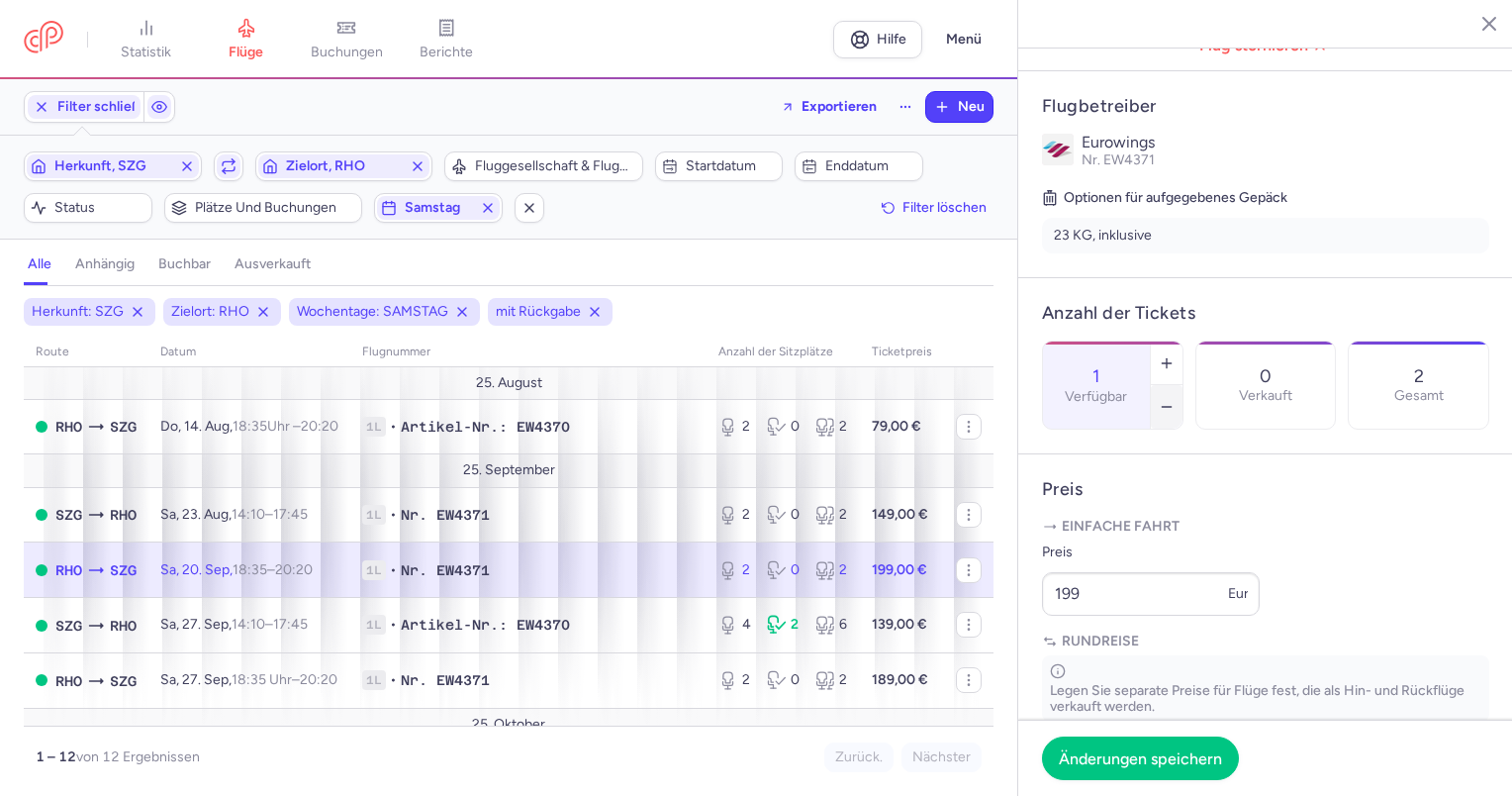
click at [1182, 385] on button "button" at bounding box center [1167, 407] width 32 height 44
type input "0"
click at [1186, 754] on font "Änderungen speichern" at bounding box center [1140, 756] width 164 height 19
